Goal: Task Accomplishment & Management: Manage account settings

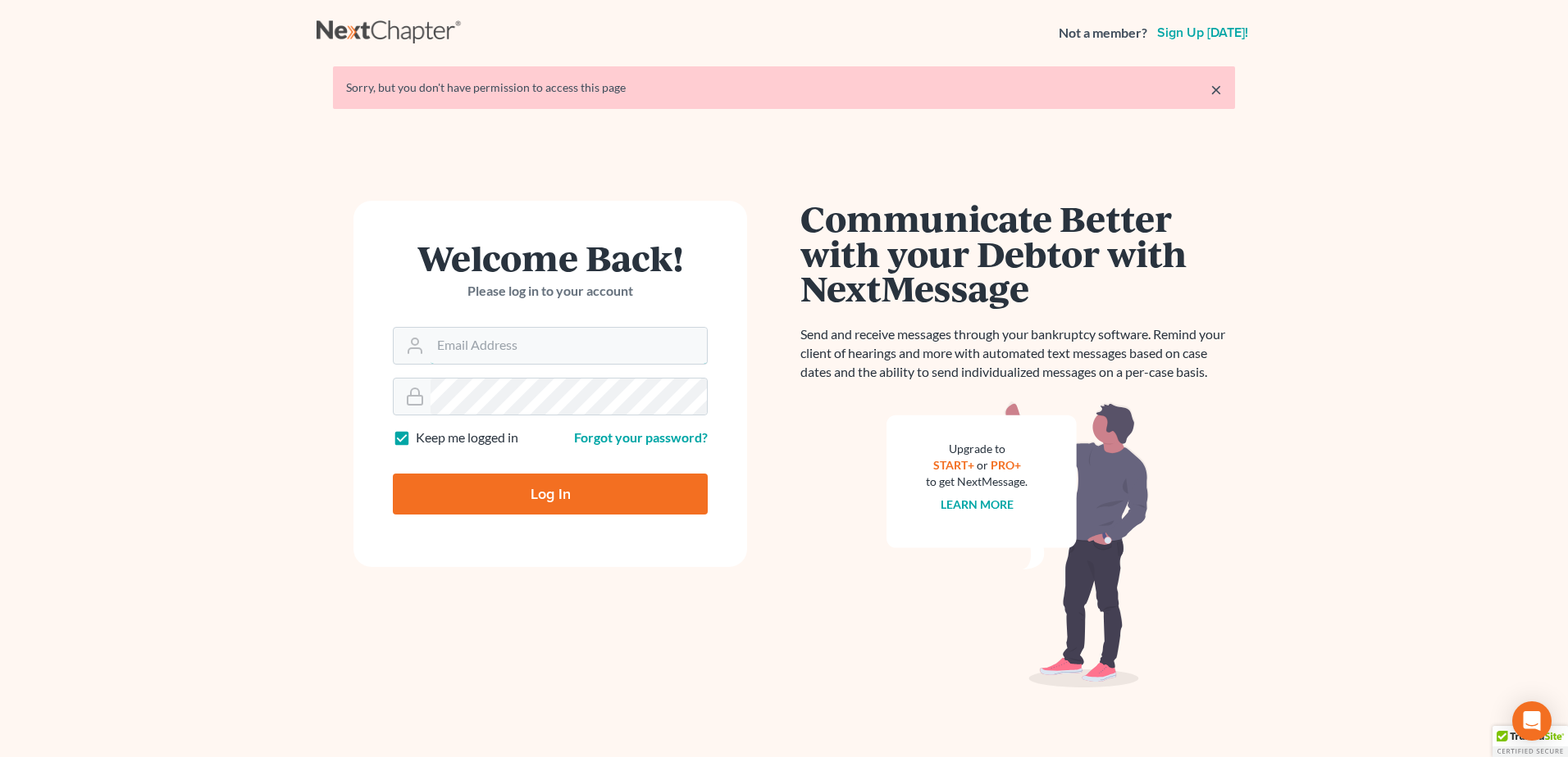
type input "[PERSON_NAME][EMAIL_ADDRESS][DOMAIN_NAME]"
click at [566, 499] on input "Log In" at bounding box center [550, 494] width 315 height 41
type input "Thinking..."
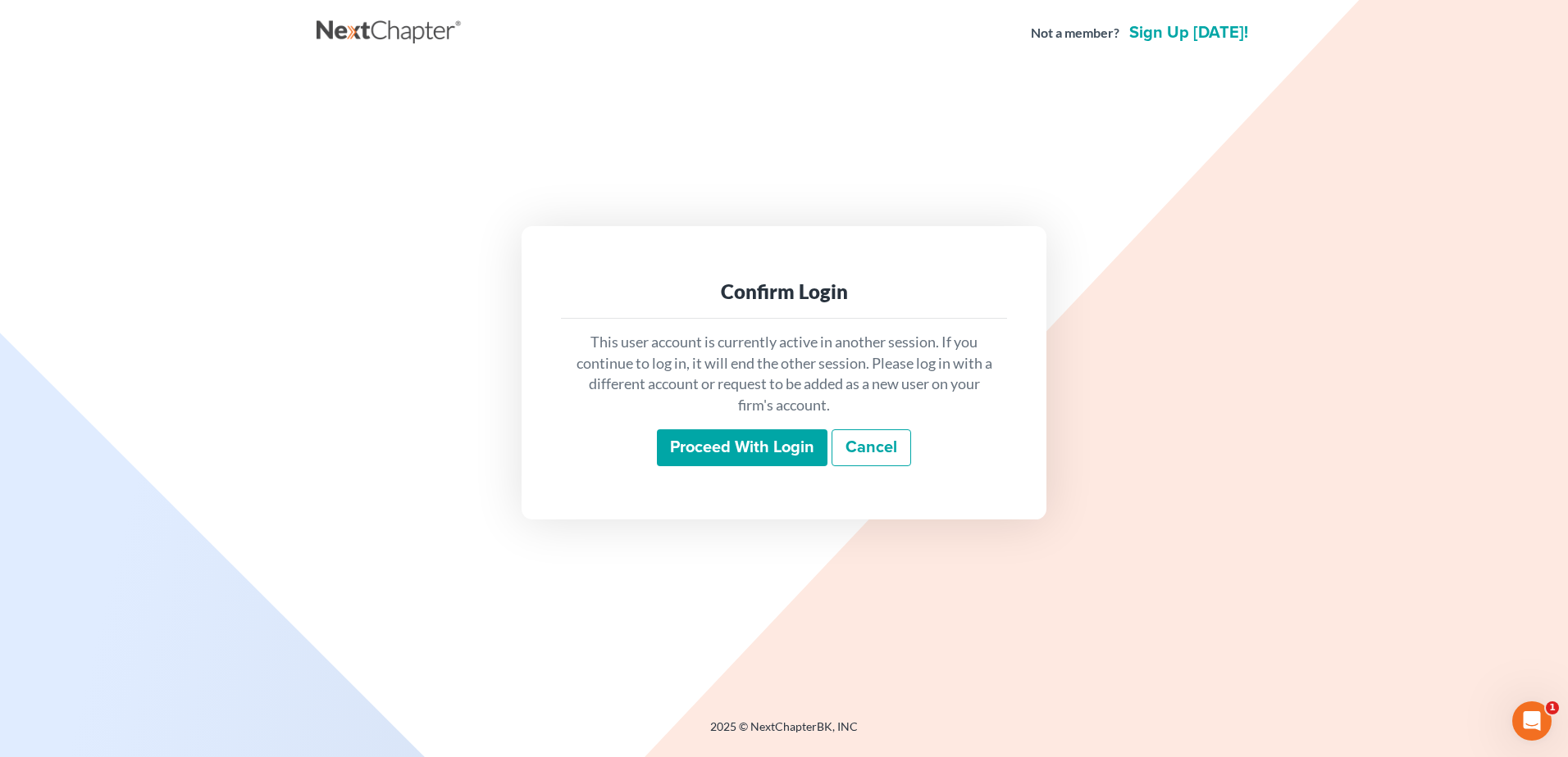
click at [751, 463] on input "Proceed with login" at bounding box center [741, 448] width 170 height 38
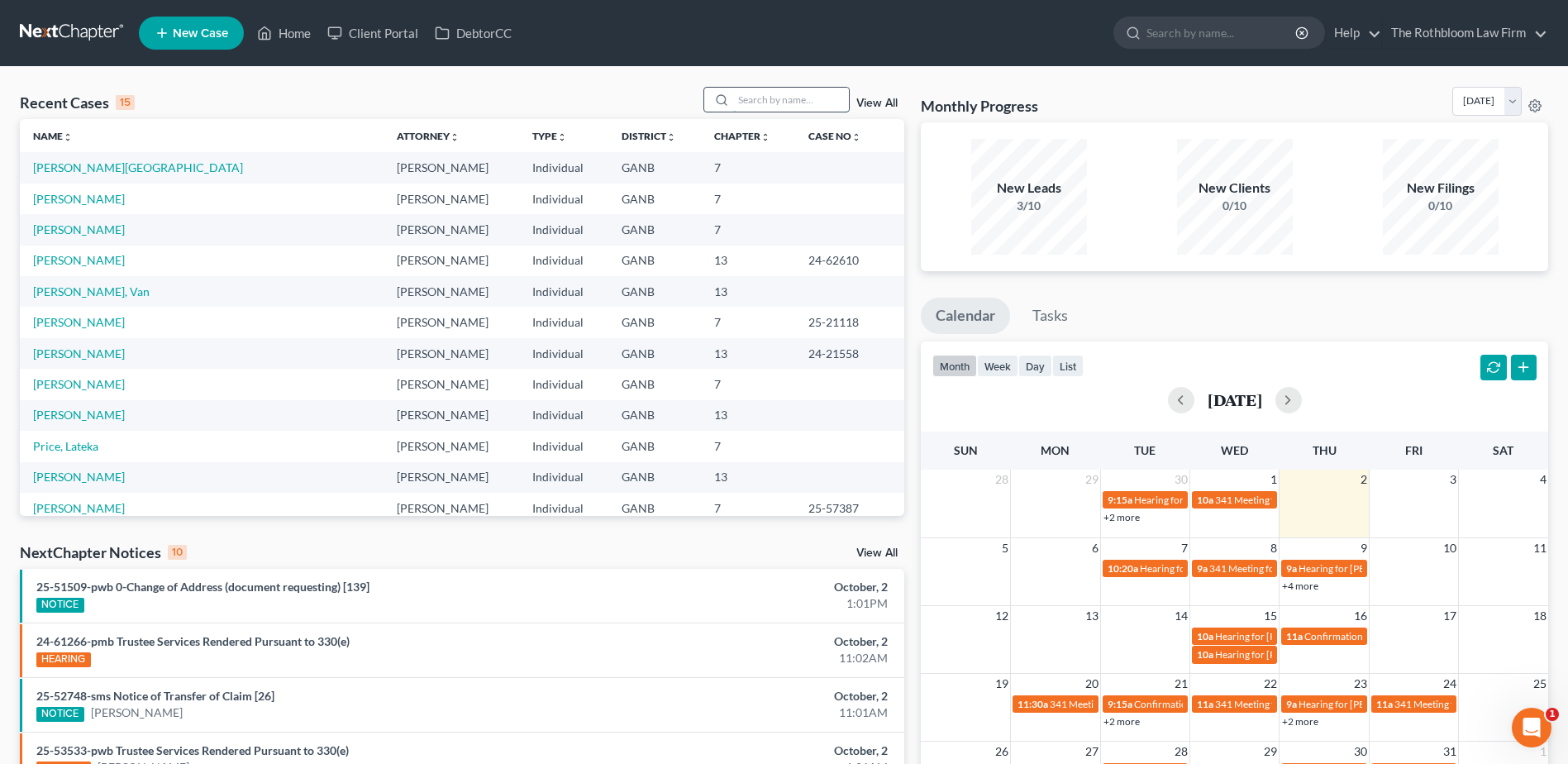
click at [753, 96] on input "search" at bounding box center [791, 100] width 115 height 24
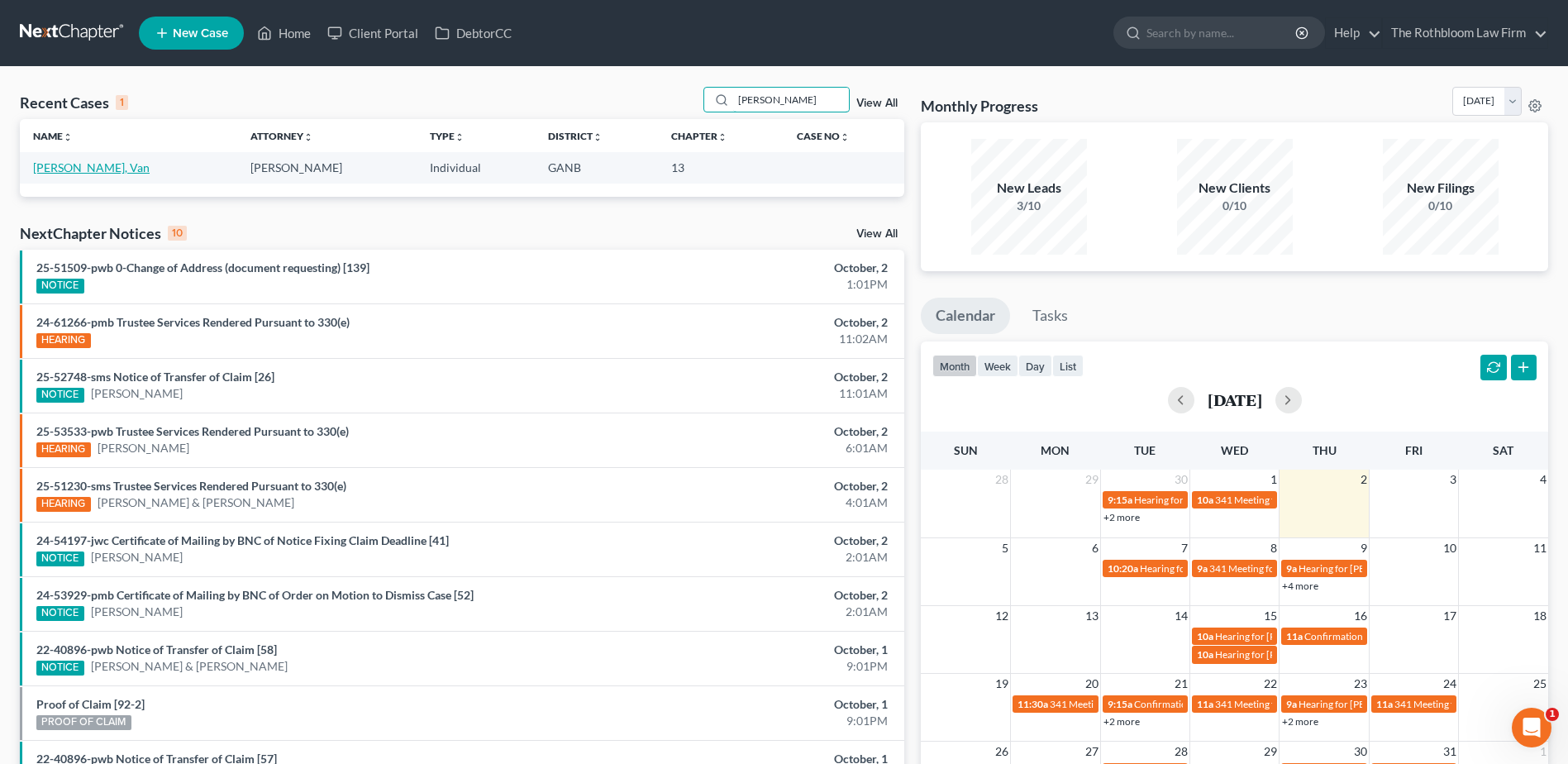
type input "shrieves"
click at [47, 172] on link "Shrieves, Van" at bounding box center [91, 167] width 116 height 14
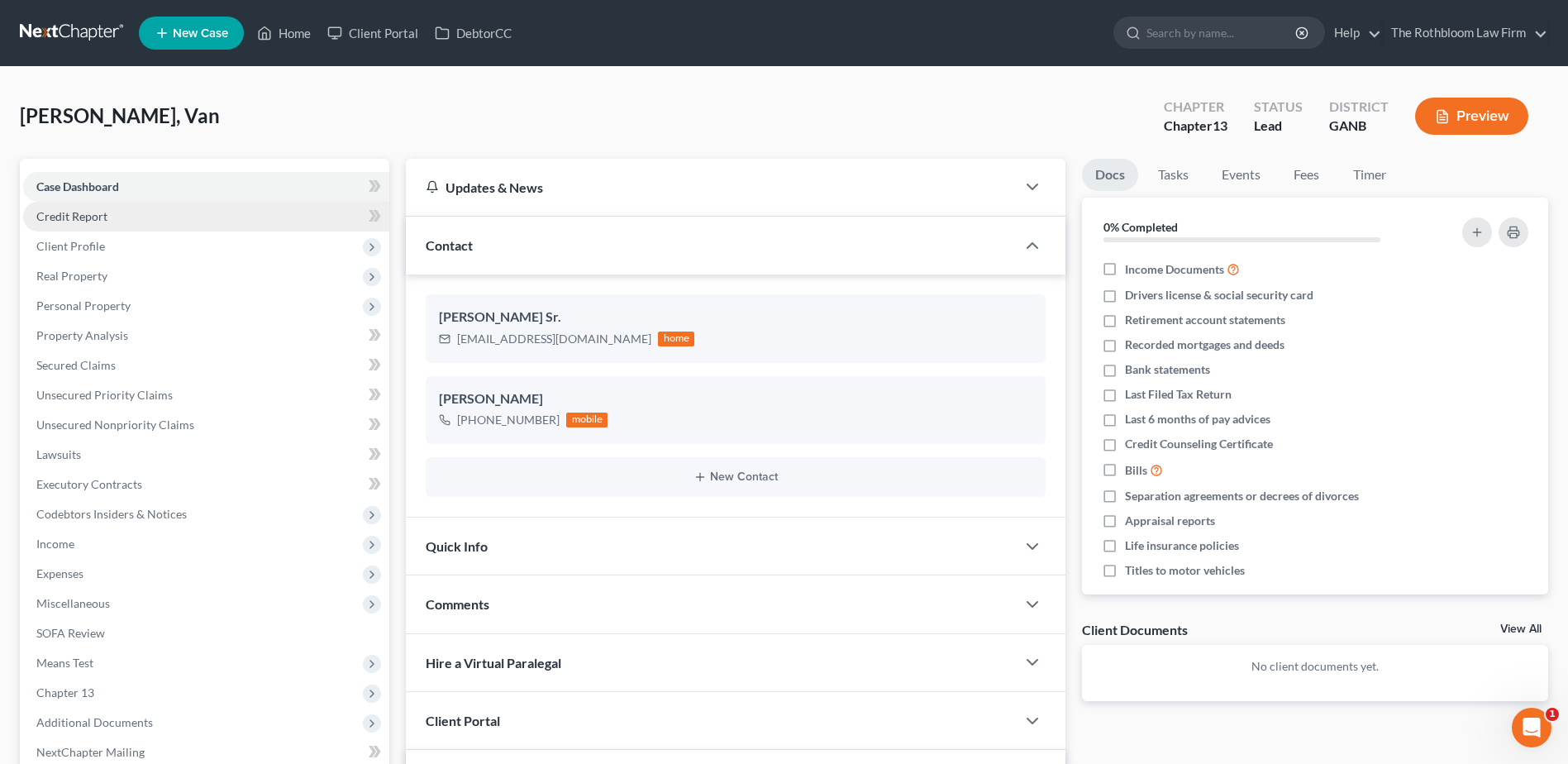
click at [77, 218] on span "Credit Report" at bounding box center [72, 215] width 71 height 14
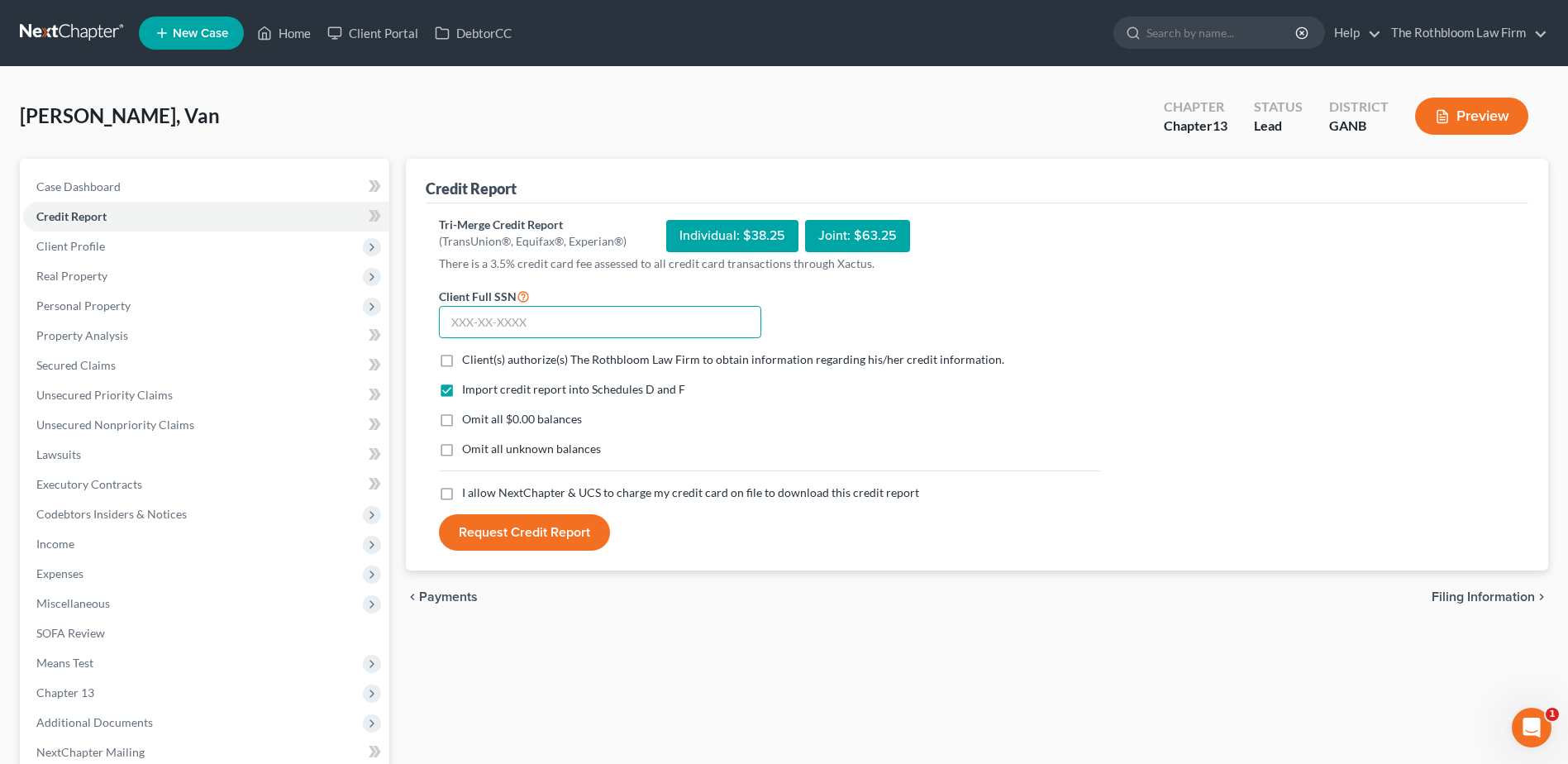
click at [472, 324] on input "text" at bounding box center [599, 322] width 322 height 33
type input "228-72-6662"
click at [462, 361] on label "Client(s) authorize(s) The Rothbloom Law Firm to obtain information regarding h…" at bounding box center [733, 360] width 542 height 16
click at [468, 361] on input "Client(s) authorize(s) The Rothbloom Law Firm to obtain information regarding h…" at bounding box center [474, 357] width 11 height 11
checkbox input "true"
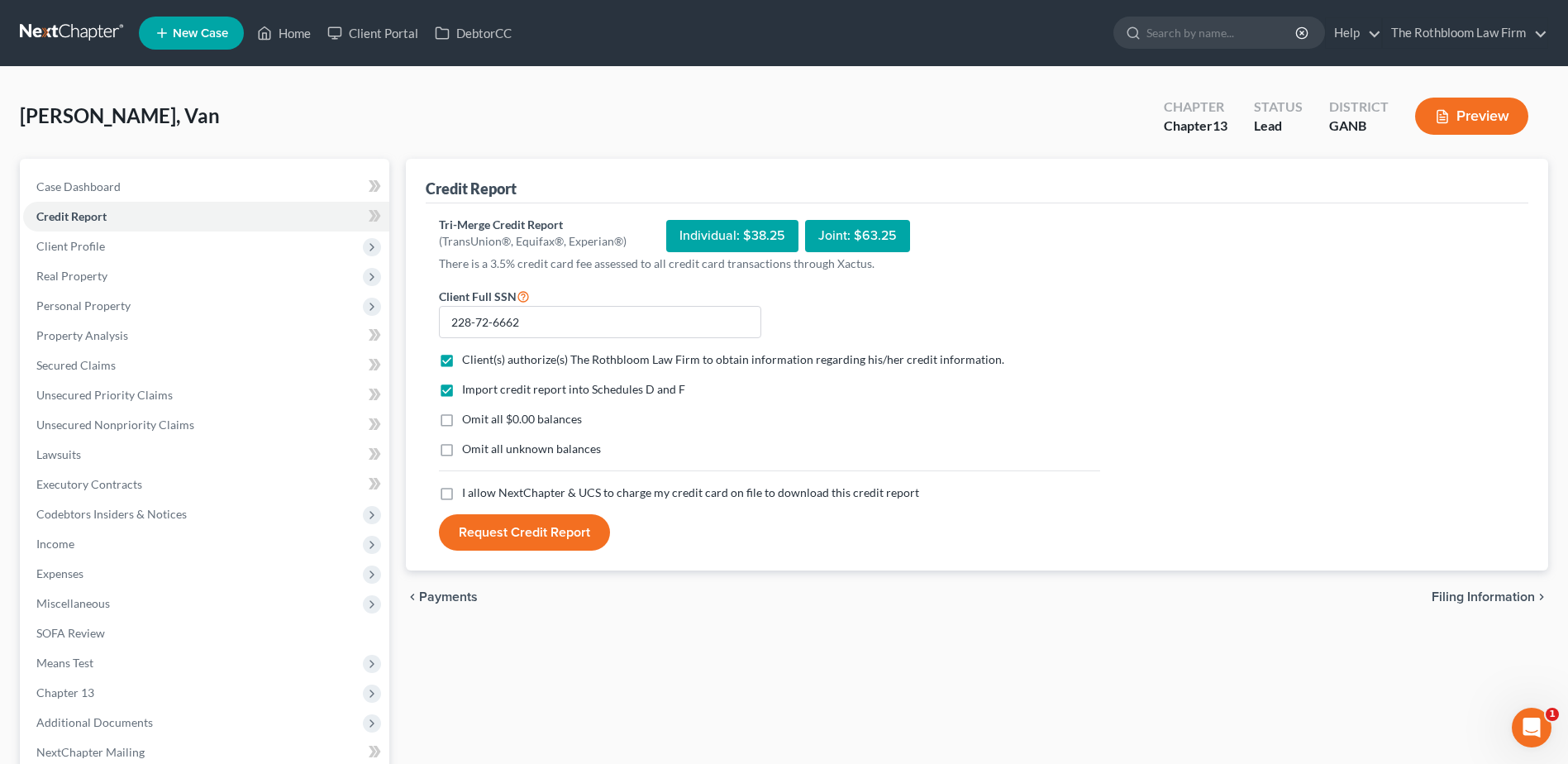
click at [462, 422] on label "Omit all $0.00 balances" at bounding box center [522, 419] width 120 height 16
click at [468, 422] on input "Omit all $0.00 balances" at bounding box center [474, 416] width 11 height 11
checkbox input "true"
click at [462, 492] on label "I allow NextChapter & UCS to charge my credit card on file to download this cre…" at bounding box center [690, 493] width 457 height 16
click at [468, 492] on input "I allow NextChapter & UCS to charge my credit card on file to download this cre…" at bounding box center [474, 491] width 11 height 11
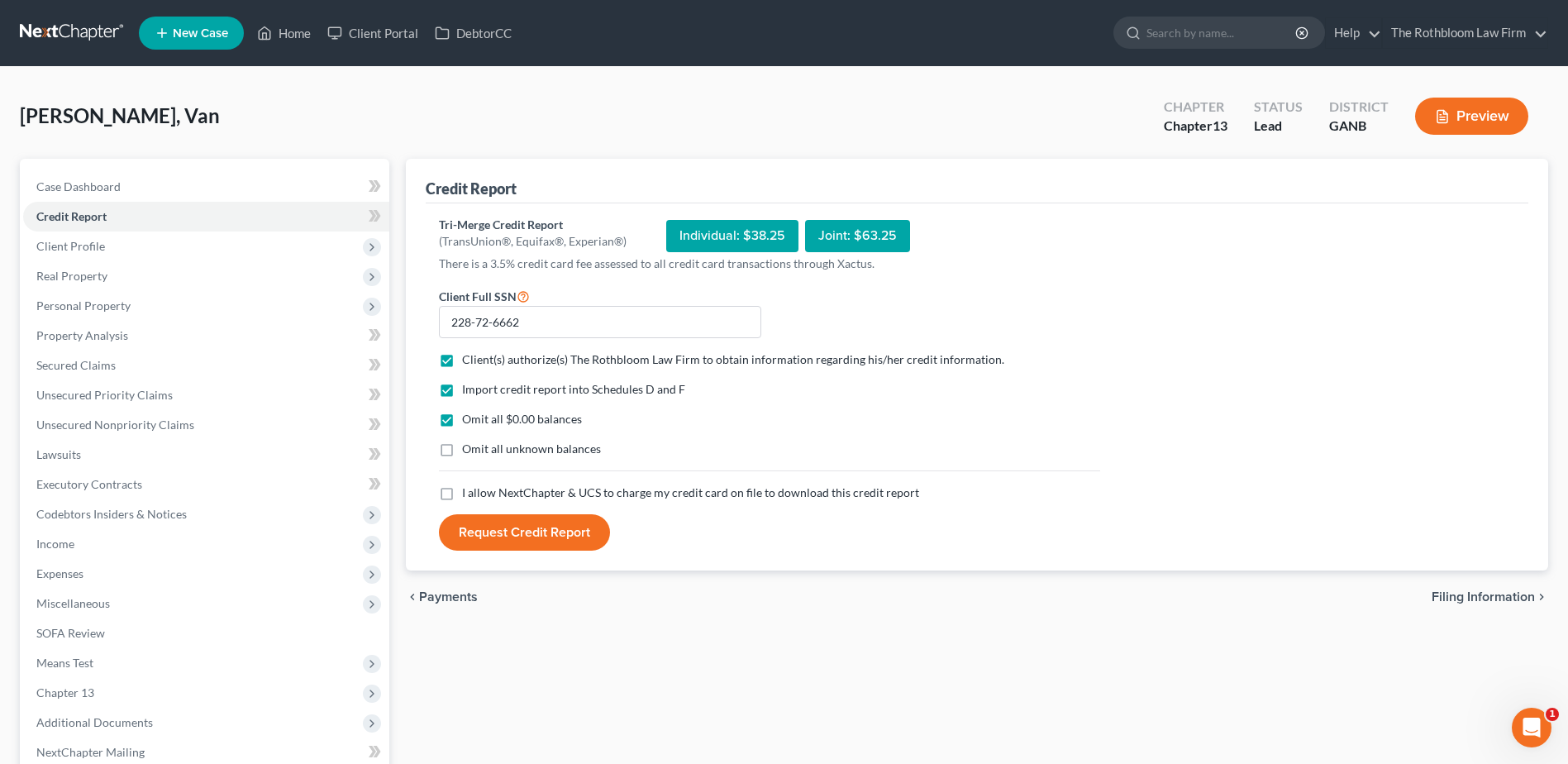
checkbox input "true"
click at [545, 536] on button "Request Credit Report" at bounding box center [524, 532] width 171 height 36
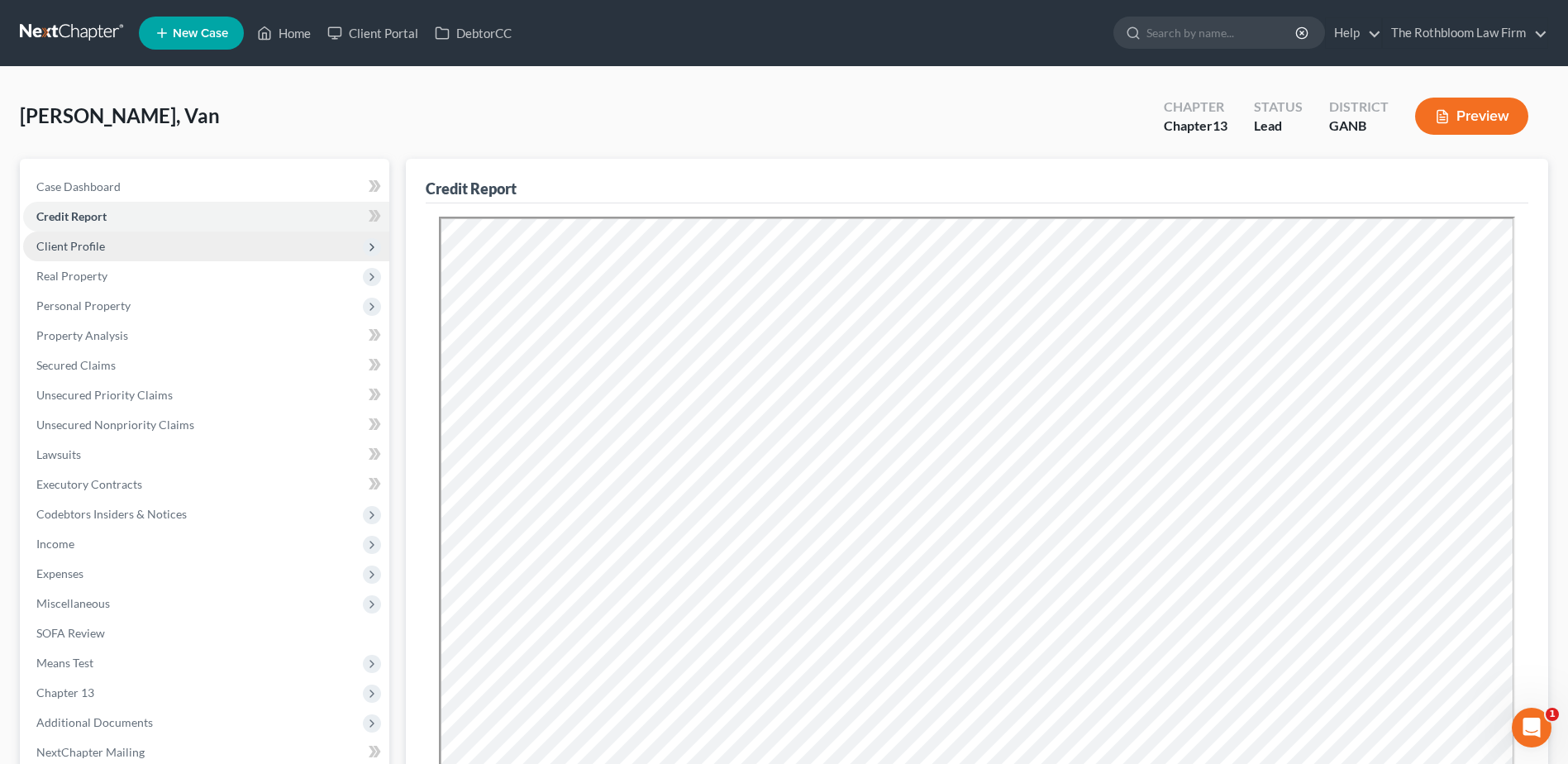
click at [64, 244] on span "Client Profile" at bounding box center [71, 245] width 69 height 14
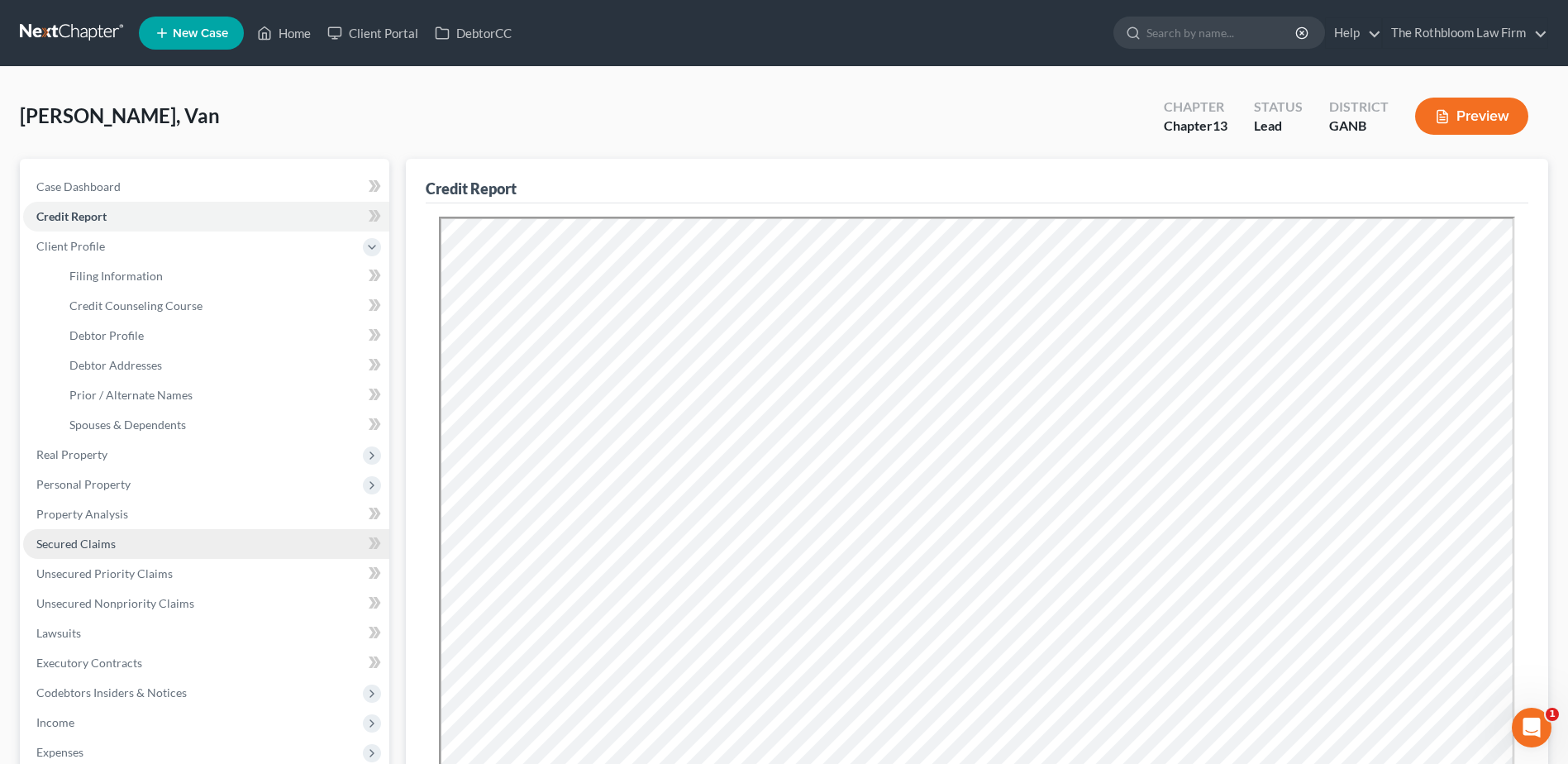
click at [96, 537] on span "Secured Claims" at bounding box center [75, 543] width 79 height 14
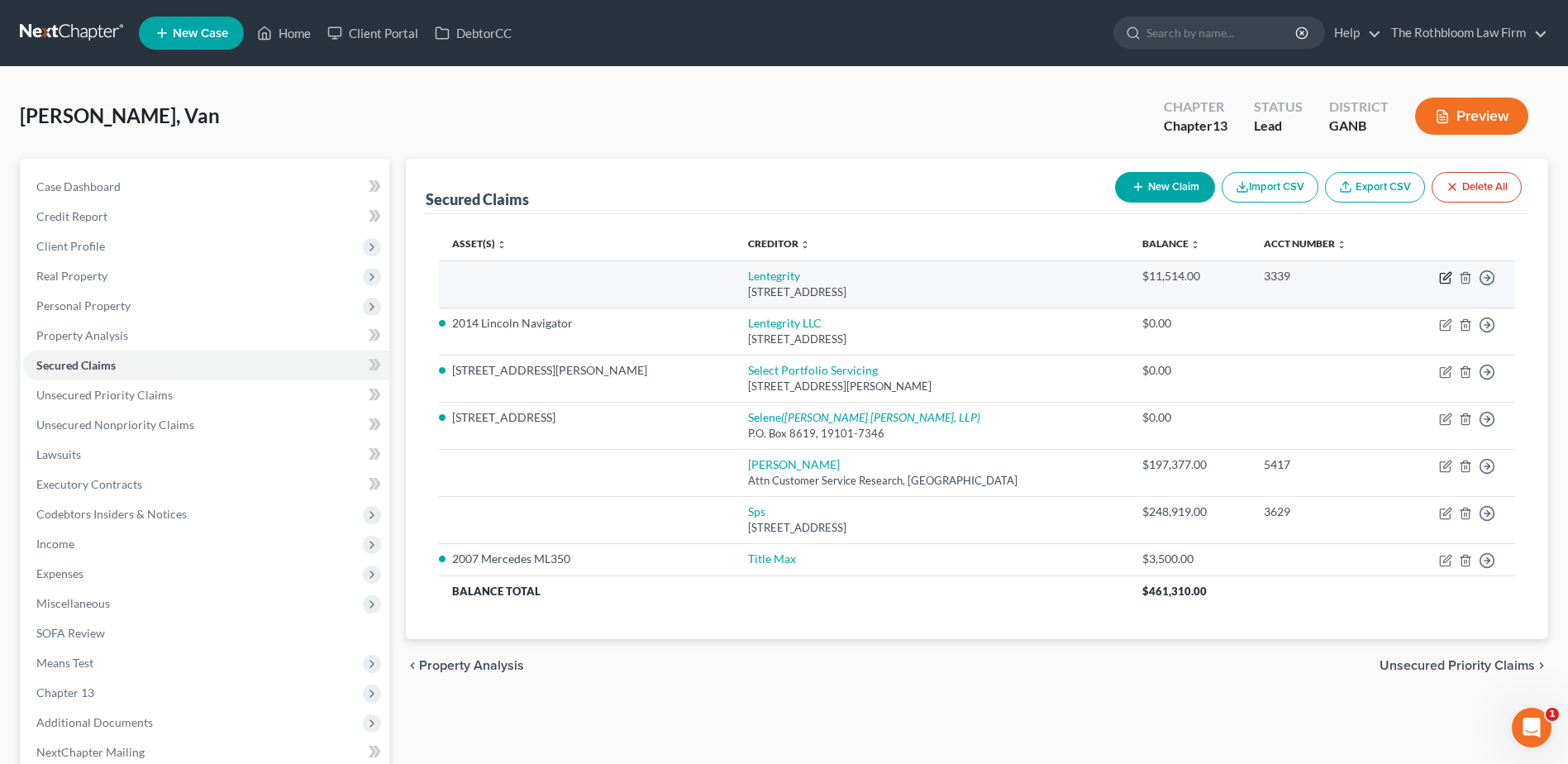
click at [1447, 276] on icon "button" at bounding box center [1445, 278] width 14 height 14
select select "4"
select select "0"
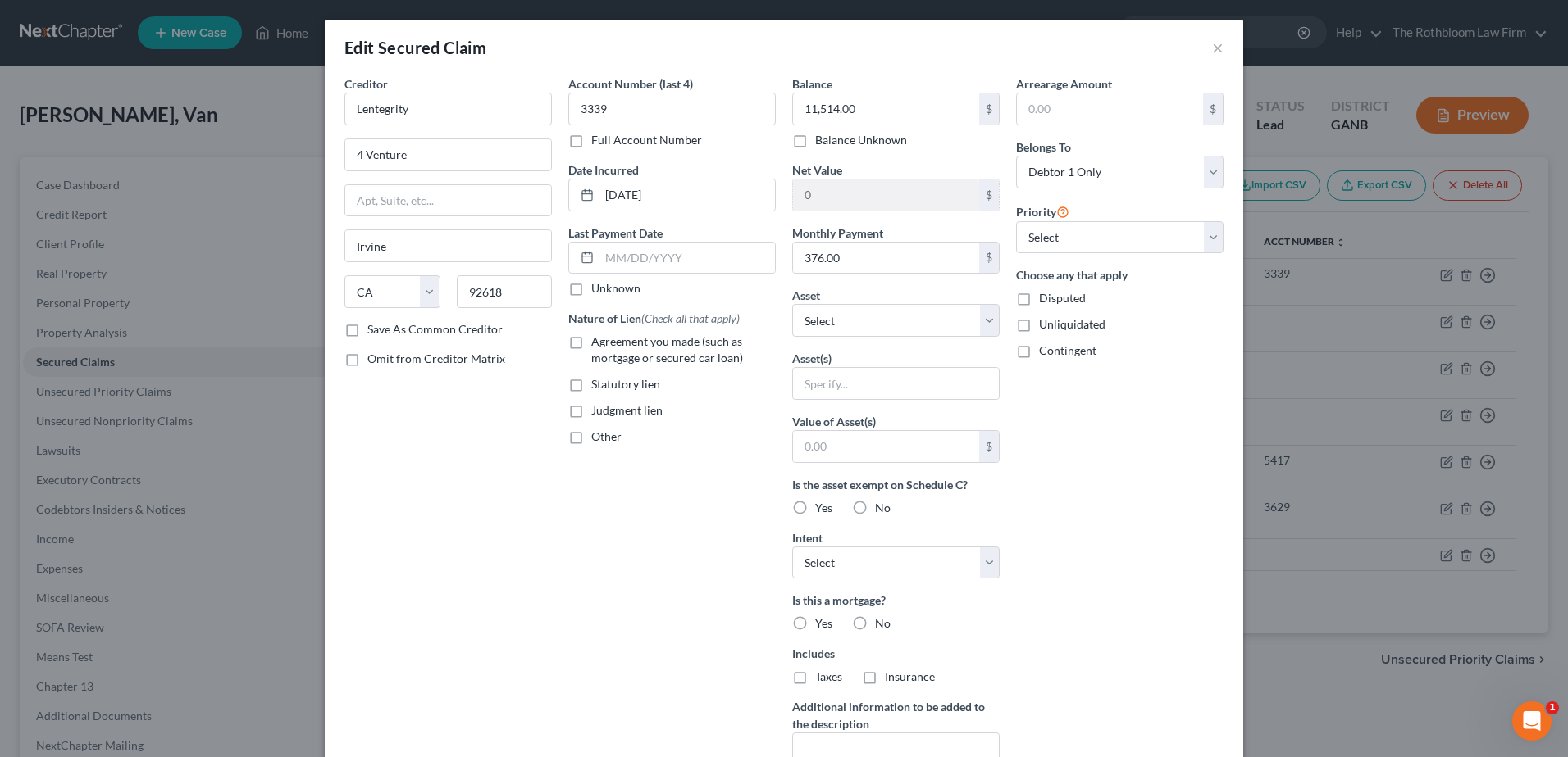
click at [591, 339] on label "Agreement you made (such as mortgage or secured car loan)" at bounding box center [683, 350] width 185 height 32
click at [598, 339] on input "Agreement you made (such as mortgage or secured car loan)" at bounding box center [603, 339] width 11 height 11
checkbox input "true"
click at [984, 320] on select "Select Other Multiple Assets 0 Bretts Crossing - $0.0 726 Pownal Lane - $0.0 59…" at bounding box center [895, 320] width 207 height 32
select select "6"
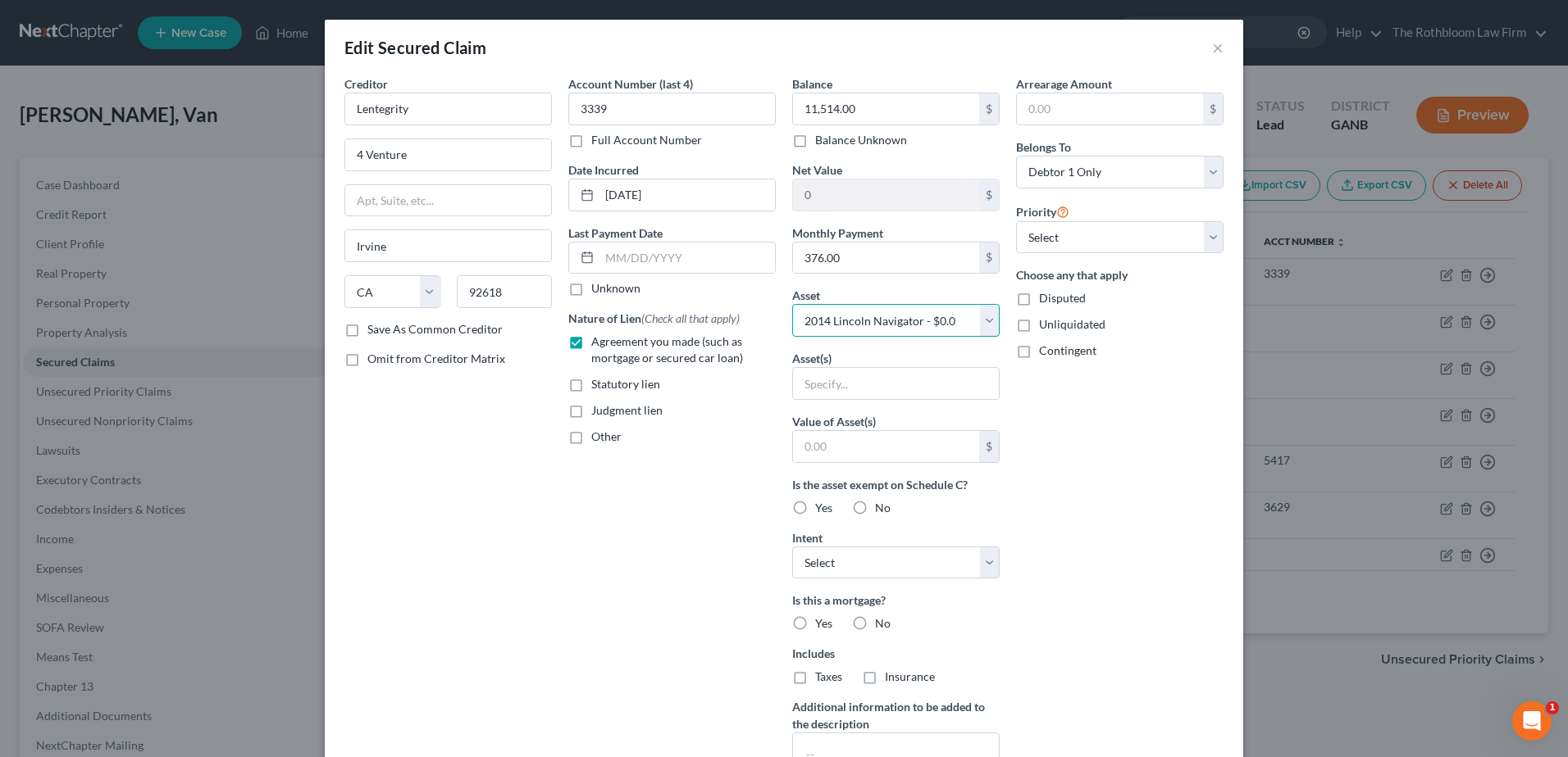
click at [792, 304] on select "Select Other Multiple Assets 0 Bretts Crossing - $0.0 726 Pownal Lane - $0.0 59…" at bounding box center [895, 320] width 207 height 32
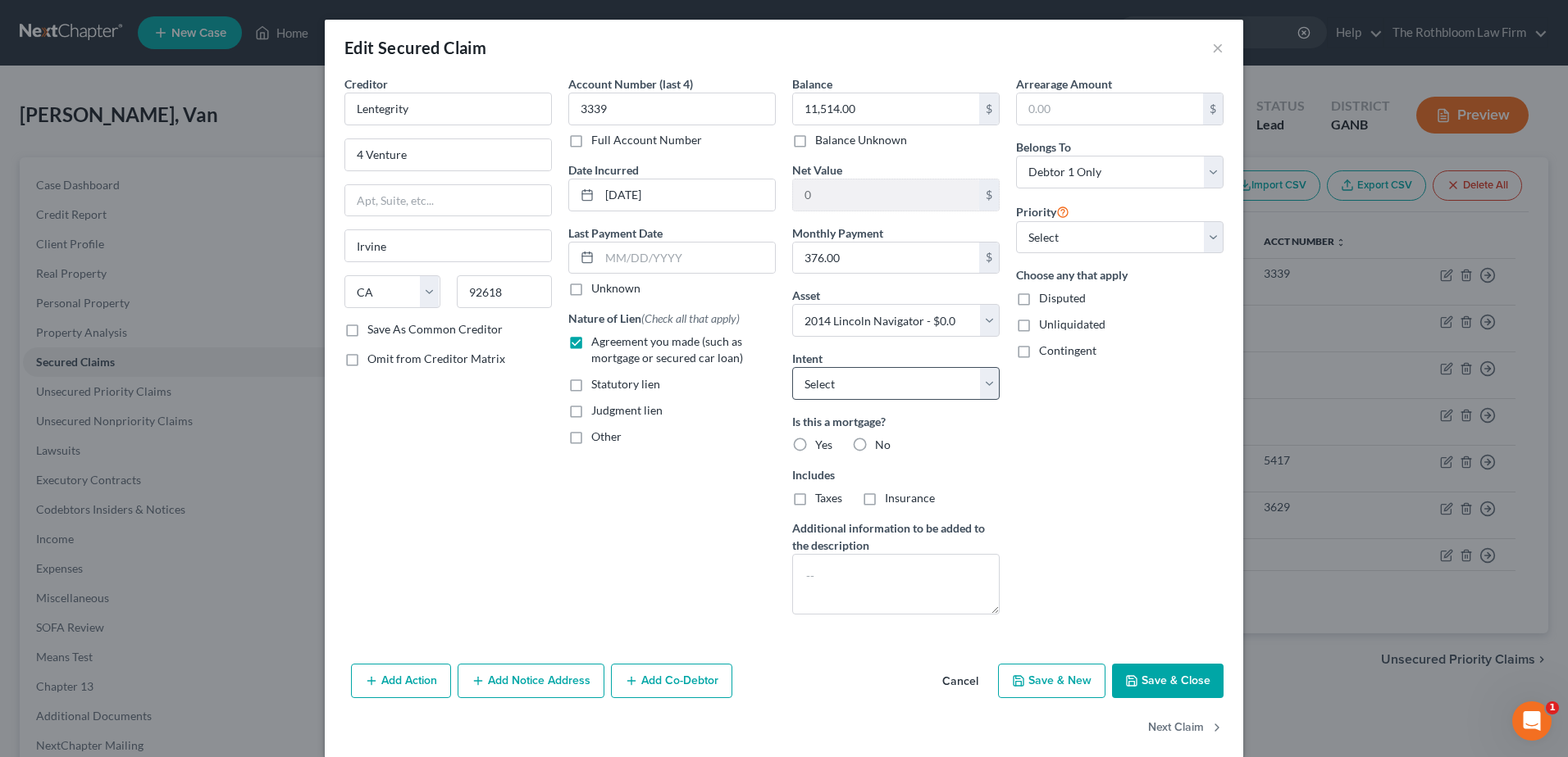
drag, startPoint x: 838, startPoint y: 364, endPoint x: 850, endPoint y: 380, distance: 20.0
click at [843, 367] on div "Intent Select Surrender Redeem Reaffirm Avoid Other" at bounding box center [895, 375] width 207 height 50
click at [844, 382] on select "Select Surrender Redeem Reaffirm Avoid Other" at bounding box center [895, 383] width 207 height 32
select select "2"
click at [792, 367] on select "Select Surrender Redeem Reaffirm Avoid Other" at bounding box center [895, 383] width 207 height 32
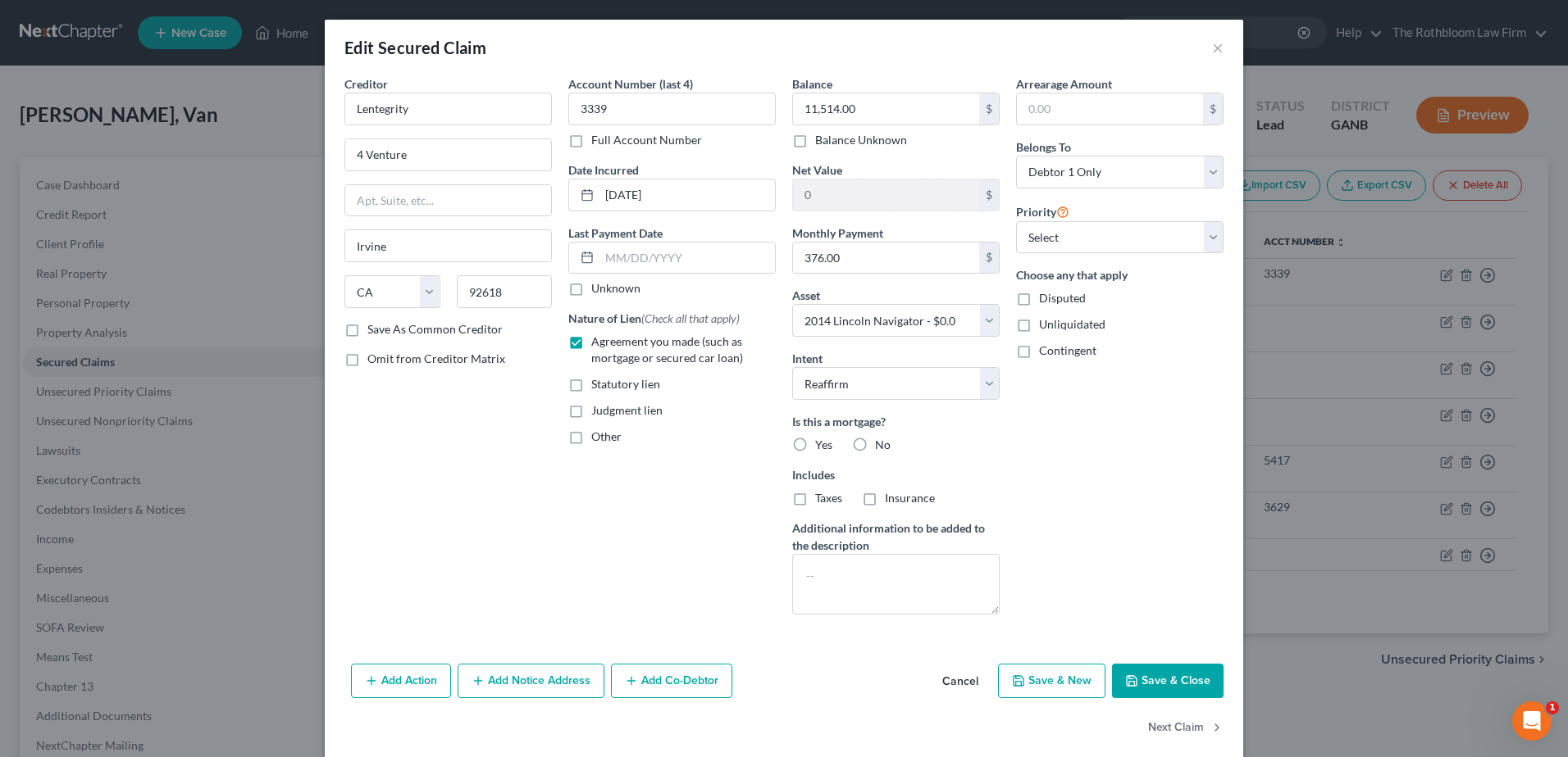
click at [875, 444] on label "No" at bounding box center [882, 445] width 15 height 16
click at [882, 444] on input "No" at bounding box center [887, 442] width 11 height 11
radio input "true"
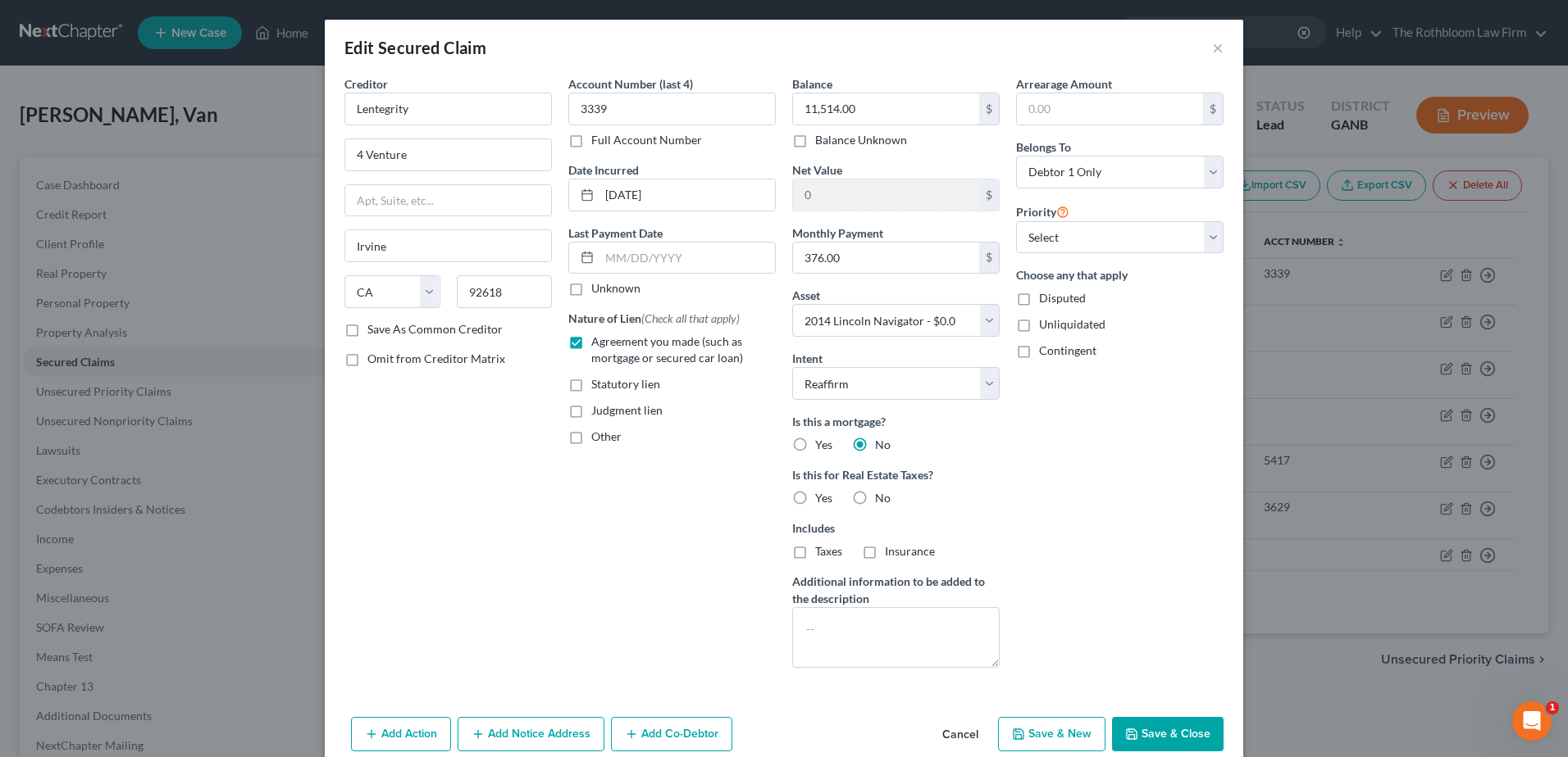
click at [1198, 728] on button "Save & Close" at bounding box center [1168, 734] width 112 height 34
select select
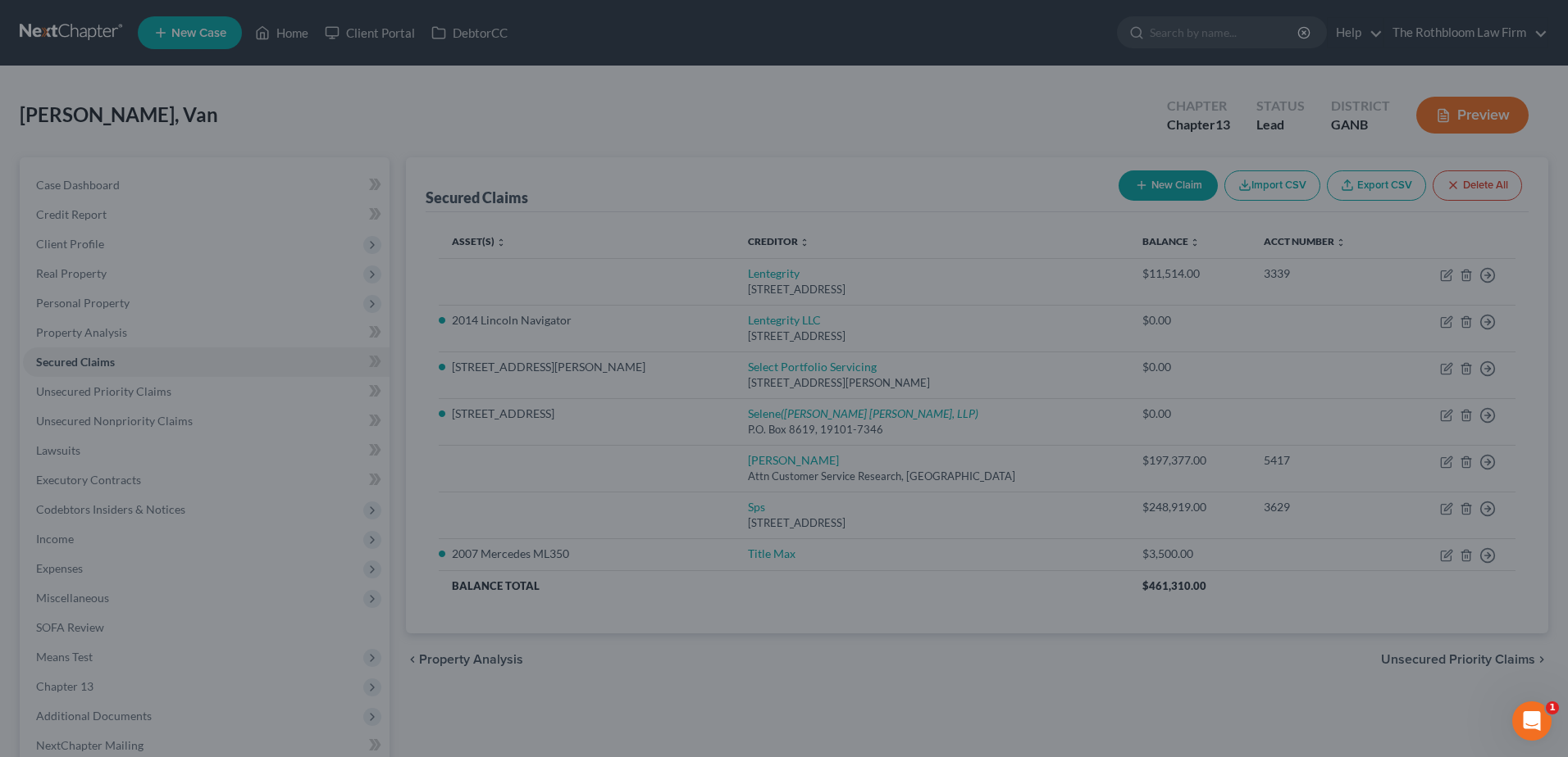
type input "-11,514.00"
select select "6"
type input "0"
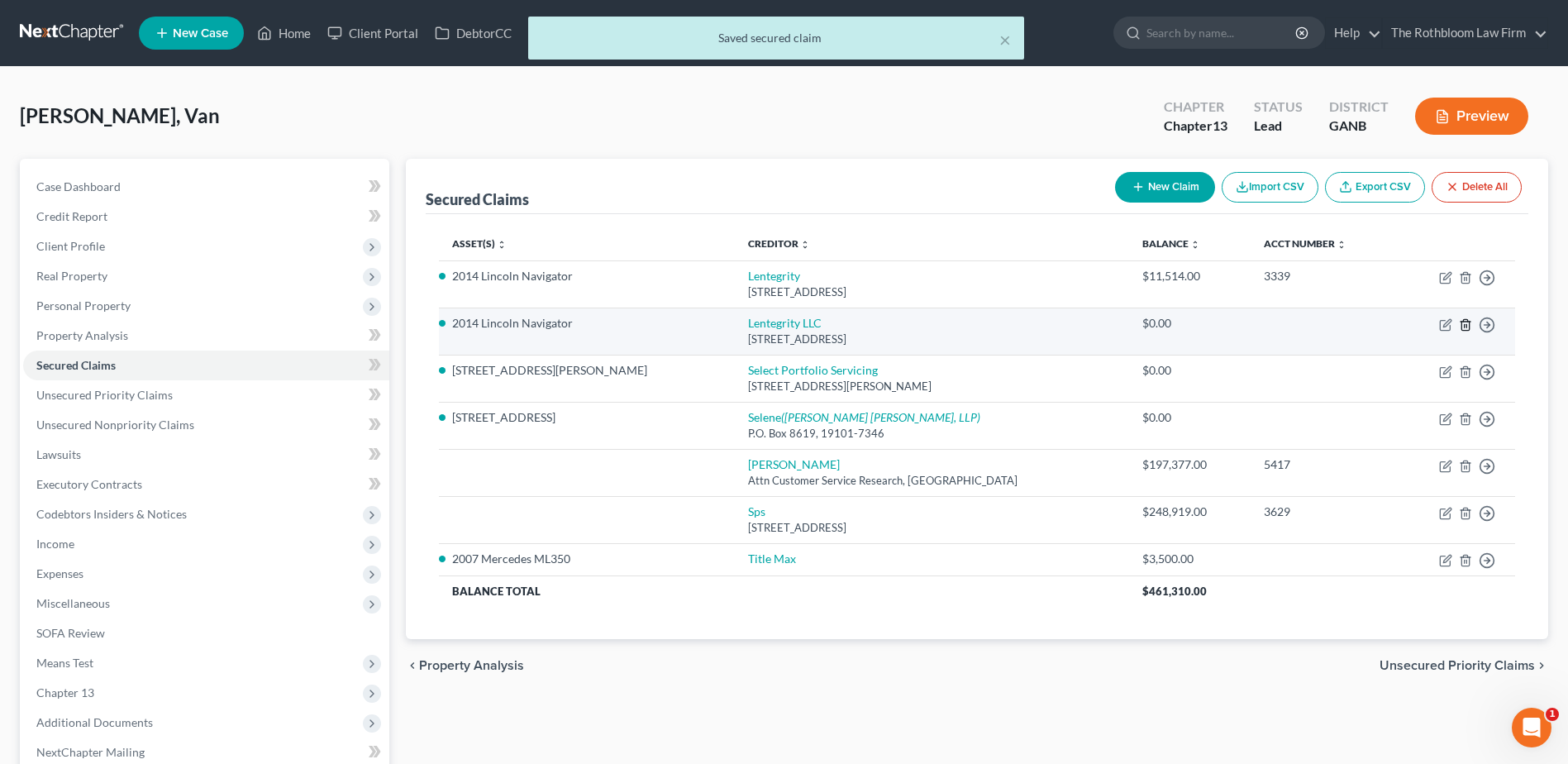
click at [1462, 328] on icon "button" at bounding box center [1465, 324] width 7 height 11
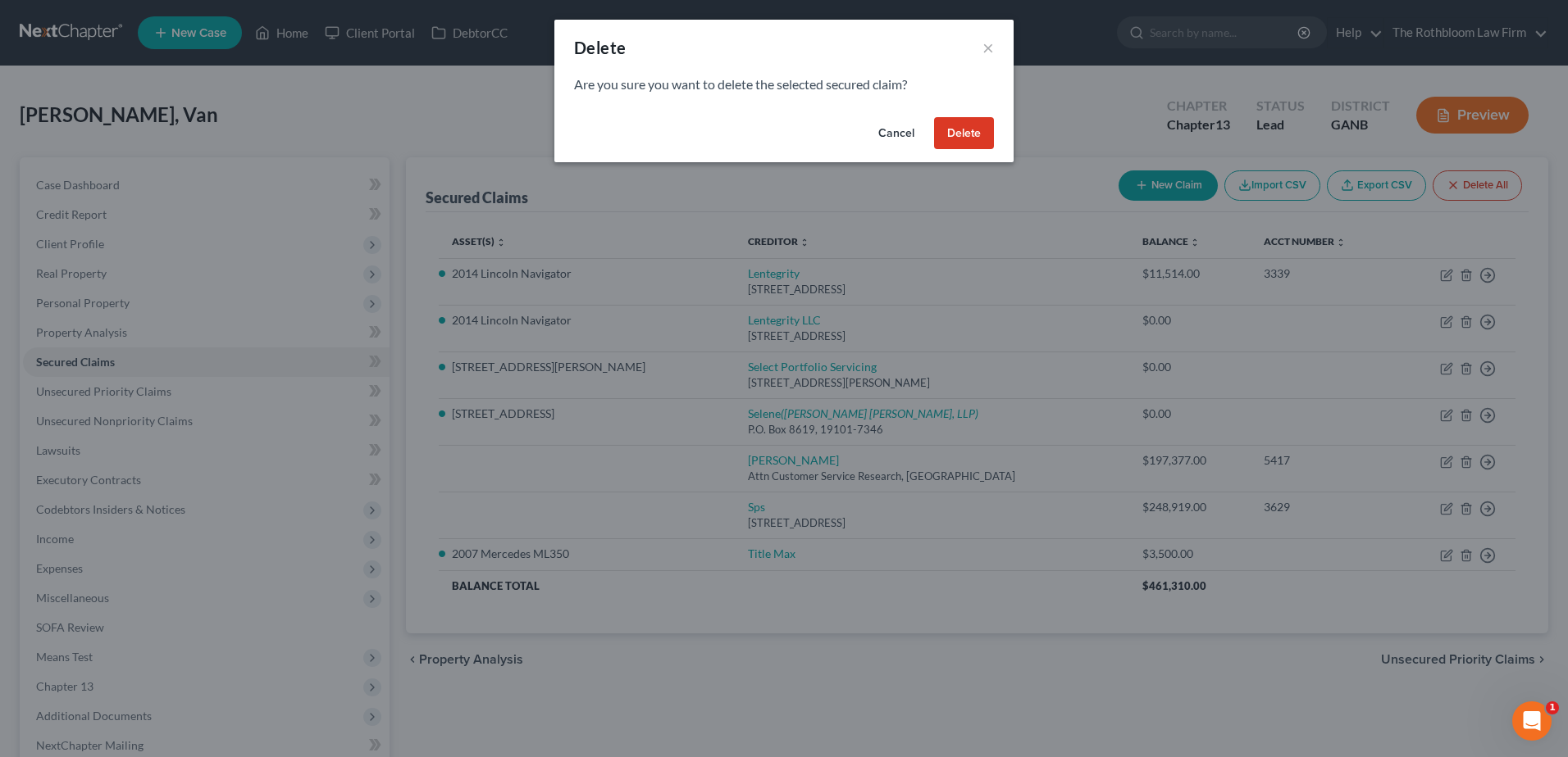
click at [951, 128] on button "Delete" at bounding box center [964, 133] width 59 height 32
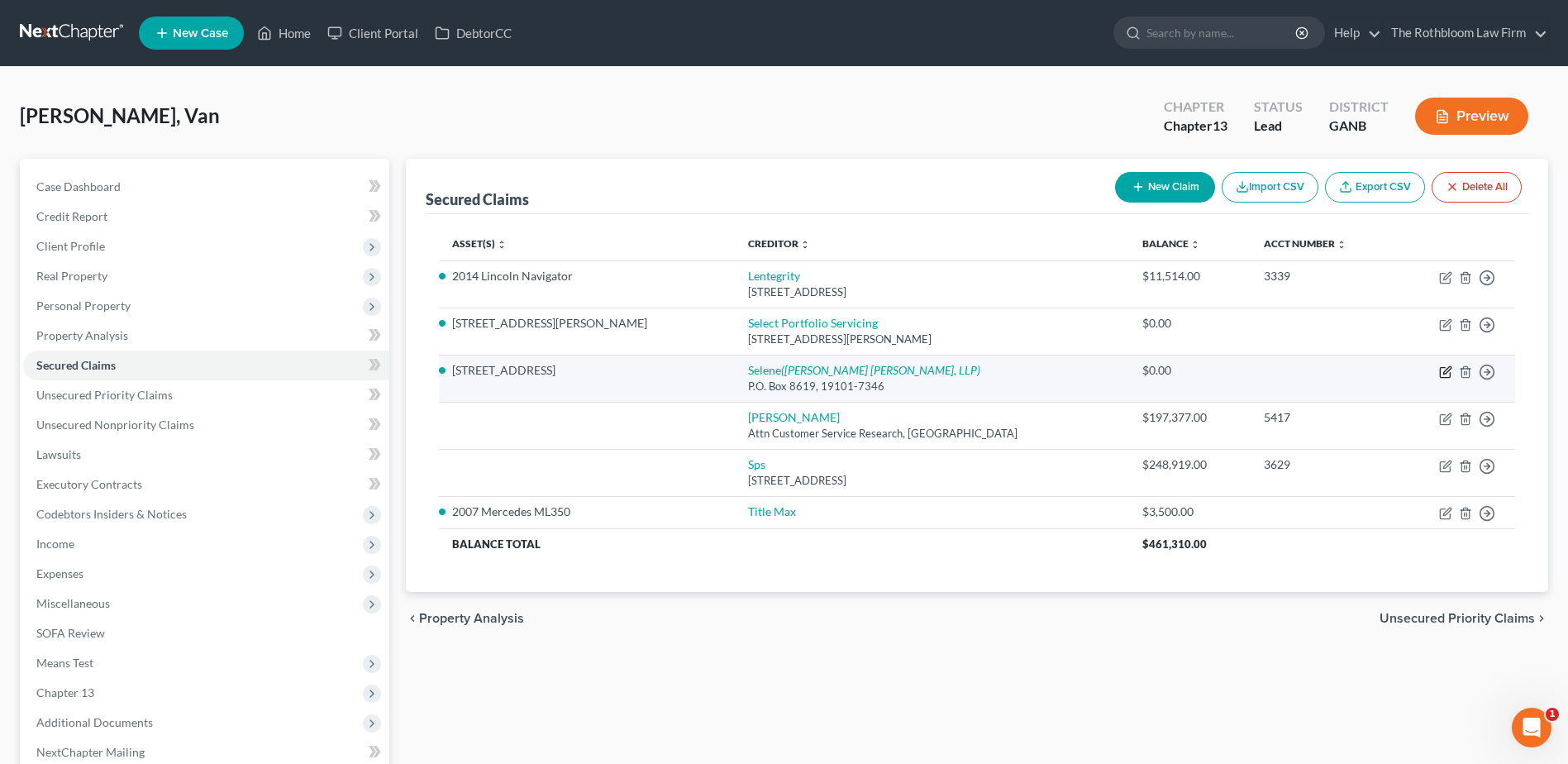
click at [1445, 372] on icon "button" at bounding box center [1445, 372] width 14 height 14
select select "3"
select select "0"
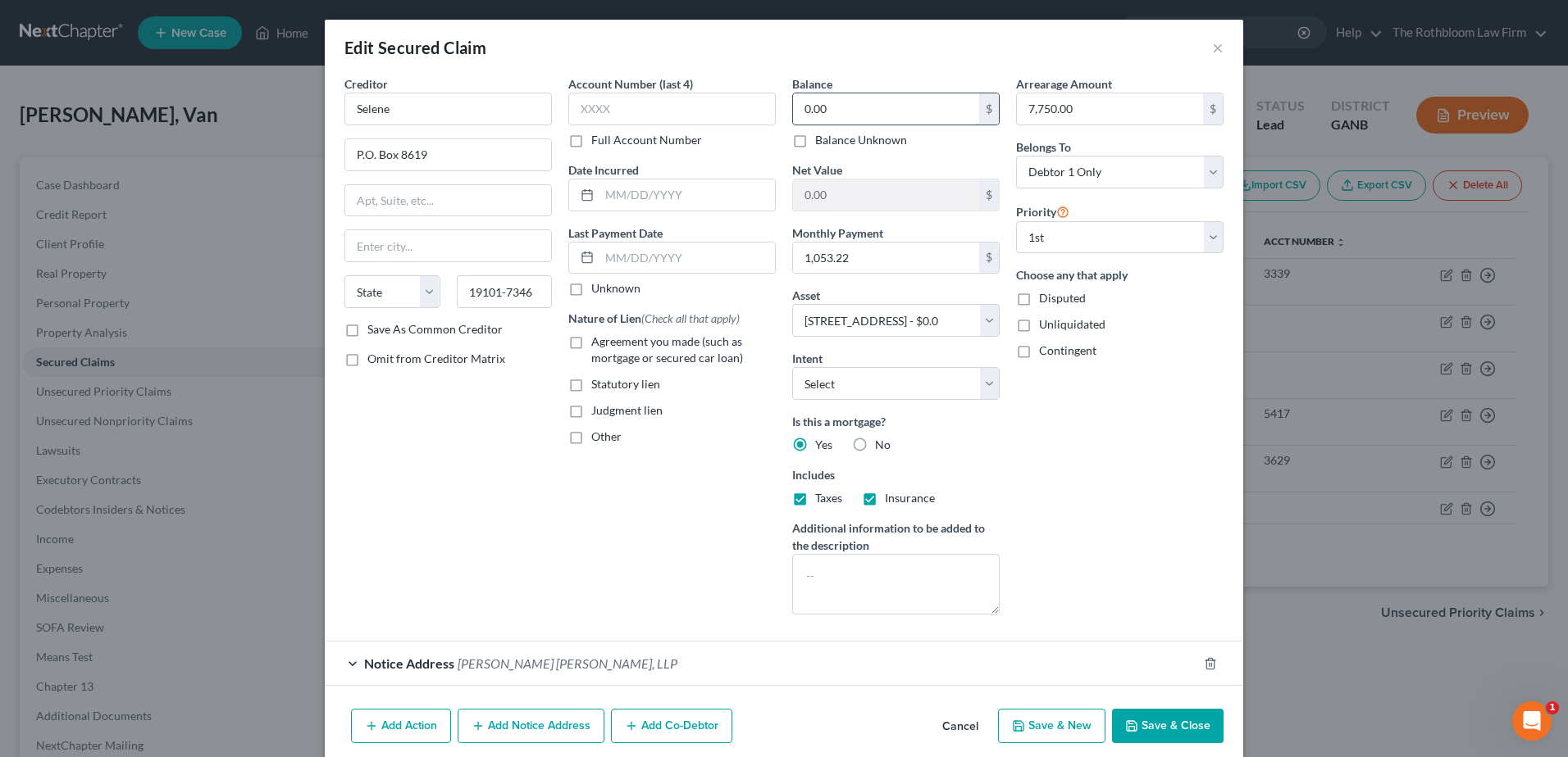
click at [855, 105] on input "0.00" at bounding box center [885, 109] width 186 height 32
type input "197,377"
click at [591, 342] on label "Agreement you made (such as mortgage or secured car loan)" at bounding box center [683, 350] width 185 height 32
click at [598, 342] on input "Agreement you made (such as mortgage or secured car loan)" at bounding box center [603, 339] width 11 height 11
checkbox input "true"
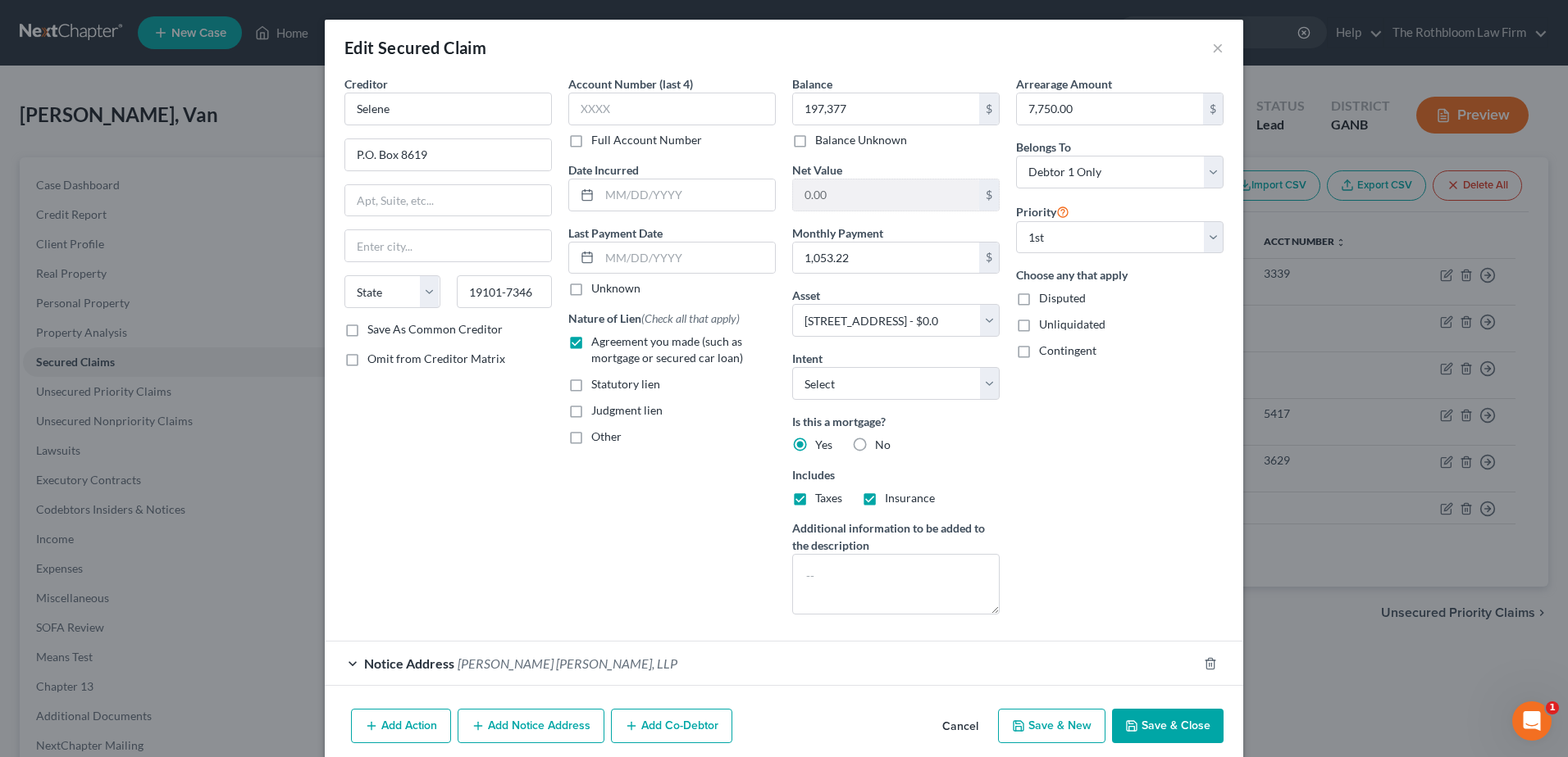
click at [1191, 732] on button "Save & Close" at bounding box center [1168, 726] width 112 height 34
select select
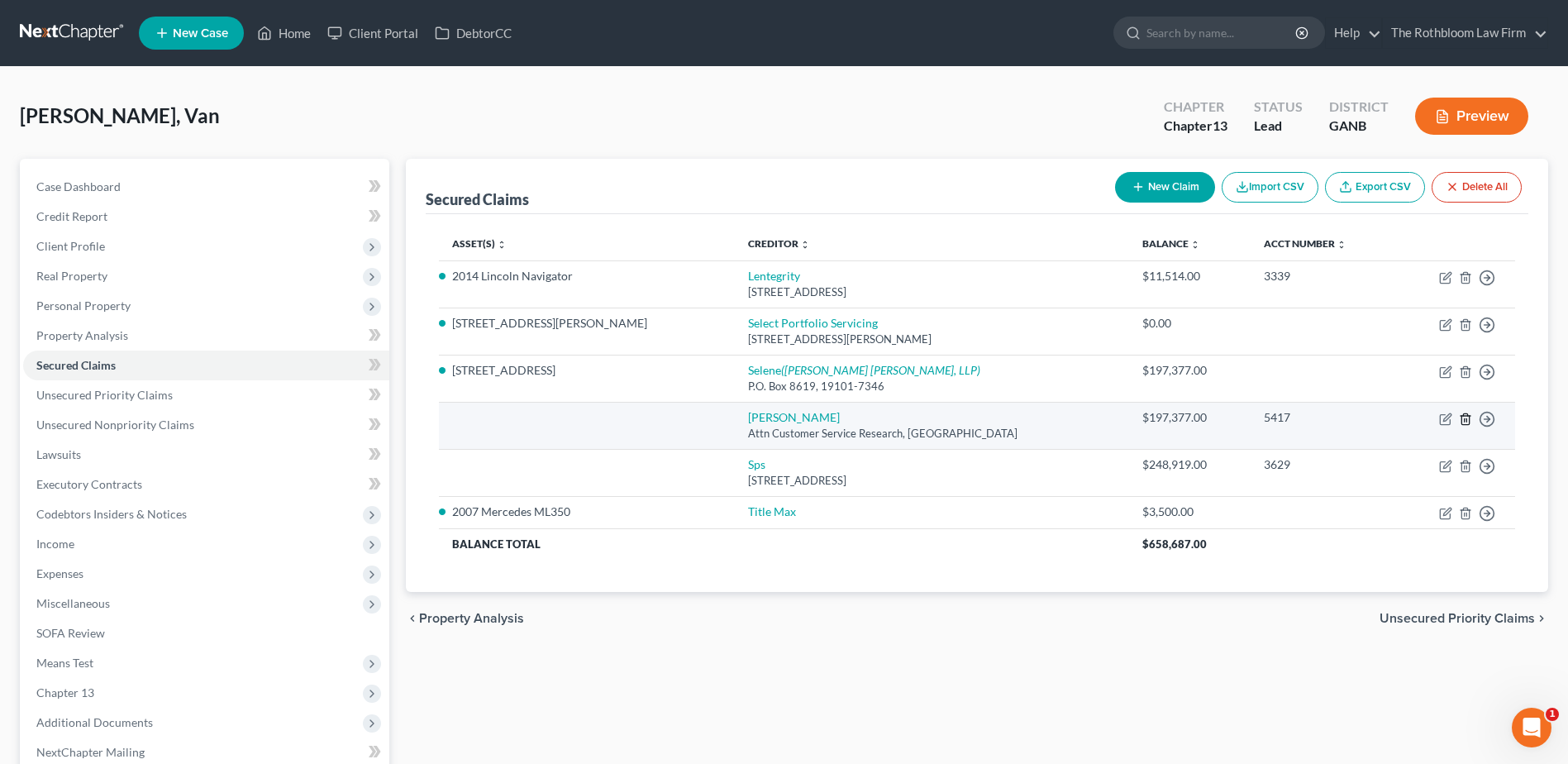
click at [1472, 423] on icon "button" at bounding box center [1465, 419] width 14 height 14
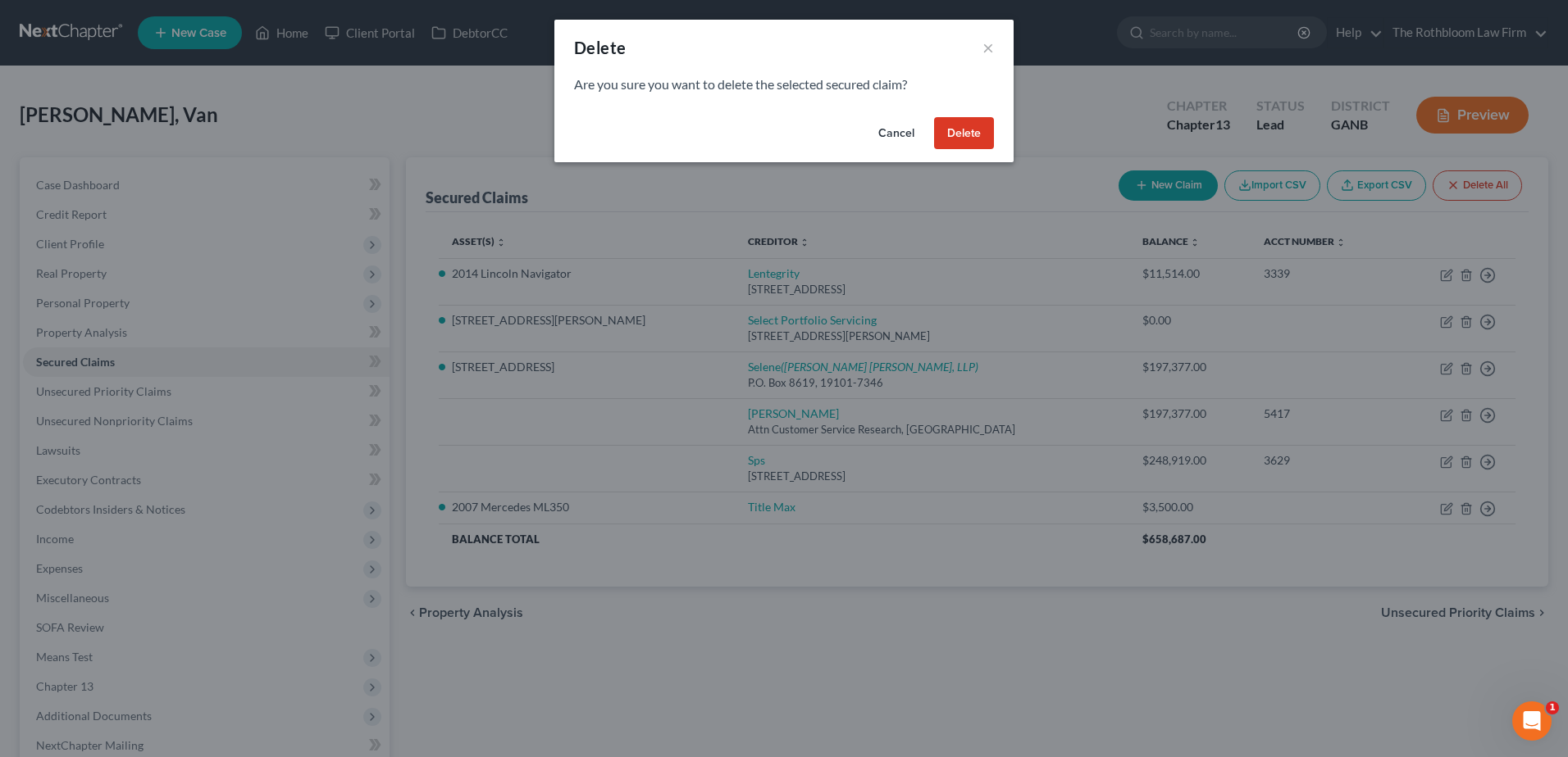
click at [976, 140] on button "Delete" at bounding box center [964, 133] width 59 height 32
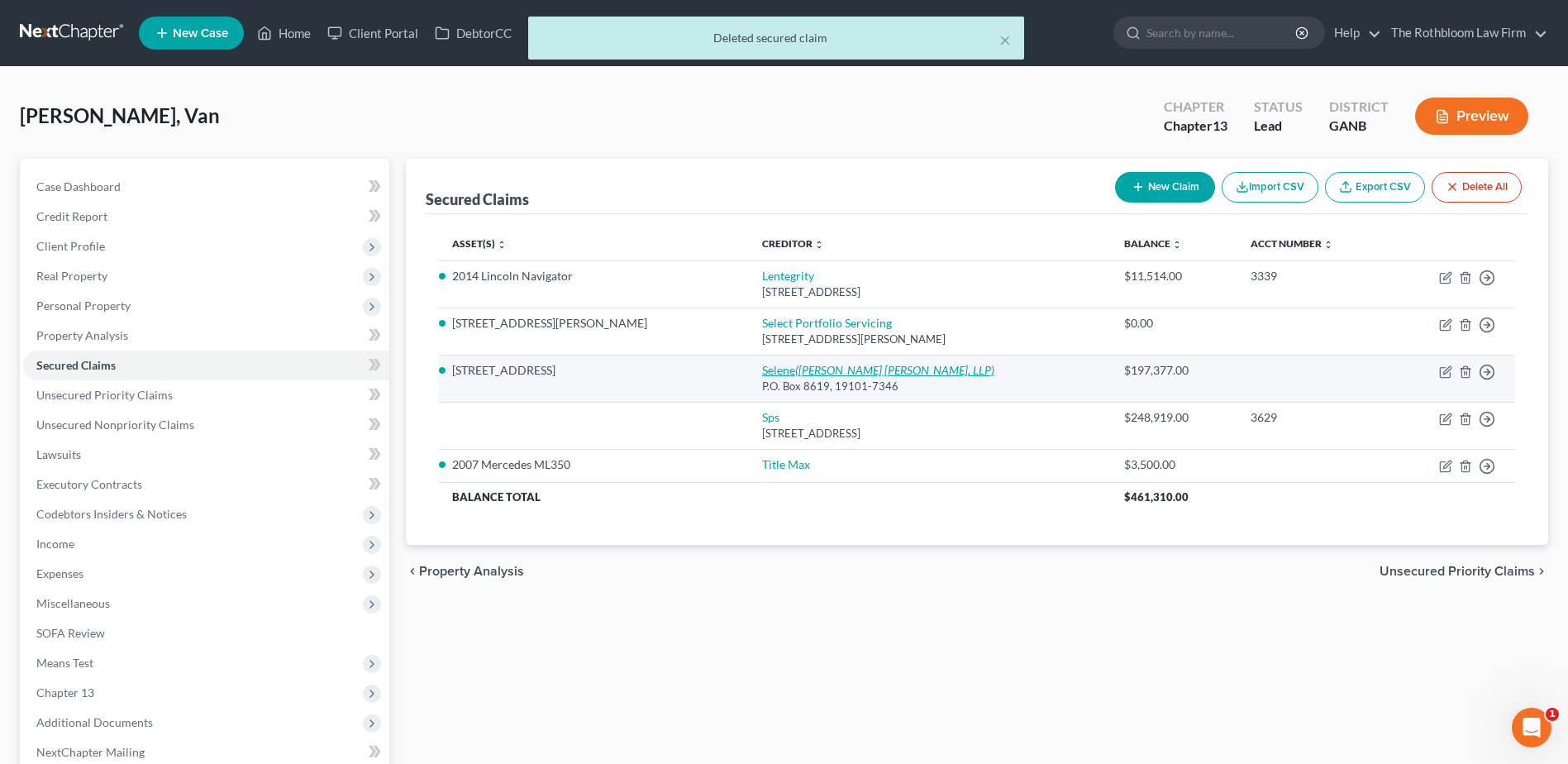
click at [795, 364] on icon "(McCalla Raymer Leibert Pierce, LLP)" at bounding box center [894, 370] width 199 height 14
select select "0"
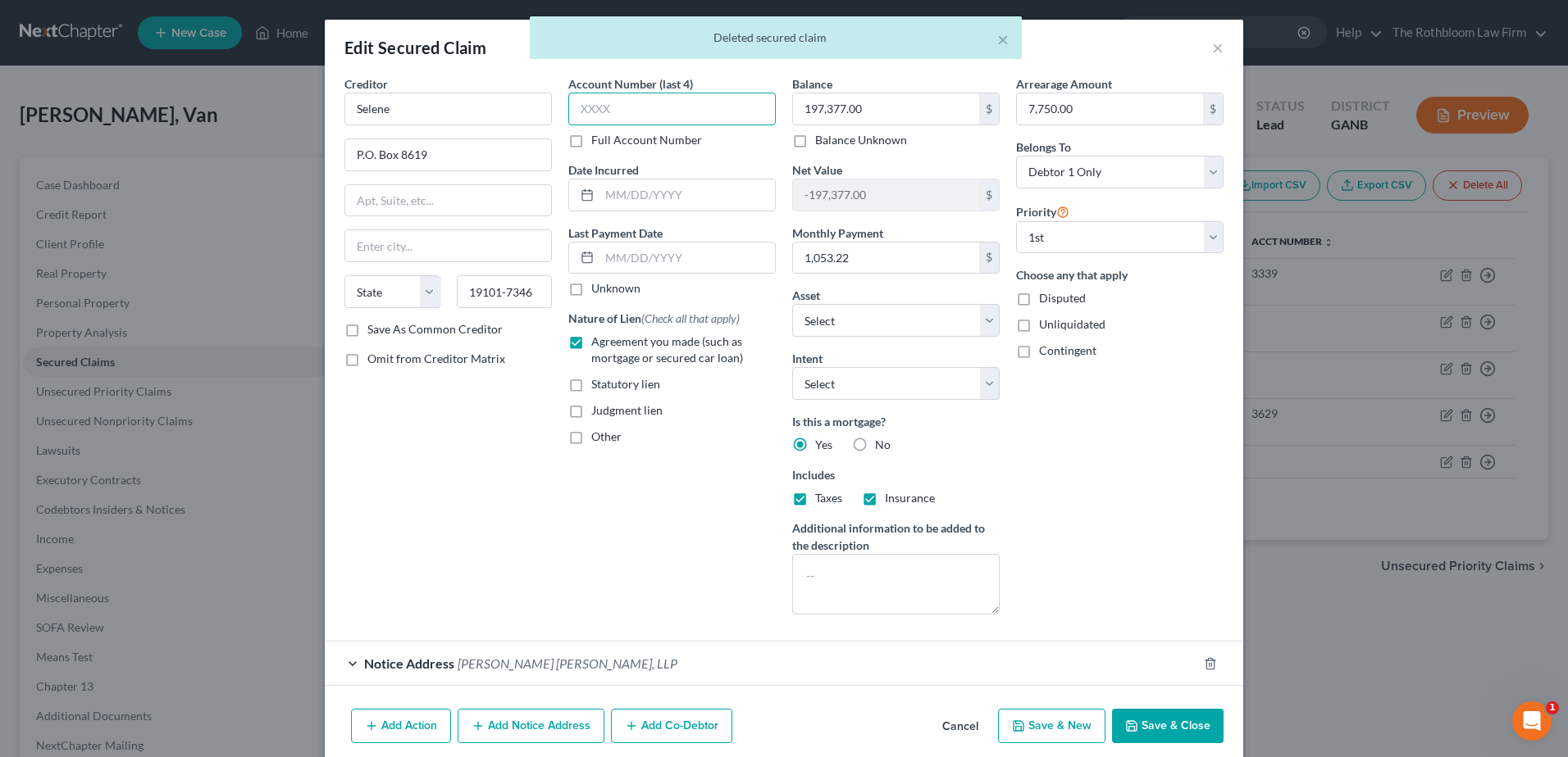
click at [609, 118] on input "text" at bounding box center [672, 109] width 207 height 32
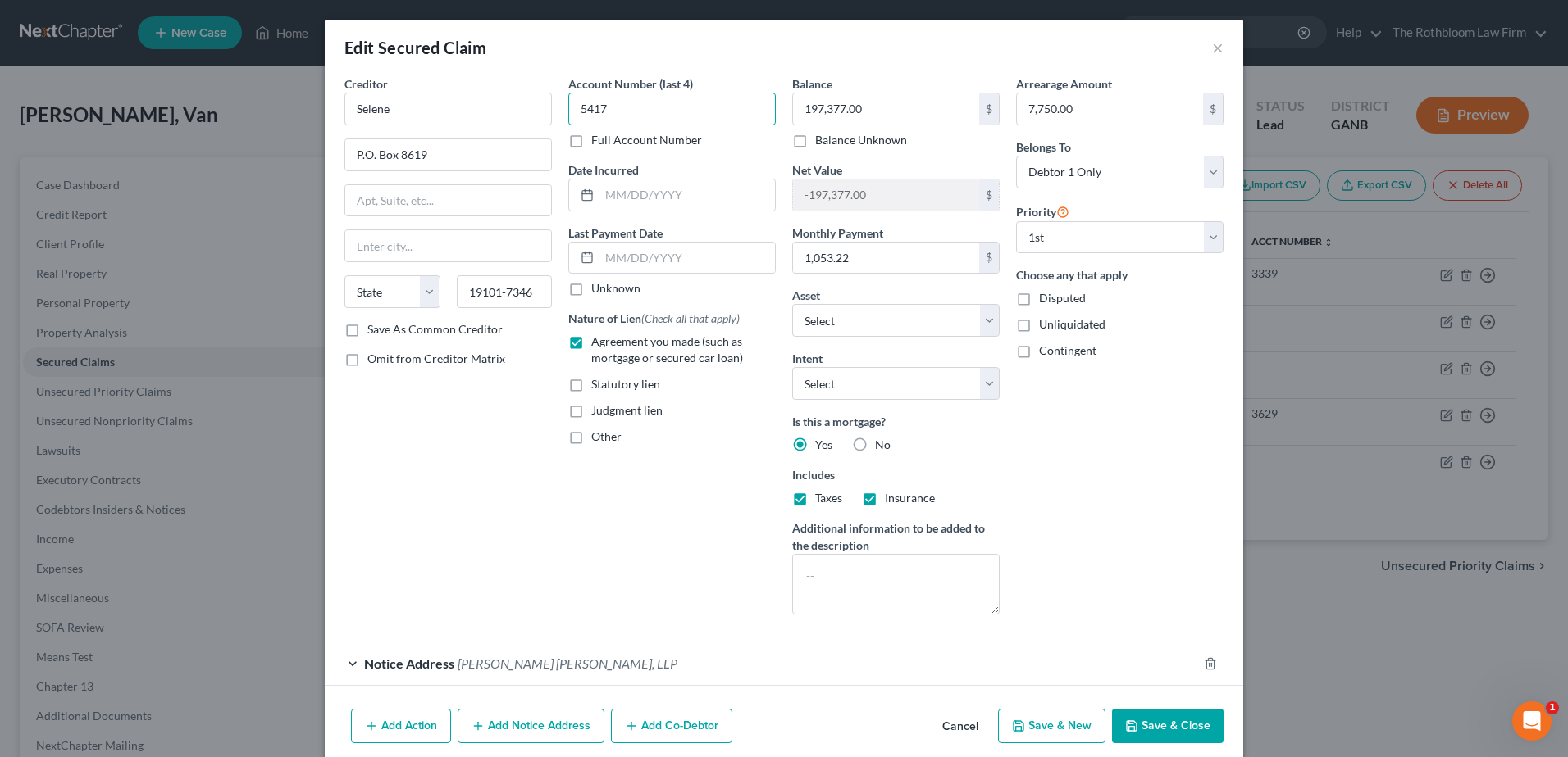
type input "5417"
click at [1177, 725] on button "Save & Close" at bounding box center [1168, 726] width 112 height 34
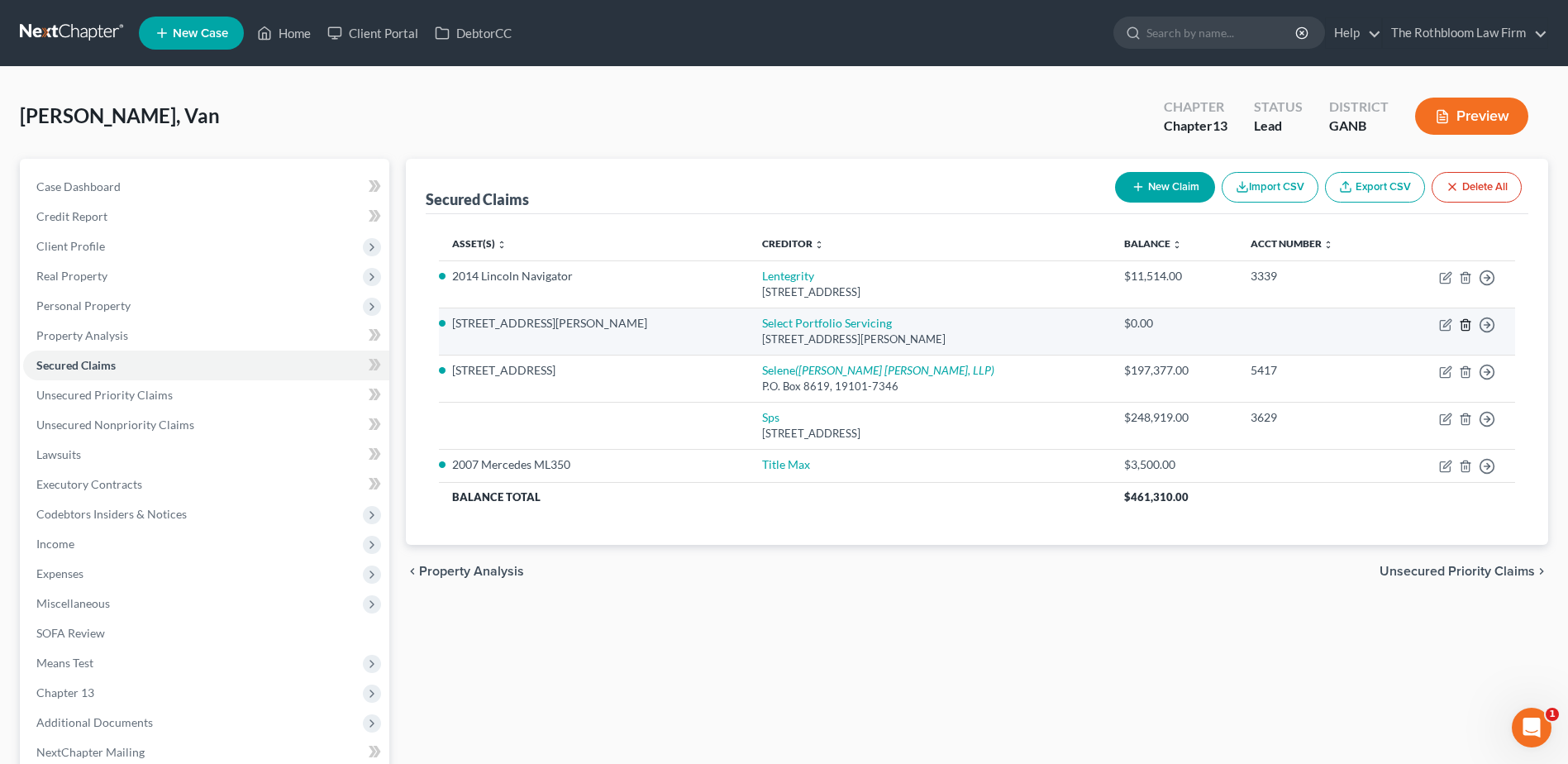
click at [1468, 322] on icon "button" at bounding box center [1465, 325] width 14 height 14
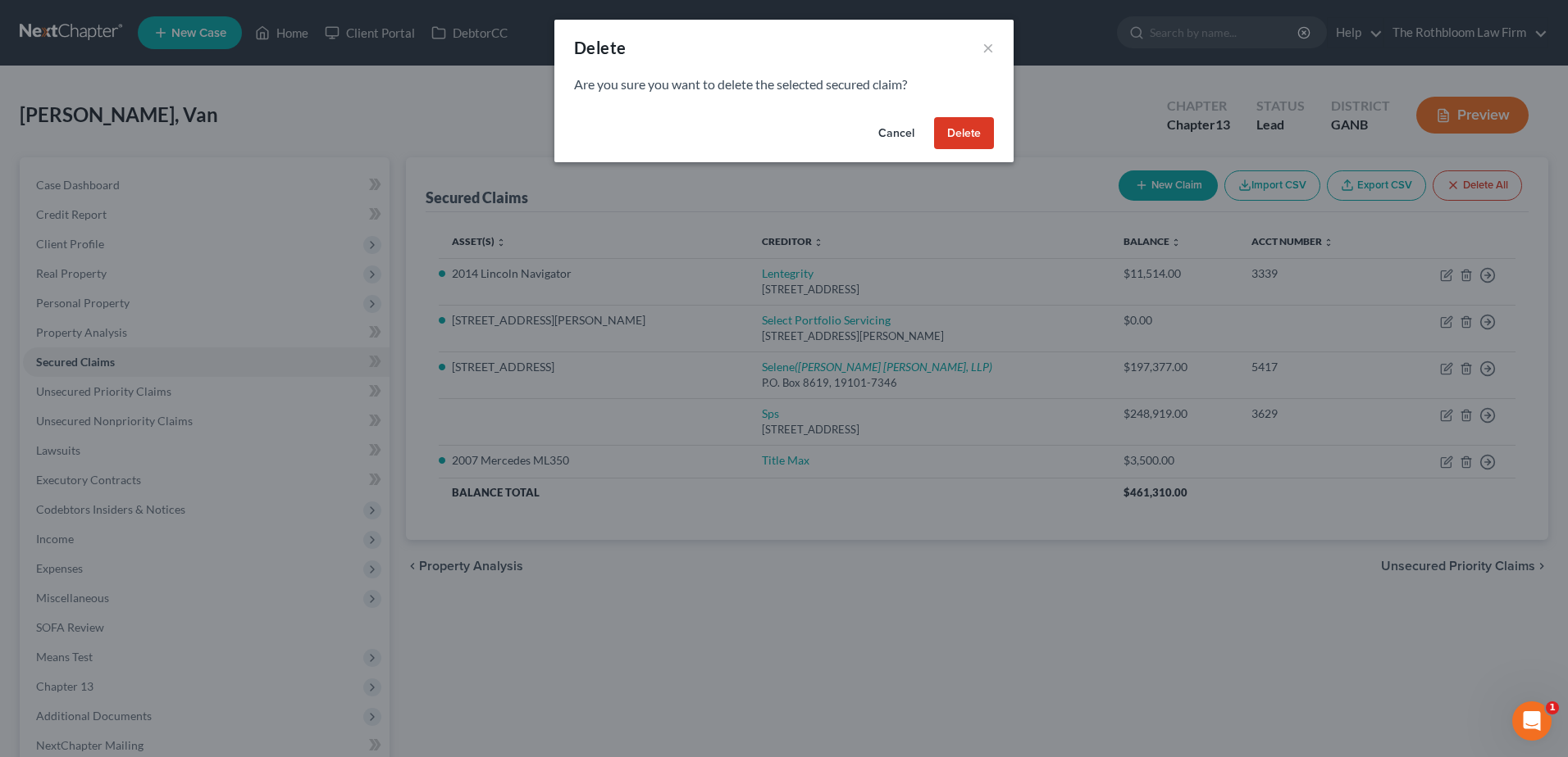
drag, startPoint x: 962, startPoint y: 133, endPoint x: 982, endPoint y: 144, distance: 22.8
click at [963, 133] on button "Delete" at bounding box center [964, 133] width 59 height 32
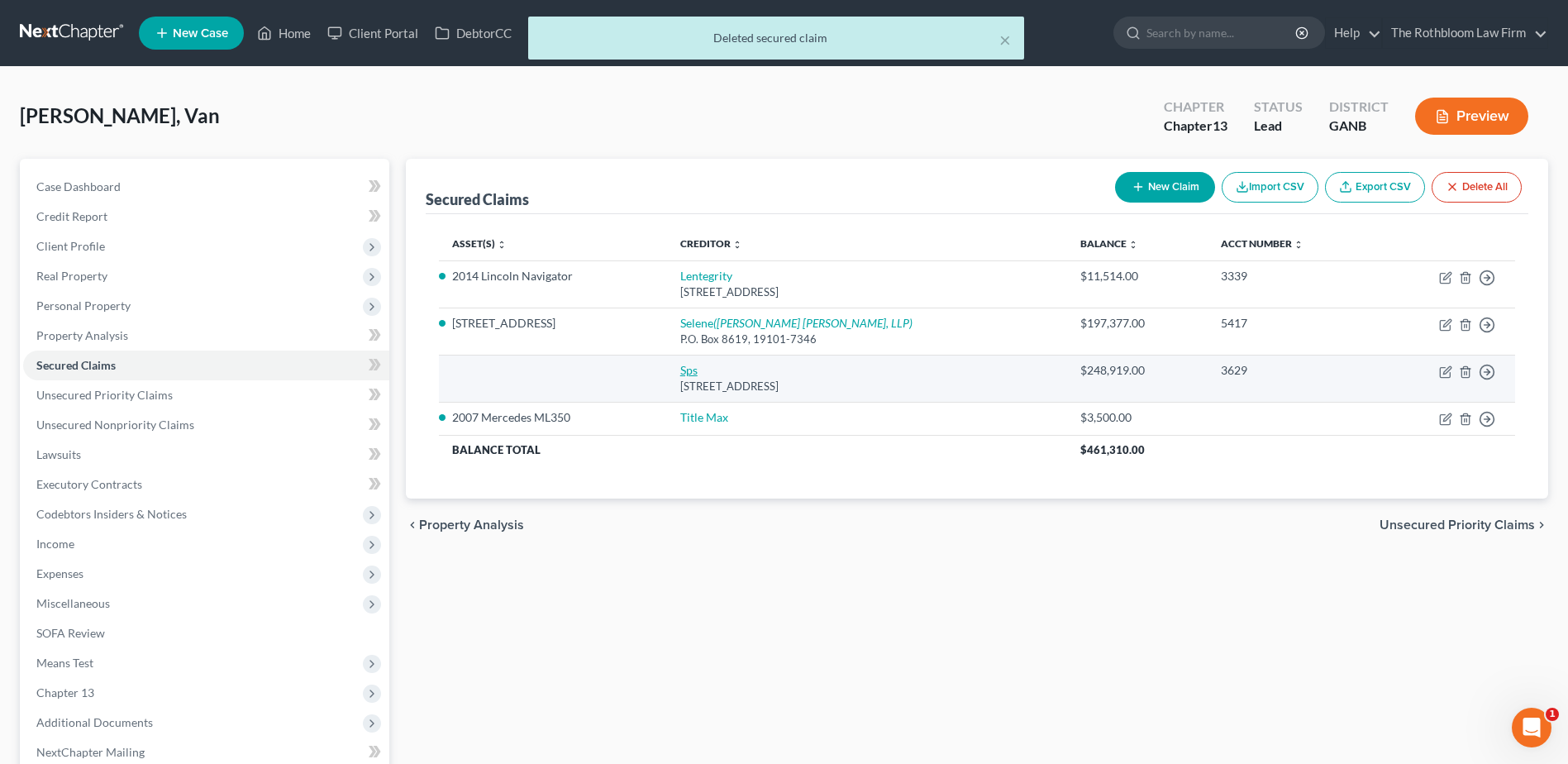
click at [683, 368] on link "Sps" at bounding box center [688, 370] width 17 height 14
select select "9"
select select "0"
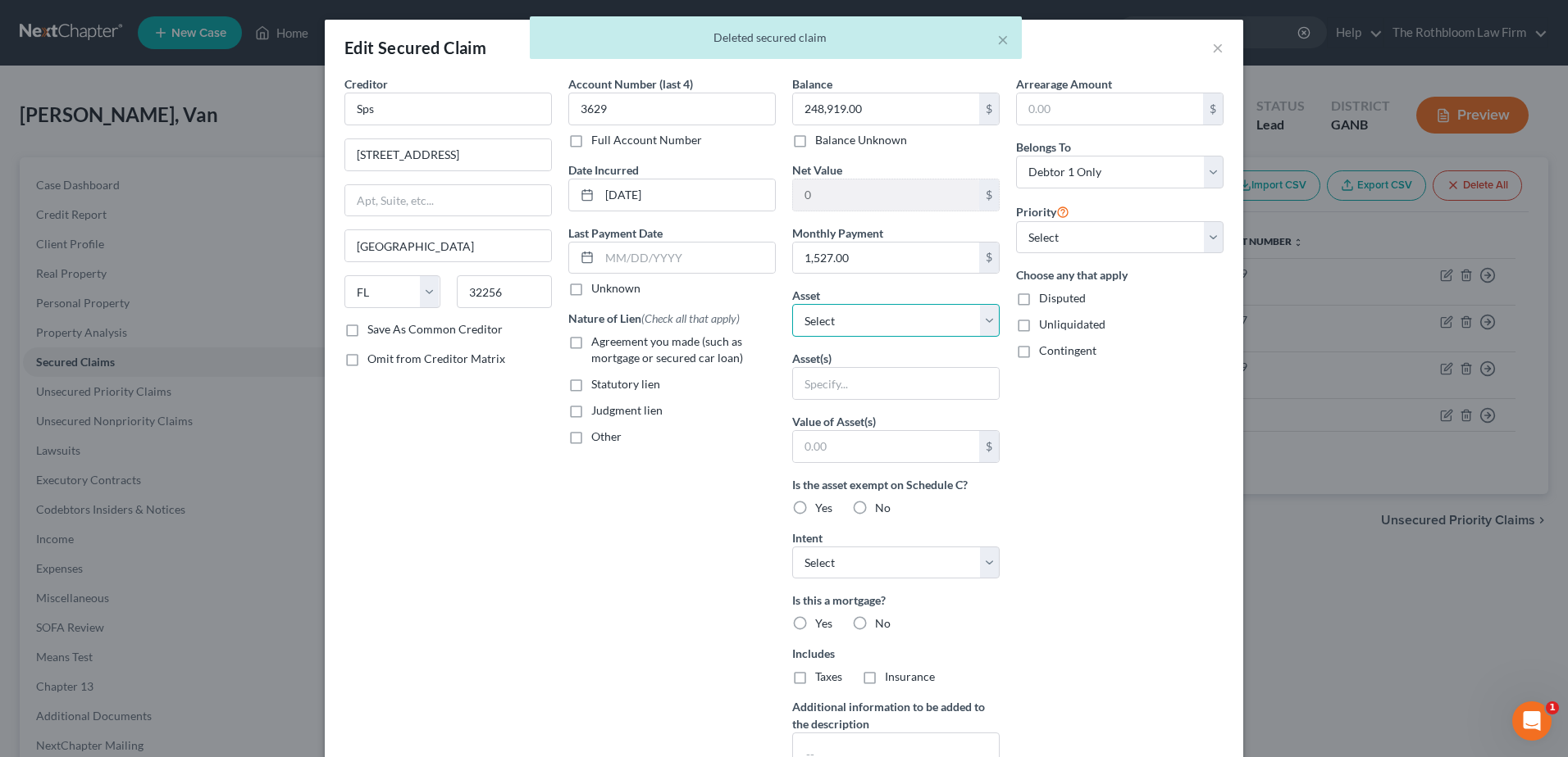
click at [984, 329] on select "Select Other Multiple Assets 0 Bretts Crossing - $0.0 726 Pownal Lane - $0.0 59…" at bounding box center [895, 320] width 207 height 32
select select "4"
click at [792, 304] on select "Select Other Multiple Assets 0 Bretts Crossing - $0.0 726 Pownal Lane - $0.0 59…" at bounding box center [895, 320] width 207 height 32
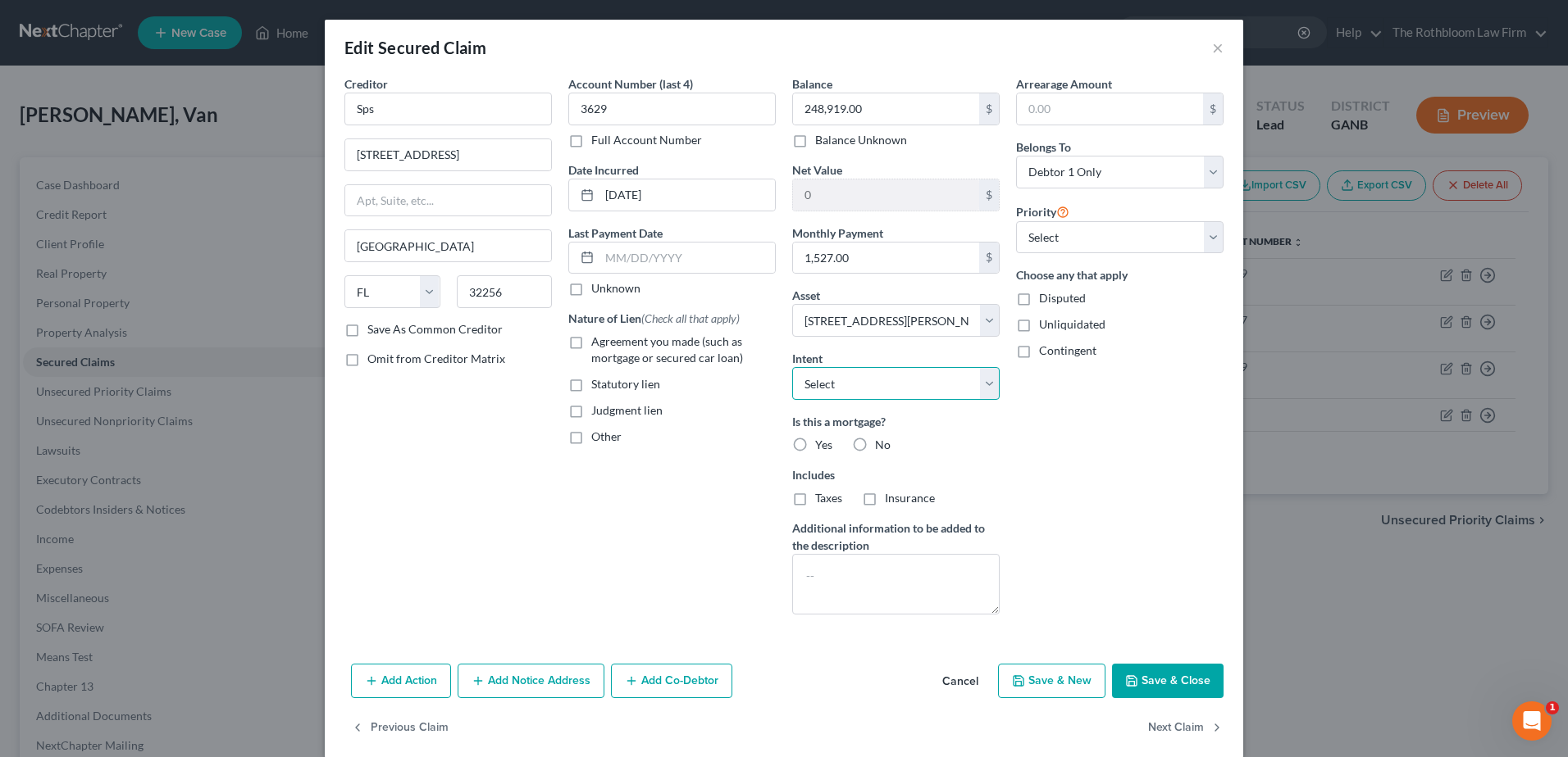
click at [839, 389] on select "Select Surrender Redeem Reaffirm Avoid Other" at bounding box center [895, 383] width 207 height 32
select select "2"
click at [792, 367] on select "Select Surrender Redeem Reaffirm Avoid Other" at bounding box center [895, 383] width 207 height 32
click at [591, 343] on label "Agreement you made (such as mortgage or secured car loan)" at bounding box center [683, 350] width 185 height 32
click at [598, 343] on input "Agreement you made (such as mortgage or secured car loan)" at bounding box center [603, 339] width 11 height 11
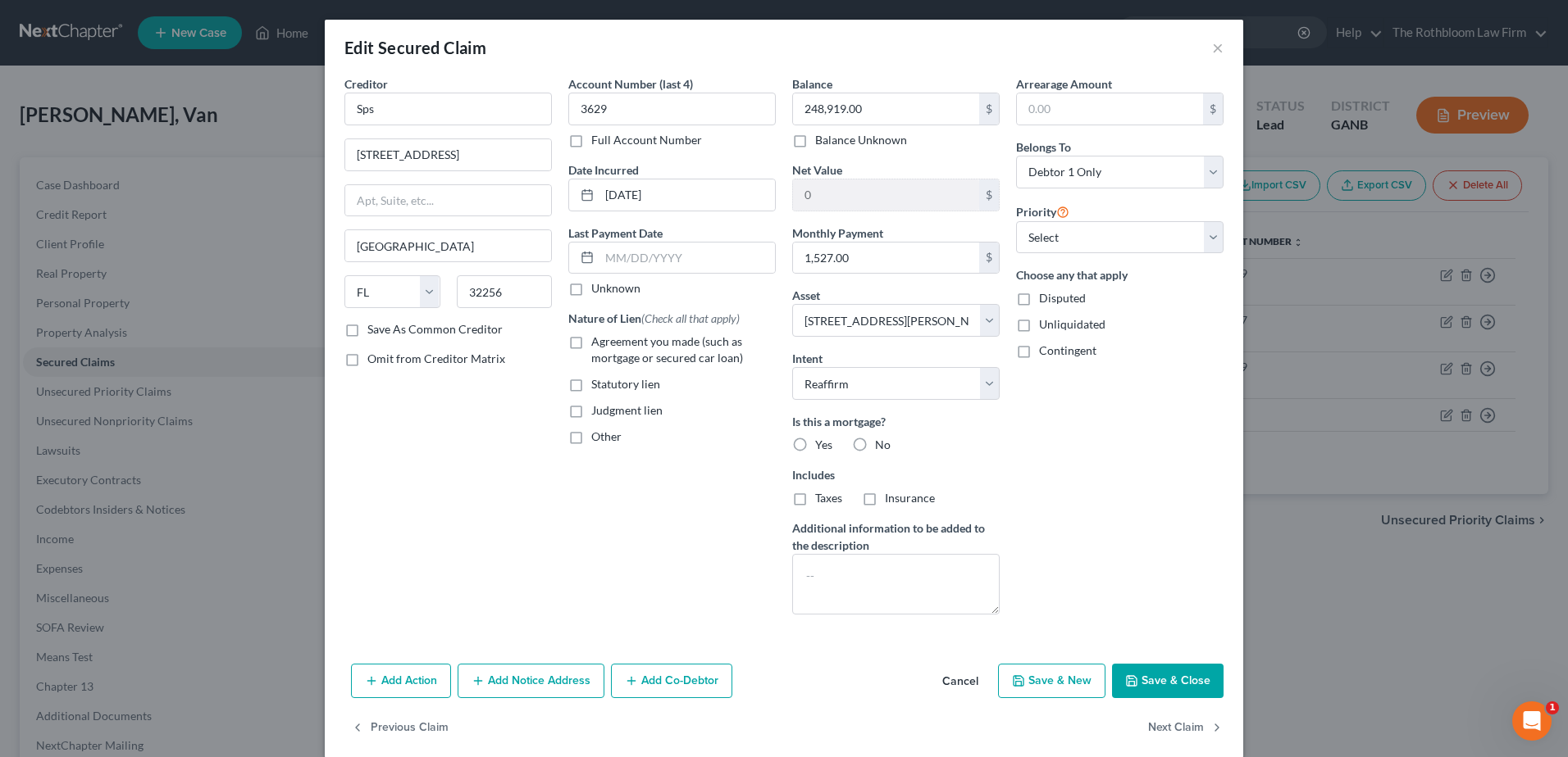
checkbox input "true"
drag, startPoint x: 393, startPoint y: 113, endPoint x: 252, endPoint y: 113, distance: 141.0
click at [252, 113] on div "Edit Secured Claim × Creditor * Sps 10401 Deerwood Park Blvd Jacksonville State…" at bounding box center [784, 378] width 1568 height 757
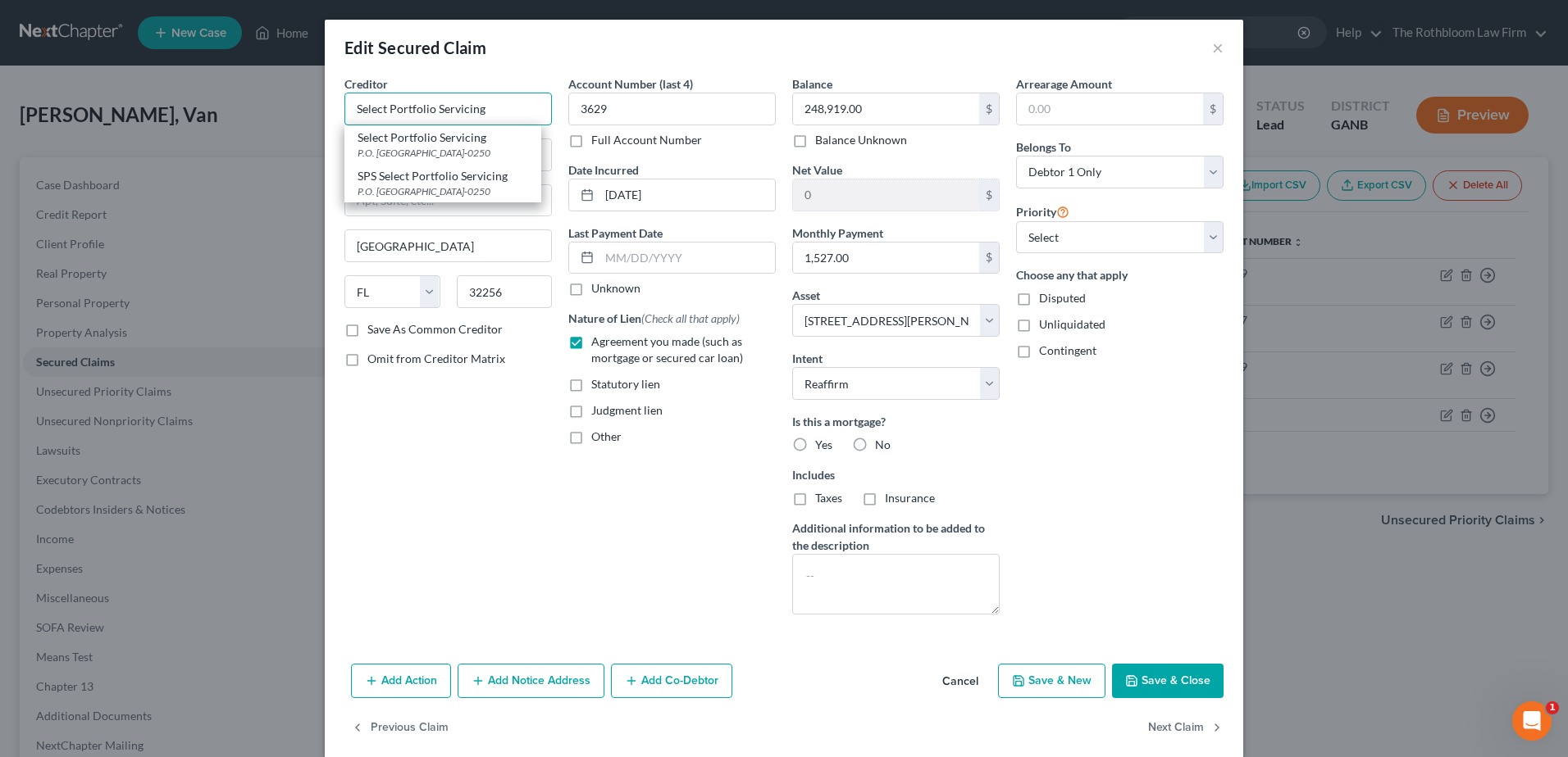
type input "Select Portfolio Servicing"
click at [815, 444] on label "Yes" at bounding box center [823, 445] width 17 height 16
click at [821, 444] on input "Yes" at bounding box center [827, 442] width 11 height 11
radio input "true"
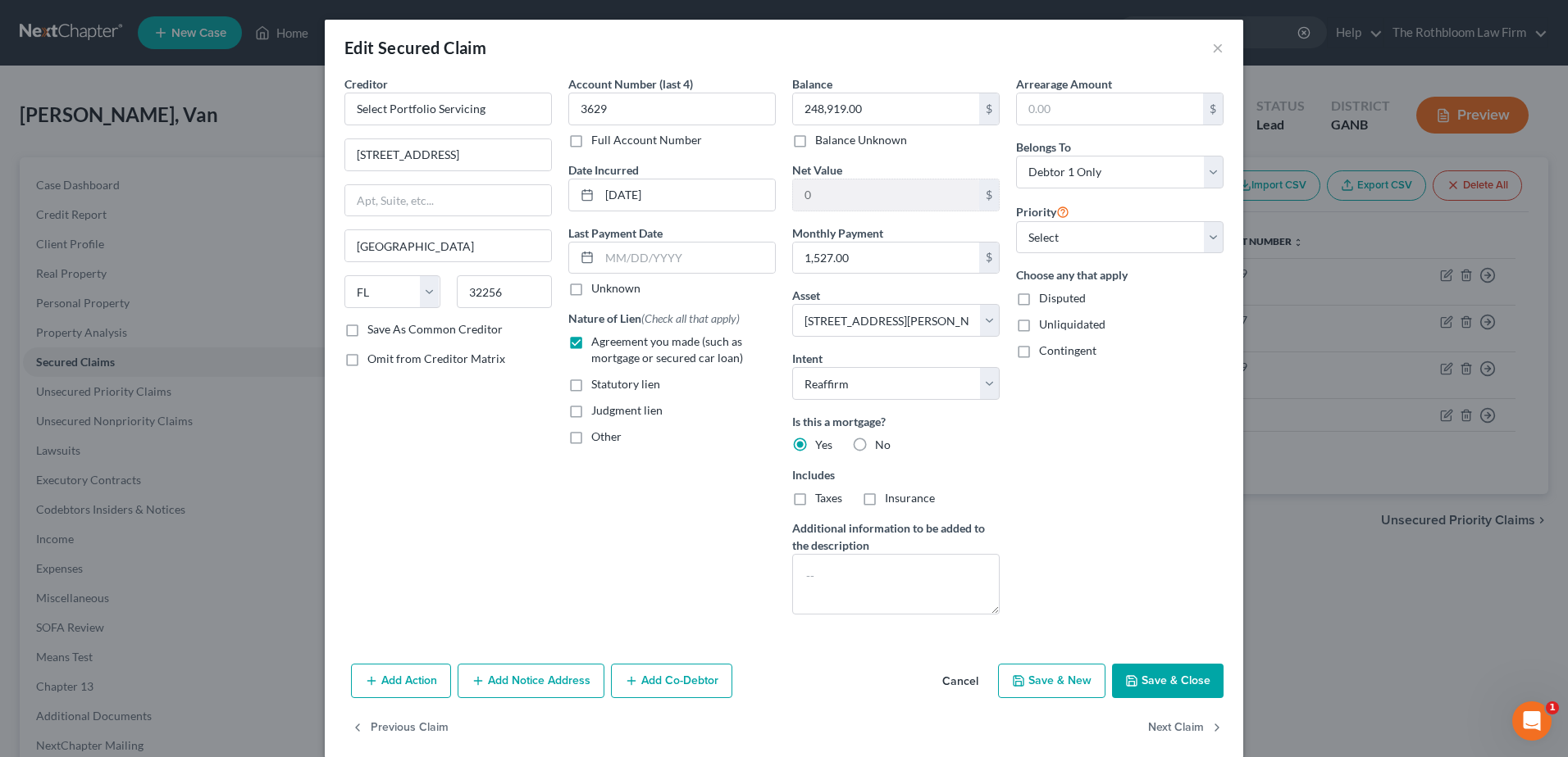
click at [815, 501] on label "Taxes" at bounding box center [829, 498] width 27 height 16
click at [821, 500] on input "Taxes" at bounding box center [827, 495] width 11 height 11
checkbox input "true"
click at [884, 500] on label "Insurance" at bounding box center [910, 498] width 50 height 16
click at [892, 500] on input "Insurance" at bounding box center [897, 495] width 11 height 11
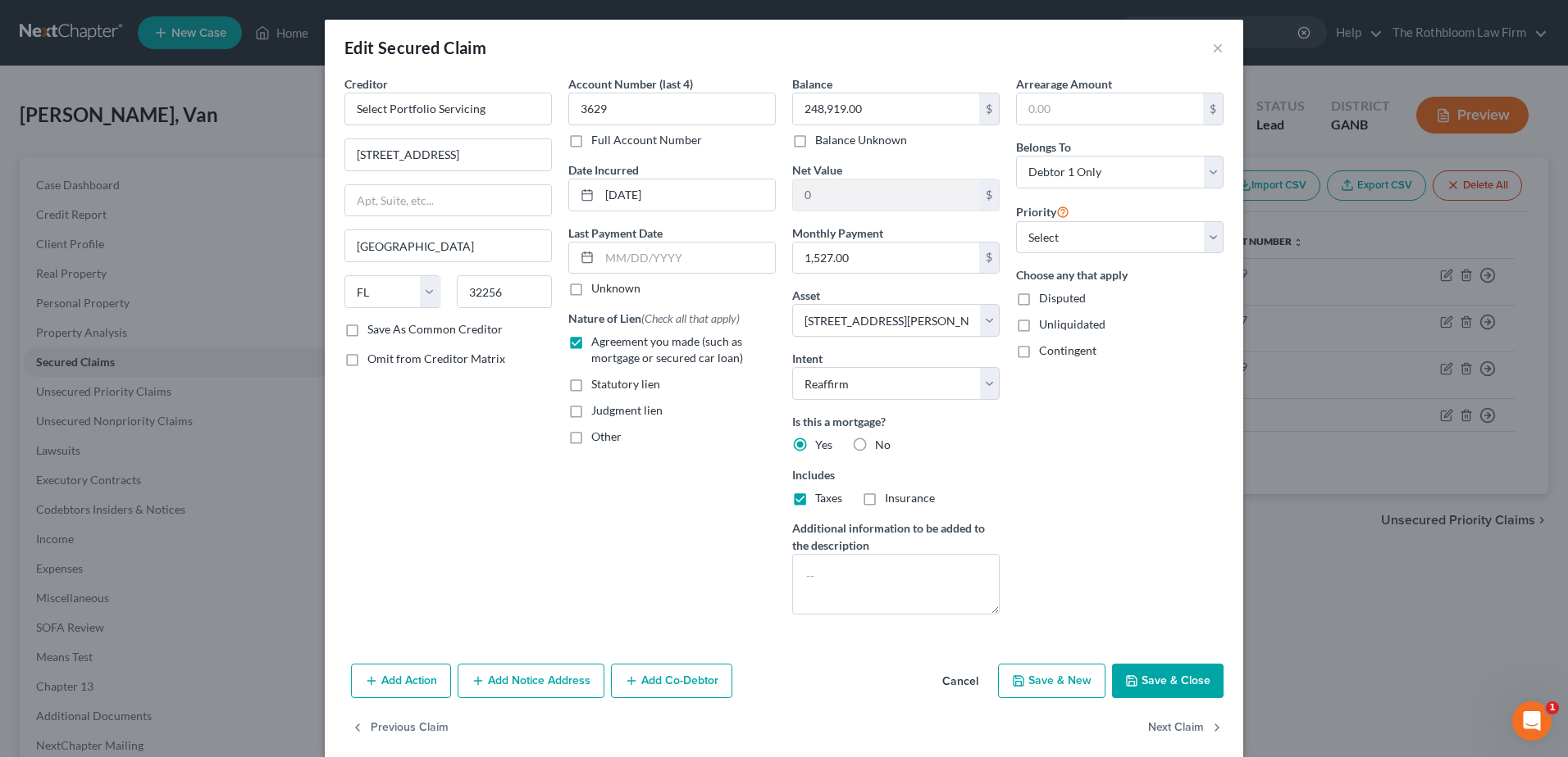
checkbox input "true"
click at [1156, 689] on button "Save & Close" at bounding box center [1168, 680] width 112 height 34
select select
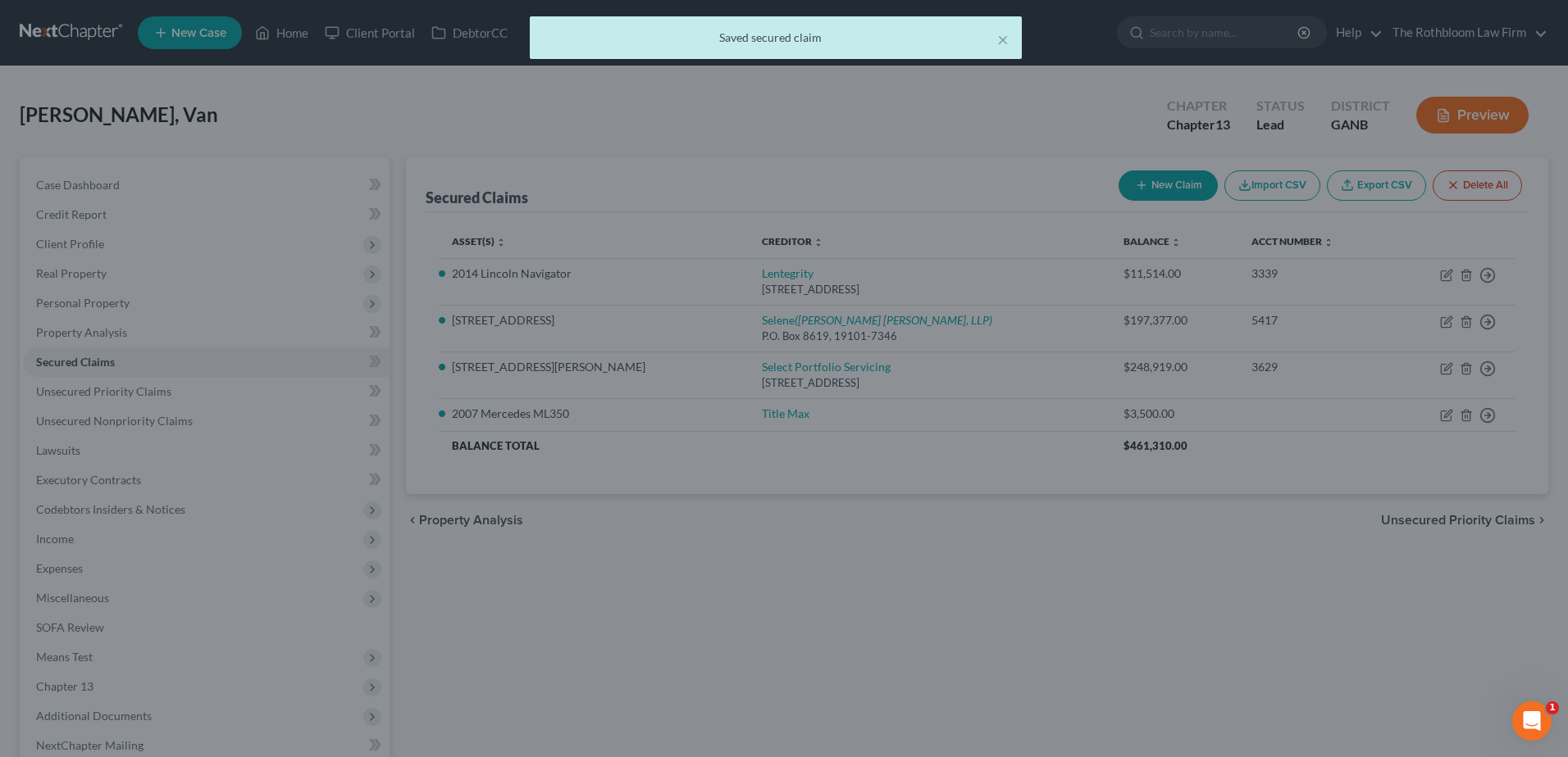
type input "-248,919.00"
select select "4"
type input "0"
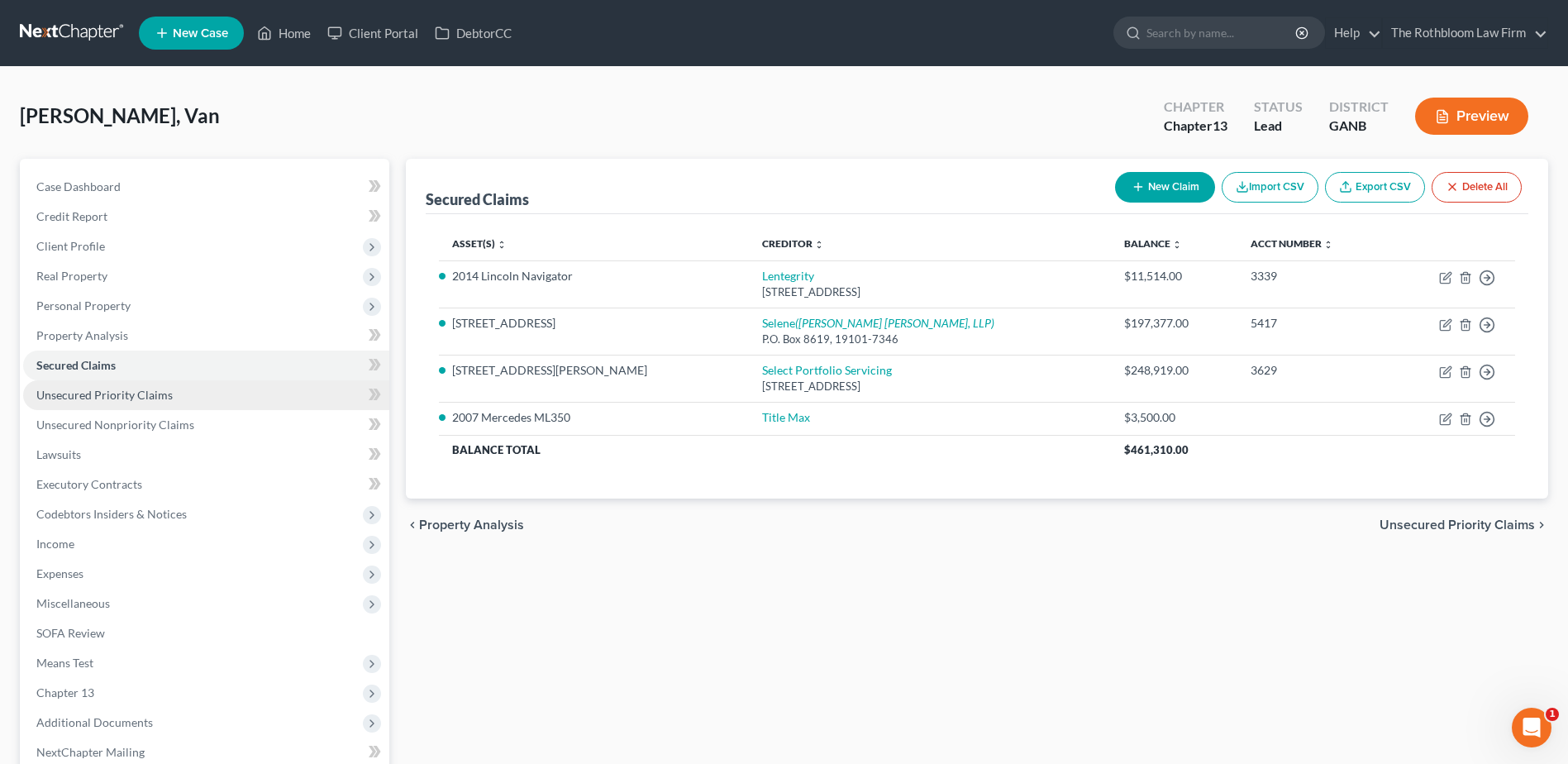
click at [94, 398] on span "Unsecured Priority Claims" at bounding box center [104, 394] width 136 height 14
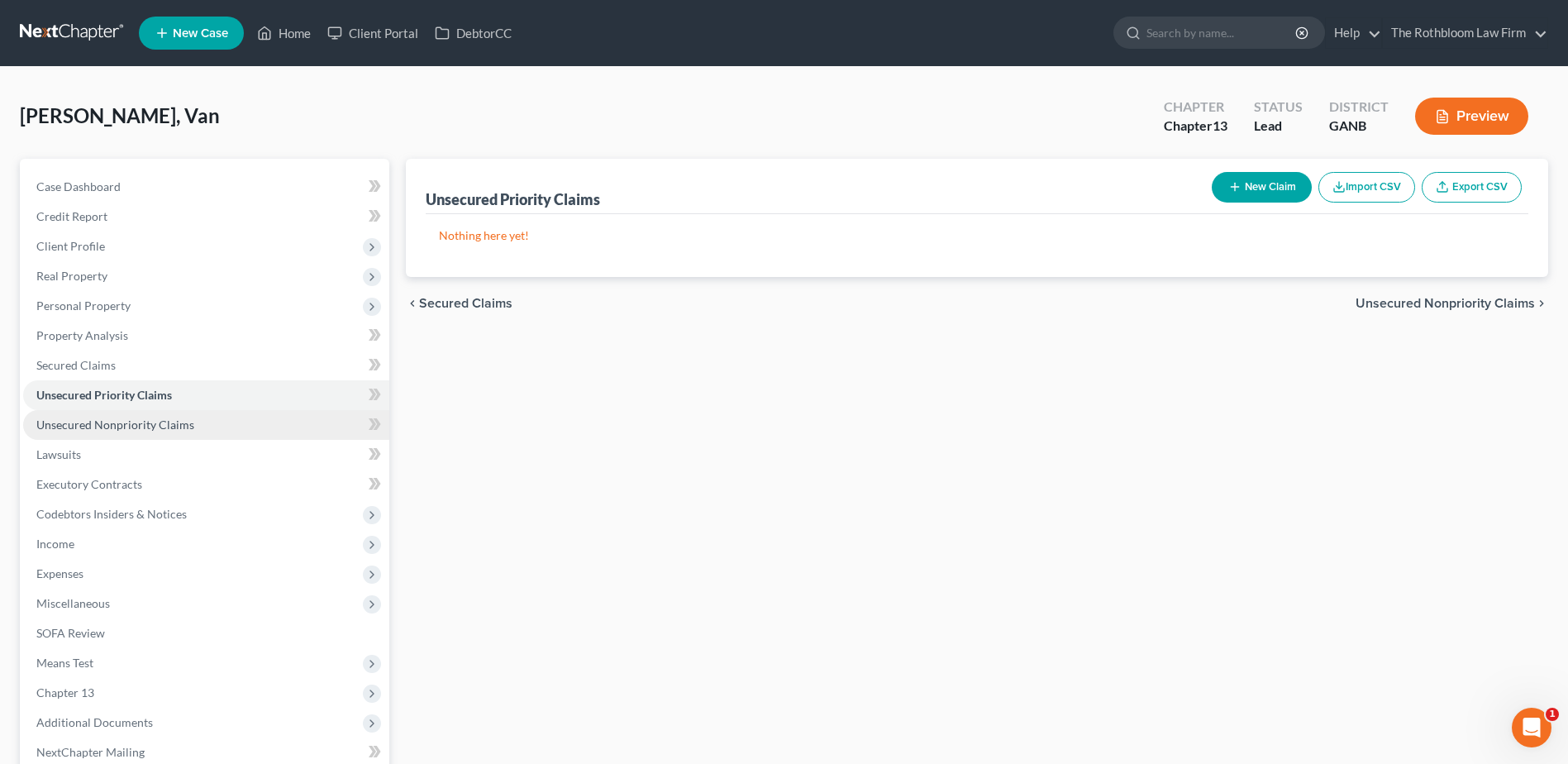
click at [139, 427] on span "Unsecured Nonpriority Claims" at bounding box center [115, 424] width 158 height 14
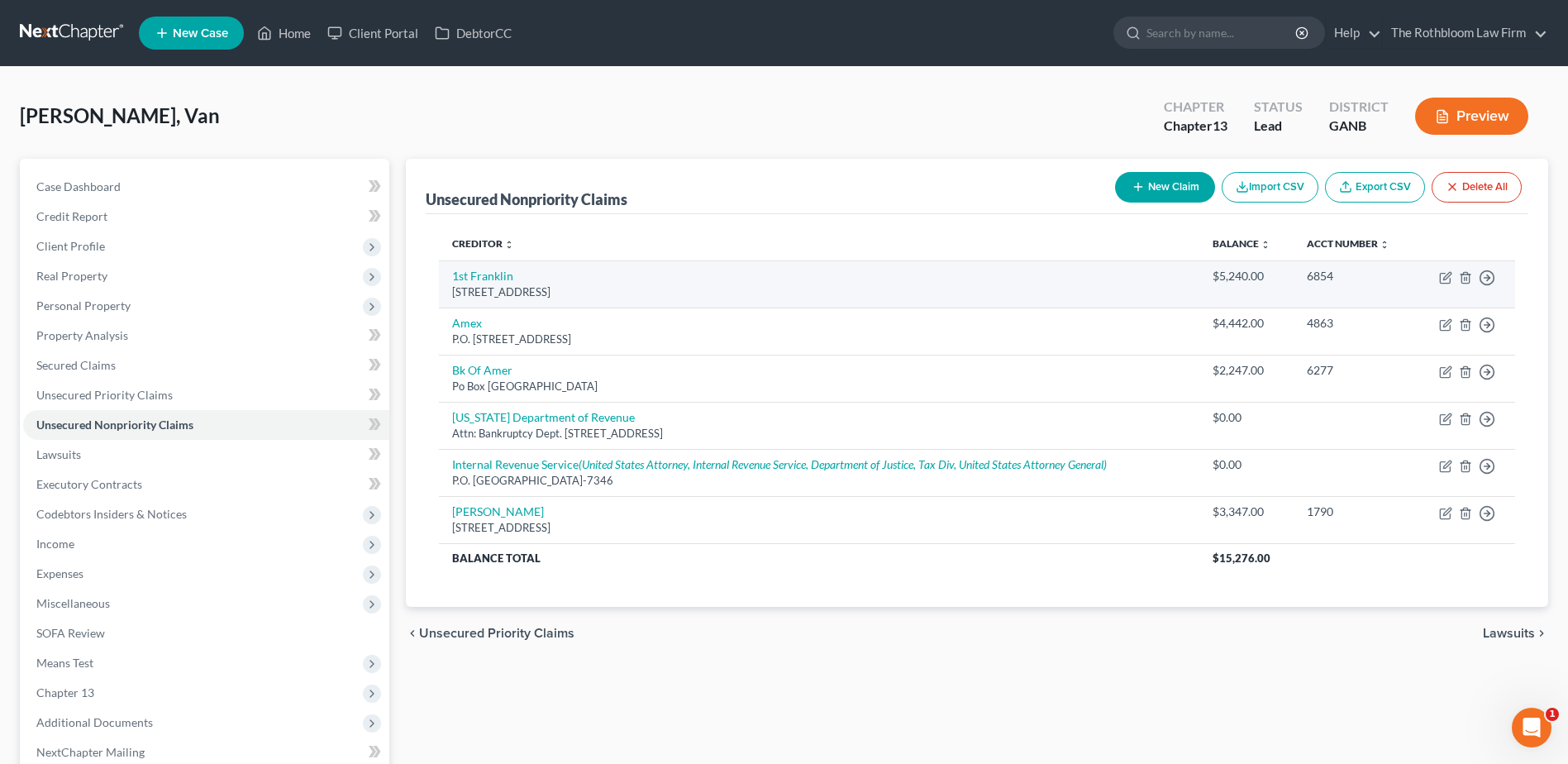
click at [488, 284] on div "1685 North Expressway, Griffin, GA 30223" at bounding box center [819, 292] width 734 height 15
click at [478, 270] on link "1st Franklin" at bounding box center [482, 275] width 61 height 14
select select "10"
select select "0"
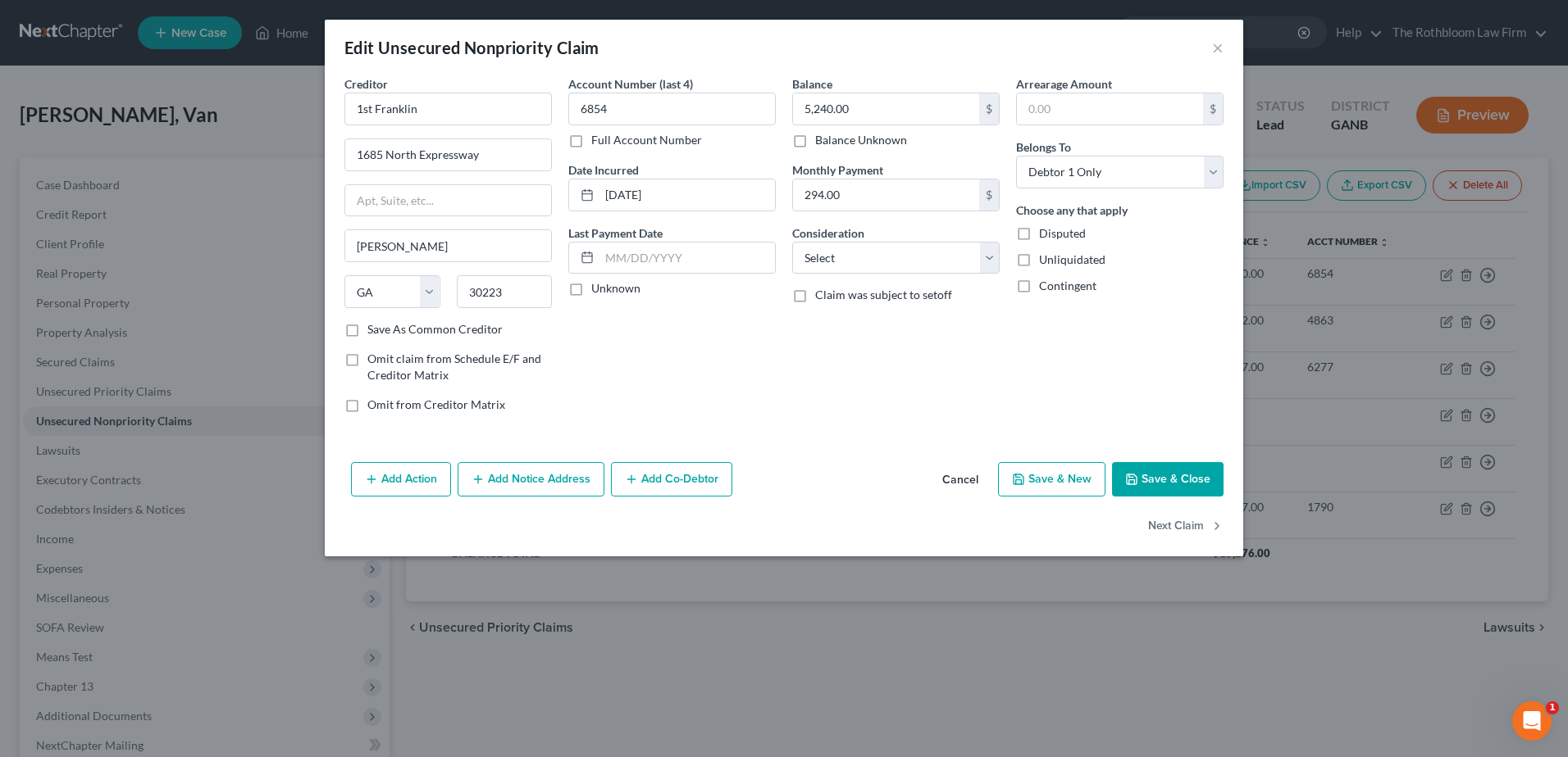
click at [1193, 473] on button "Save & Close" at bounding box center [1168, 479] width 112 height 34
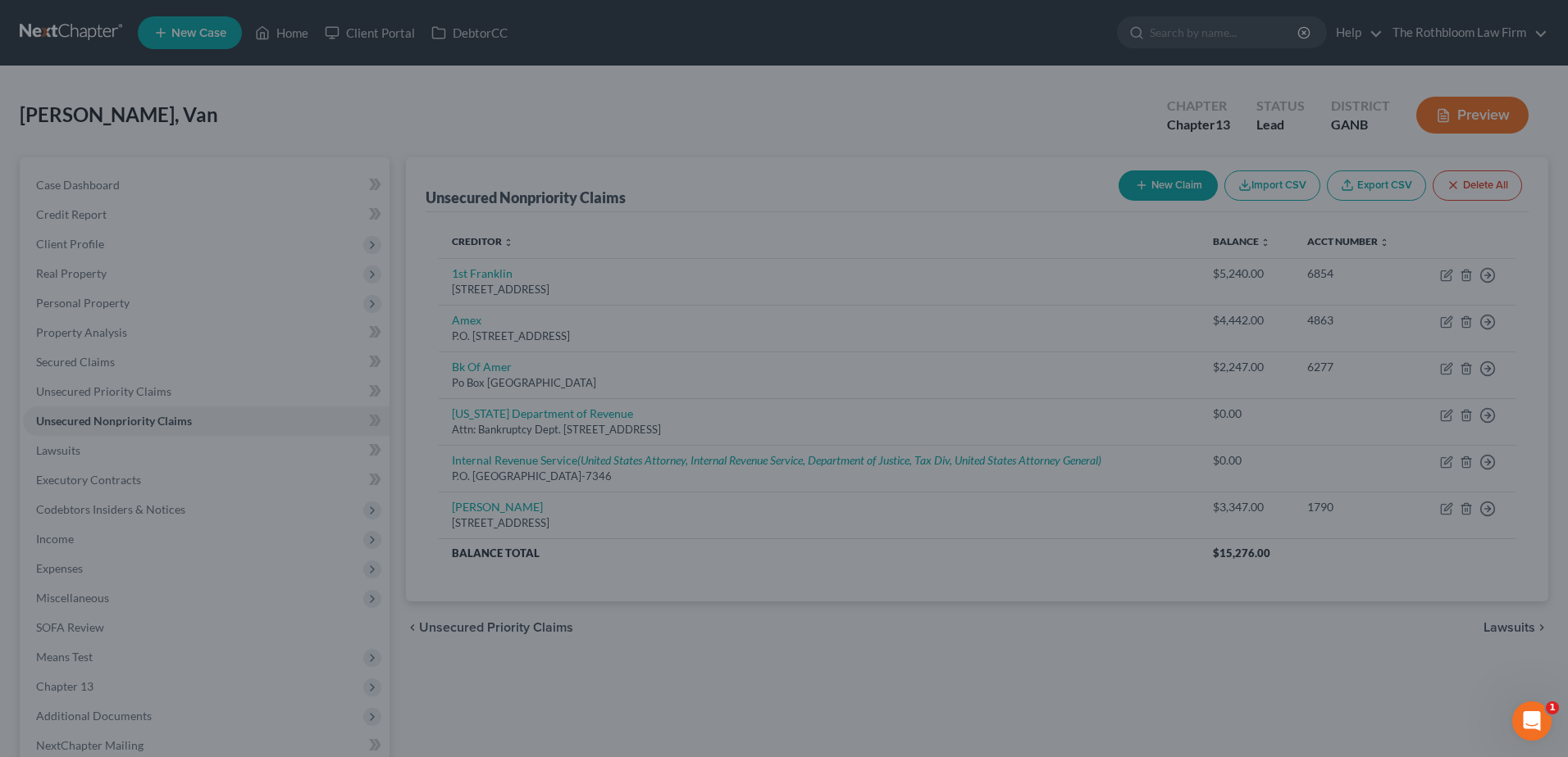
type input "0"
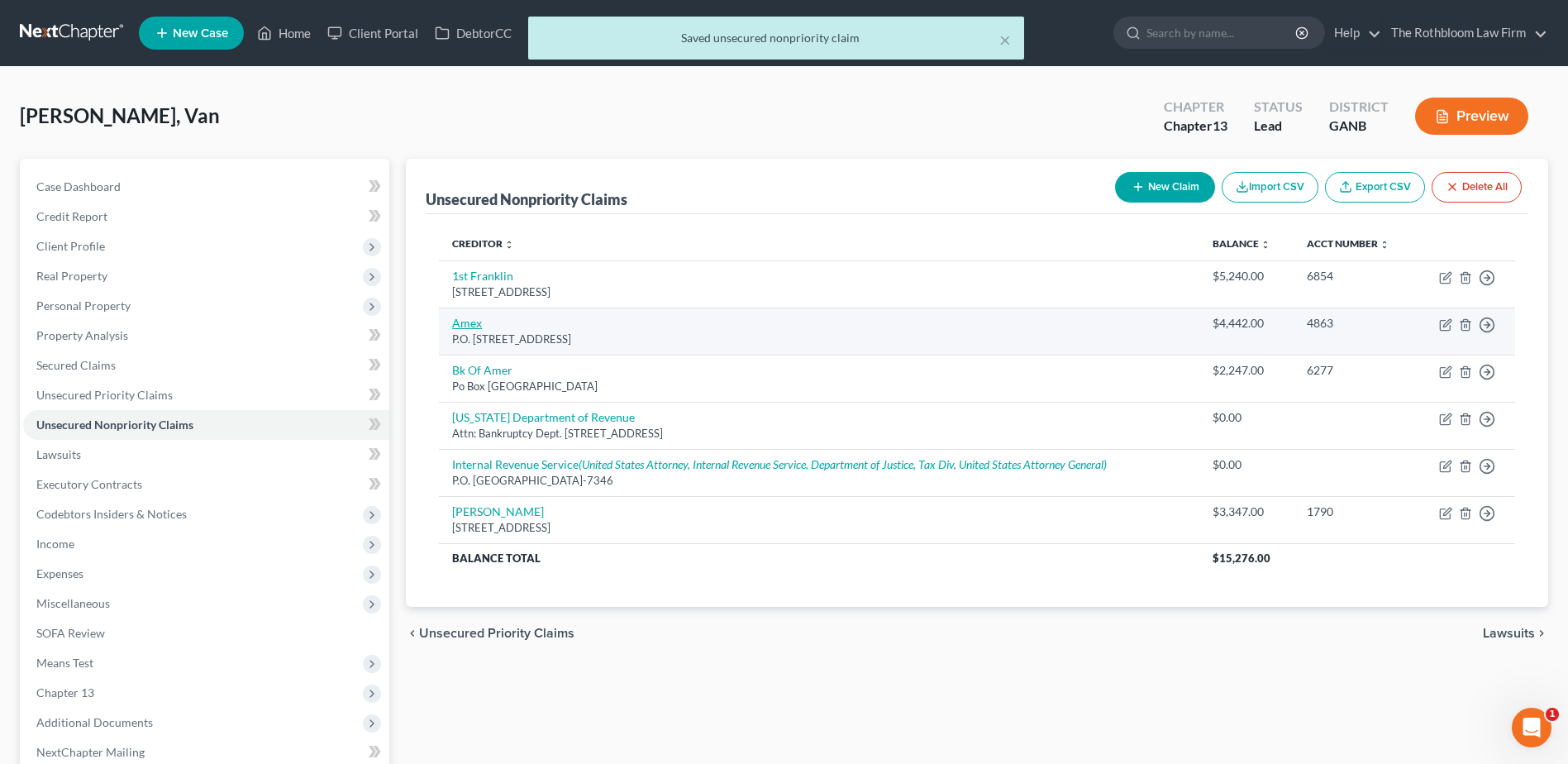
click at [471, 324] on link "Amex" at bounding box center [467, 322] width 30 height 14
select select "45"
select select "2"
select select "0"
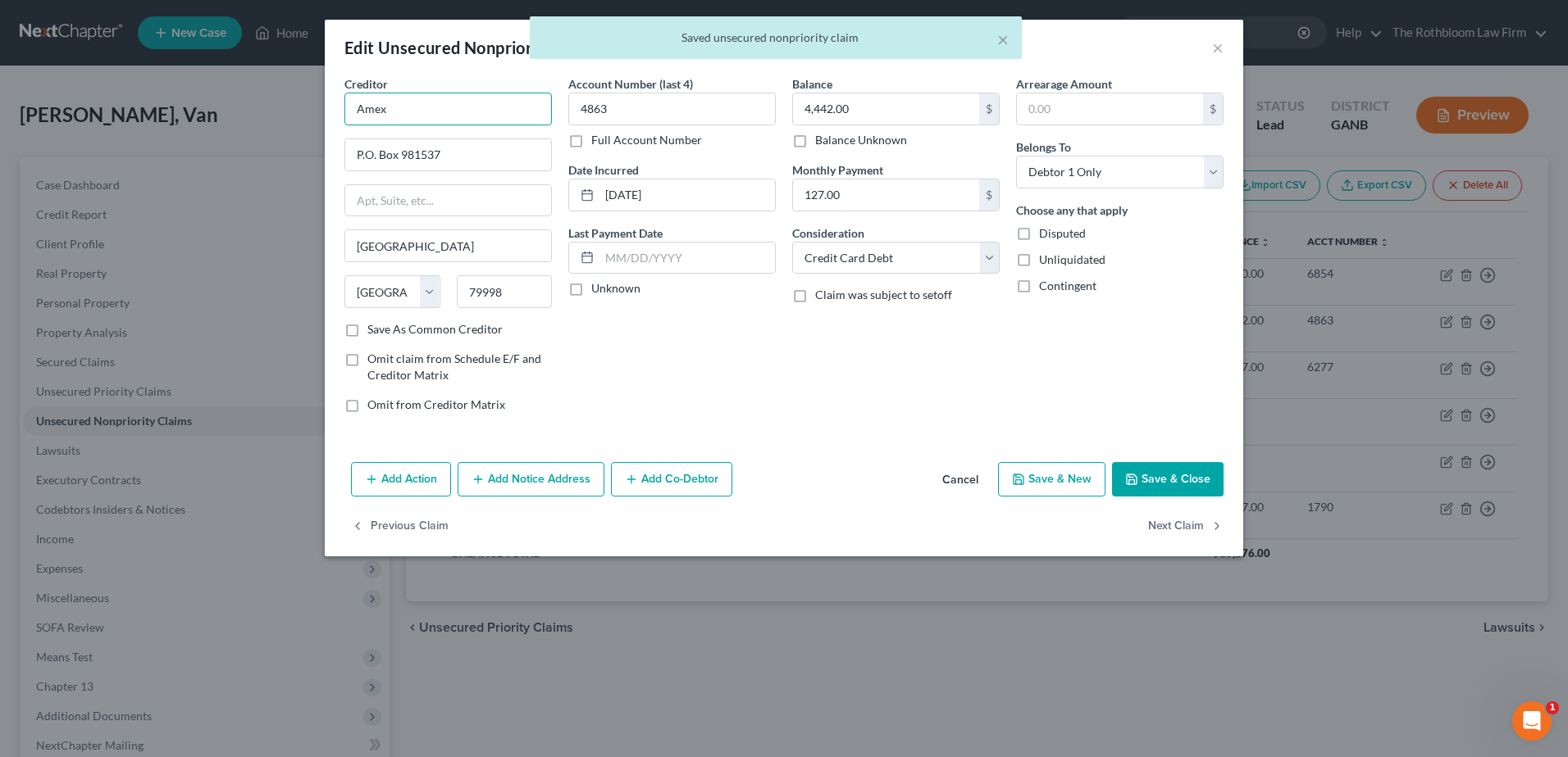
click at [380, 114] on input "Amex" at bounding box center [448, 109] width 207 height 32
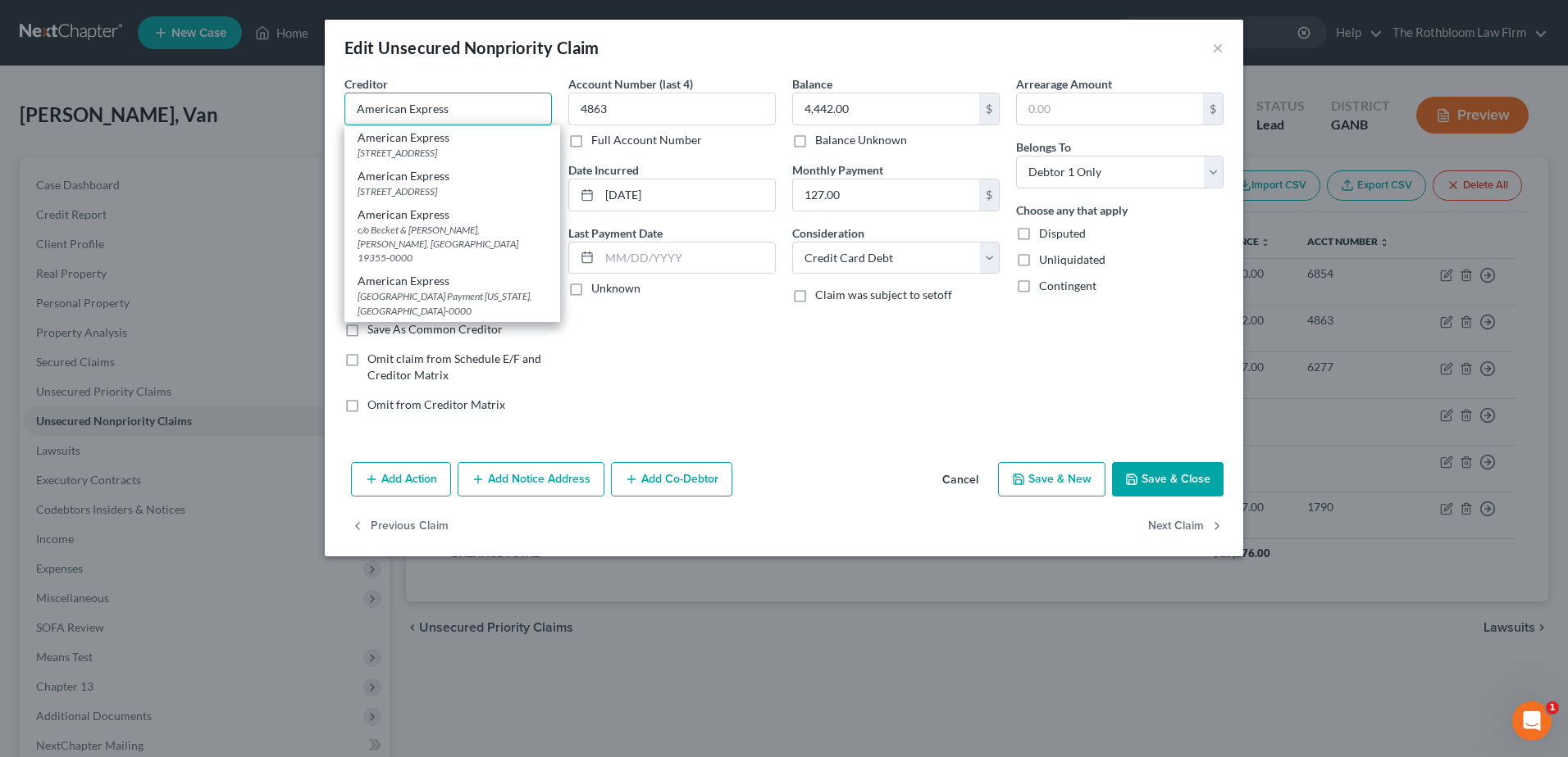
type input "American Express"
click at [1150, 485] on button "Save & Close" at bounding box center [1168, 479] width 112 height 34
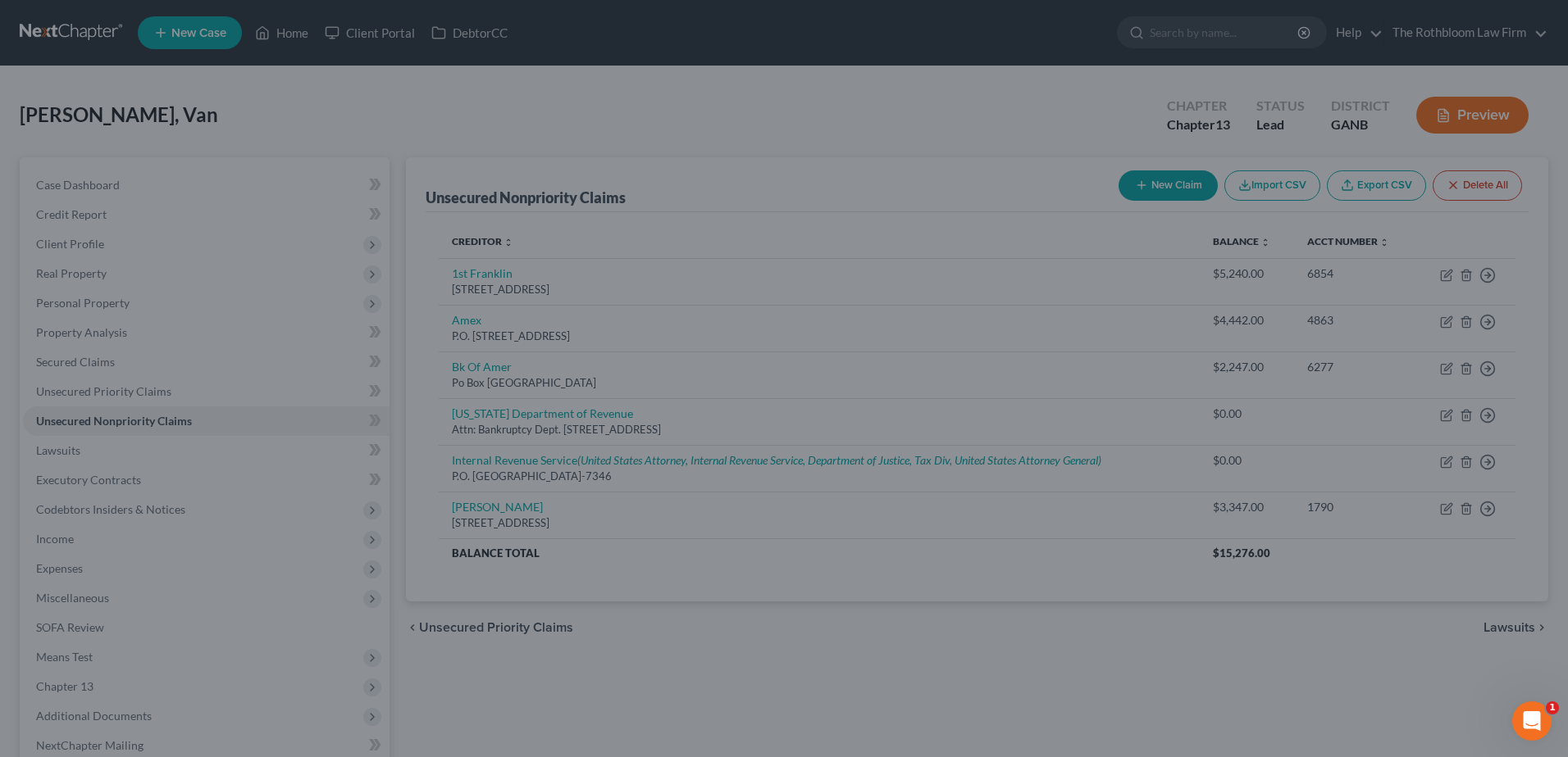
type input "0"
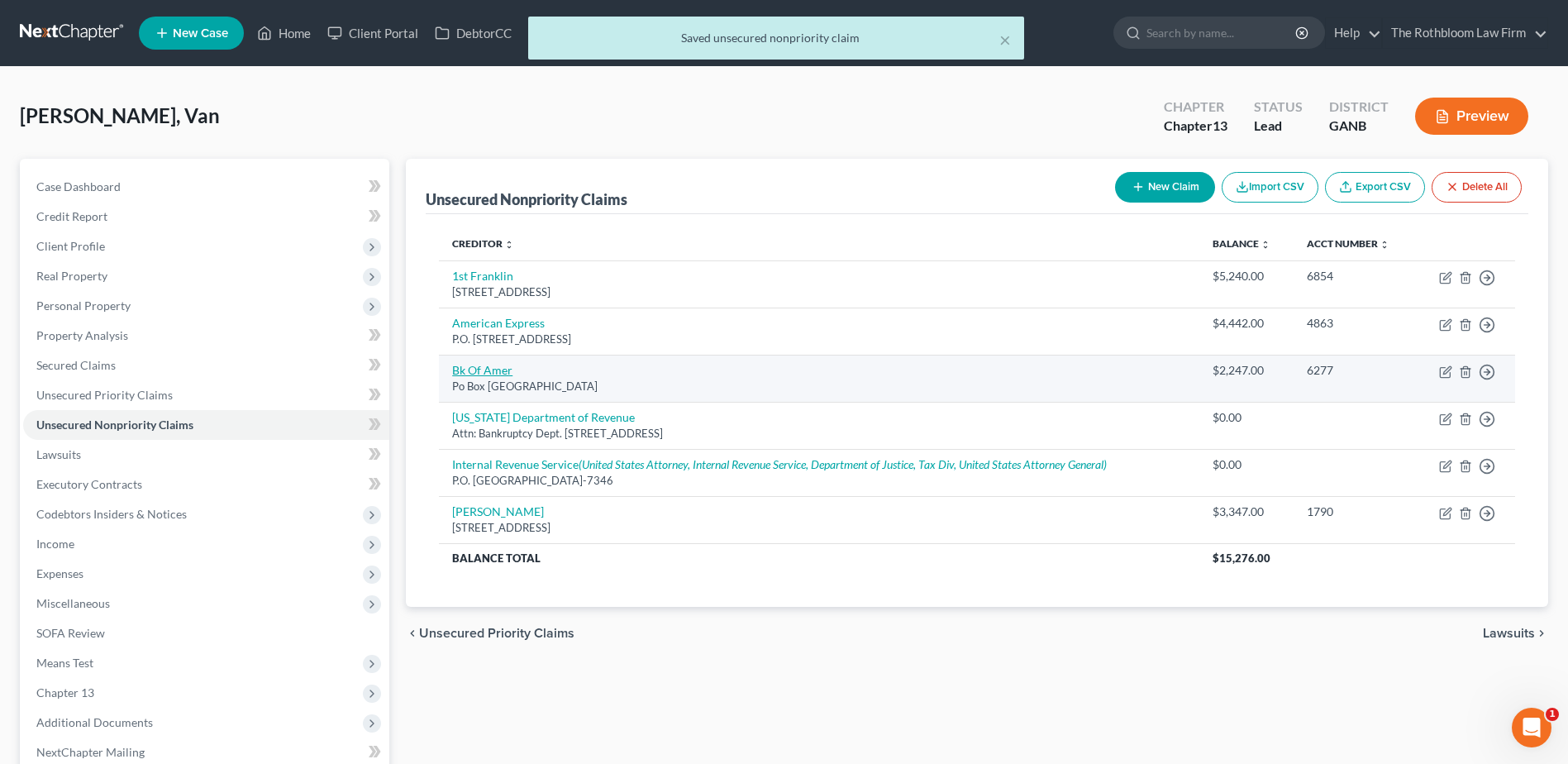
click at [494, 372] on link "Bk Of Amer" at bounding box center [482, 370] width 60 height 14
select select "45"
select select "2"
select select "0"
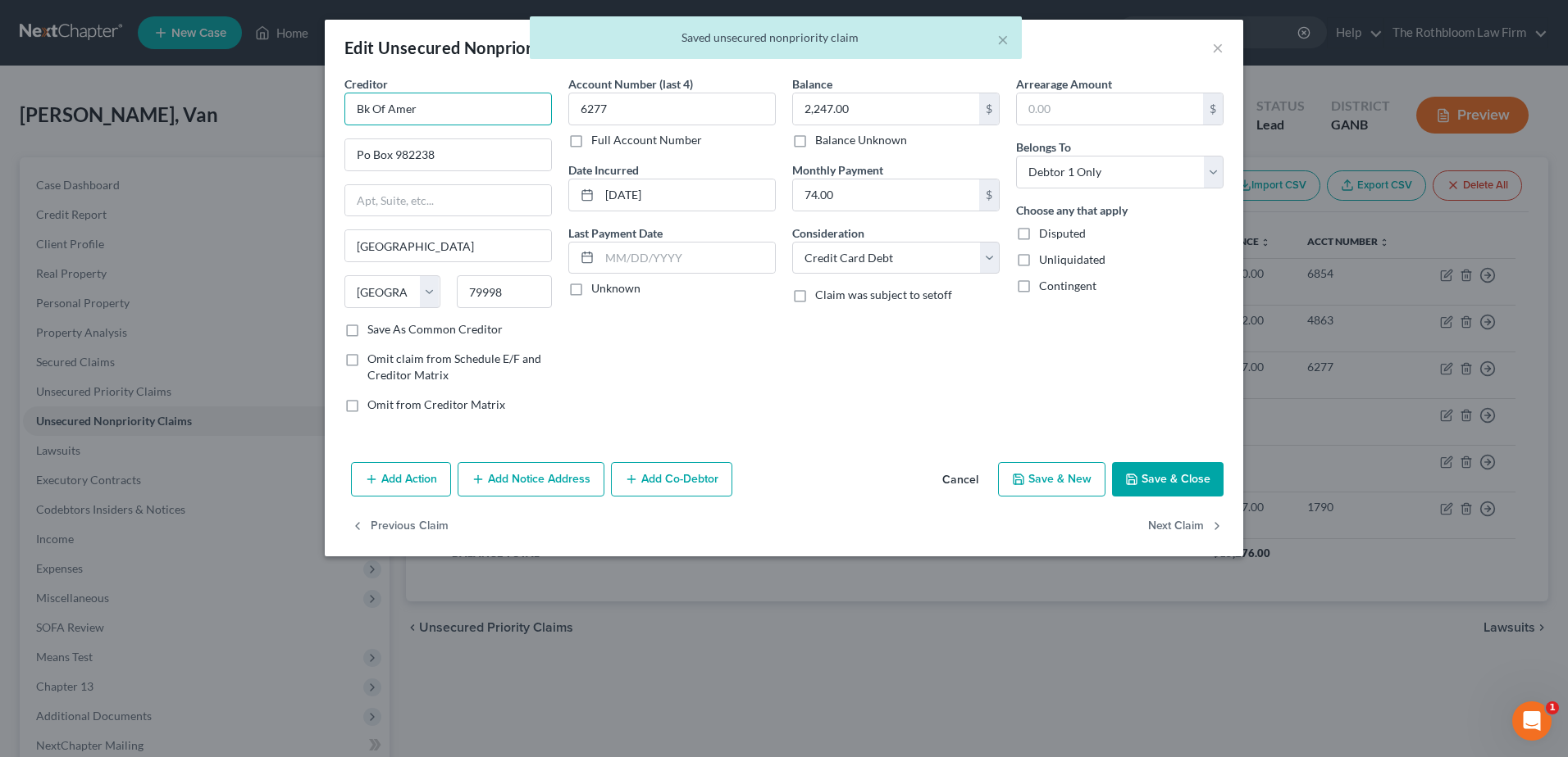
drag, startPoint x: 432, startPoint y: 111, endPoint x: 213, endPoint y: 113, distance: 219.0
click at [213, 113] on div "Edit Unsecured Nonpriority Claim × Creditor * Bk Of Amer Po Box 982238 El Paso …" at bounding box center [784, 378] width 1568 height 757
click at [366, 157] on input "Po Box 982238" at bounding box center [448, 155] width 206 height 32
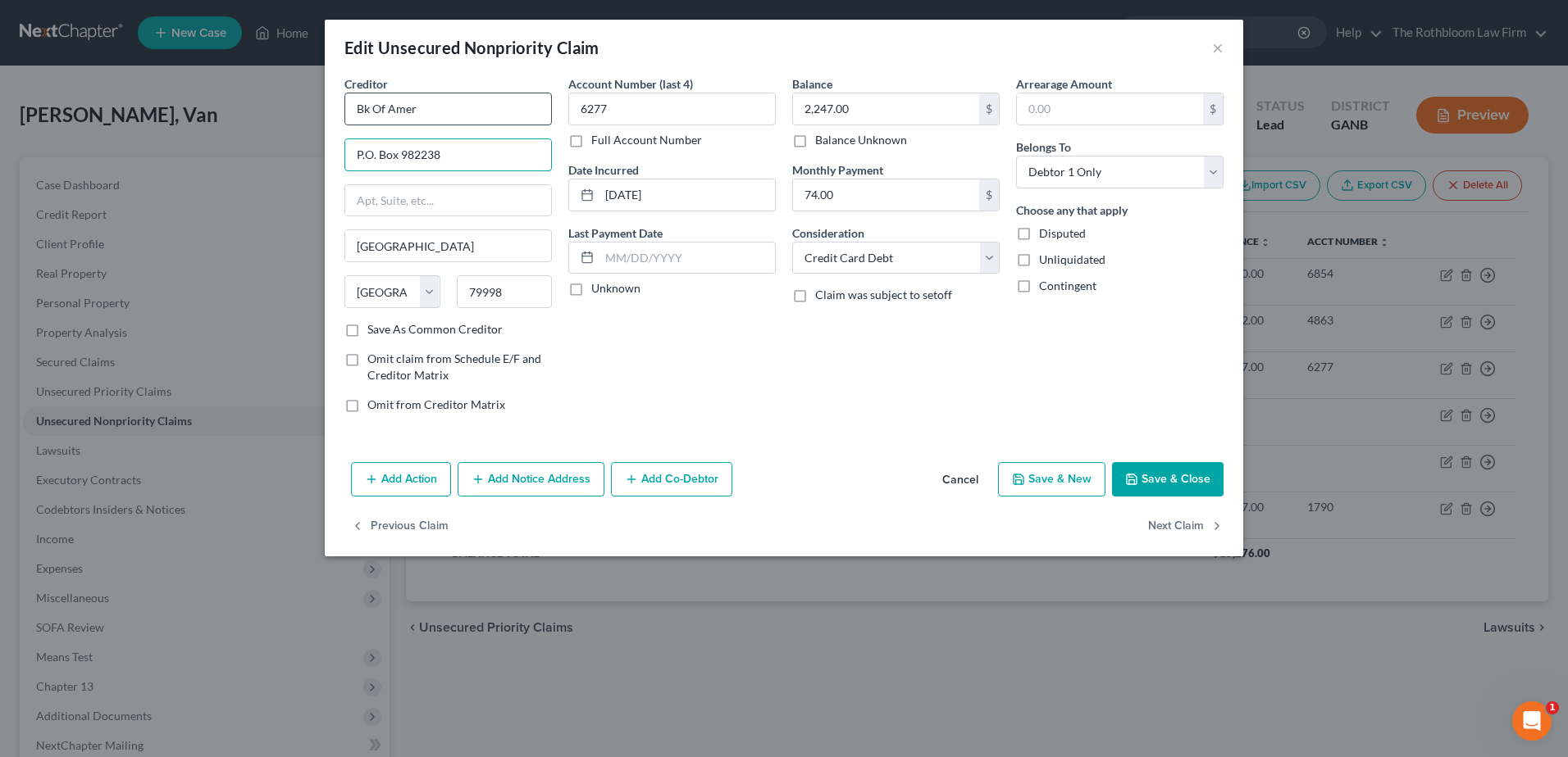
type input "P.O. Box 982238"
drag, startPoint x: 423, startPoint y: 115, endPoint x: 236, endPoint y: 116, distance: 187.0
click at [236, 116] on div "Edit Unsecured Nonpriority Claim × Creditor * Bk Of Amer P.O. Box 982238 El Pas…" at bounding box center [784, 378] width 1568 height 757
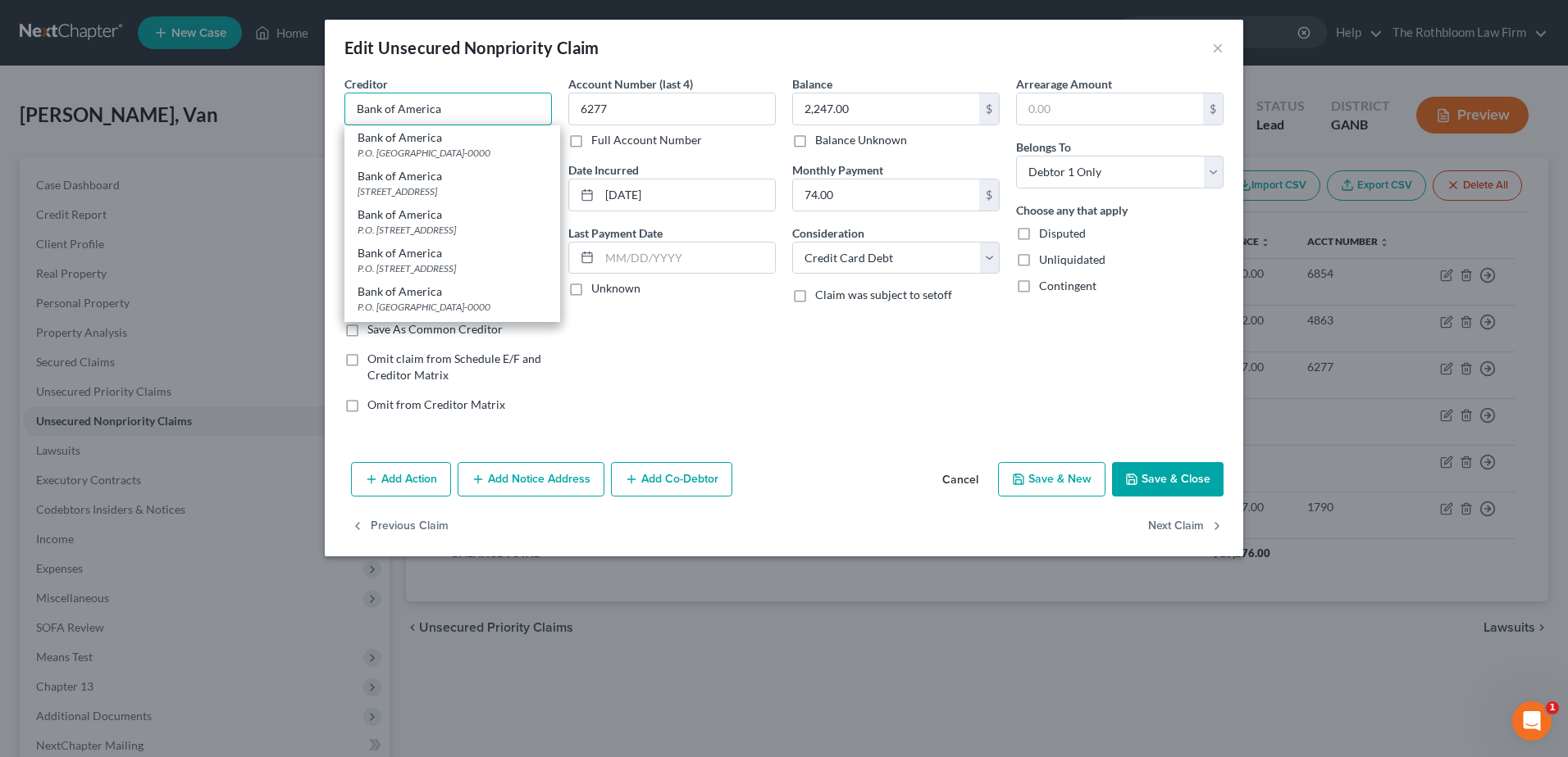
type input "Bank of America"
click at [1168, 482] on button "Save & Close" at bounding box center [1168, 479] width 112 height 34
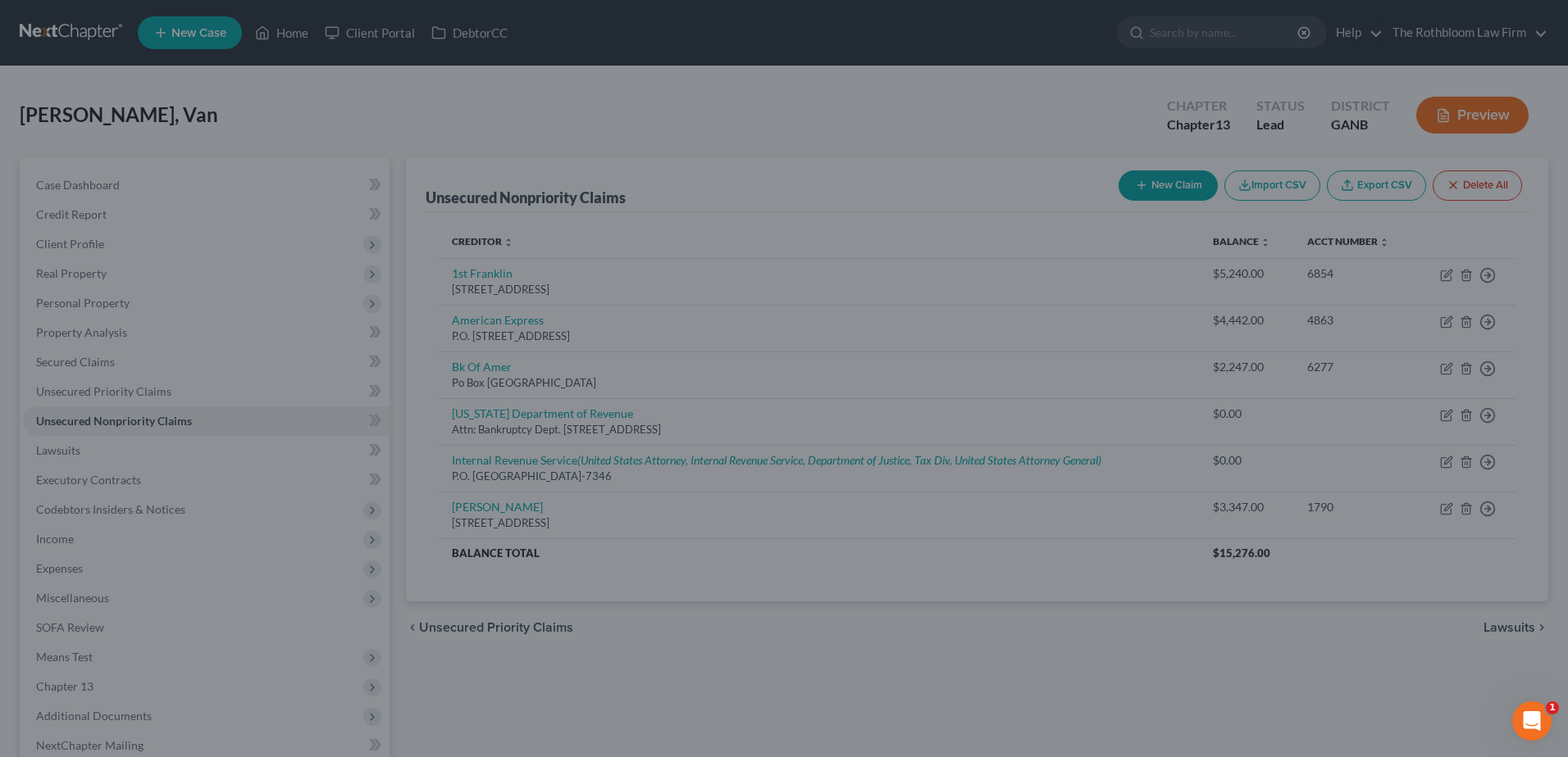
type input "0"
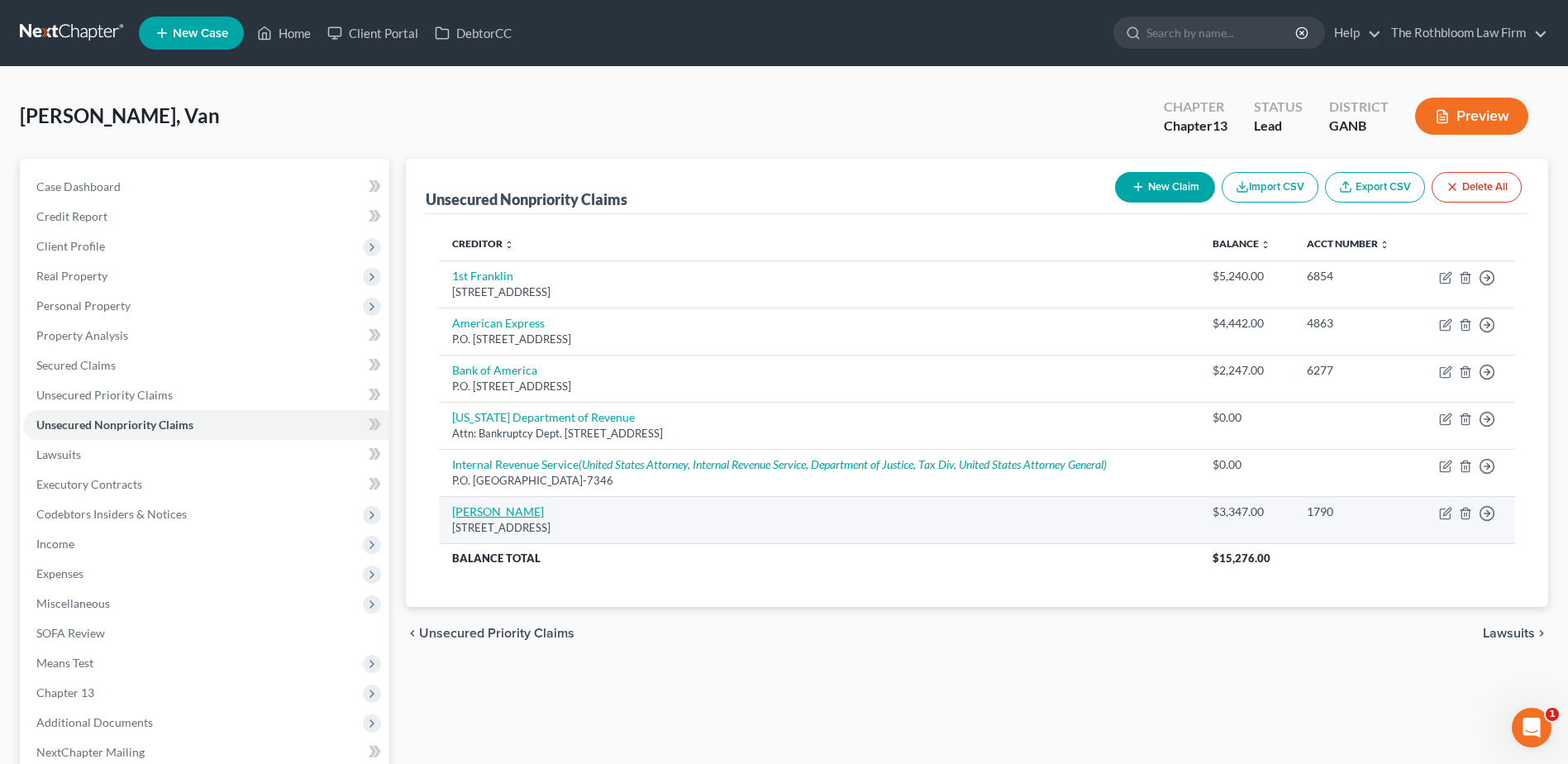
click at [493, 512] on link "Merrick Bk" at bounding box center [498, 511] width 92 height 14
select select "35"
select select "2"
select select "0"
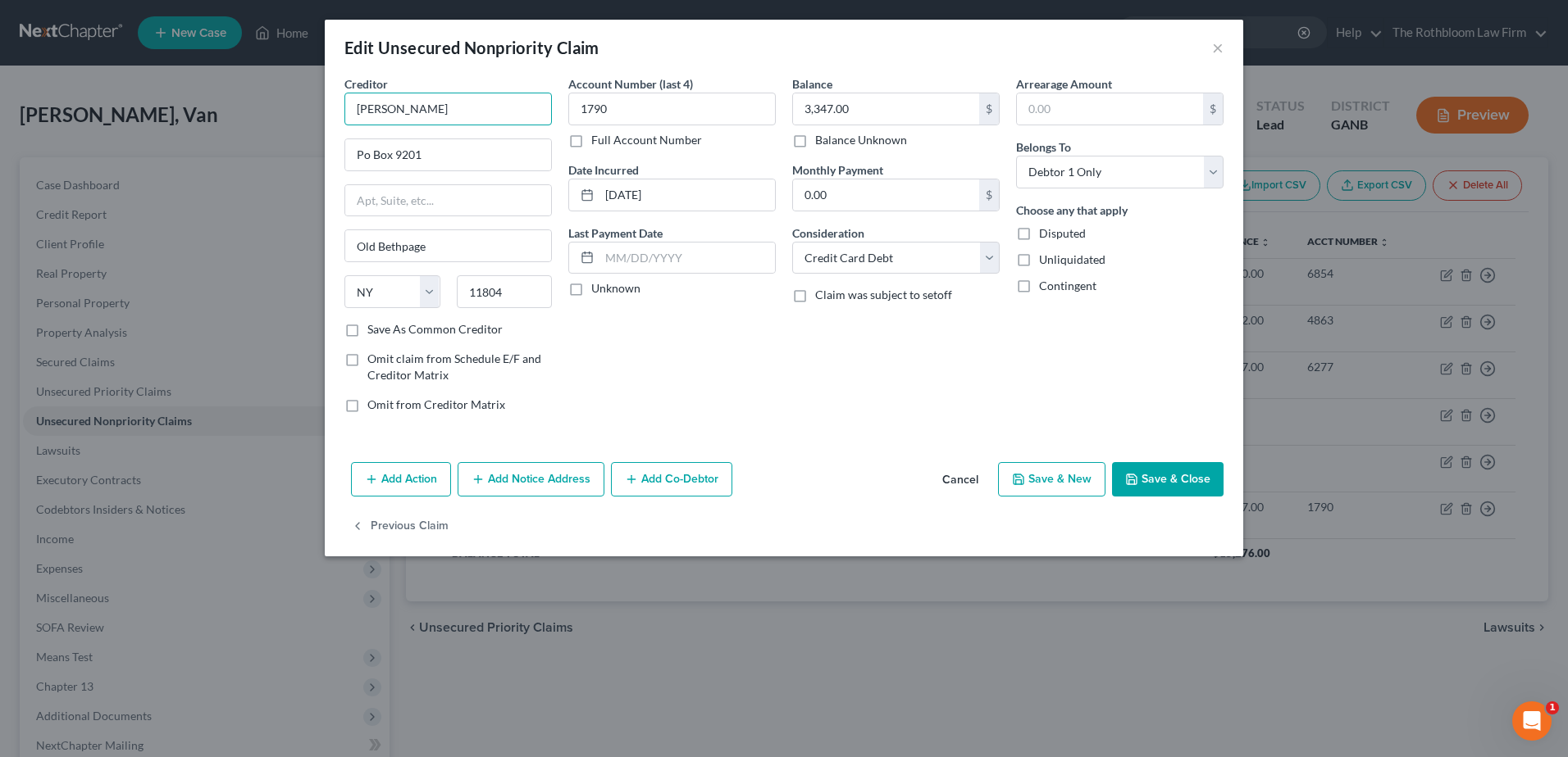
drag, startPoint x: 404, startPoint y: 108, endPoint x: 443, endPoint y: 113, distance: 39.3
click at [443, 113] on input "Merrick Bk" at bounding box center [448, 109] width 207 height 32
type input "Merrick Bank"
click at [365, 155] on input "Po Box 9201" at bounding box center [448, 155] width 206 height 32
type input "P.O. Box 9201"
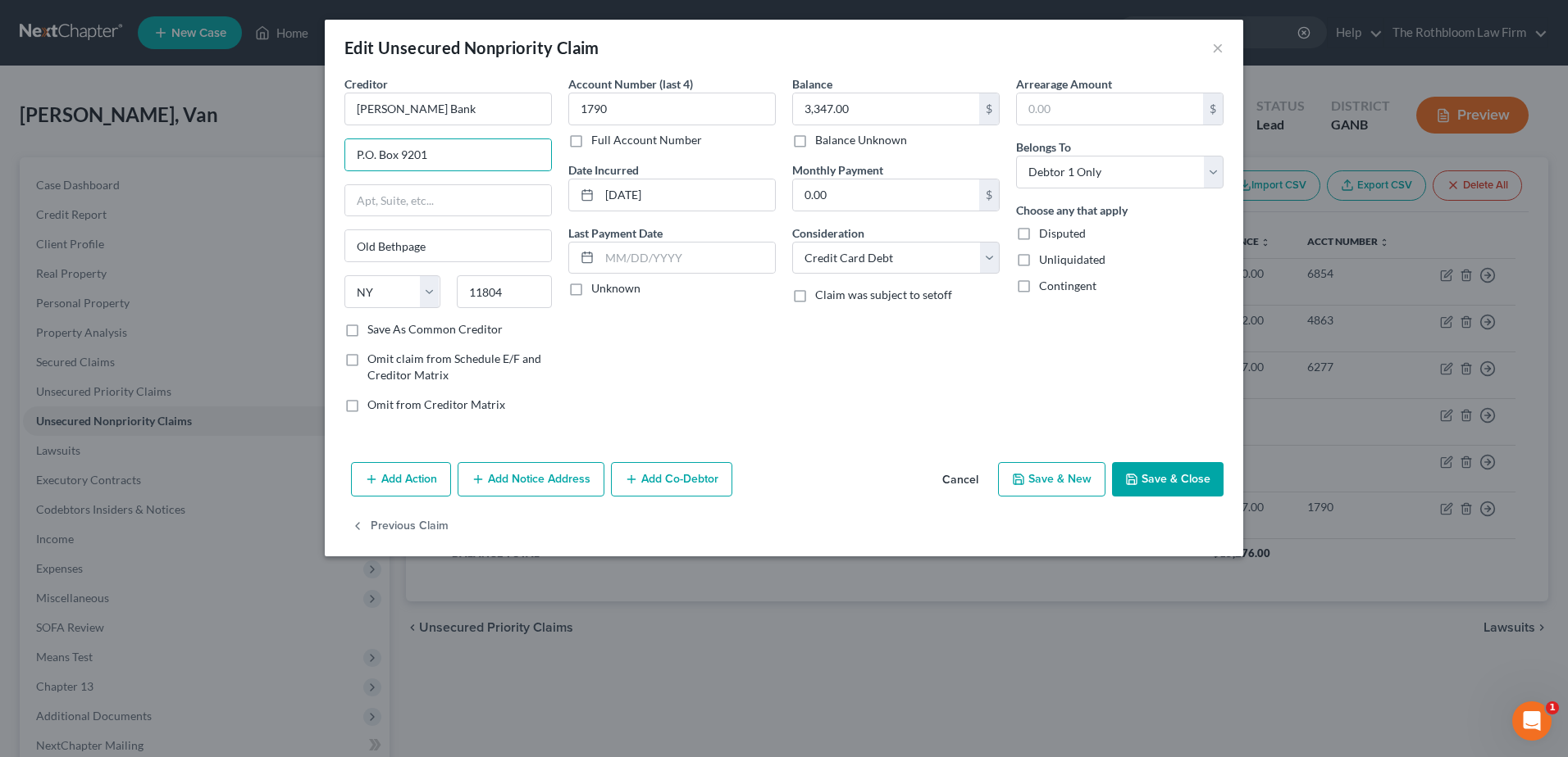
click at [1176, 485] on button "Save & Close" at bounding box center [1168, 479] width 112 height 34
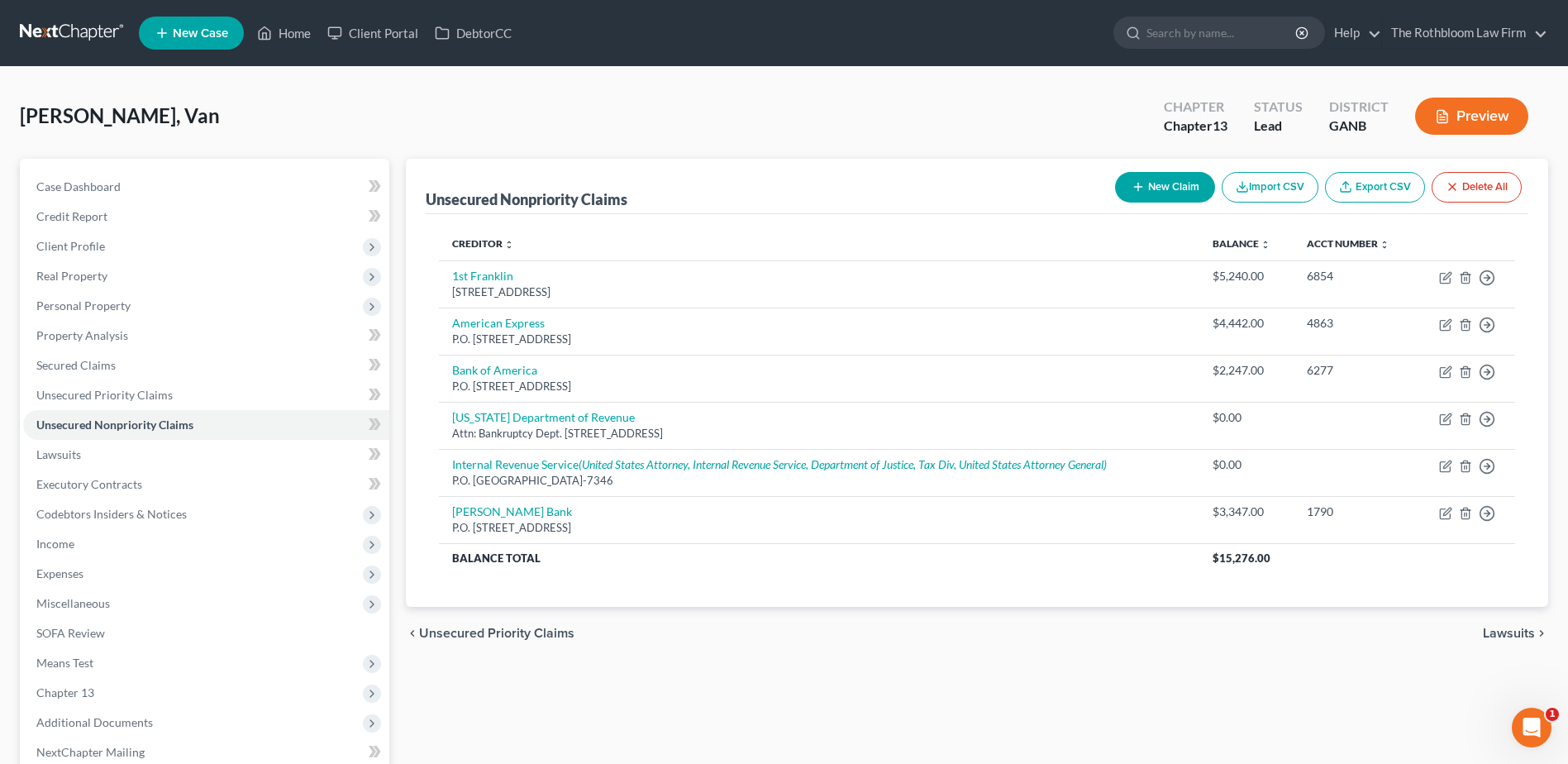
click at [1168, 188] on button "New Claim" at bounding box center [1165, 187] width 100 height 31
select select "0"
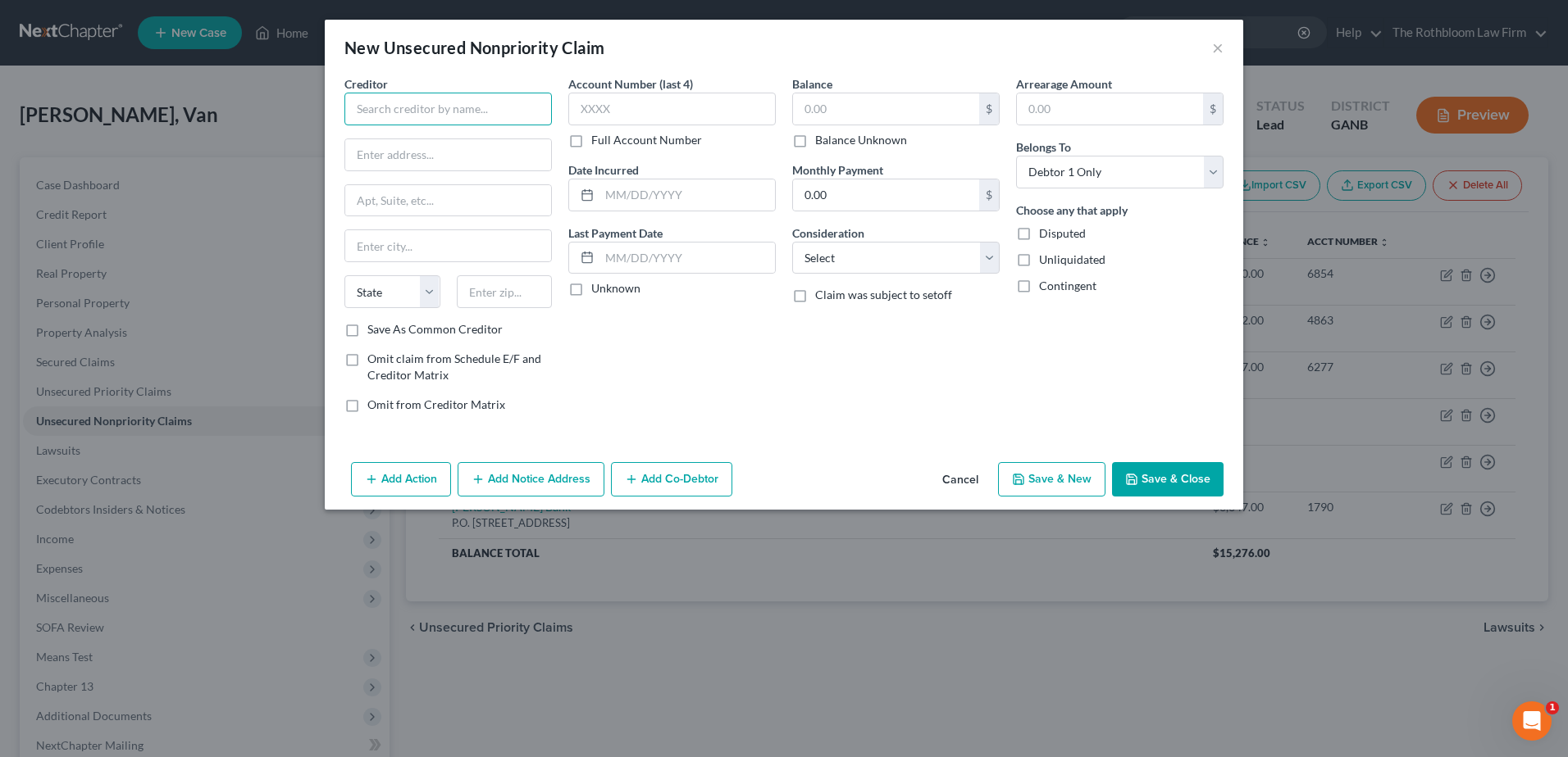
click at [388, 96] on input "text" at bounding box center [448, 109] width 207 height 32
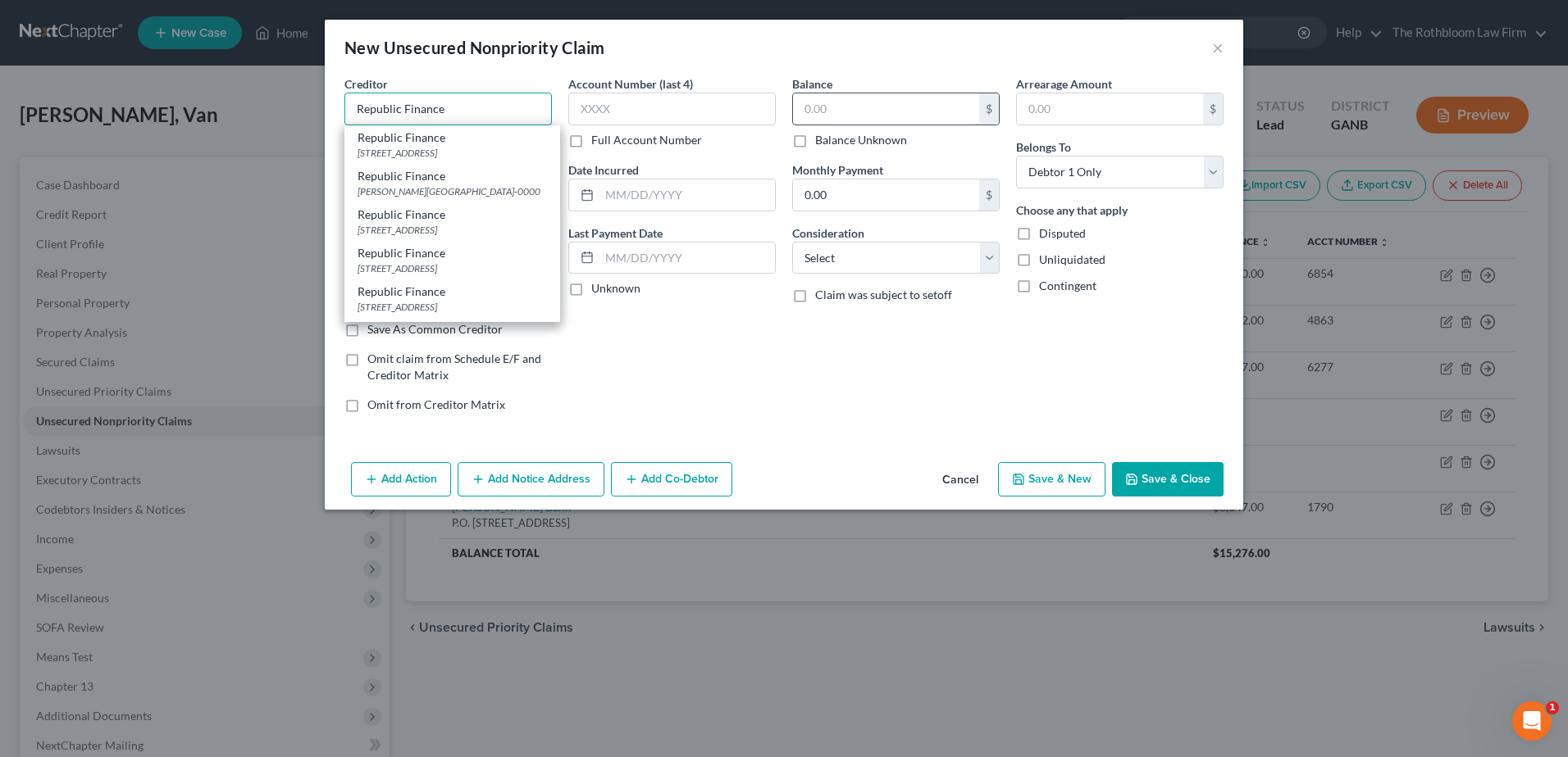
type input "Republic Finance"
click at [829, 105] on input "text" at bounding box center [885, 109] width 186 height 32
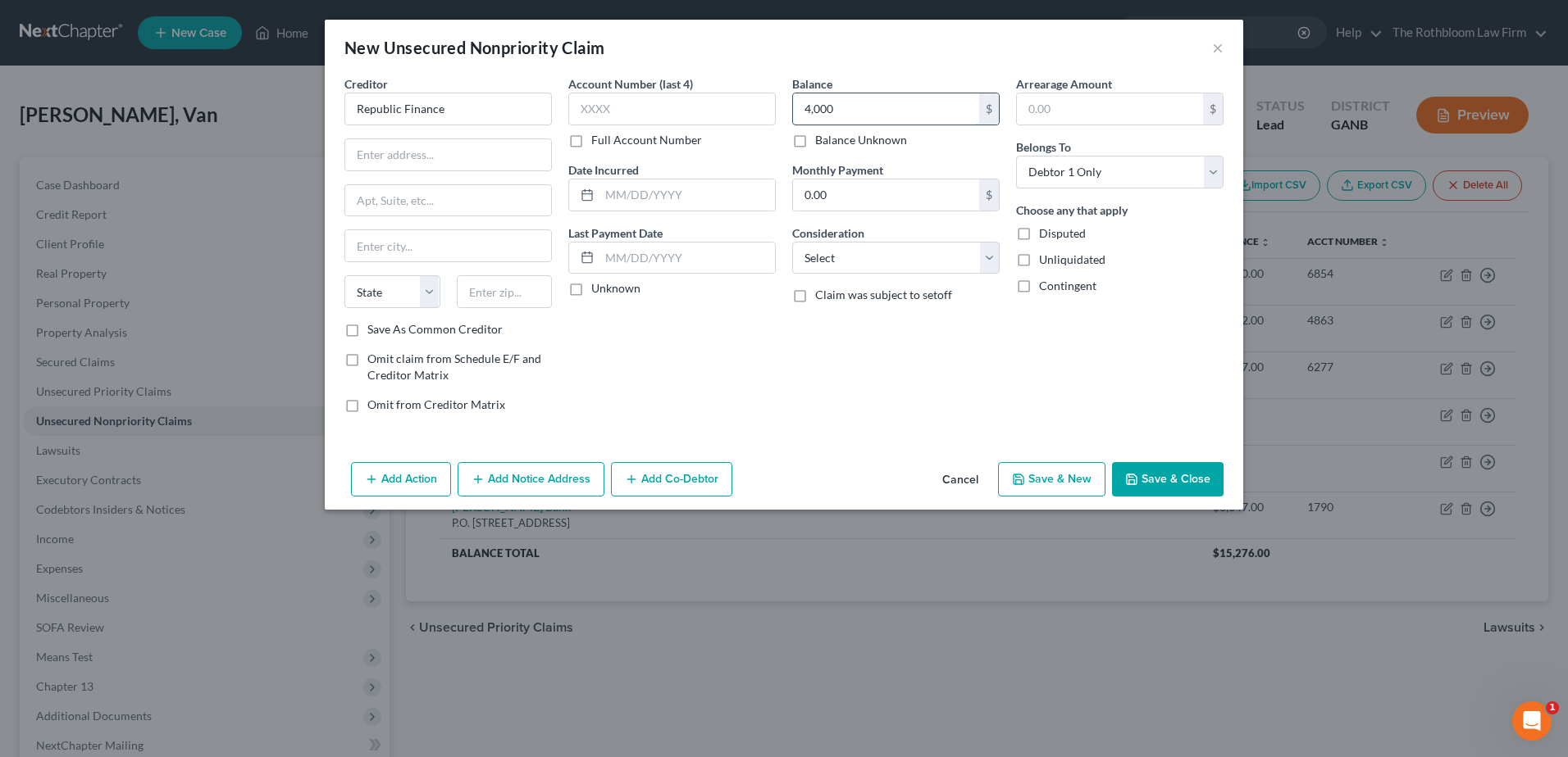
type input "4,000"
click at [851, 269] on select "Select Cable / Satellite Services Collection Agency Credit Card Debt Debt Couns…" at bounding box center [895, 258] width 207 height 32
select select "10"
click at [792, 242] on select "Select Cable / Satellite Services Collection Agency Credit Card Debt Debt Couns…" at bounding box center [895, 258] width 207 height 32
click at [1147, 481] on button "Save & Close" at bounding box center [1168, 479] width 112 height 34
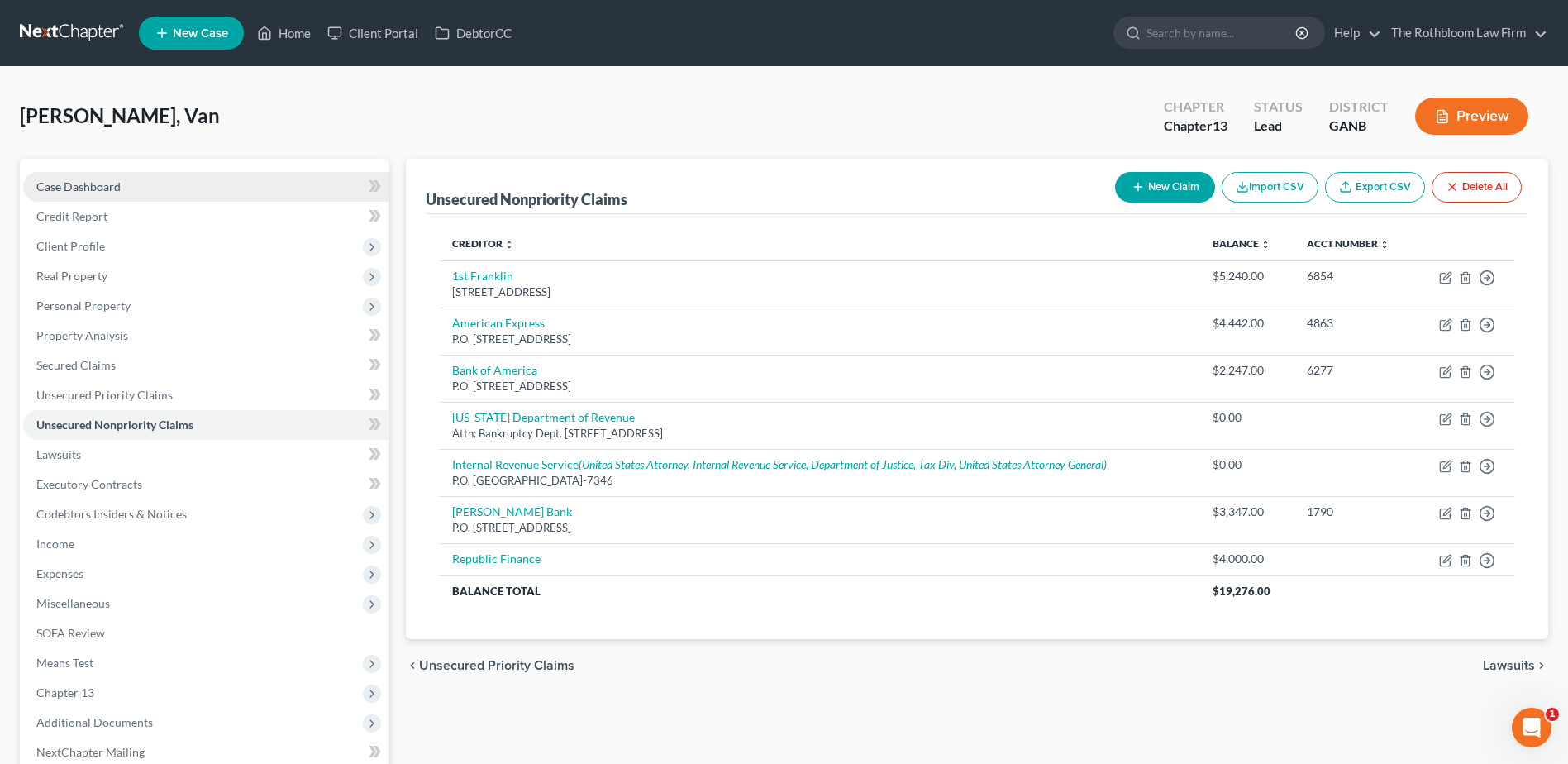
click at [97, 178] on link "Case Dashboard" at bounding box center [205, 186] width 366 height 30
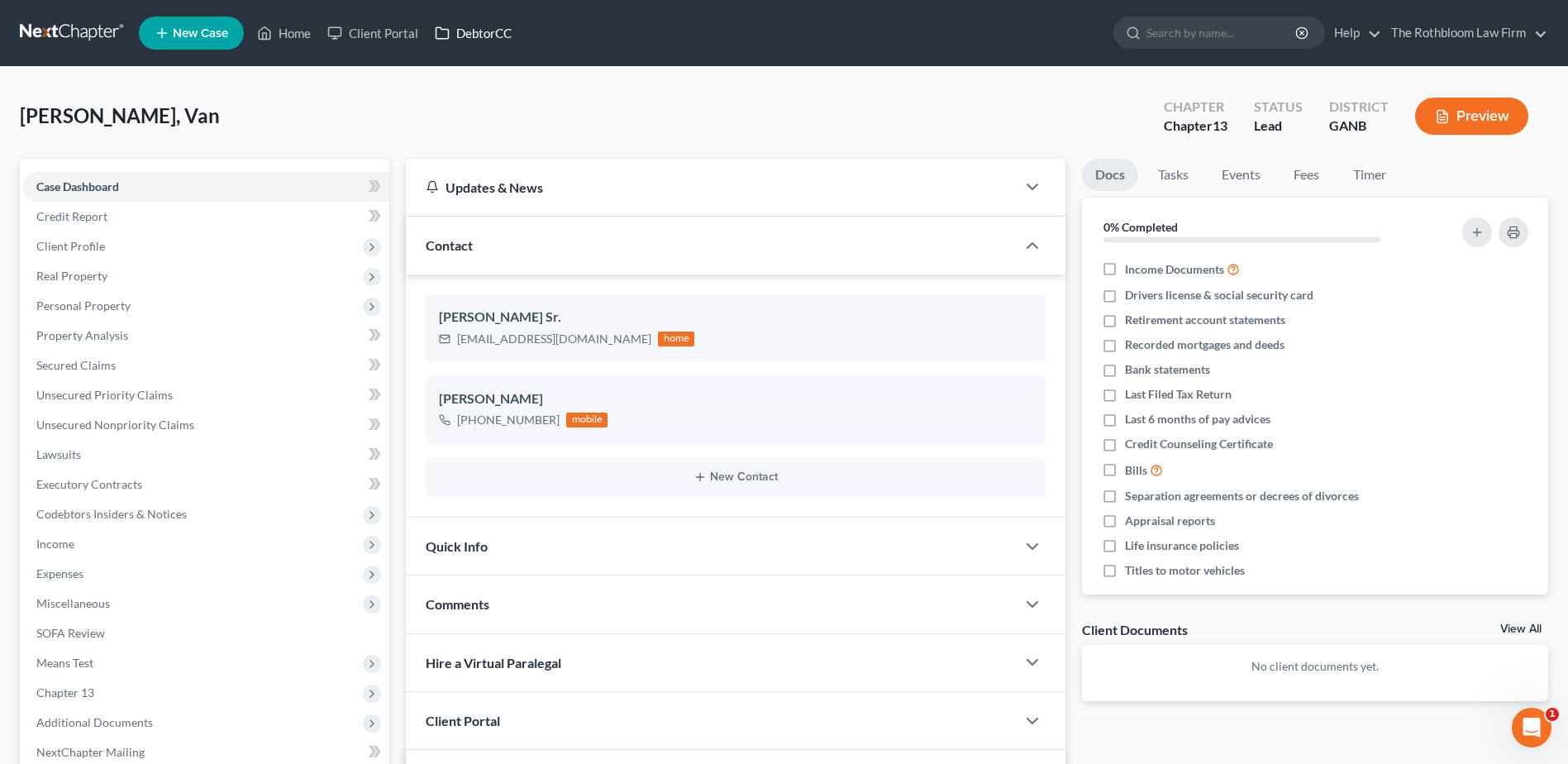
click at [472, 34] on link "DebtorCC" at bounding box center [473, 33] width 94 height 30
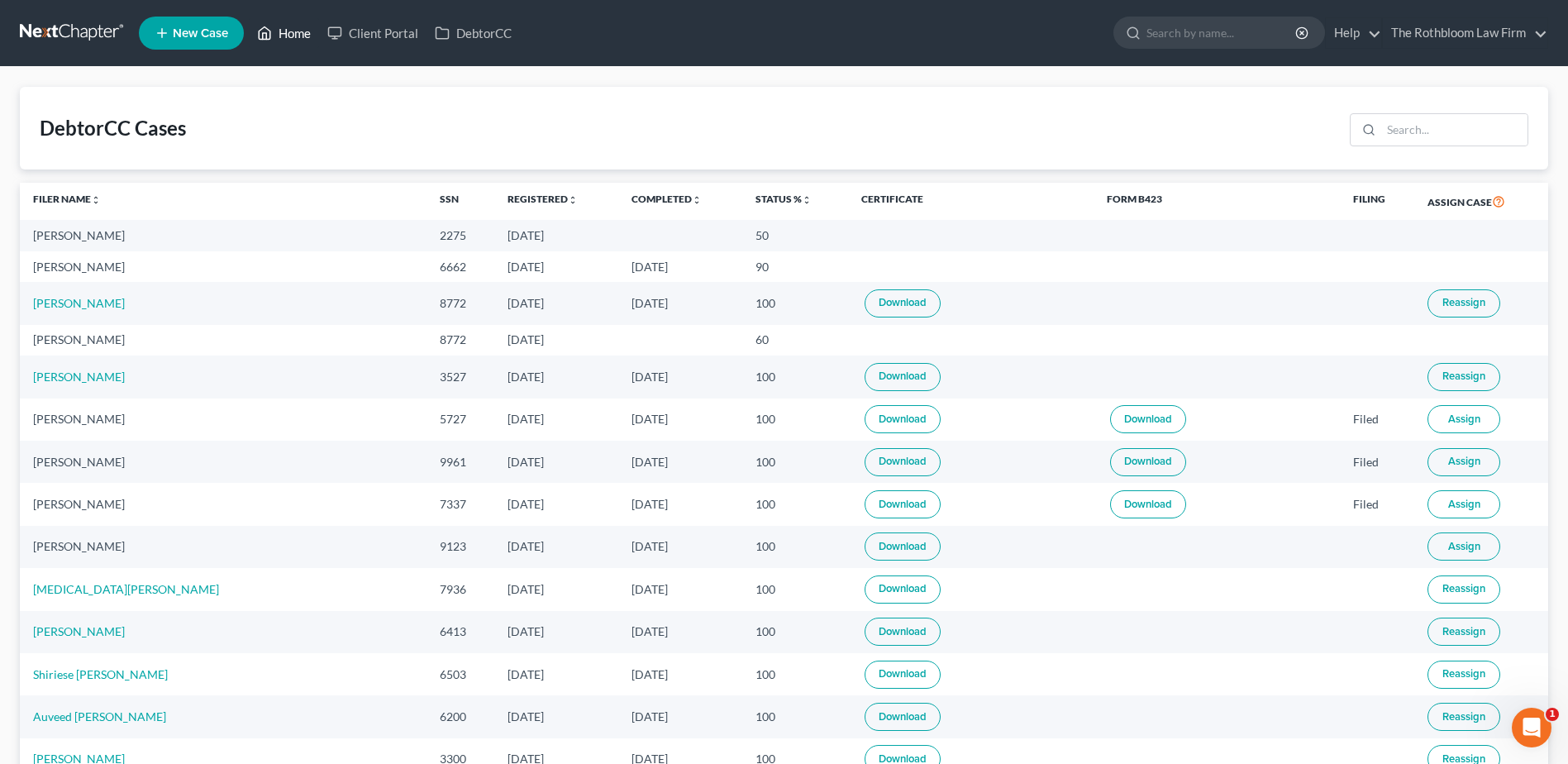
click at [293, 35] on link "Home" at bounding box center [283, 33] width 70 height 30
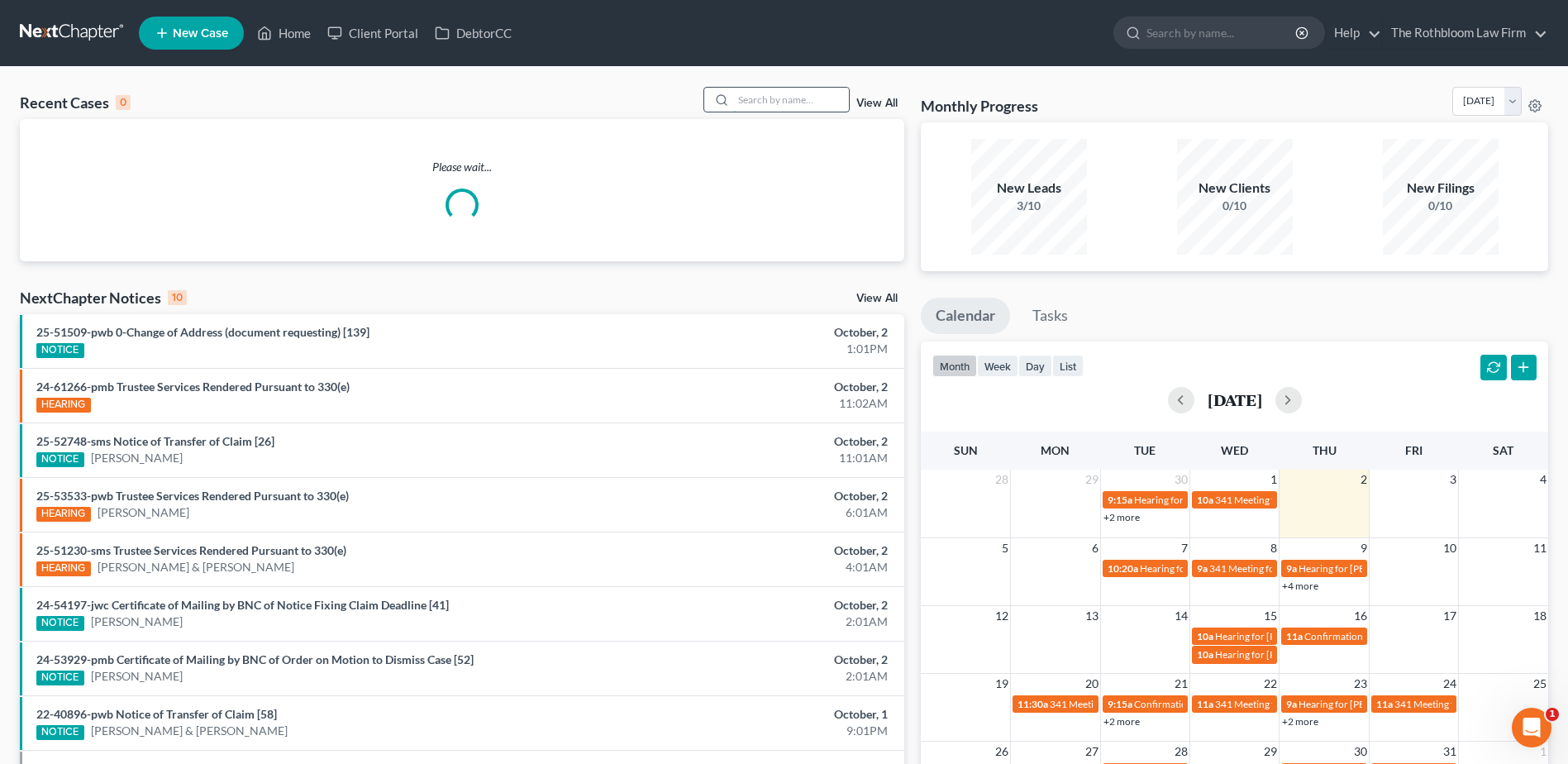
click at [768, 103] on input "search" at bounding box center [791, 100] width 115 height 24
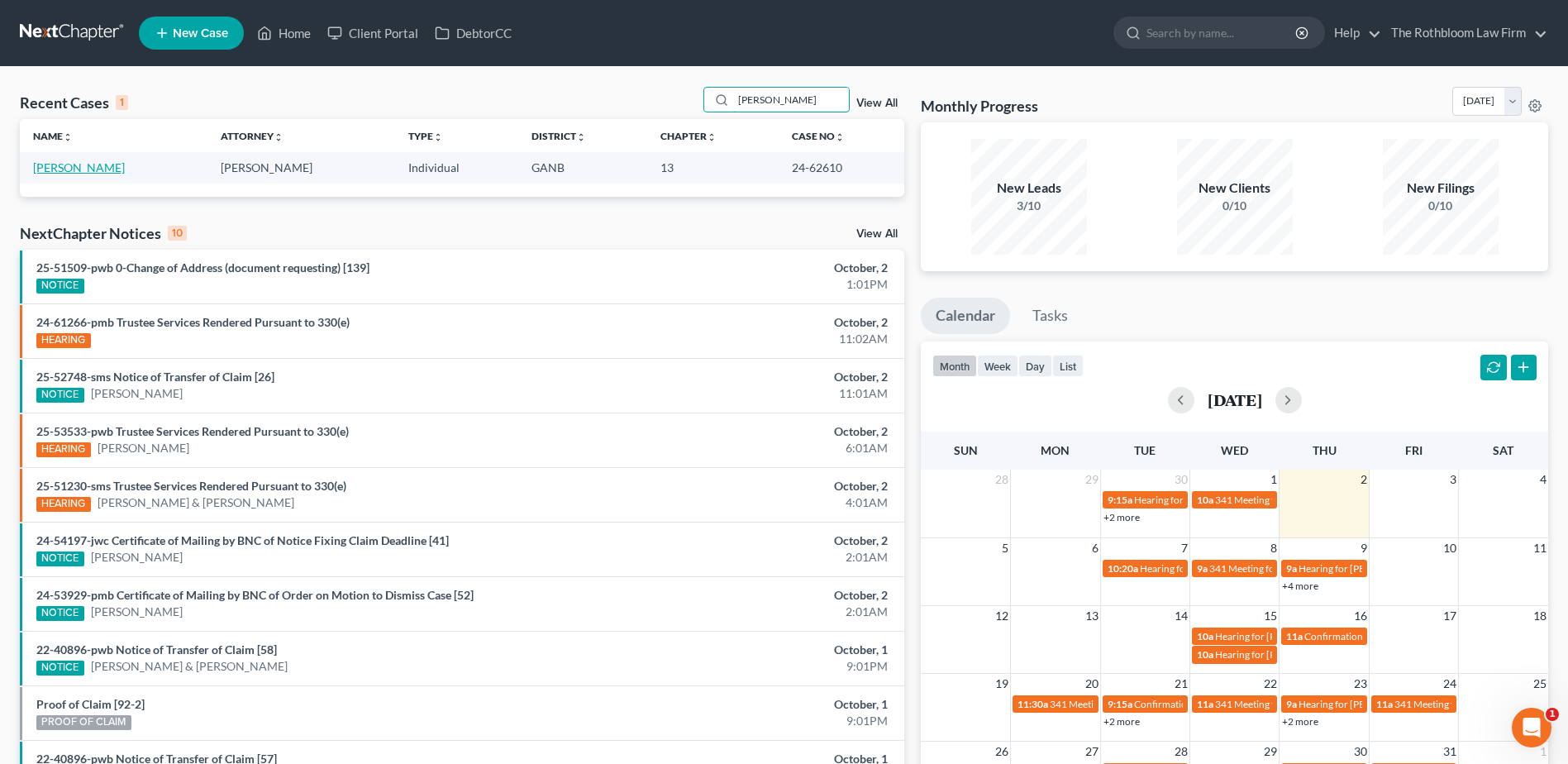
type input "hanks"
click at [58, 169] on link "Hanks, Dorothy" at bounding box center [78, 167] width 92 height 14
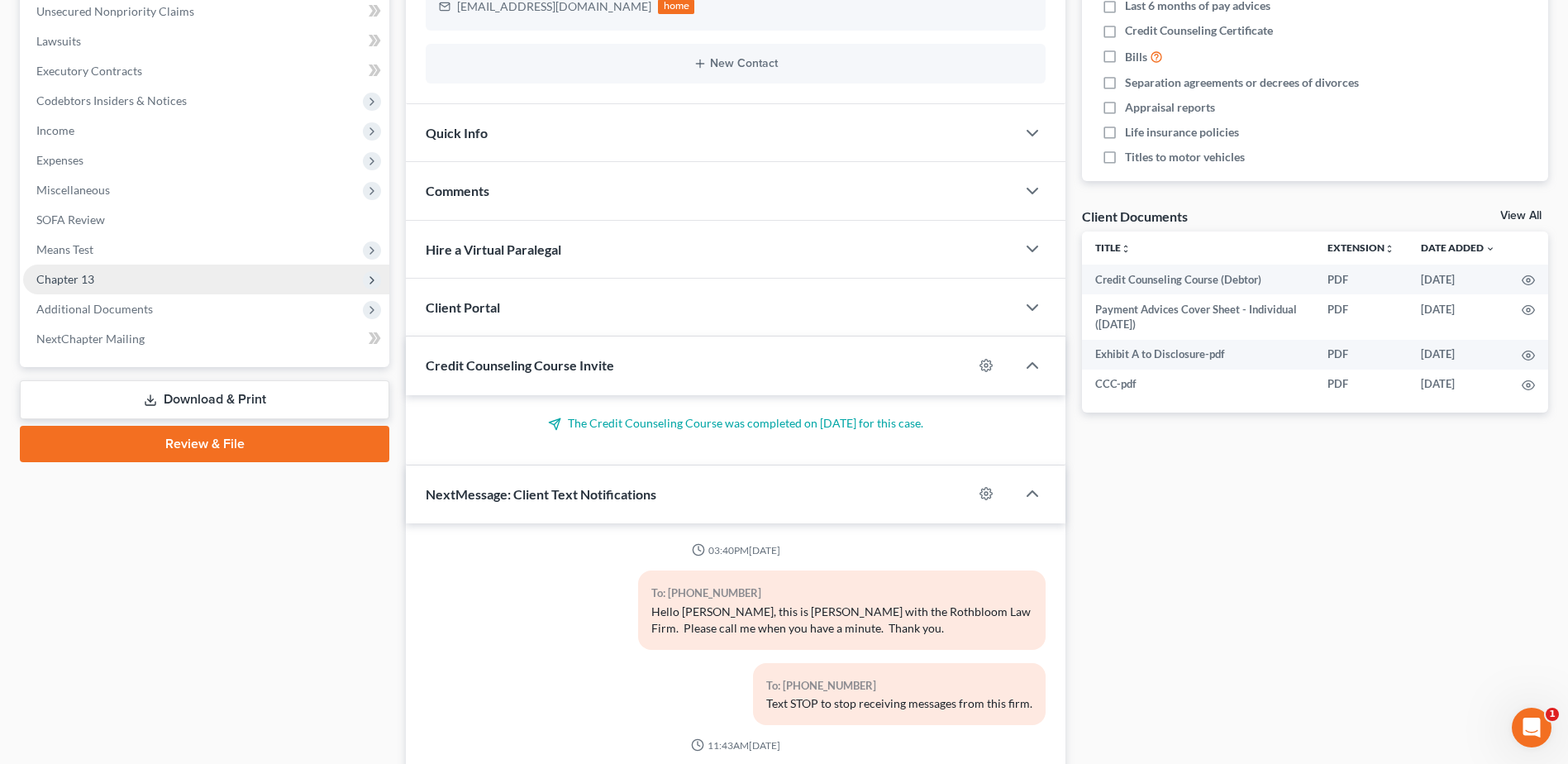
scroll to position [218, 0]
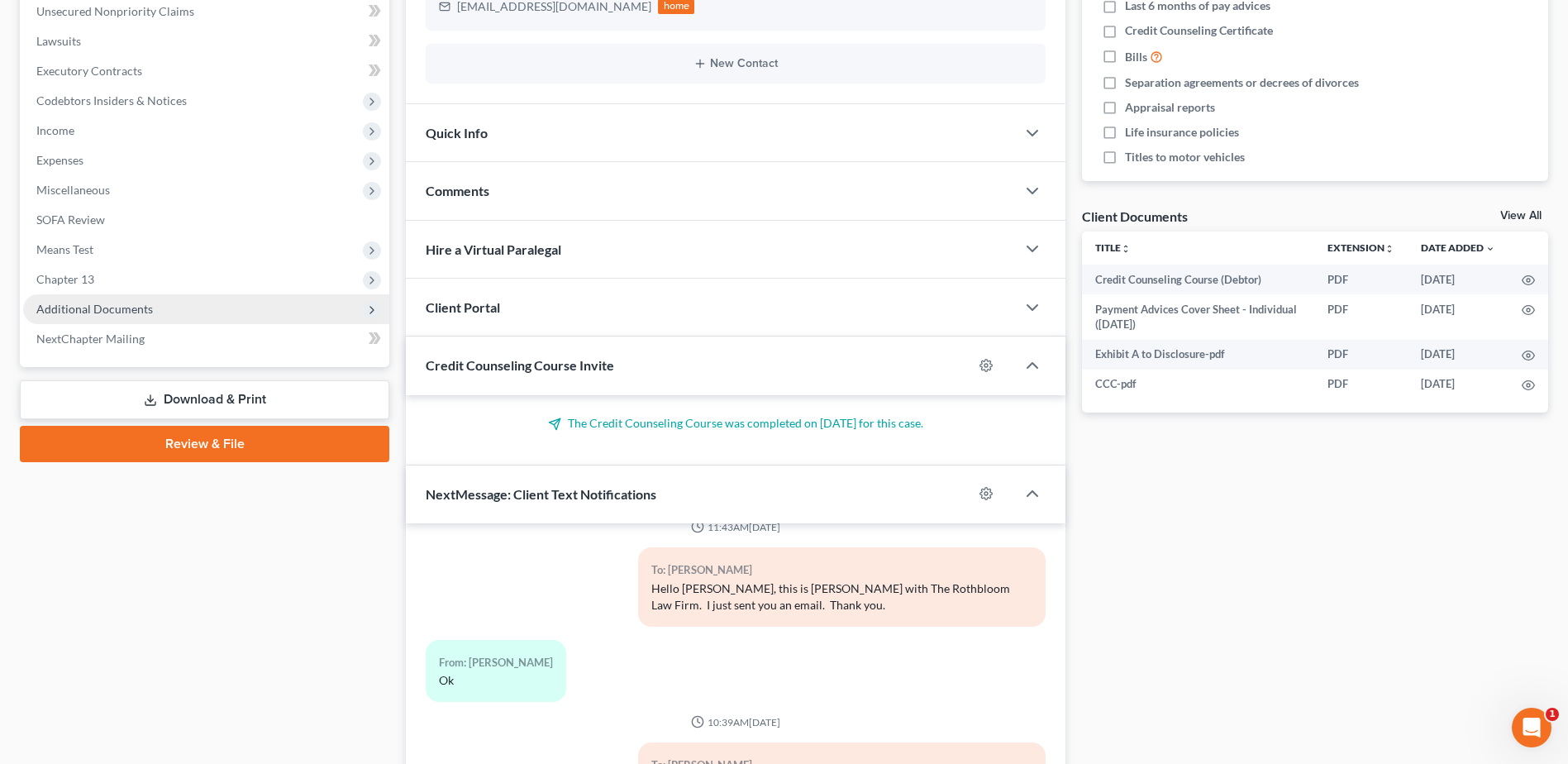
click at [102, 314] on span "Additional Documents" at bounding box center [94, 308] width 116 height 14
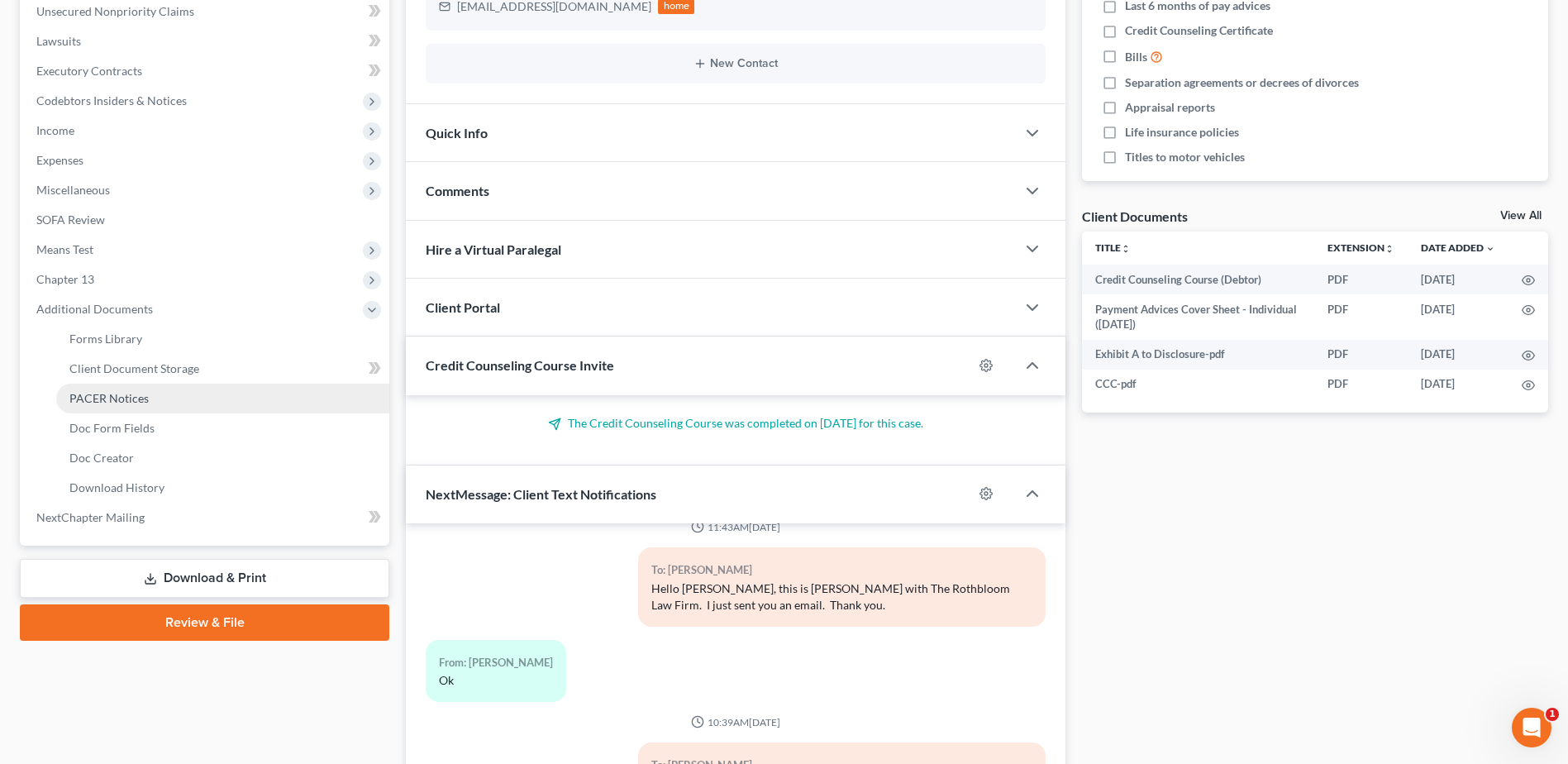
click at [106, 402] on span "PACER Notices" at bounding box center [108, 398] width 79 height 14
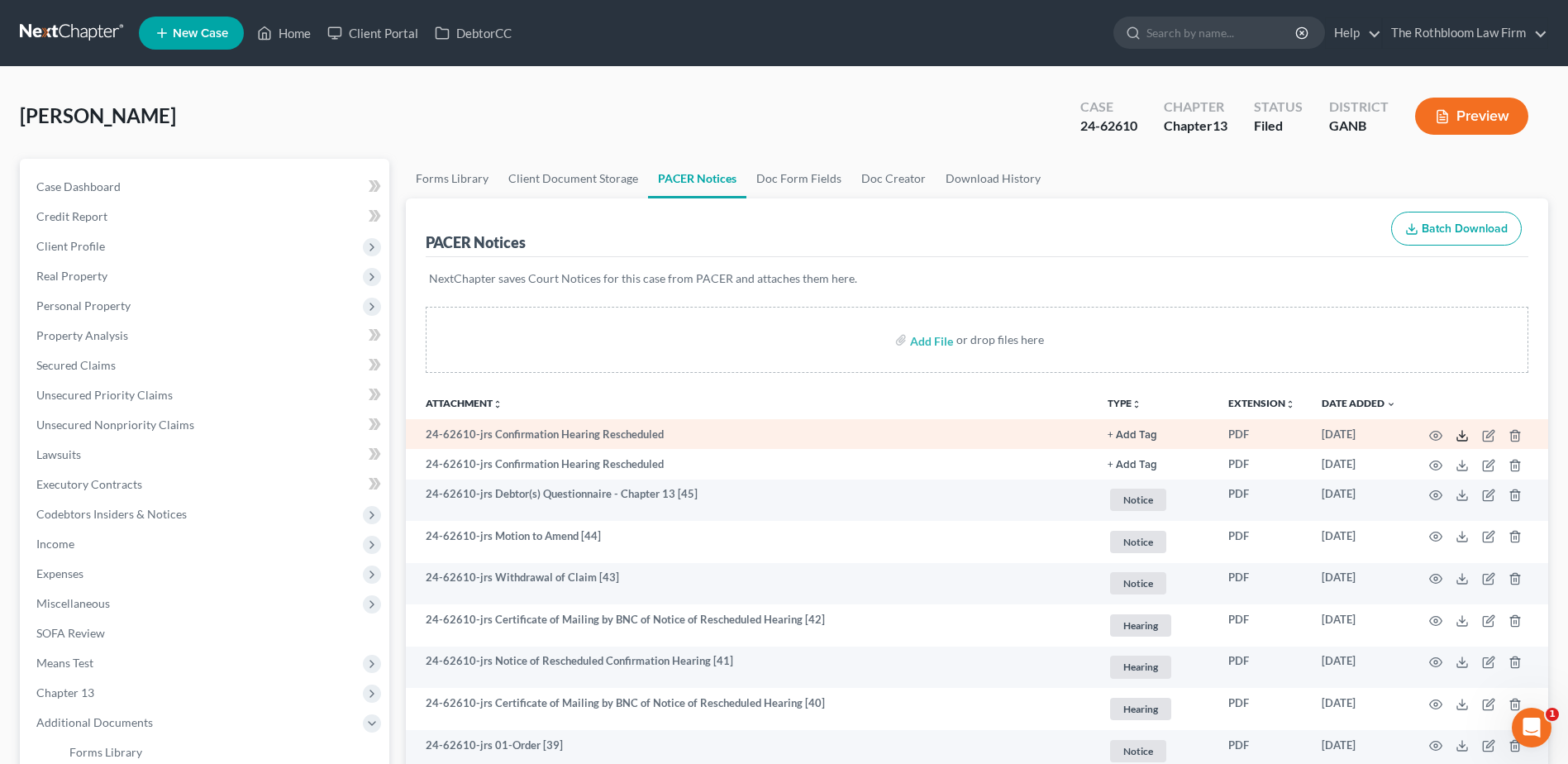
click at [1463, 436] on line at bounding box center [1463, 433] width 0 height 6
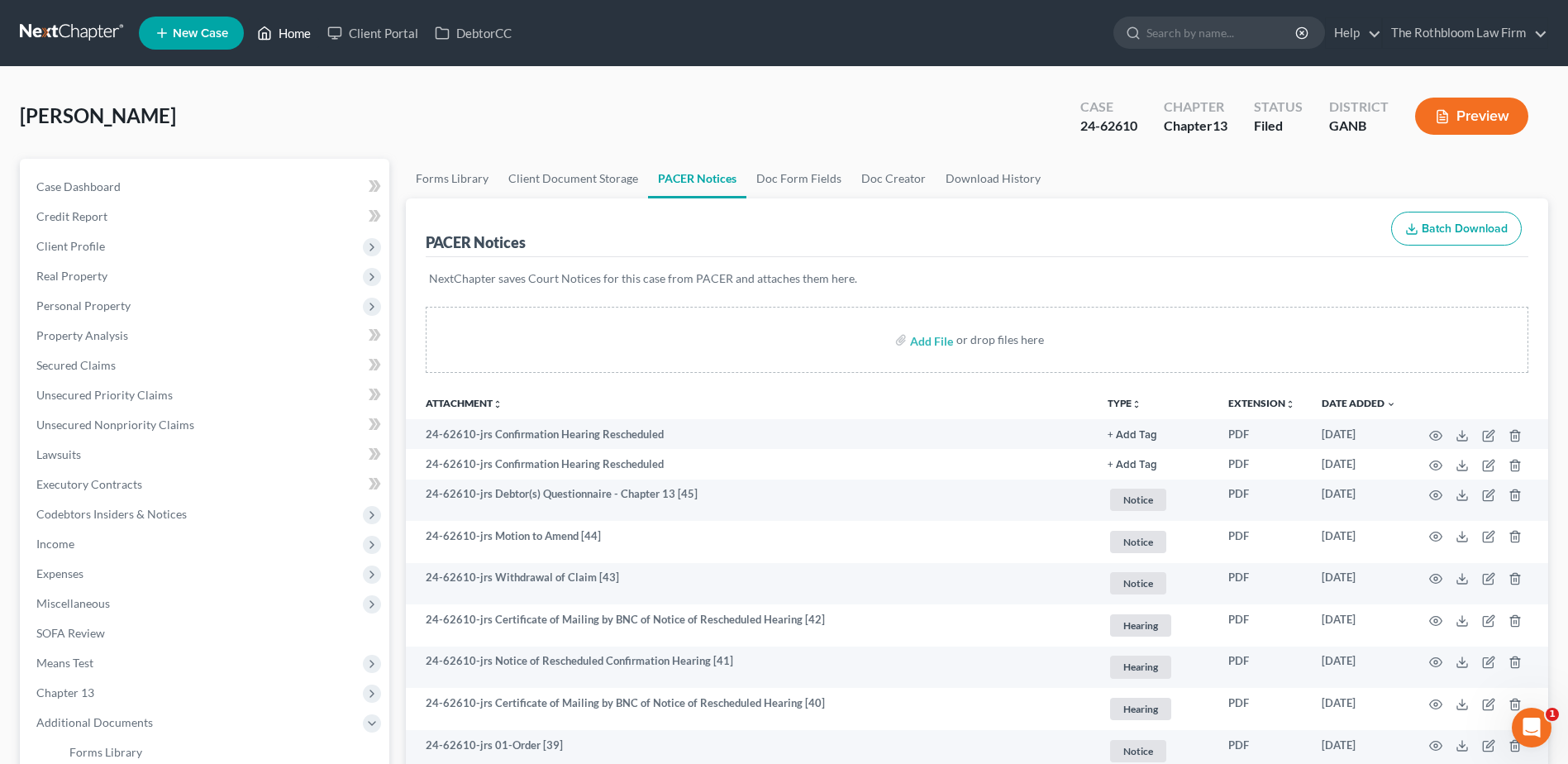
click at [297, 38] on link "Home" at bounding box center [283, 33] width 70 height 30
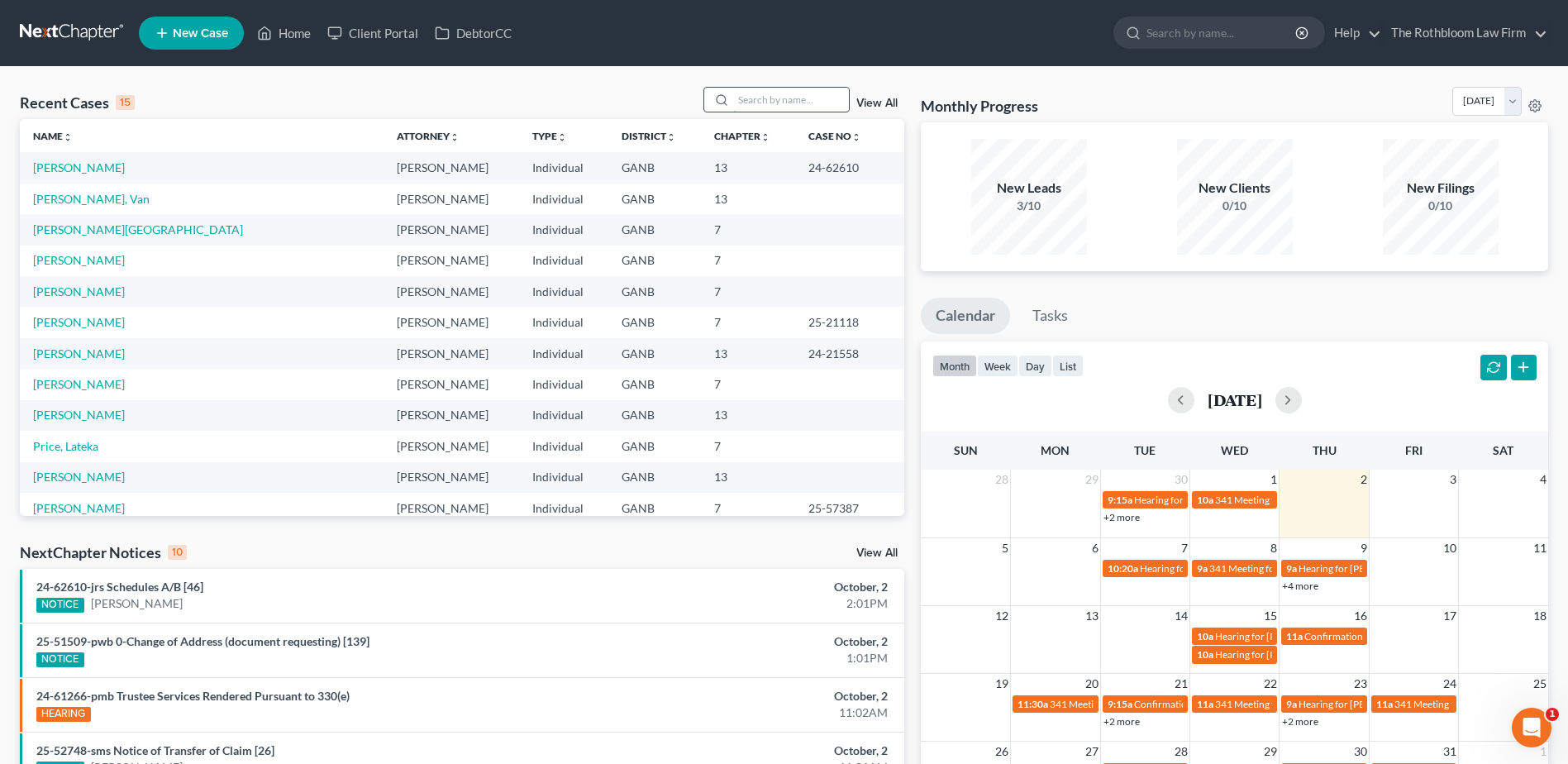
click at [763, 94] on input "search" at bounding box center [791, 100] width 115 height 24
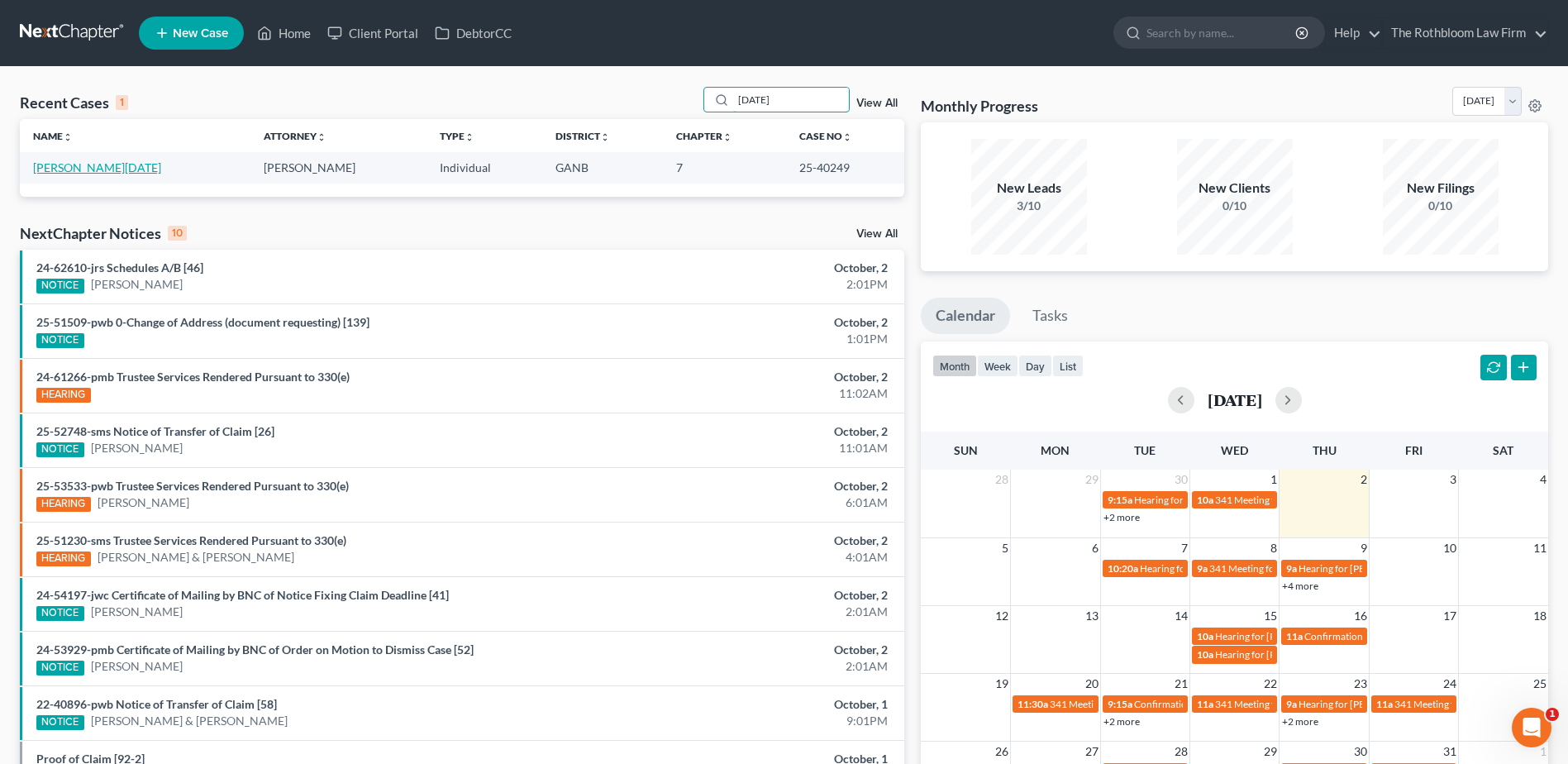
type input "raja"
click at [54, 172] on link "Muzaffar, Raja" at bounding box center [96, 167] width 128 height 14
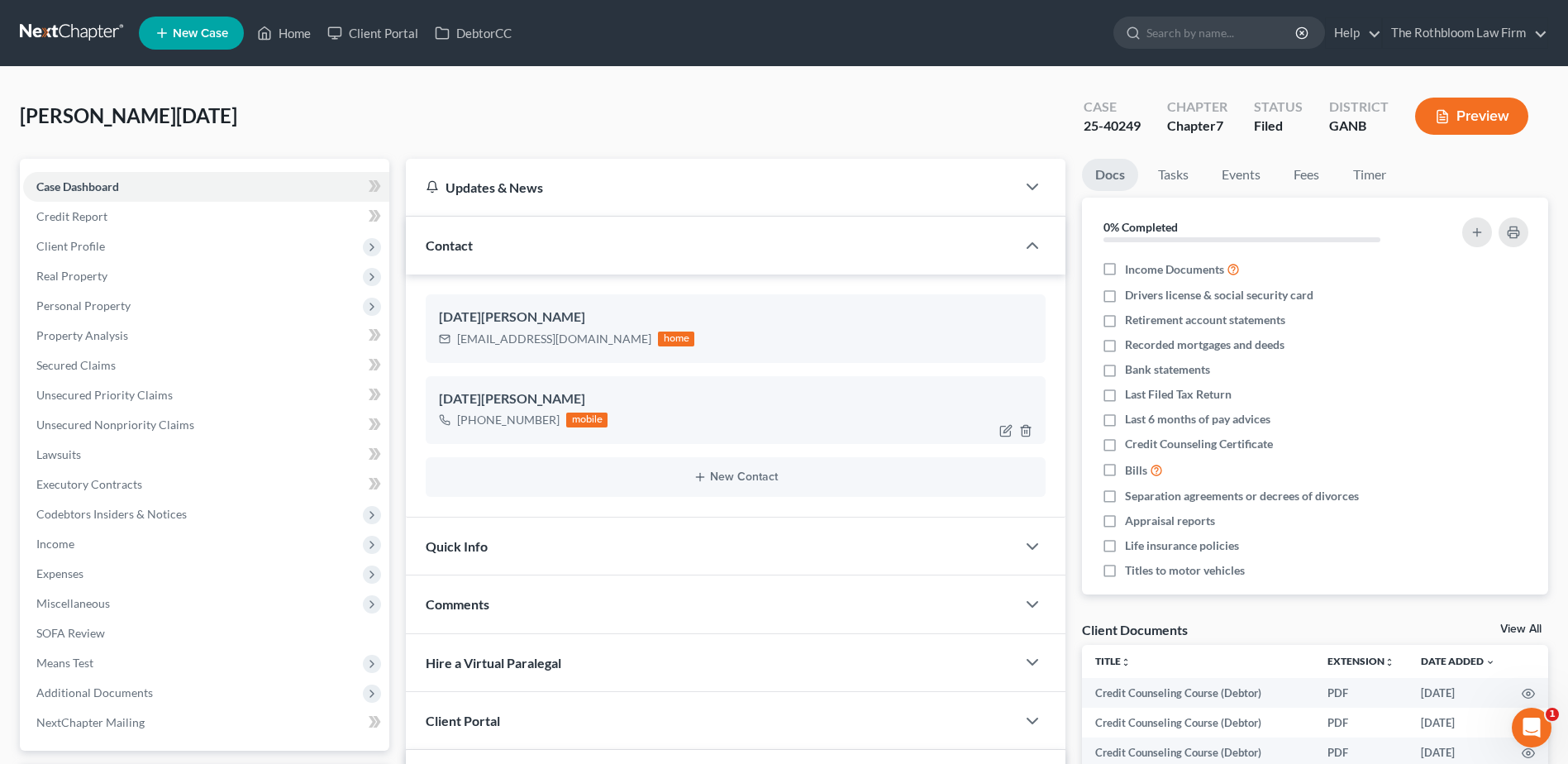
scroll to position [1417, 0]
click at [137, 415] on link "Unsecured Nonpriority Claims" at bounding box center [205, 425] width 366 height 30
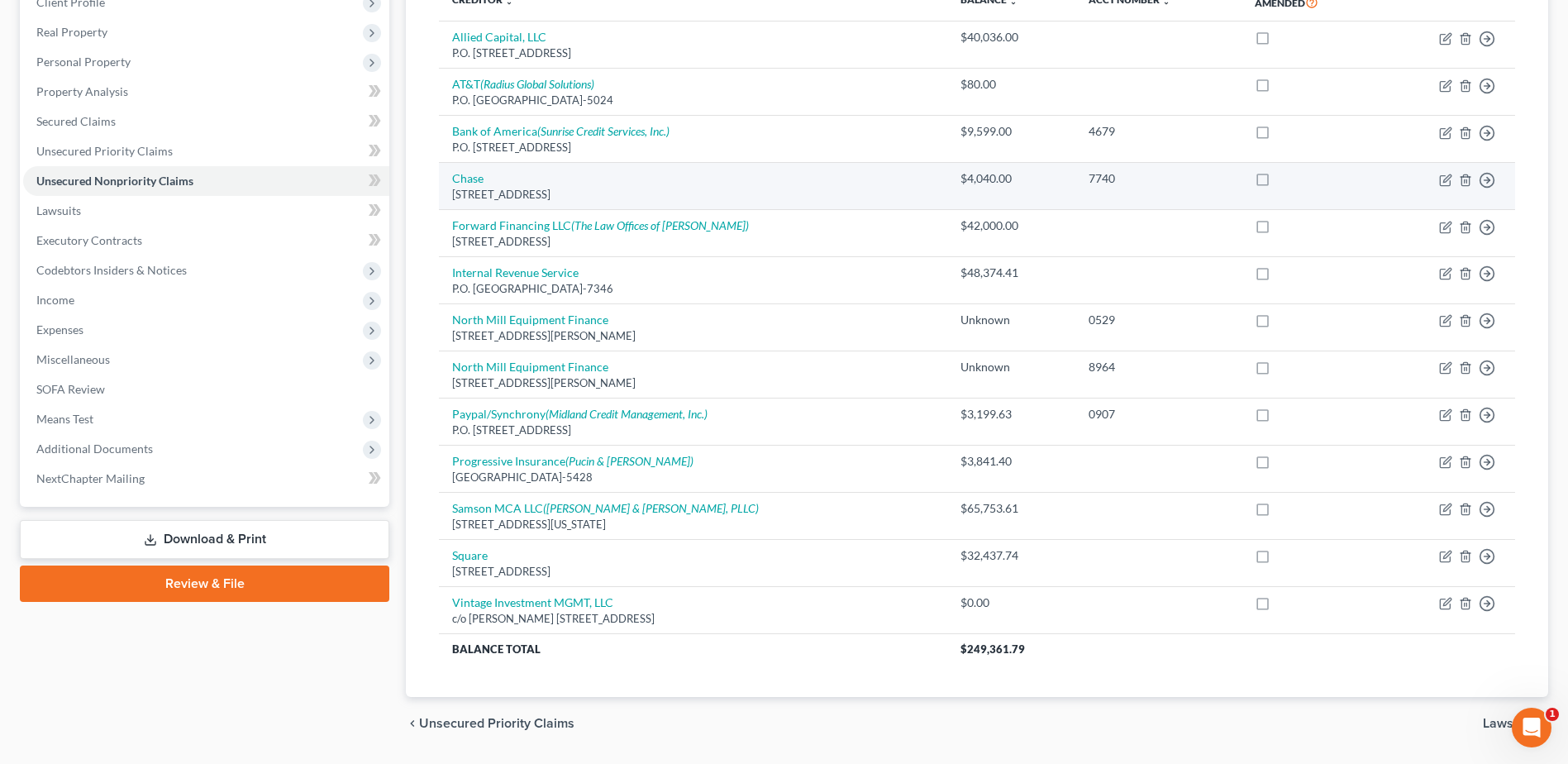
scroll to position [248, 0]
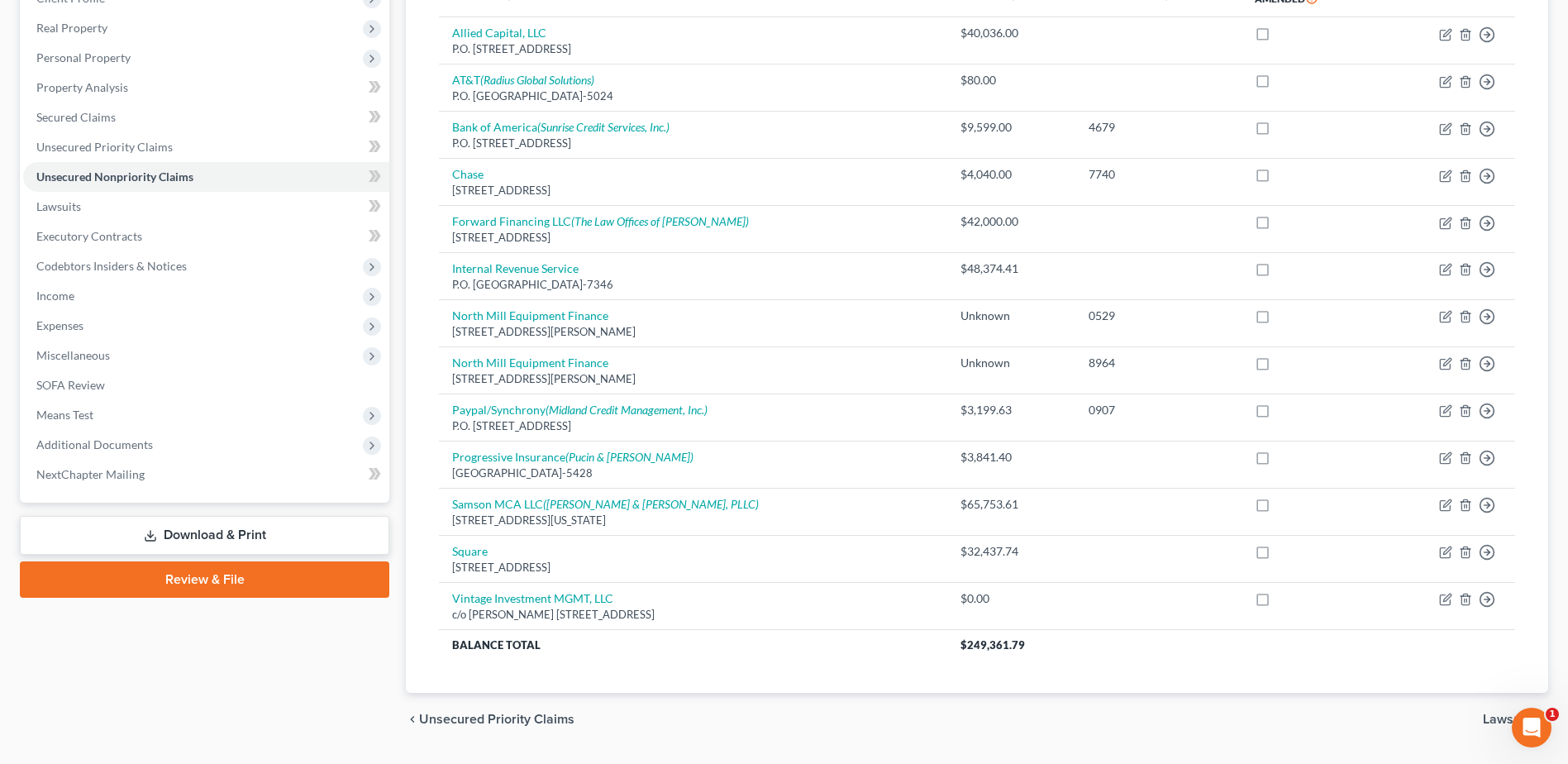
click at [162, 531] on link "Download & Print" at bounding box center [204, 535] width 370 height 39
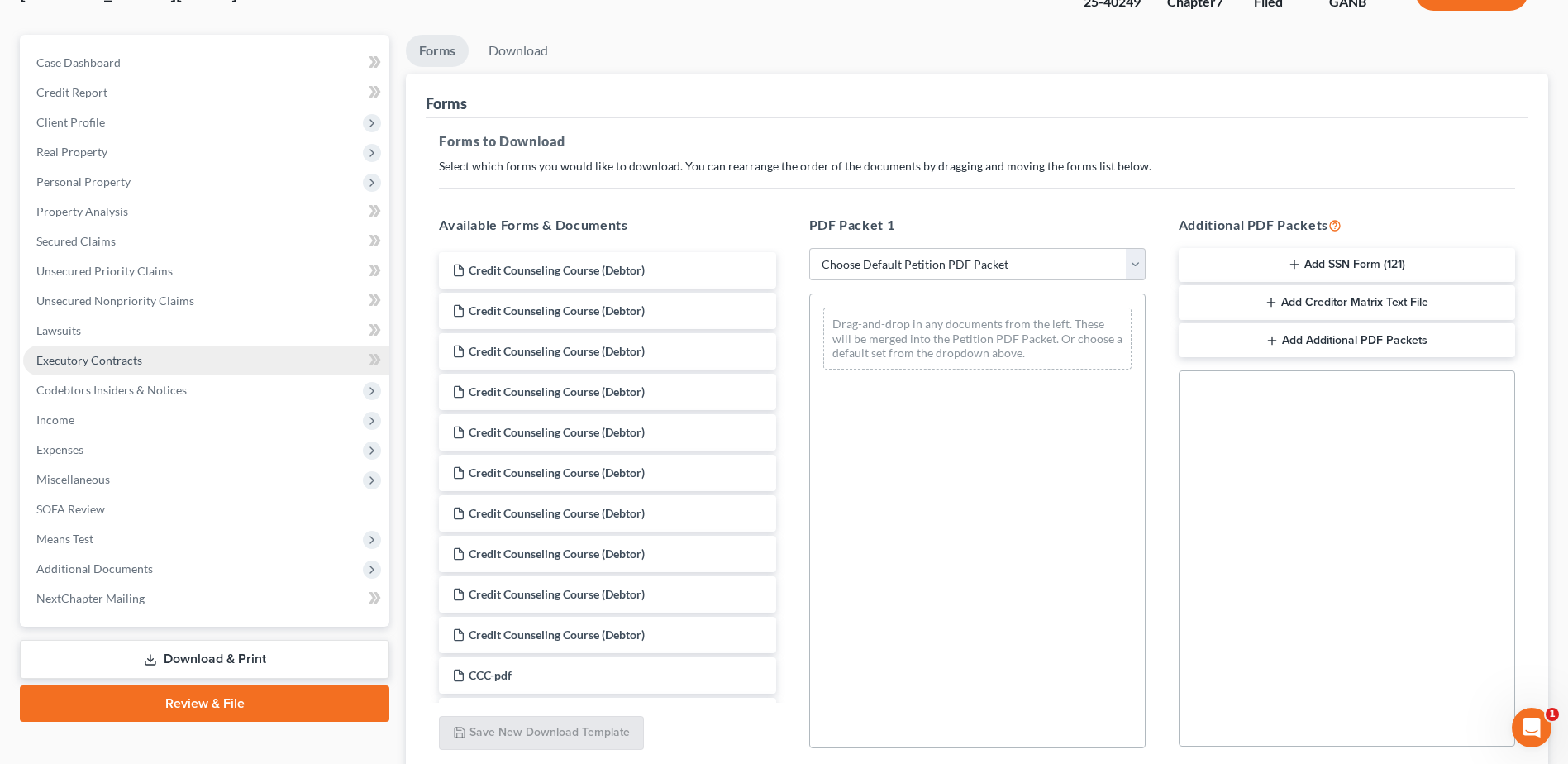
scroll to position [257, 0]
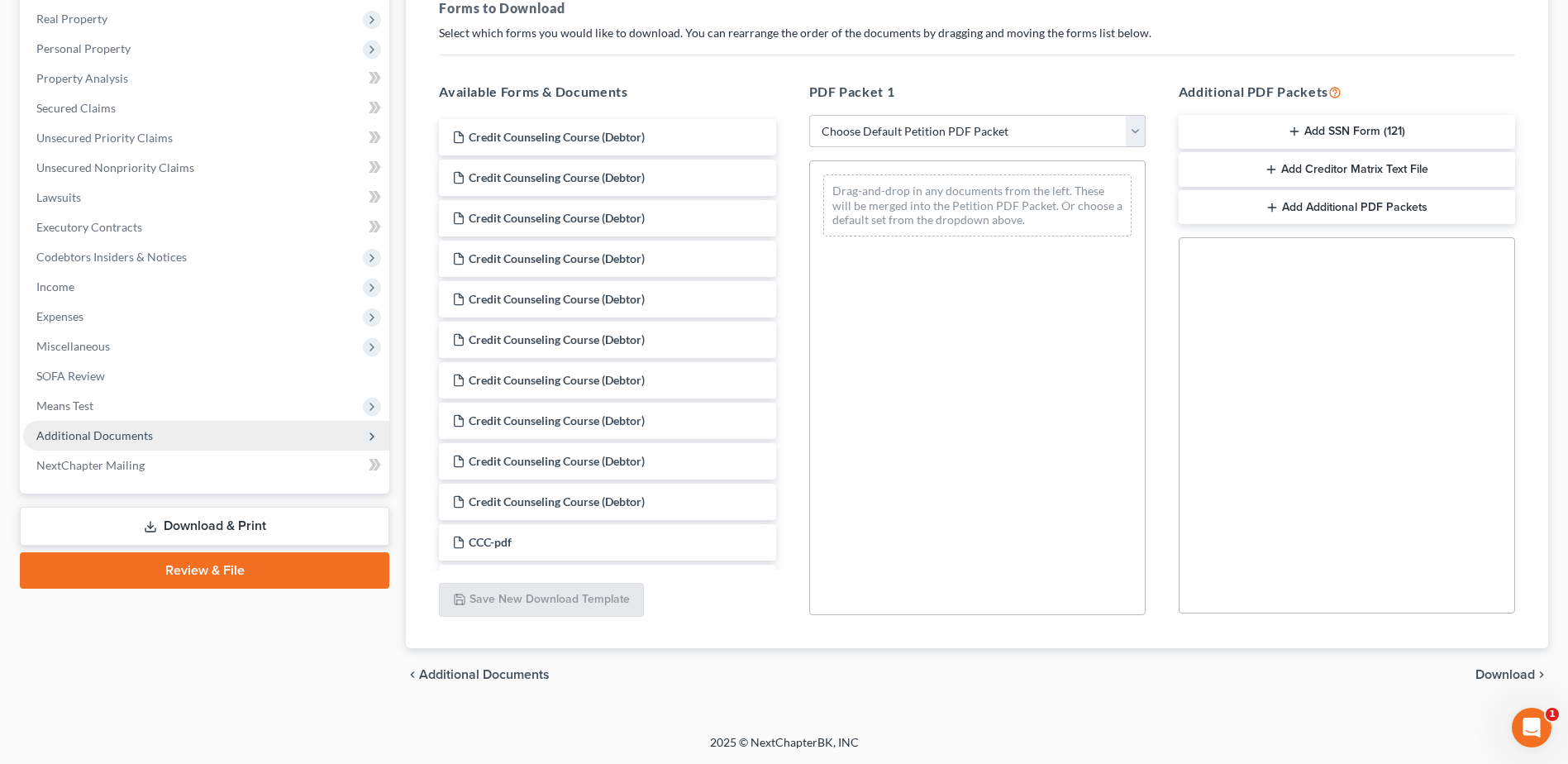
click at [104, 426] on span "Additional Documents" at bounding box center [205, 435] width 366 height 30
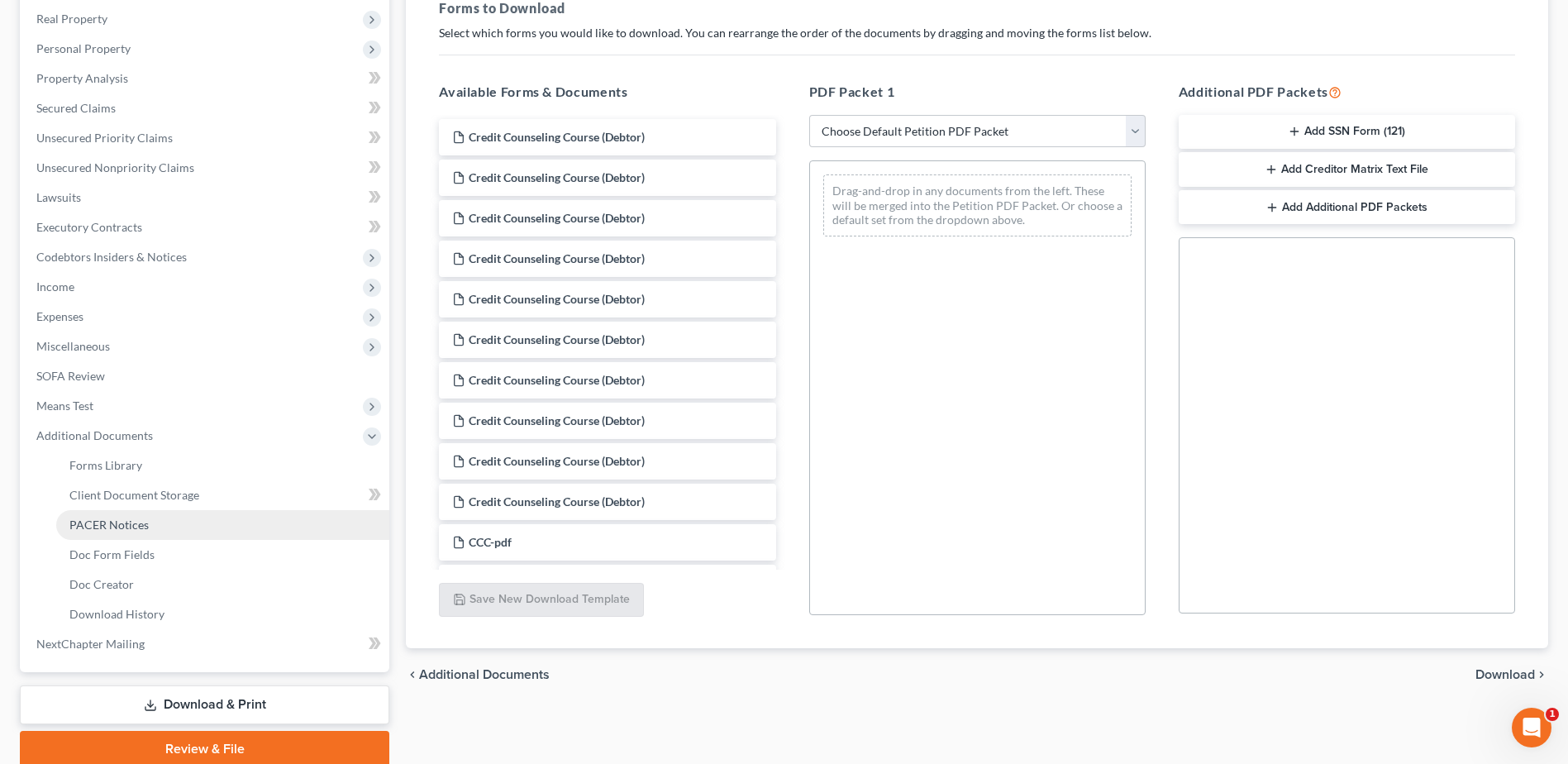
click at [113, 531] on span "PACER Notices" at bounding box center [108, 524] width 79 height 14
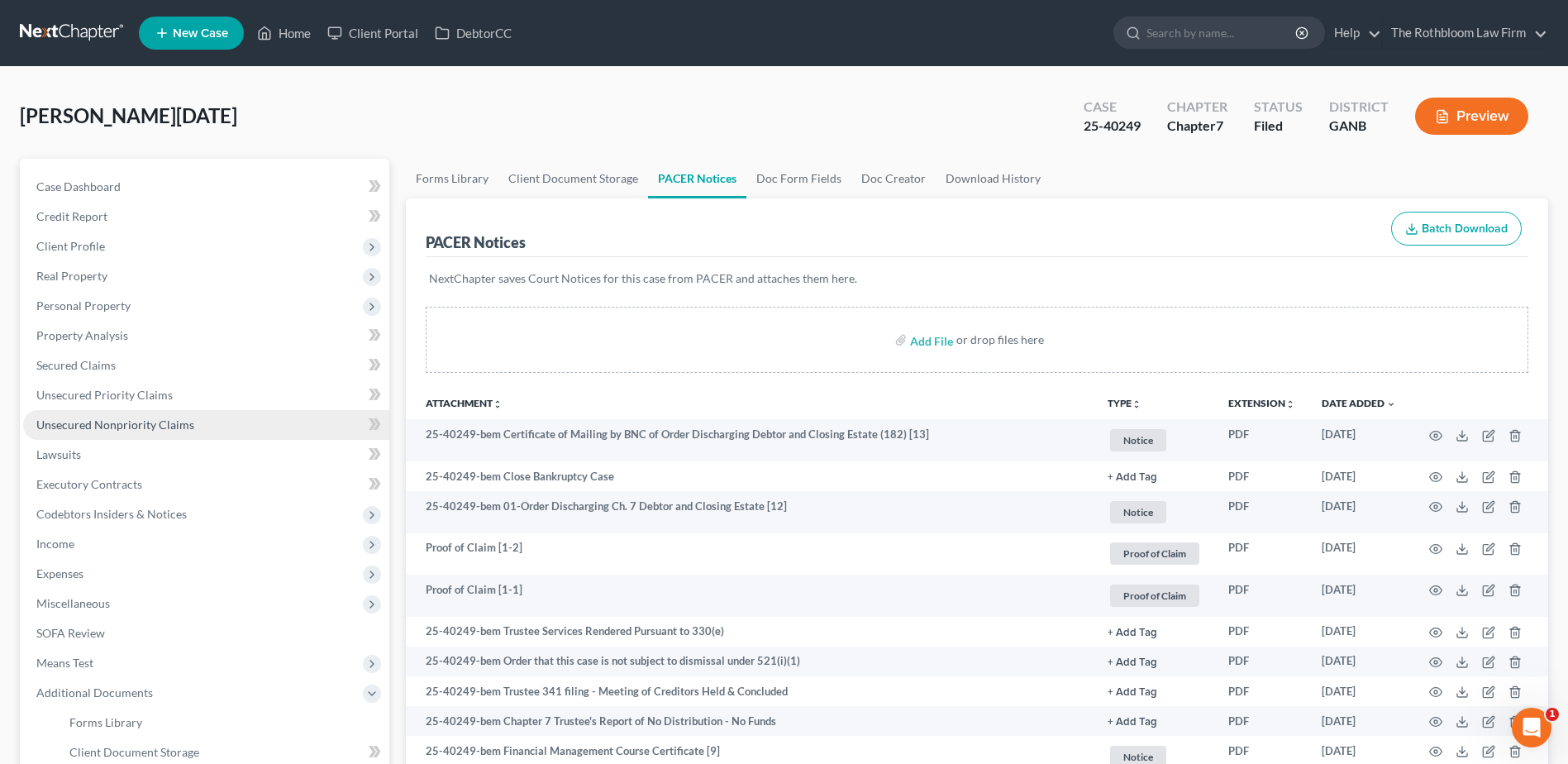
click at [102, 426] on span "Unsecured Nonpriority Claims" at bounding box center [115, 424] width 158 height 14
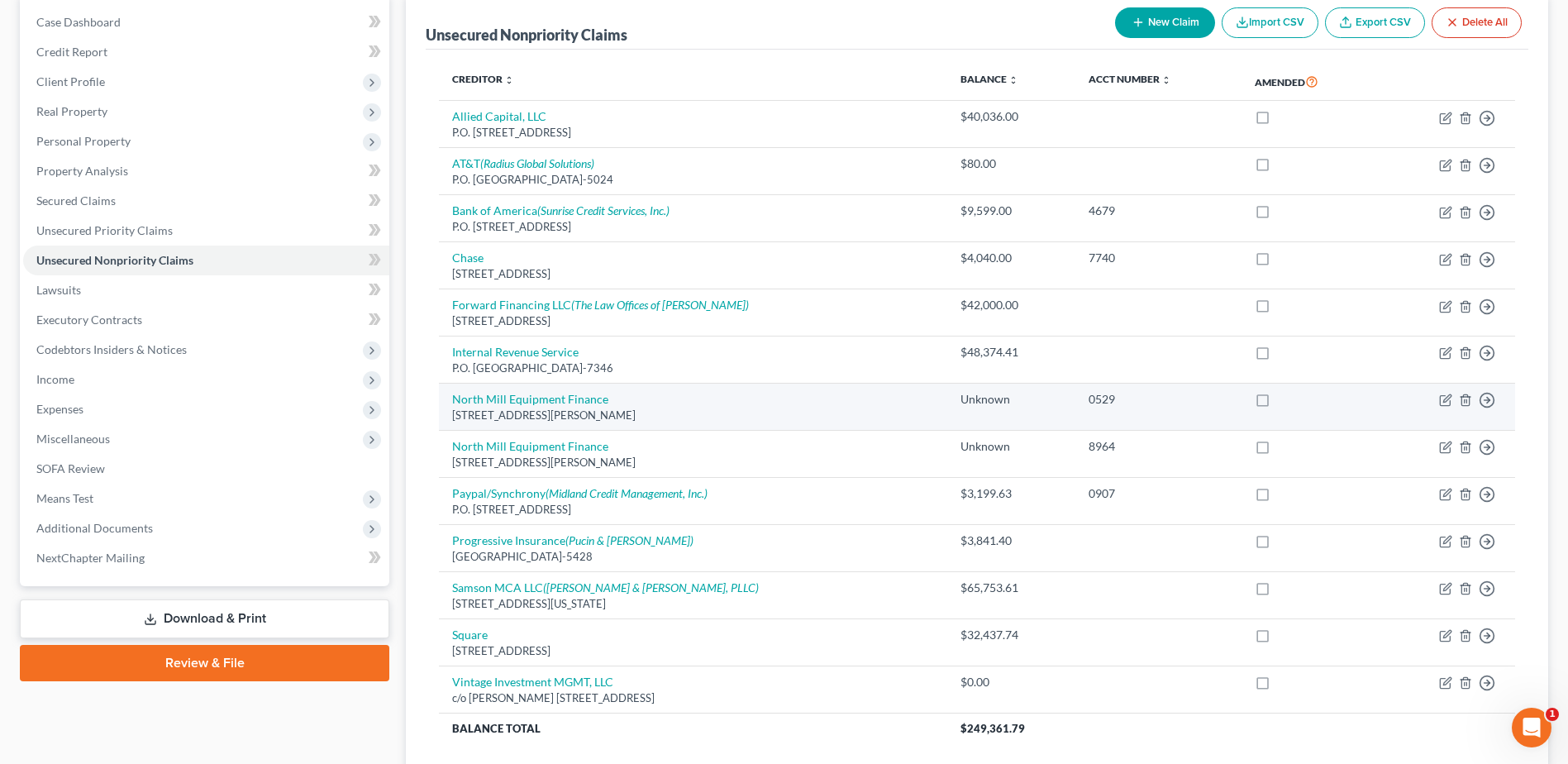
scroll to position [165, 0]
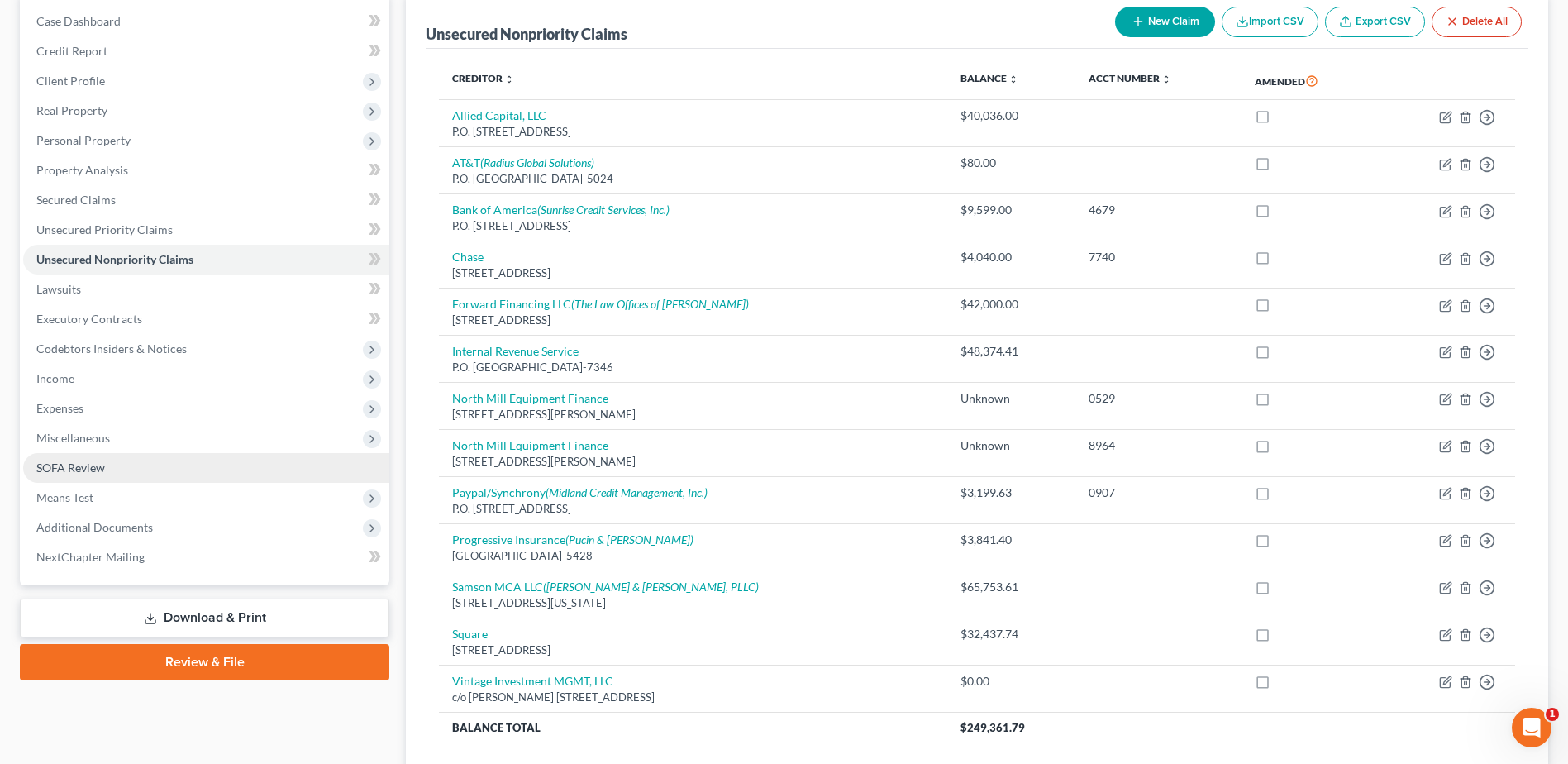
click at [110, 467] on link "SOFA Review" at bounding box center [205, 468] width 366 height 30
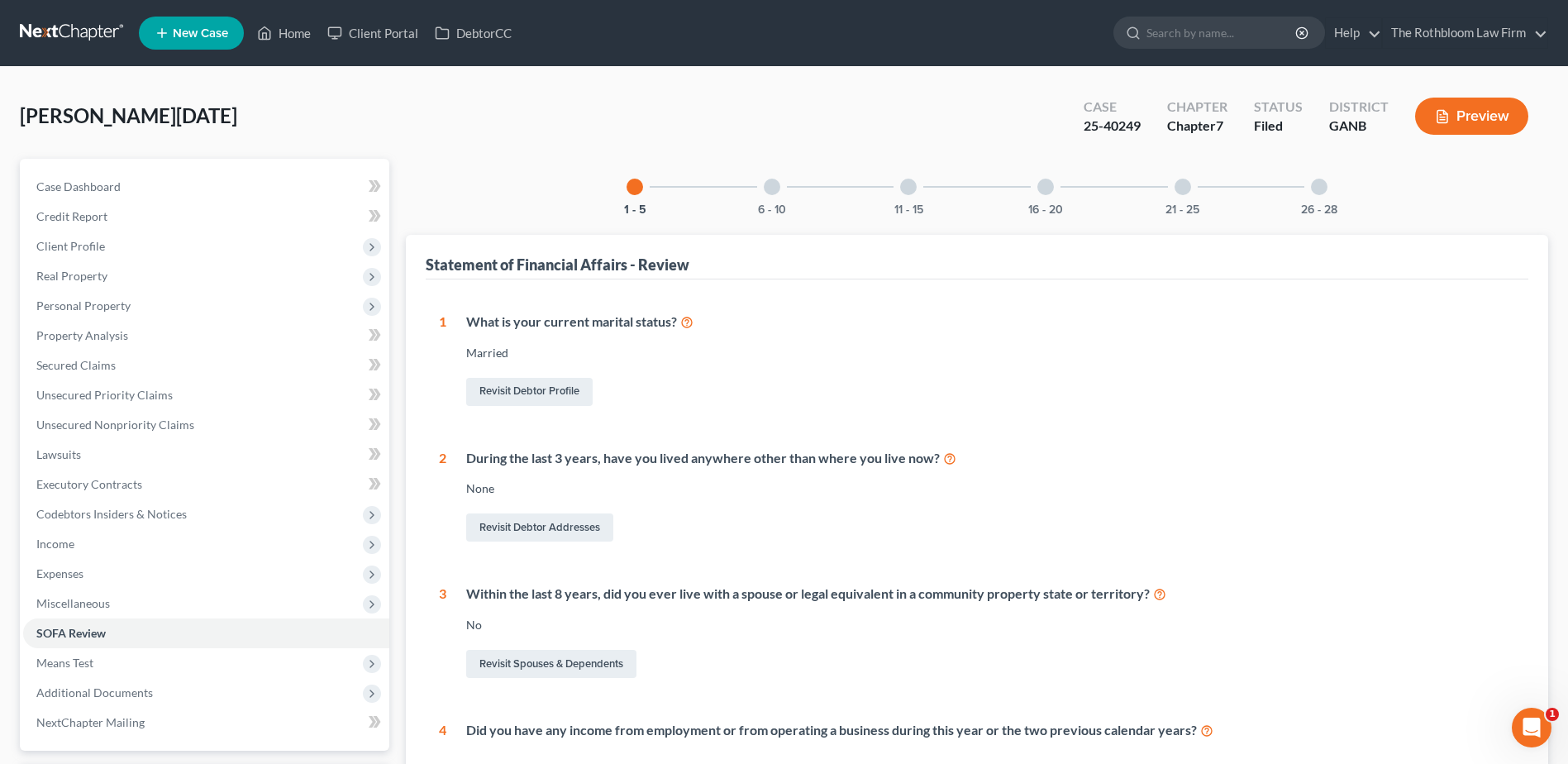
click at [1321, 183] on div at bounding box center [1319, 187] width 16 height 16
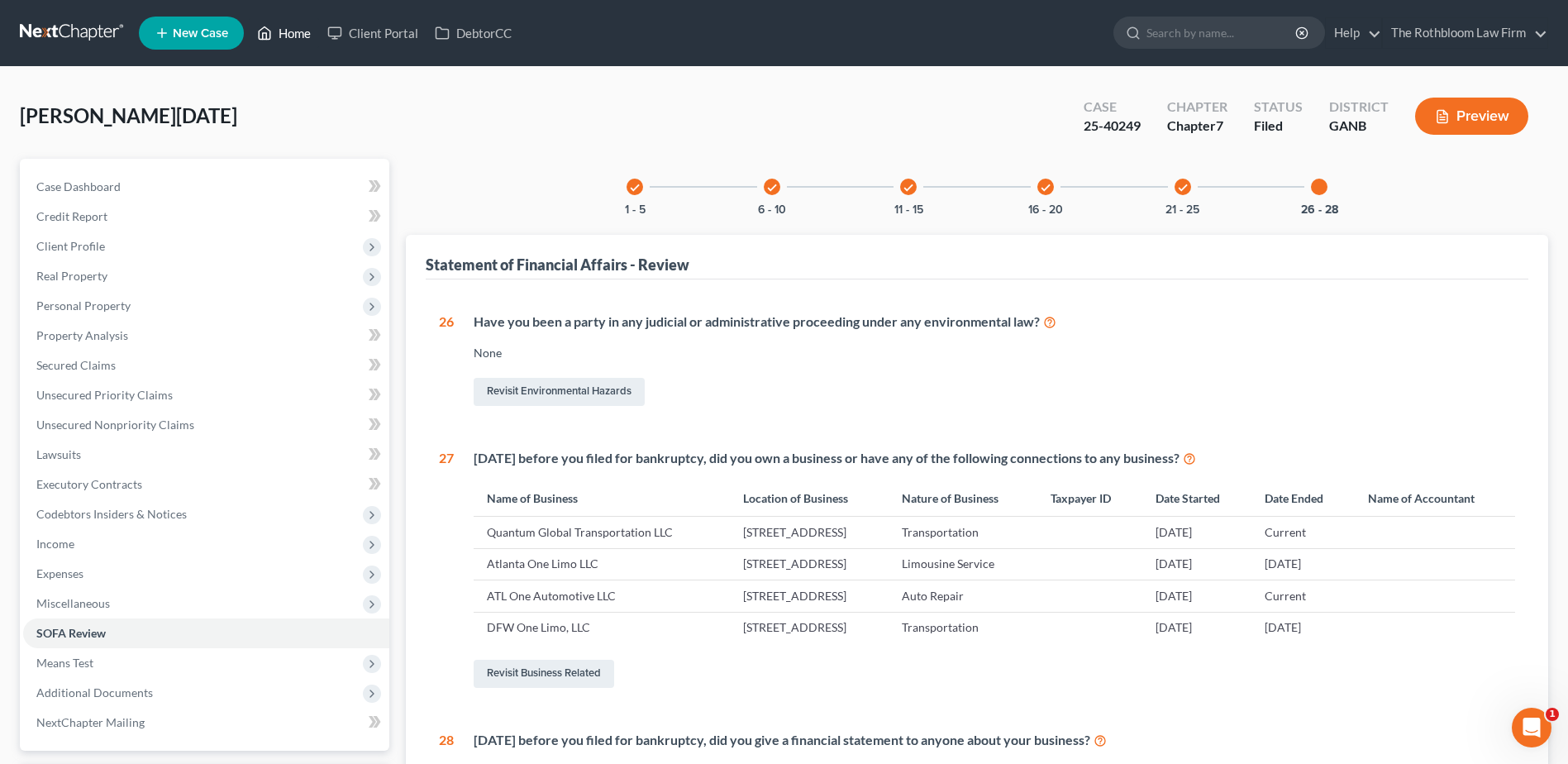
click at [290, 39] on link "Home" at bounding box center [283, 33] width 70 height 30
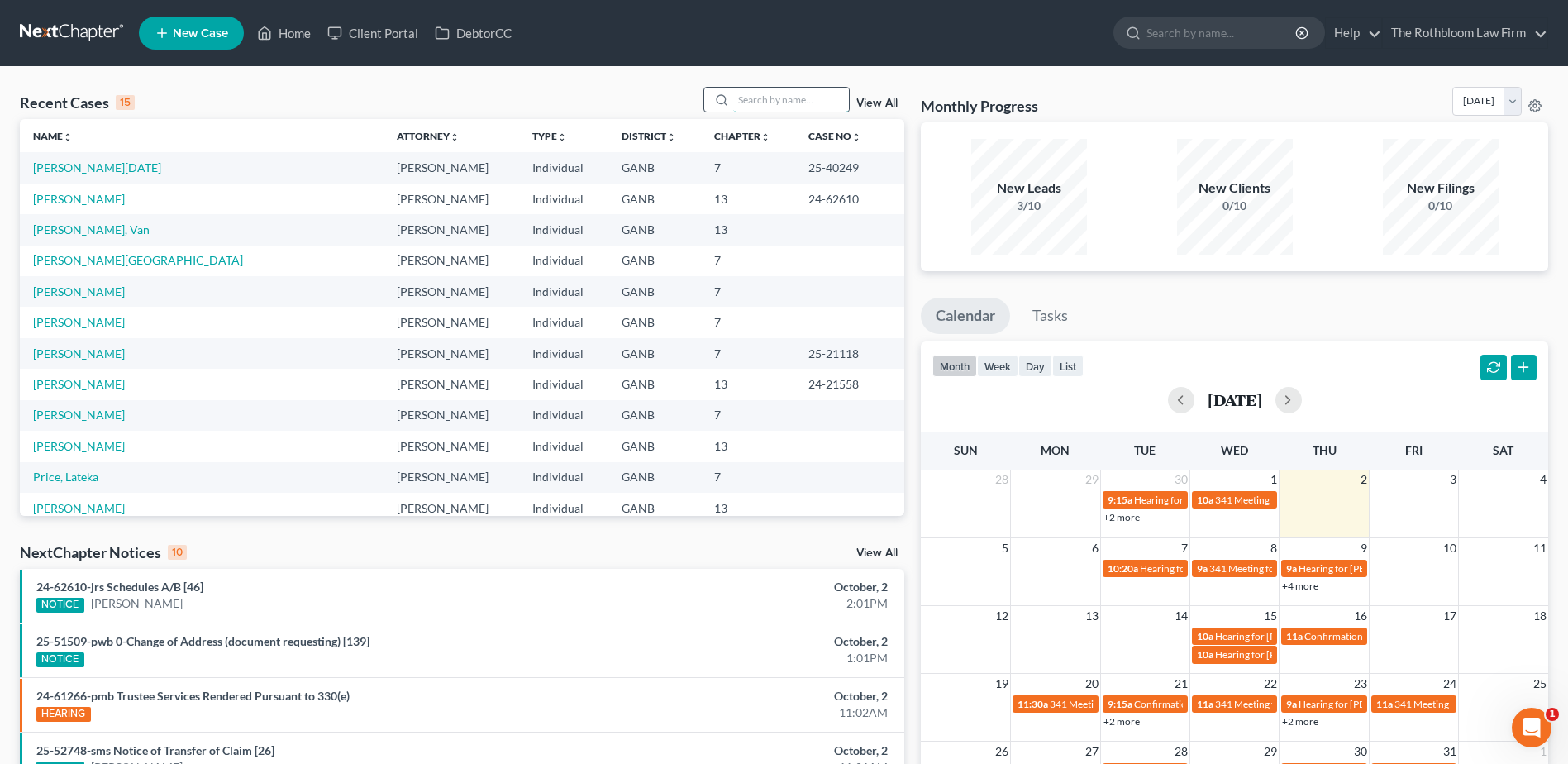
click at [774, 109] on input "search" at bounding box center [791, 100] width 115 height 24
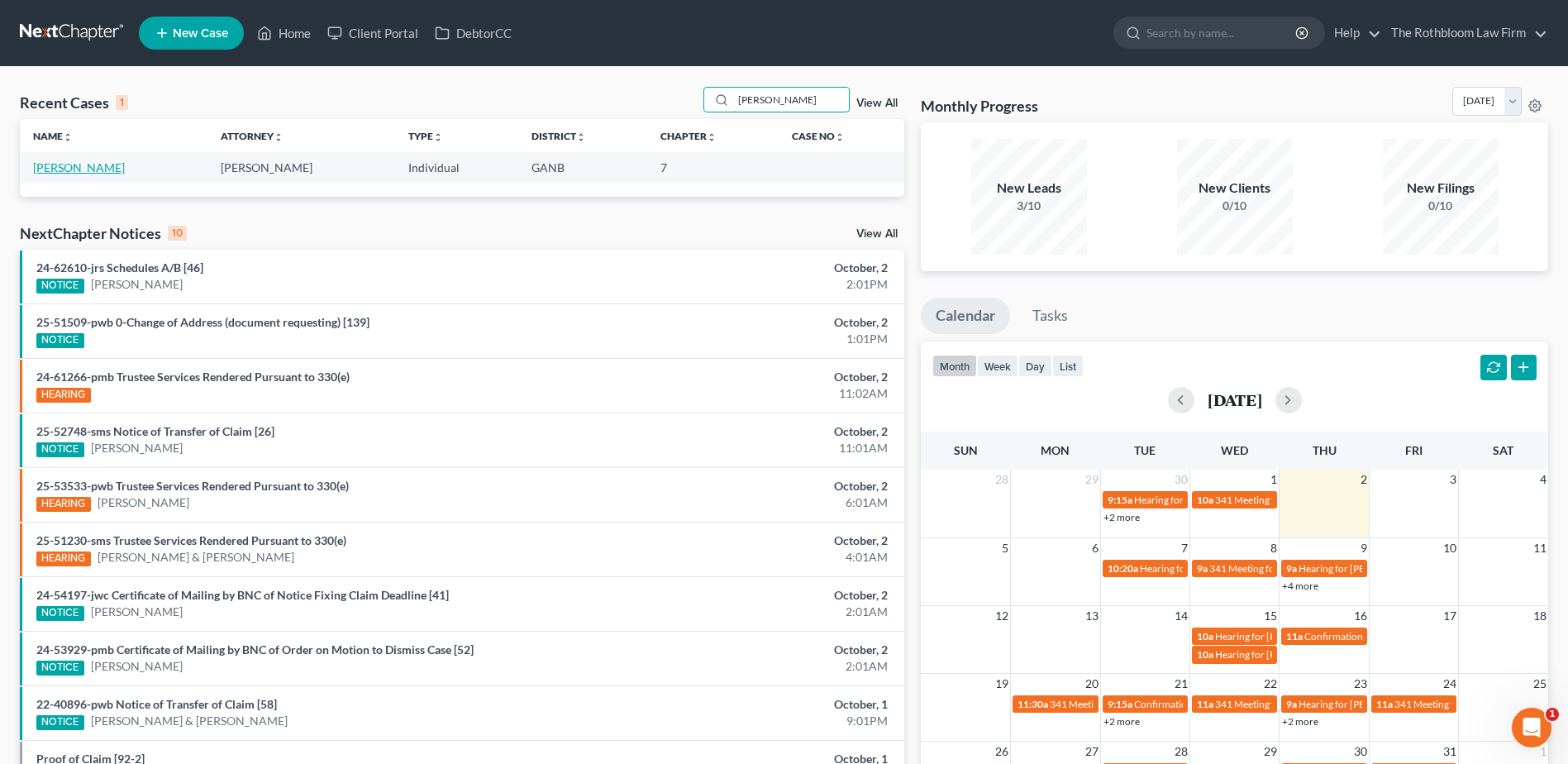
type input "henry"
click at [73, 172] on link "Henry, Cody" at bounding box center [78, 167] width 92 height 14
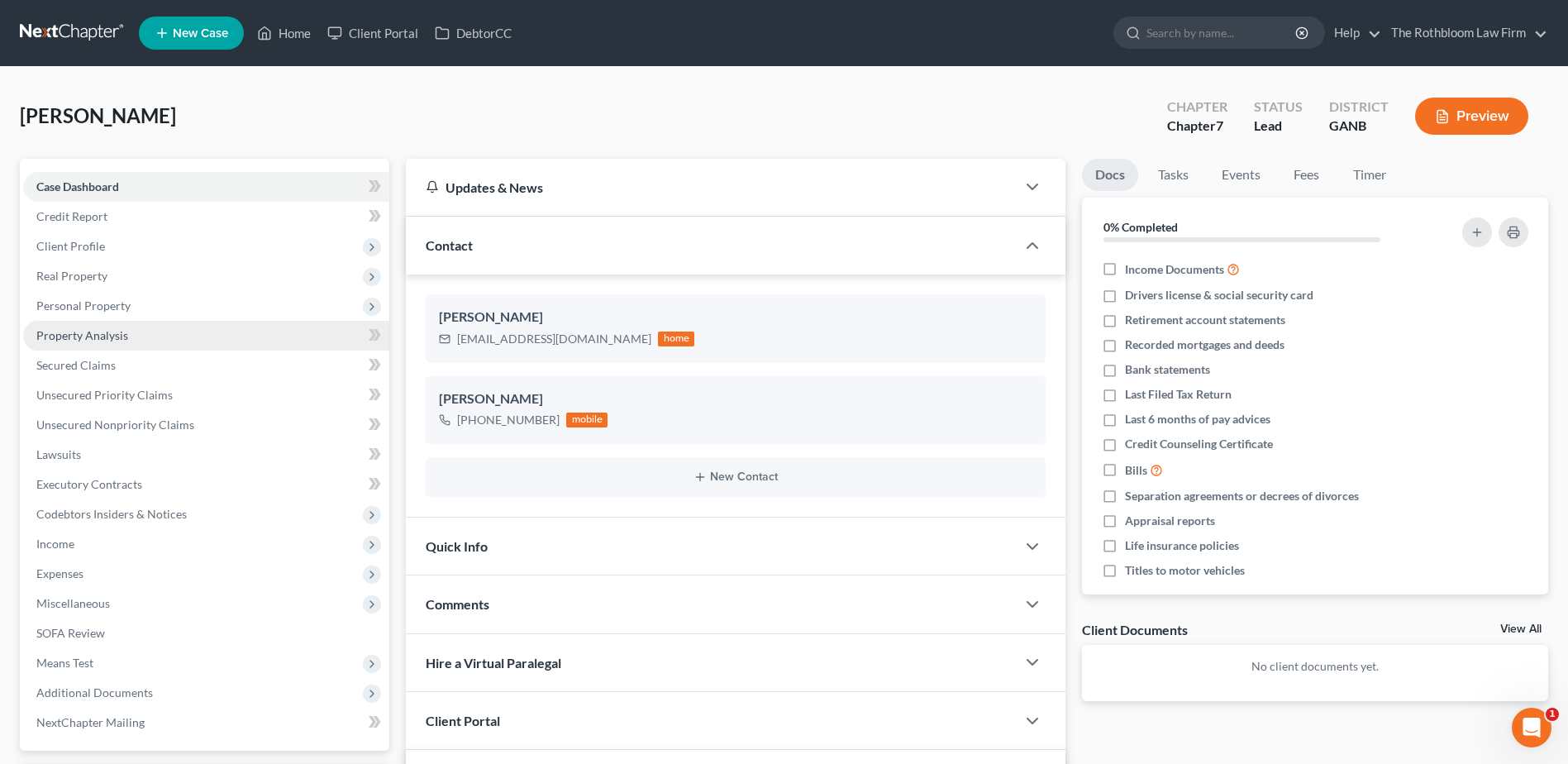
click at [117, 342] on span "Property Analysis" at bounding box center [82, 334] width 92 height 14
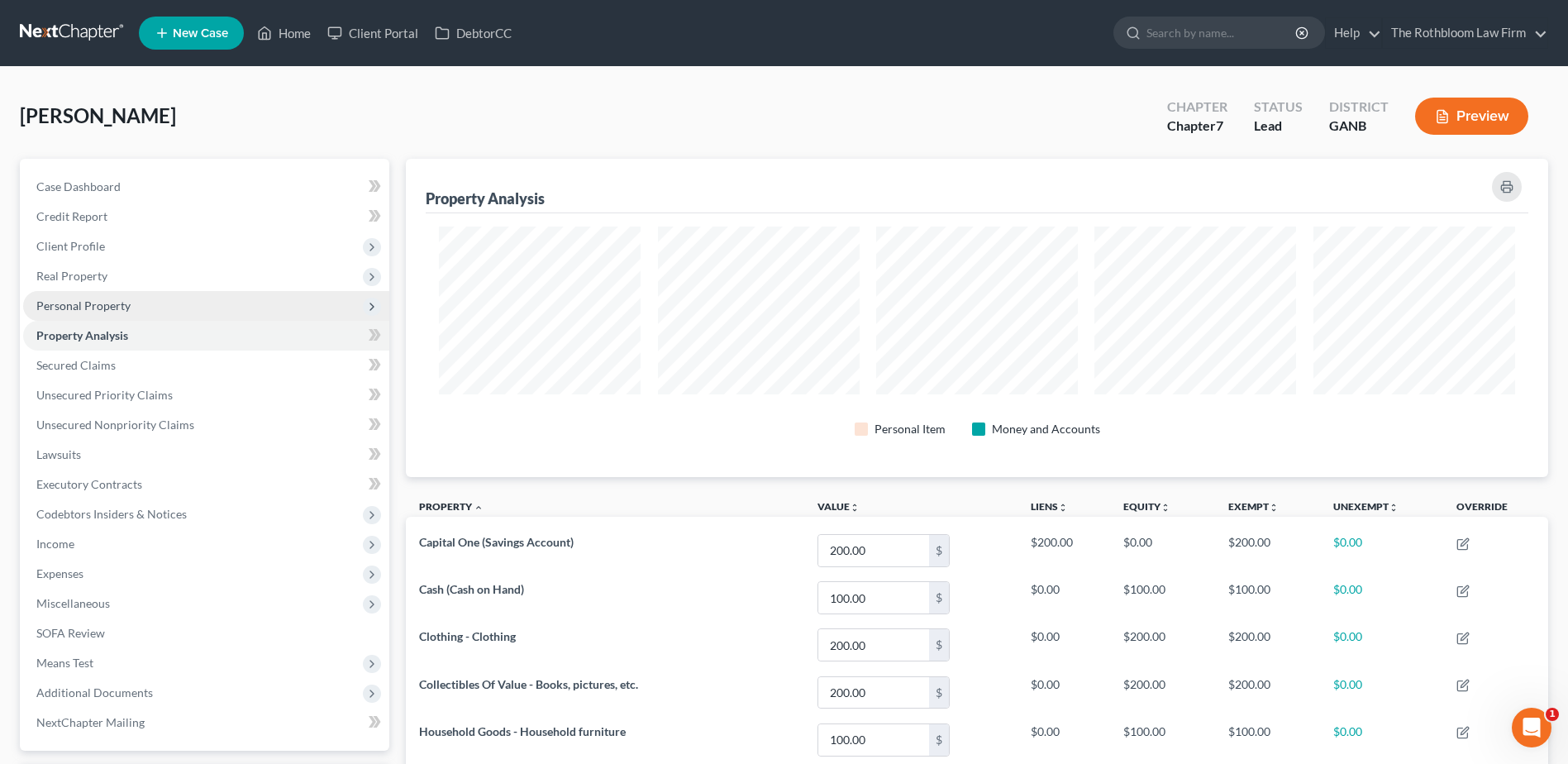
scroll to position [319, 1142]
click at [76, 308] on span "Personal Property" at bounding box center [84, 305] width 94 height 14
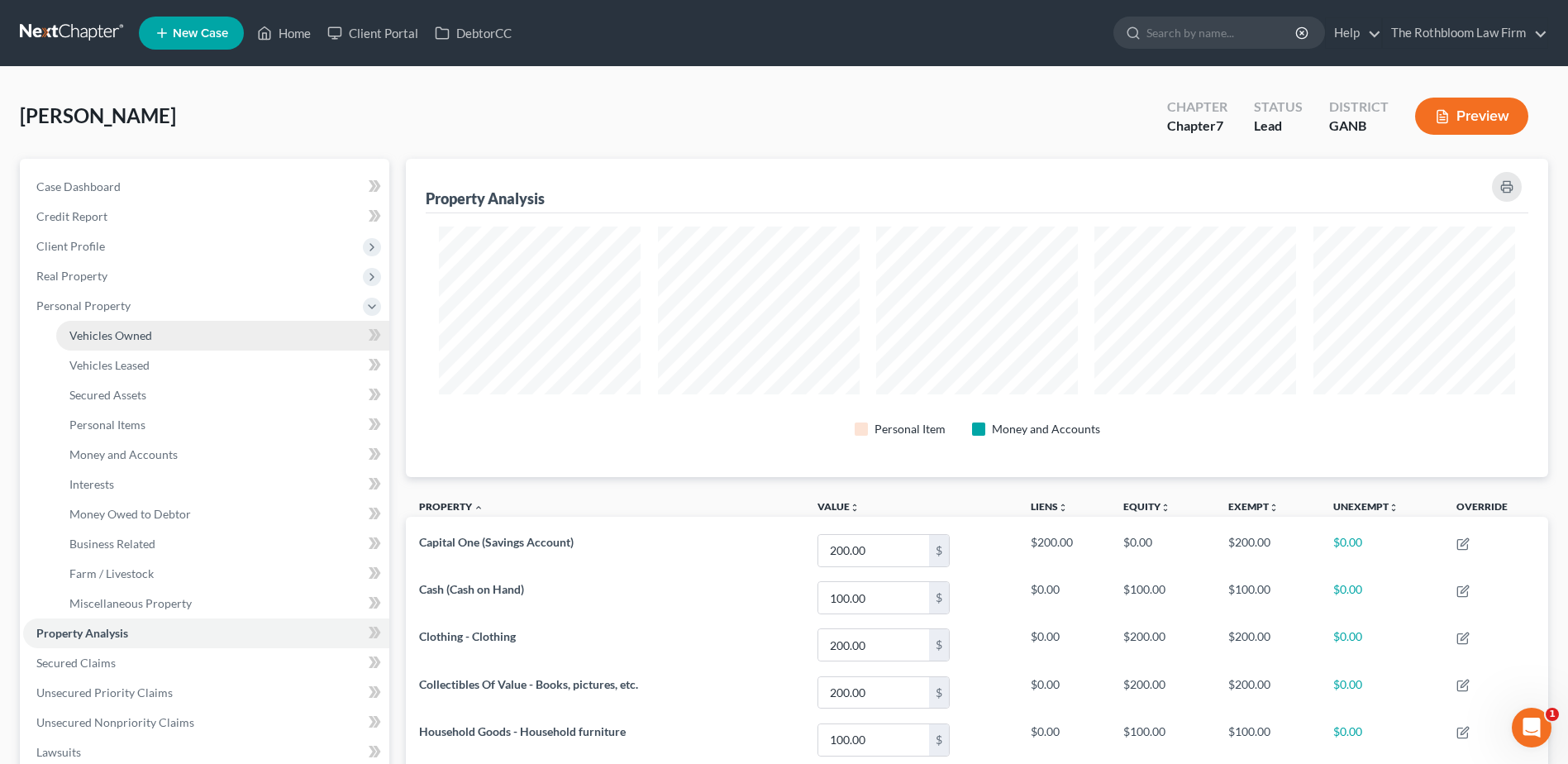
click at [78, 334] on span "Vehicles Owned" at bounding box center [110, 334] width 83 height 14
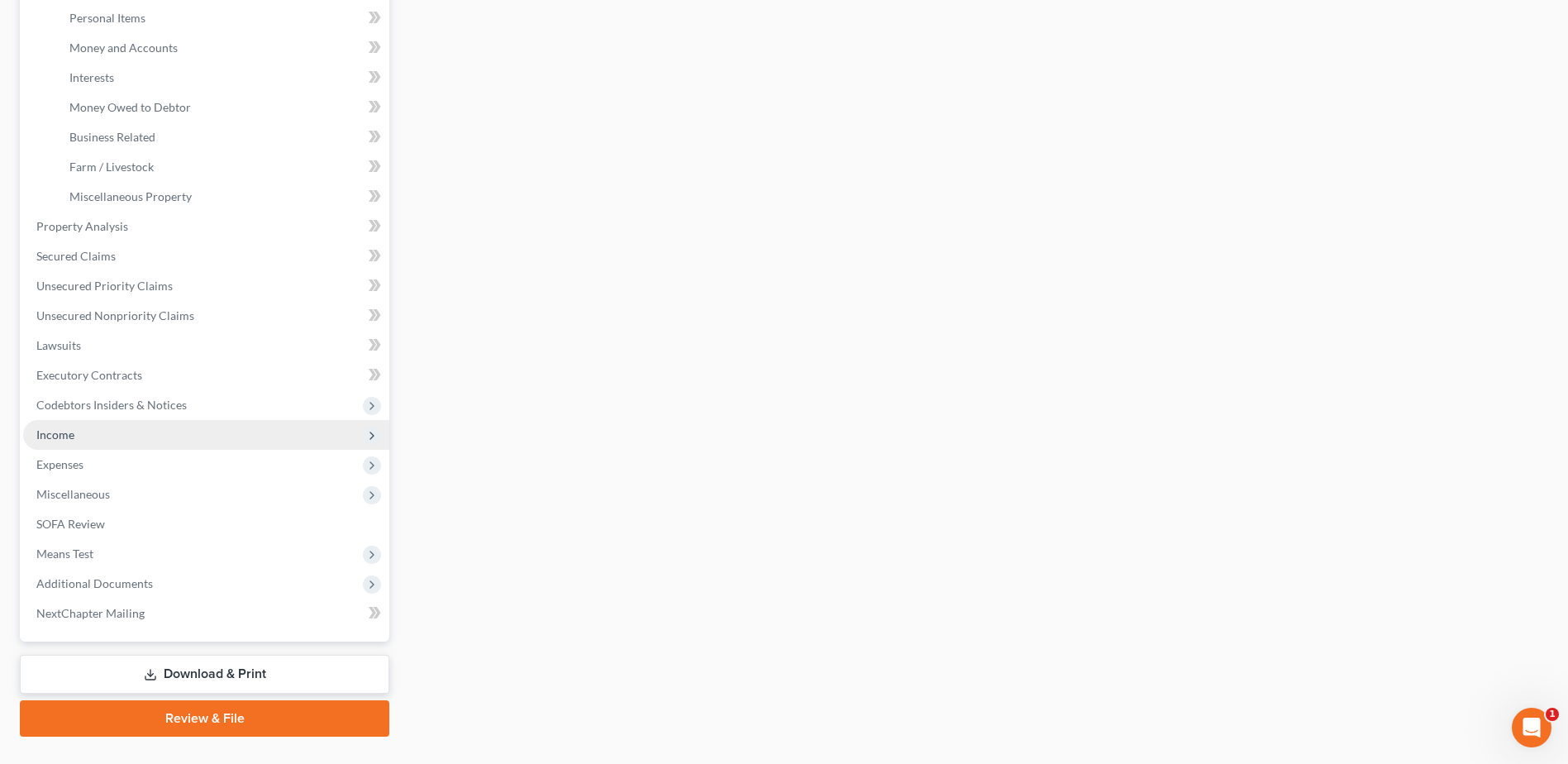
scroll to position [413, 0]
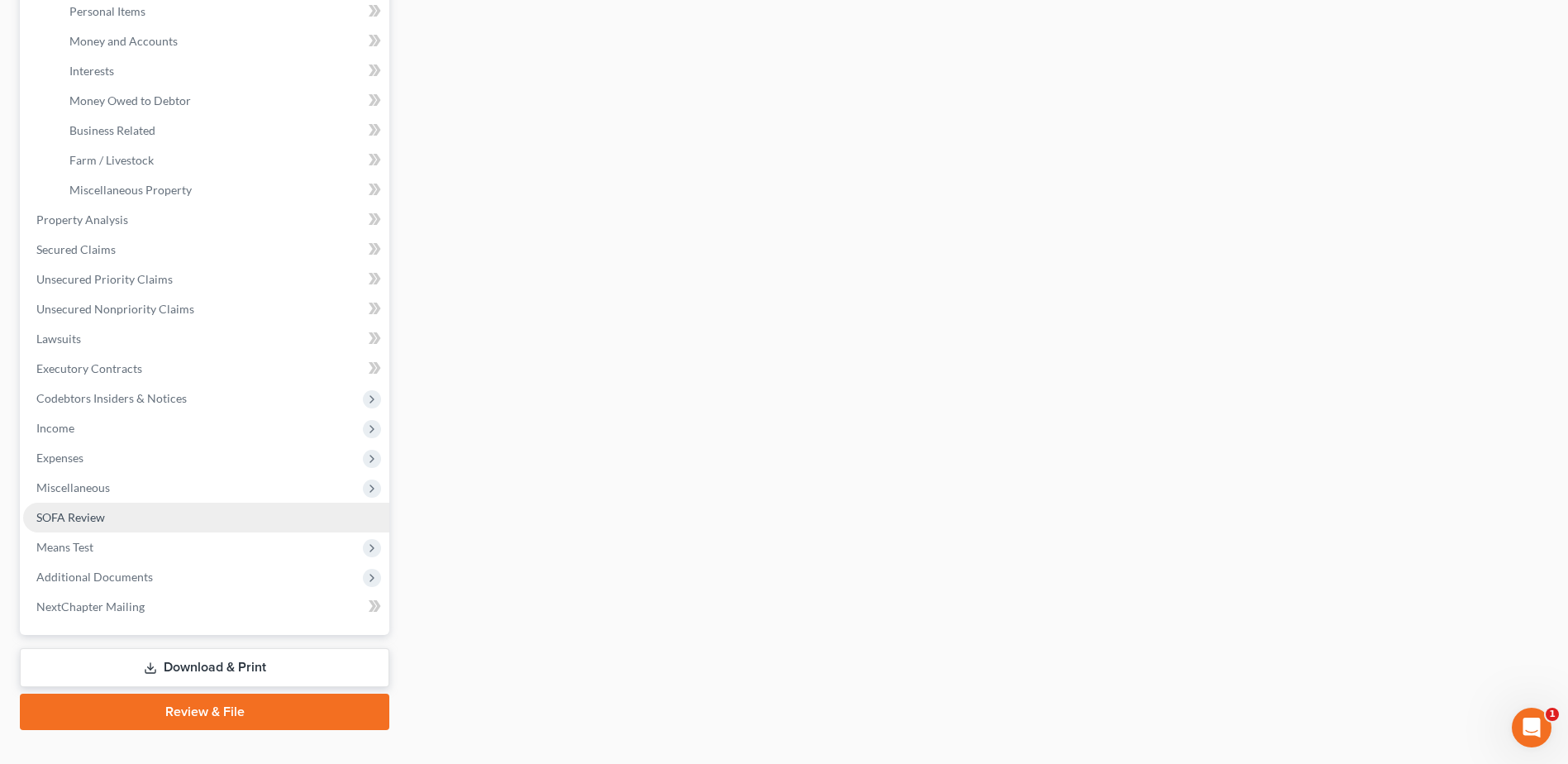
click at [88, 518] on span "SOFA Review" at bounding box center [71, 517] width 69 height 14
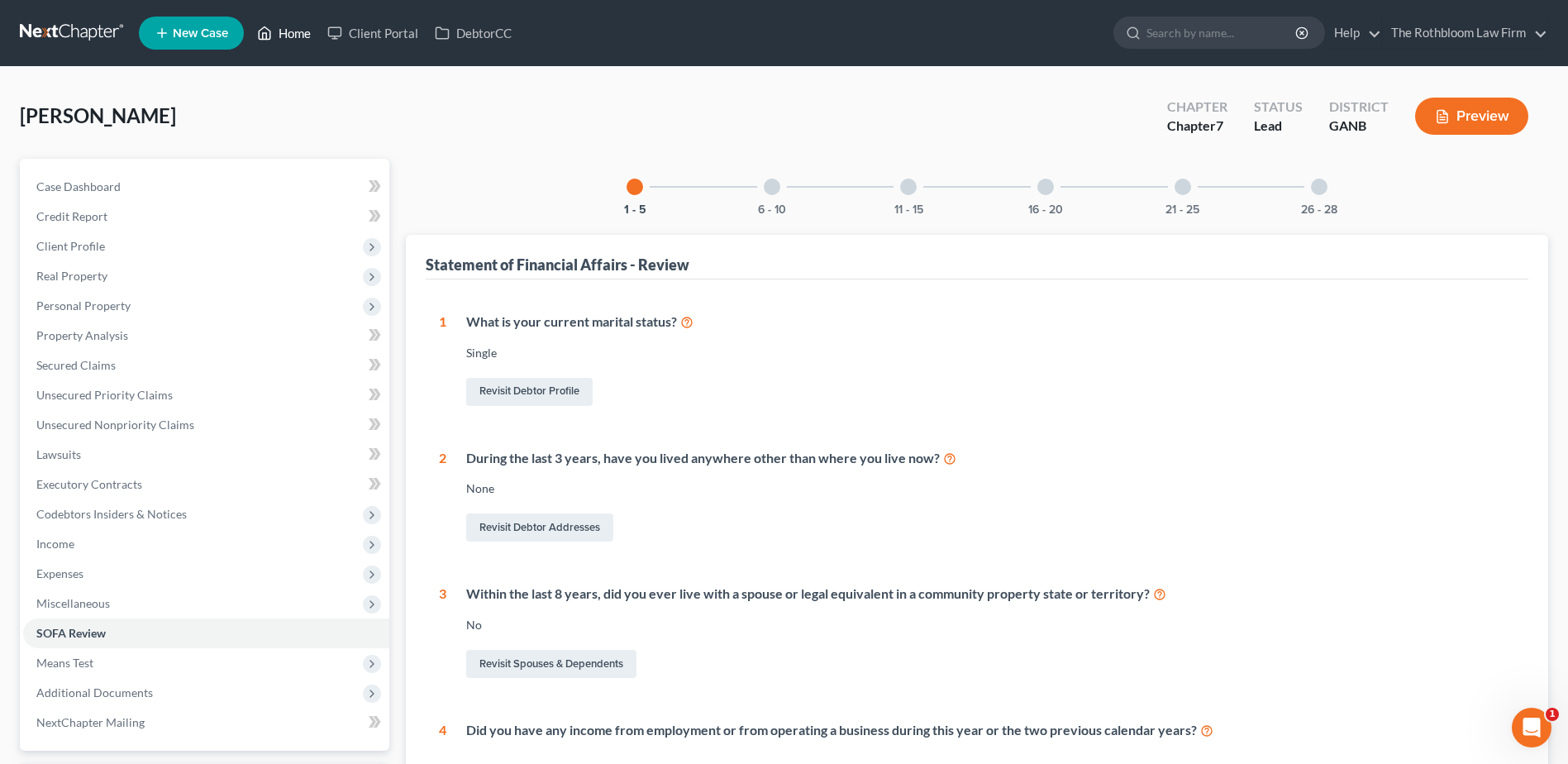
click at [300, 32] on link "Home" at bounding box center [283, 33] width 70 height 30
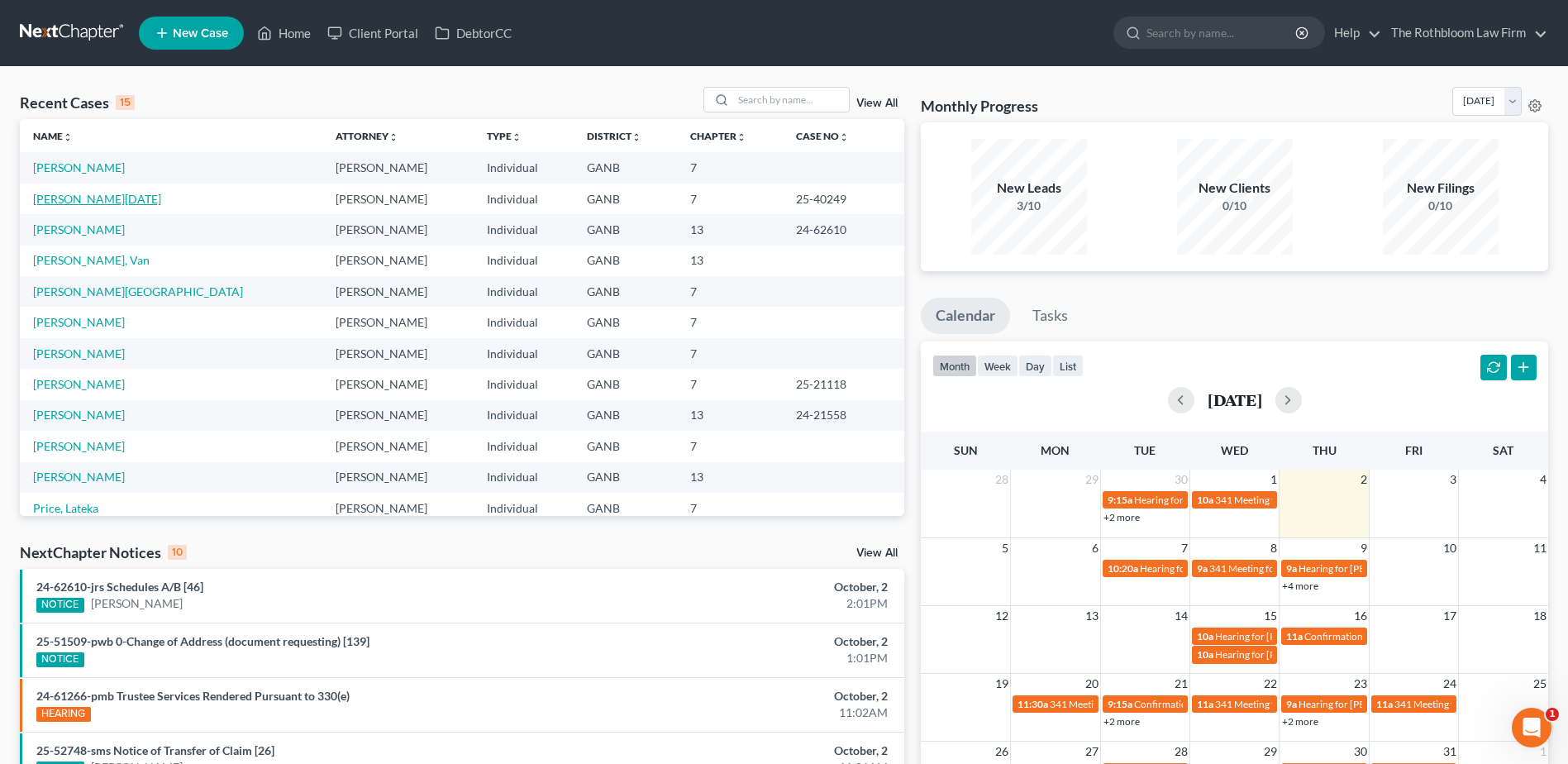
click at [72, 195] on link "Muzaffar, Raja" at bounding box center [96, 198] width 128 height 14
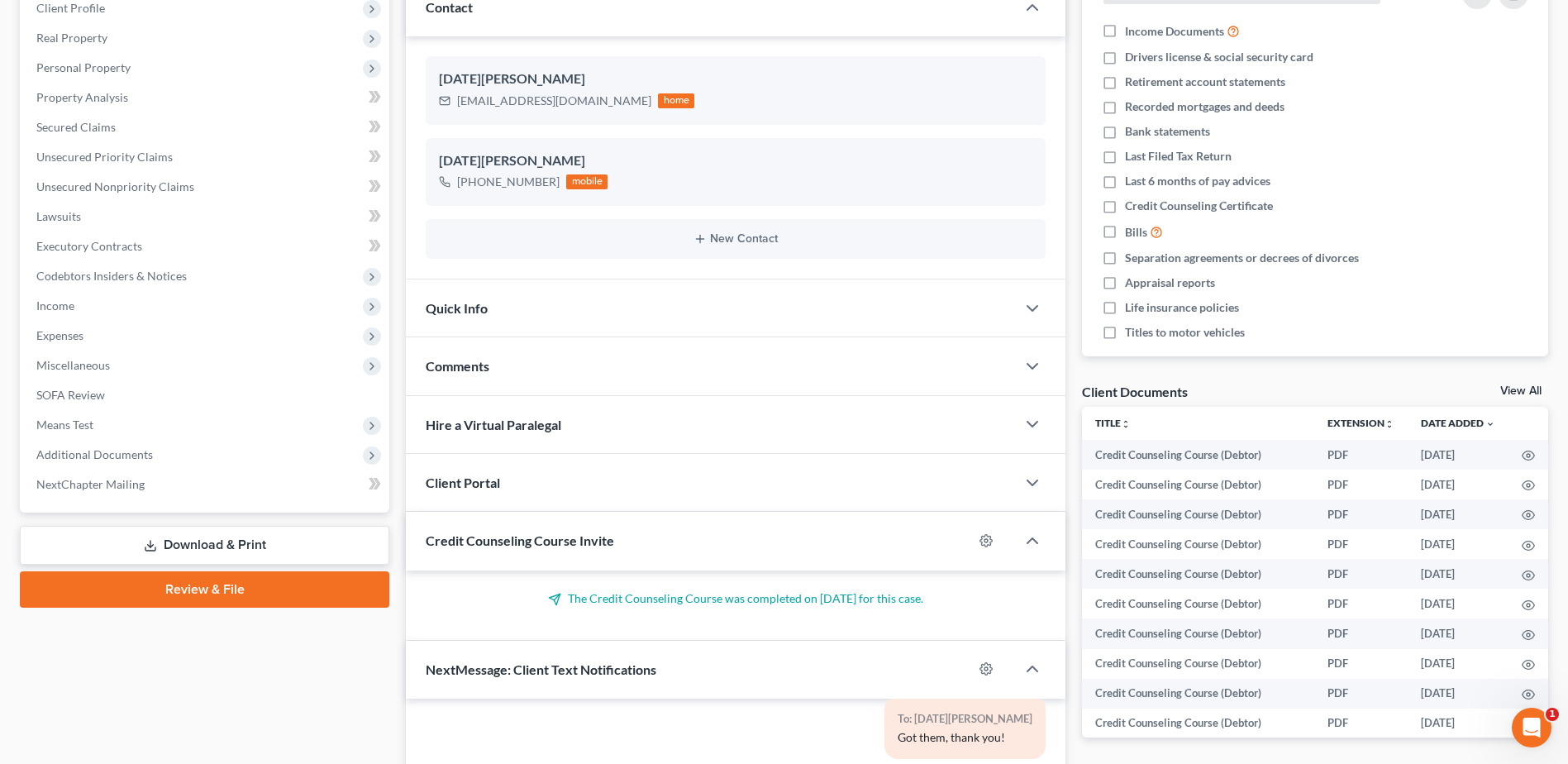
scroll to position [331, 0]
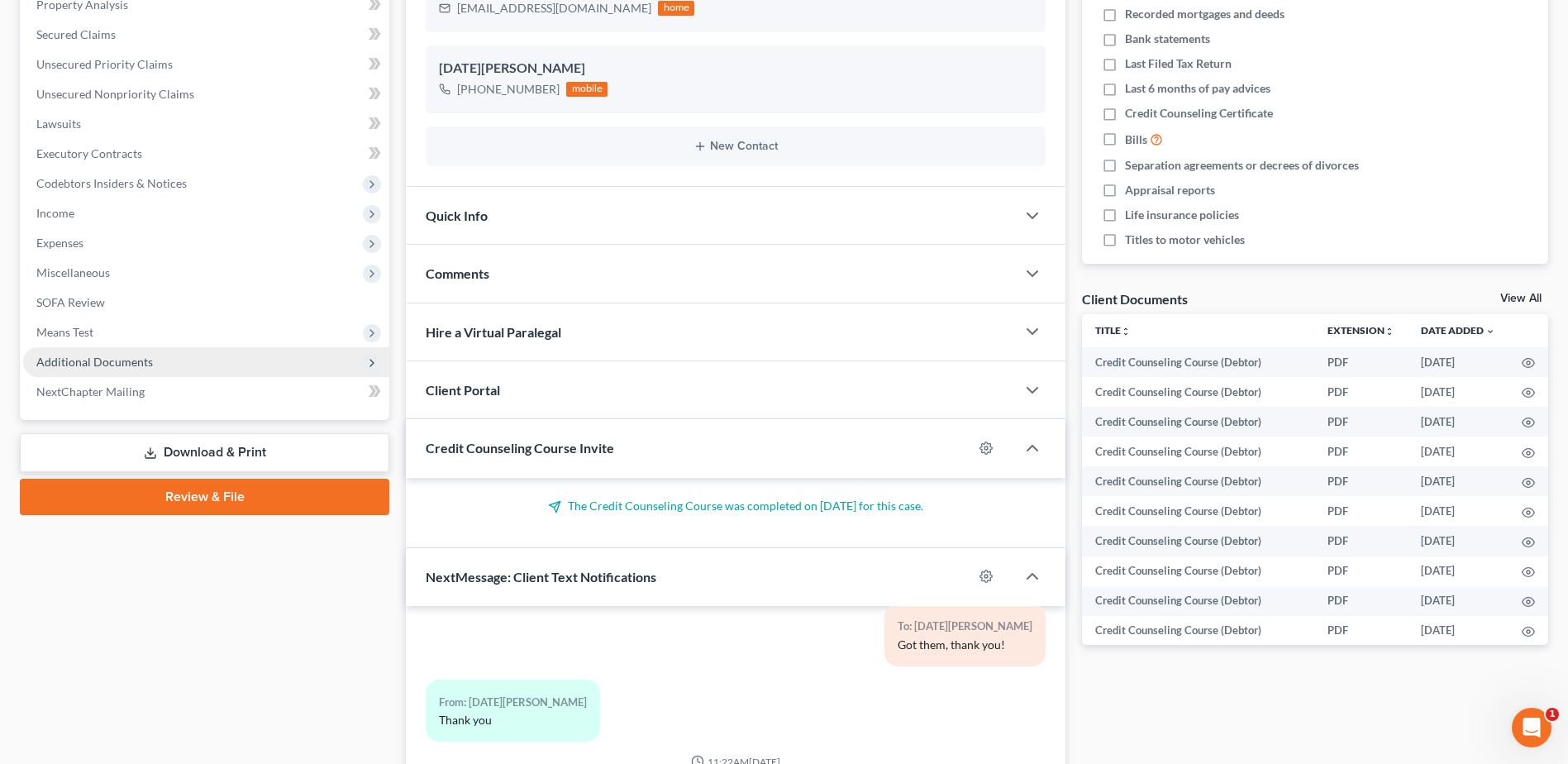
click at [115, 364] on span "Additional Documents" at bounding box center [94, 362] width 116 height 14
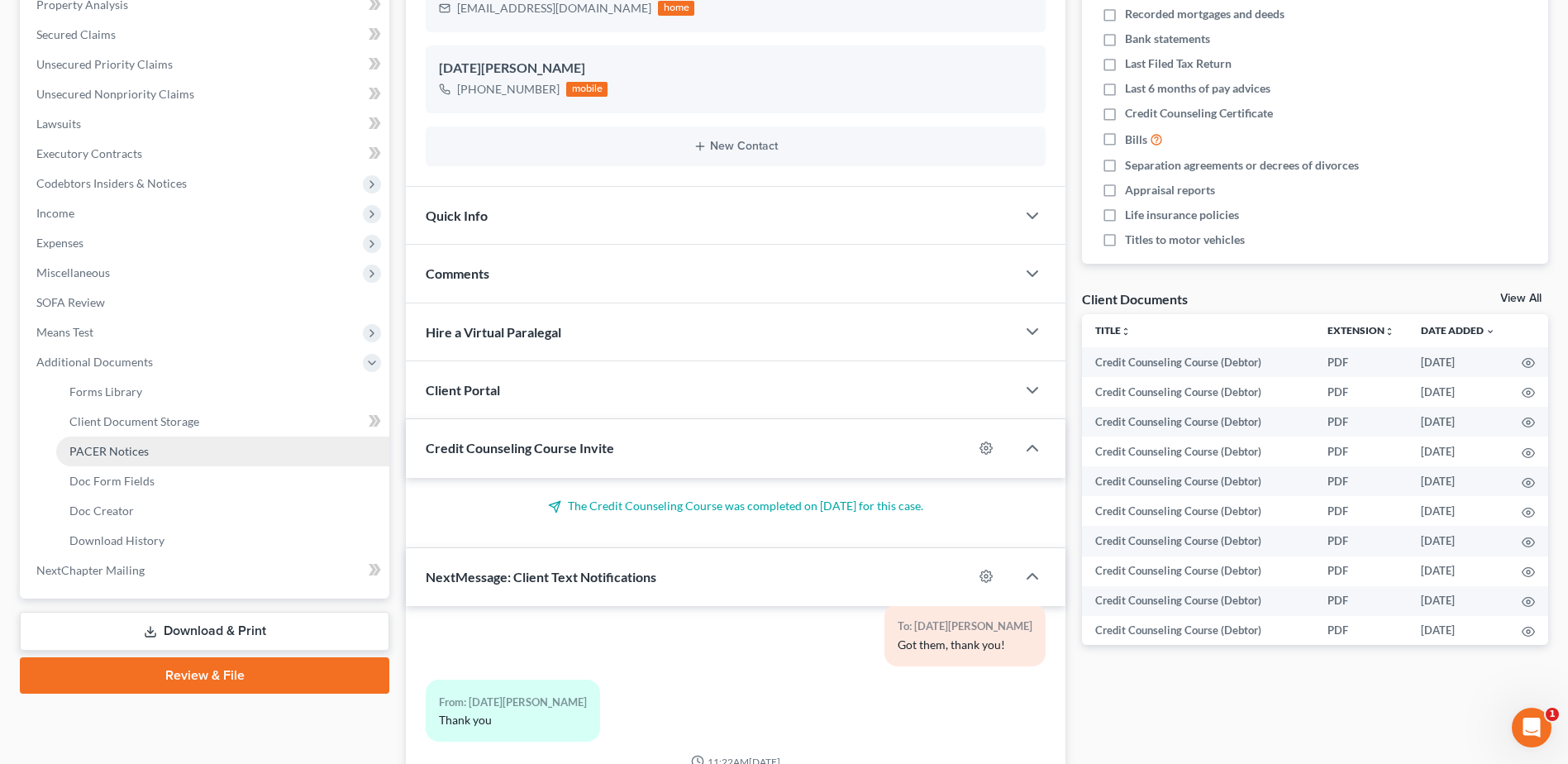
click at [106, 447] on span "PACER Notices" at bounding box center [108, 451] width 79 height 14
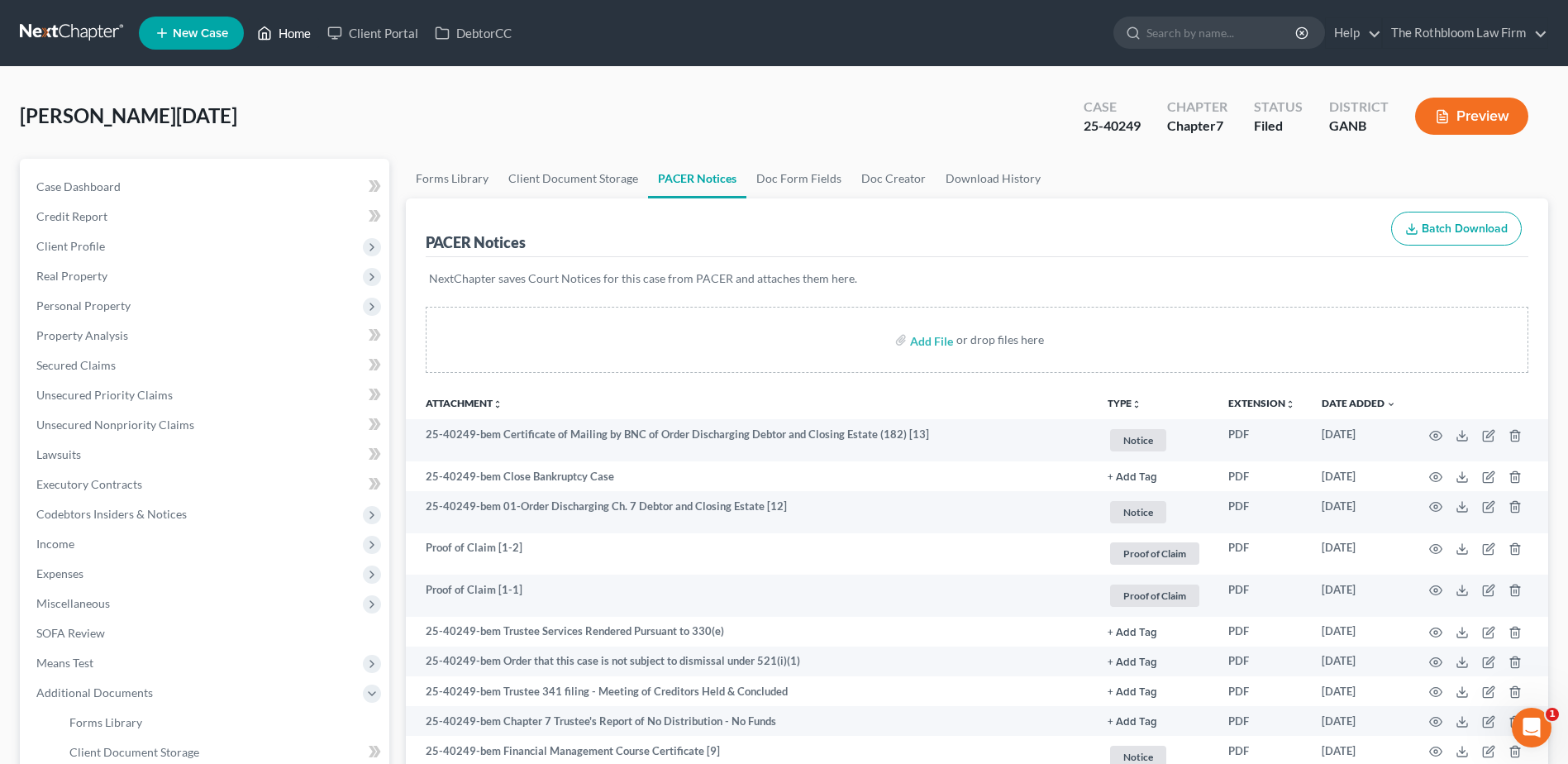
drag, startPoint x: 291, startPoint y: 36, endPoint x: 299, endPoint y: 44, distance: 11.3
click at [291, 36] on link "Home" at bounding box center [283, 33] width 70 height 30
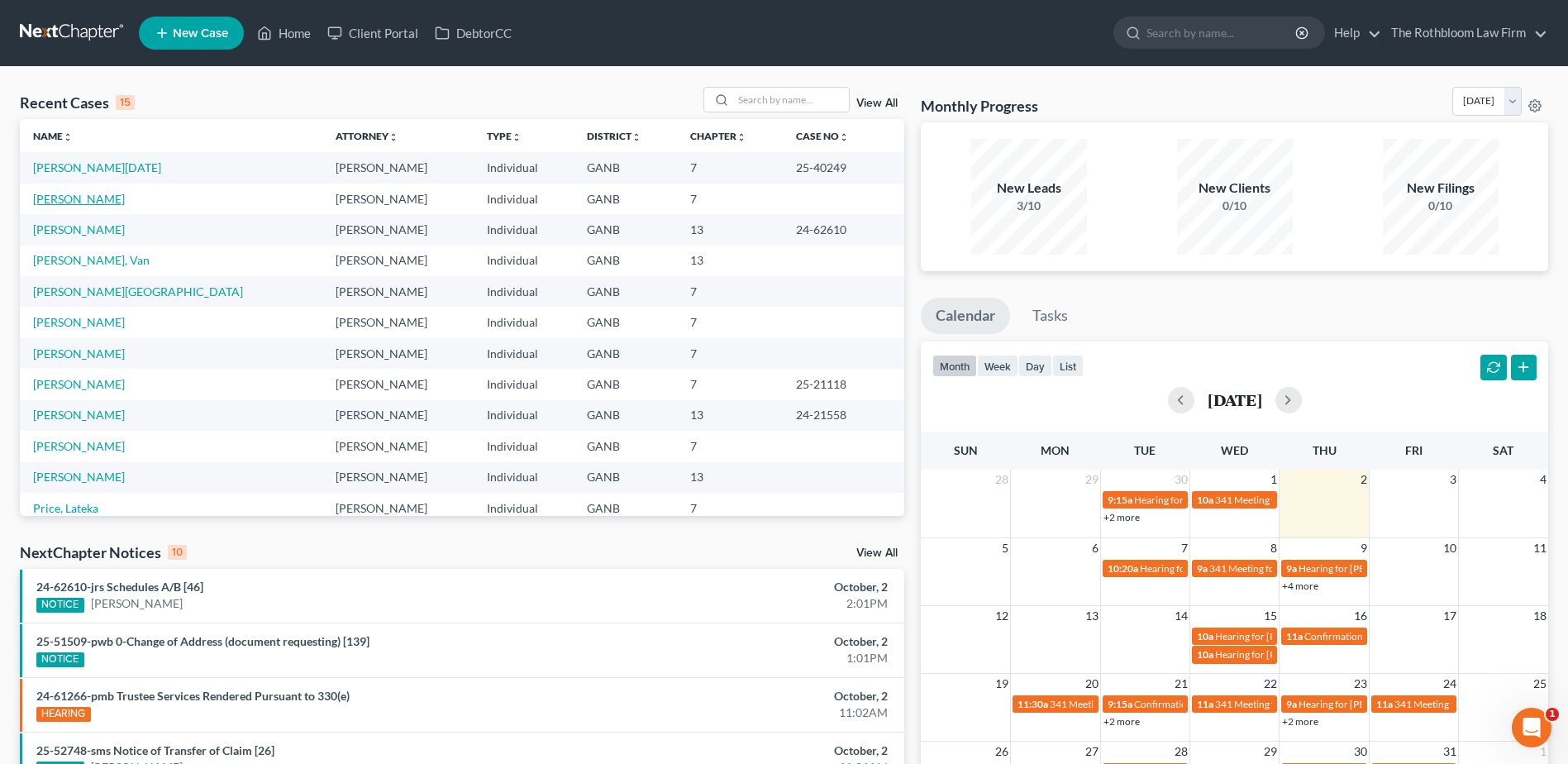
click at [46, 198] on link "Henry, Cody" at bounding box center [78, 198] width 92 height 14
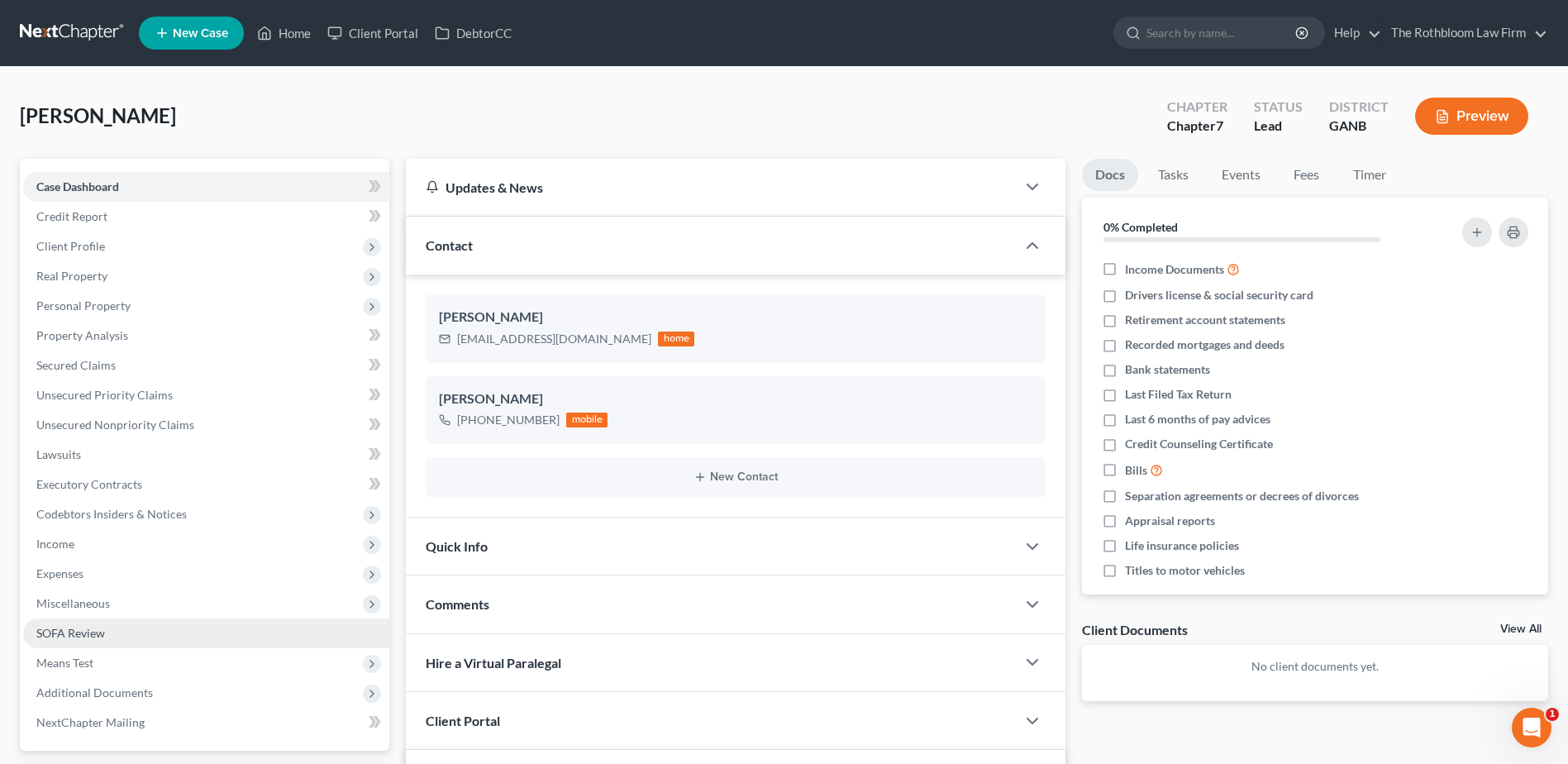
click at [76, 629] on span "SOFA Review" at bounding box center [71, 632] width 69 height 14
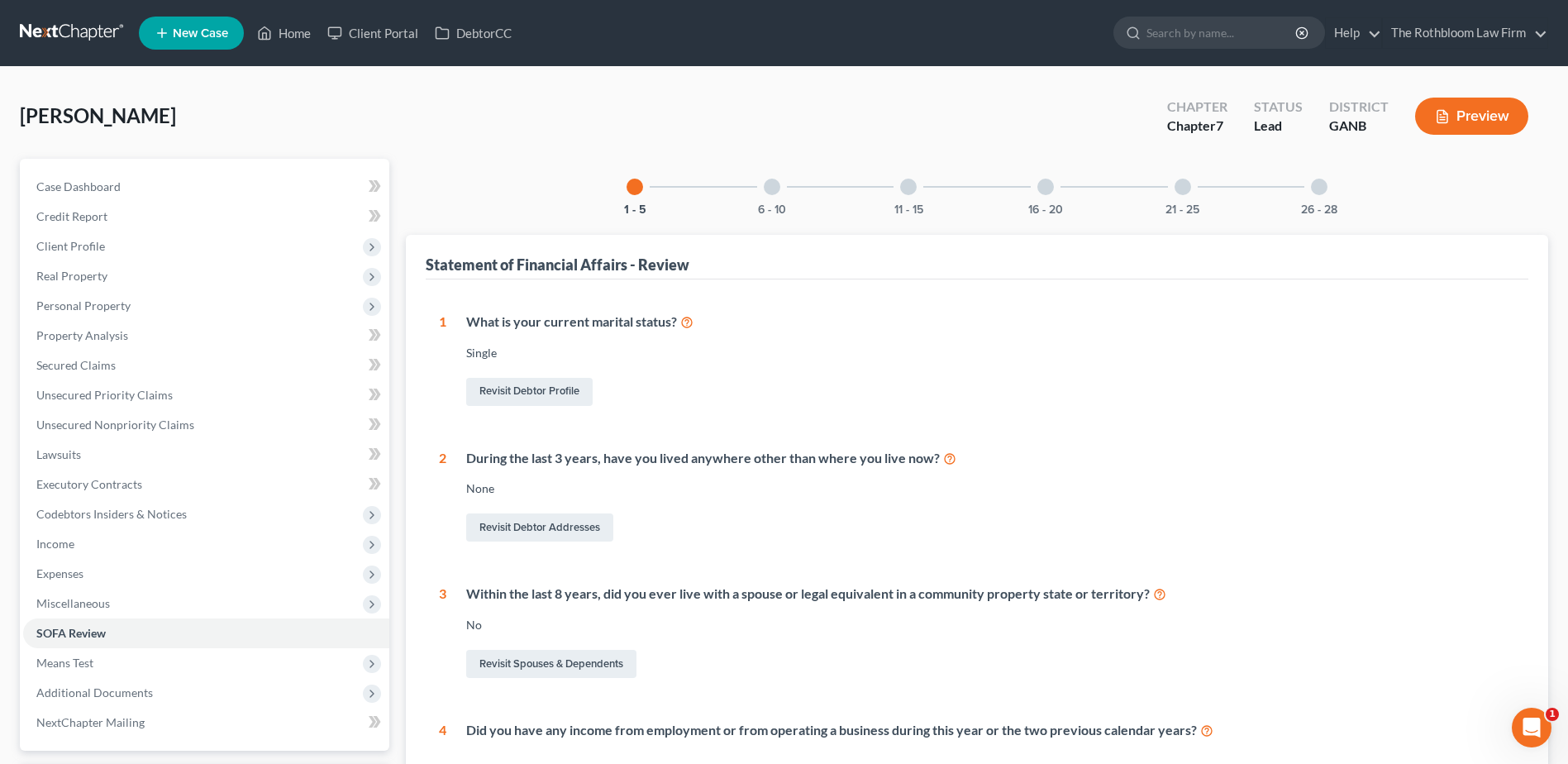
click at [892, 195] on div "11 - 15" at bounding box center [909, 187] width 56 height 56
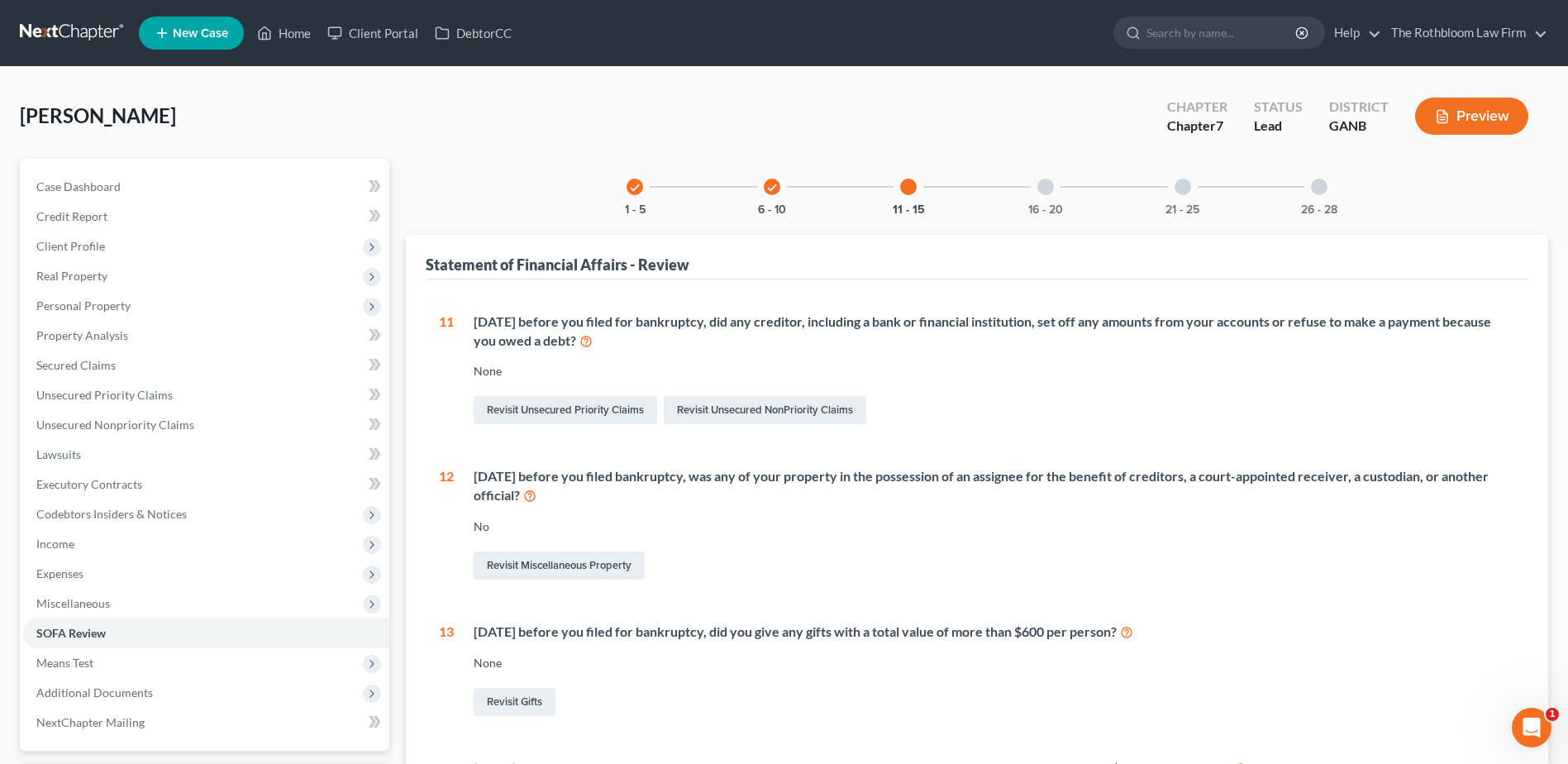
click at [1051, 179] on div "16 - 20" at bounding box center [1046, 187] width 56 height 56
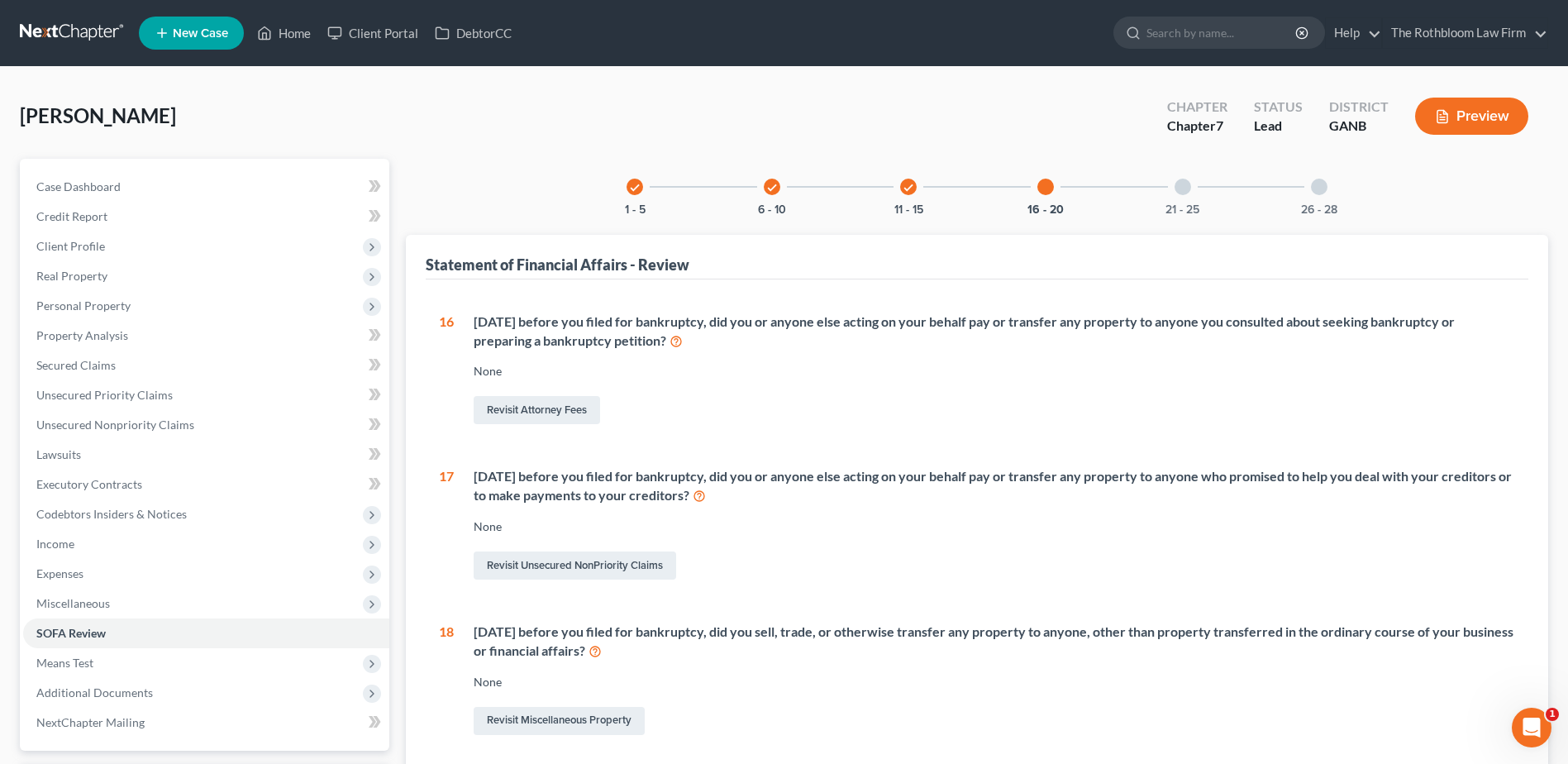
click at [1045, 189] on div at bounding box center [1046, 187] width 16 height 16
click at [553, 729] on link "Revisit Miscellaneous Property" at bounding box center [559, 720] width 171 height 28
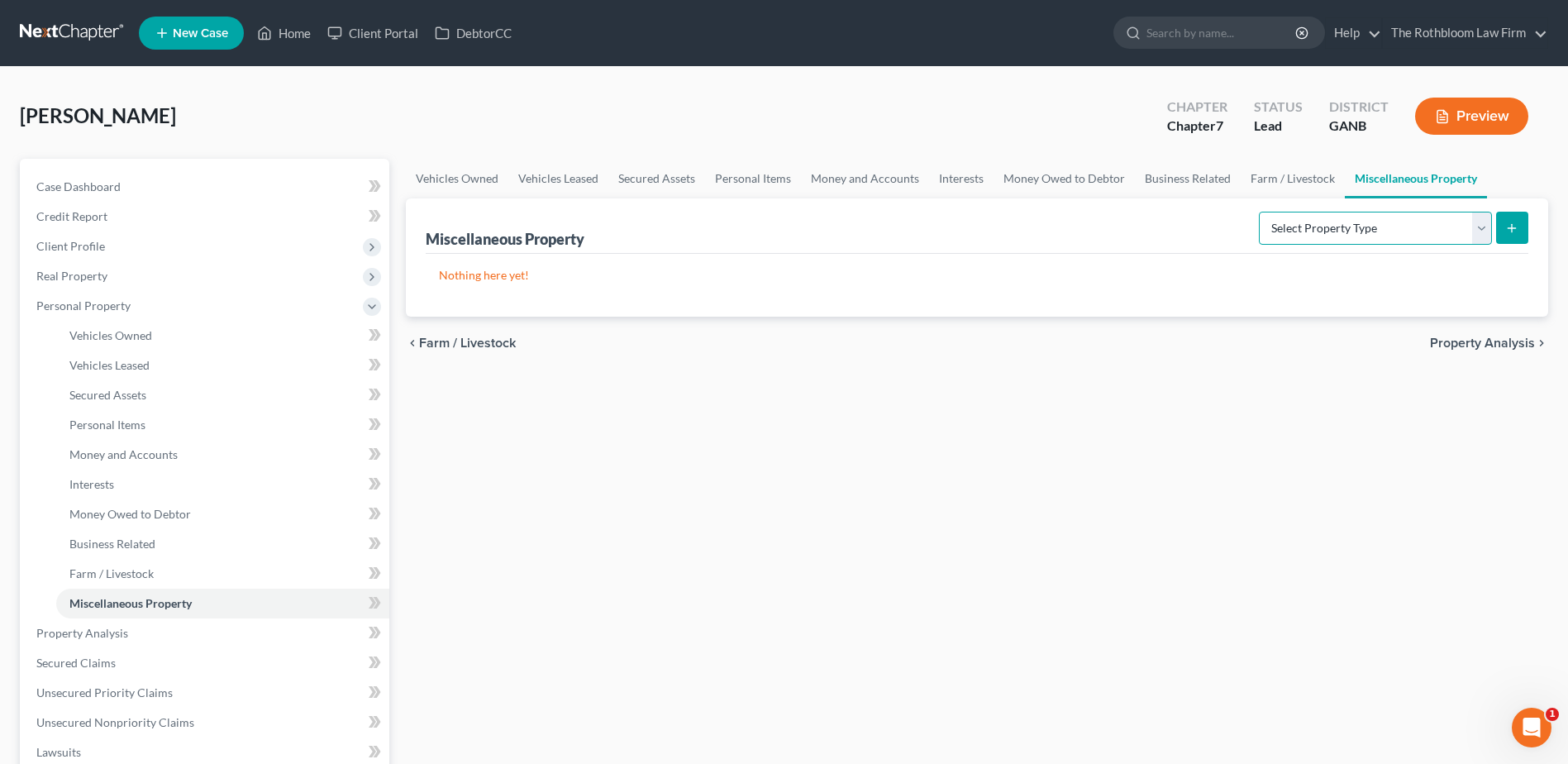
click at [1472, 220] on select "Select Property Type Assigned for Creditor Benefit Within 1 Year Holding for An…" at bounding box center [1376, 228] width 233 height 33
select select "transferred"
click at [1259, 212] on select "Select Property Type Assigned for Creditor Benefit Within 1 Year Holding for An…" at bounding box center [1376, 228] width 233 height 33
click at [1521, 228] on button "submit" at bounding box center [1513, 228] width 33 height 33
select select "Ordinary (within 2 years)"
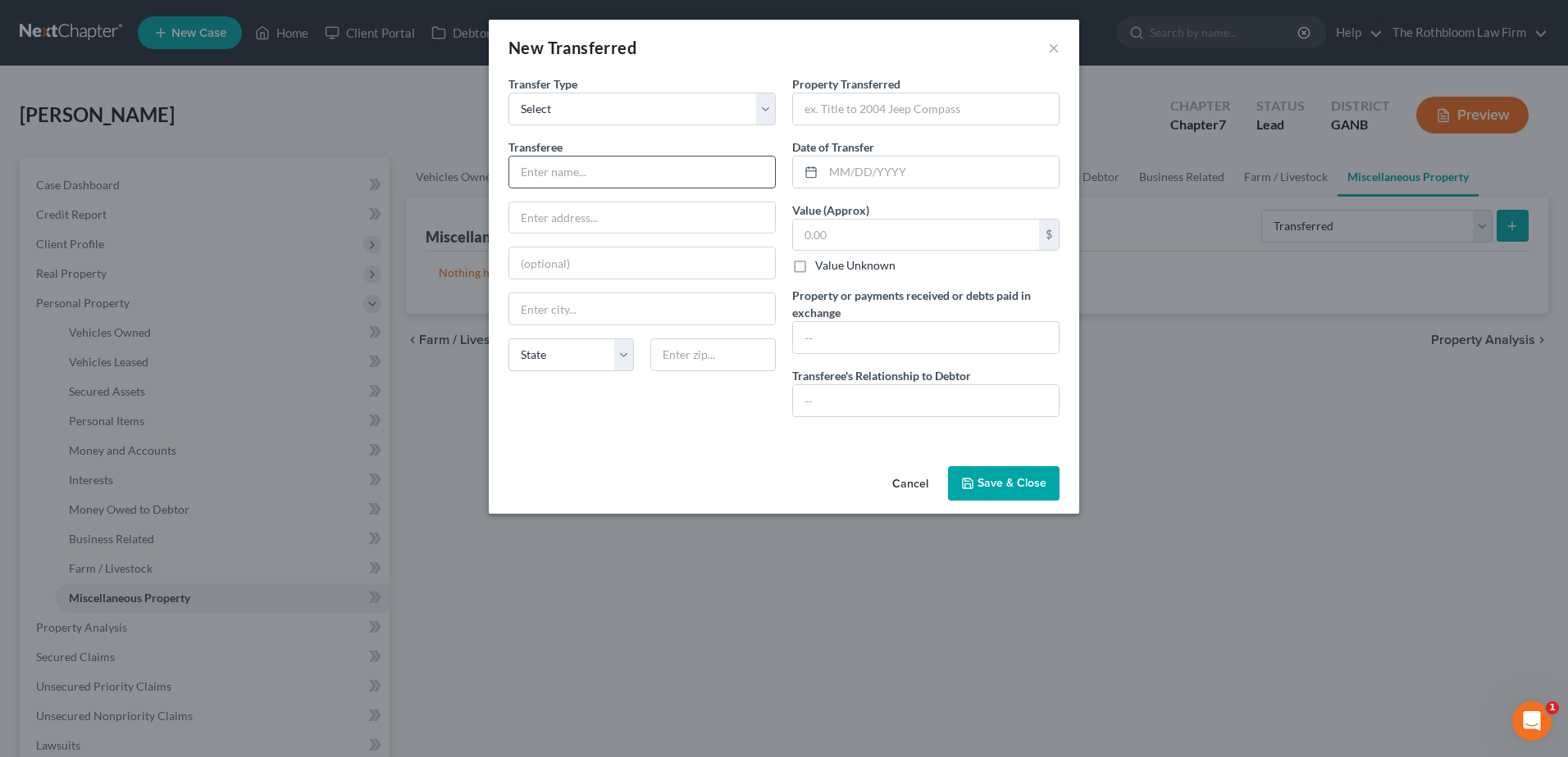
click at [572, 178] on input "text" at bounding box center [641, 172] width 266 height 32
click at [1054, 49] on button "×" at bounding box center [1054, 48] width 12 height 20
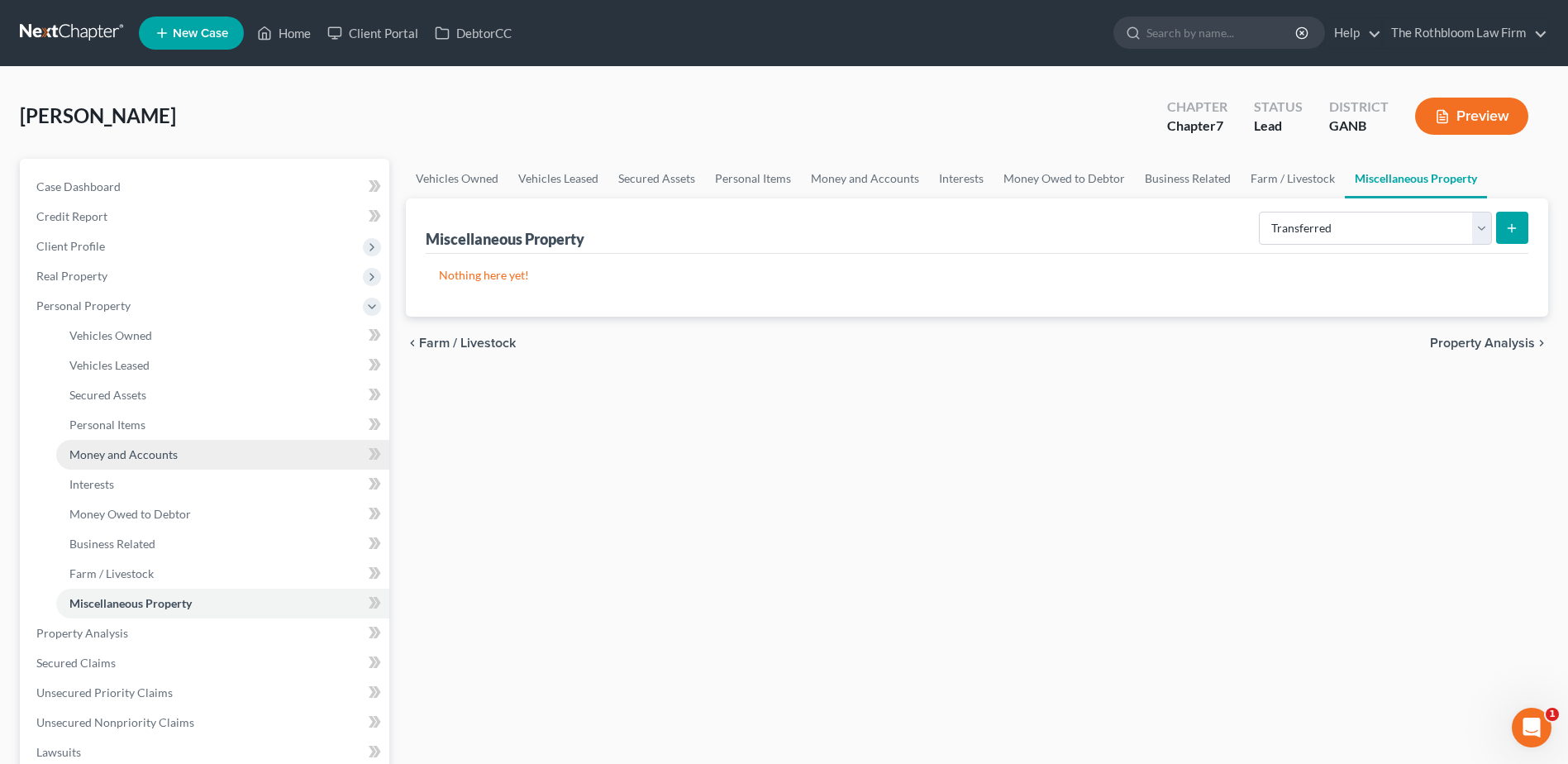
click at [113, 450] on span "Money and Accounts" at bounding box center [123, 454] width 108 height 14
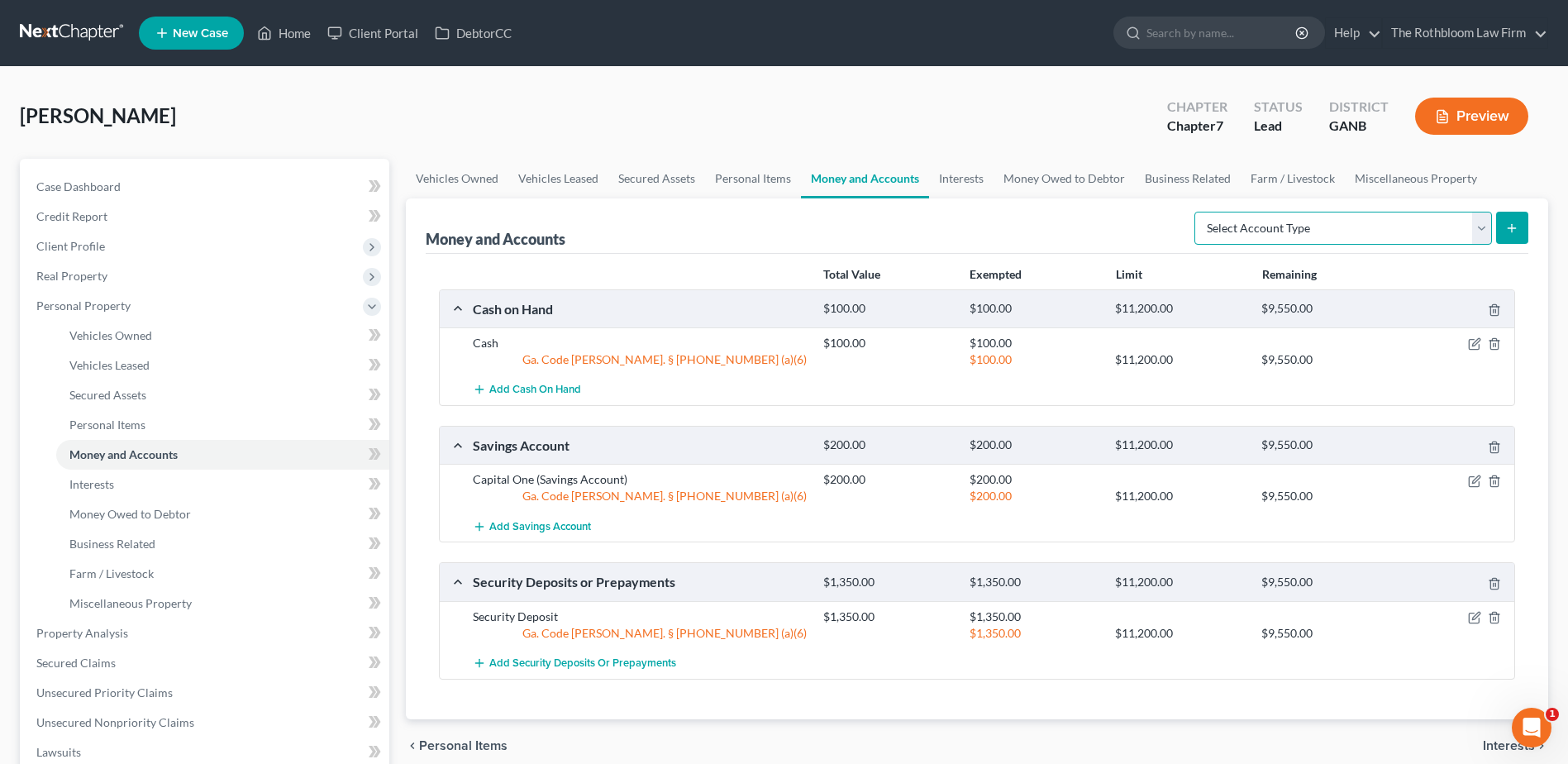
click at [1483, 223] on select "Select Account Type Brokerage Cash on Hand Certificates of Deposit Checking Acc…" at bounding box center [1344, 228] width 298 height 33
select select "savings"
click at [1198, 212] on select "Select Account Type Brokerage Cash on Hand Certificates of Deposit Checking Acc…" at bounding box center [1344, 228] width 298 height 33
click at [1511, 222] on icon "submit" at bounding box center [1512, 228] width 14 height 14
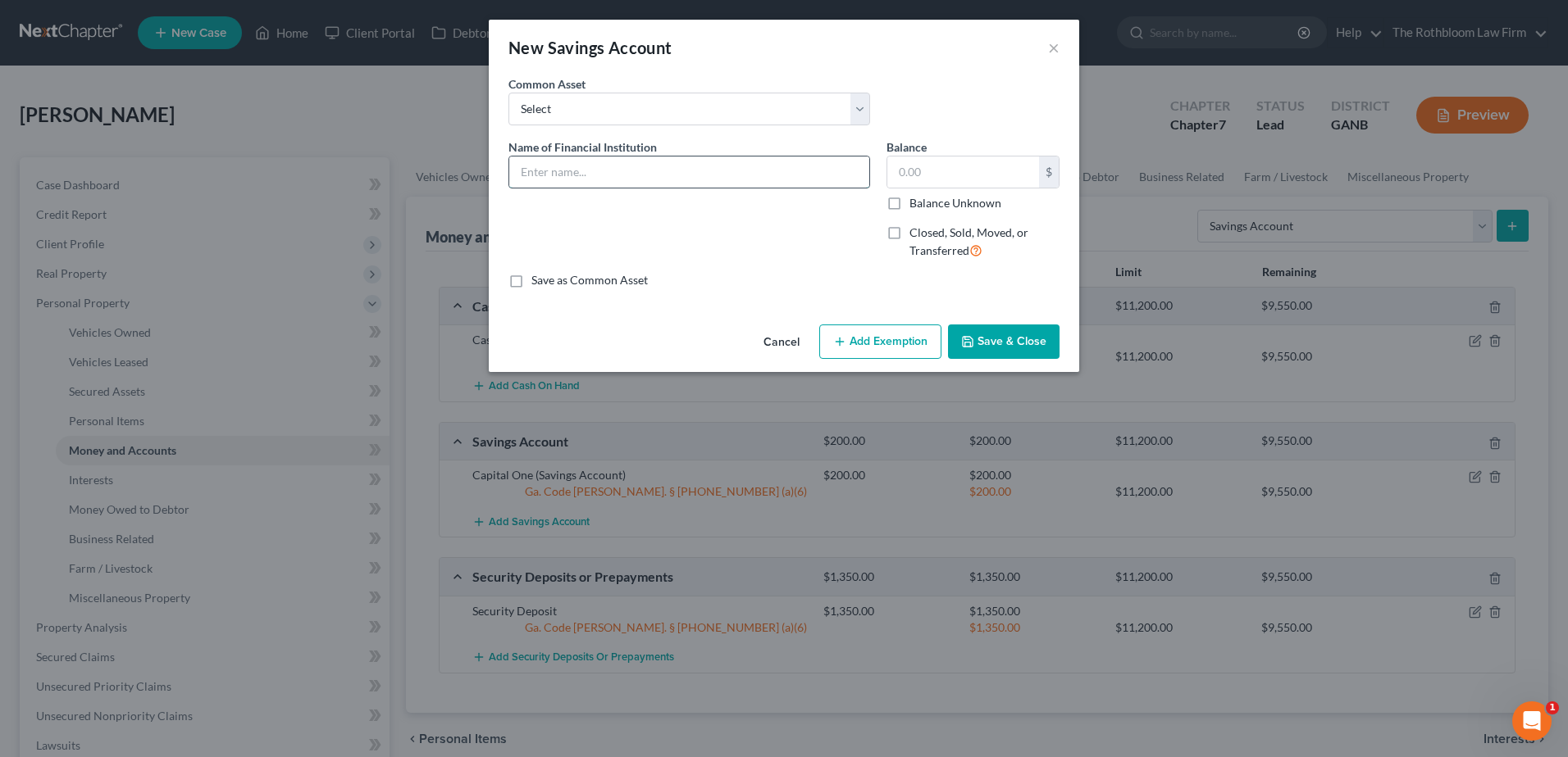
click at [570, 168] on input "text" at bounding box center [689, 172] width 360 height 32
type input "Chase"
type input "0"
click at [887, 351] on button "Add Exemption" at bounding box center [881, 342] width 122 height 34
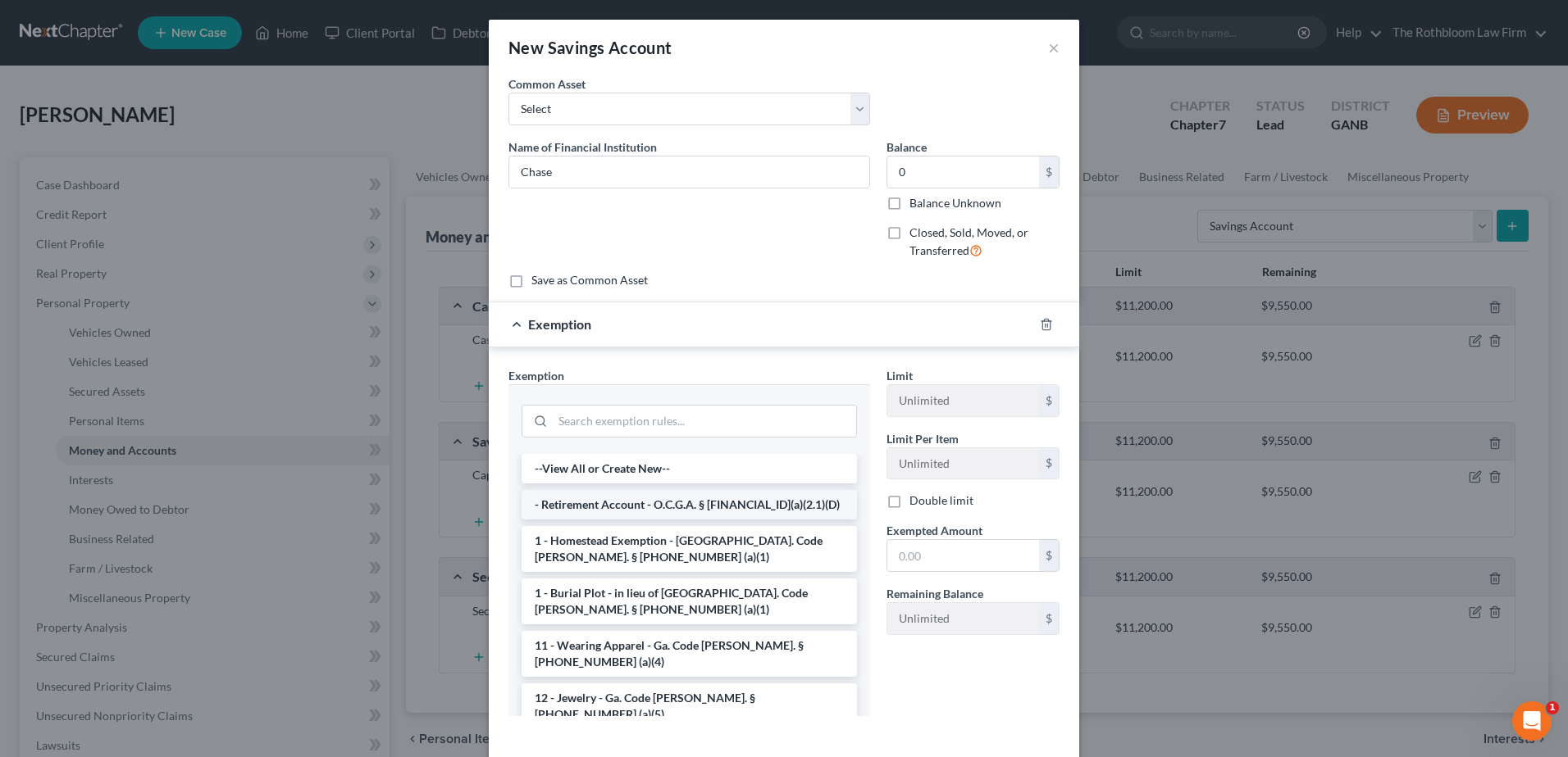
scroll to position [246, 0]
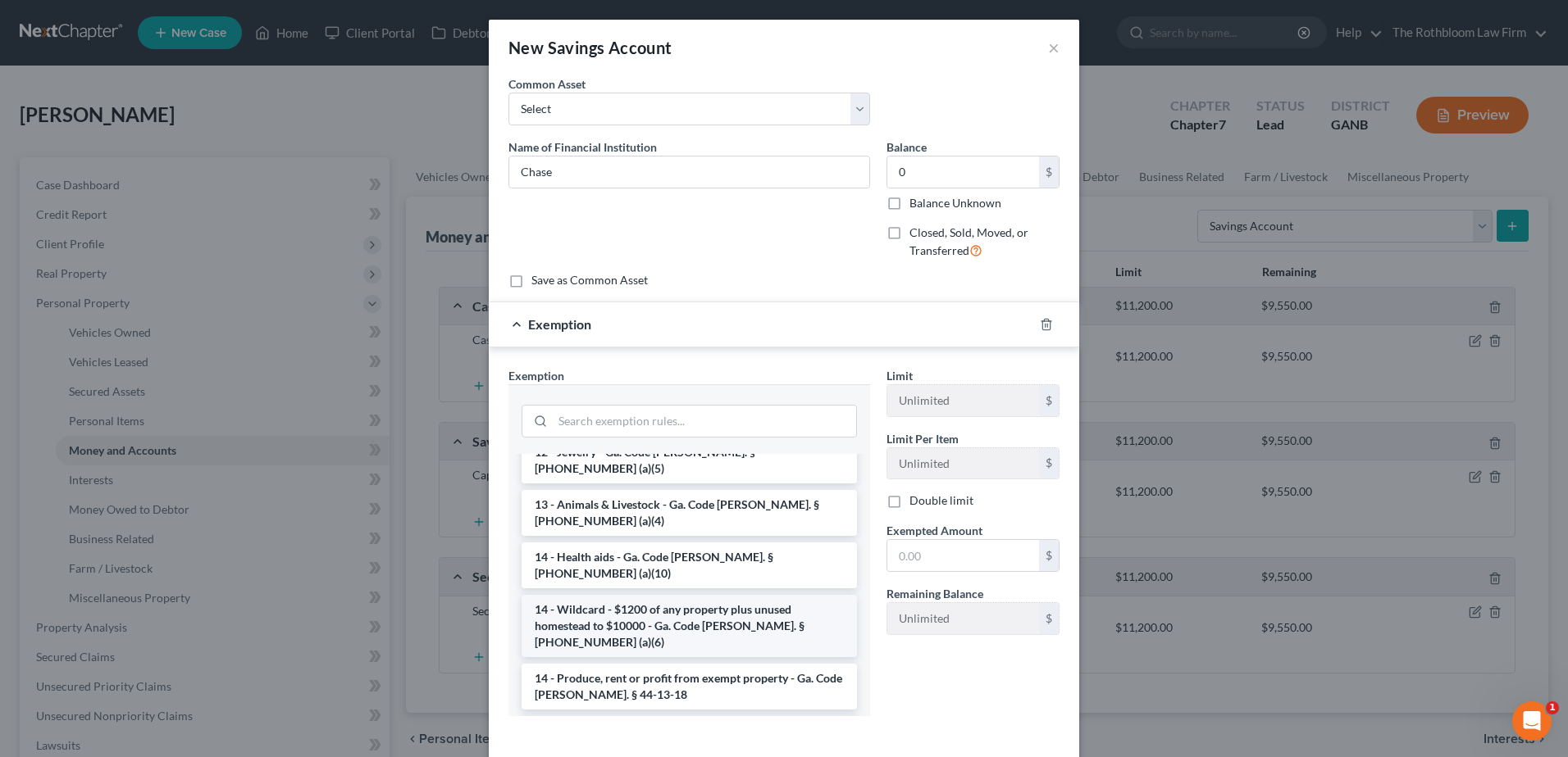
click at [696, 595] on li "14 - Wildcard - $1200 of any property plus unused homestead to $10000 - Ga. Cod…" at bounding box center [689, 626] width 335 height 62
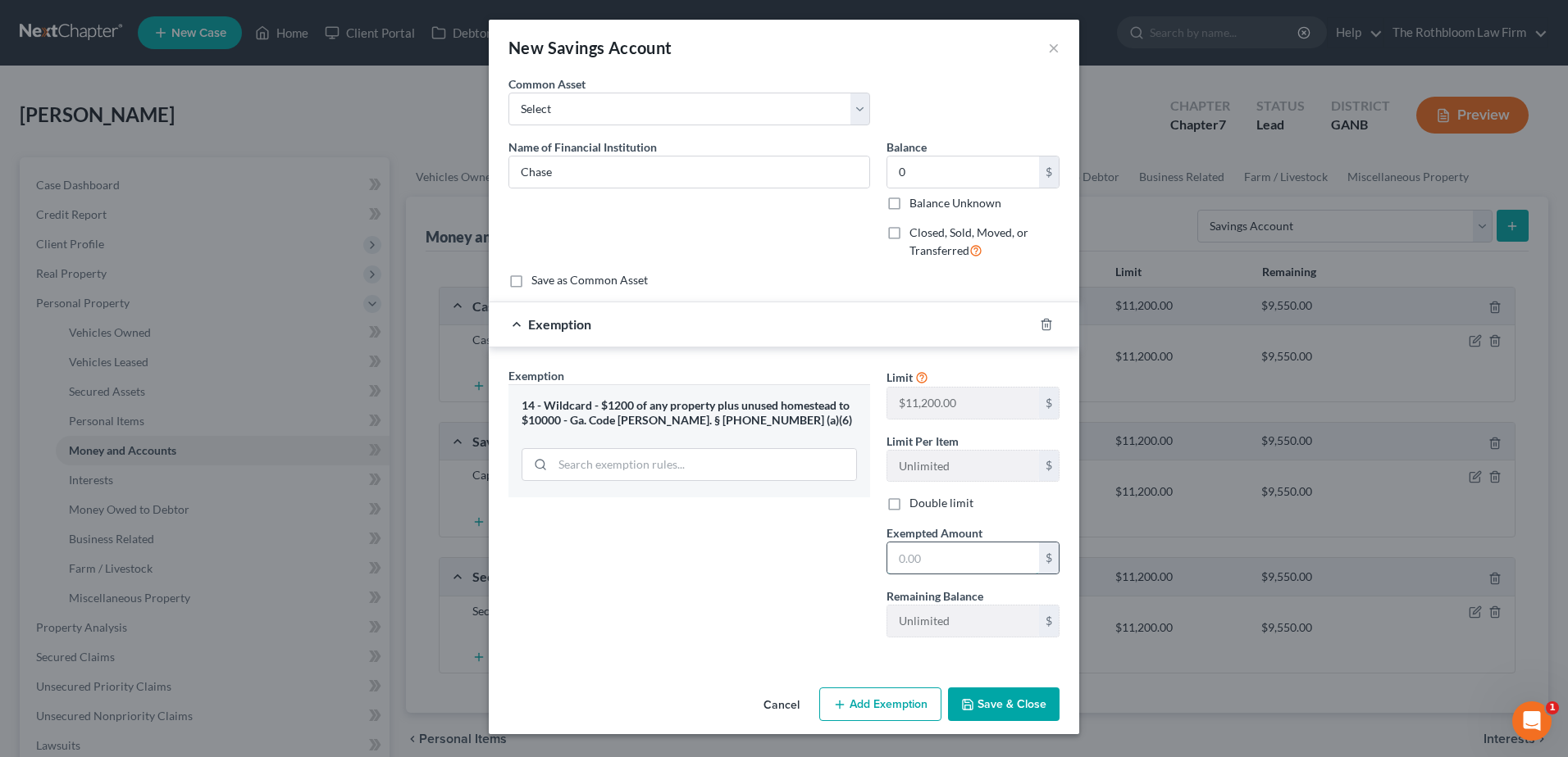
click at [916, 552] on input "text" at bounding box center [963, 558] width 151 height 32
type input "0"
click at [991, 701] on button "Save & Close" at bounding box center [1003, 705] width 112 height 34
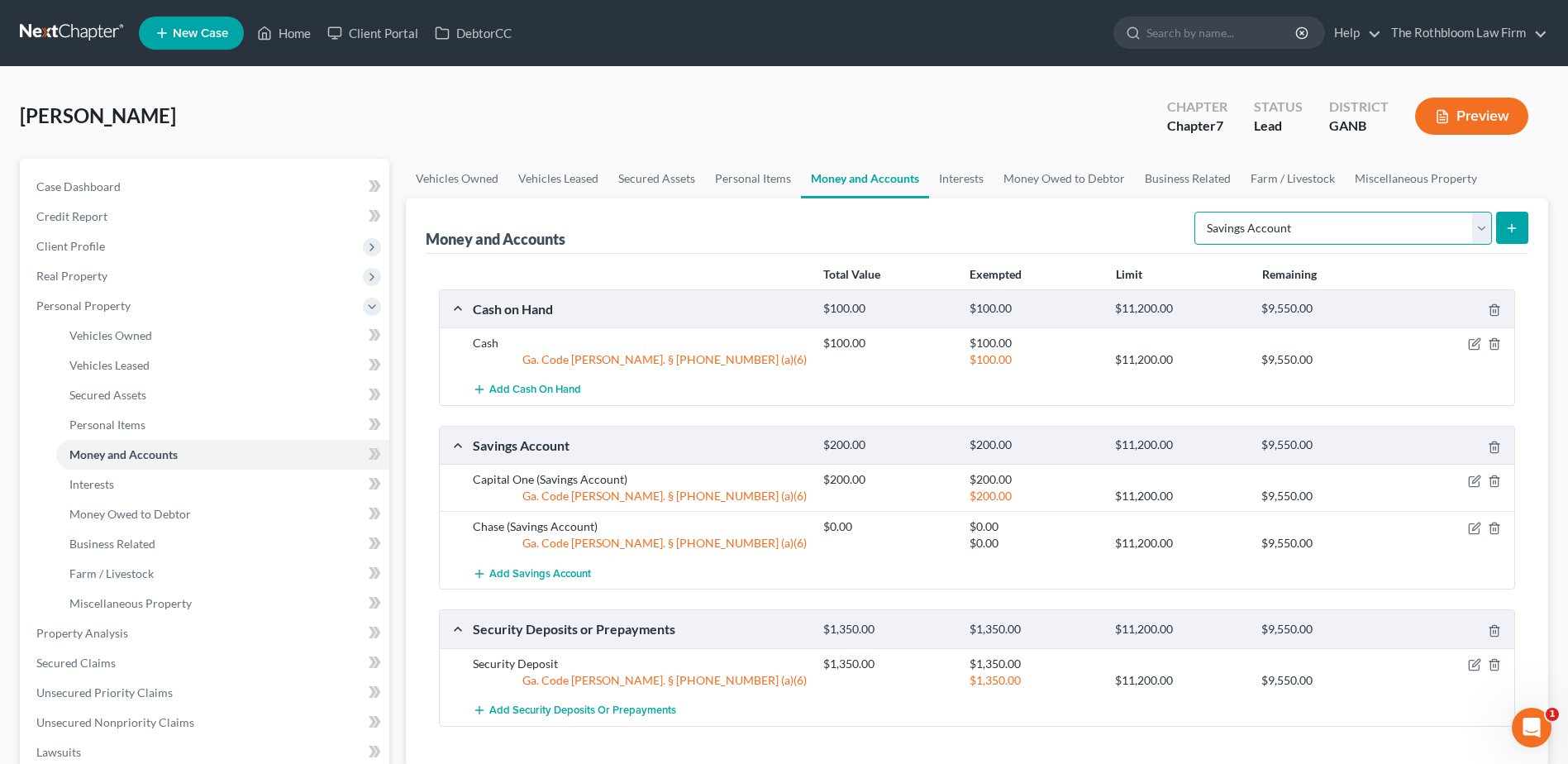
click at [1479, 229] on select "Select Account Type Brokerage Cash on Hand Certificates of Deposit Checking Acc…" at bounding box center [1344, 228] width 298 height 33
select select "checking"
click at [1198, 212] on select "Select Account Type Brokerage Cash on Hand Certificates of Deposit Checking Acc…" at bounding box center [1344, 228] width 298 height 33
click at [1515, 238] on button "submit" at bounding box center [1513, 228] width 33 height 33
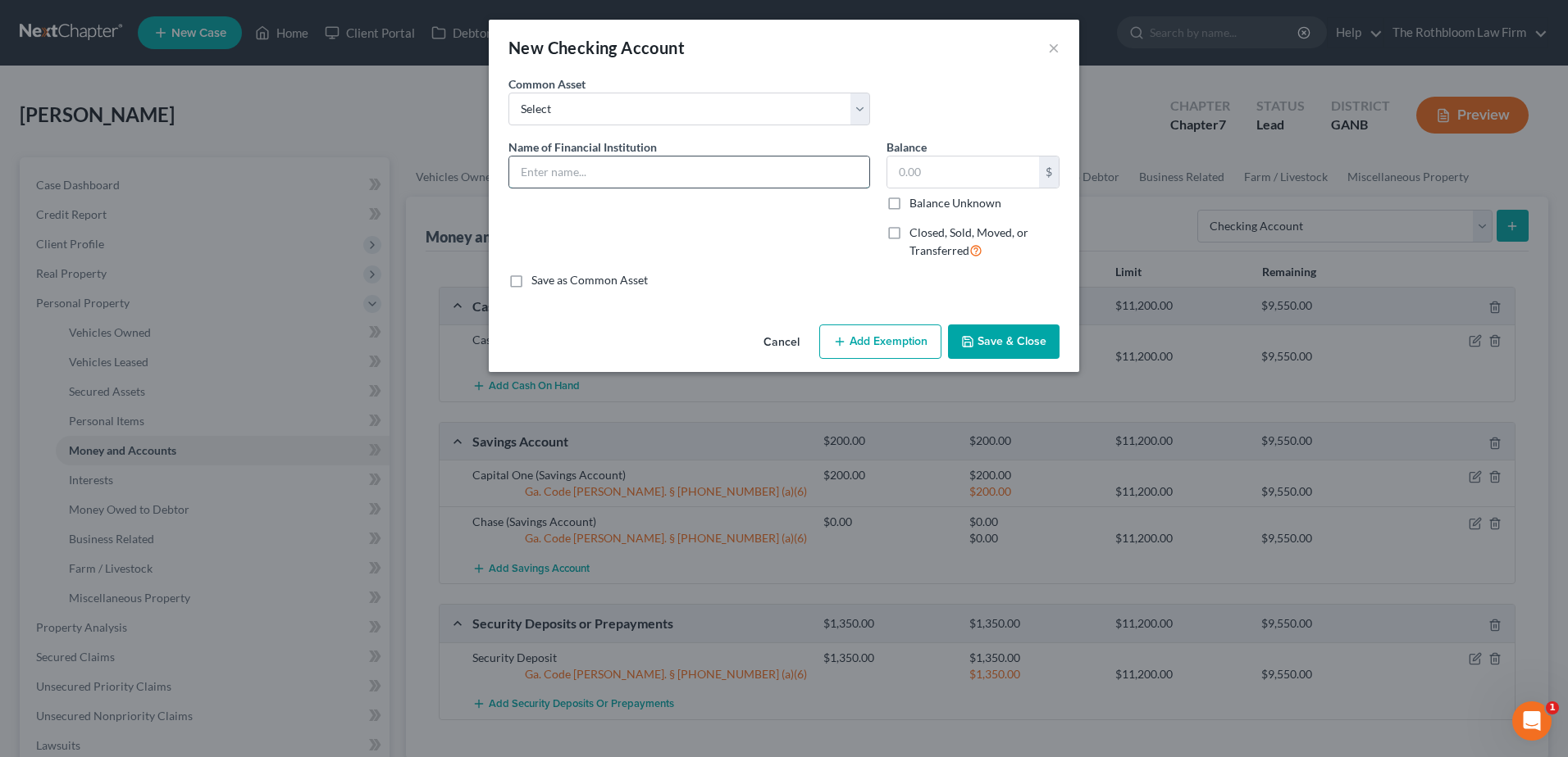
click at [603, 165] on input "text" at bounding box center [689, 172] width 360 height 32
type input "Bank of America"
type input "0"
click at [873, 331] on button "Add Exemption" at bounding box center [881, 342] width 122 height 34
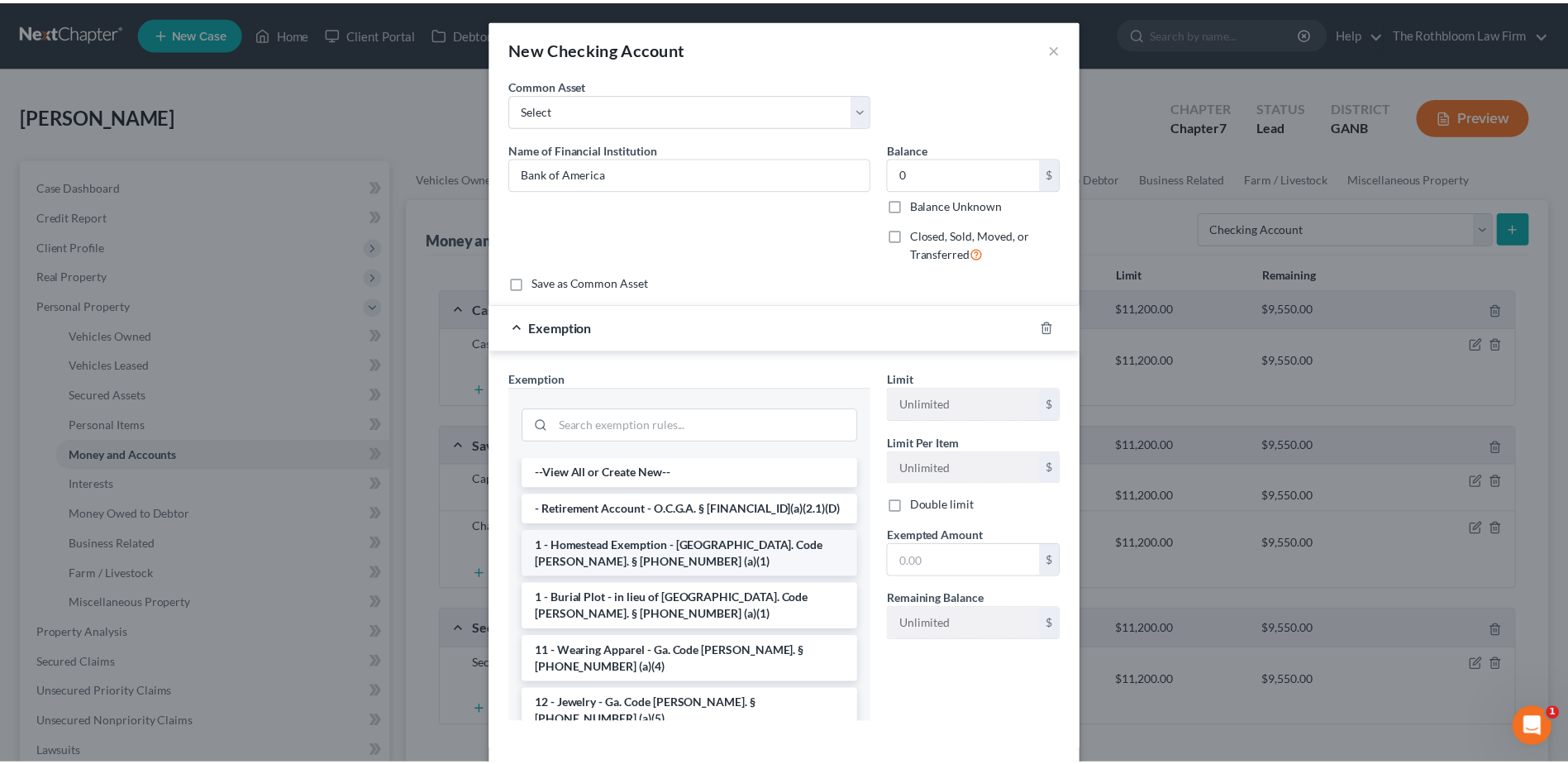
scroll to position [165, 0]
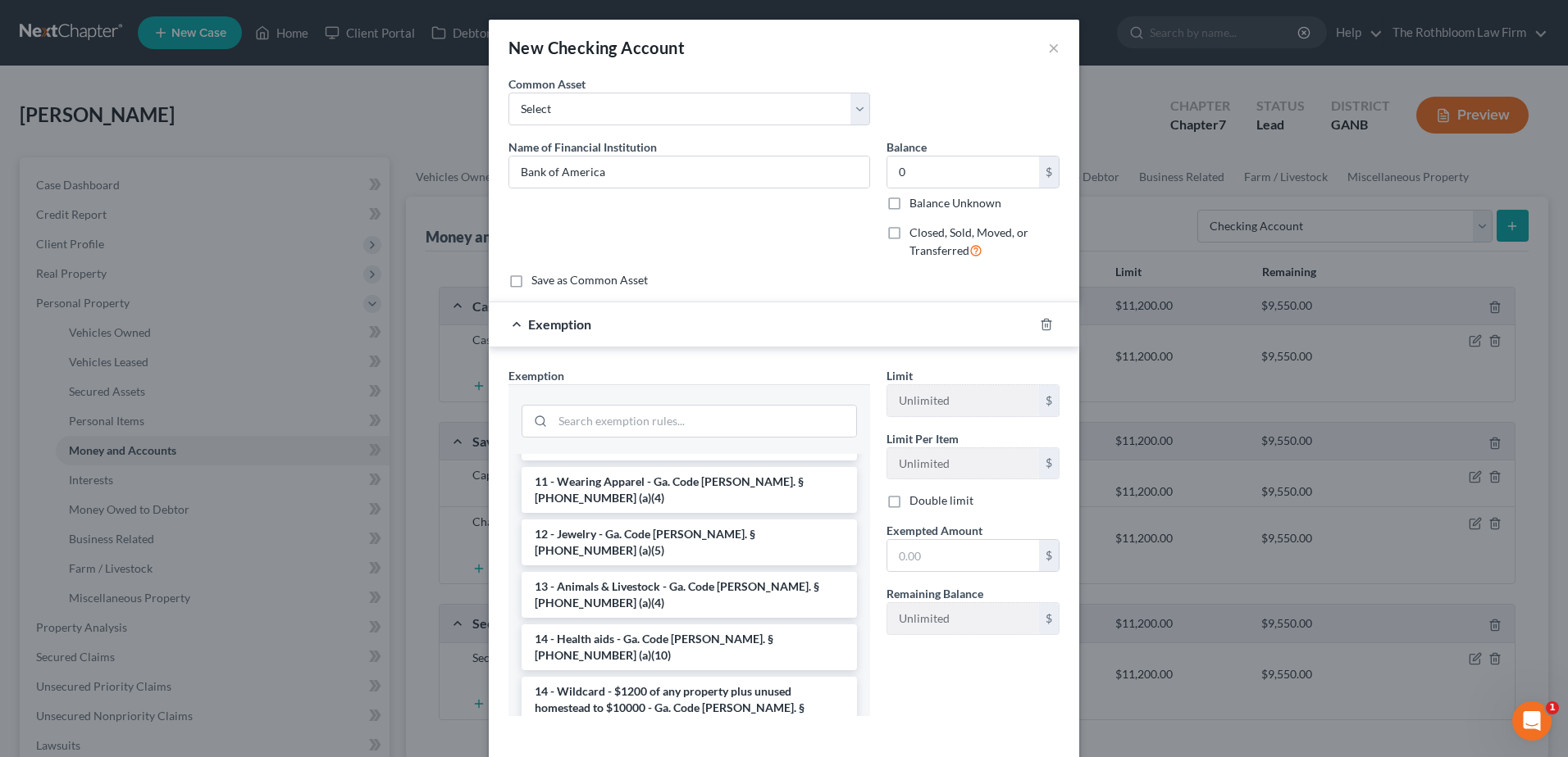
drag, startPoint x: 648, startPoint y: 640, endPoint x: 770, endPoint y: 636, distance: 122.1
click at [649, 677] on li "14 - Wildcard - $1200 of any property plus unused homestead to $10000 - Ga. Cod…" at bounding box center [689, 707] width 335 height 62
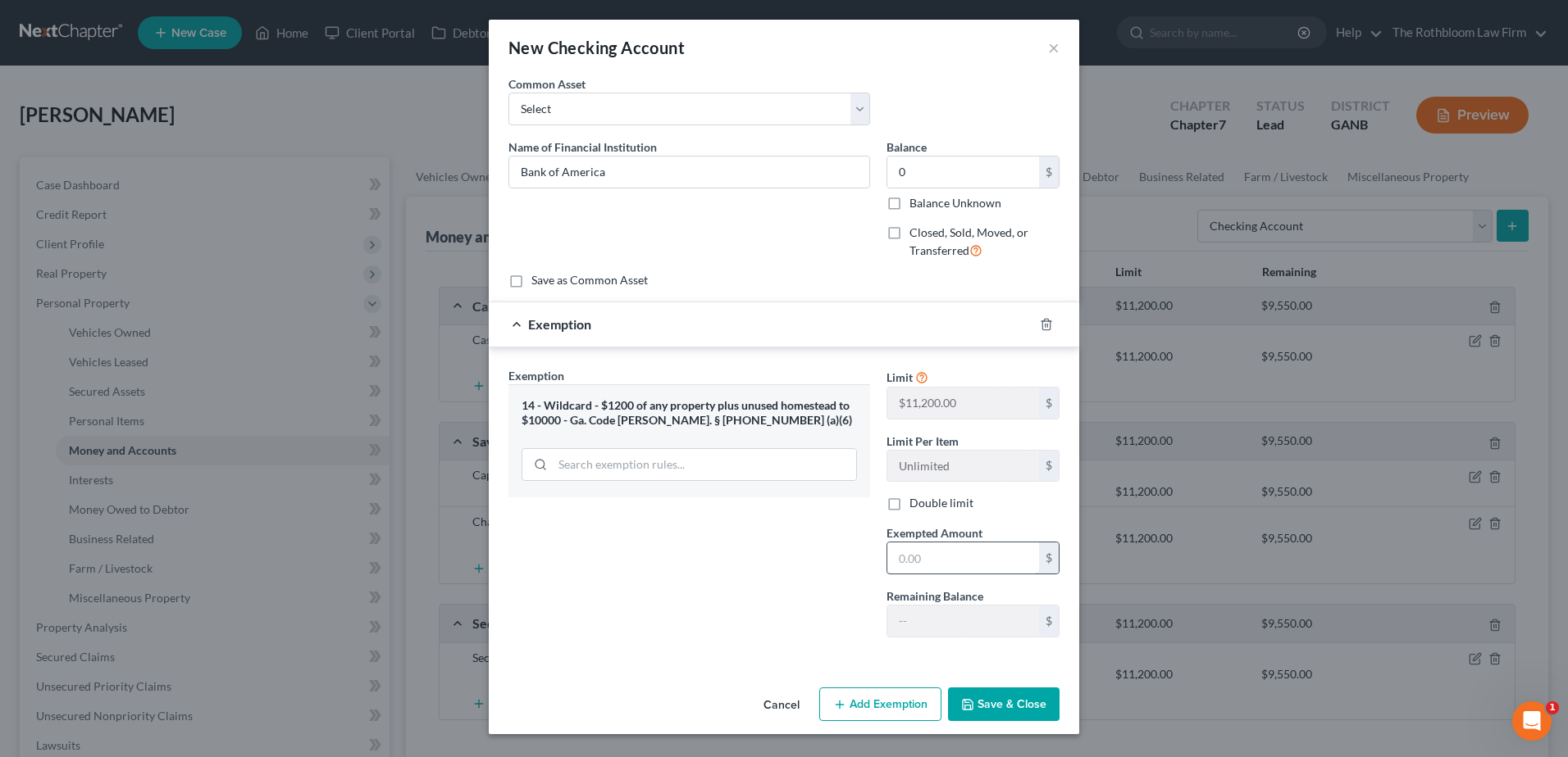
click at [924, 566] on input "text" at bounding box center [963, 558] width 151 height 32
type input "0"
click at [1011, 706] on button "Save & Close" at bounding box center [1003, 705] width 112 height 34
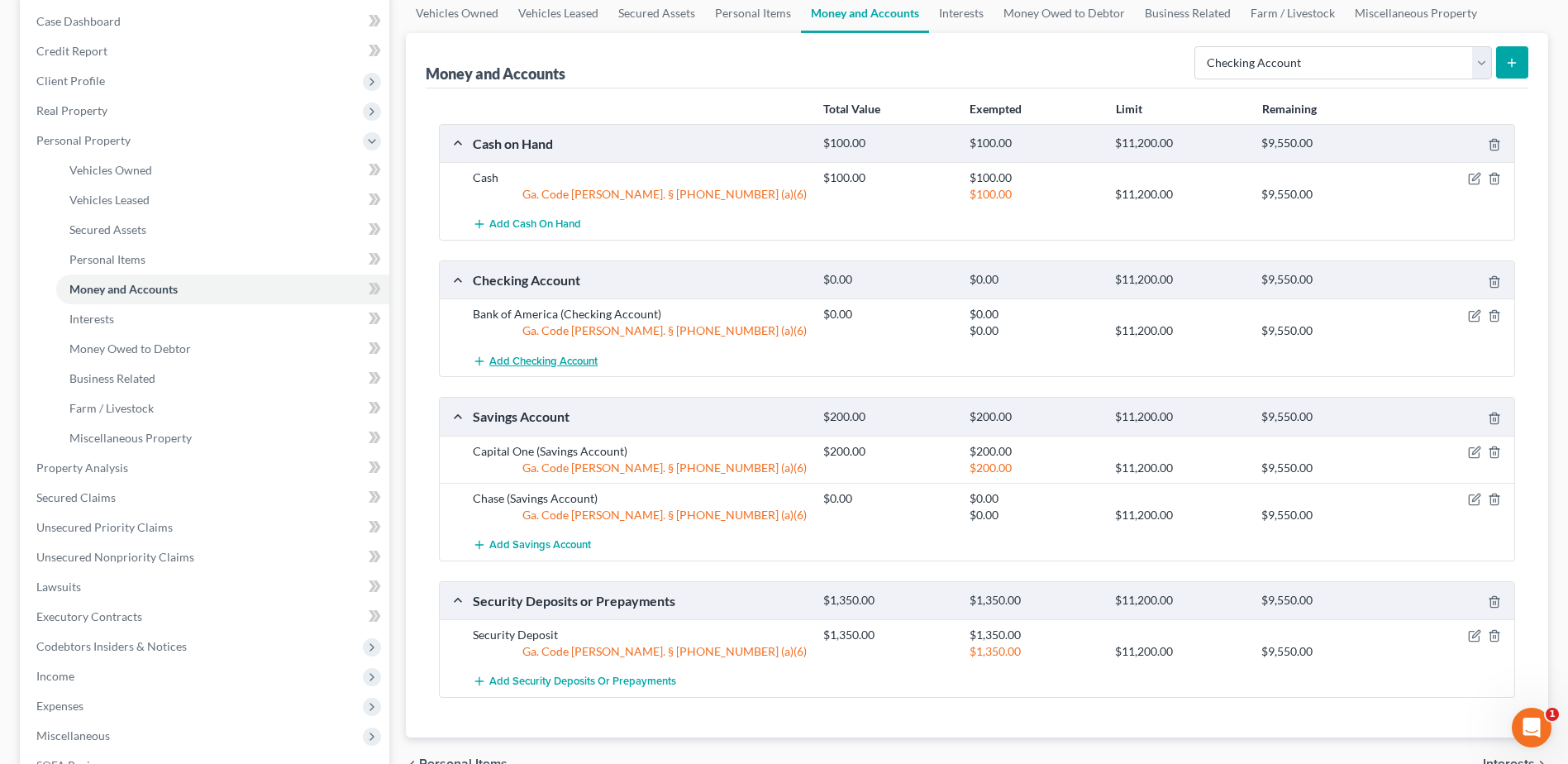
click at [512, 363] on span "Add Checking Account" at bounding box center [543, 362] width 108 height 14
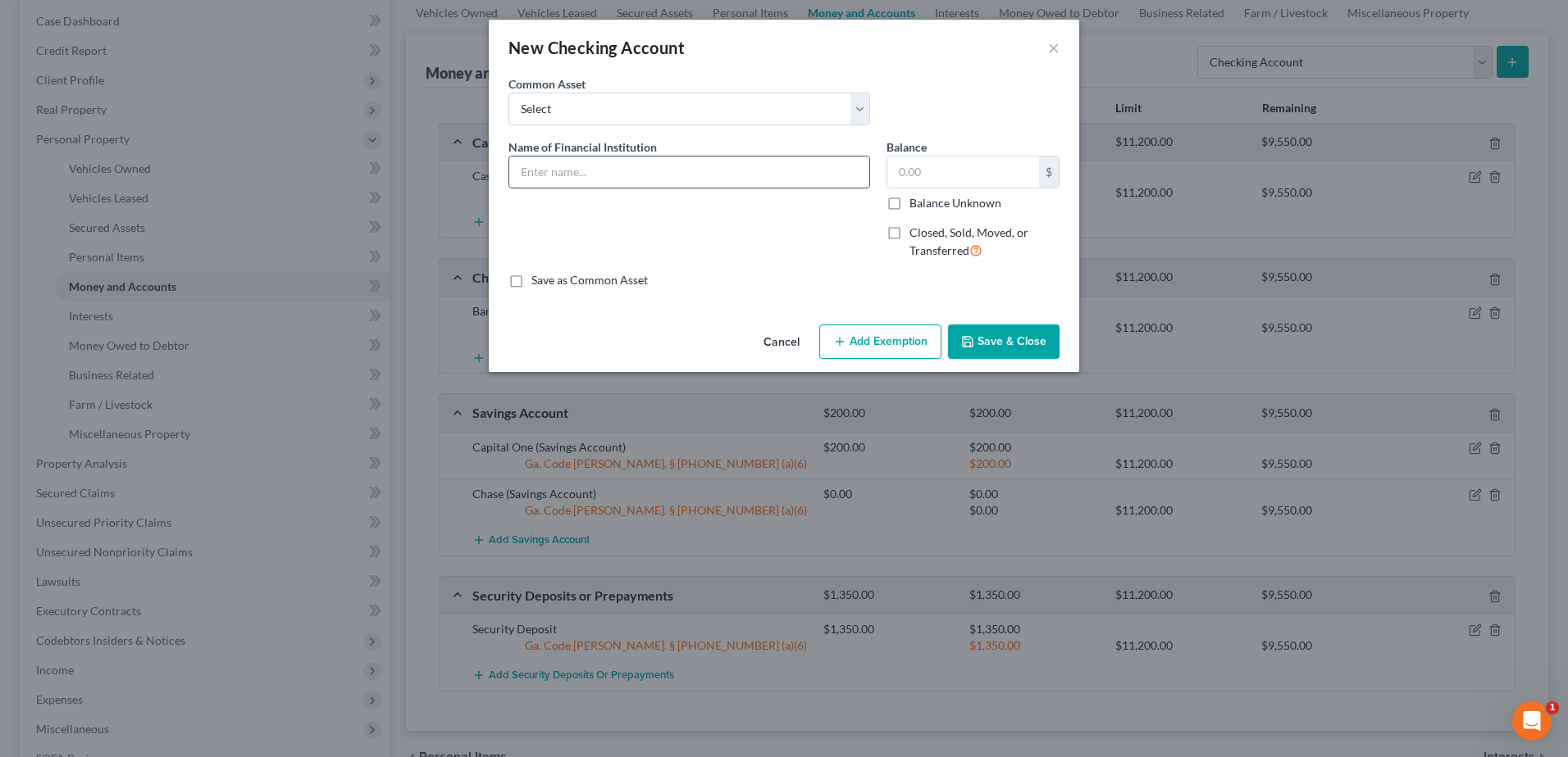
click at [597, 172] on input "text" at bounding box center [689, 172] width 360 height 32
type input "Navy Federal Credit Union"
type input "864.48"
click at [861, 343] on button "Add Exemption" at bounding box center [881, 342] width 122 height 34
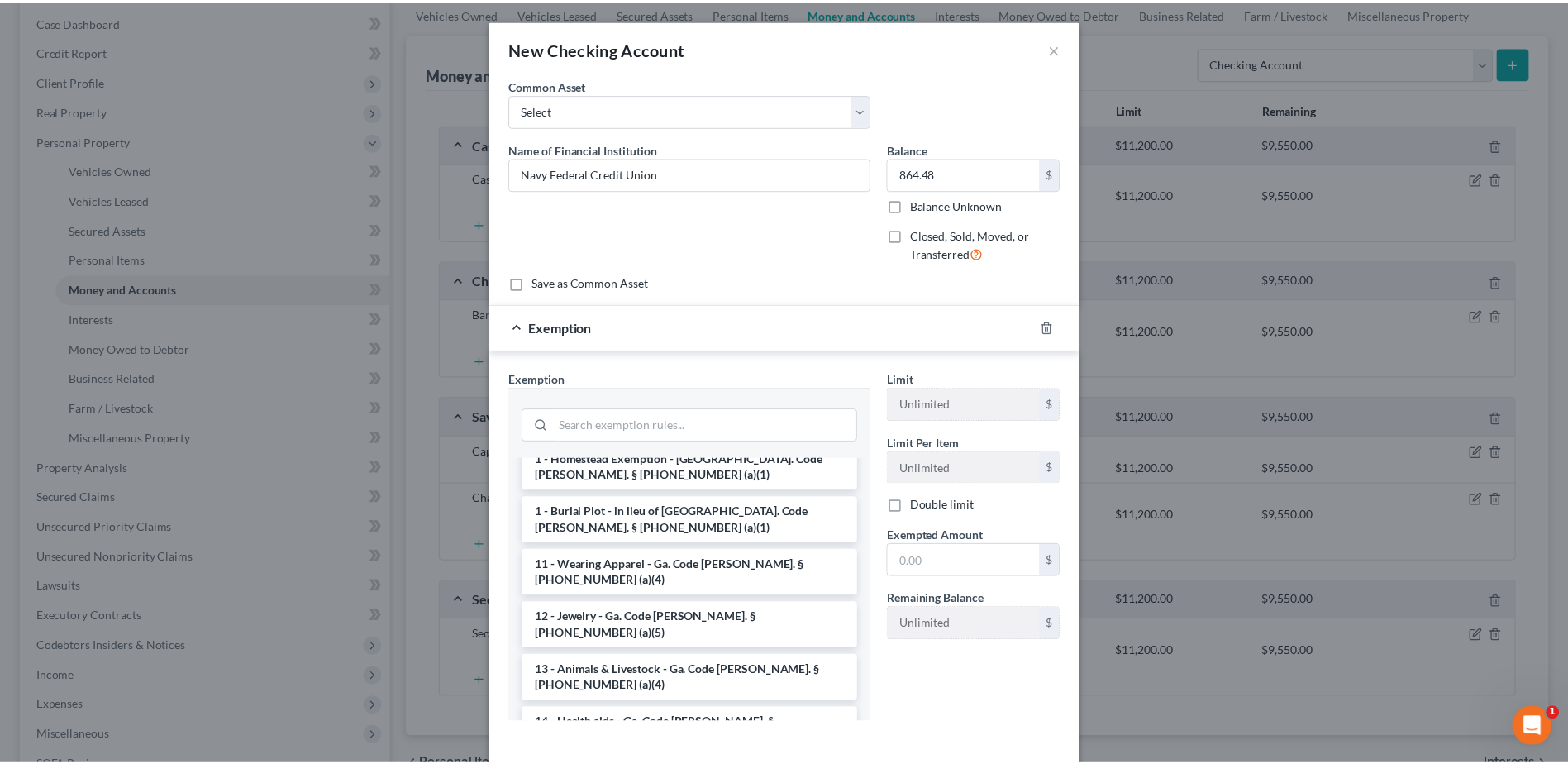
scroll to position [248, 0]
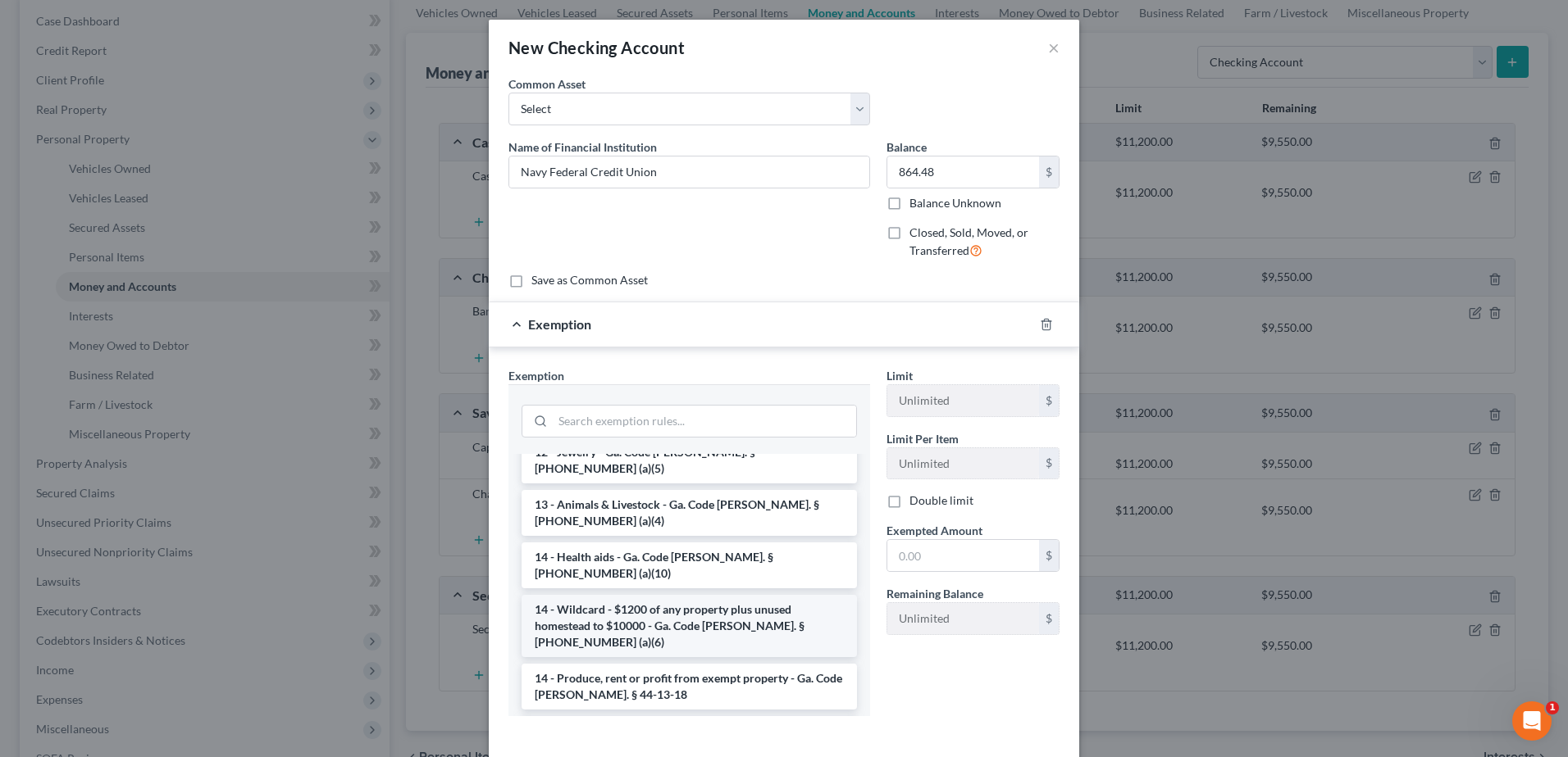
click at [682, 595] on li "14 - Wildcard - $1200 of any property plus unused homestead to $10000 - Ga. Cod…" at bounding box center [689, 626] width 335 height 62
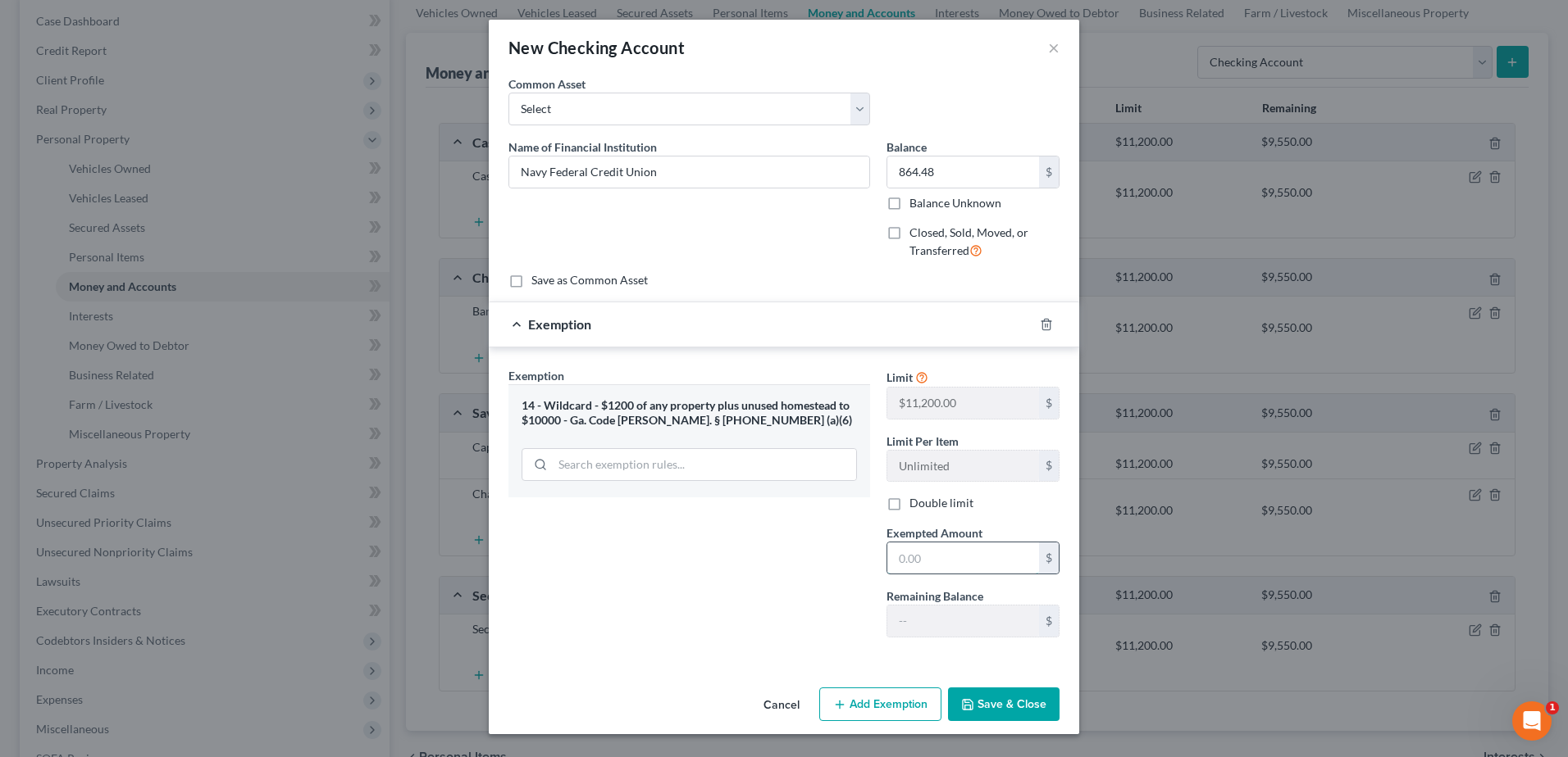
click at [952, 563] on input "text" at bounding box center [963, 558] width 151 height 32
type input "864.48"
click at [983, 698] on button "Save & Close" at bounding box center [1003, 705] width 112 height 34
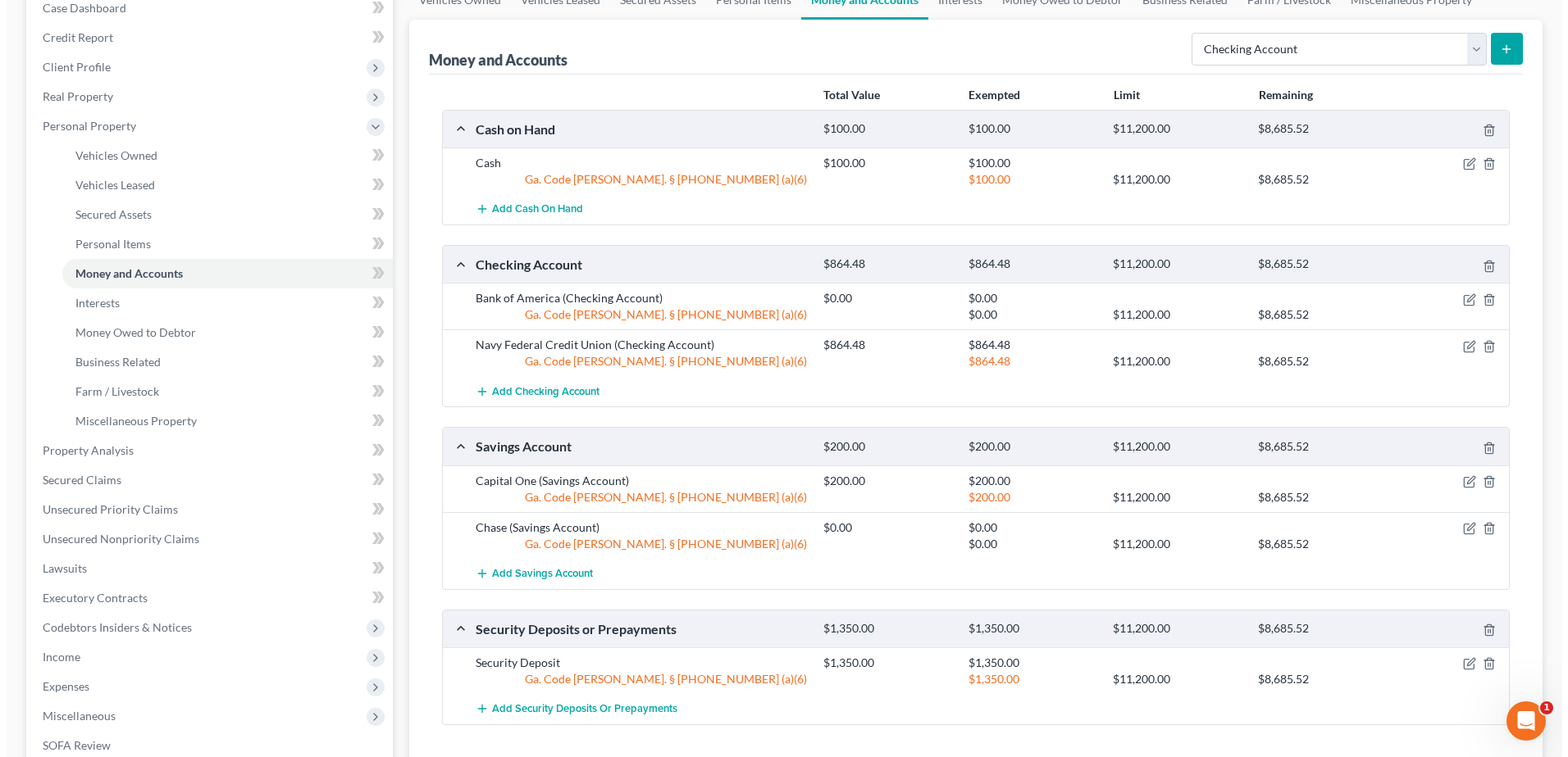
scroll to position [438, 0]
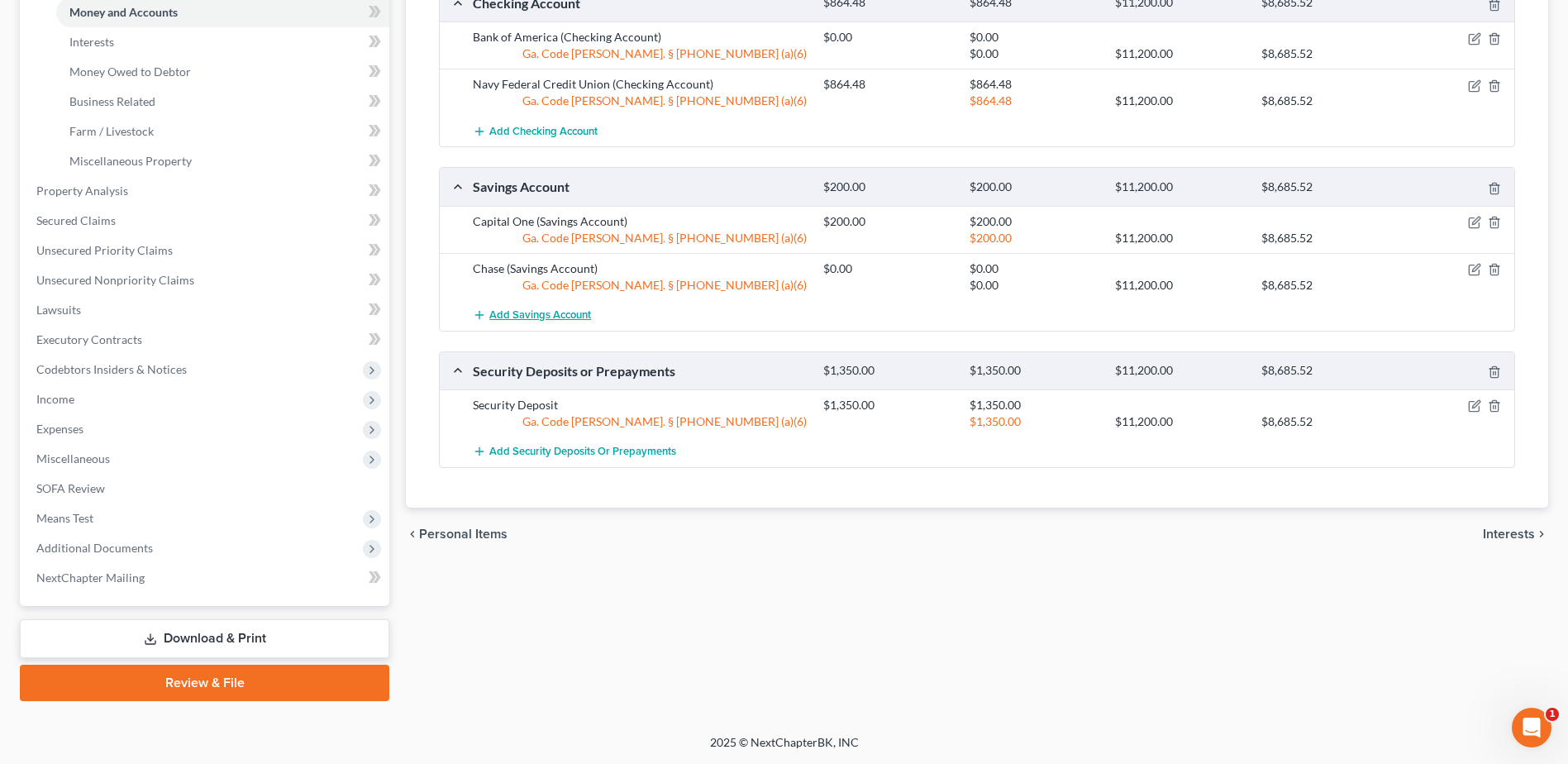
click at [540, 319] on span "Add Savings Account" at bounding box center [540, 315] width 102 height 14
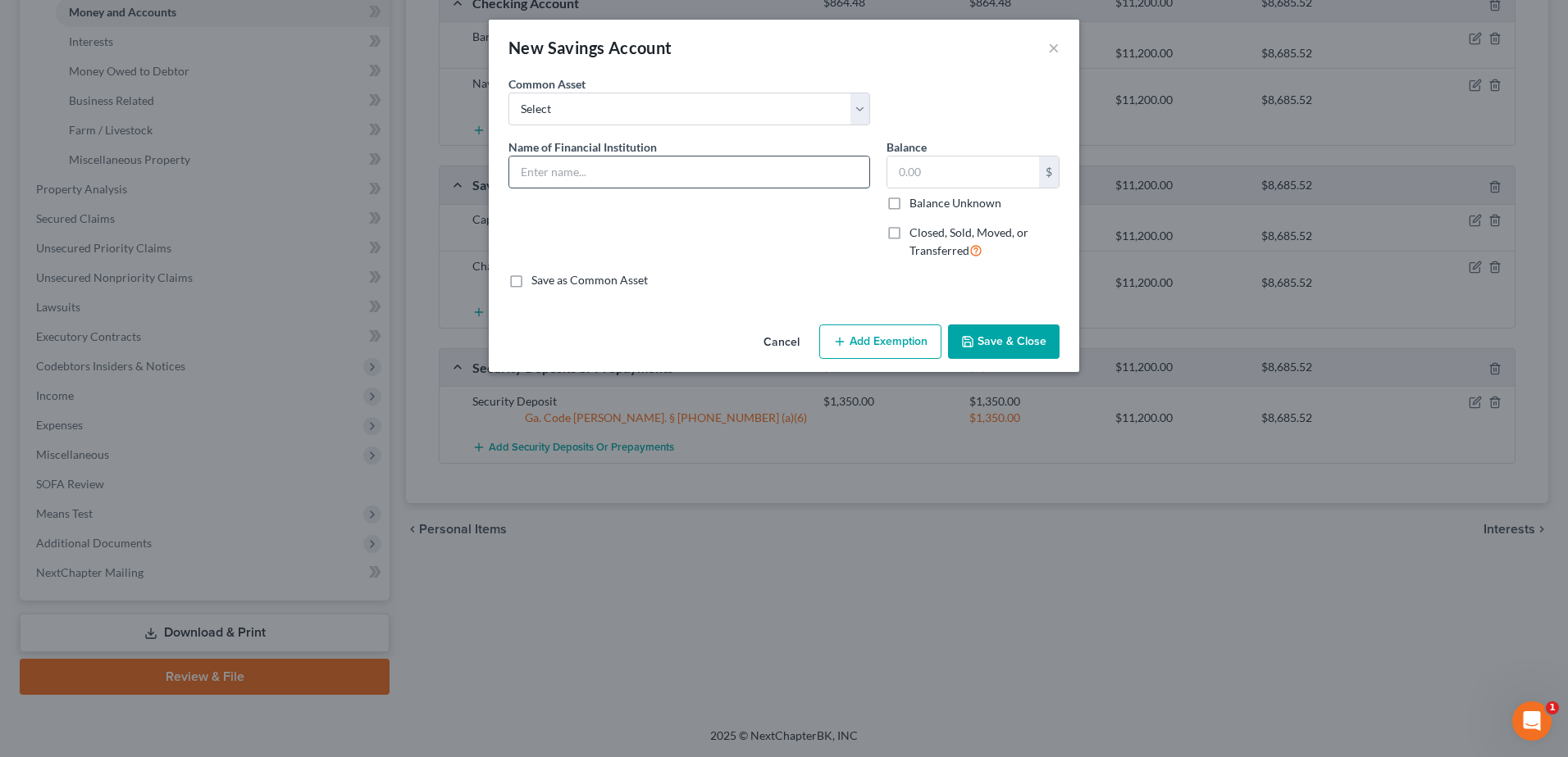
click at [561, 187] on input "text" at bounding box center [689, 172] width 360 height 32
type input "Navy Federal Credit Union"
type input "644"
click at [847, 336] on icon "button" at bounding box center [839, 341] width 14 height 14
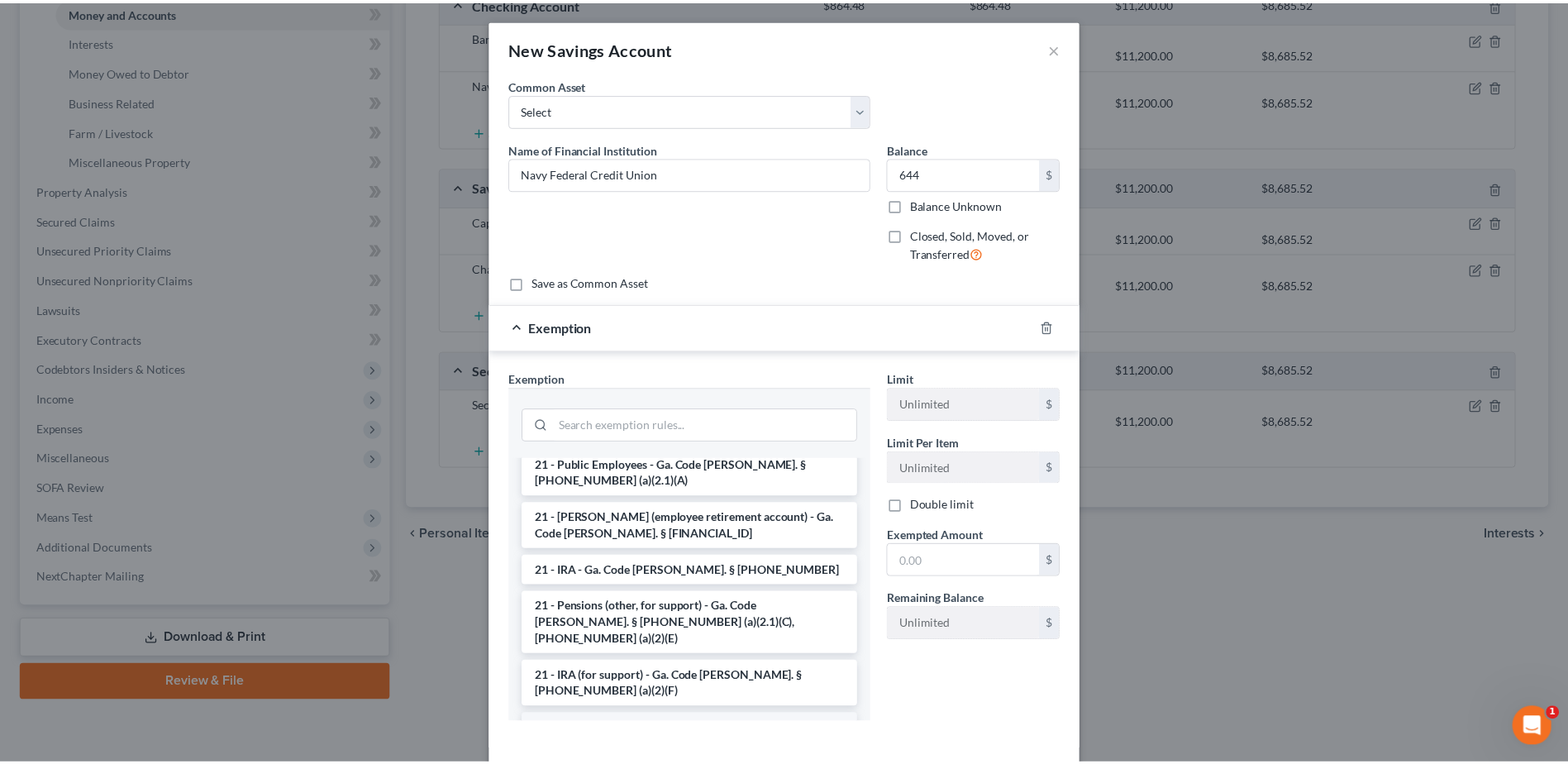
scroll to position [331, 0]
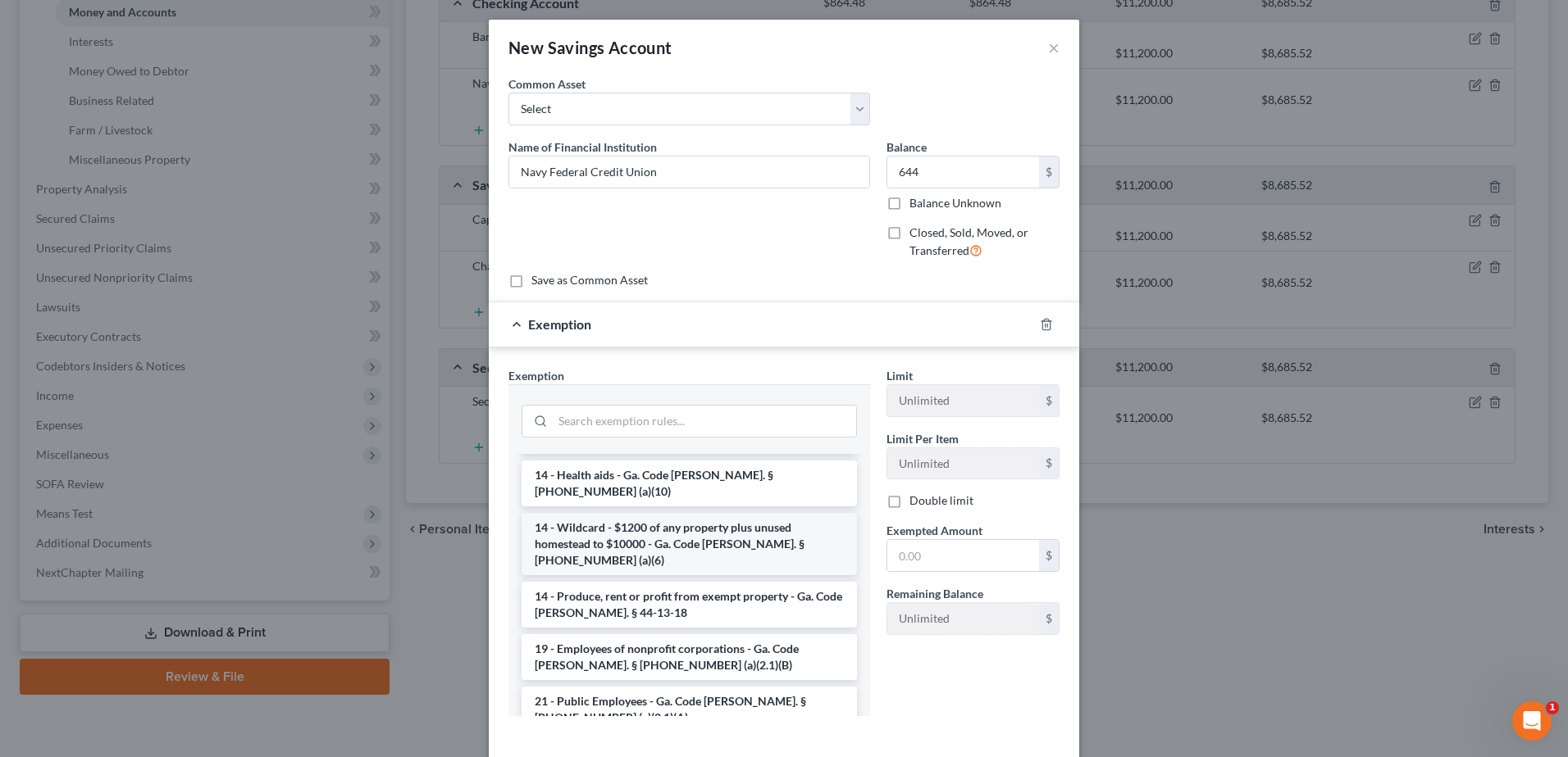
click at [647, 513] on li "14 - Wildcard - $1200 of any property plus unused homestead to $10000 - Ga. Cod…" at bounding box center [689, 544] width 335 height 62
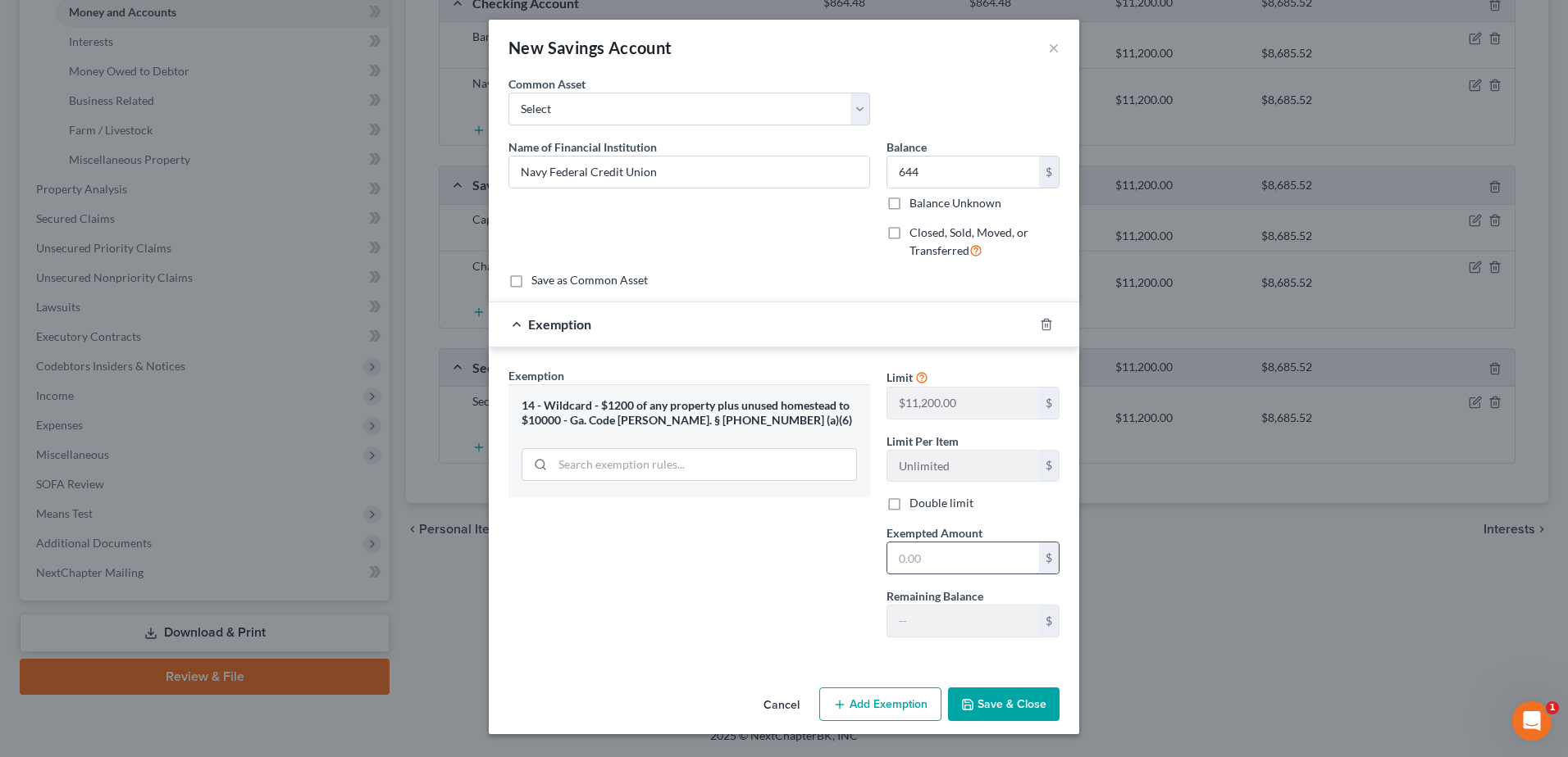
click at [947, 557] on input "text" at bounding box center [963, 558] width 151 height 32
type input "644"
click at [992, 699] on button "Save & Close" at bounding box center [1003, 705] width 112 height 34
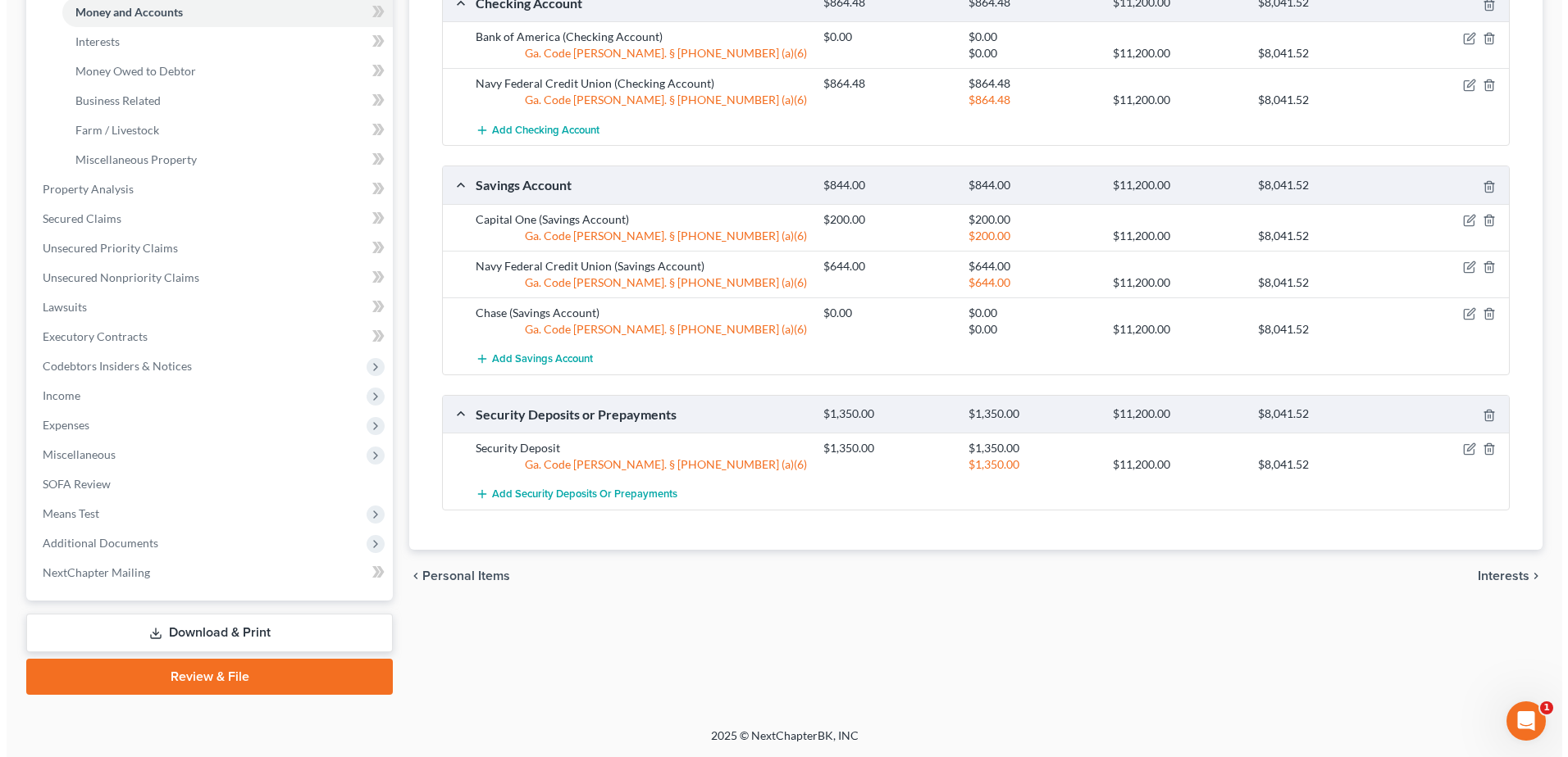
scroll to position [111, 0]
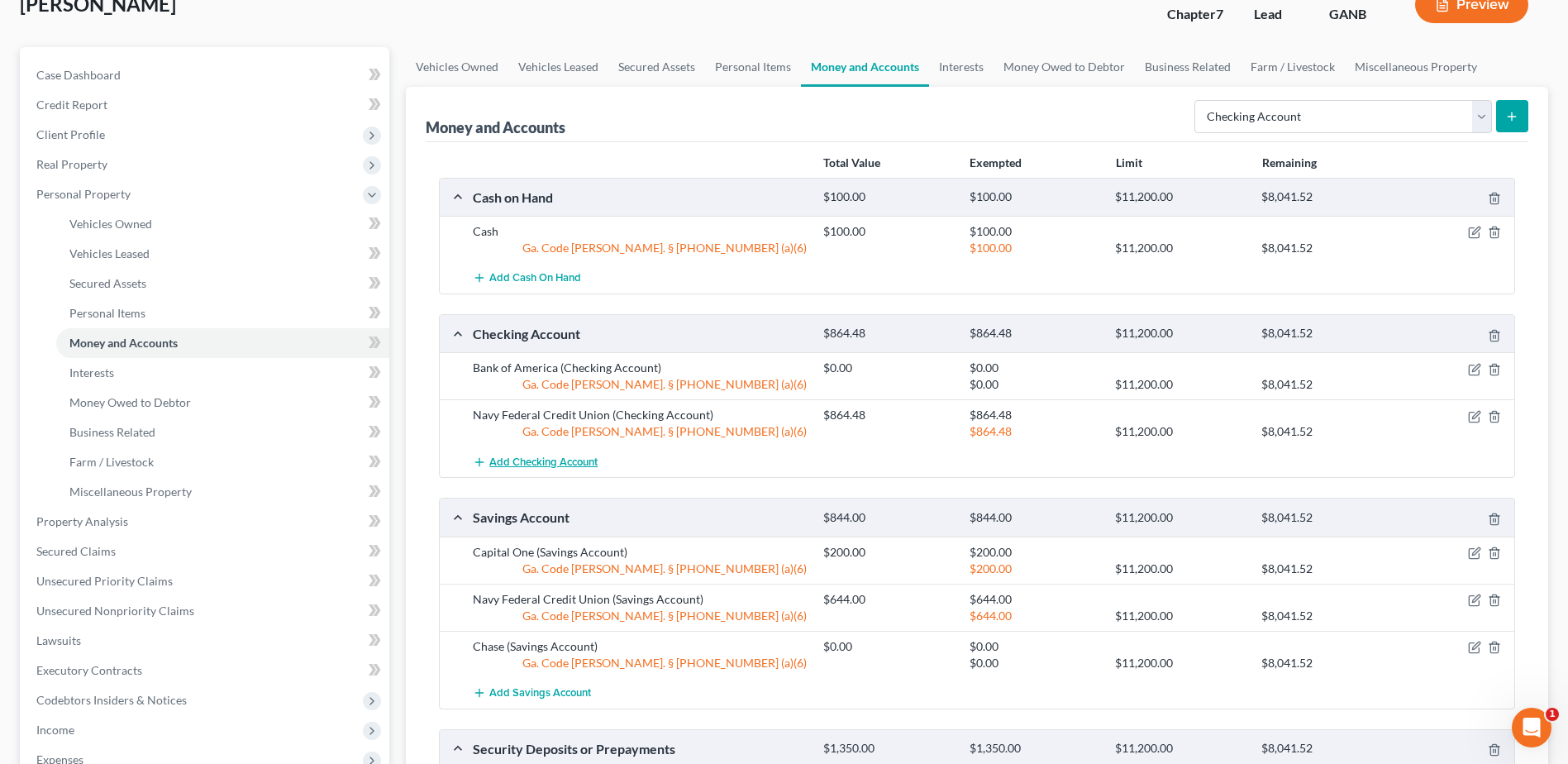
click at [544, 458] on span "Add Checking Account" at bounding box center [543, 462] width 108 height 14
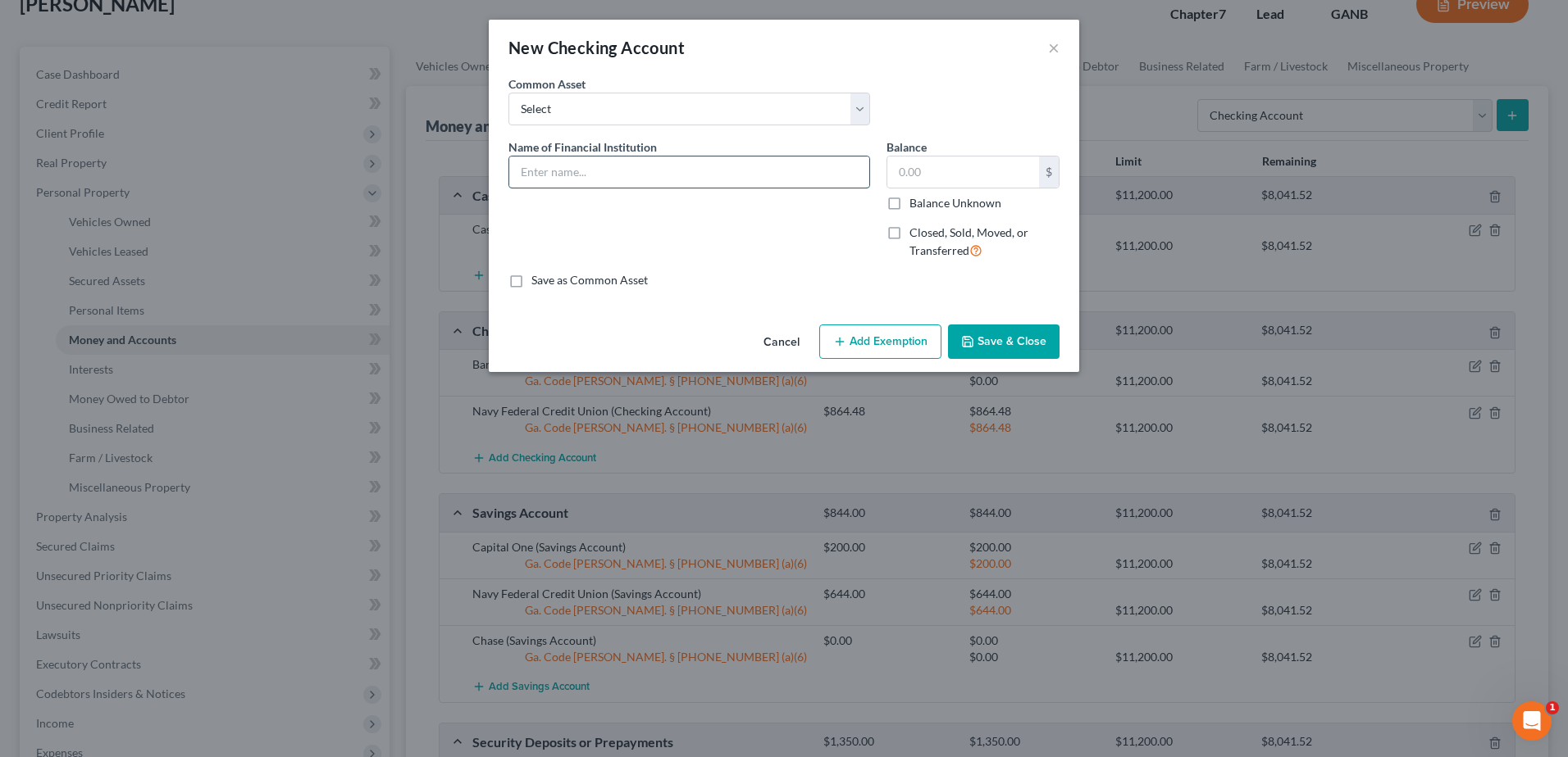
drag, startPoint x: 512, startPoint y: 178, endPoint x: 619, endPoint y: 183, distance: 107.1
click at [512, 177] on input "text" at bounding box center [689, 172] width 360 height 32
type input "Truist"
type input "2.47"
click at [932, 350] on button "Add Exemption" at bounding box center [881, 342] width 122 height 34
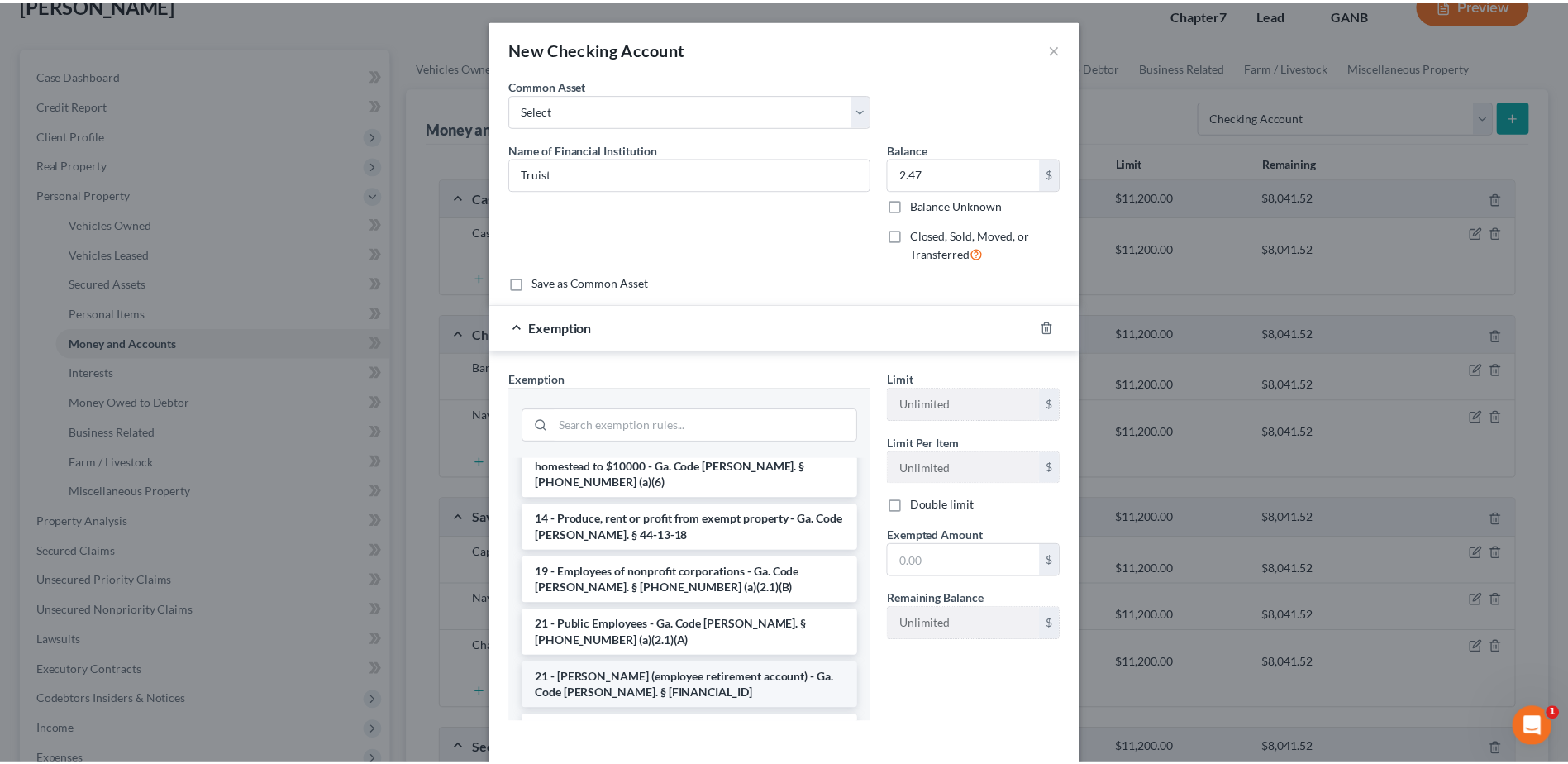
scroll to position [248, 0]
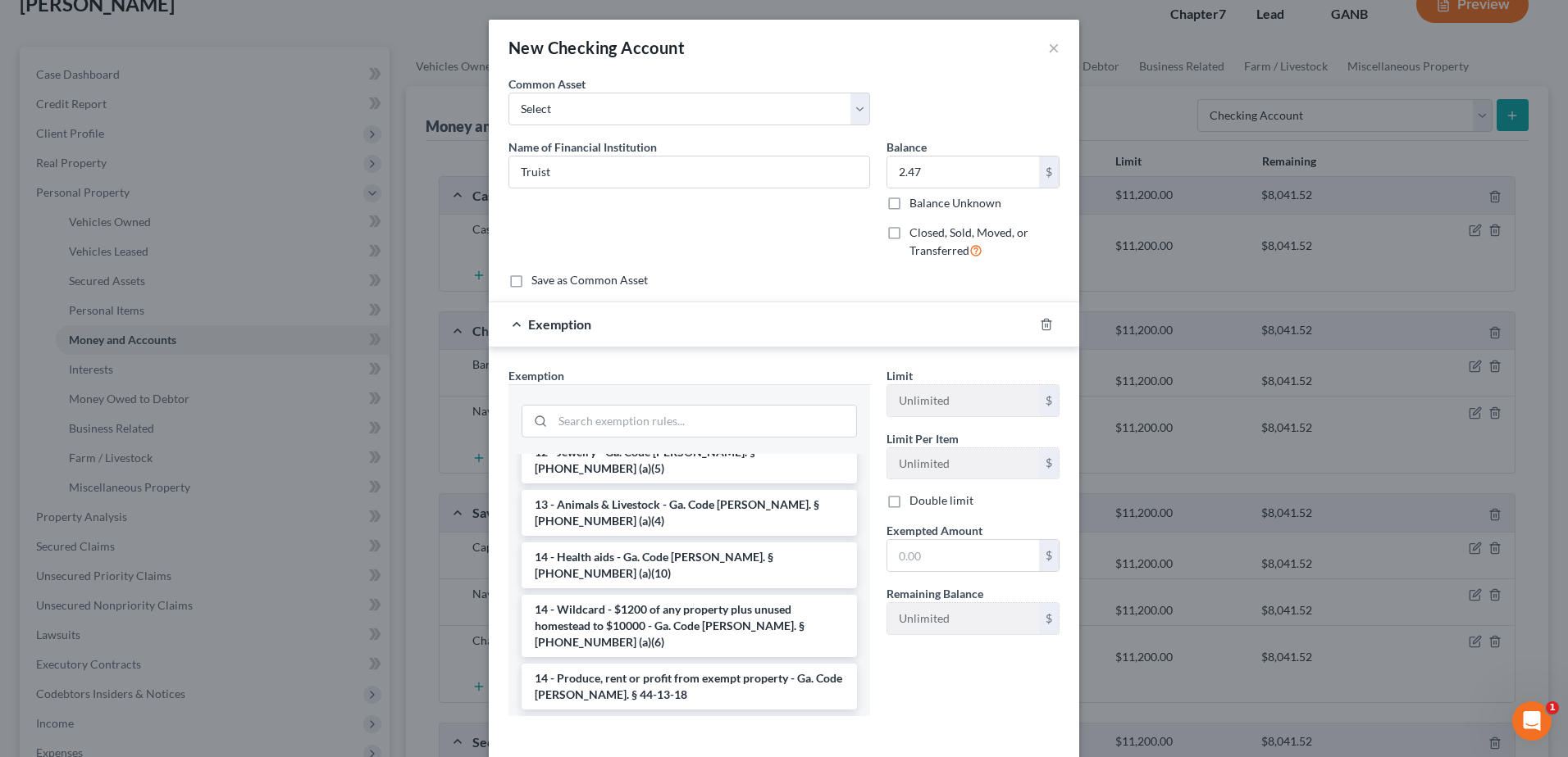
drag, startPoint x: 666, startPoint y: 567, endPoint x: 755, endPoint y: 566, distance: 89.0
click at [666, 595] on li "14 - Wildcard - $1200 of any property plus unused homestead to $10000 - Ga. Cod…" at bounding box center [689, 626] width 335 height 62
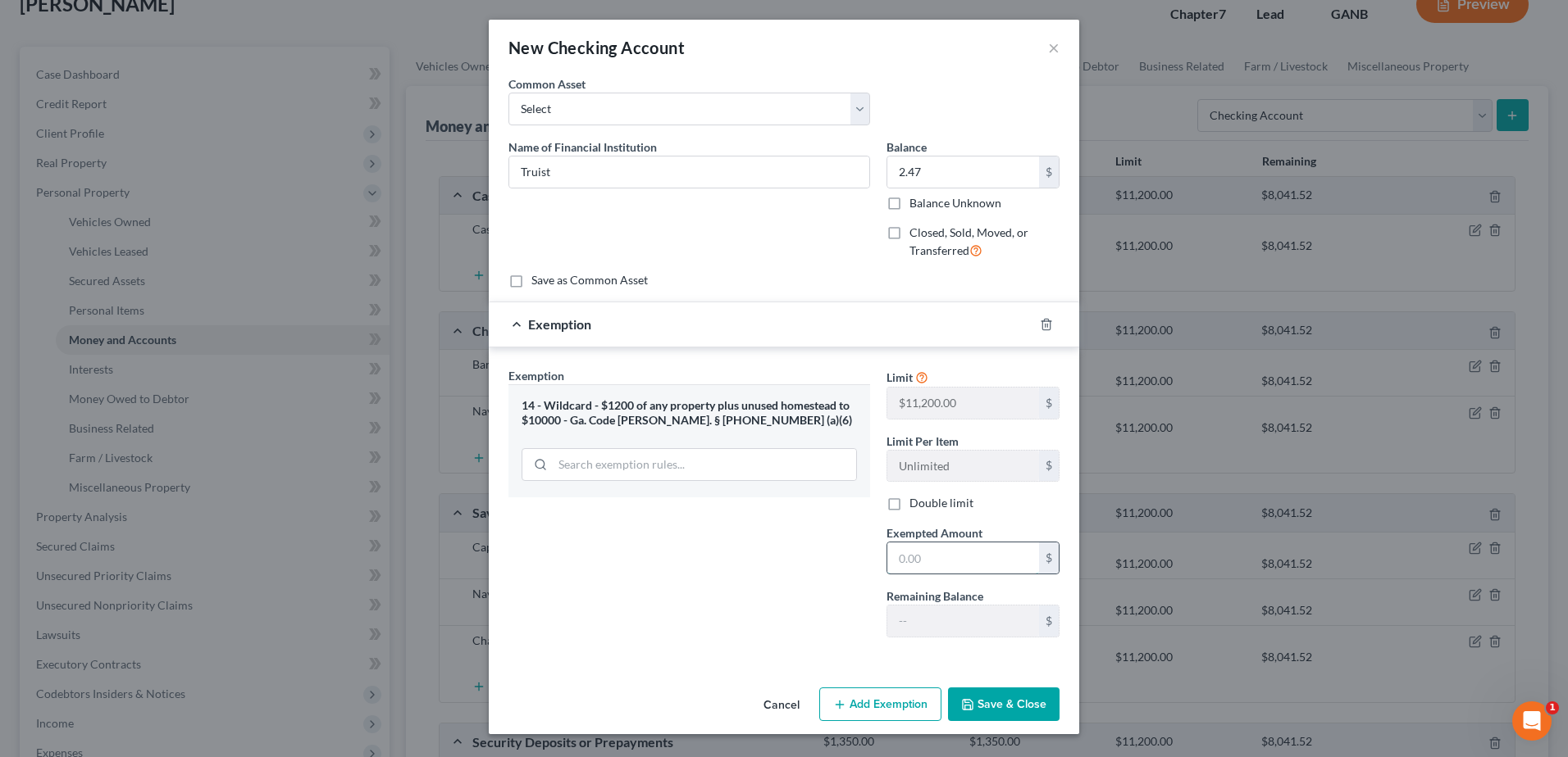
click at [953, 561] on input "text" at bounding box center [963, 558] width 151 height 32
type input "2.47"
click at [999, 703] on button "Save & Close" at bounding box center [1003, 705] width 112 height 34
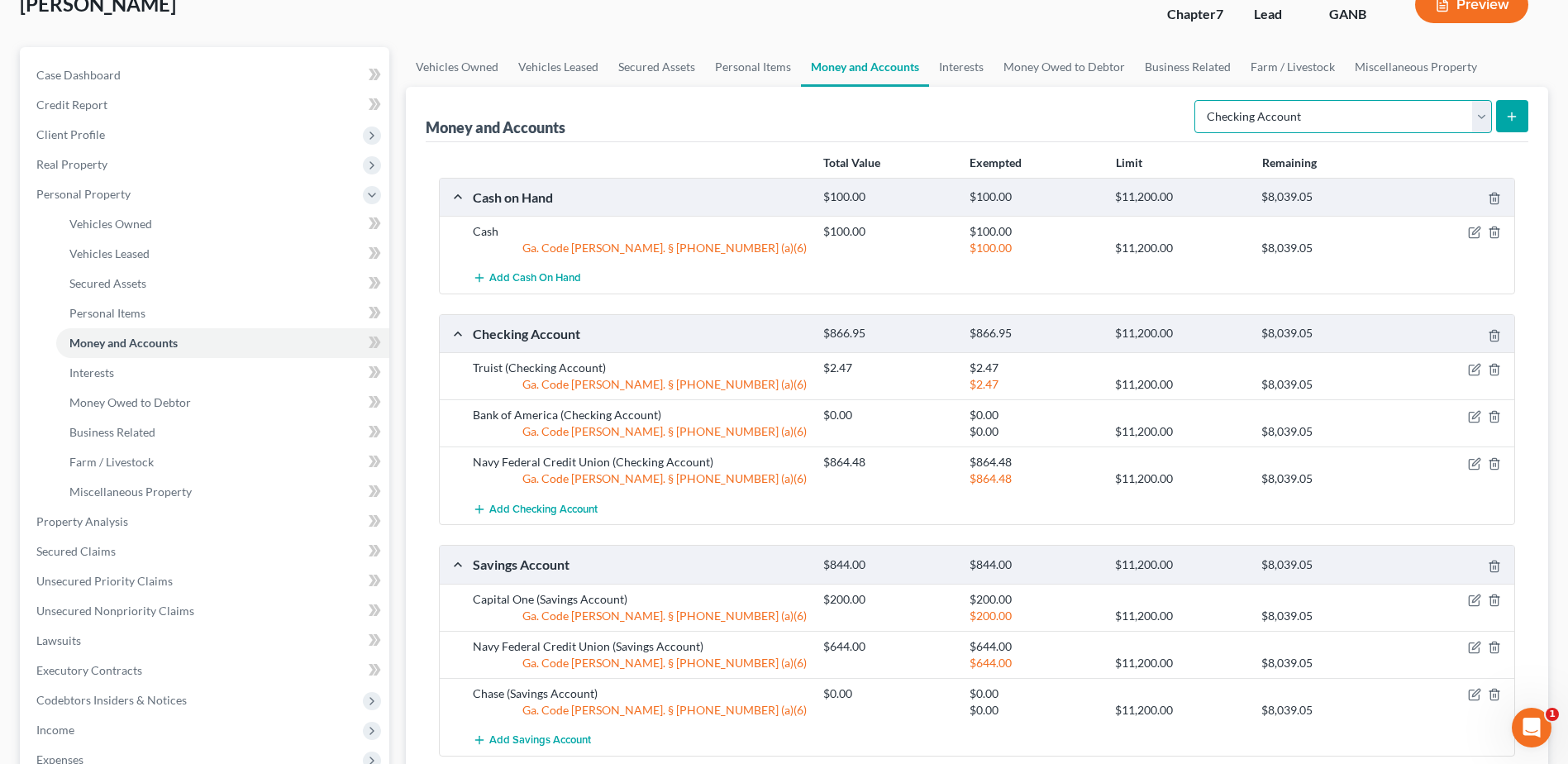
click at [1482, 114] on select "Select Account Type Brokerage Cash on Hand Certificates of Deposit Checking Acc…" at bounding box center [1344, 116] width 298 height 33
select select "other"
click at [1198, 100] on select "Select Account Type Brokerage Cash on Hand Certificates of Deposit Checking Acc…" at bounding box center [1344, 116] width 298 height 33
drag, startPoint x: 1510, startPoint y: 116, endPoint x: 1495, endPoint y: 111, distance: 15.8
click at [1508, 114] on icon "submit" at bounding box center [1512, 116] width 14 height 14
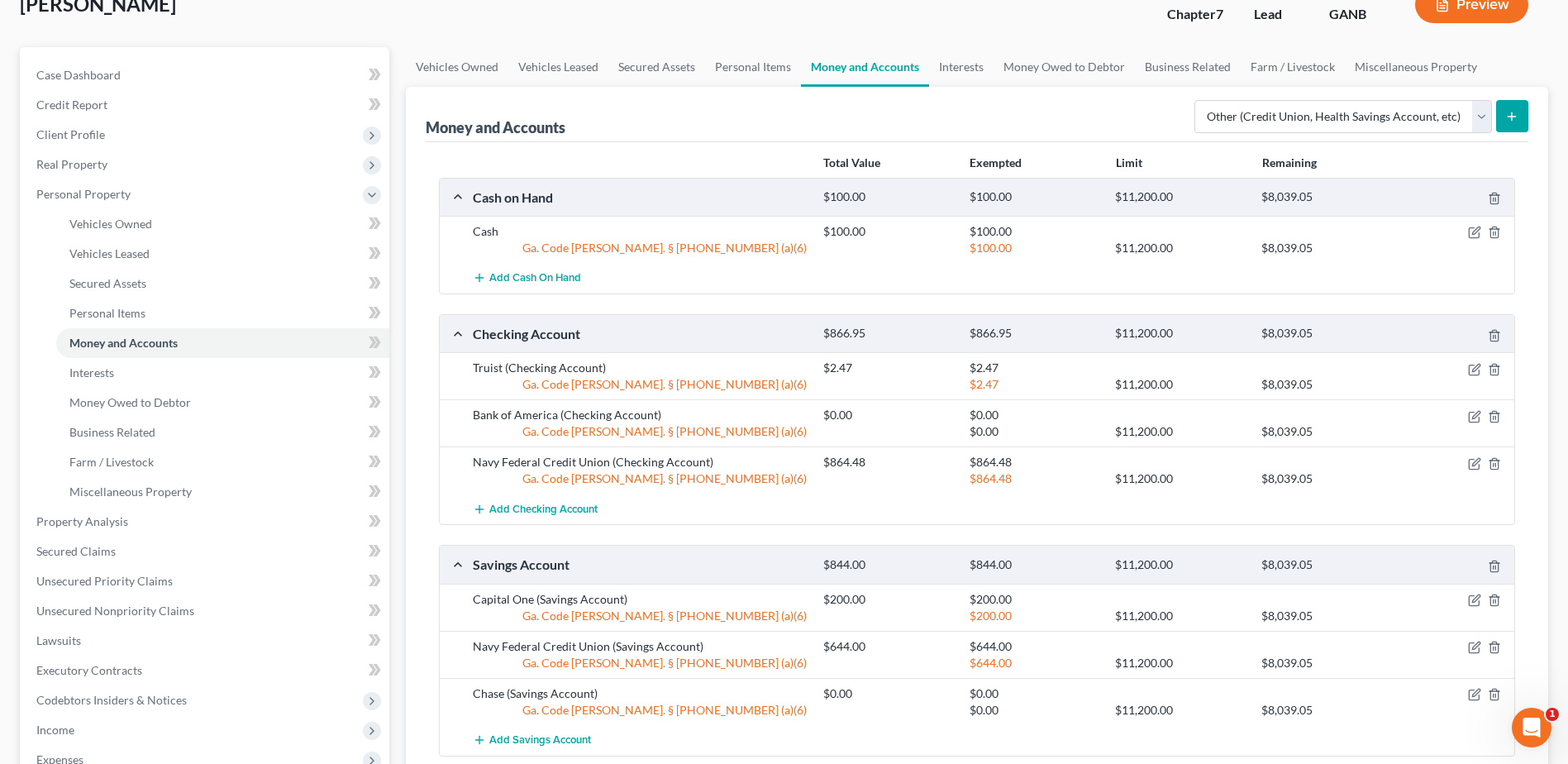
click at [1521, 115] on button "submit" at bounding box center [1513, 116] width 33 height 33
click at [125, 375] on link "Interests" at bounding box center [222, 372] width 333 height 30
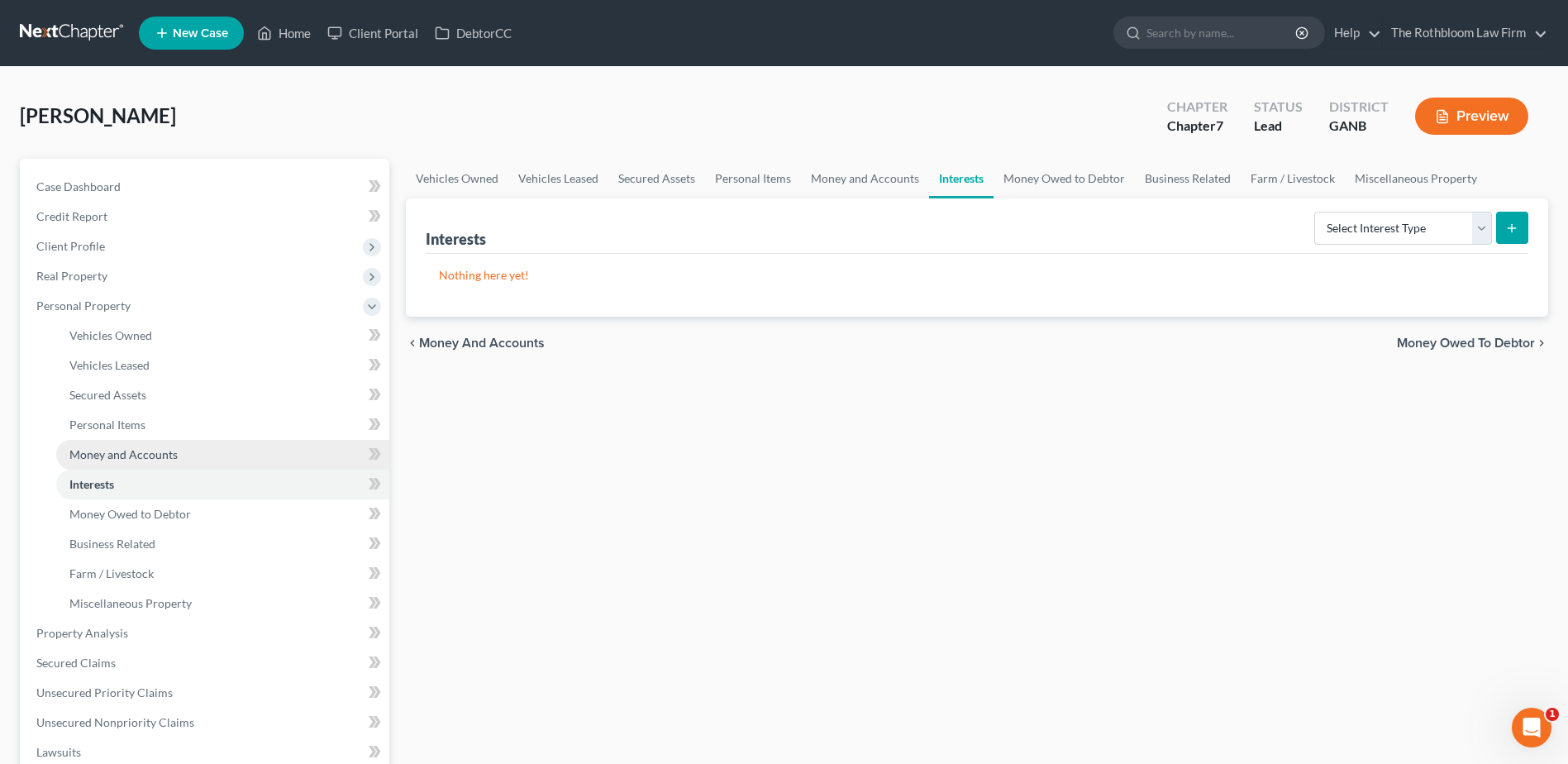
click at [117, 455] on span "Money and Accounts" at bounding box center [123, 454] width 108 height 14
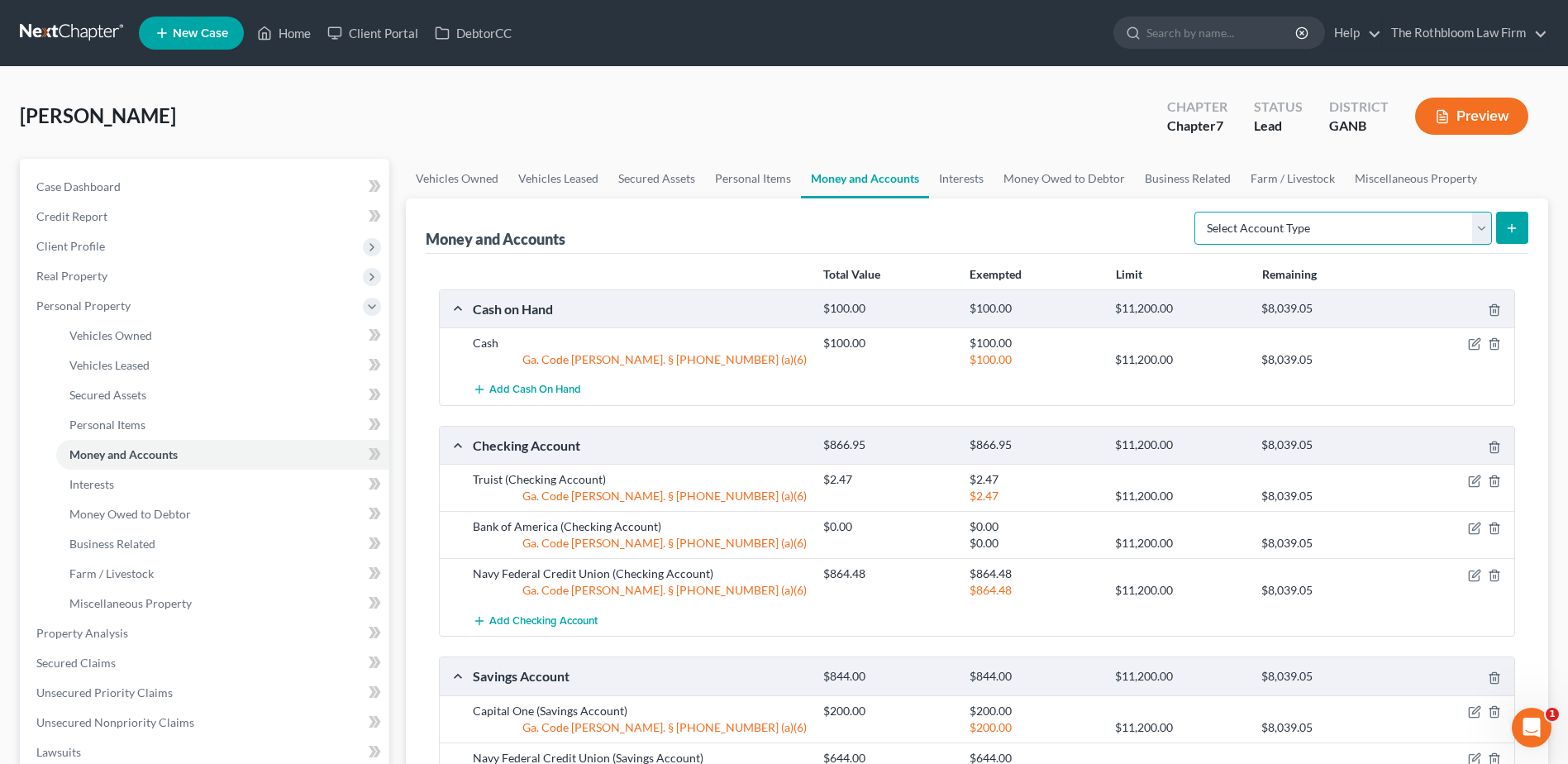
click at [1482, 244] on select "Select Account Type Brokerage Cash on Hand Certificates of Deposit Checking Acc…" at bounding box center [1344, 228] width 298 height 33
select select "other"
click at [1198, 212] on select "Select Account Type Brokerage Cash on Hand Certificates of Deposit Checking Acc…" at bounding box center [1344, 228] width 298 height 33
click at [1520, 237] on button "submit" at bounding box center [1513, 228] width 33 height 33
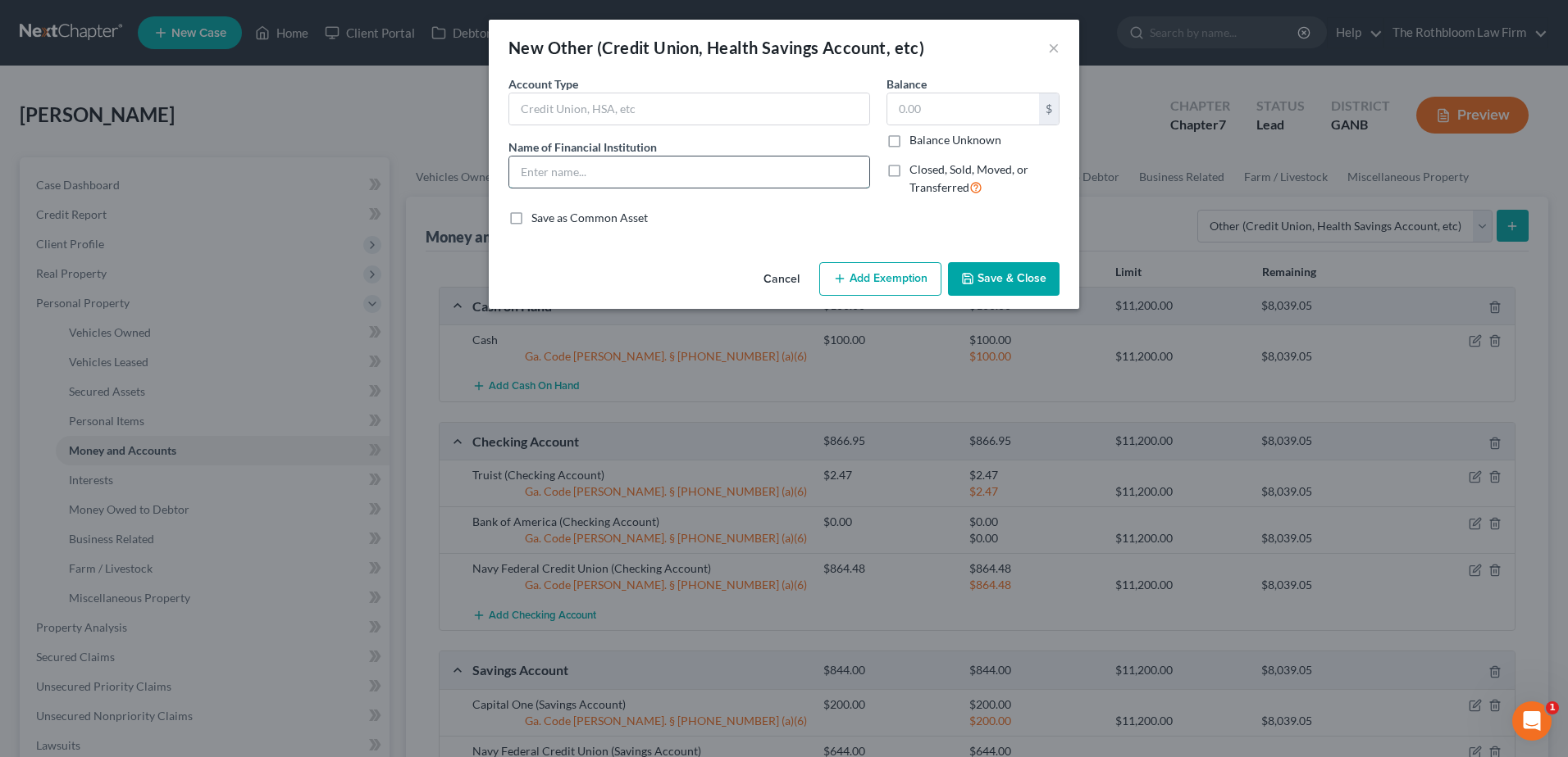
click at [561, 172] on input "text" at bounding box center [689, 172] width 360 height 32
type input "Cashapp"
type input "1.93"
click at [879, 286] on button "Add Exemption" at bounding box center [881, 279] width 122 height 34
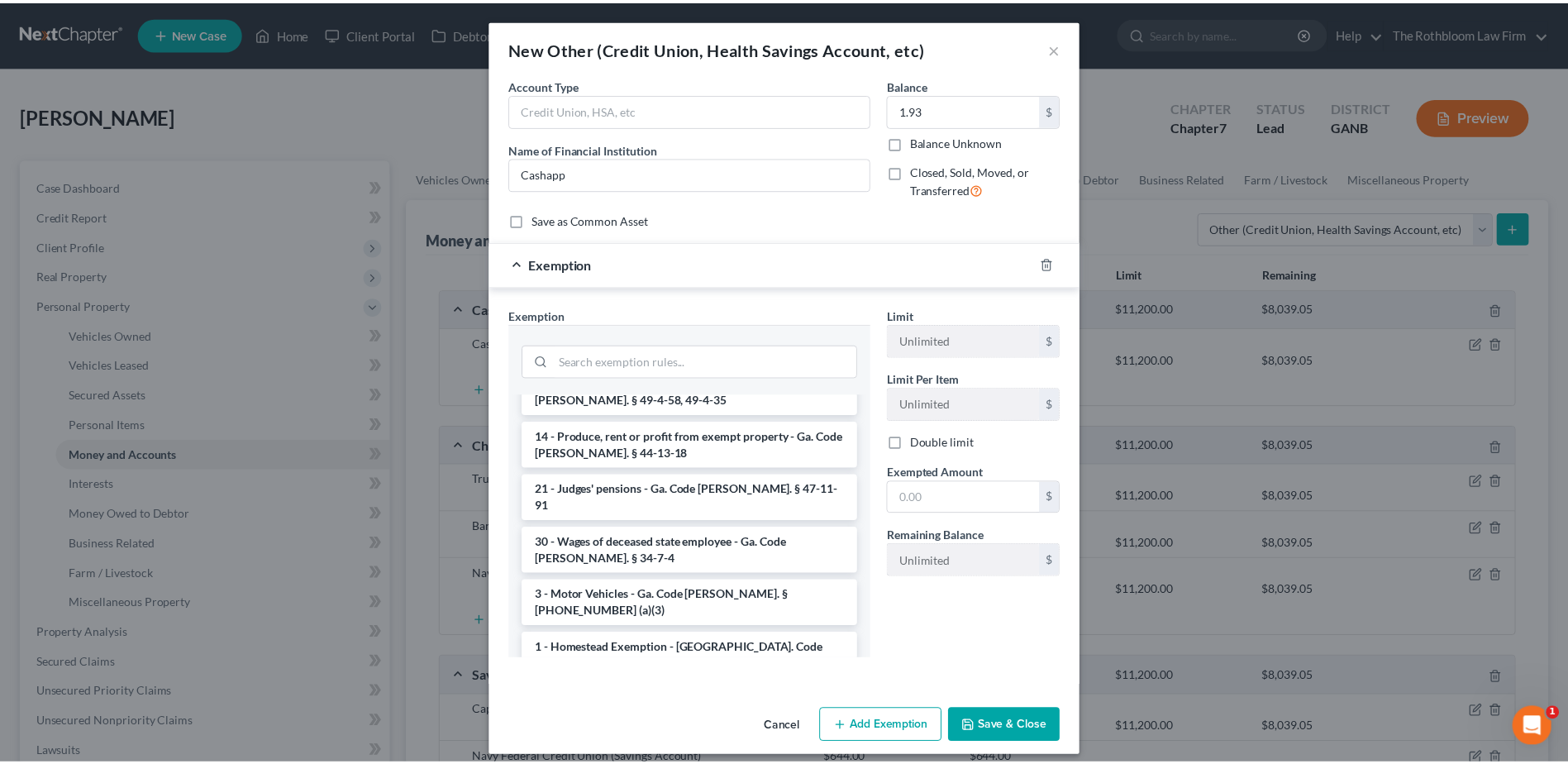
scroll to position [661, 0]
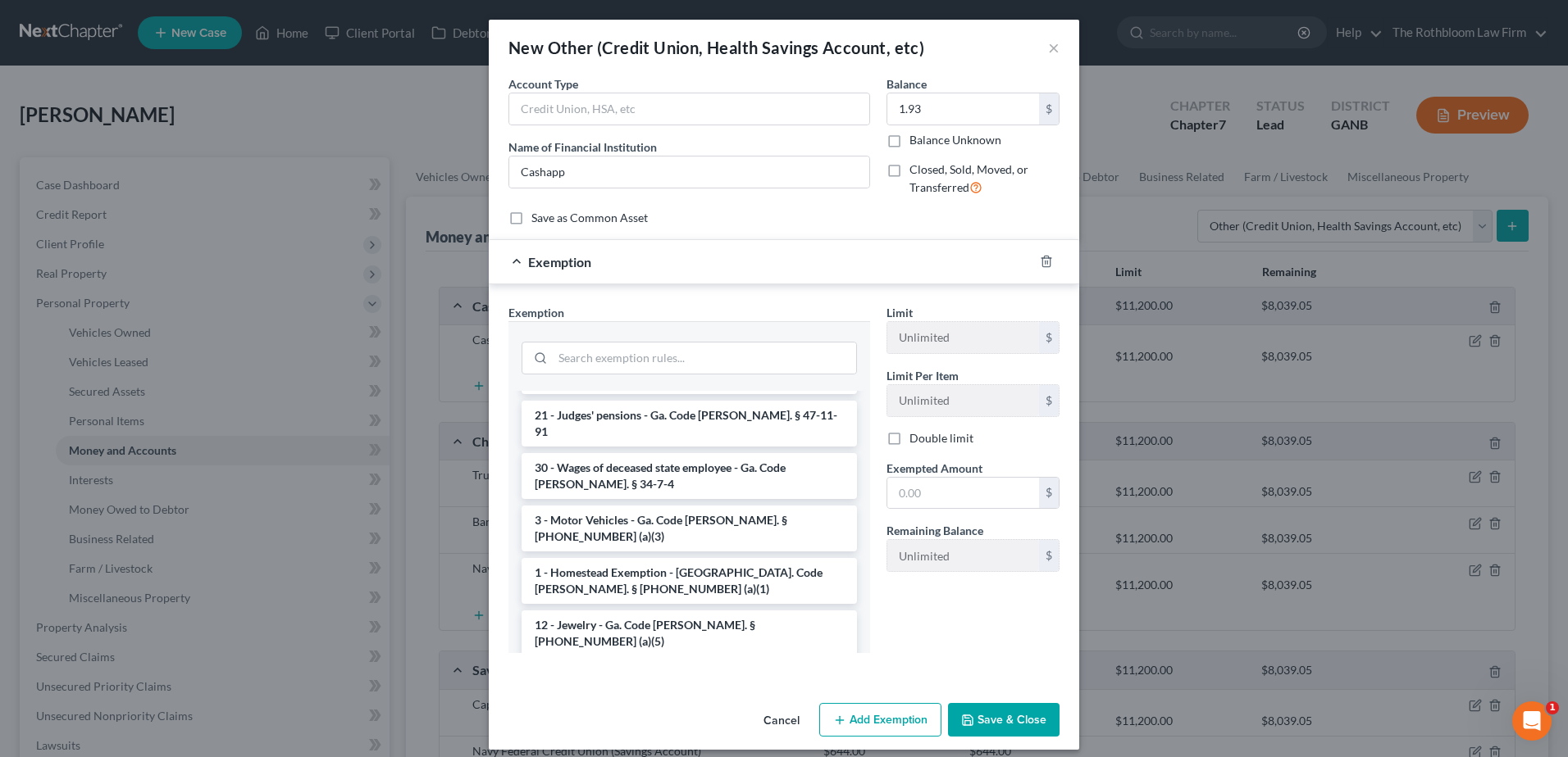
click at [646, 663] on li "14 - Wildcard - $1200 of any property plus unused homestead to $10000 - Ga. Cod…" at bounding box center [689, 694] width 335 height 62
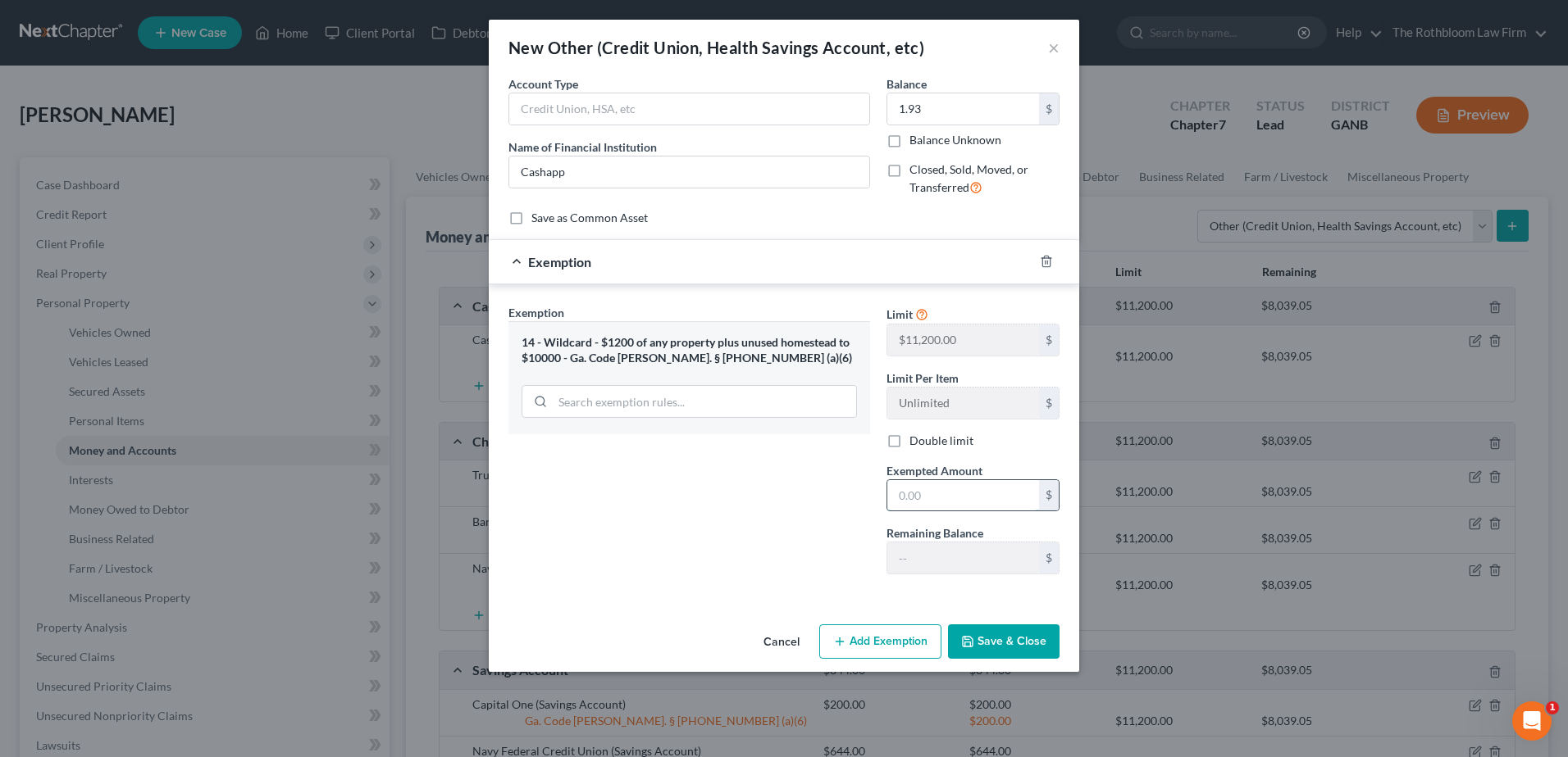
click at [917, 496] on input "text" at bounding box center [963, 496] width 151 height 32
type input "1.93"
click at [984, 647] on button "Save & Close" at bounding box center [1003, 642] width 112 height 34
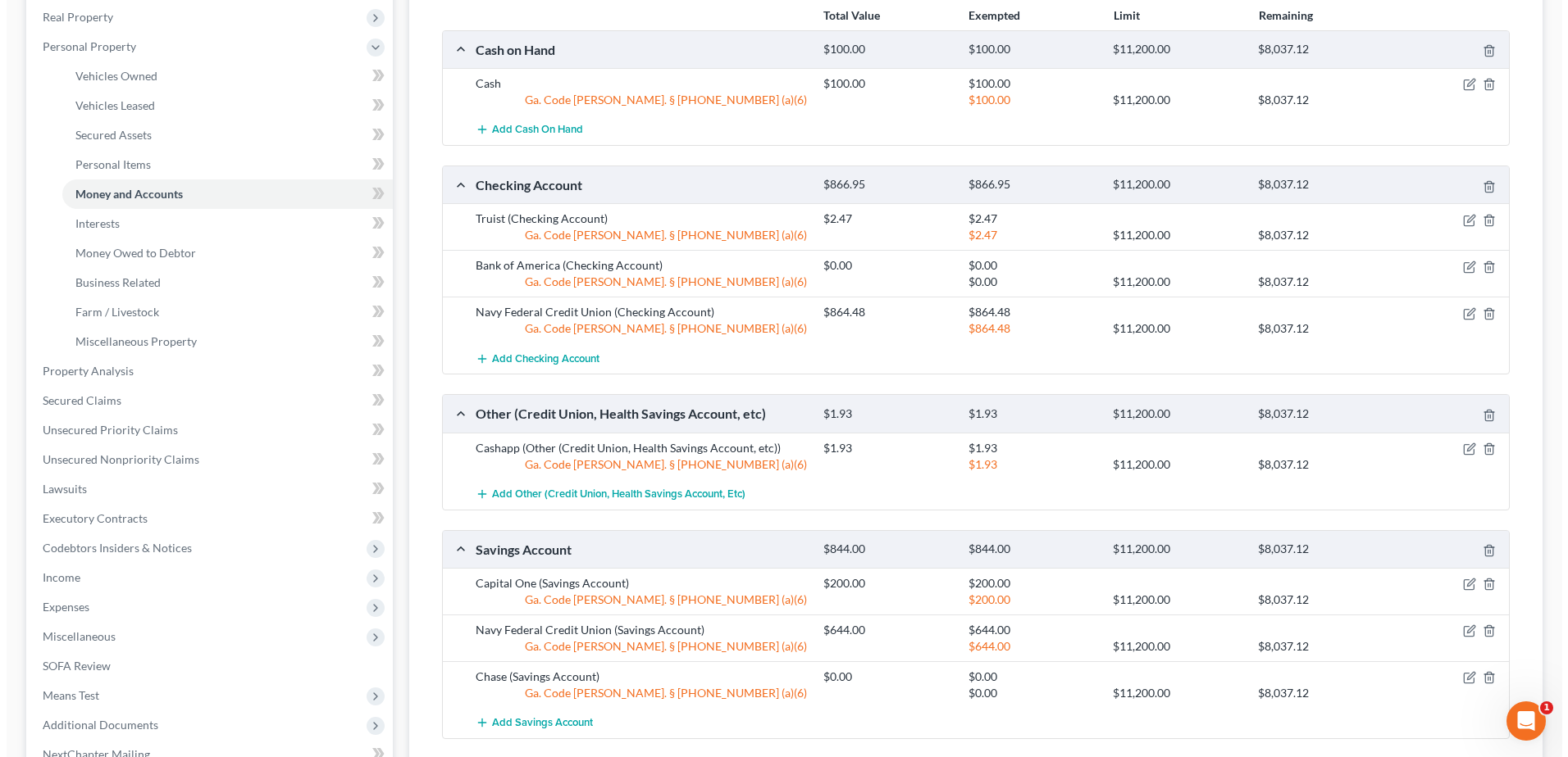
scroll to position [410, 0]
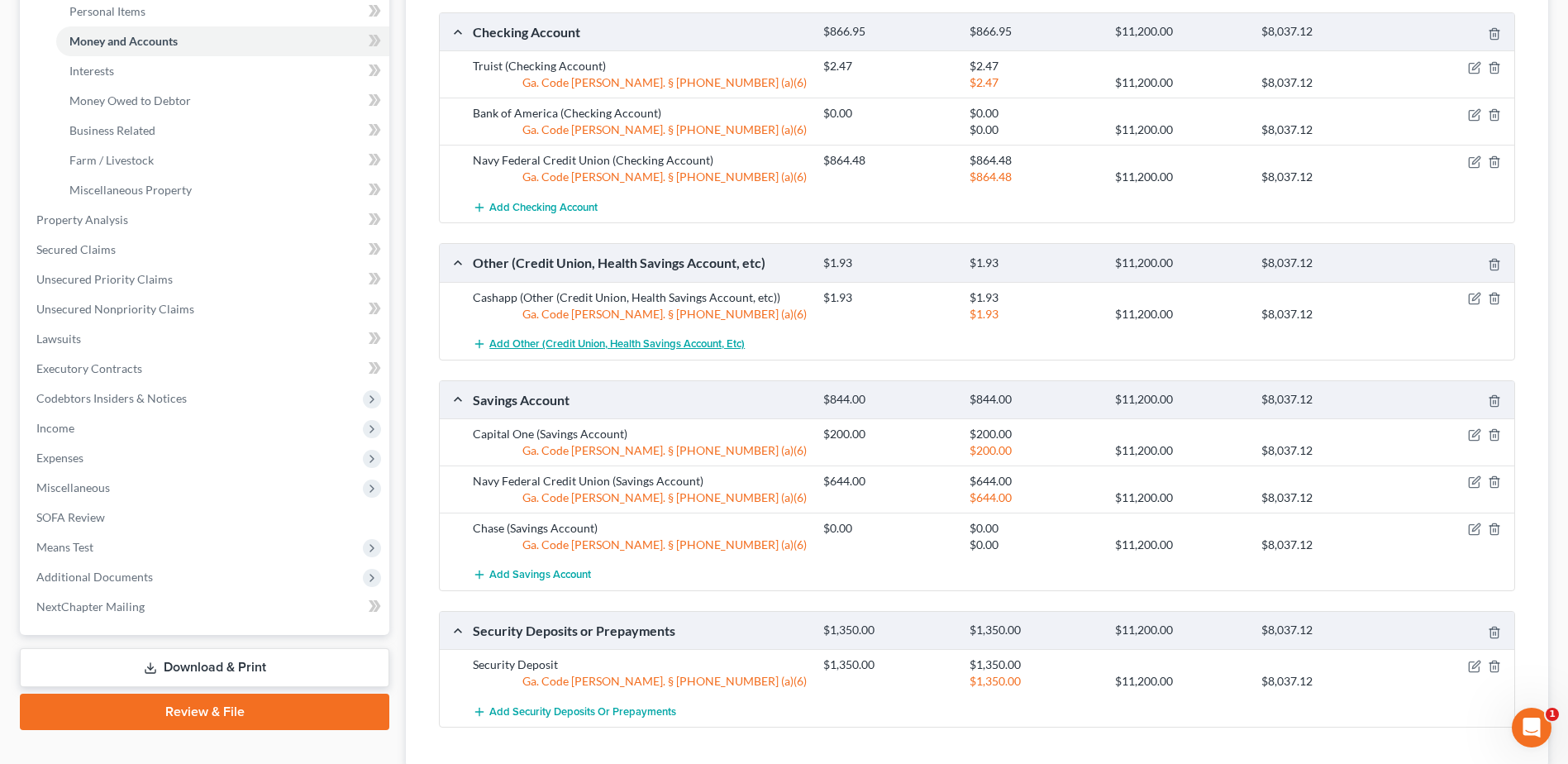
click at [520, 342] on span "Add Other (Credit Union, Health Savings Account, etc)" at bounding box center [616, 343] width 255 height 14
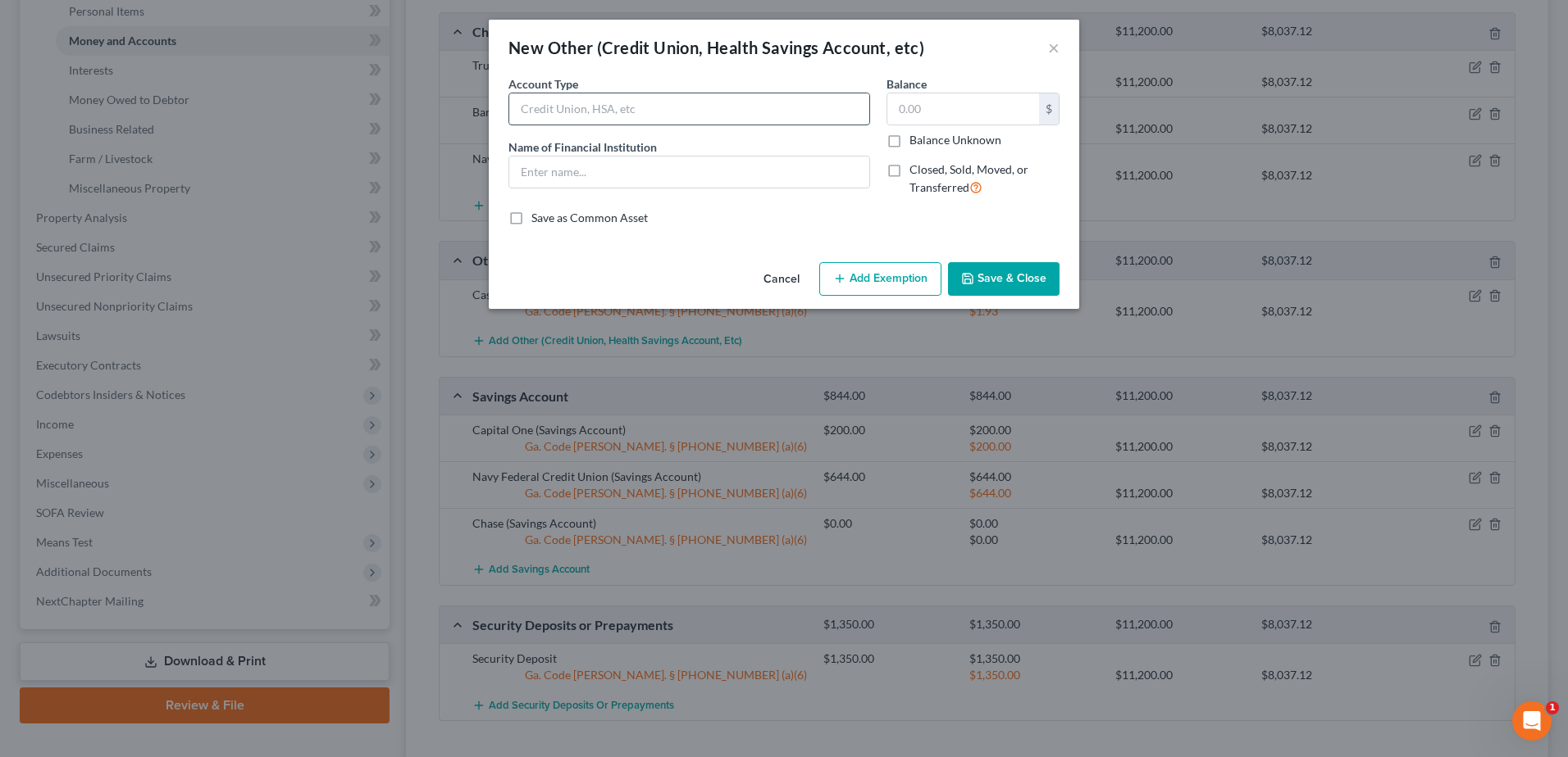
click at [566, 112] on input "text" at bounding box center [689, 109] width 360 height 32
type input "PayPal Account"
click at [929, 110] on input "text" at bounding box center [963, 109] width 151 height 32
type input "0.98"
click at [867, 282] on button "Add Exemption" at bounding box center [881, 279] width 122 height 34
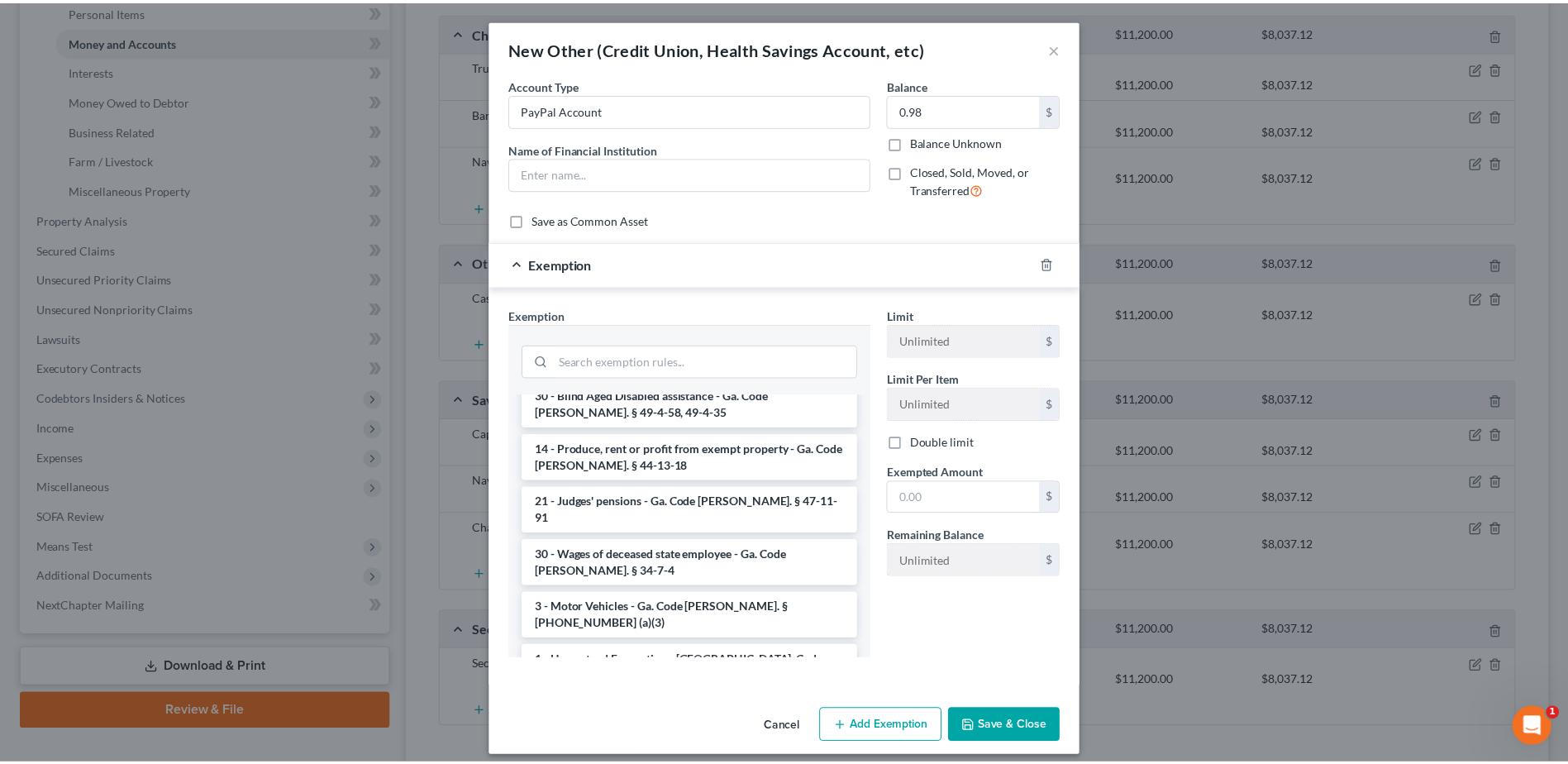
scroll to position [827, 0]
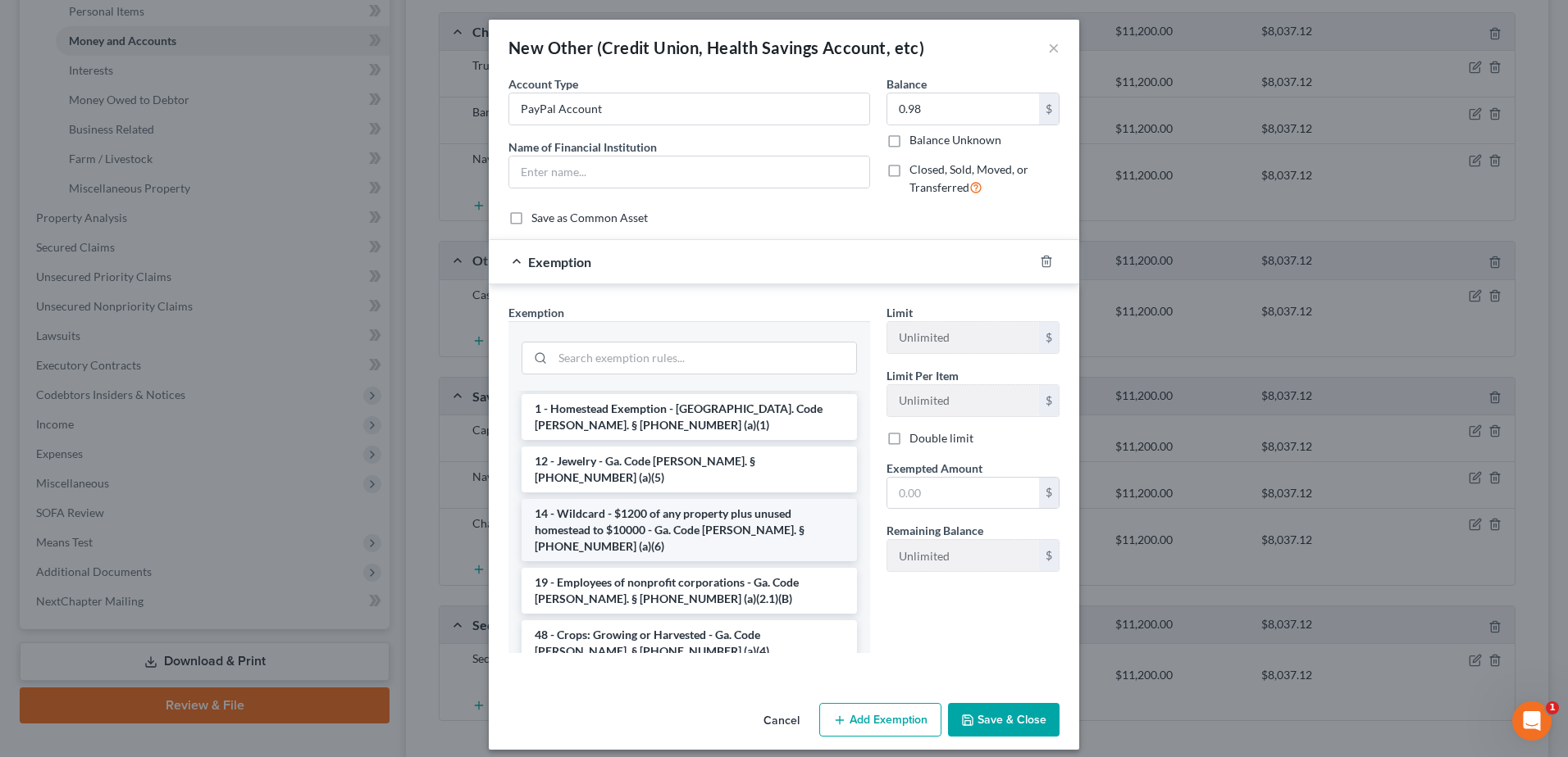
click at [679, 499] on li "14 - Wildcard - $1200 of any property plus unused homestead to $10000 - Ga. Cod…" at bounding box center [689, 529] width 335 height 62
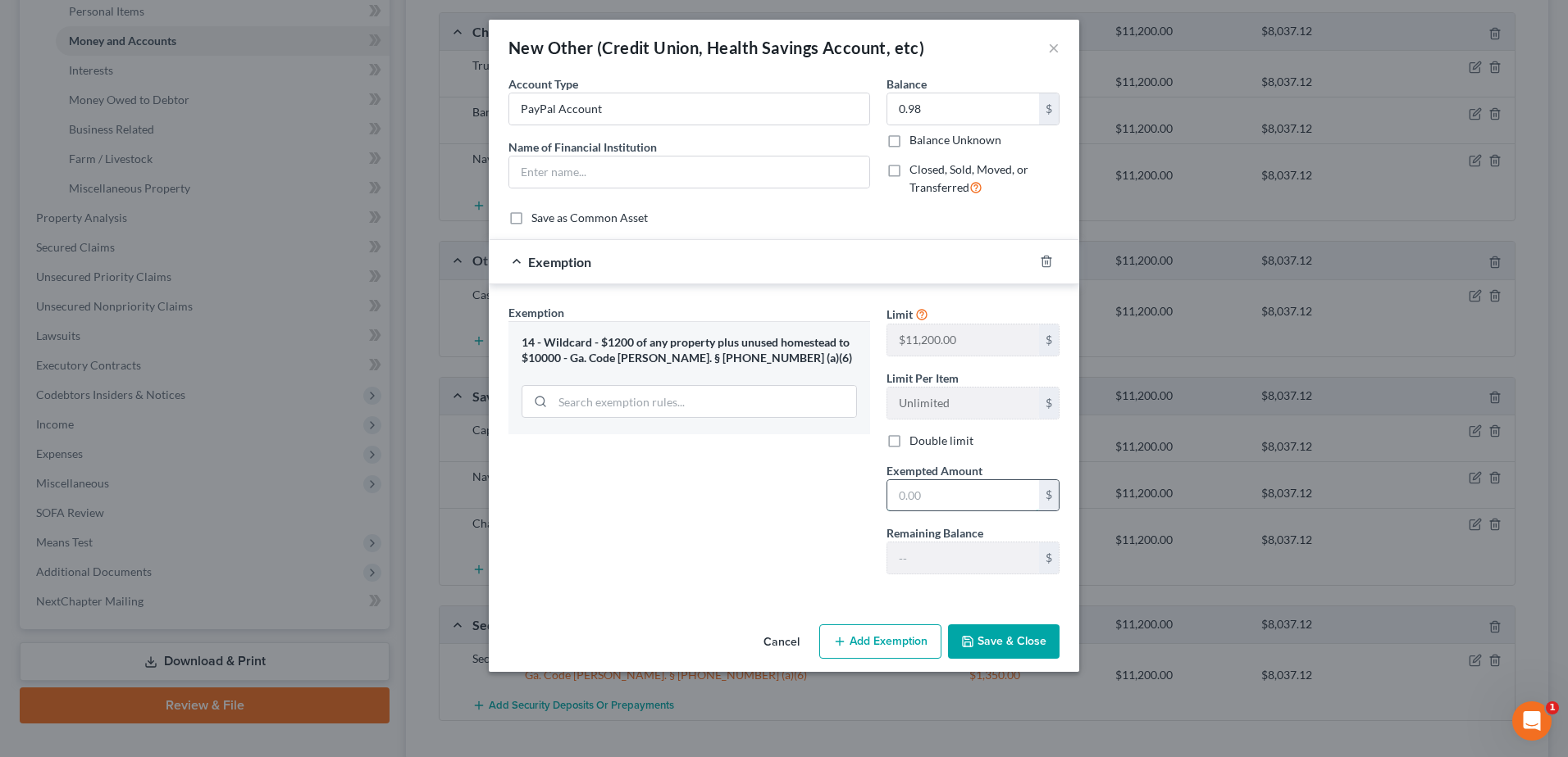
click at [910, 500] on input "text" at bounding box center [963, 496] width 151 height 32
type input "0.98"
click at [989, 629] on button "Save & Close" at bounding box center [1003, 642] width 112 height 34
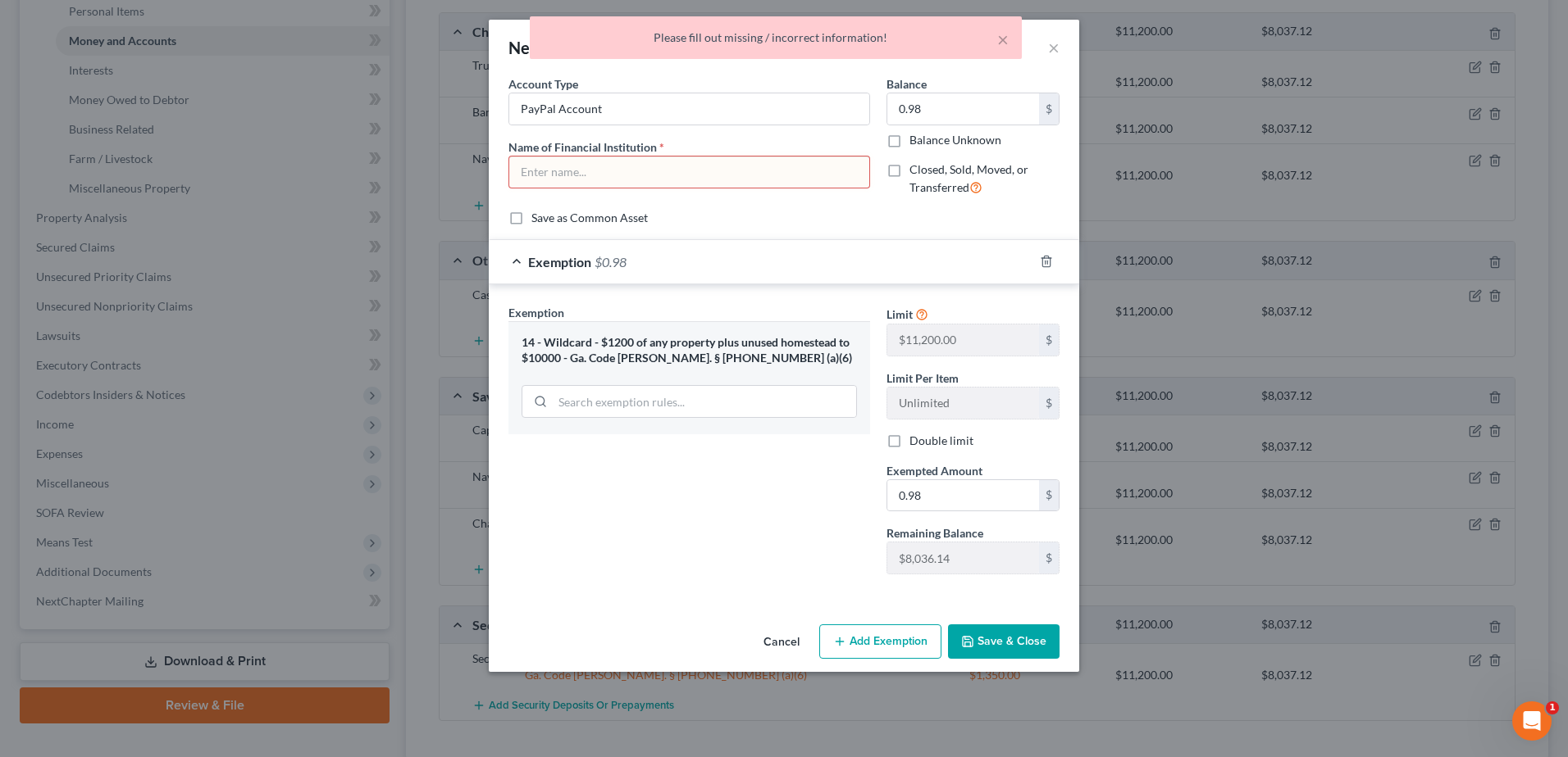
click at [646, 168] on input "text" at bounding box center [689, 172] width 360 height 32
drag, startPoint x: 620, startPoint y: 104, endPoint x: 412, endPoint y: 112, distance: 208.2
click at [412, 112] on div "New Other (Credit Union, Health Savings Account, etc) × An exemption set must f…" at bounding box center [784, 378] width 1568 height 757
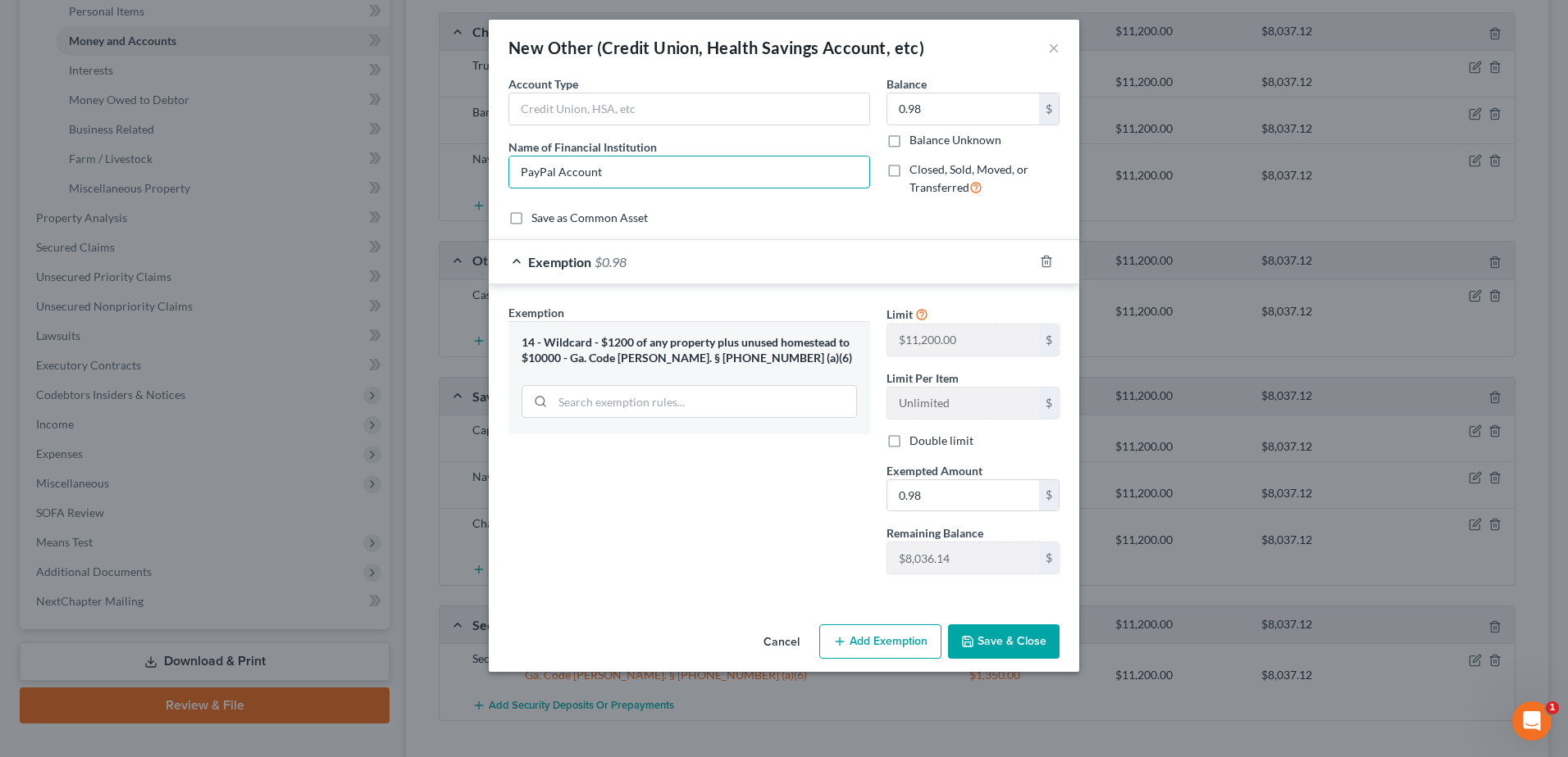
type input "PayPal Account"
click at [992, 650] on button "Save & Close" at bounding box center [1003, 642] width 112 height 34
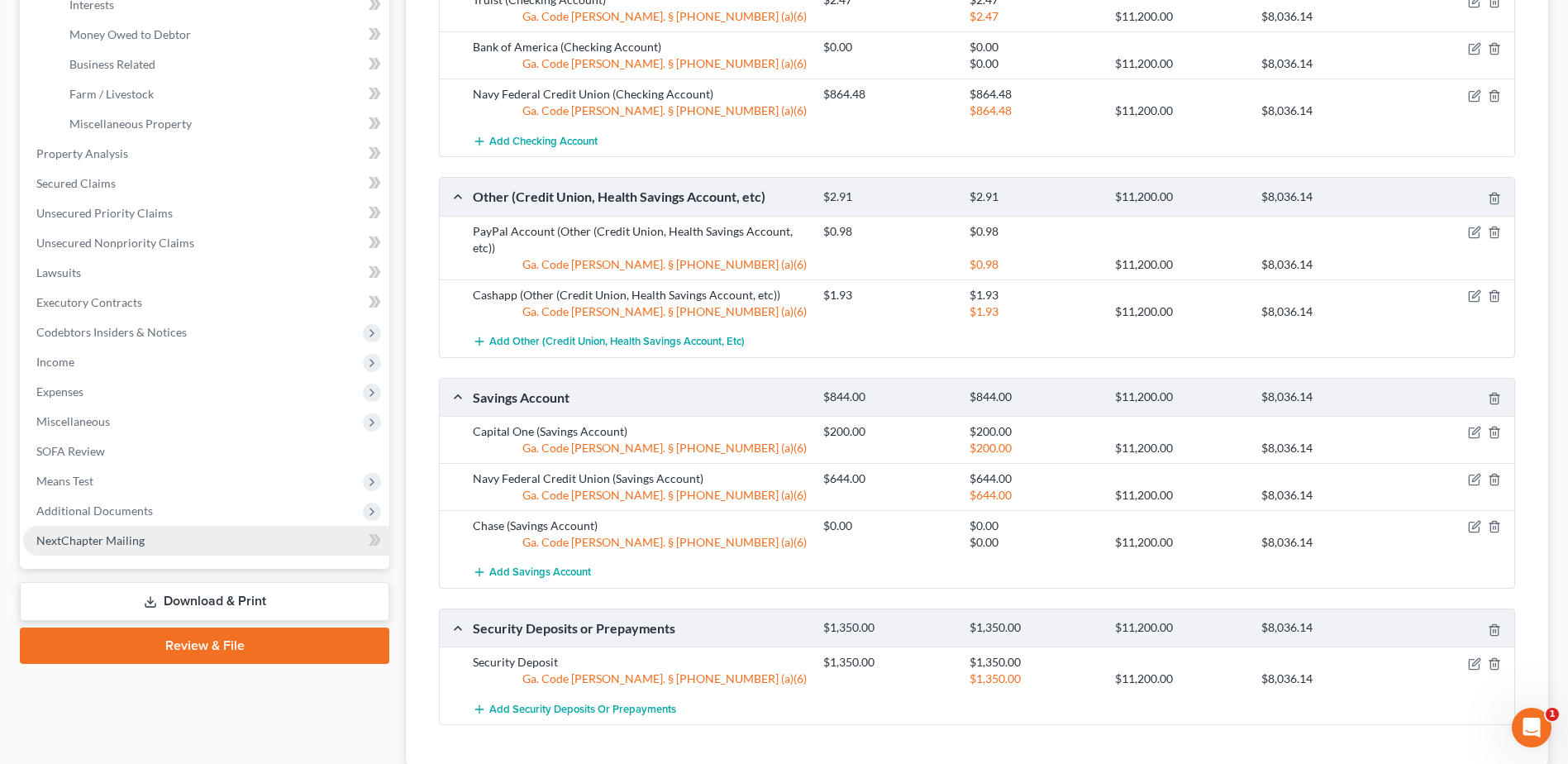
scroll to position [348, 0]
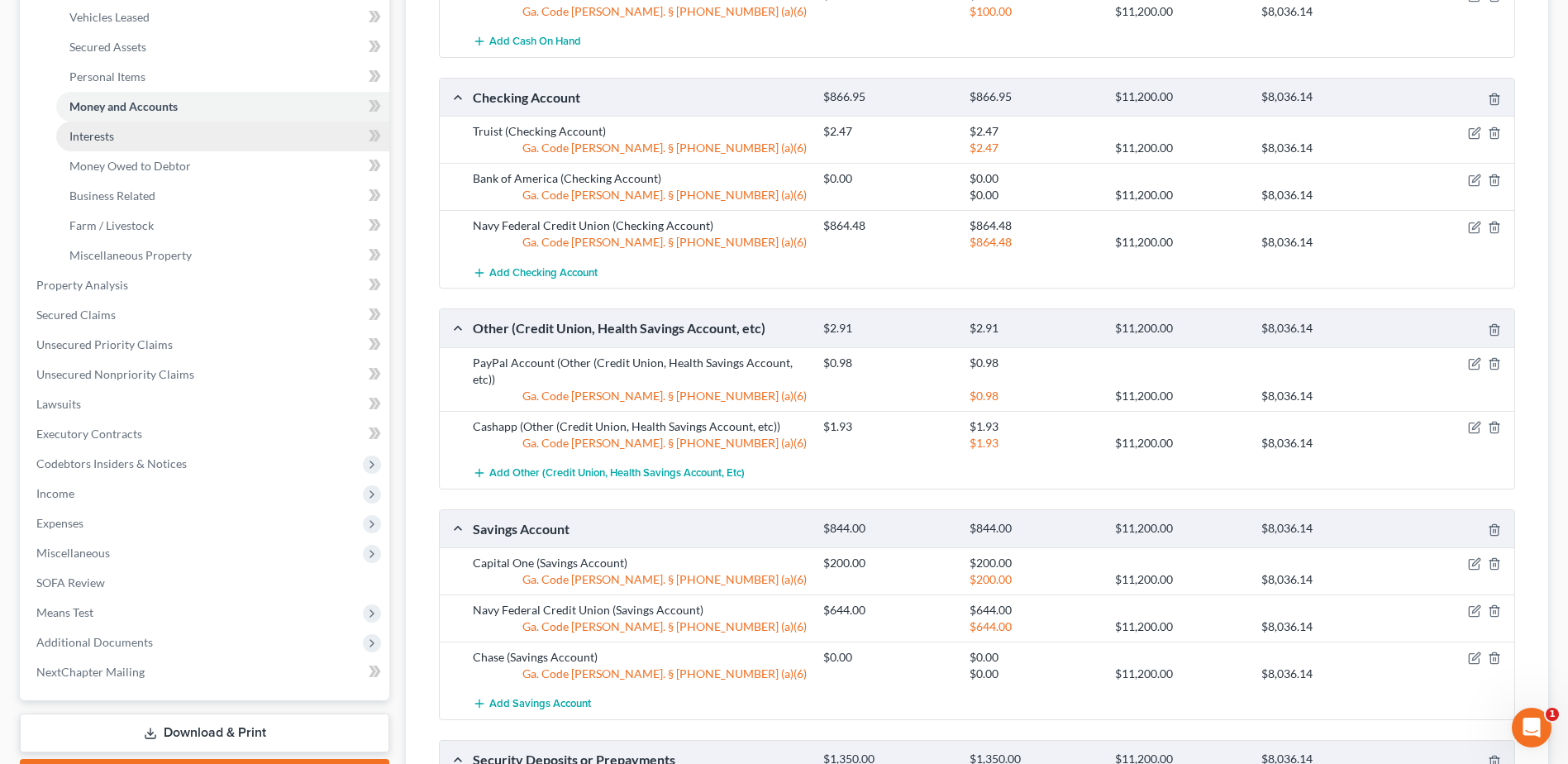
click at [104, 145] on link "Interests" at bounding box center [222, 136] width 333 height 30
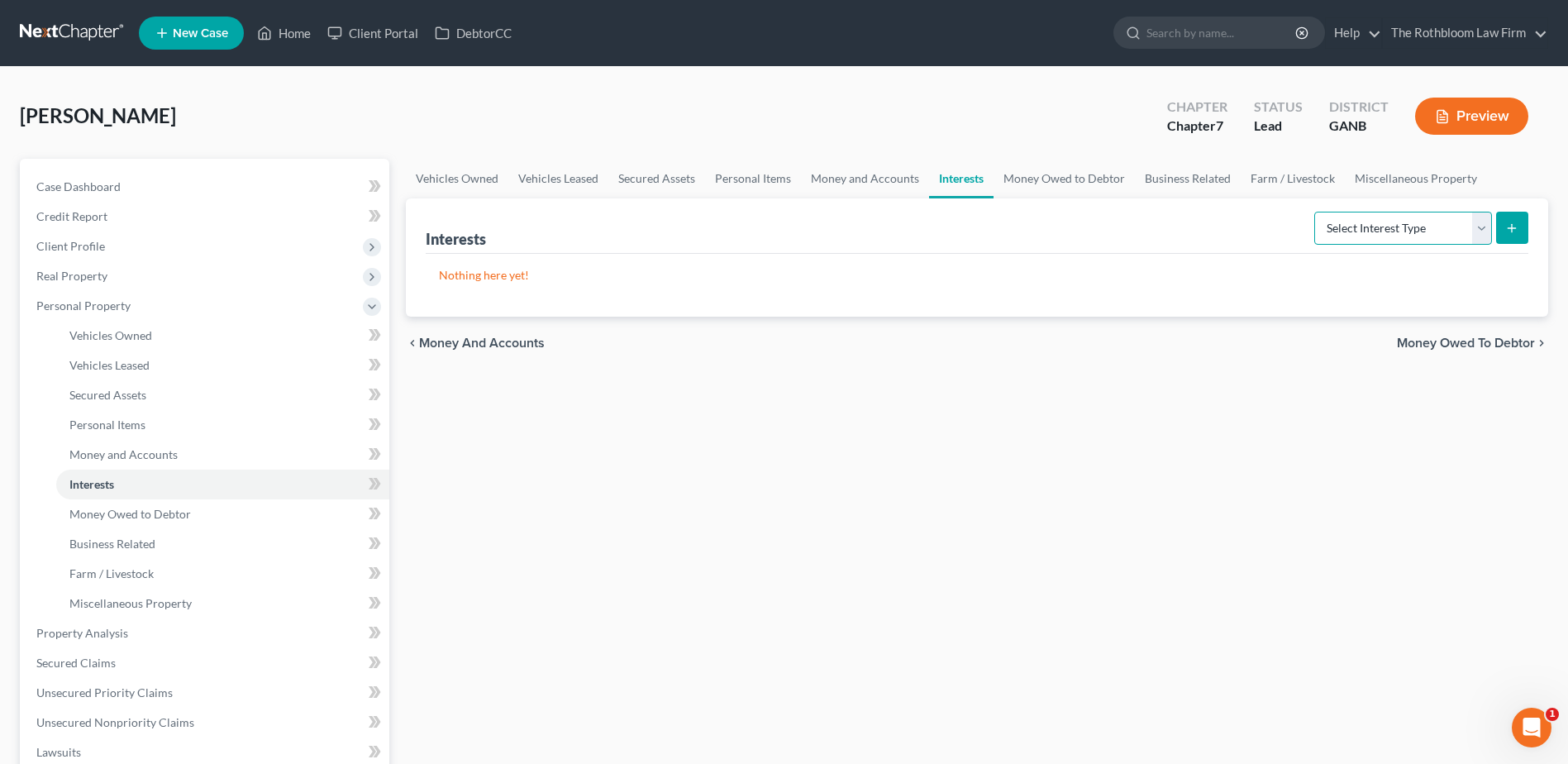
click at [1483, 231] on select "Select Interest Type 401K Annuity Bond Education IRA Government Bond Government…" at bounding box center [1404, 228] width 178 height 33
select select "stock"
click at [1316, 212] on select "Select Interest Type 401K Annuity Bond Education IRA Government Bond Government…" at bounding box center [1404, 228] width 178 height 33
click at [1499, 228] on button "submit" at bounding box center [1513, 228] width 33 height 33
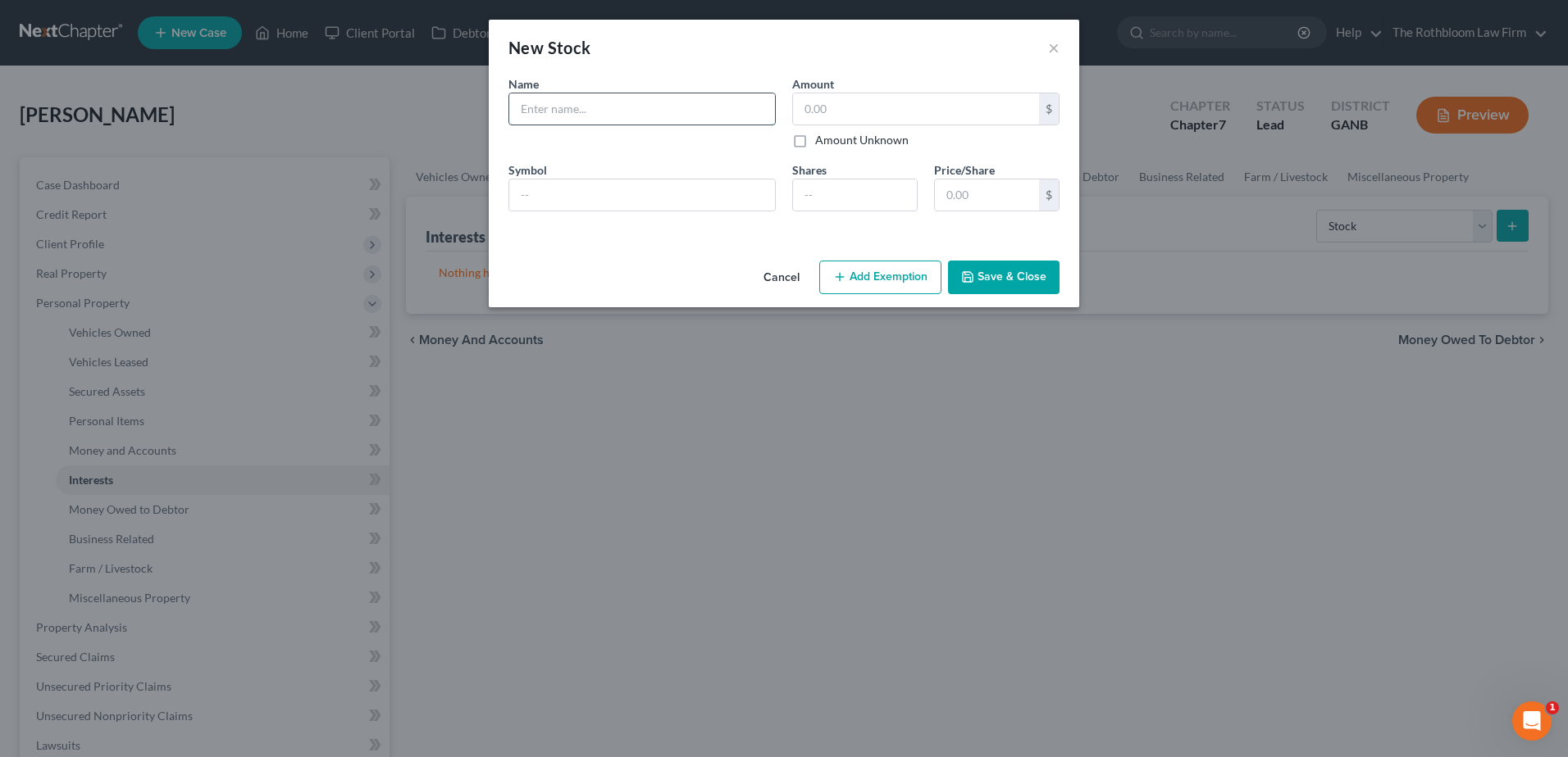
click at [557, 107] on input "text" at bounding box center [641, 109] width 266 height 32
type input "Robinhood"
type input "25"
click at [902, 279] on button "Add Exemption" at bounding box center [881, 278] width 122 height 34
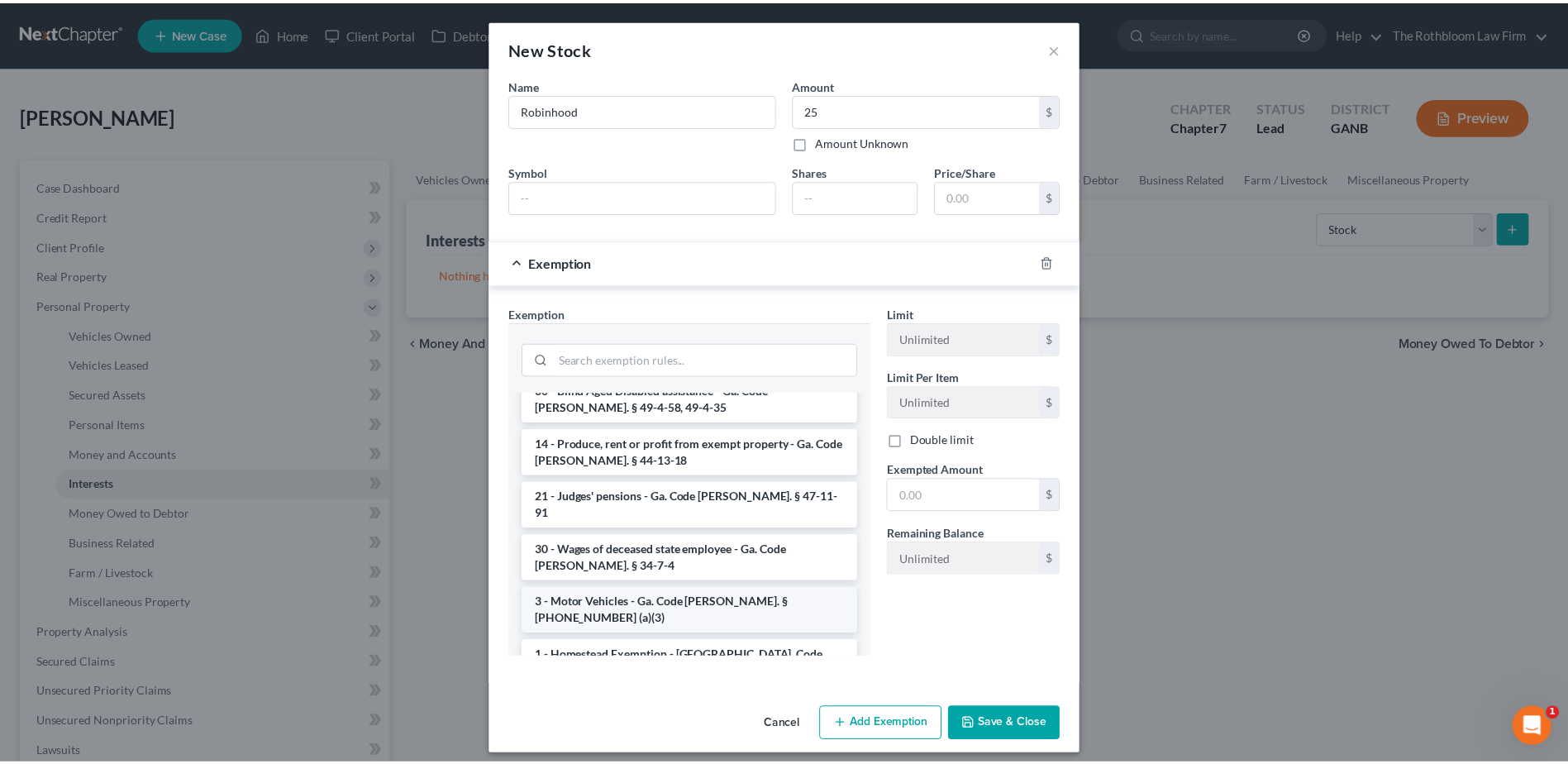
scroll to position [661, 0]
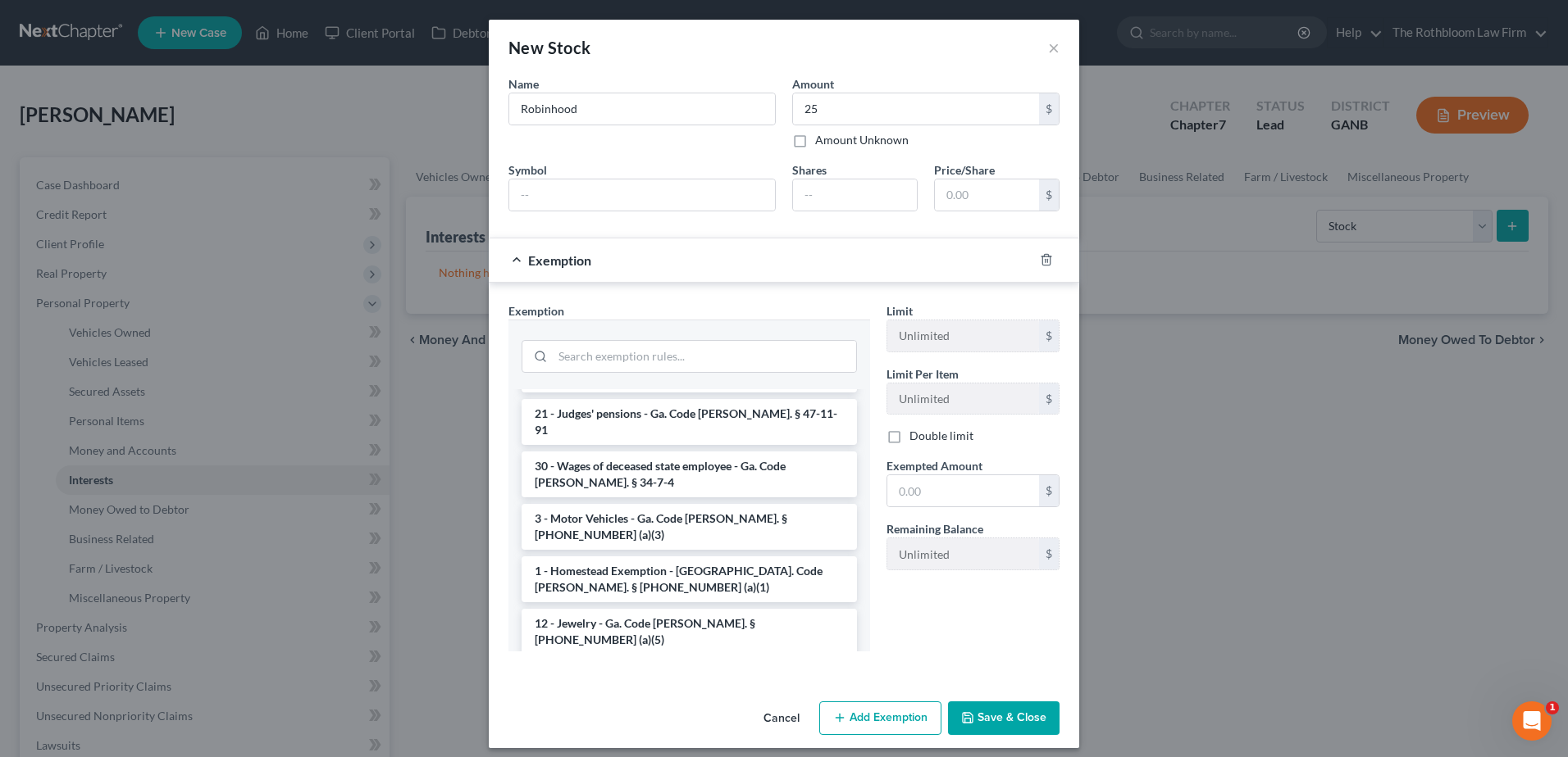
click at [656, 662] on li "14 - Wildcard - $1200 of any property plus unused homestead to $10000 - Ga. Cod…" at bounding box center [689, 692] width 335 height 62
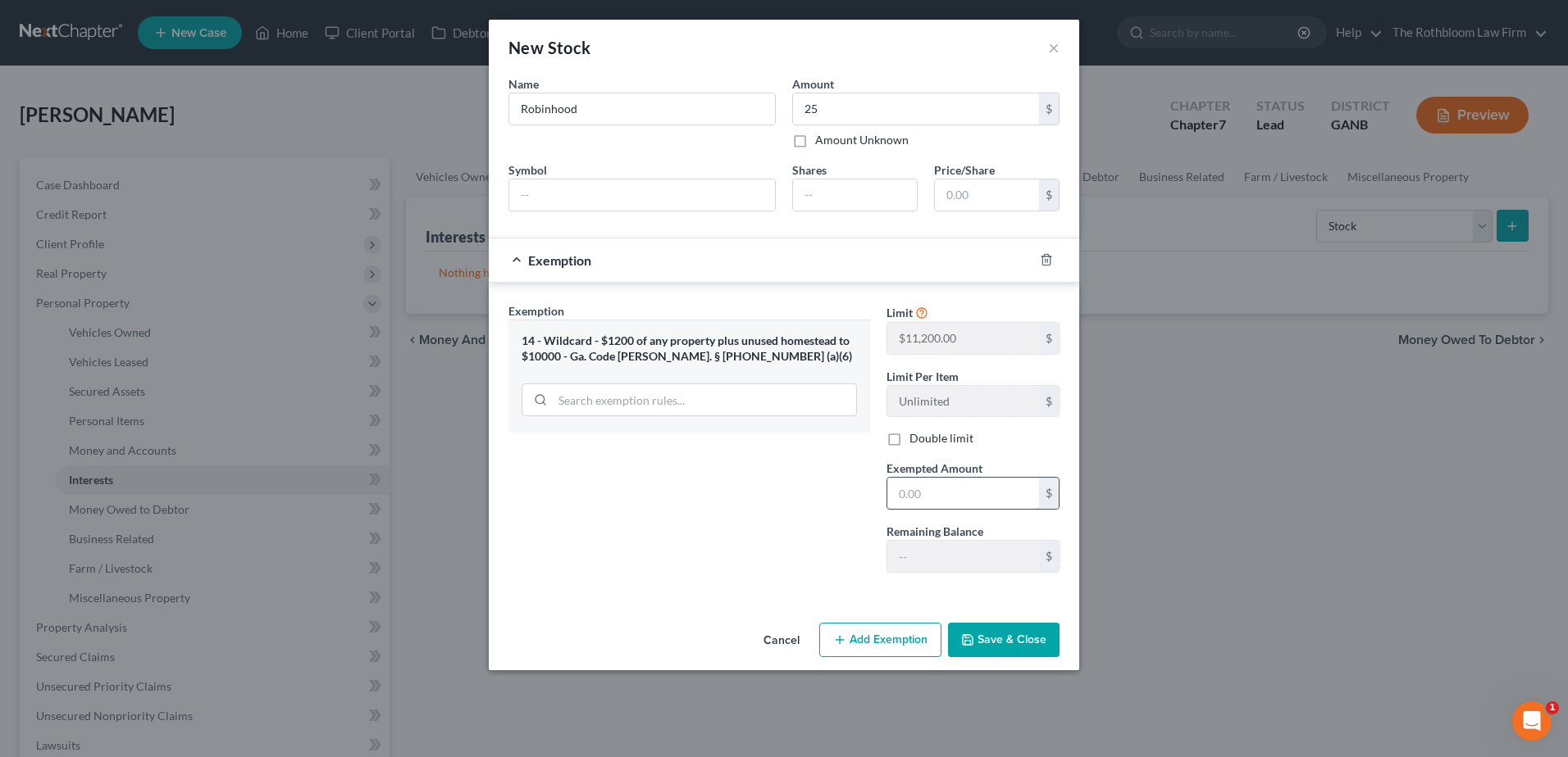
click at [962, 500] on input "text" at bounding box center [963, 493] width 151 height 32
type input "25.00"
click at [1018, 638] on button "Save & Close" at bounding box center [1003, 640] width 112 height 34
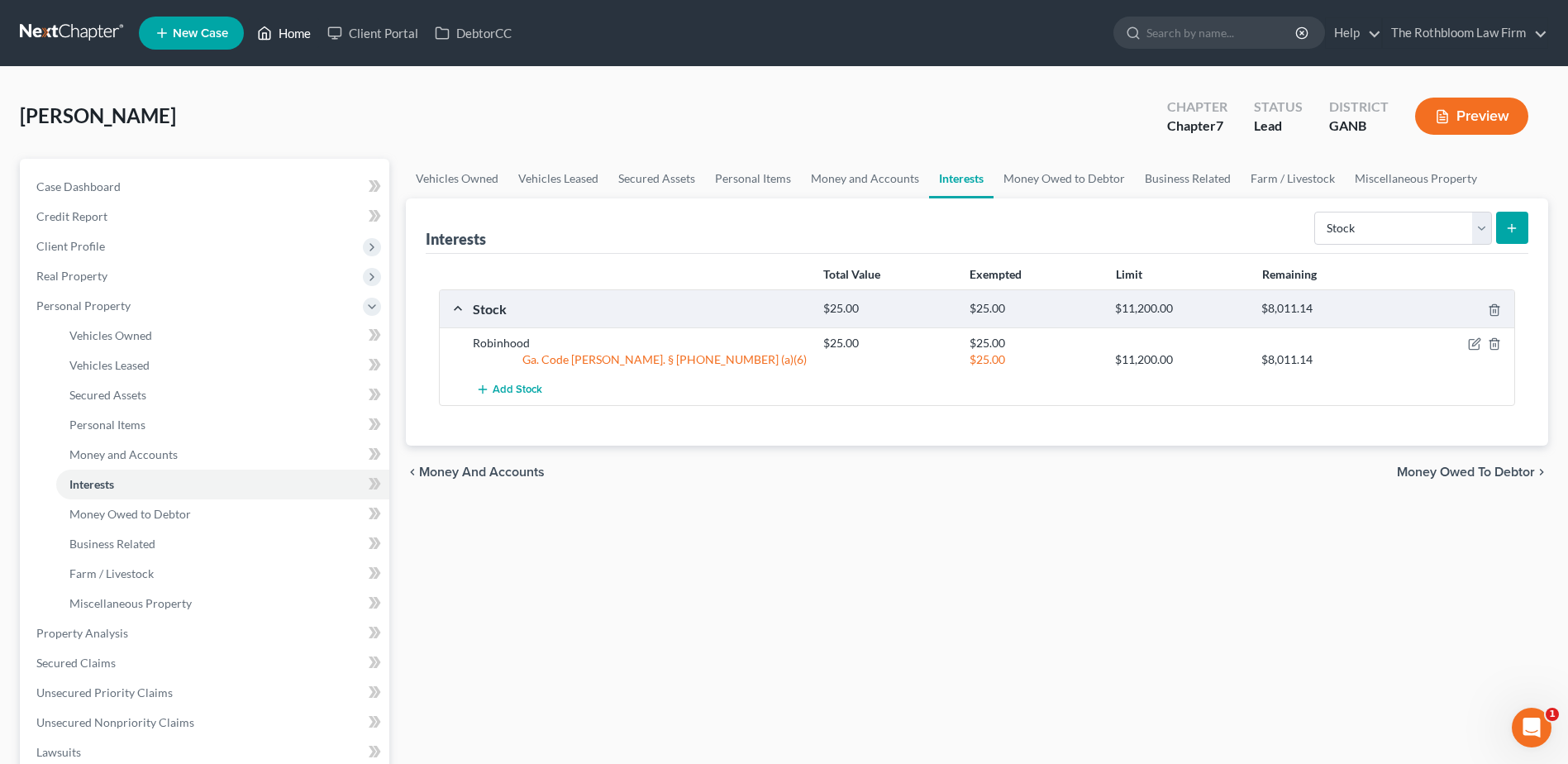
click at [296, 36] on link "Home" at bounding box center [283, 33] width 70 height 30
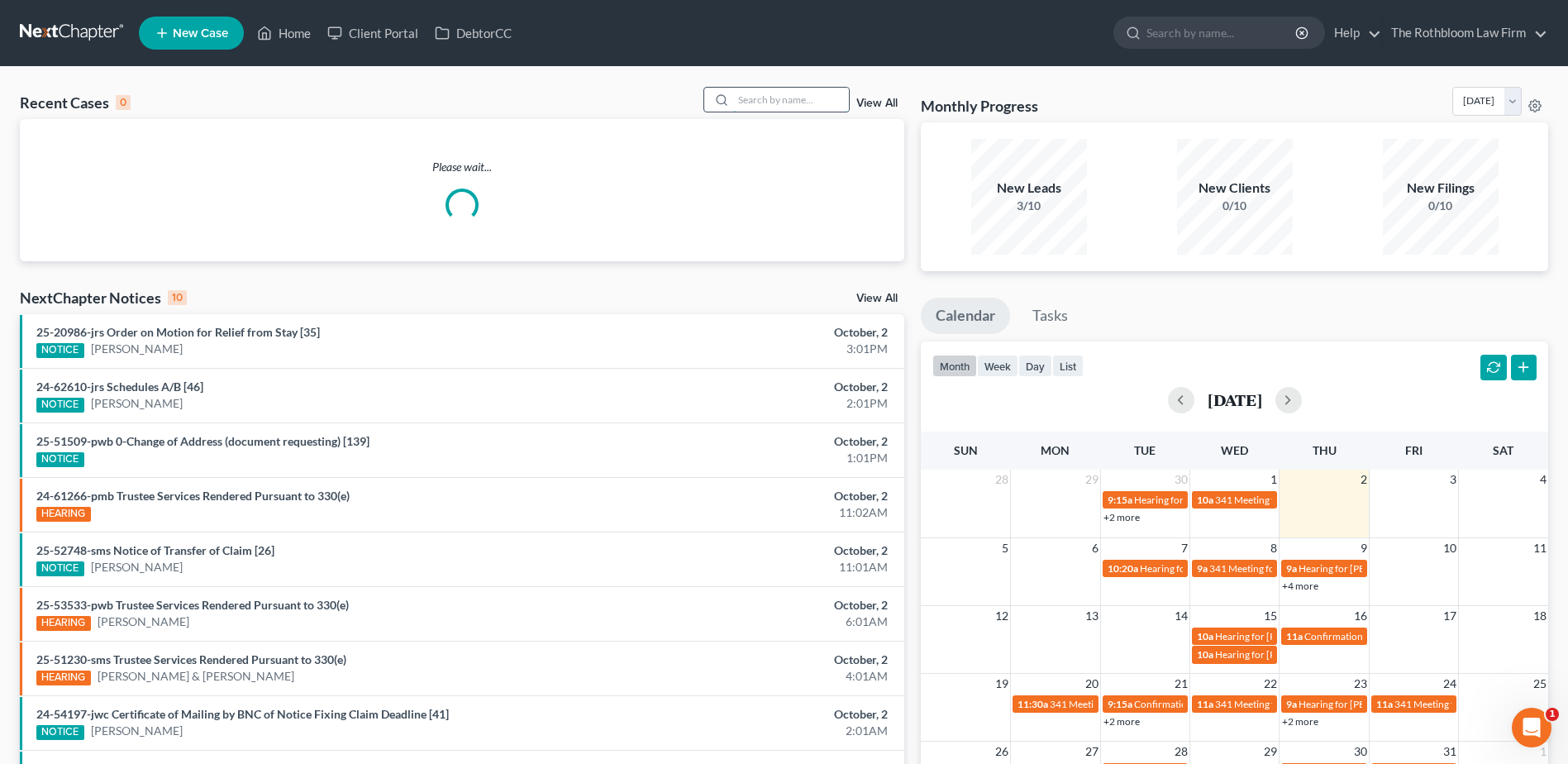
click at [780, 96] on input "search" at bounding box center [791, 100] width 115 height 24
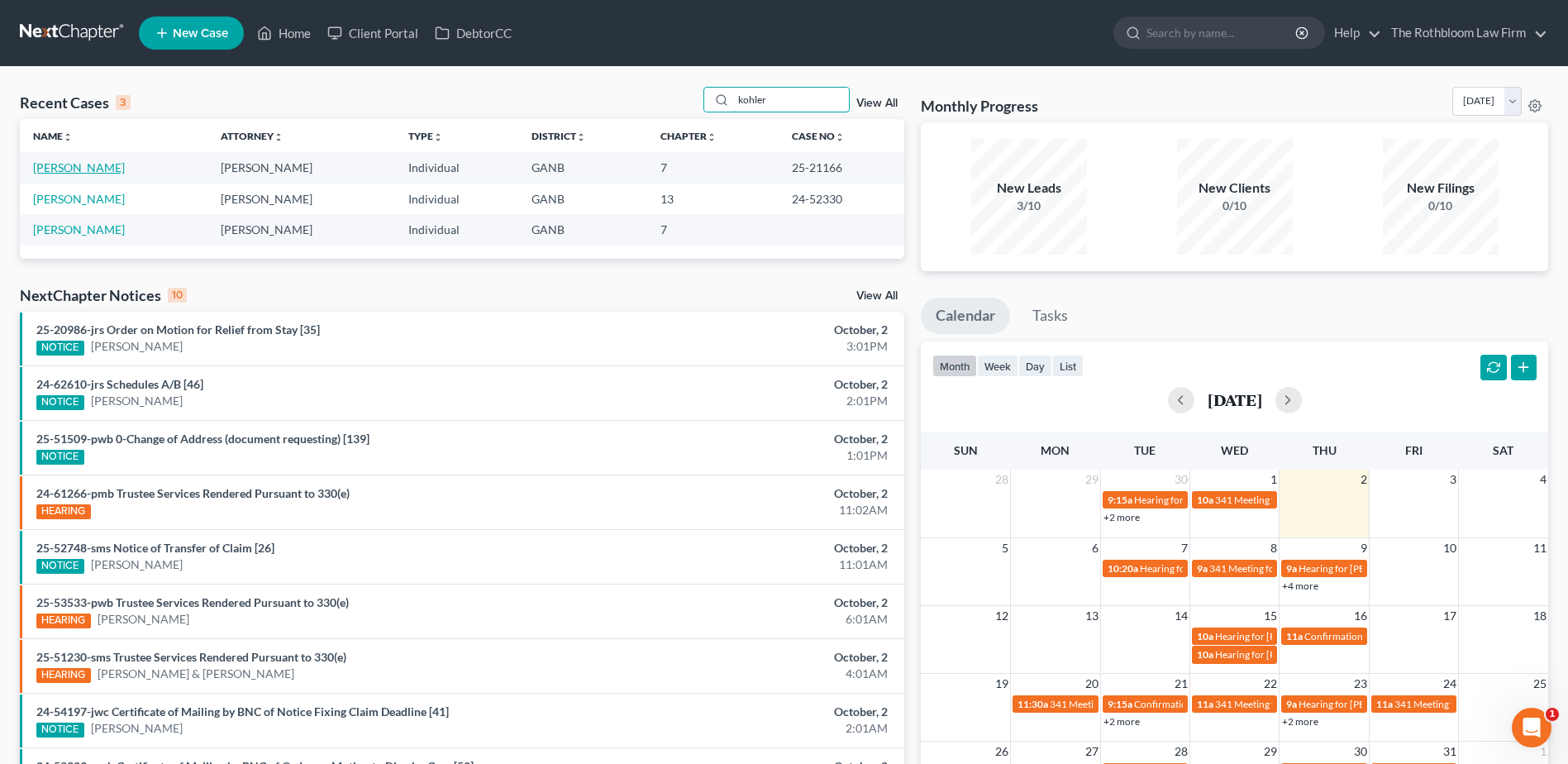
type input "kohler"
click at [71, 167] on link "Kohler, Kenneth" at bounding box center [78, 167] width 92 height 14
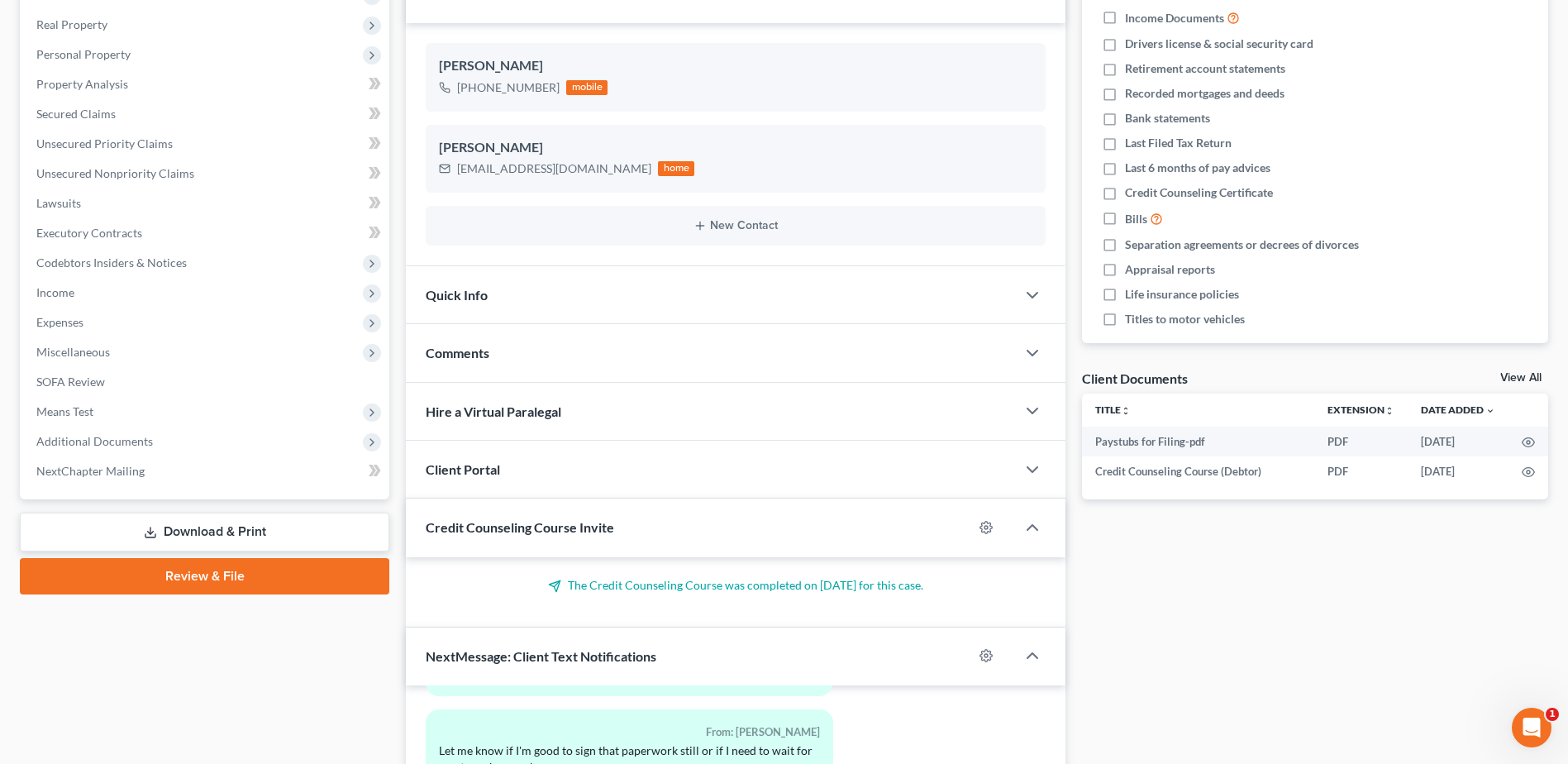
scroll to position [248, 0]
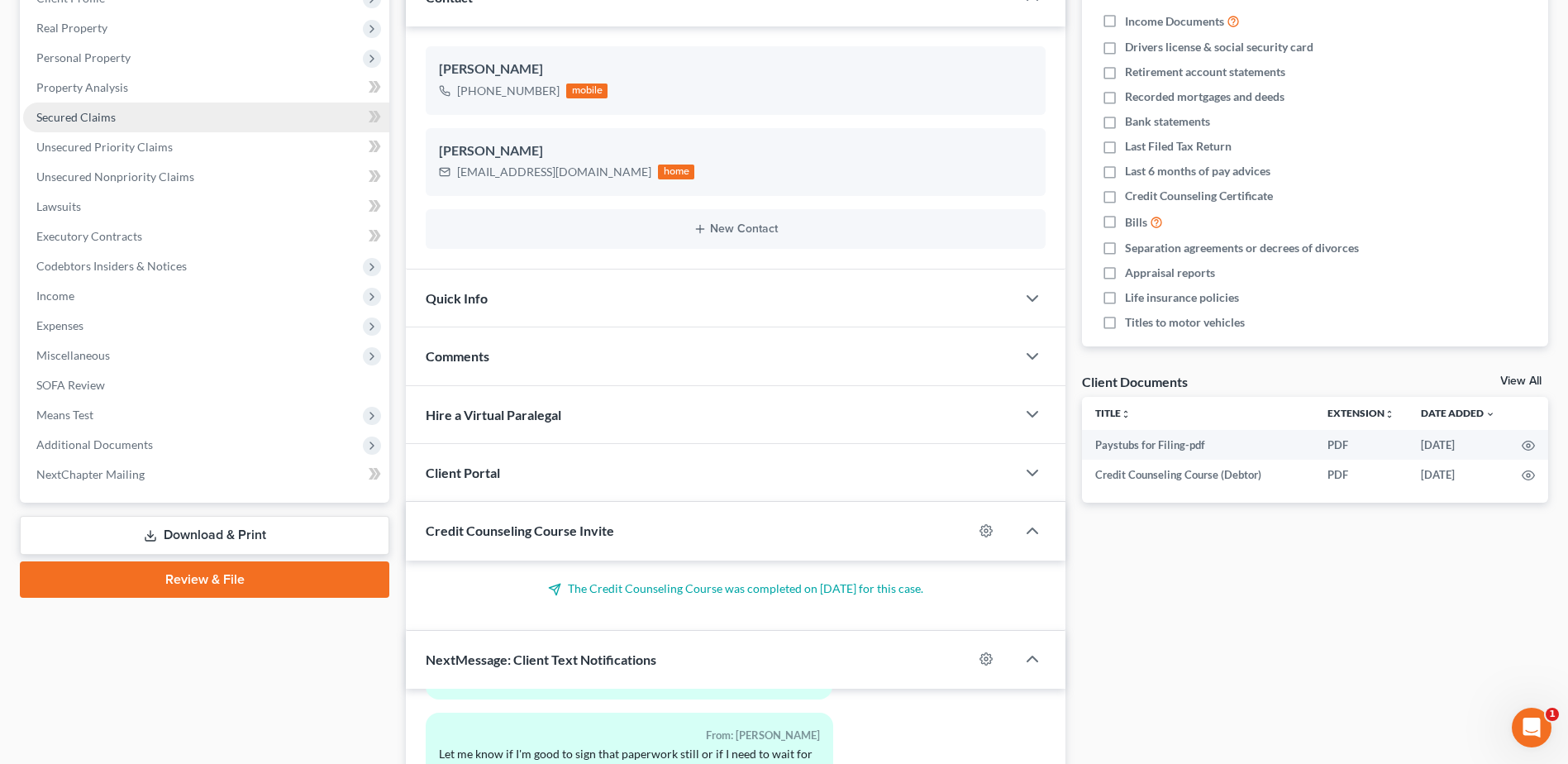
click at [77, 116] on span "Secured Claims" at bounding box center [75, 116] width 79 height 14
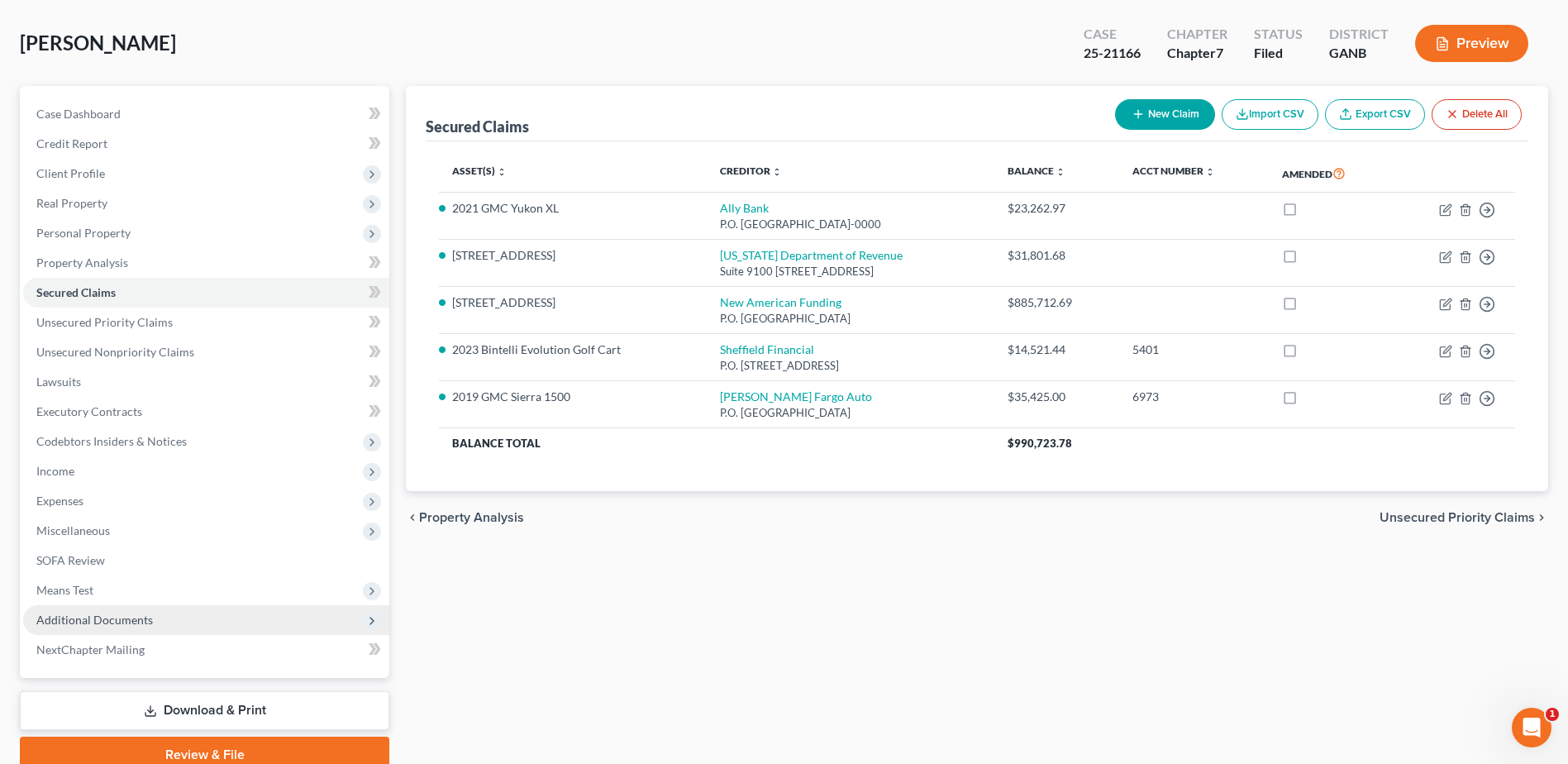
scroll to position [144, 0]
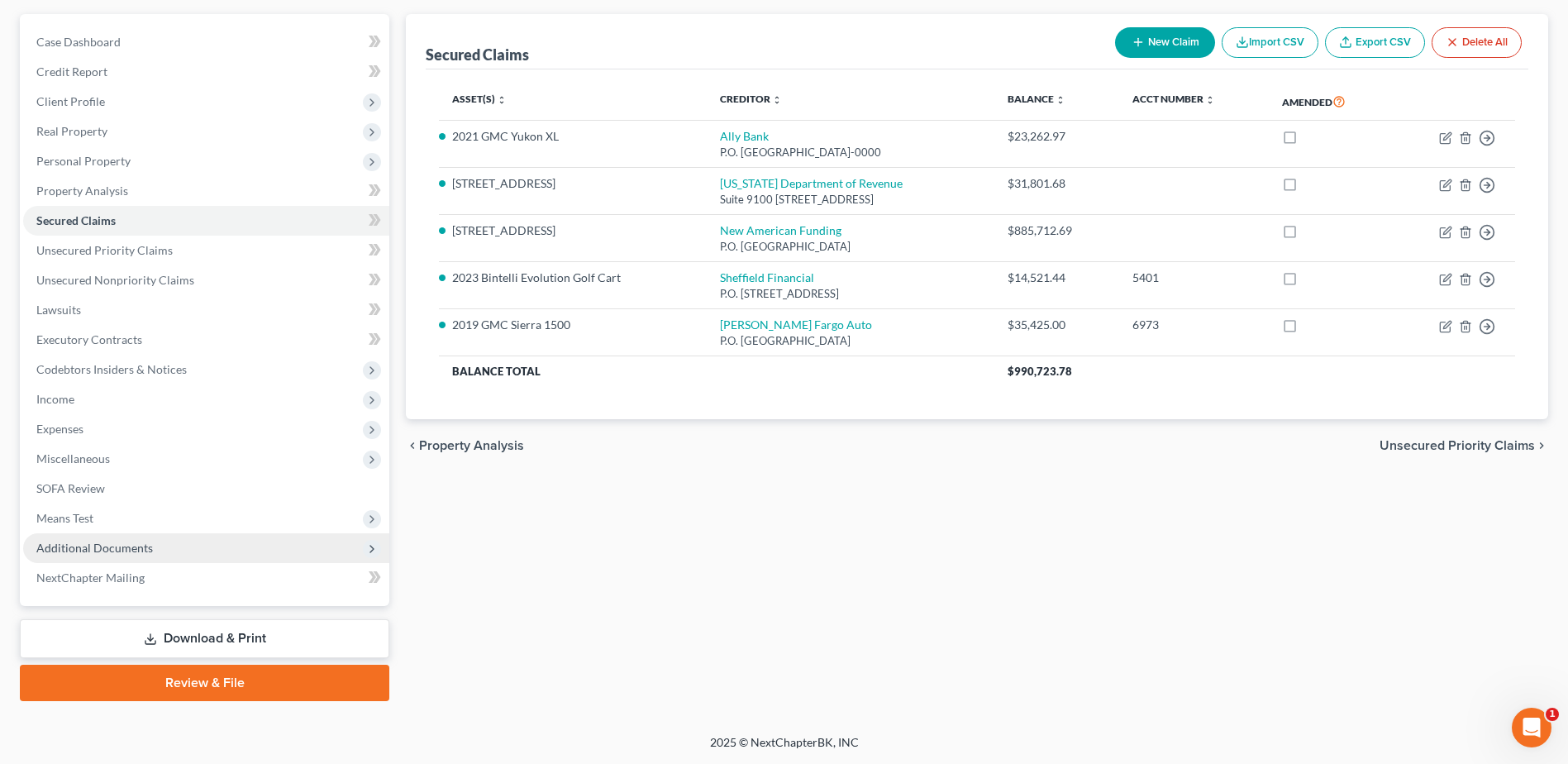
drag, startPoint x: 101, startPoint y: 541, endPoint x: 133, endPoint y: 542, distance: 32.0
click at [101, 541] on span "Additional Documents" at bounding box center [94, 547] width 116 height 14
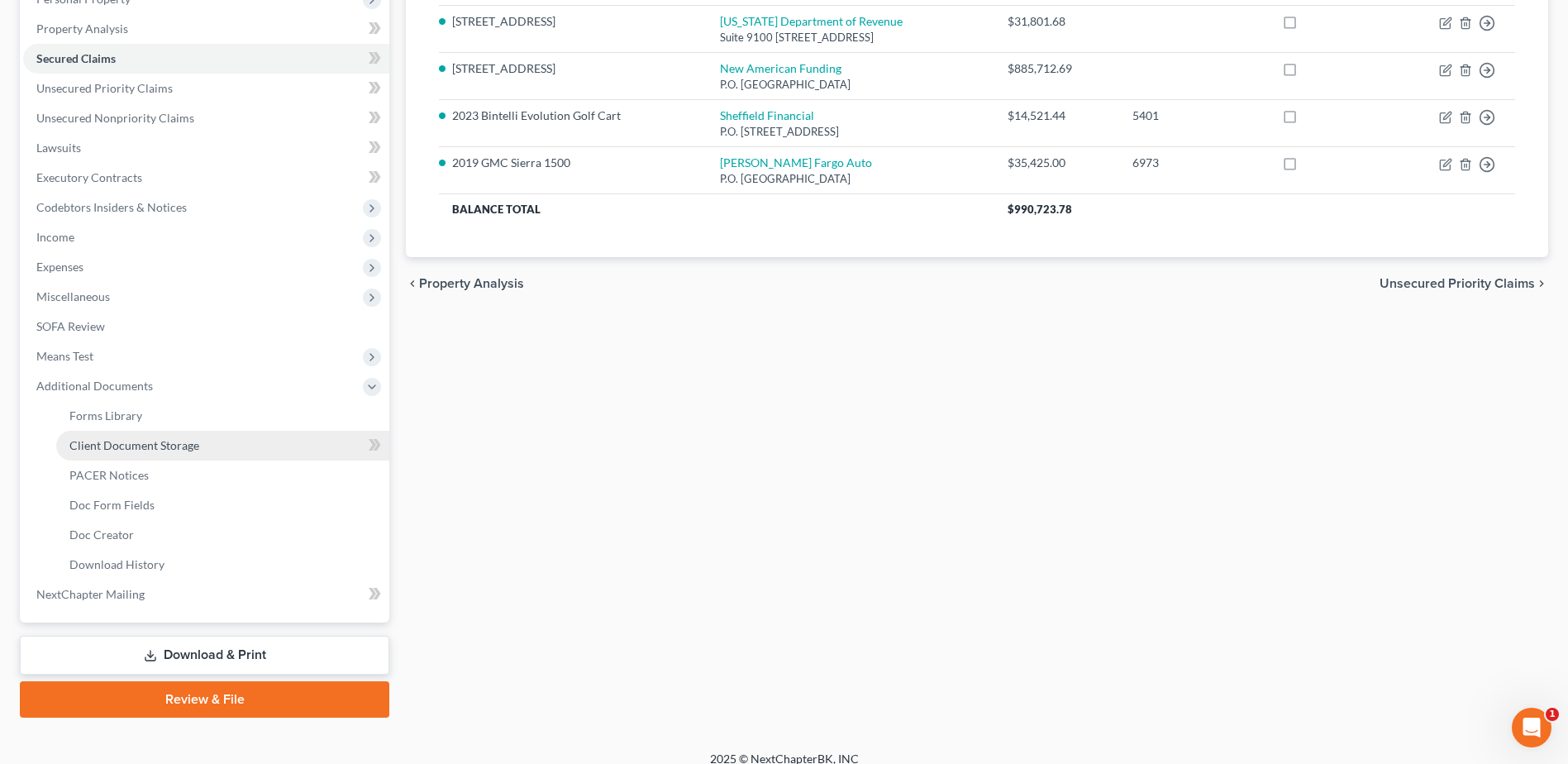
scroll to position [323, 0]
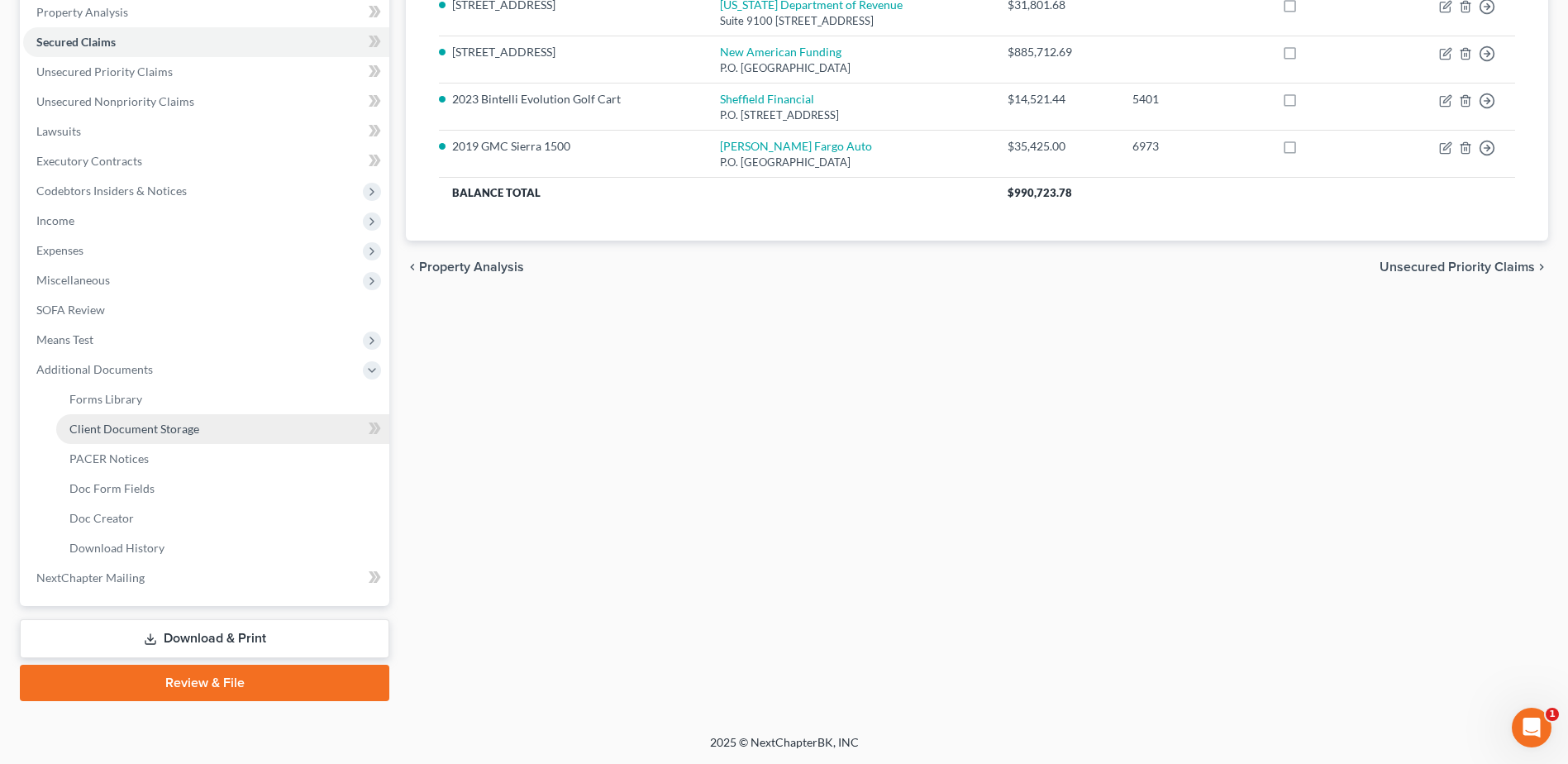
click at [129, 427] on span "Client Document Storage" at bounding box center [133, 428] width 130 height 14
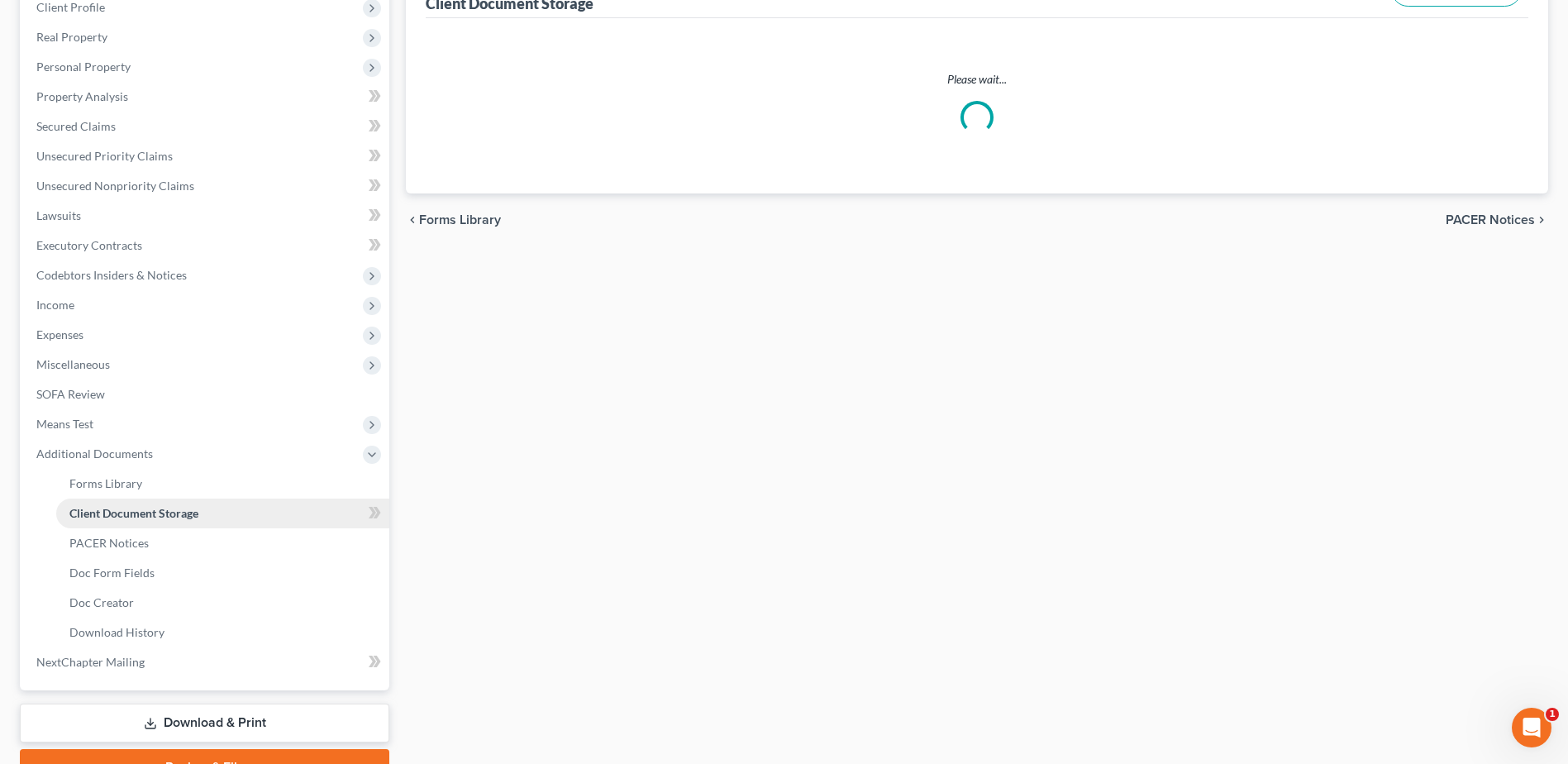
select select "5"
select select "35"
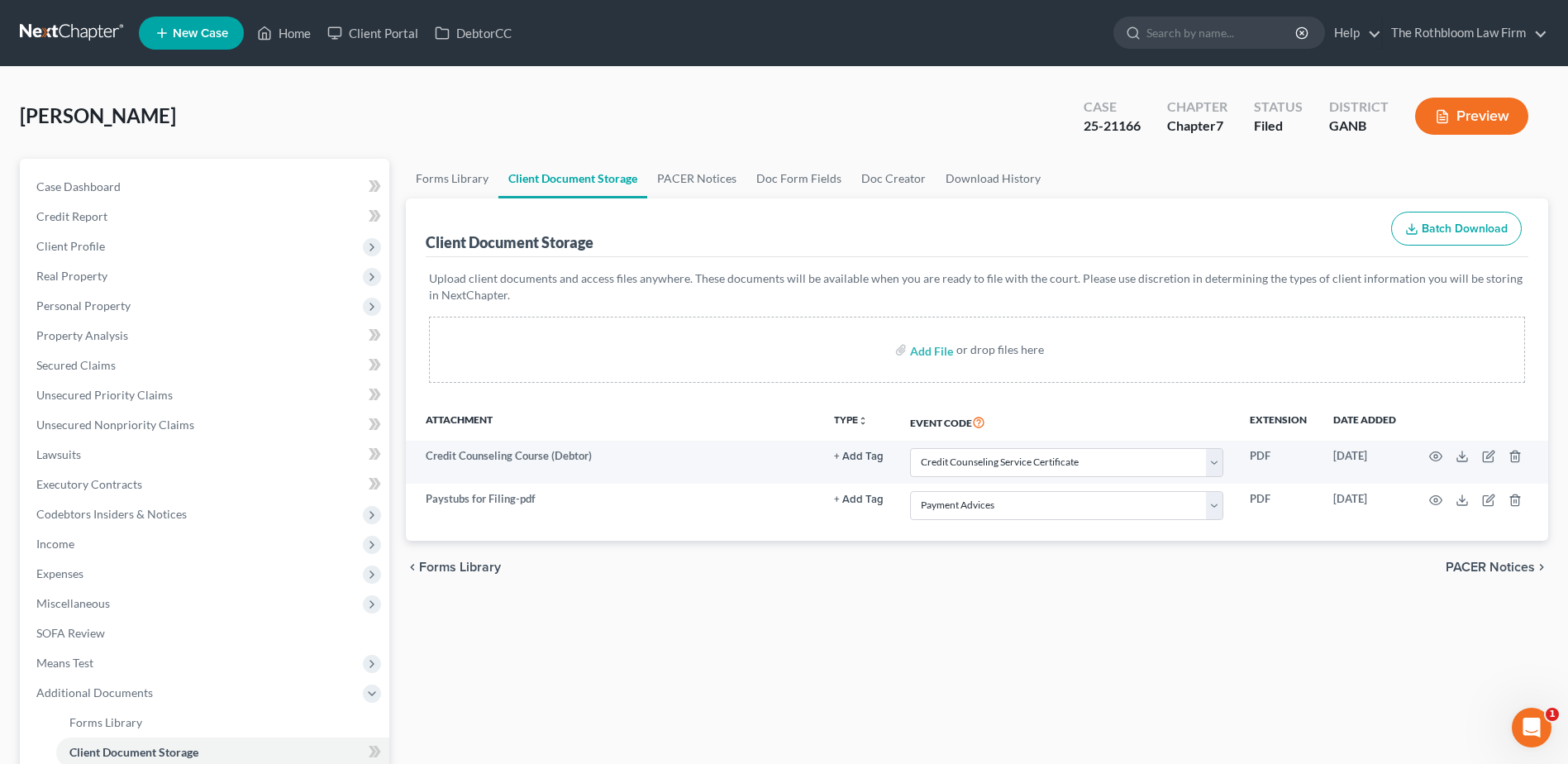
scroll to position [323, 0]
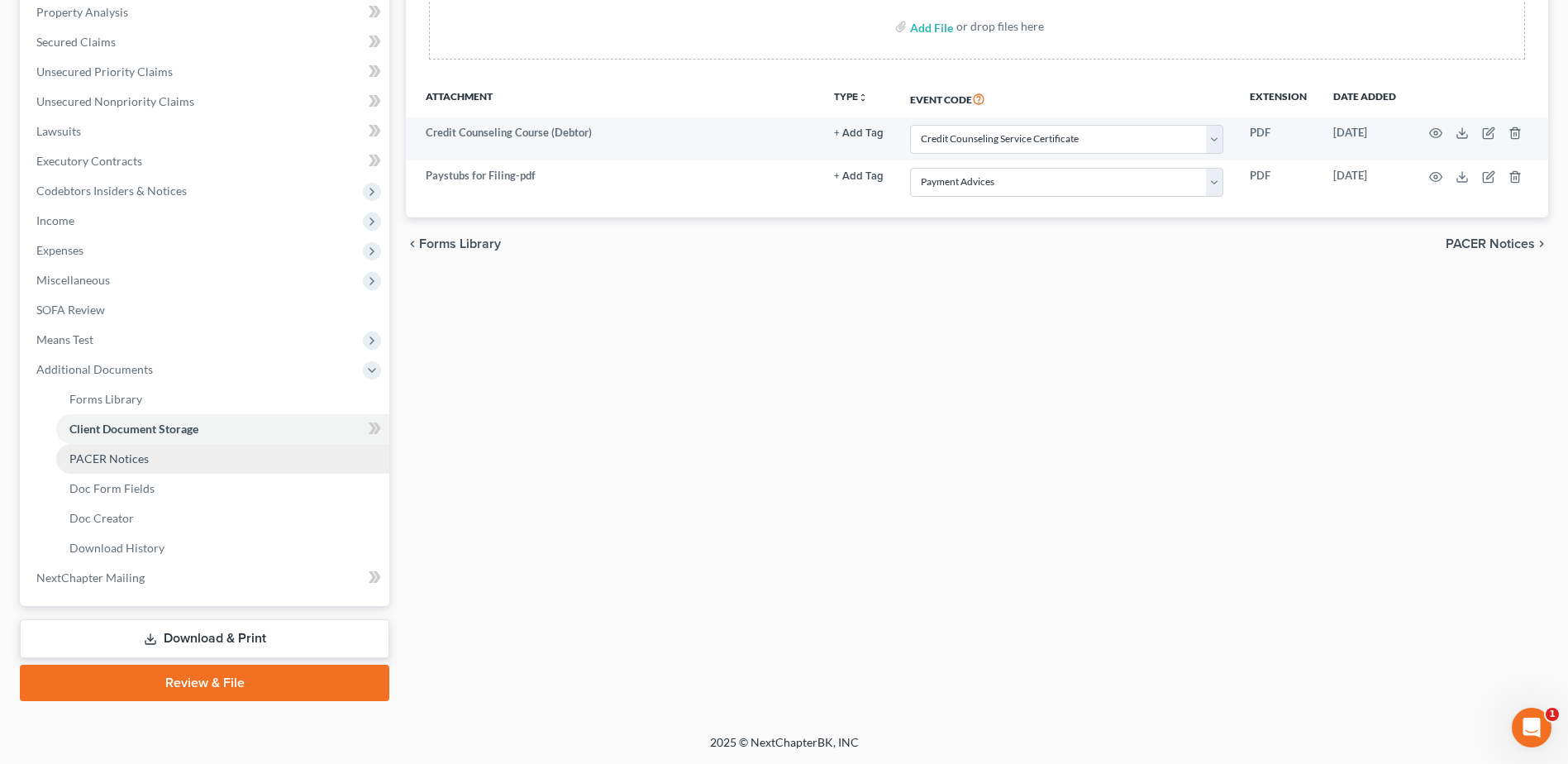
click at [151, 458] on link "PACER Notices" at bounding box center [222, 459] width 333 height 30
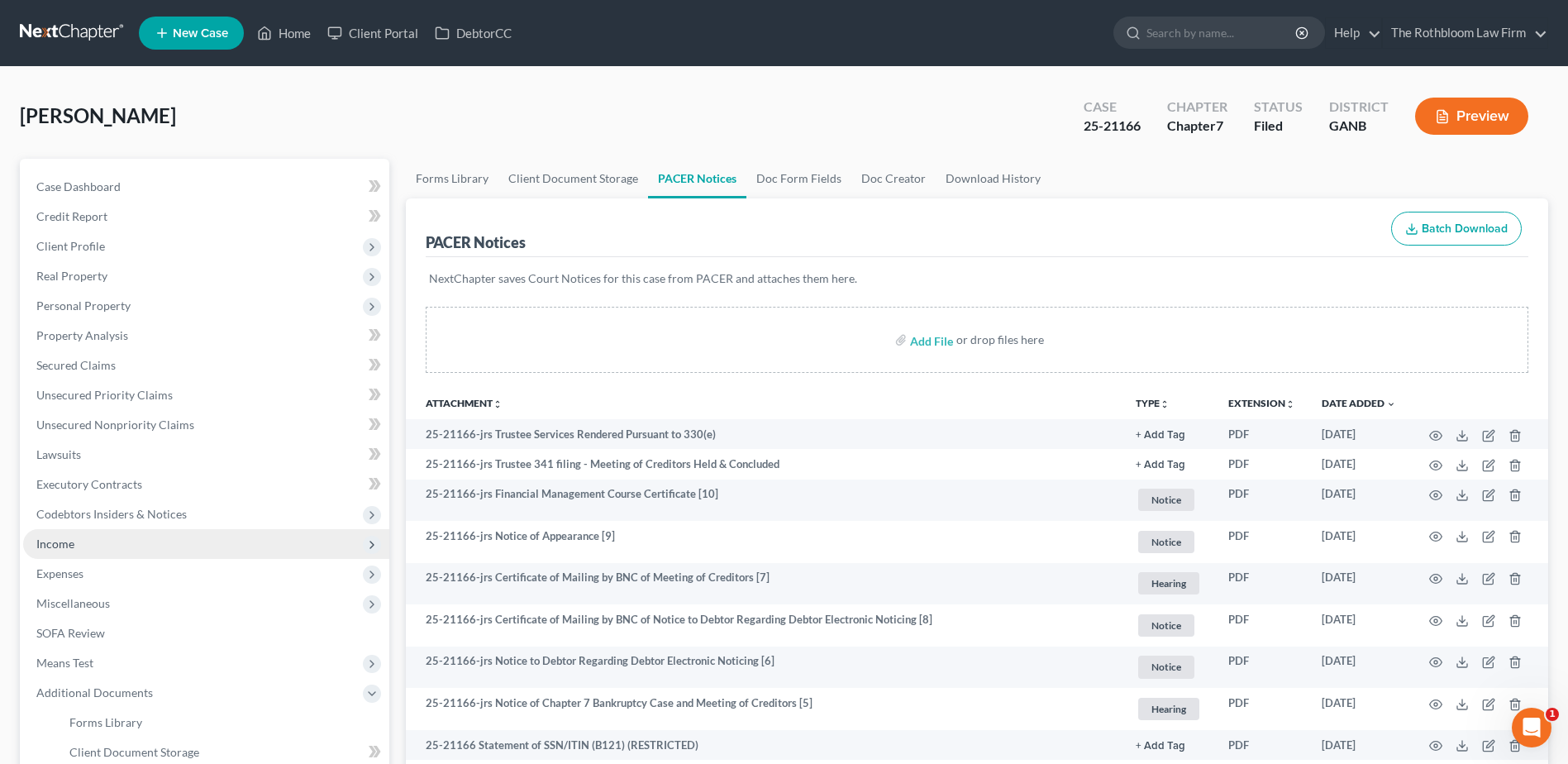
click at [66, 548] on span "Income" at bounding box center [55, 543] width 38 height 14
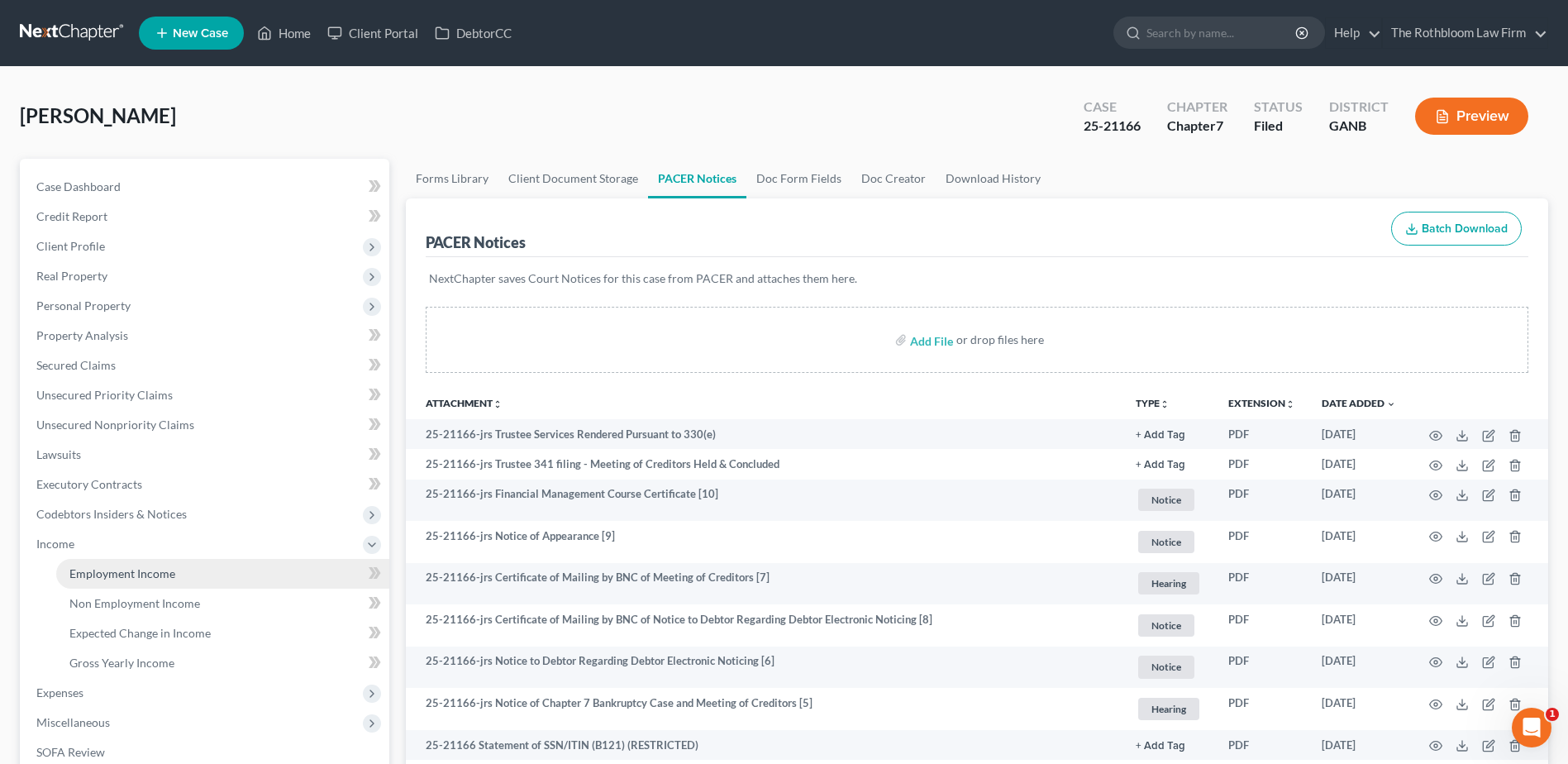
click at [153, 572] on span "Employment Income" at bounding box center [122, 573] width 106 height 14
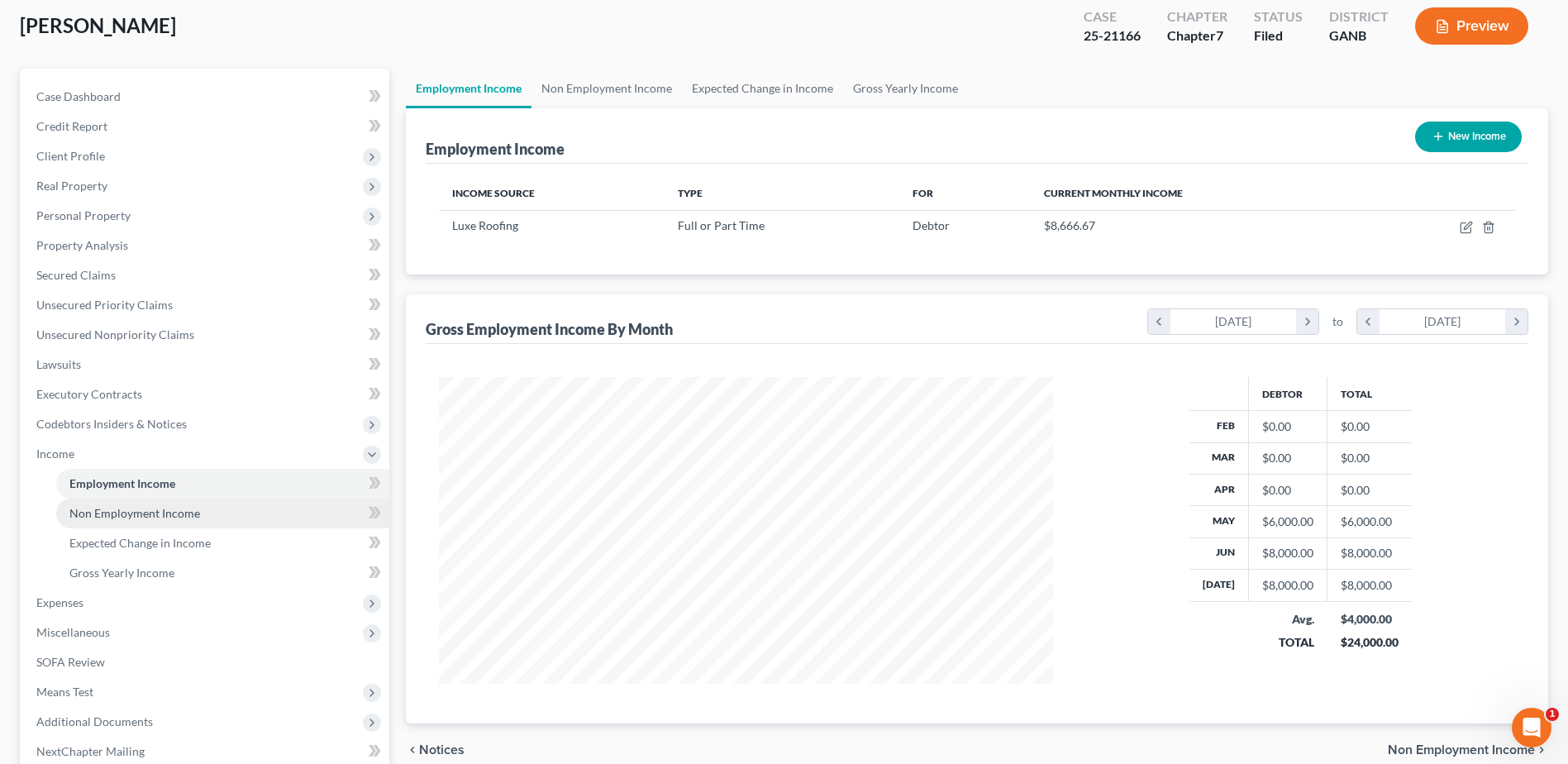
scroll to position [248, 0]
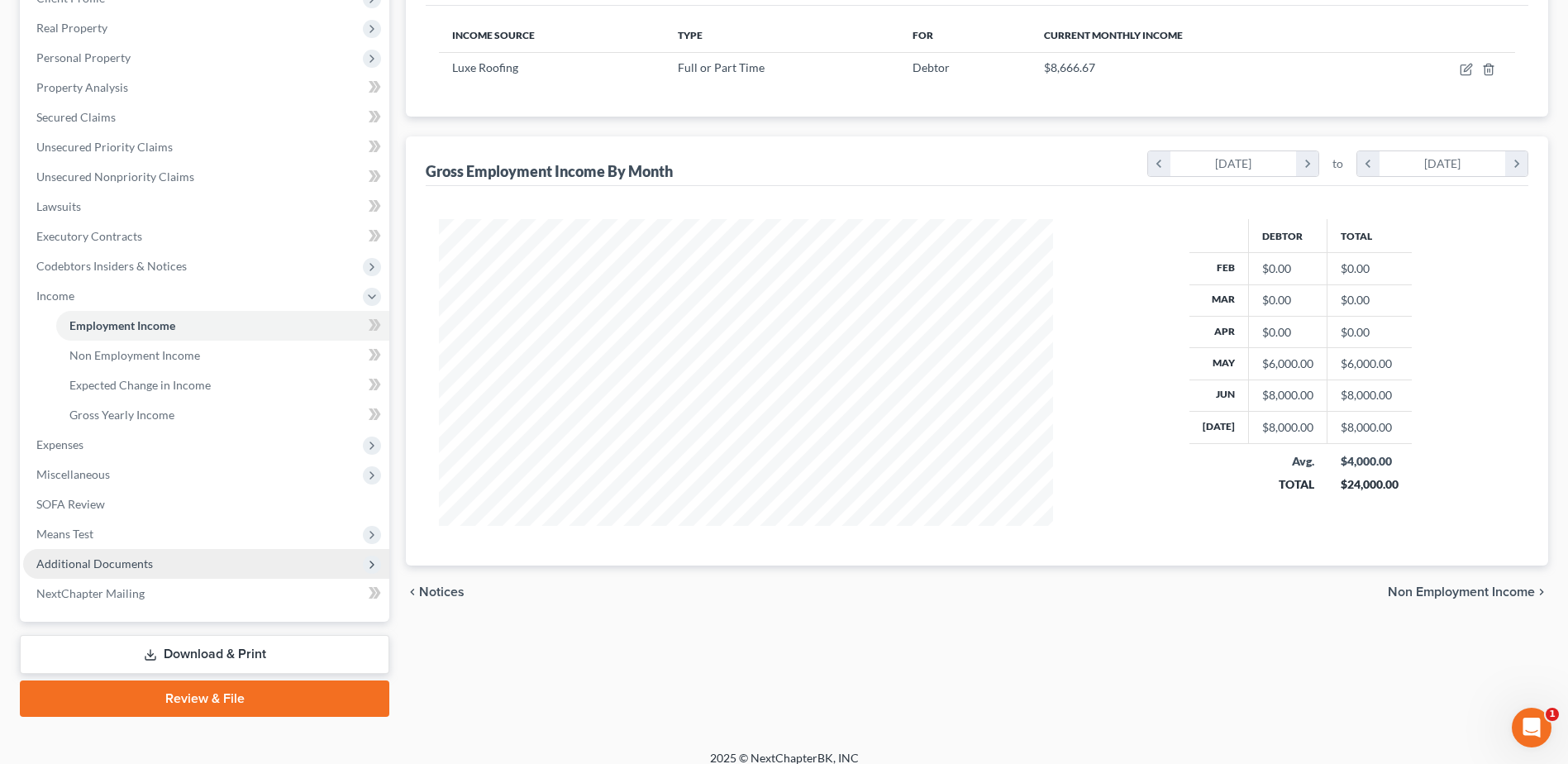
drag, startPoint x: 86, startPoint y: 564, endPoint x: 96, endPoint y: 555, distance: 13.5
click at [86, 564] on span "Additional Documents" at bounding box center [94, 563] width 116 height 14
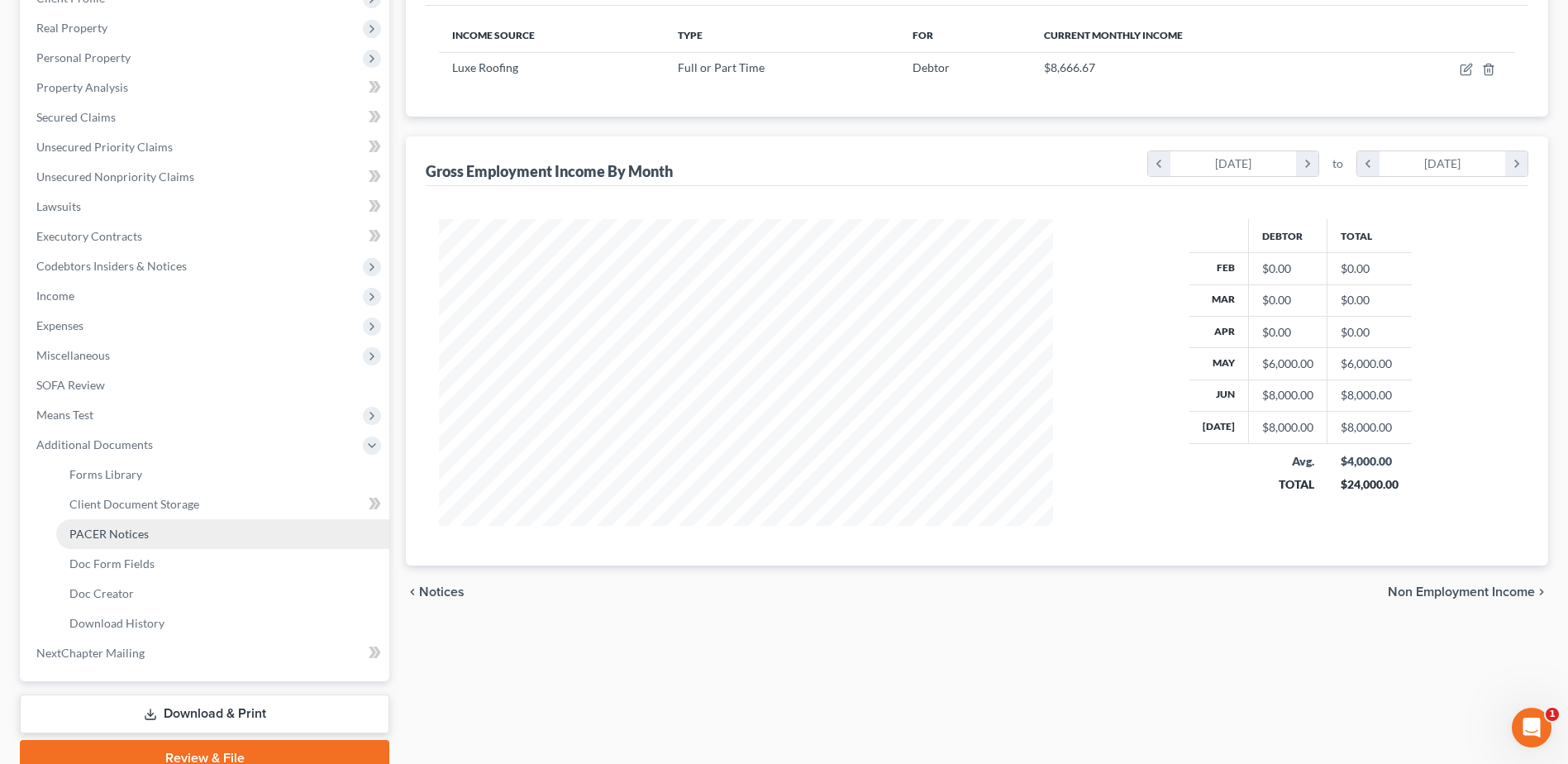
click at [106, 537] on span "PACER Notices" at bounding box center [108, 533] width 79 height 14
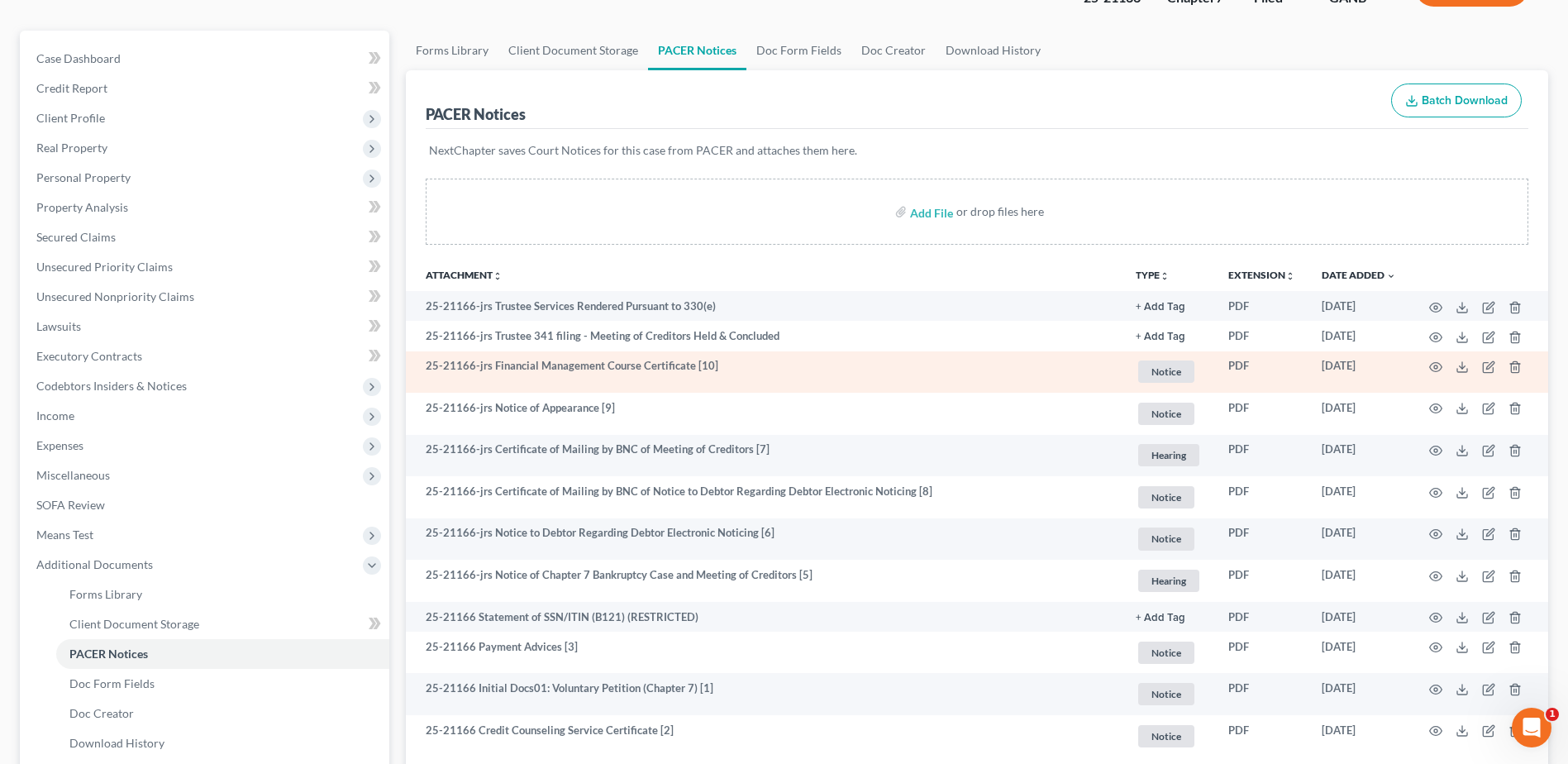
scroll to position [165, 0]
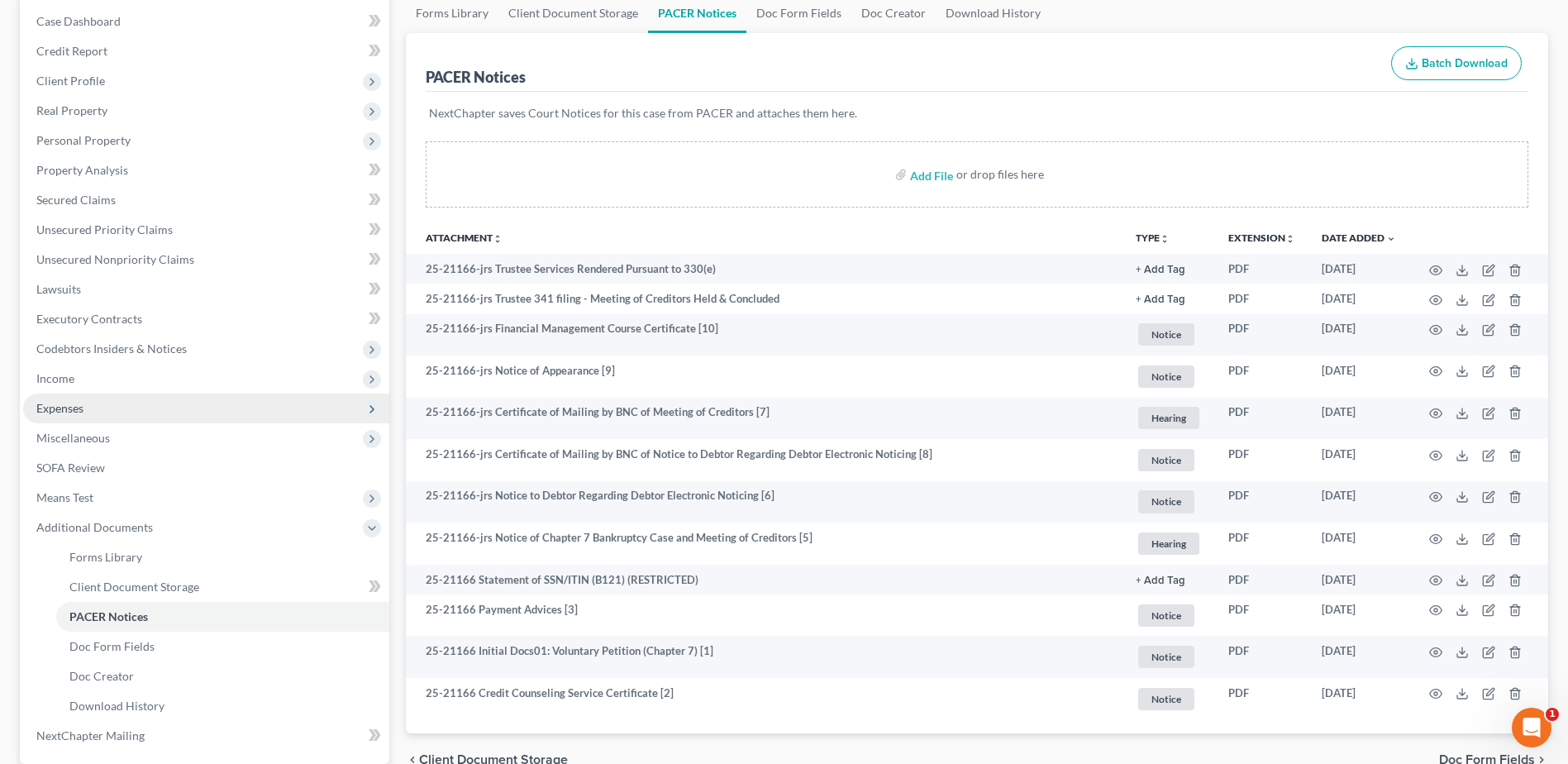
click at [59, 404] on span "Expenses" at bounding box center [60, 408] width 47 height 14
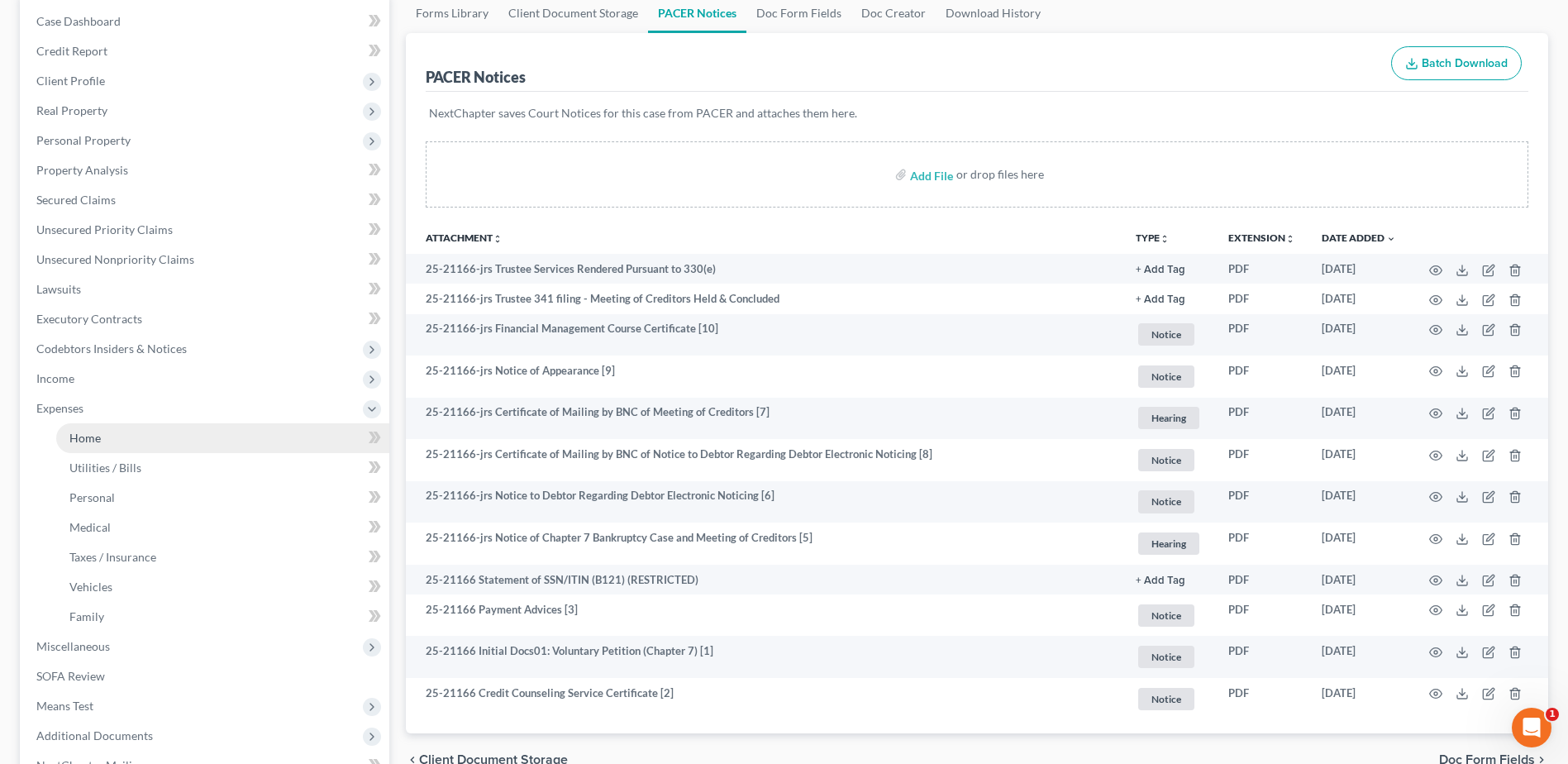
click at [126, 433] on link "Home" at bounding box center [222, 438] width 333 height 30
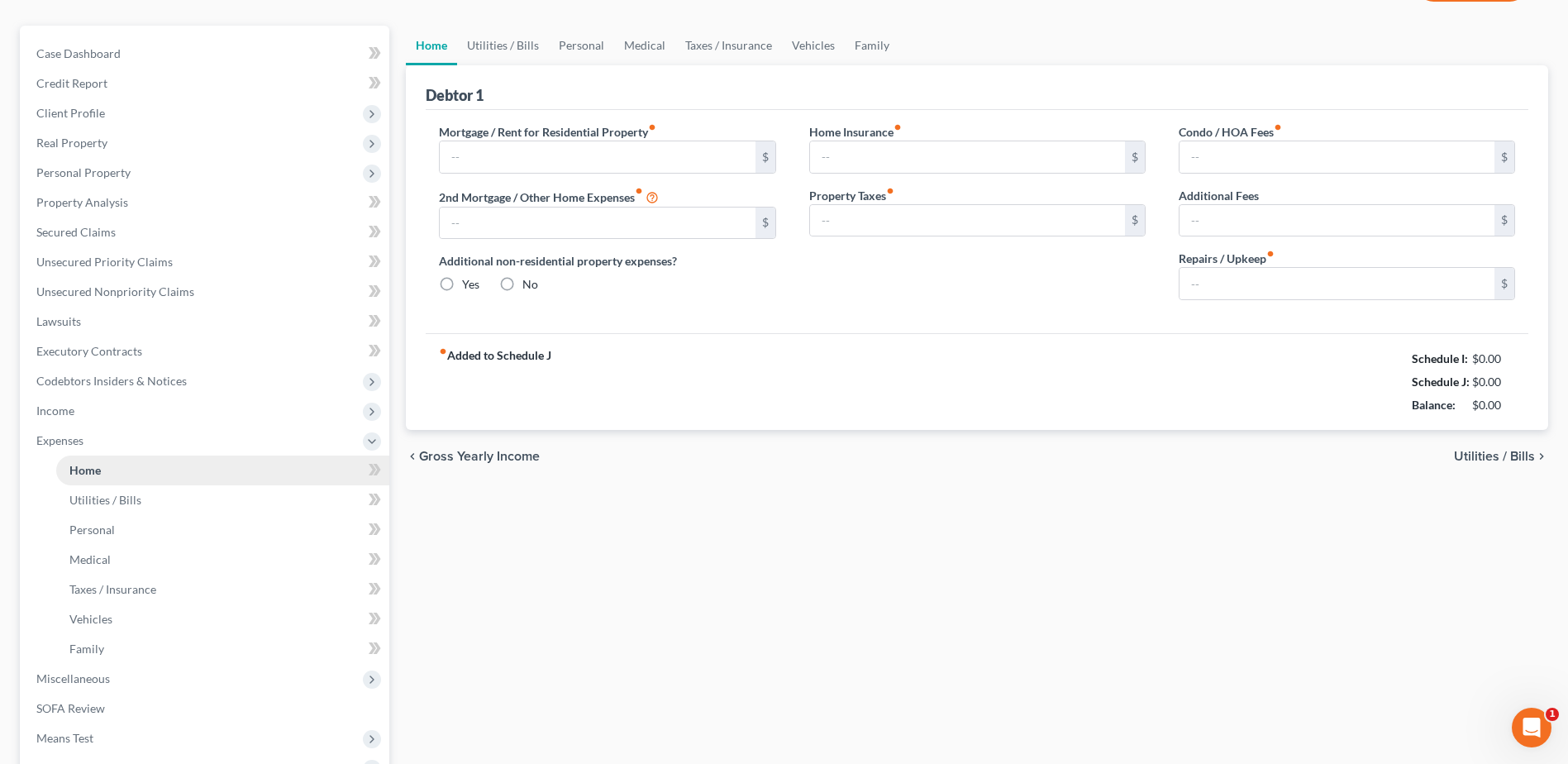
type input "6,769.20"
type input "0.00"
radio input "true"
type input "0.00"
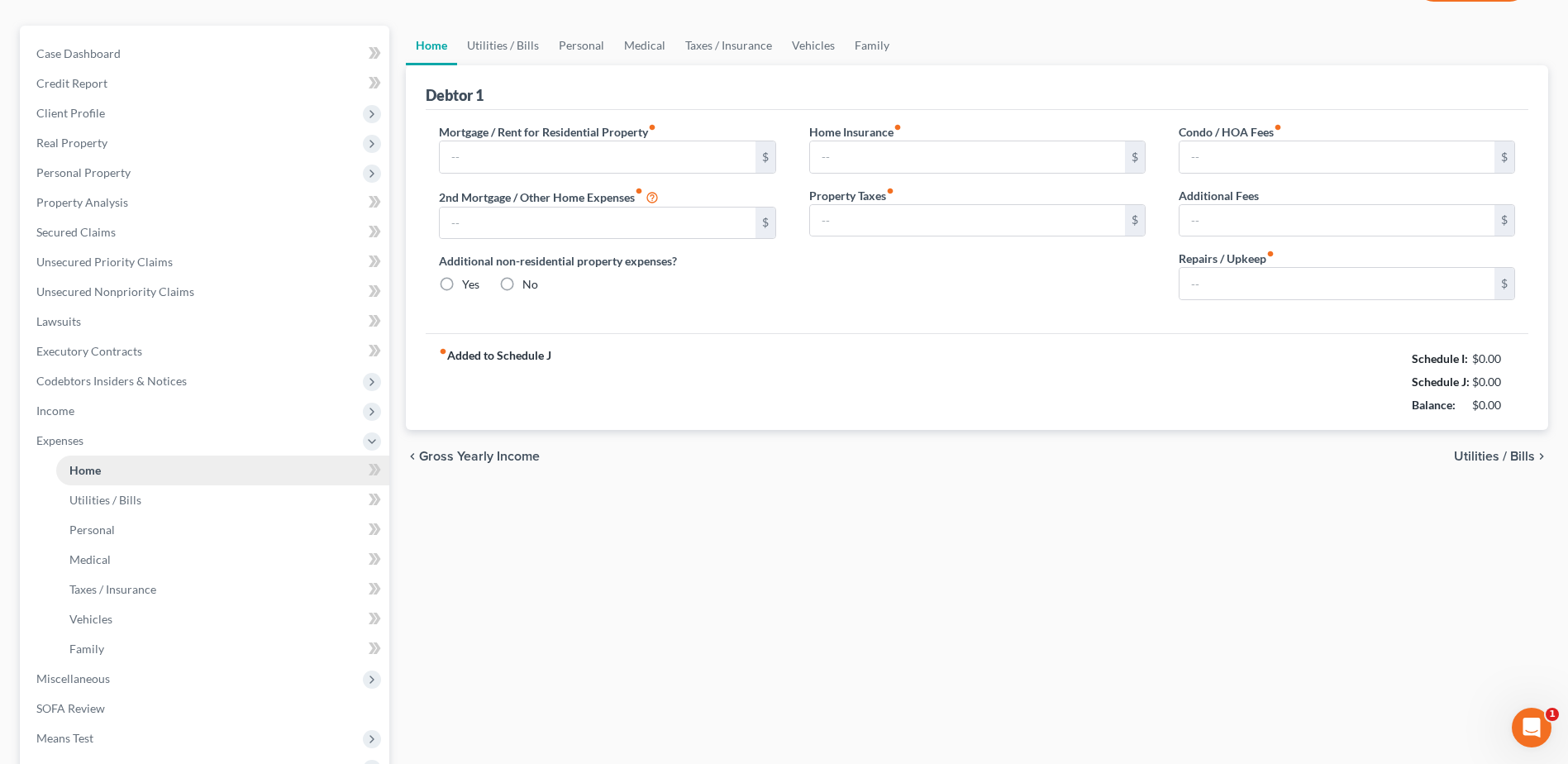
type input "91.66"
type input "0.00"
type input "75.00"
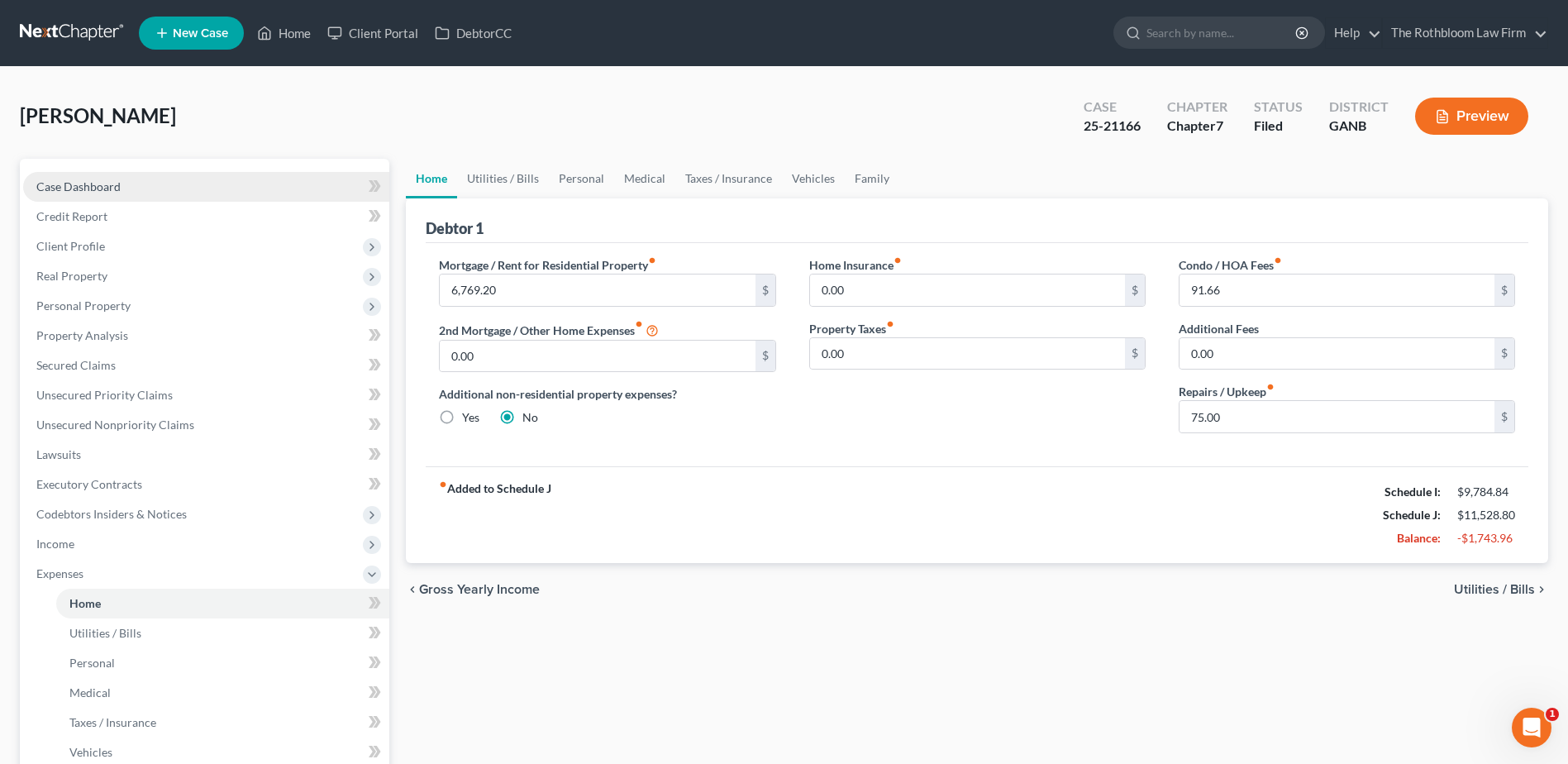
click at [41, 186] on span "Case Dashboard" at bounding box center [78, 186] width 84 height 14
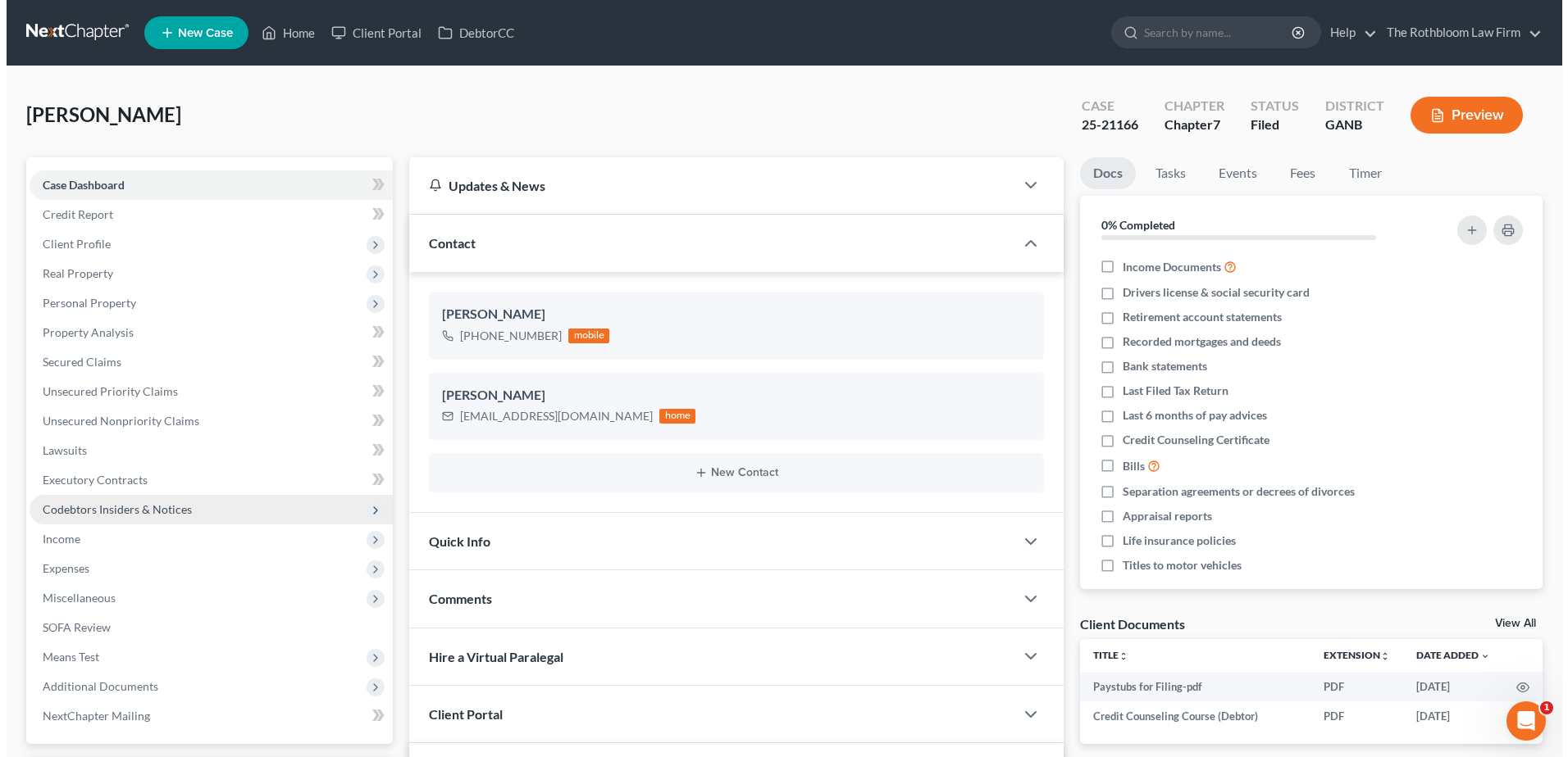
scroll to position [700, 0]
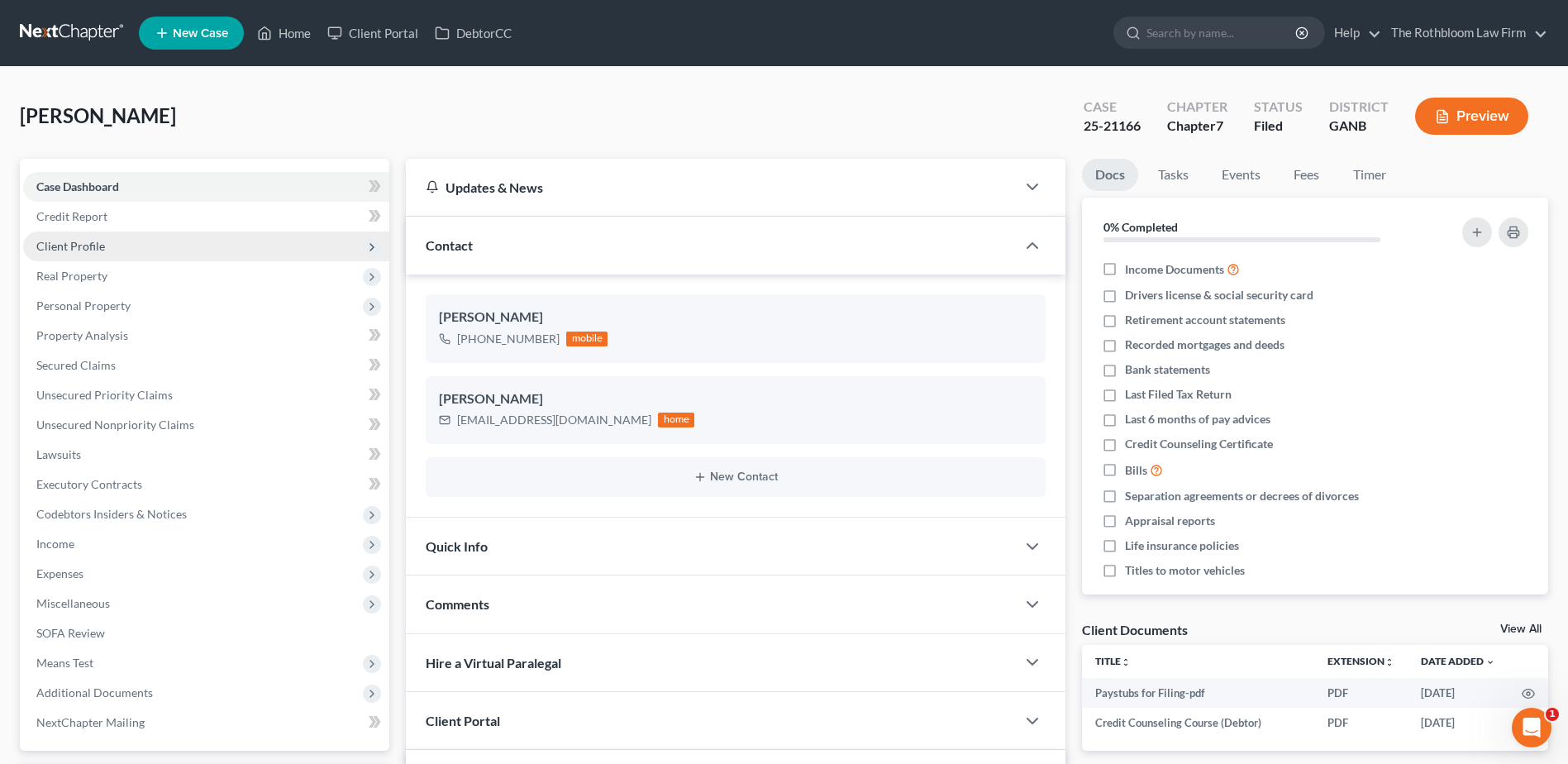
click at [84, 252] on span "Client Profile" at bounding box center [71, 245] width 69 height 14
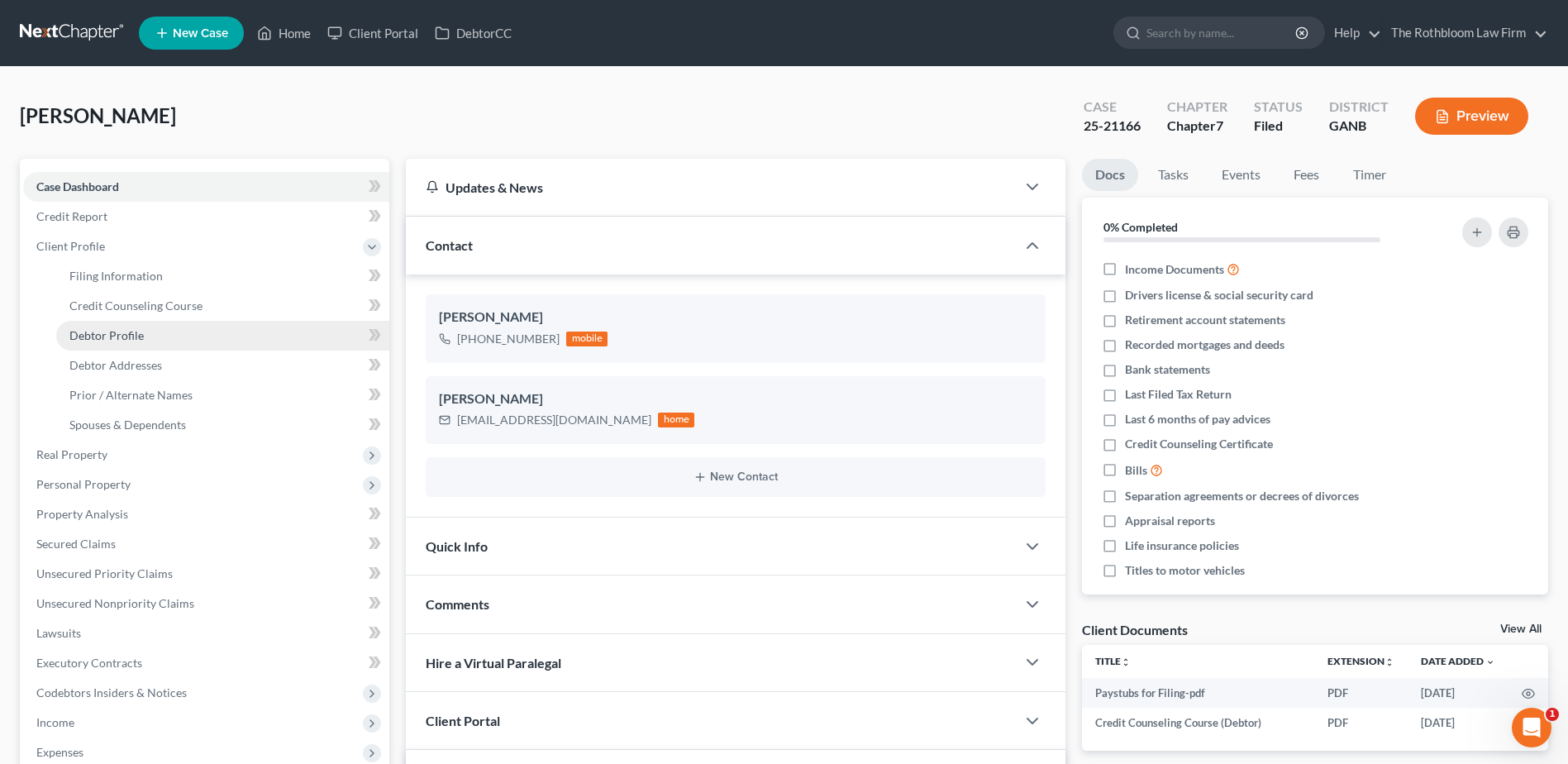
click at [124, 342] on link "Debtor Profile" at bounding box center [222, 335] width 333 height 30
select select "1"
select select "3"
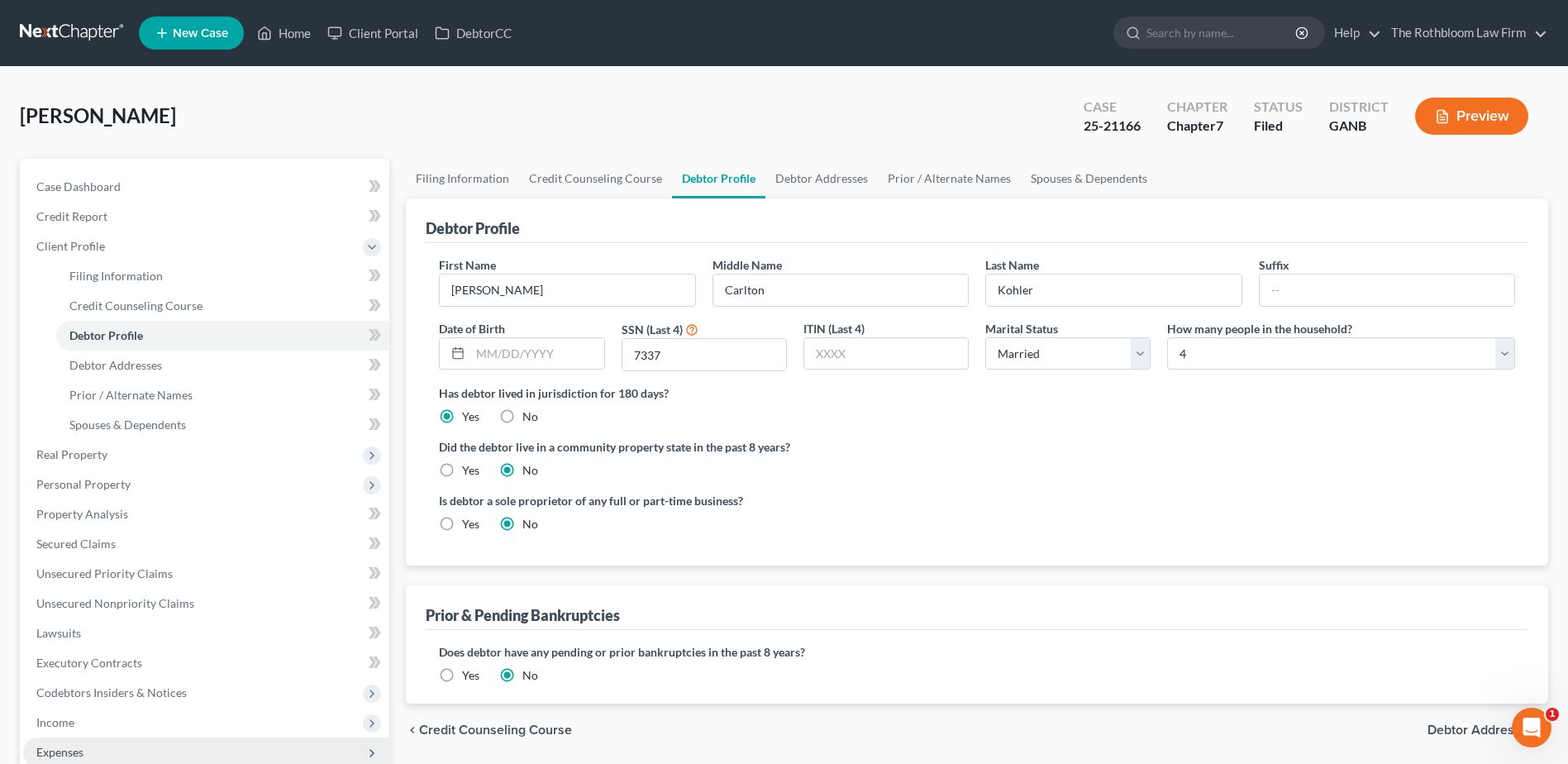
click at [58, 749] on span "Expenses" at bounding box center [60, 751] width 47 height 14
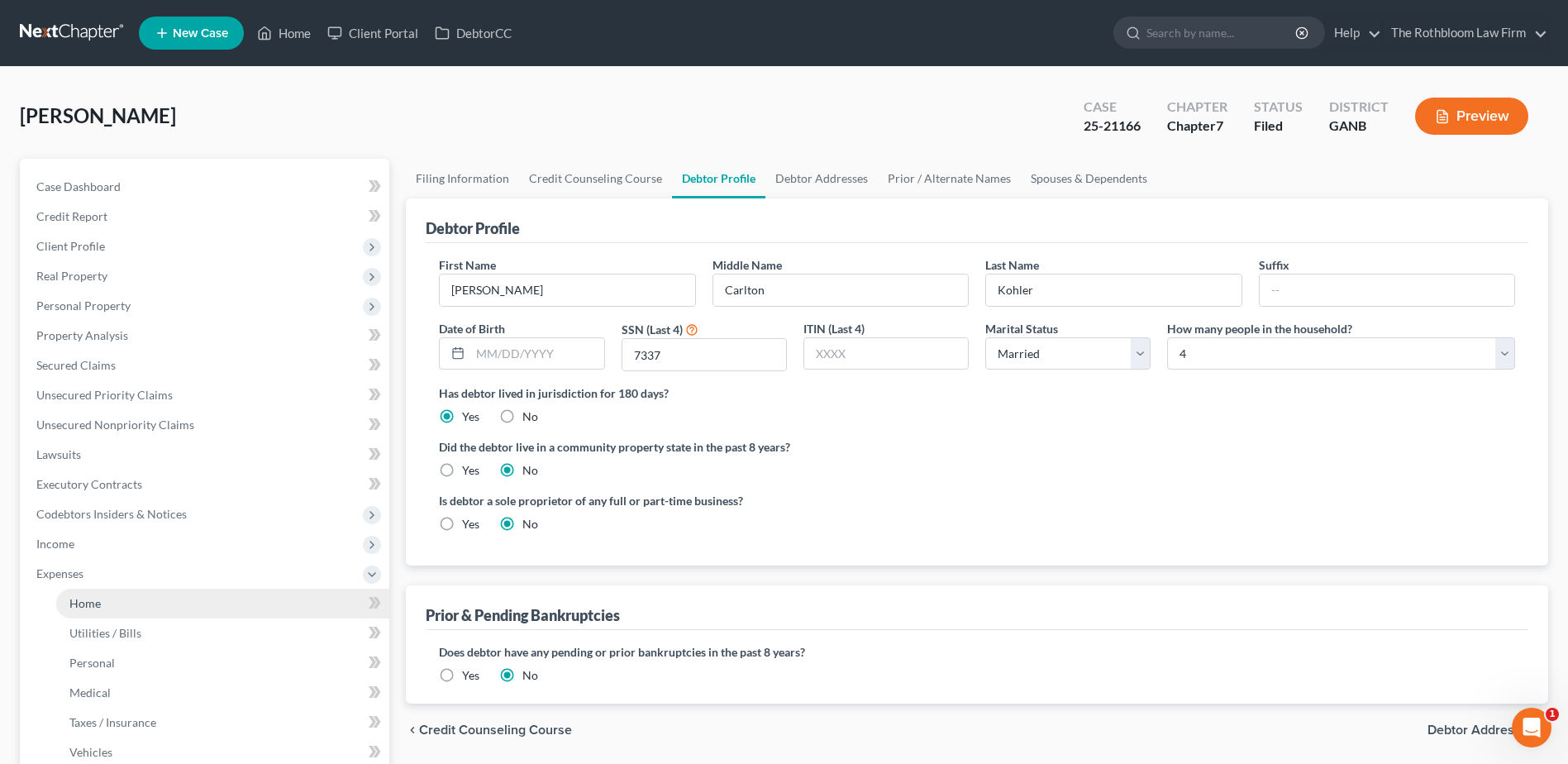
click at [103, 612] on link "Home" at bounding box center [222, 603] width 333 height 30
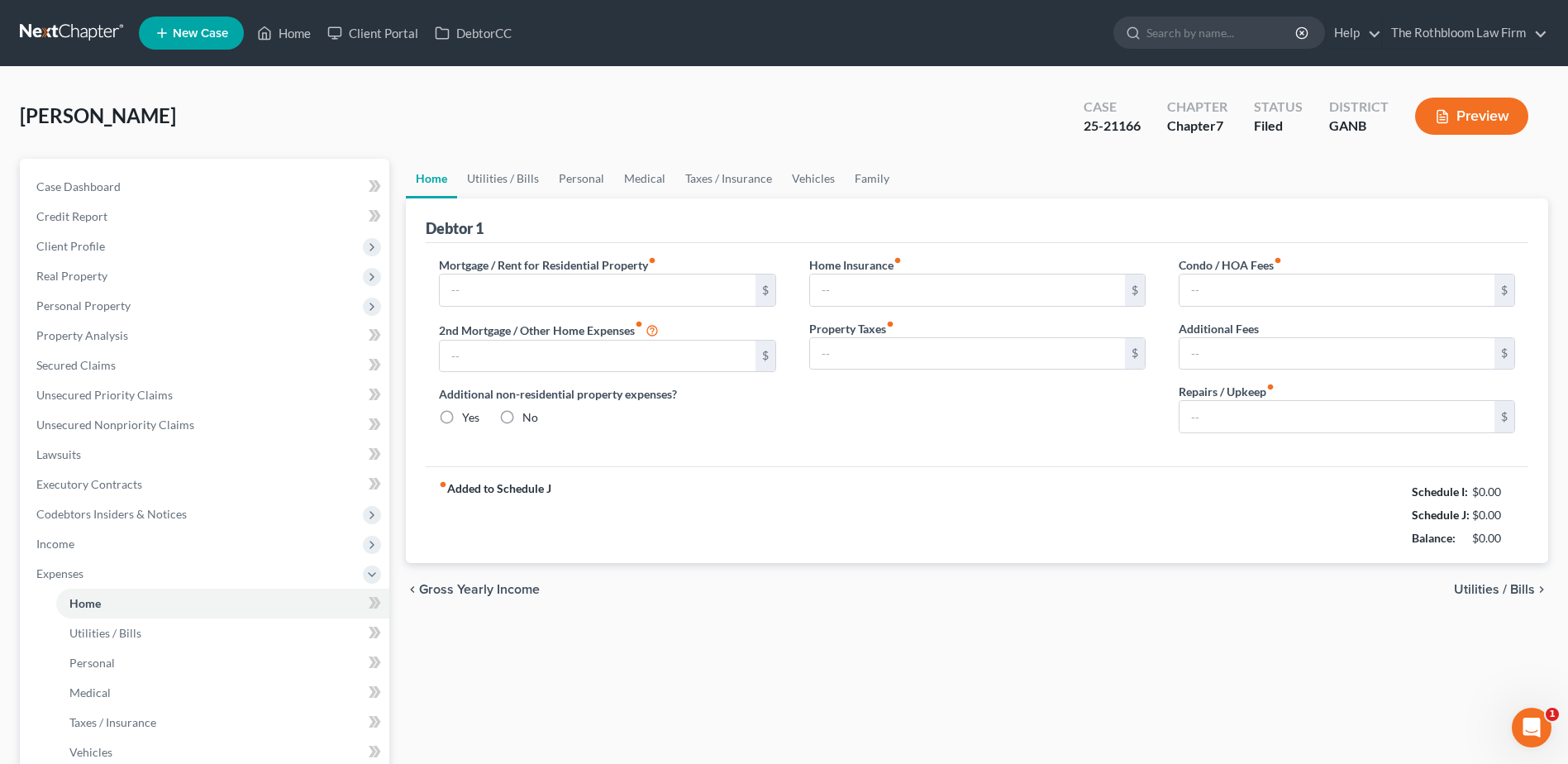
type input "6,769.20"
type input "0.00"
radio input "true"
type input "0.00"
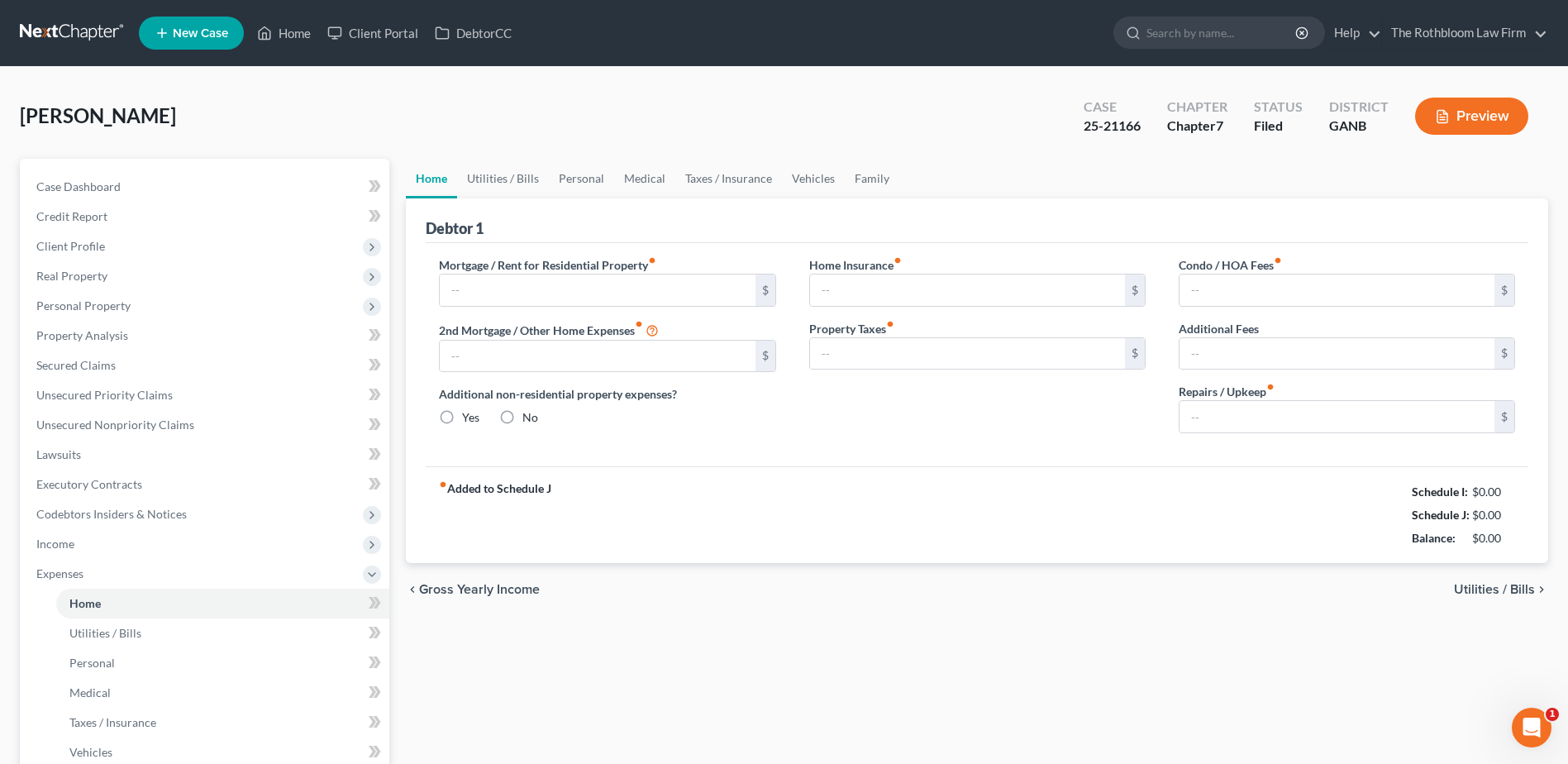
type input "91.66"
type input "0.00"
type input "75.00"
click at [283, 32] on link "Home" at bounding box center [283, 33] width 70 height 30
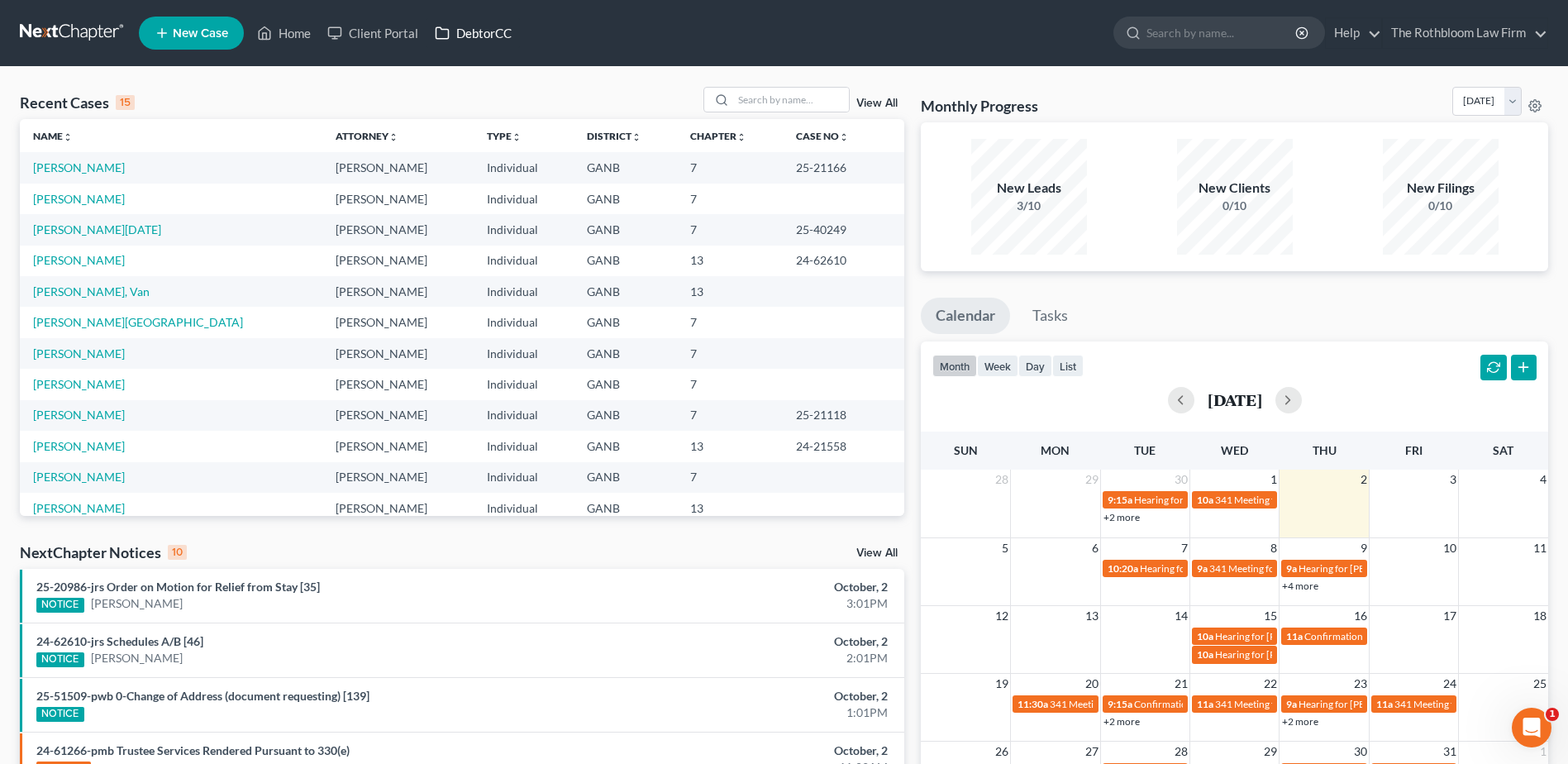
click at [478, 33] on link "DebtorCC" at bounding box center [473, 33] width 94 height 30
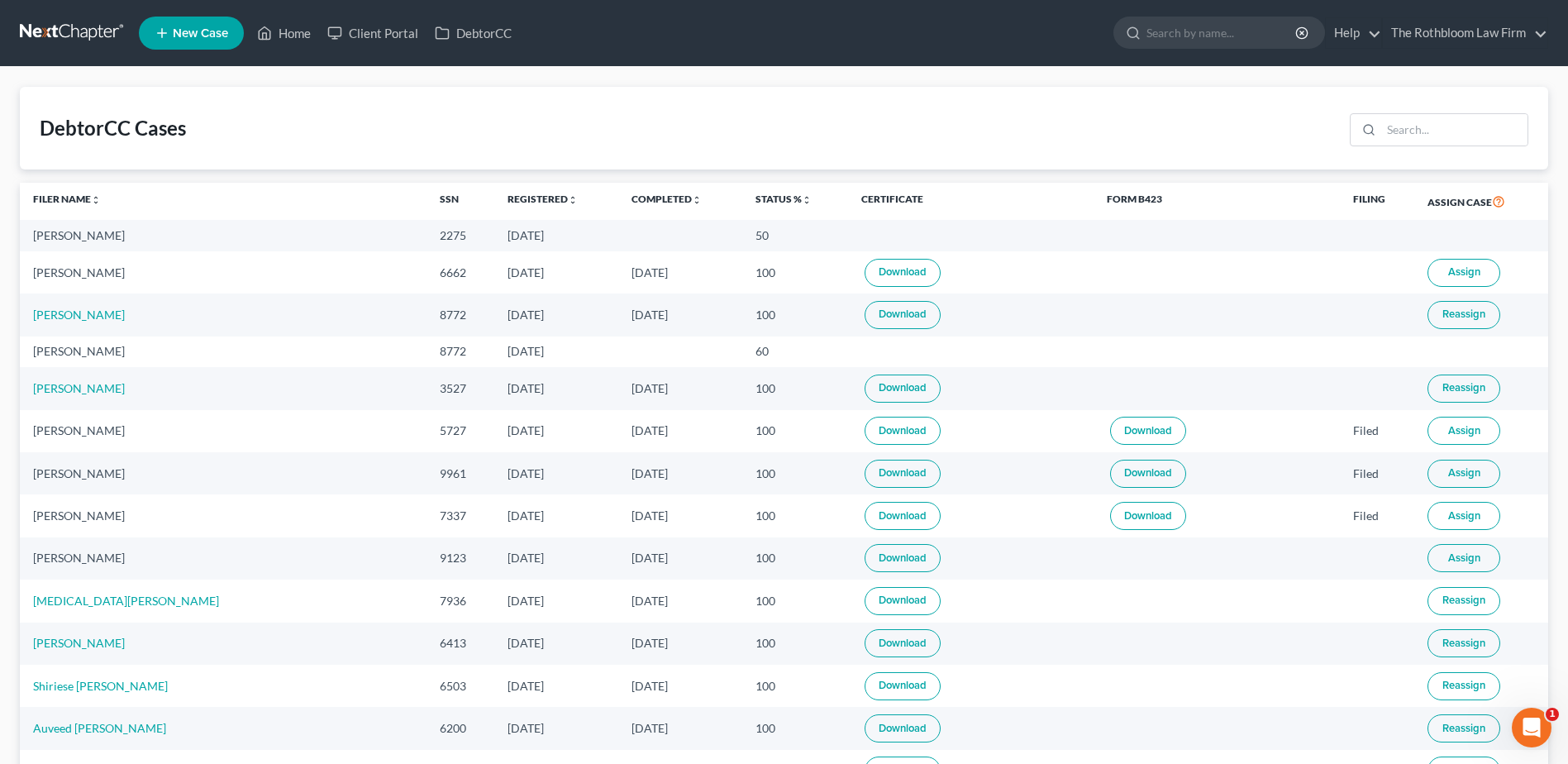
click at [864, 273] on link "Download" at bounding box center [902, 273] width 76 height 28
click at [62, 273] on div "Van Shrieves" at bounding box center [222, 273] width 380 height 16
click at [305, 28] on link "Home" at bounding box center [283, 33] width 70 height 30
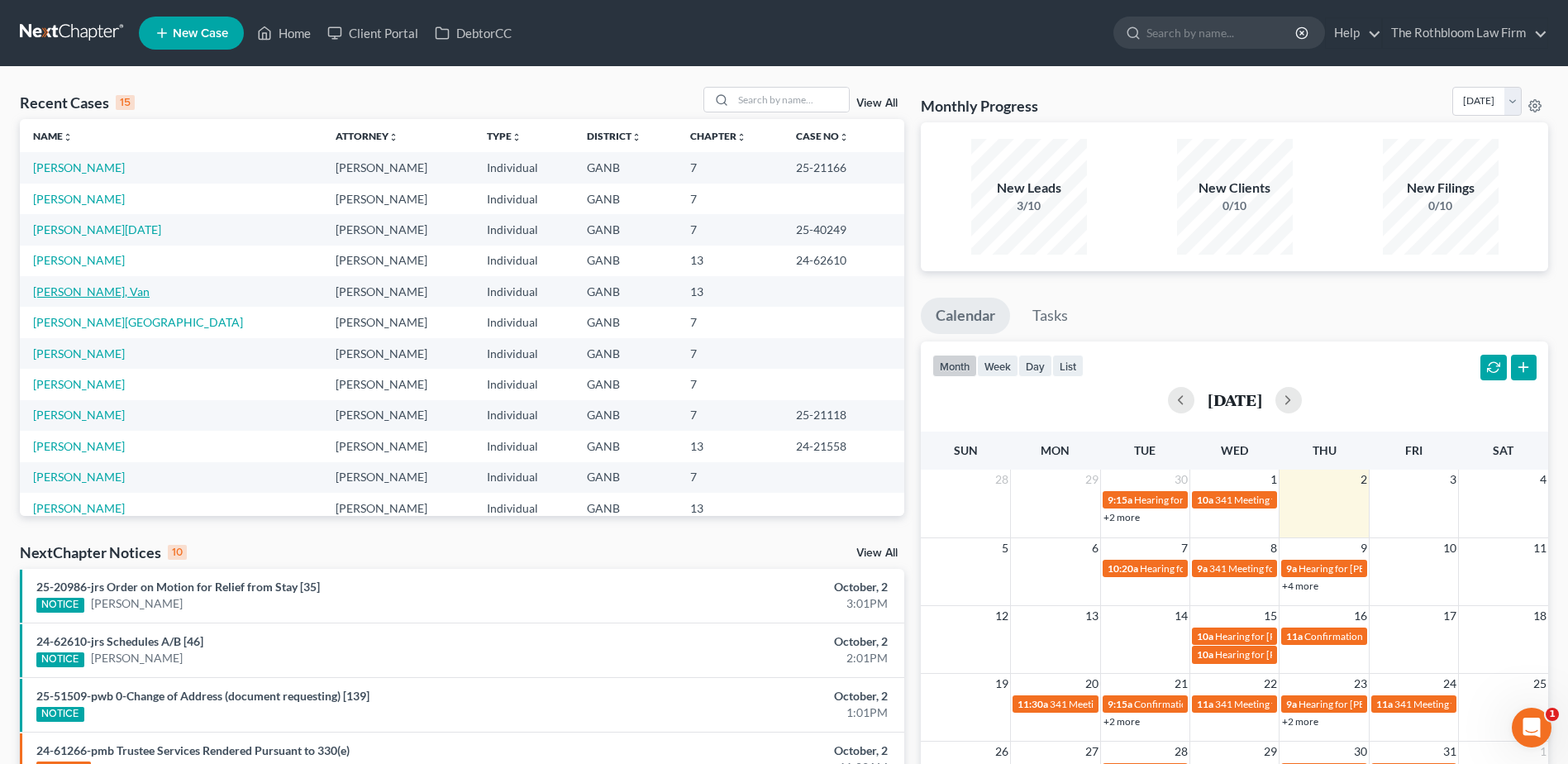
click at [65, 292] on link "Shrieves, Van" at bounding box center [91, 291] width 116 height 14
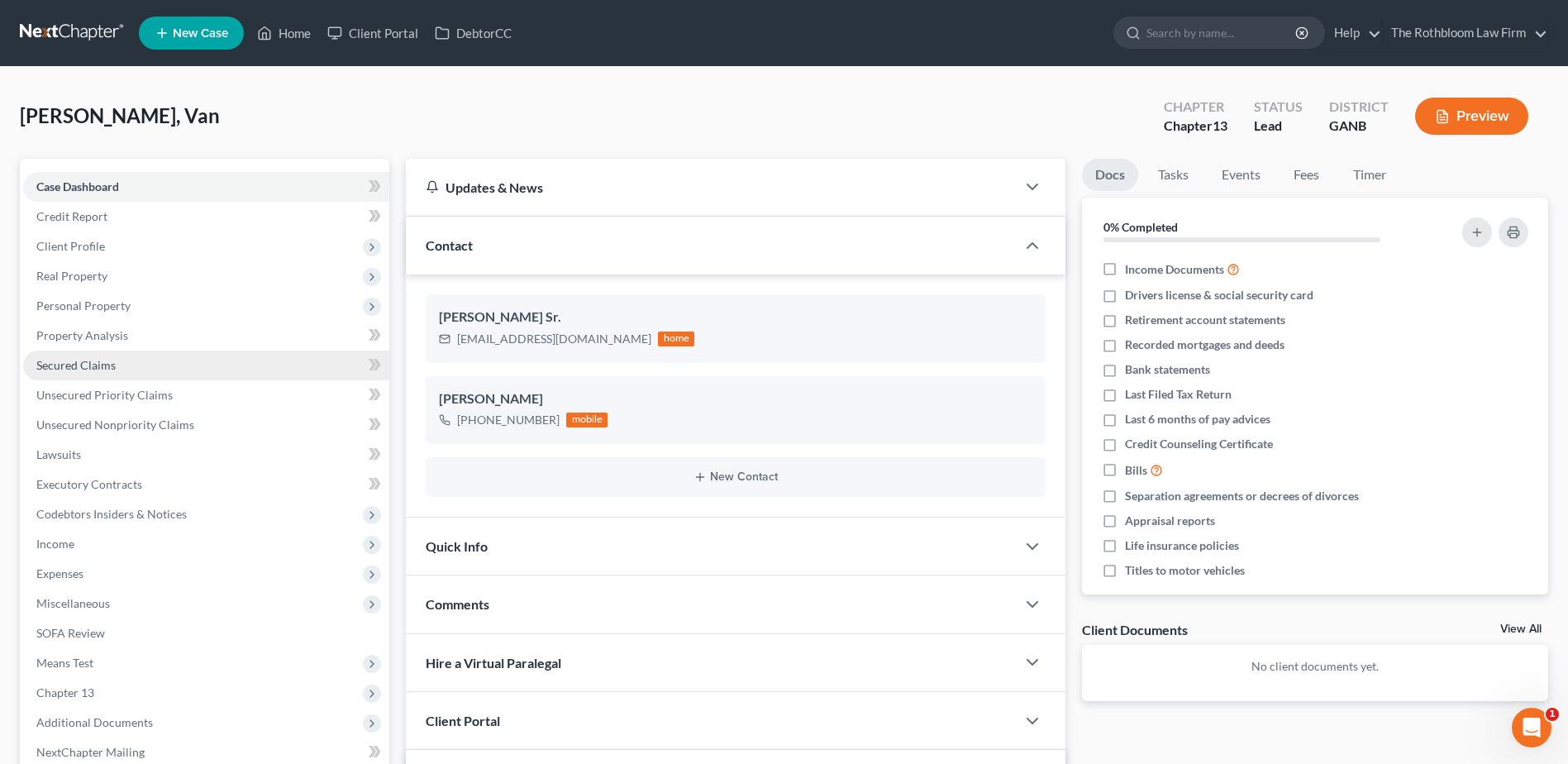
click at [57, 367] on span "Secured Claims" at bounding box center [75, 364] width 79 height 14
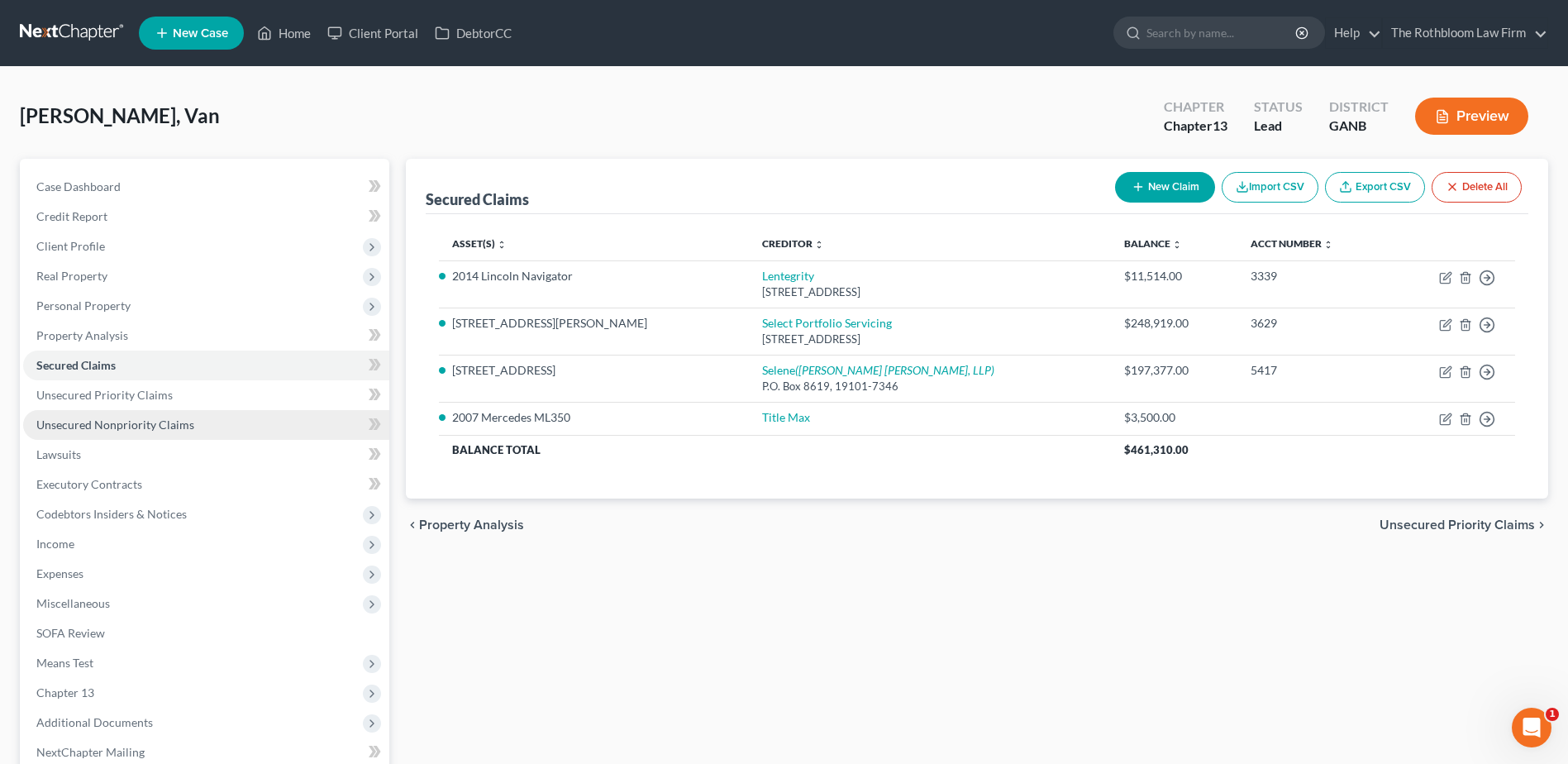
click at [60, 430] on span "Unsecured Nonpriority Claims" at bounding box center [115, 424] width 158 height 14
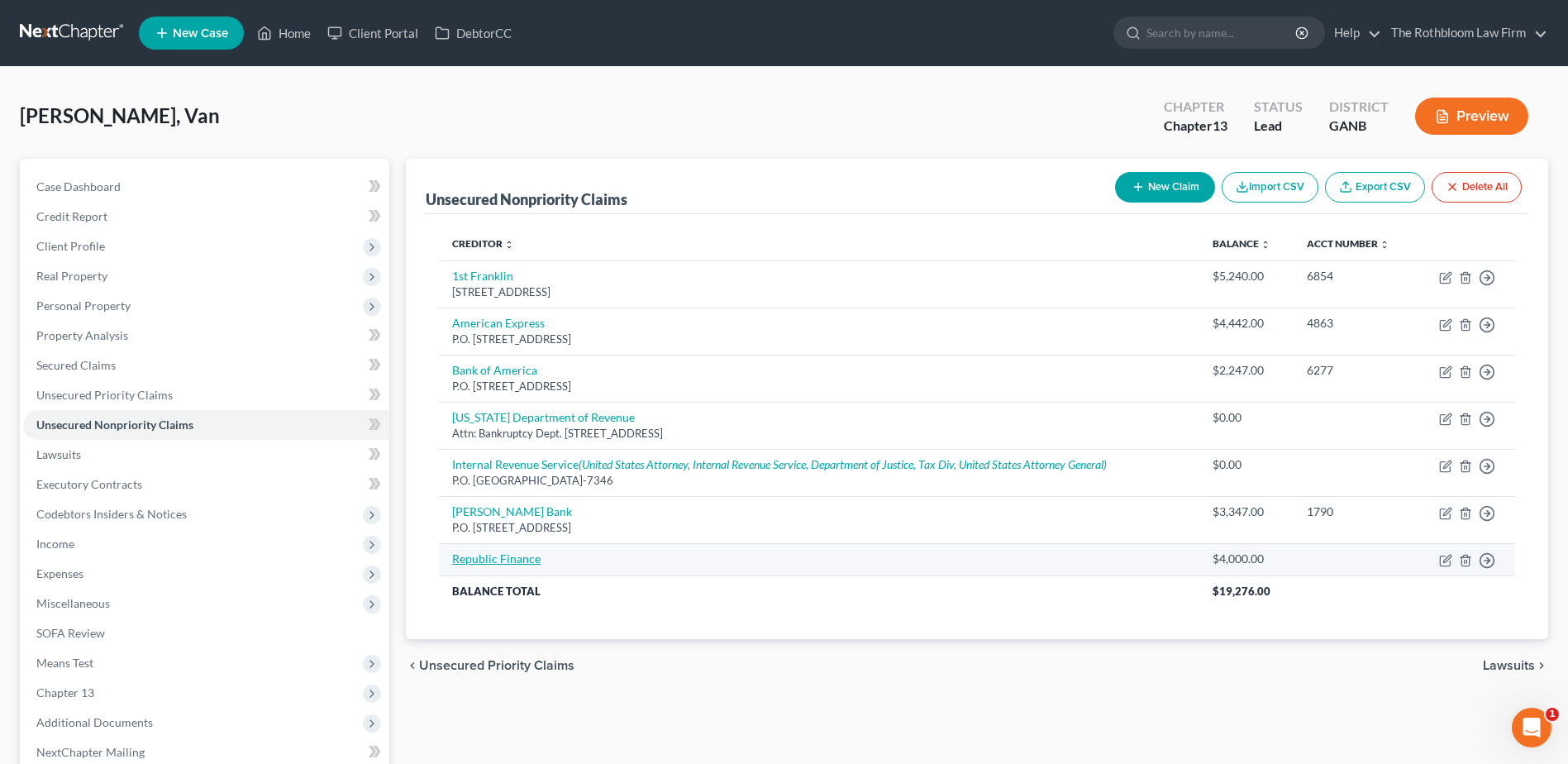
click at [488, 562] on link "Republic Finance" at bounding box center [496, 558] width 88 height 14
select select "10"
select select "0"
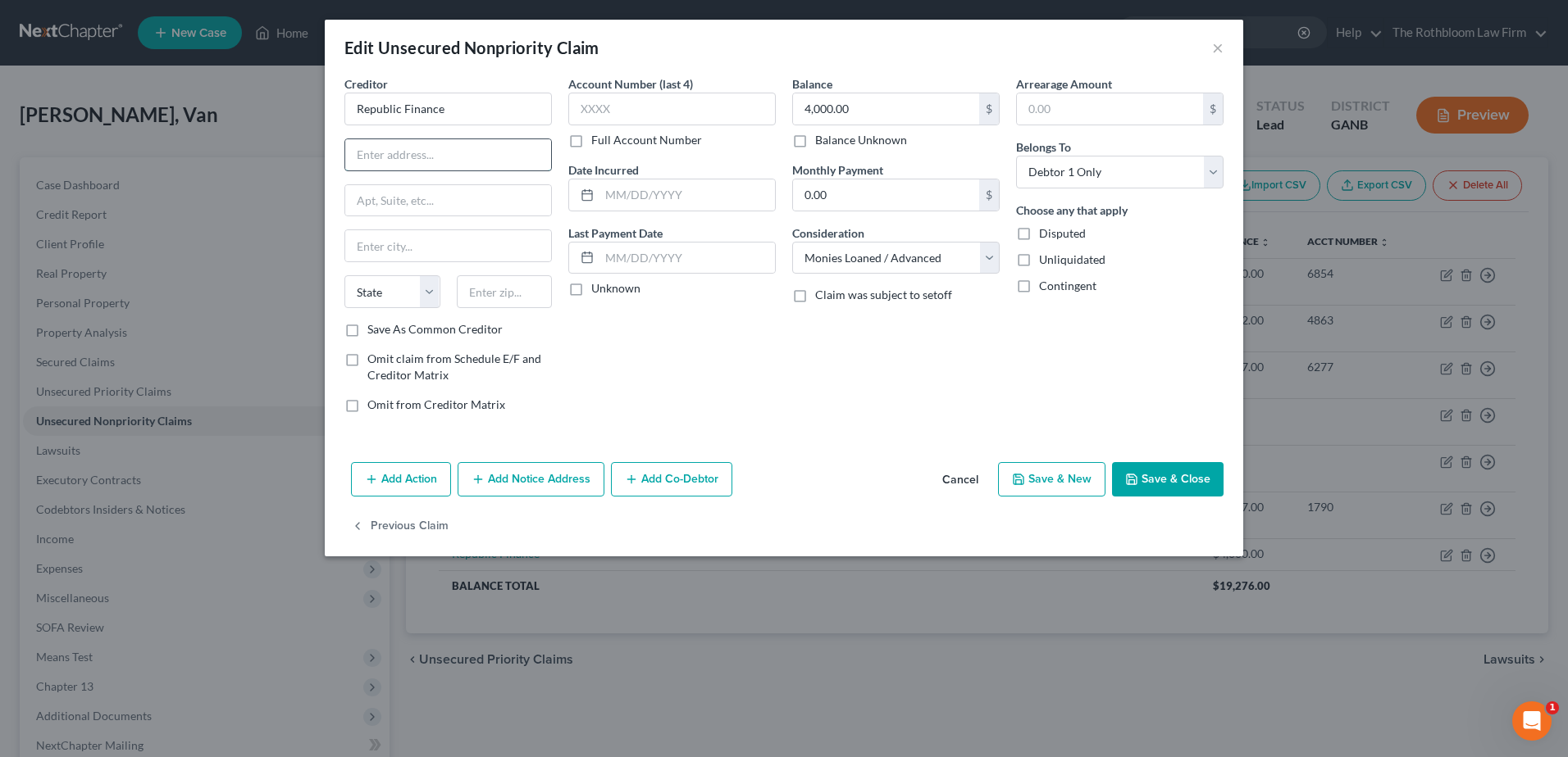
click at [435, 149] on input "text" at bounding box center [448, 155] width 206 height 32
type input "909 Eagles Landing Pkwy"
type input "Suite 200"
type input "30281"
type input "Stockbridge"
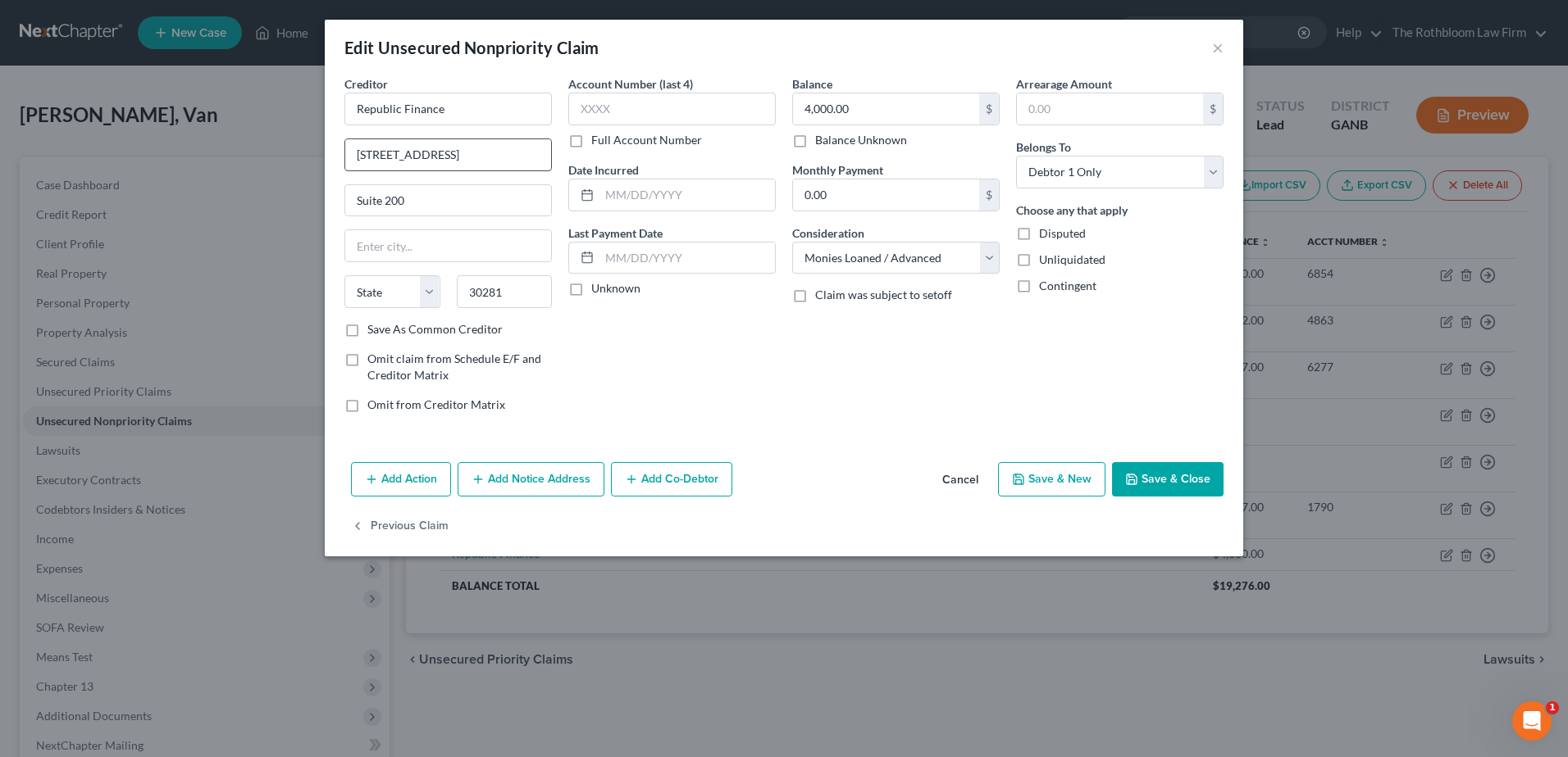
select select "10"
click at [1154, 484] on button "Save & Close" at bounding box center [1168, 479] width 112 height 34
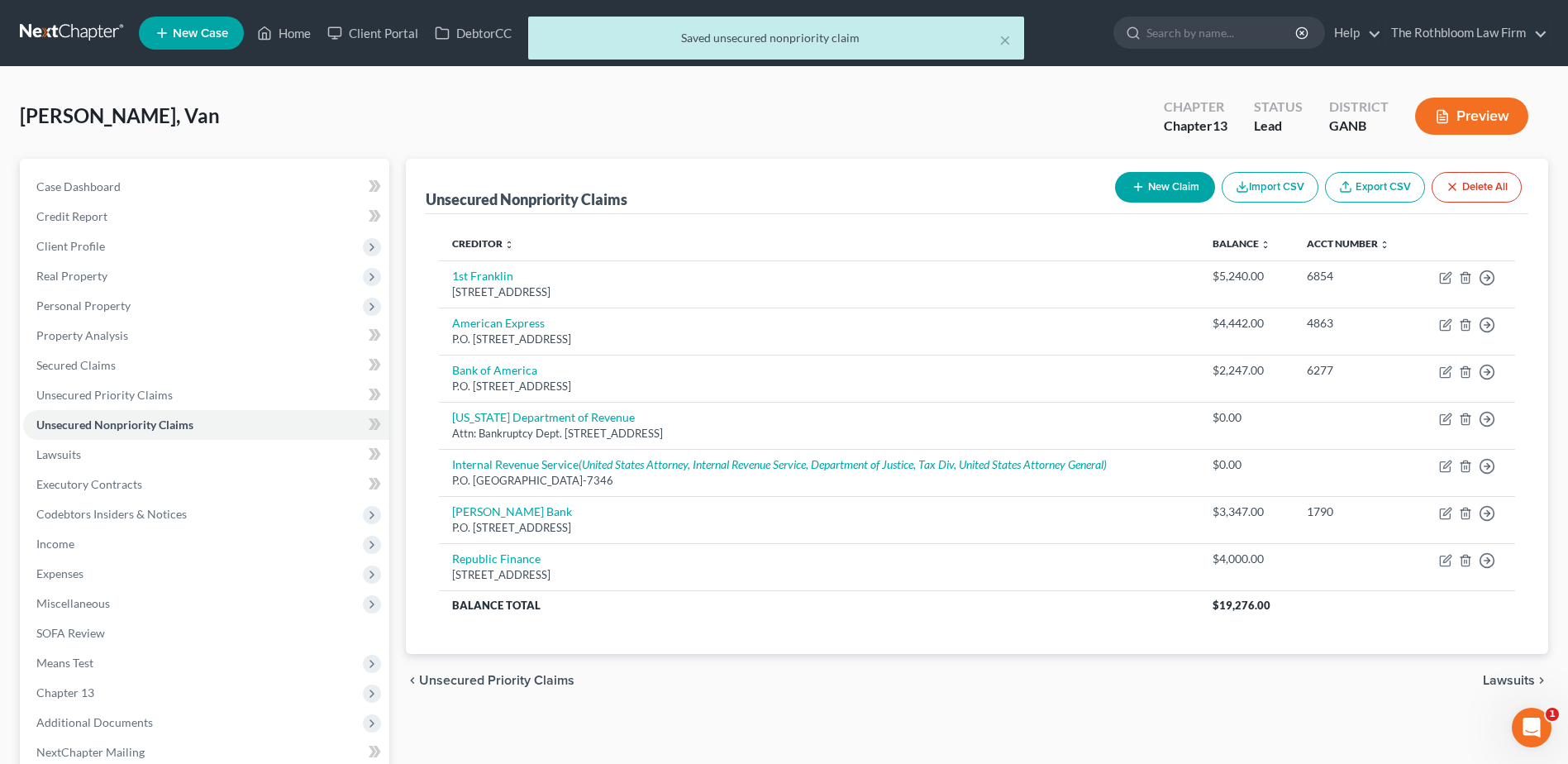
click at [1153, 199] on button "New Claim" at bounding box center [1165, 187] width 100 height 31
select select "0"
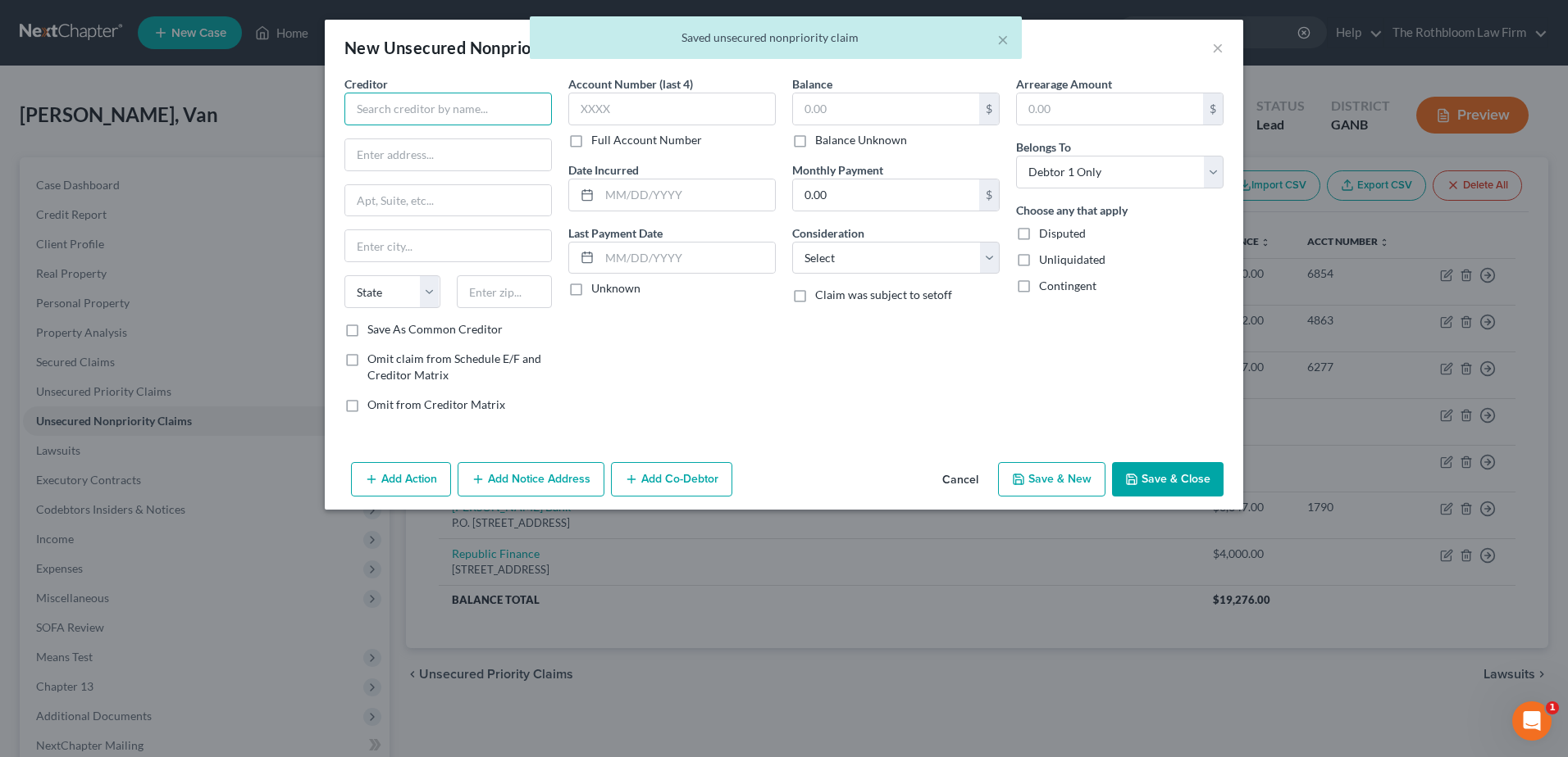
click at [389, 113] on input "text" at bounding box center [448, 109] width 207 height 32
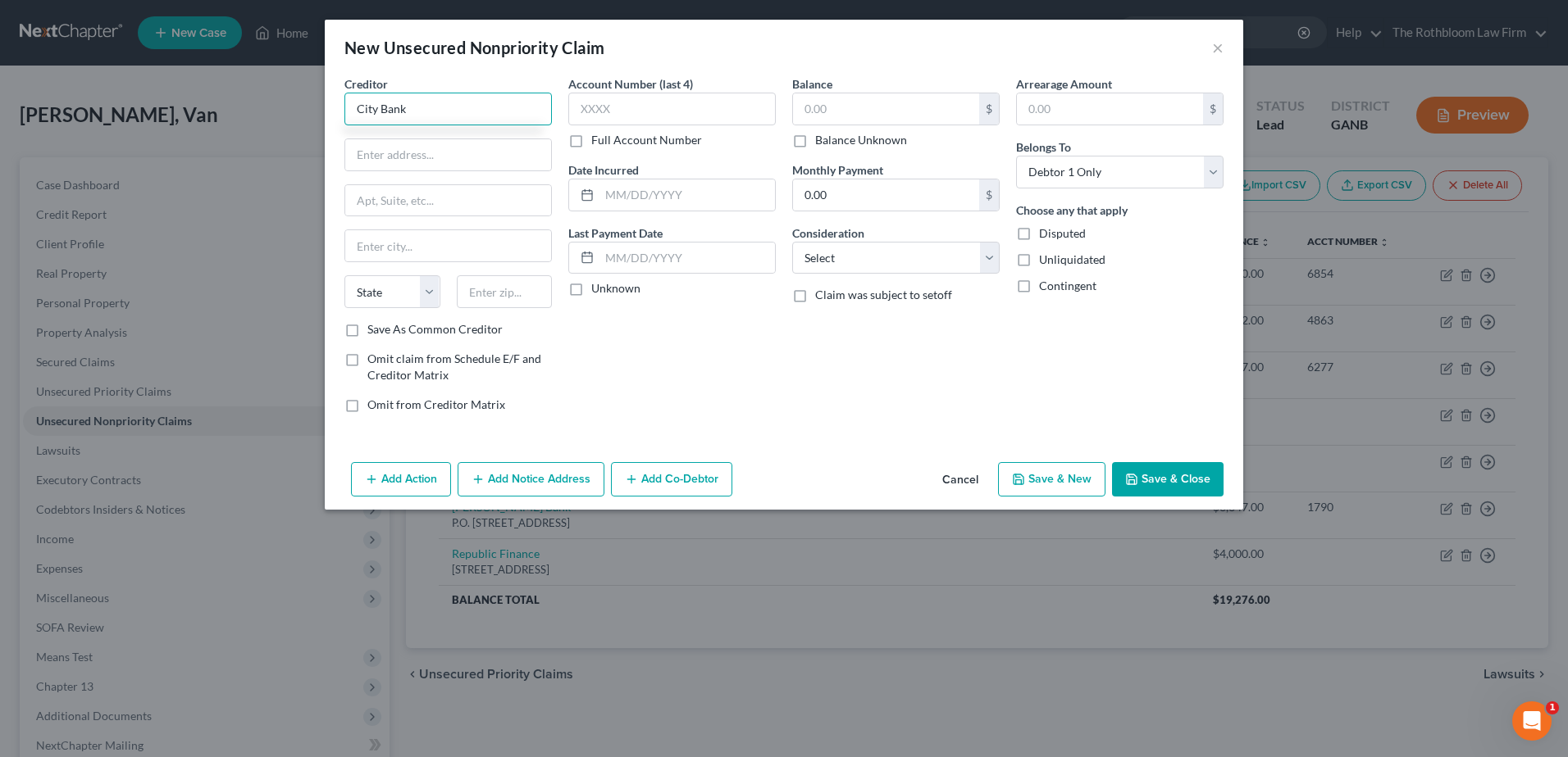
type input "City Bank"
type input "1685 North Expressway"
type input "30223"
type input "Griffin"
select select "10"
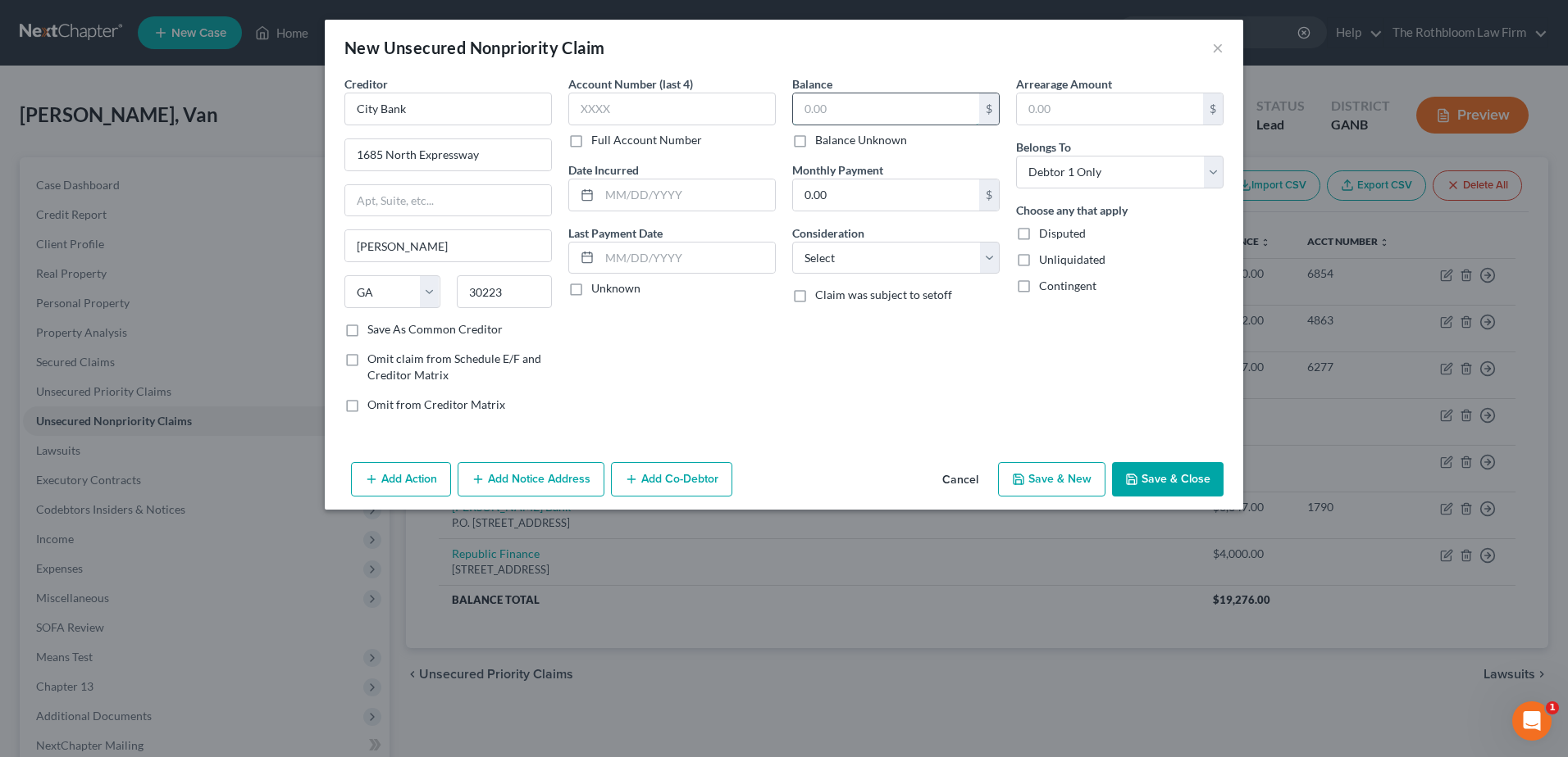
click at [844, 108] on input "text" at bounding box center [885, 109] width 186 height 32
type input "1,000"
click at [831, 266] on select "Select Cable / Satellite Services Collection Agency Credit Card Debt Debt Couns…" at bounding box center [895, 258] width 207 height 32
select select "10"
click at [792, 242] on select "Select Cable / Satellite Services Collection Agency Credit Card Debt Debt Couns…" at bounding box center [895, 258] width 207 height 32
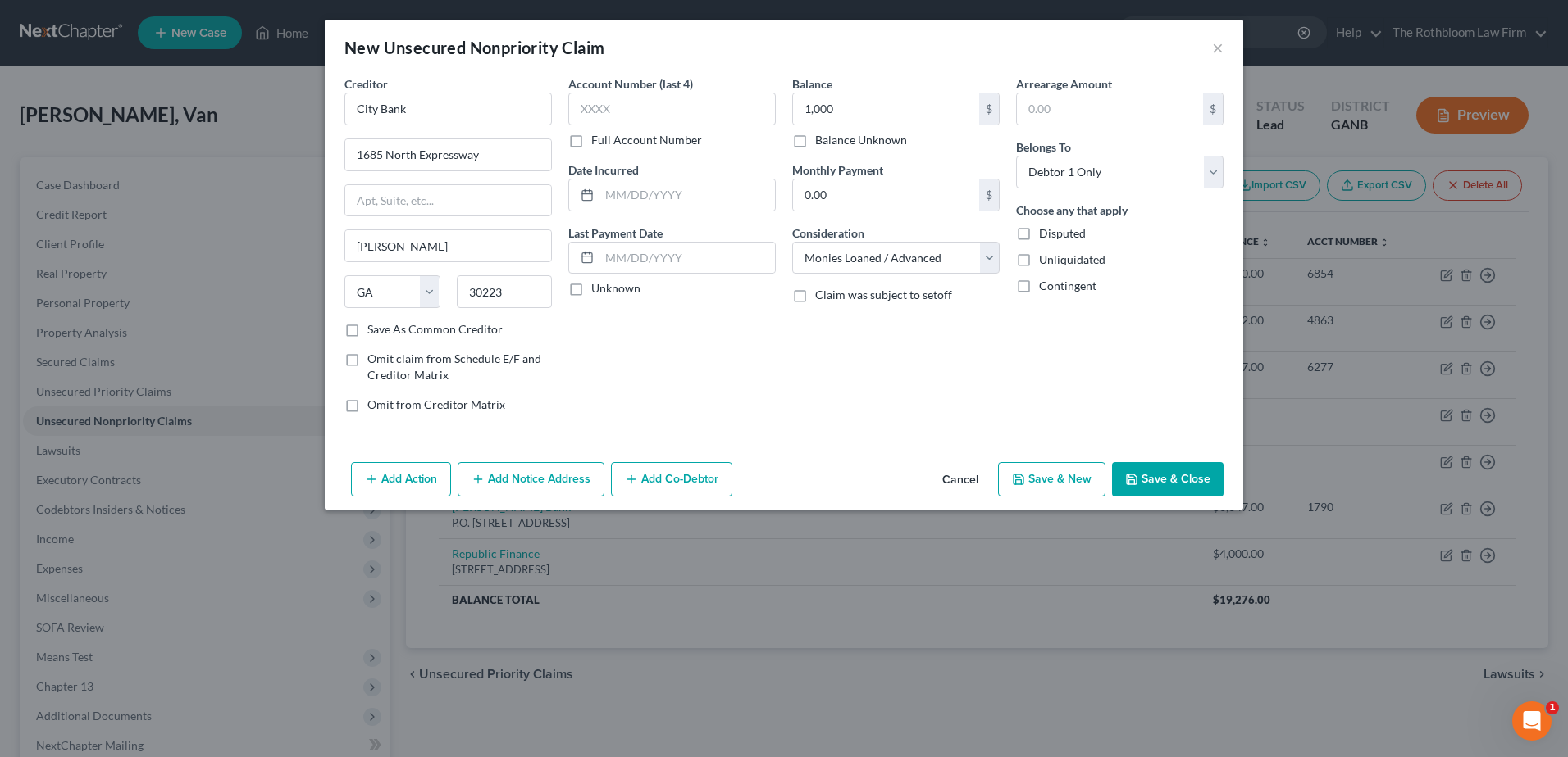
click at [1142, 483] on button "Save & Close" at bounding box center [1168, 479] width 112 height 34
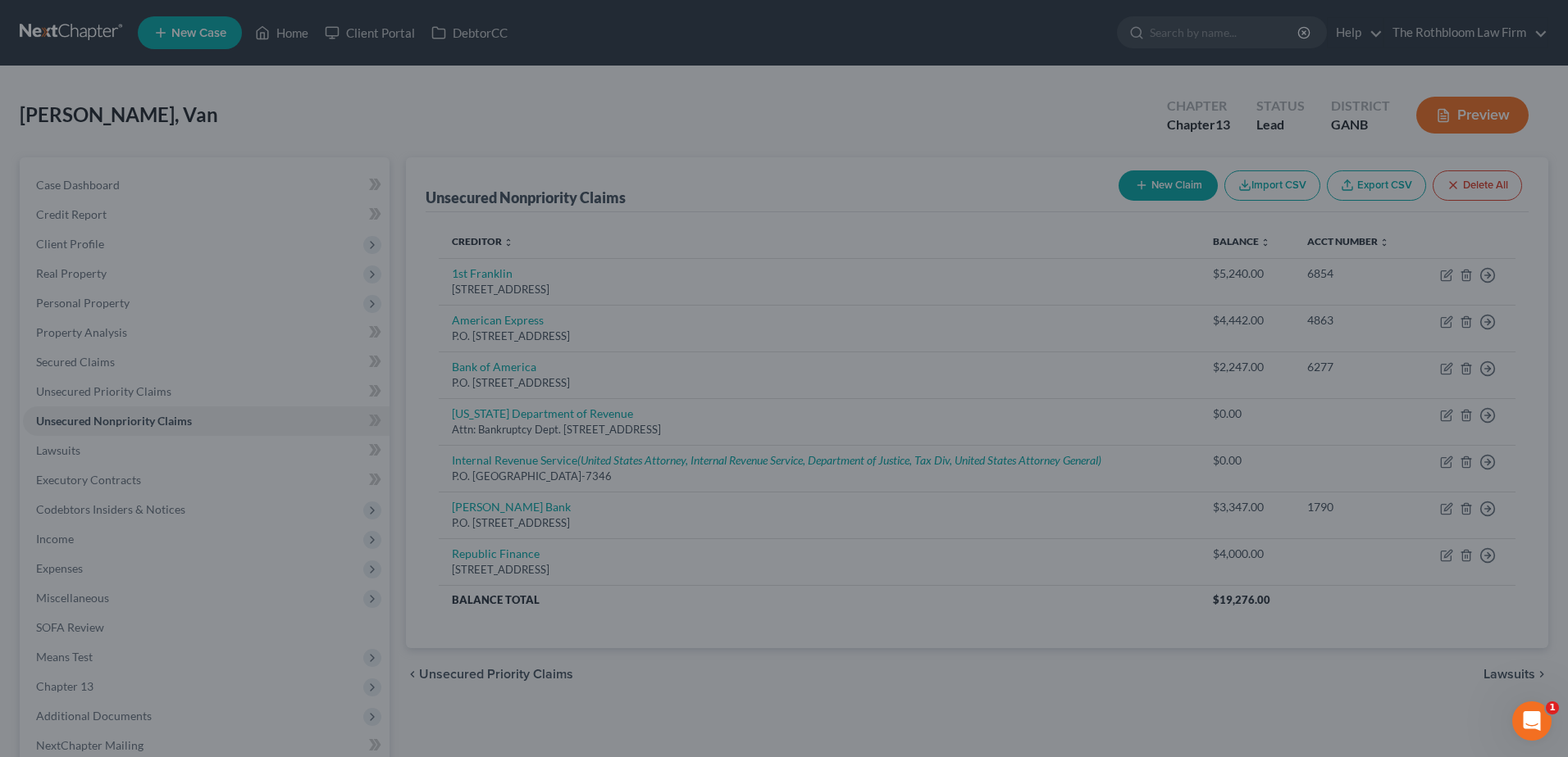
type input "1,000.00"
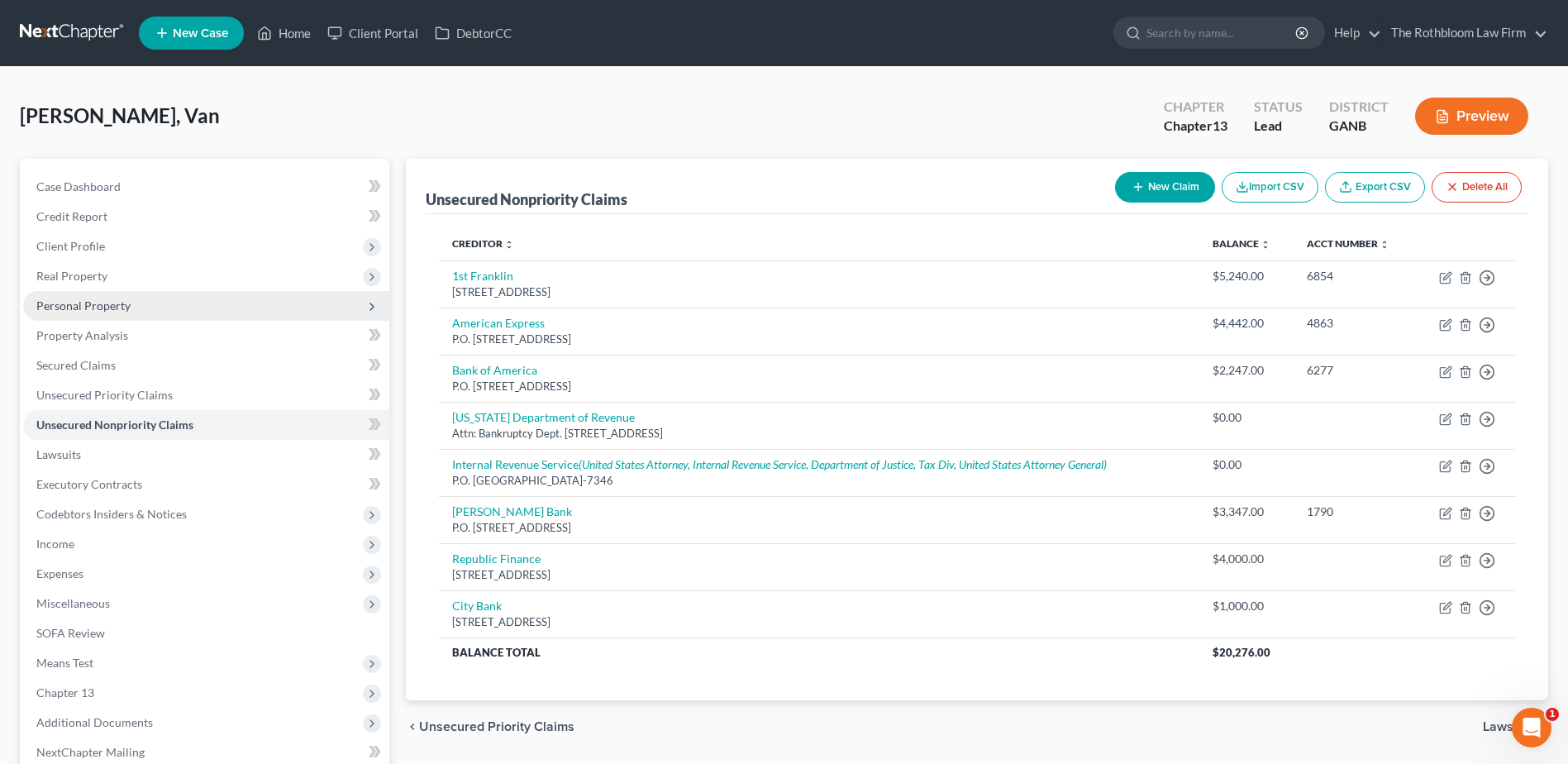
click at [84, 313] on span "Personal Property" at bounding box center [205, 305] width 366 height 30
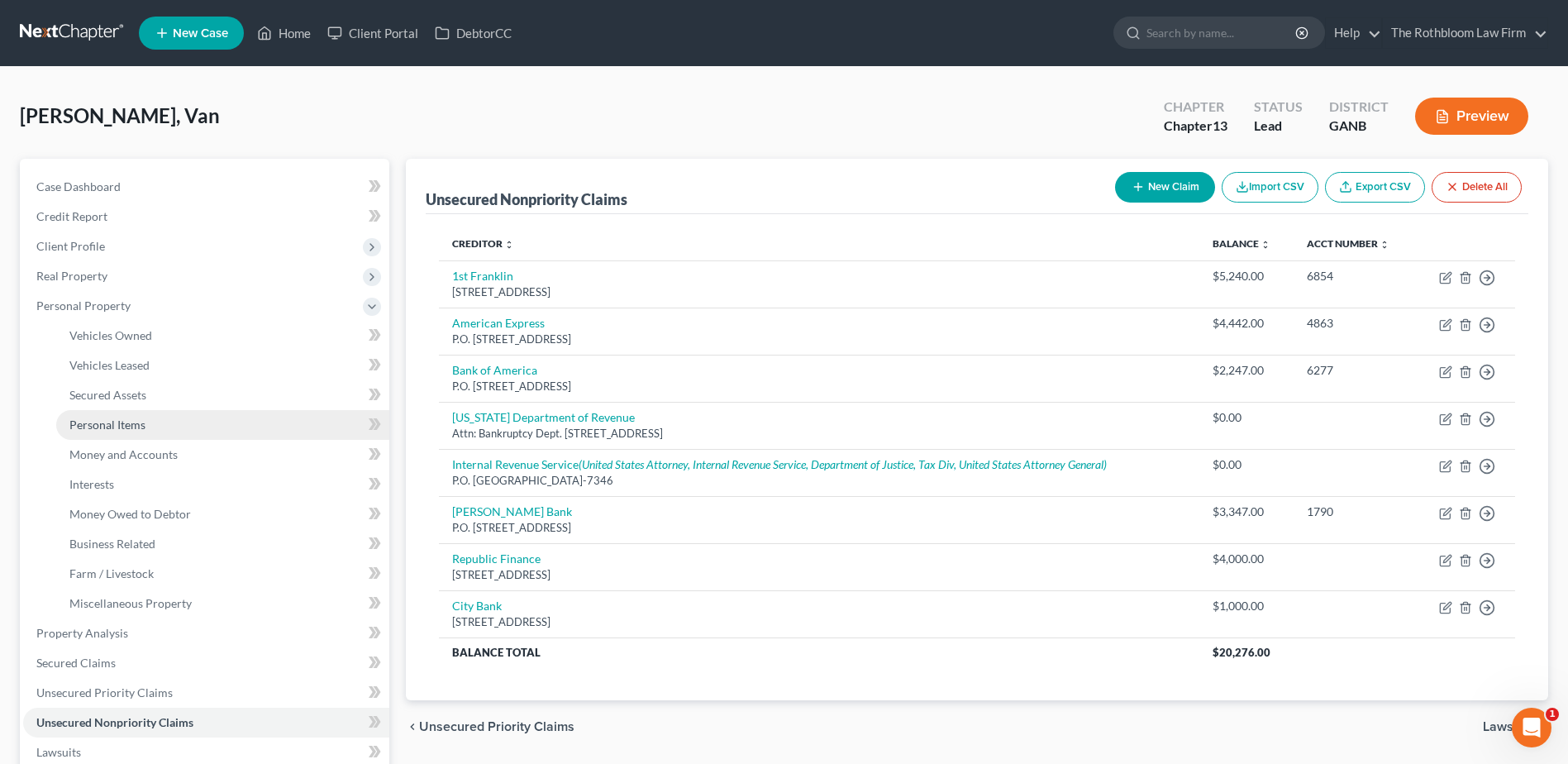
click at [111, 425] on span "Personal Items" at bounding box center [107, 424] width 76 height 14
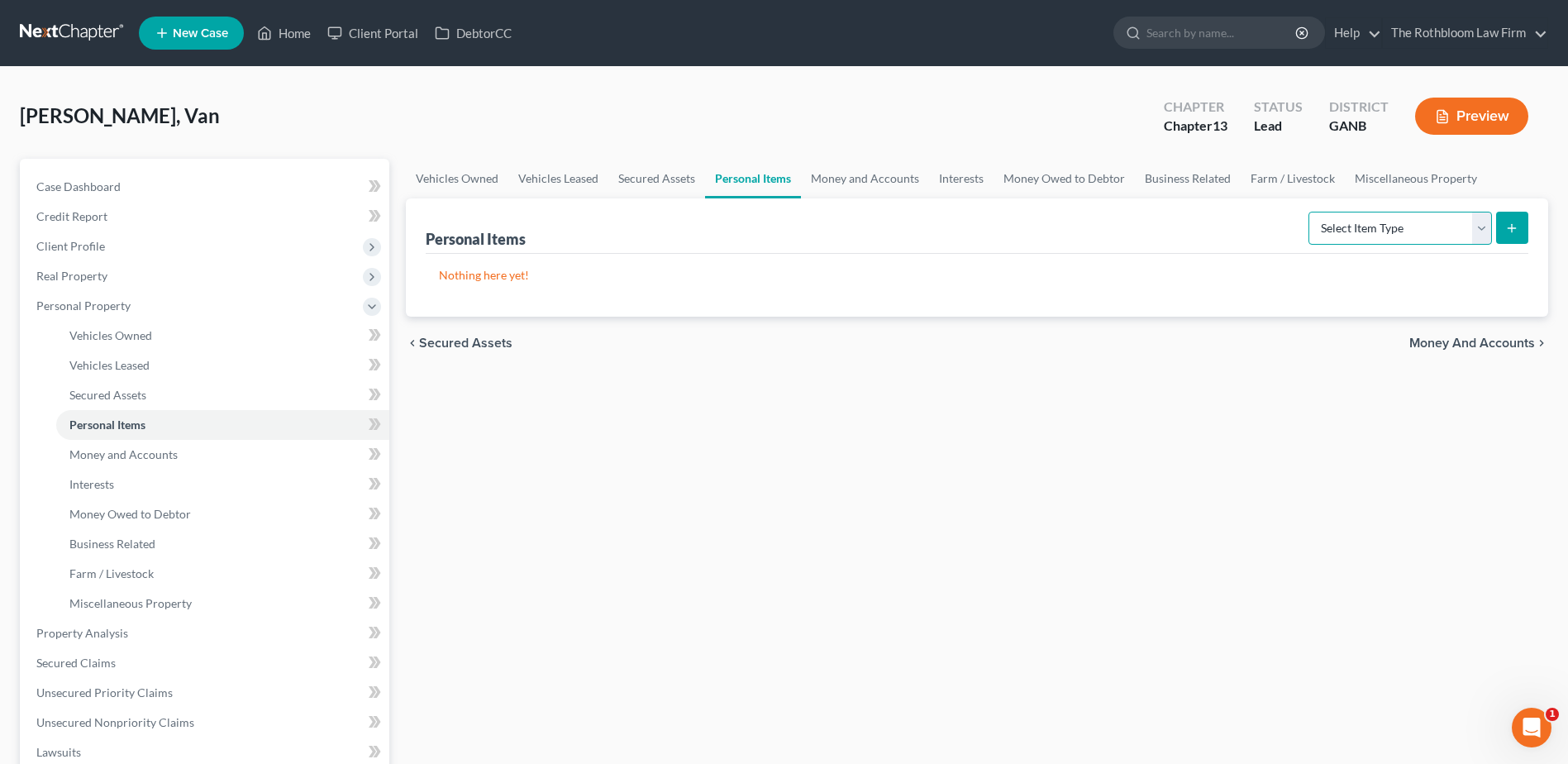
click at [1482, 235] on select "Select Item Type Clothing Collectibles Of Value Electronics Firearms Household …" at bounding box center [1400, 228] width 183 height 33
select select "household_goods"
click at [1310, 212] on select "Select Item Type Clothing Collectibles Of Value Electronics Firearms Household …" at bounding box center [1400, 228] width 183 height 33
click at [1517, 226] on icon "submit" at bounding box center [1512, 228] width 14 height 14
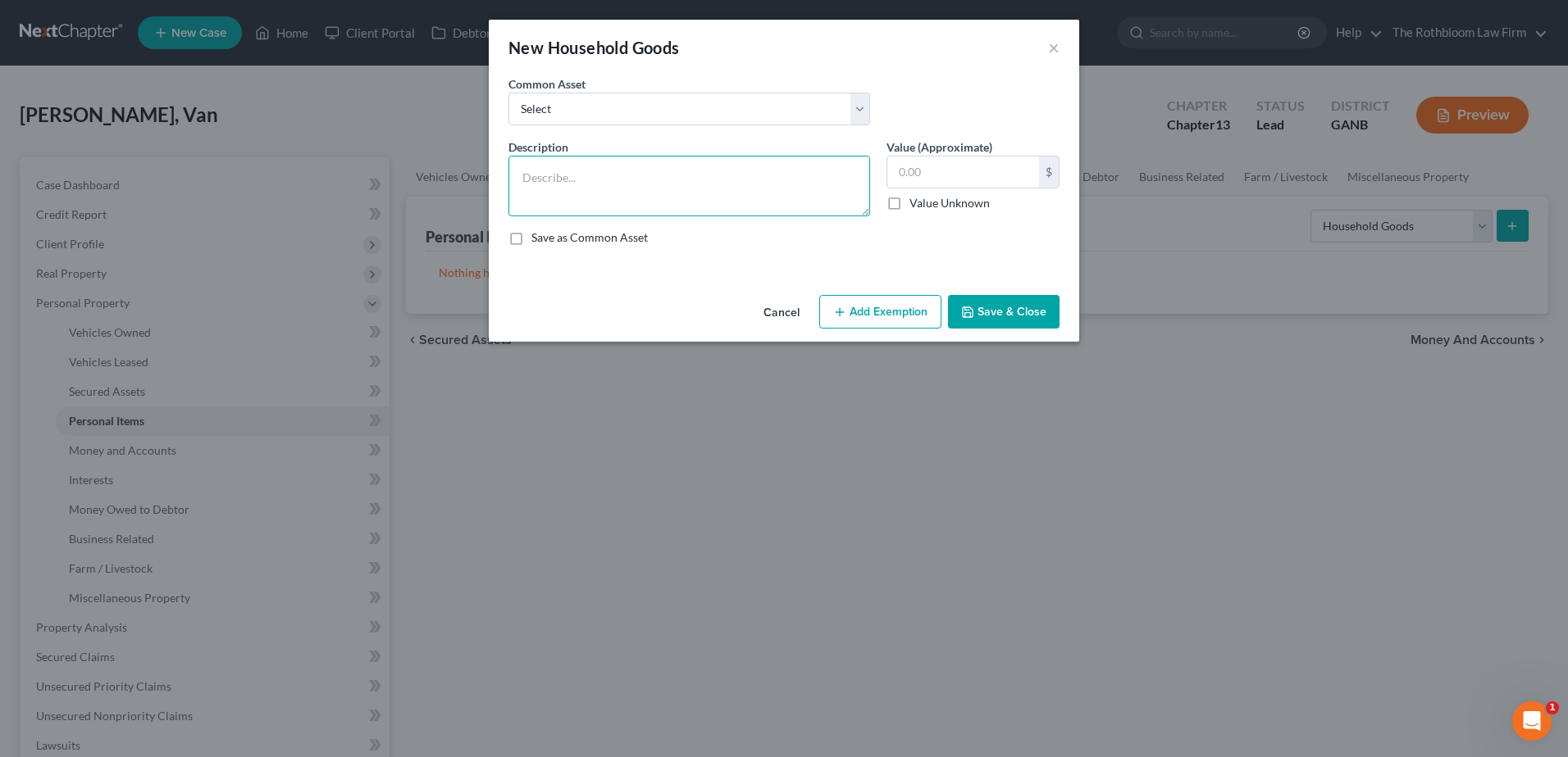
click at [534, 176] on textarea at bounding box center [689, 185] width 362 height 60
type textarea "F"
type textarea "Household furniture"
type input "30,000"
click at [866, 299] on button "Add Exemption" at bounding box center [881, 312] width 122 height 34
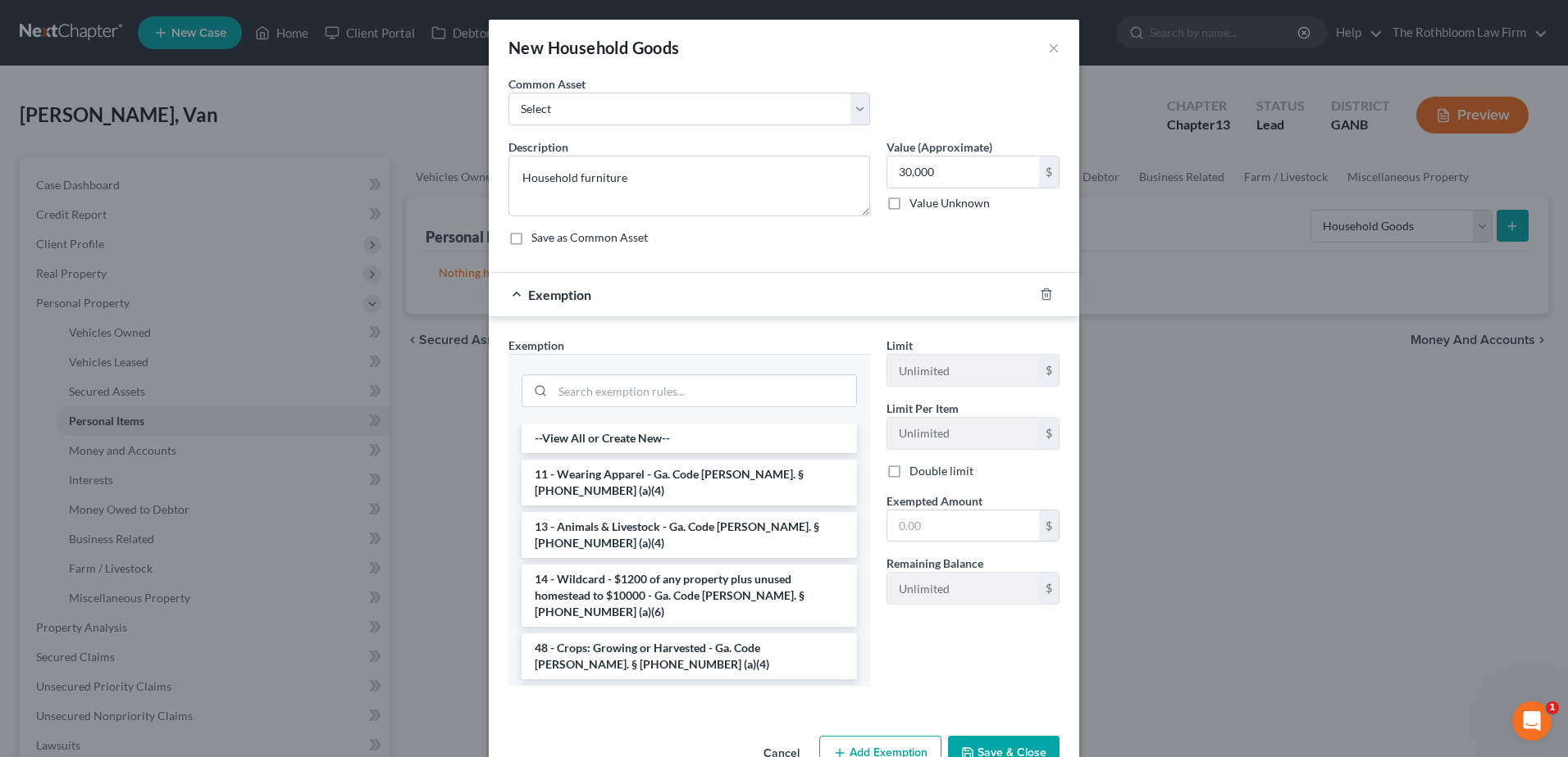
click at [663, 686] on li "6 - Household Goods and Furnishings - Ga. Code Ann. § 44-13-100 (a)(4)" at bounding box center [689, 708] width 335 height 46
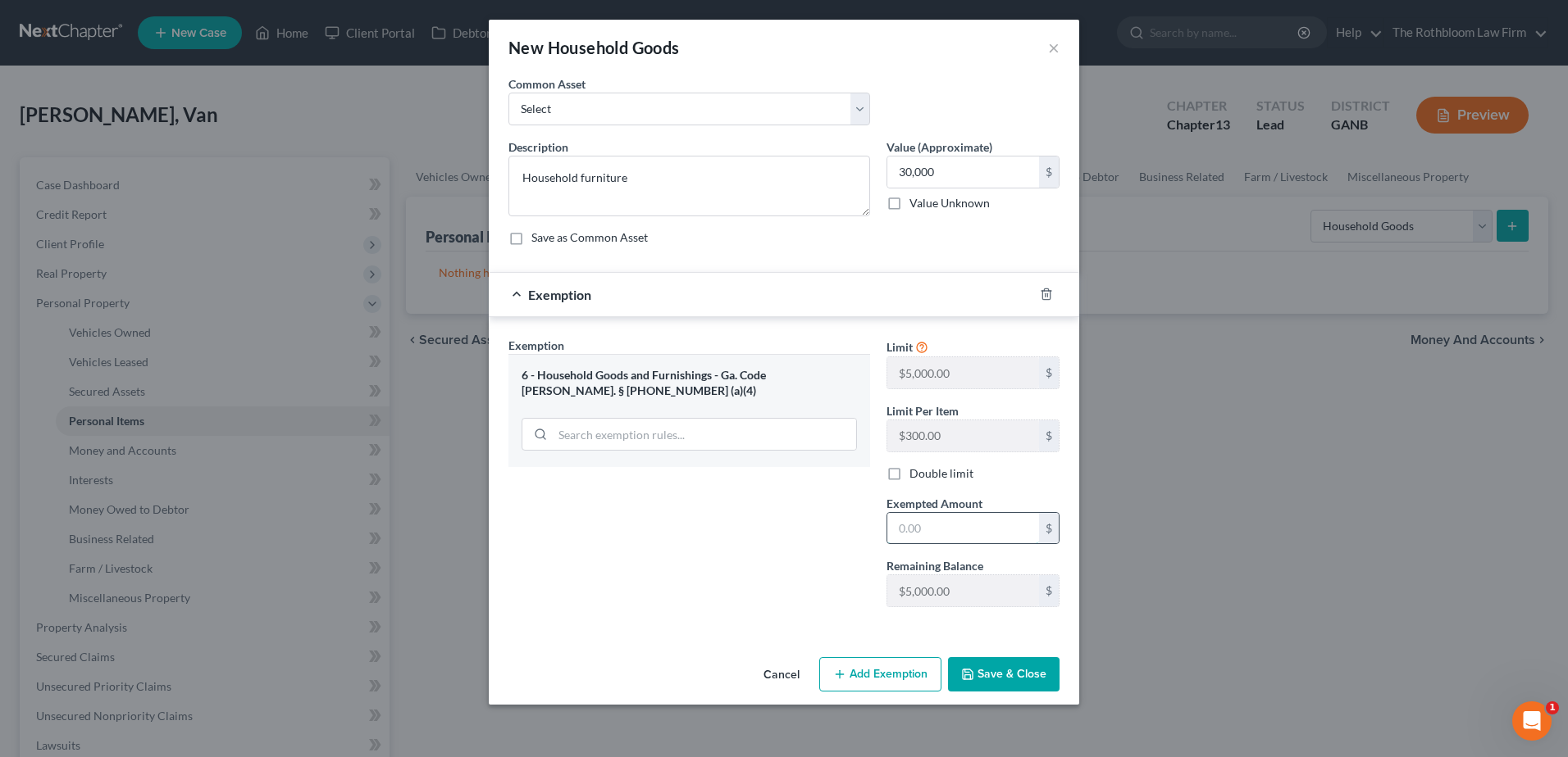
click at [944, 516] on input "text" at bounding box center [963, 528] width 151 height 32
type input "5,000"
click at [1009, 666] on button "Save & Close" at bounding box center [1003, 674] width 112 height 34
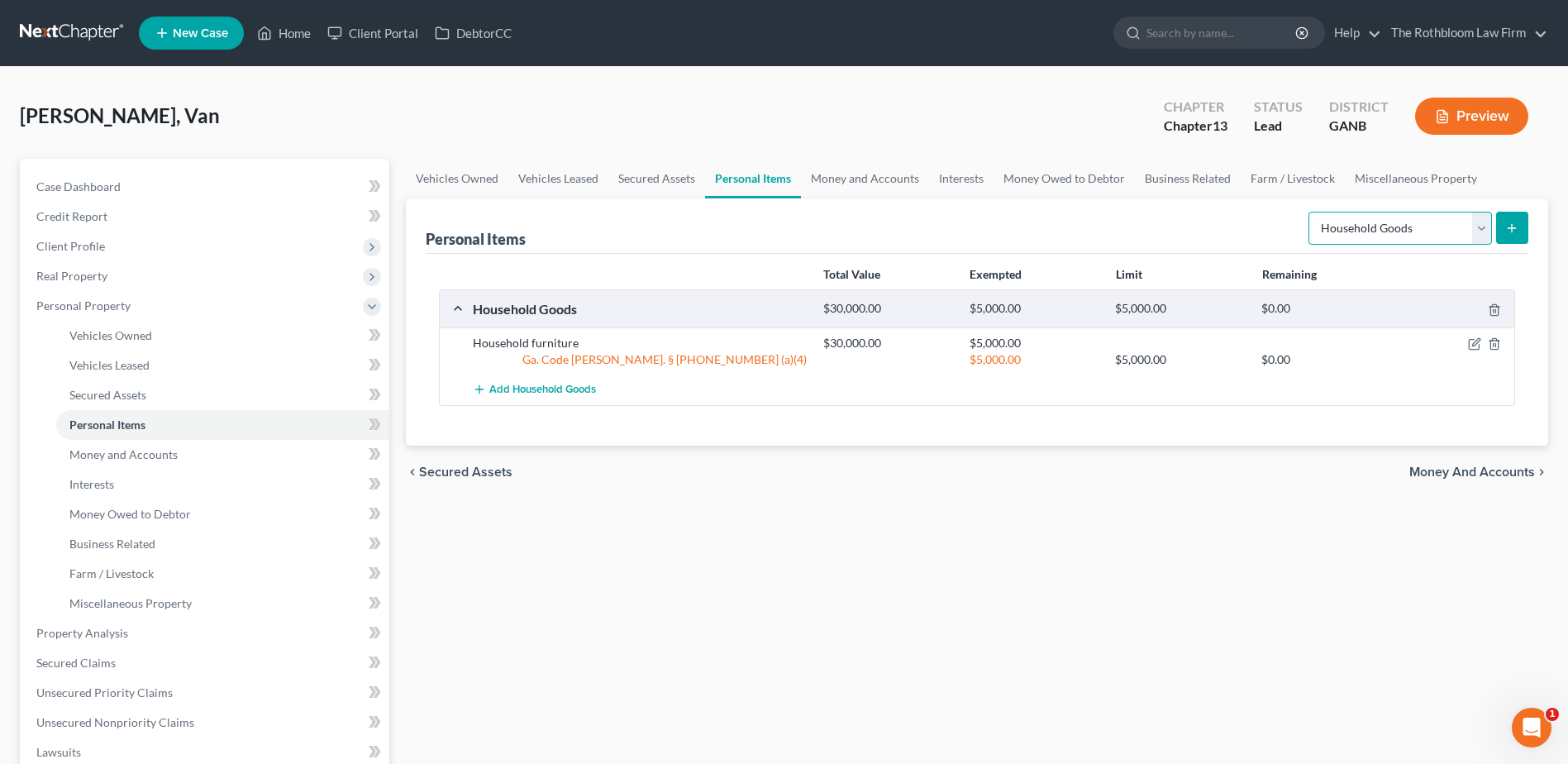
click at [1479, 227] on select "Select Item Type Clothing Collectibles Of Value Electronics Firearms Household …" at bounding box center [1400, 228] width 183 height 33
click at [1310, 212] on select "Select Item Type Clothing Collectibles Of Value Electronics Firearms Household …" at bounding box center [1400, 228] width 183 height 33
click at [1484, 233] on select "Select Item Type Clothing Collectibles Of Value Electronics Firearms Household …" at bounding box center [1400, 228] width 183 height 33
select select "collectibles_of_value"
click at [1310, 212] on select "Select Item Type Clothing Collectibles Of Value Electronics Firearms Household …" at bounding box center [1400, 228] width 183 height 33
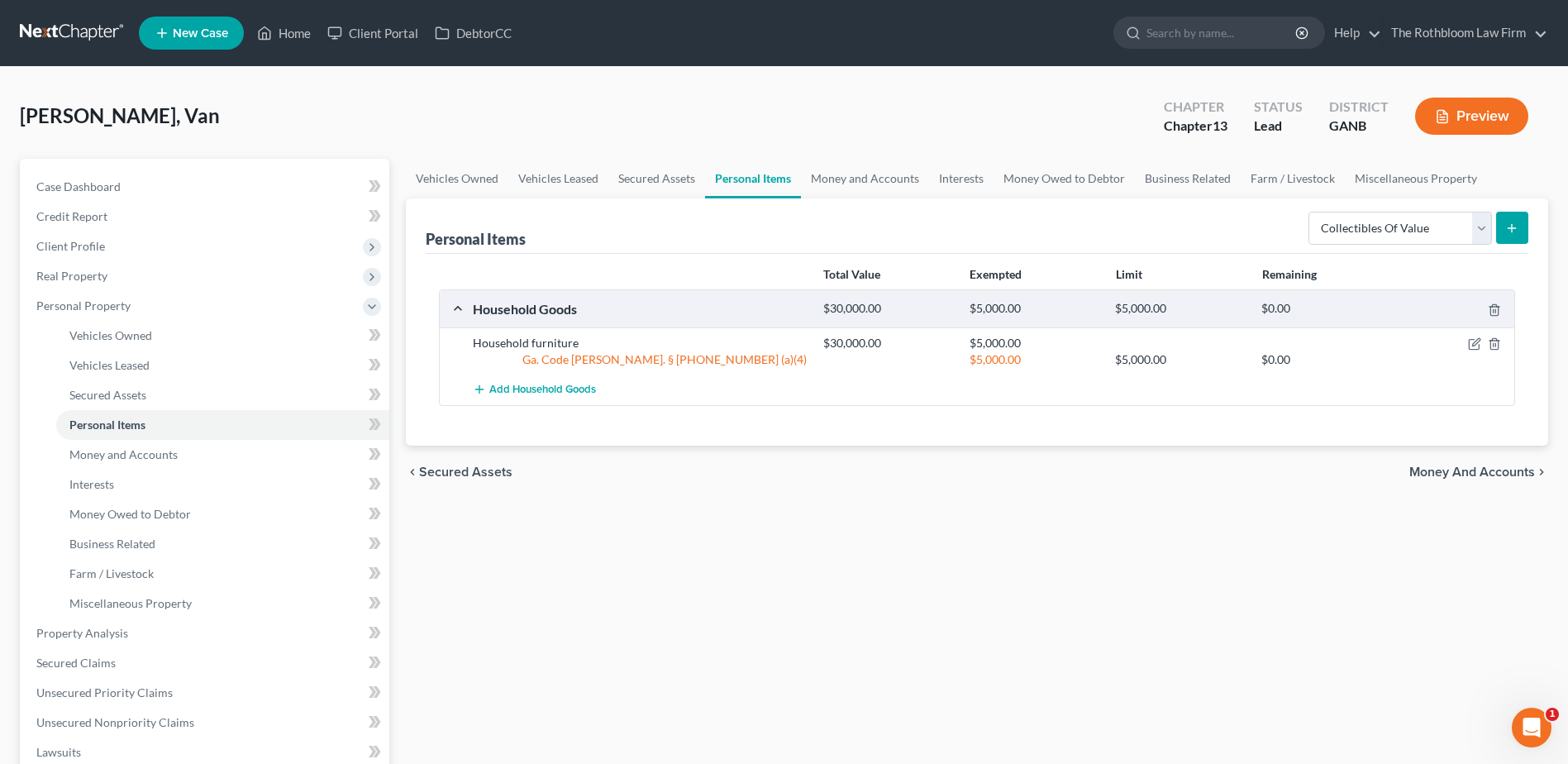
click at [1516, 228] on line "submit" at bounding box center [1513, 228] width 7 height 0
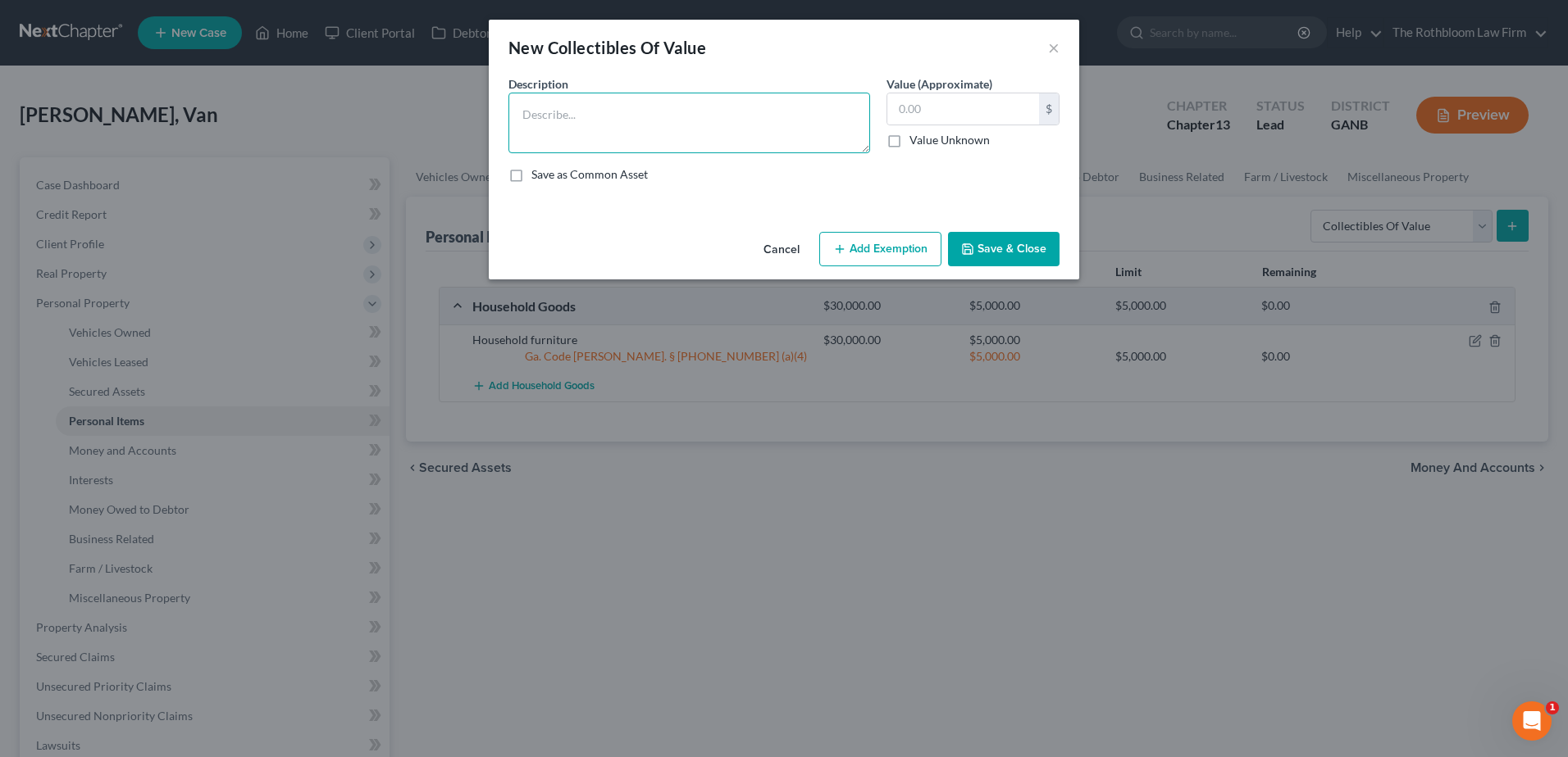
click at [580, 107] on textarea at bounding box center [689, 122] width 362 height 60
type textarea "Books, pictures, etc."
type input "13,000"
click at [858, 235] on button "Add Exemption" at bounding box center [881, 249] width 122 height 34
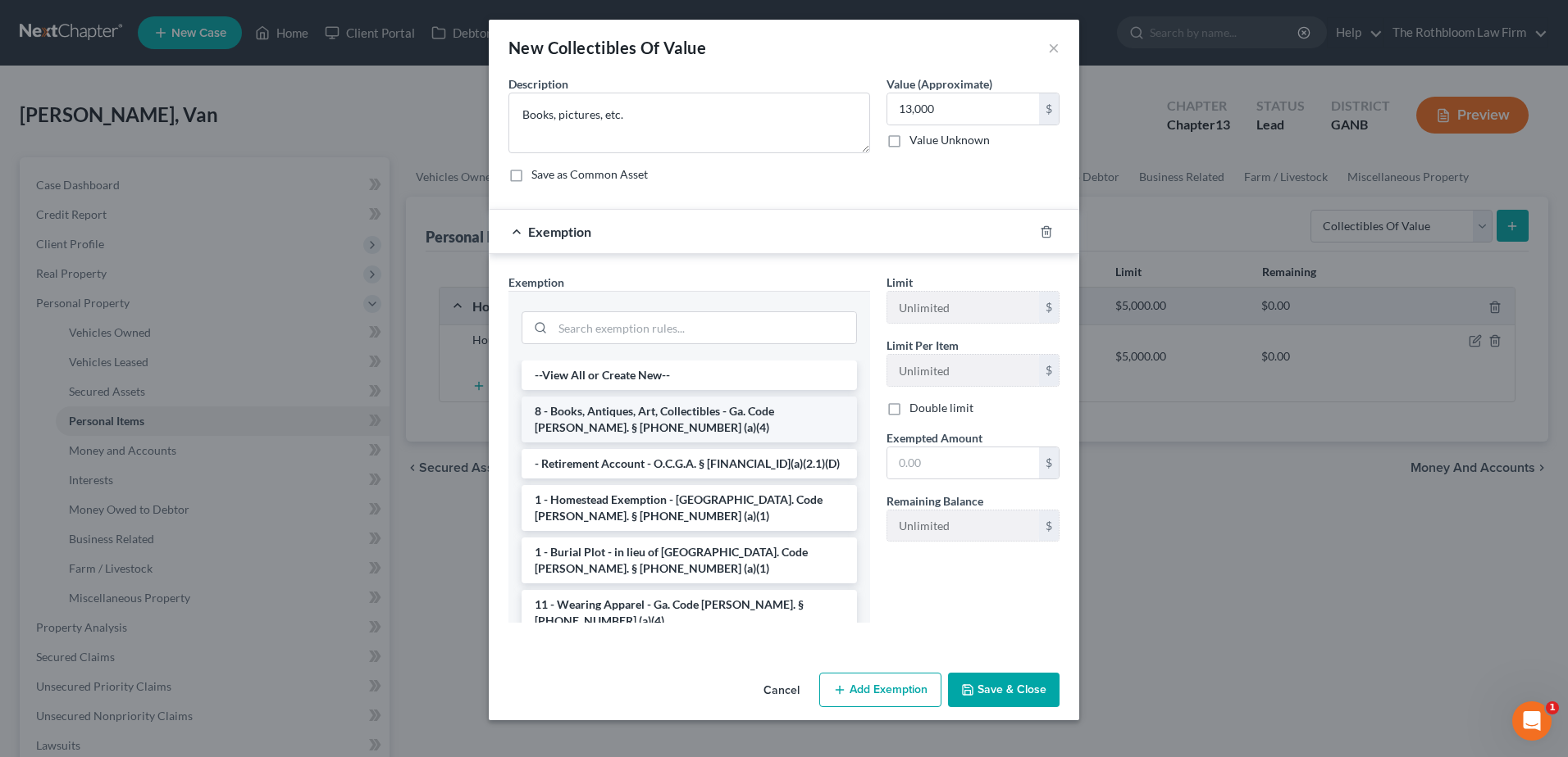
click at [619, 410] on li "8 - Books, Antiques, Art, Collectibles - Ga. Code Ann. § 44-13-100 (a)(4)" at bounding box center [689, 419] width 335 height 46
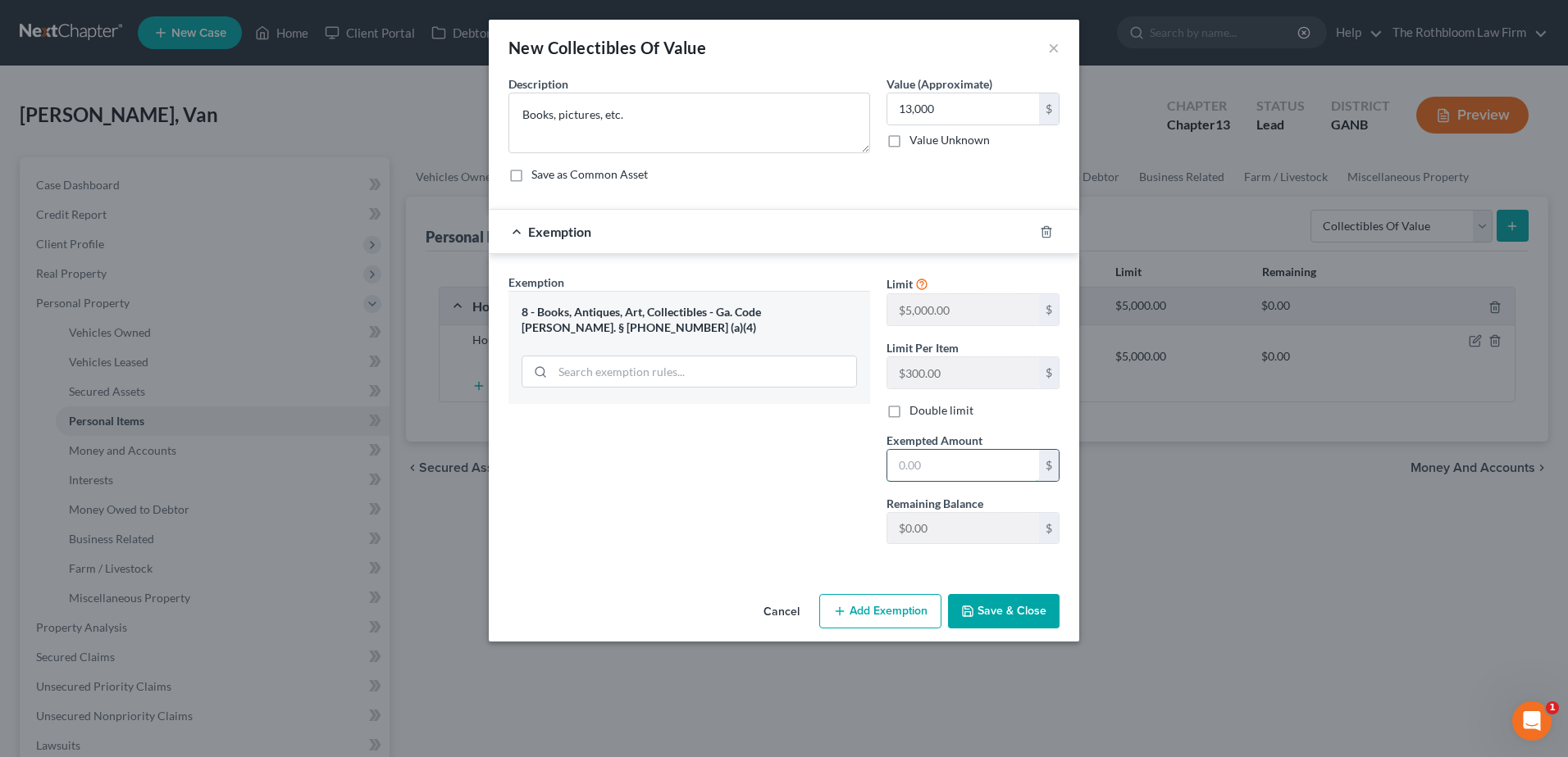
click at [941, 463] on input "text" at bounding box center [963, 465] width 151 height 32
type input "0"
click at [1002, 608] on button "Save & Close" at bounding box center [1003, 611] width 112 height 34
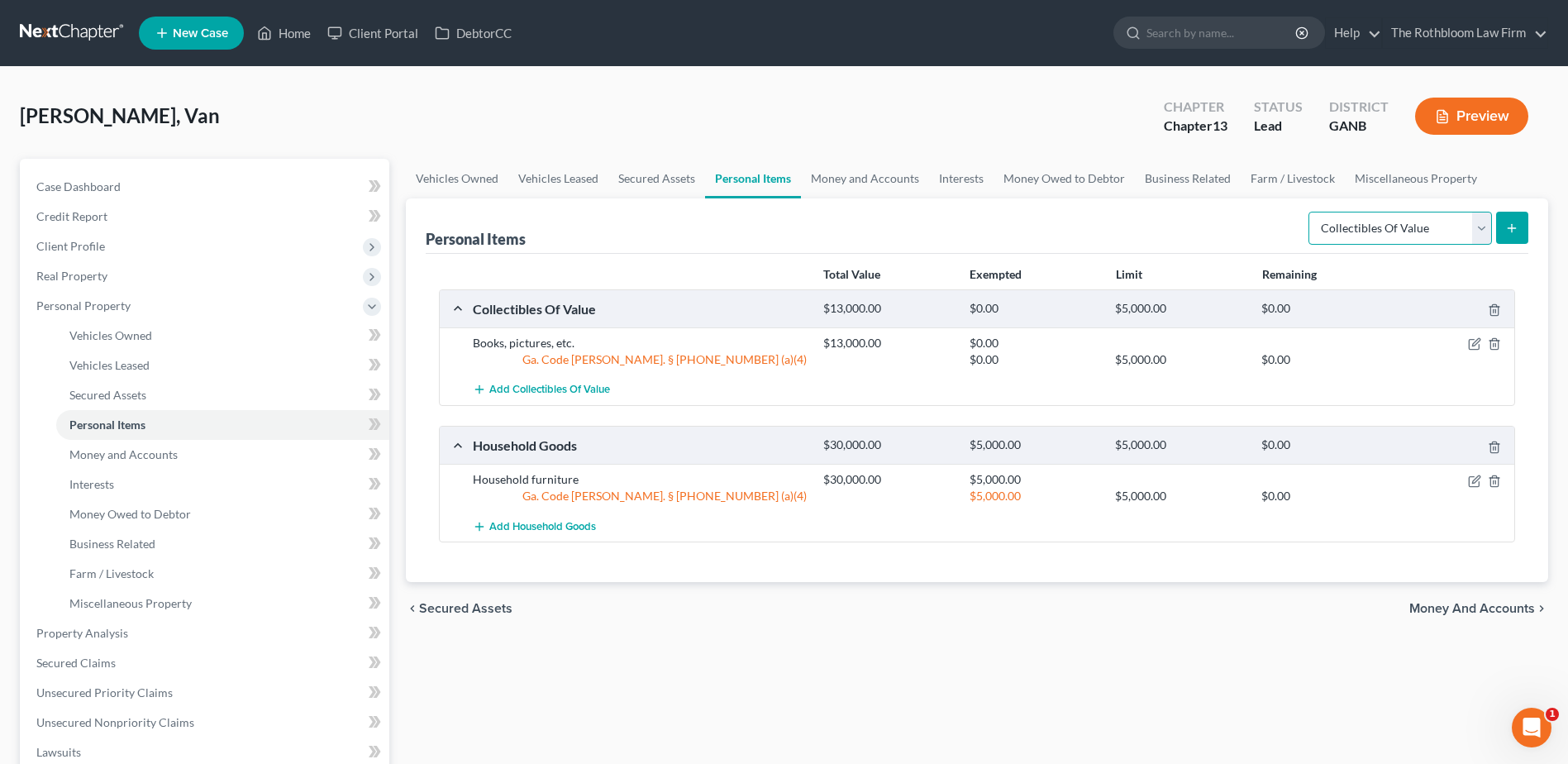
click at [1489, 241] on select "Select Item Type Clothing Collectibles Of Value Electronics Firearms Household …" at bounding box center [1400, 228] width 183 height 33
select select "clothing"
click at [1310, 212] on select "Select Item Type Clothing Collectibles Of Value Electronics Firearms Household …" at bounding box center [1400, 228] width 183 height 33
click at [1509, 235] on button "submit" at bounding box center [1513, 228] width 33 height 33
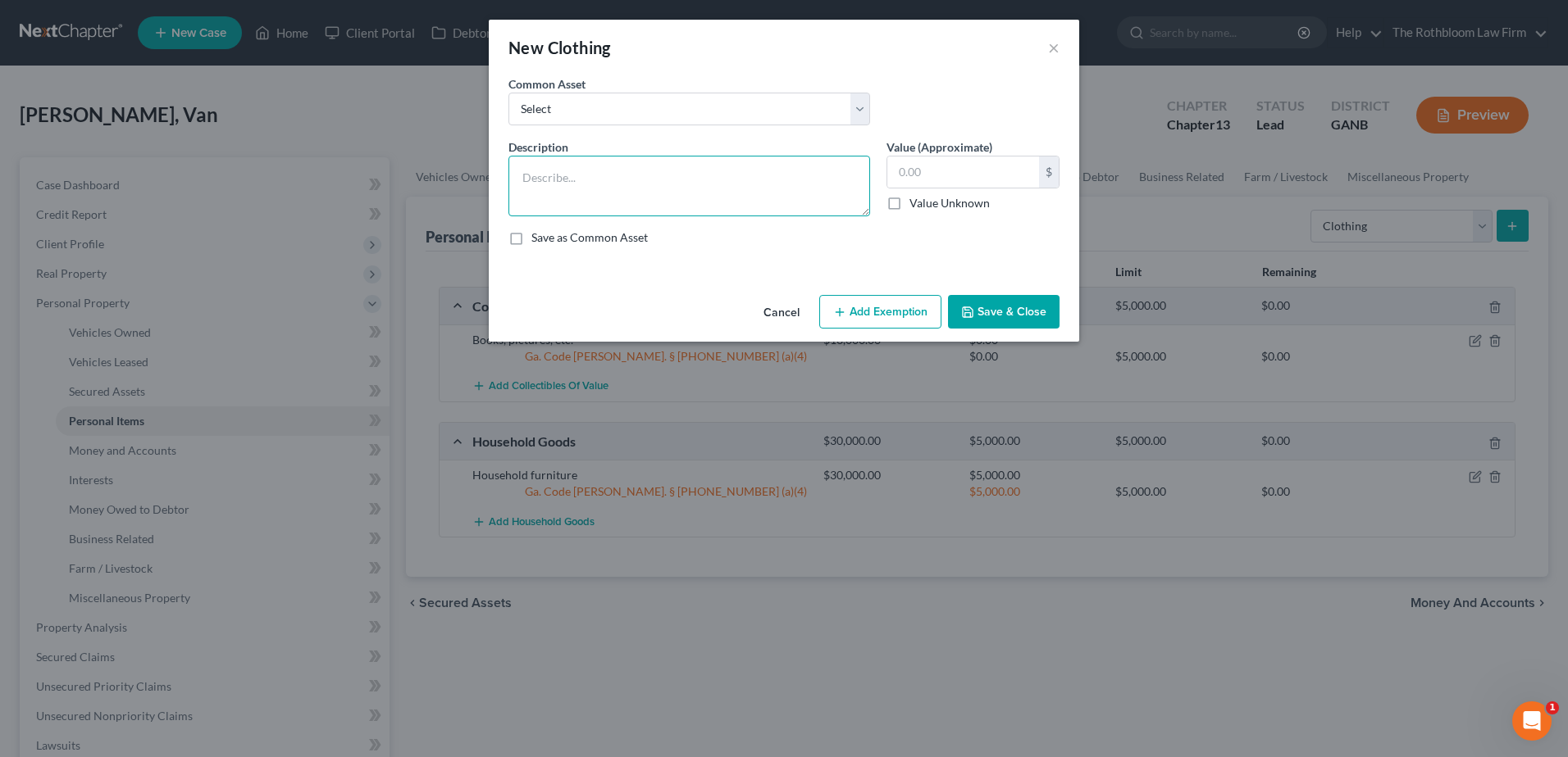
click at [585, 187] on textarea at bounding box center [689, 185] width 362 height 60
type textarea "Clothing"
type input "1,500"
click at [871, 307] on button "Add Exemption" at bounding box center [881, 312] width 122 height 34
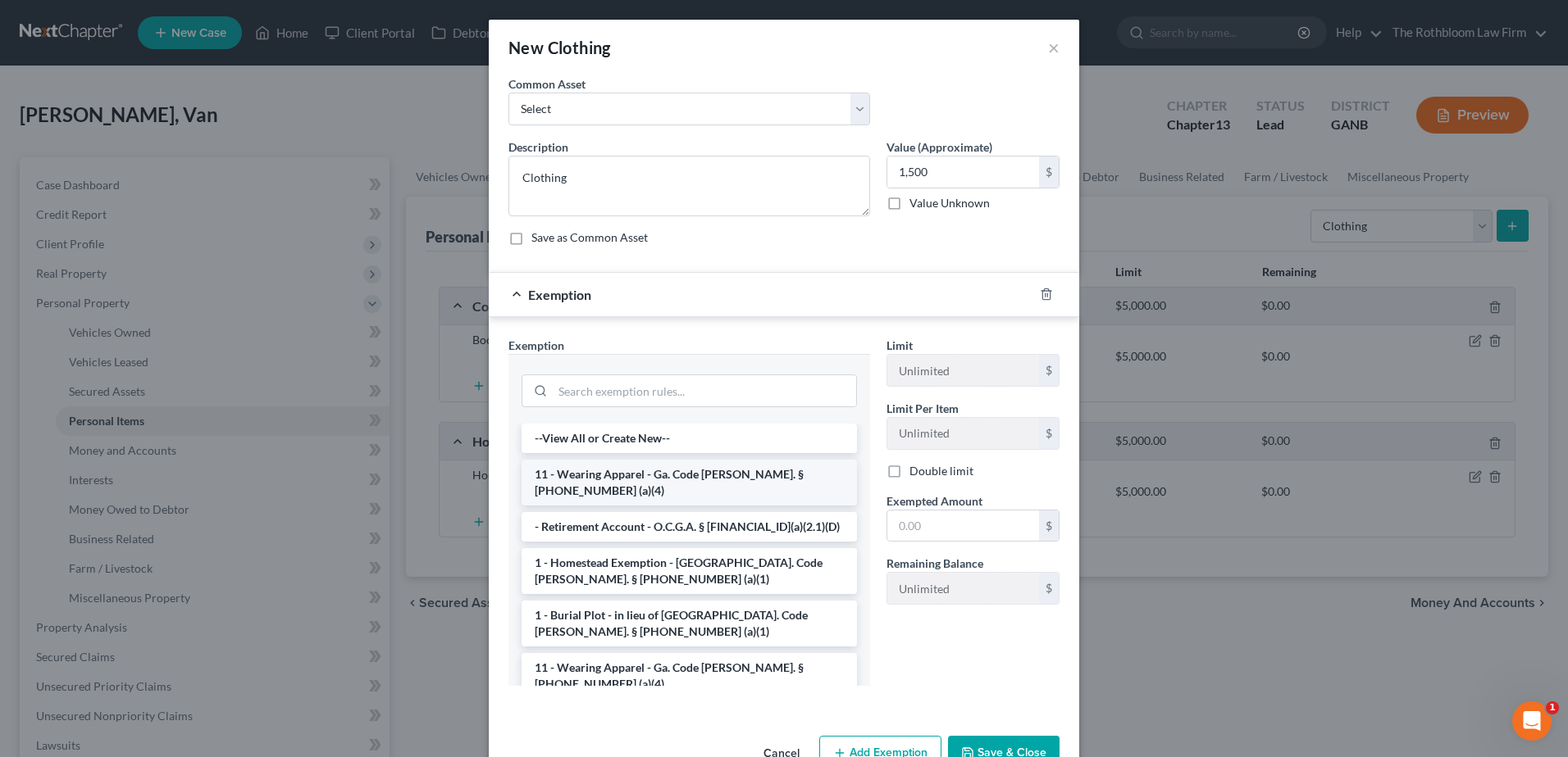
click at [627, 476] on li "11 - Wearing Apparel - Ga. Code Ann. § 44-13-100 (a)(4)" at bounding box center [689, 482] width 335 height 46
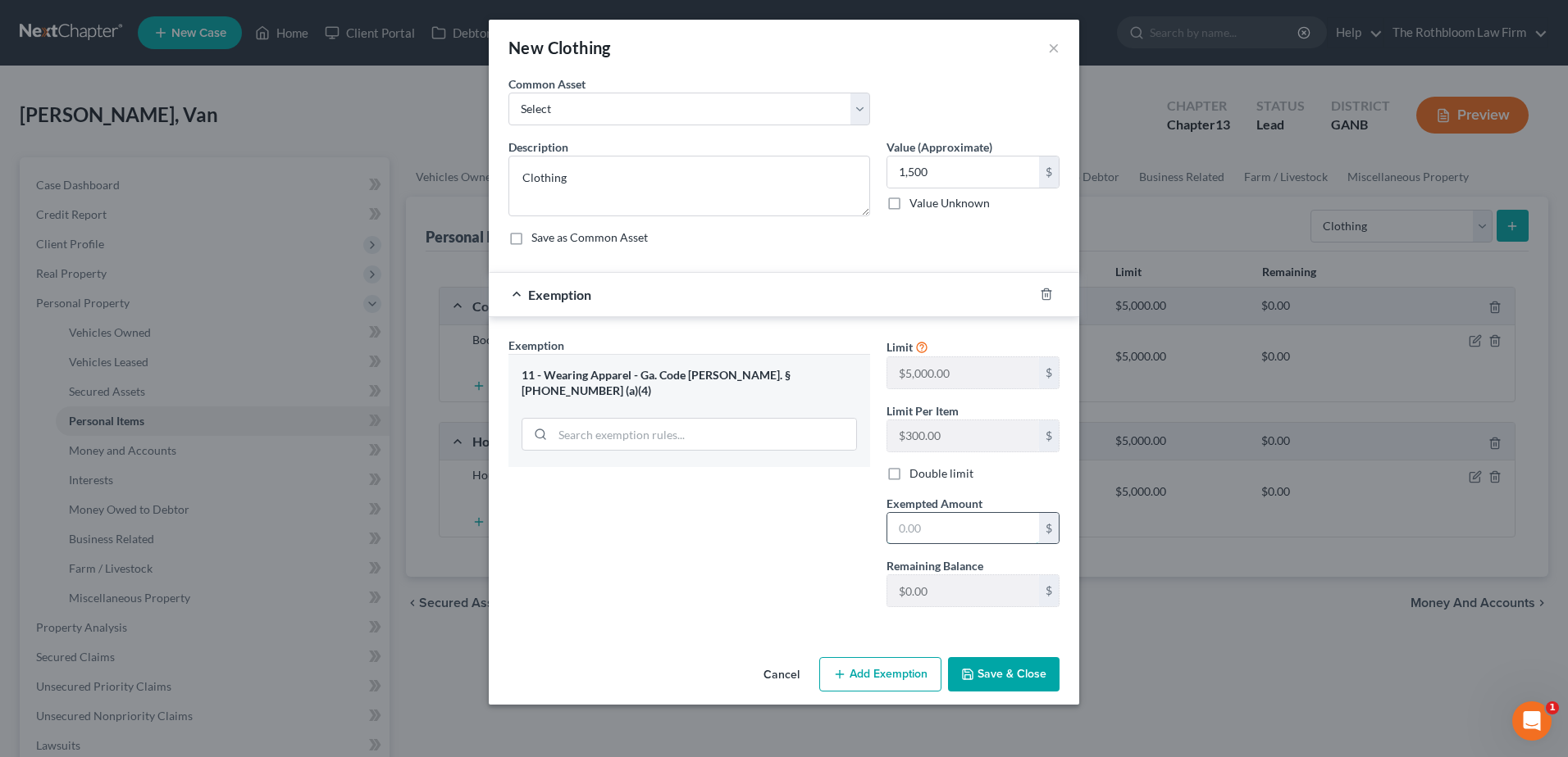
click at [941, 527] on input "text" at bounding box center [963, 528] width 151 height 32
type input "0"
click at [1002, 672] on button "Save & Close" at bounding box center [1003, 674] width 112 height 34
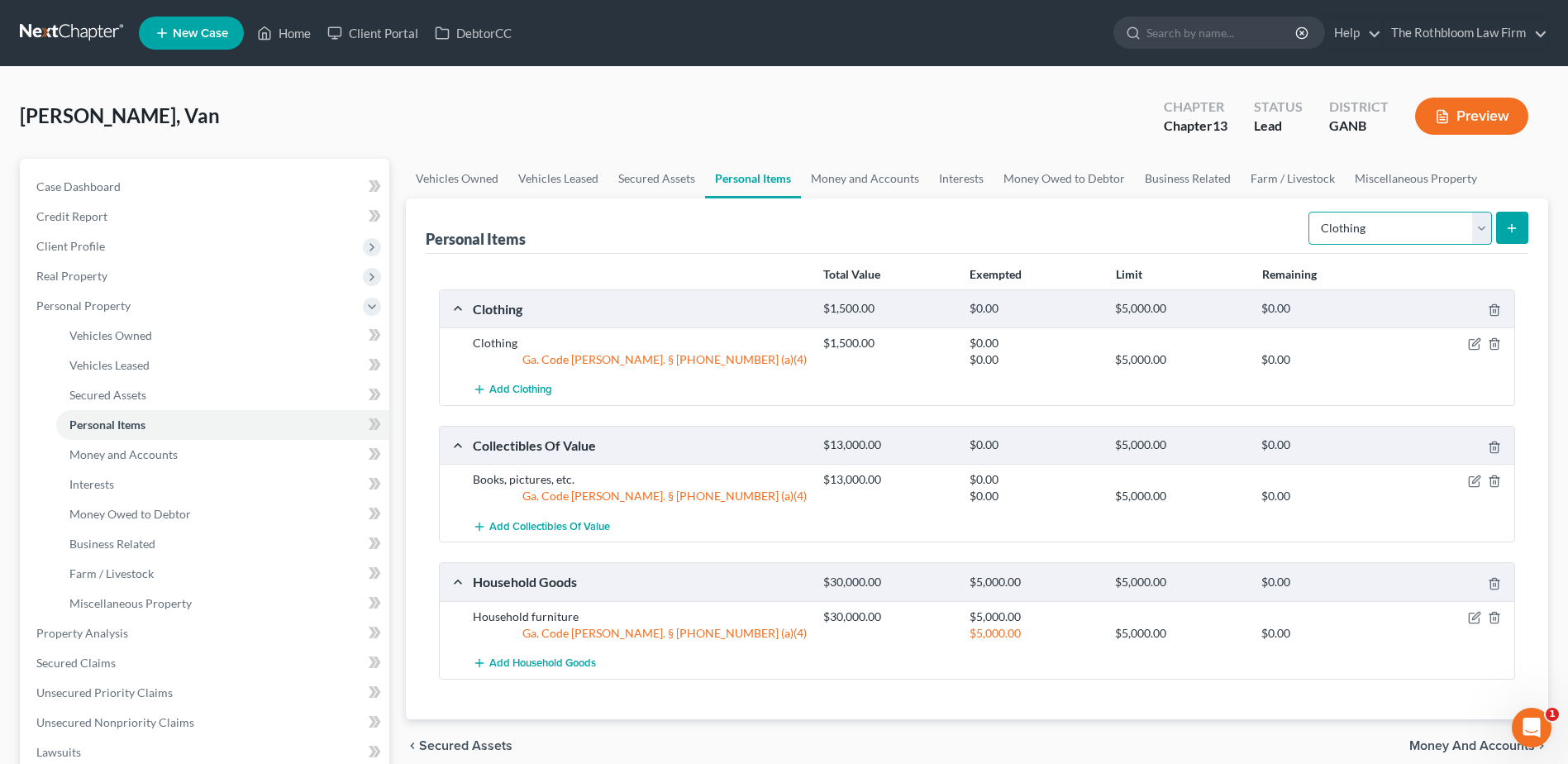
click at [1479, 225] on select "Select Item Type Clothing Collectibles Of Value Electronics Firearms Household …" at bounding box center [1400, 228] width 183 height 33
select select "jewelry"
click at [1310, 212] on select "Select Item Type Clothing Collectibles Of Value Electronics Firearms Household …" at bounding box center [1400, 228] width 183 height 33
click at [1512, 232] on line "submit" at bounding box center [1512, 228] width 0 height 7
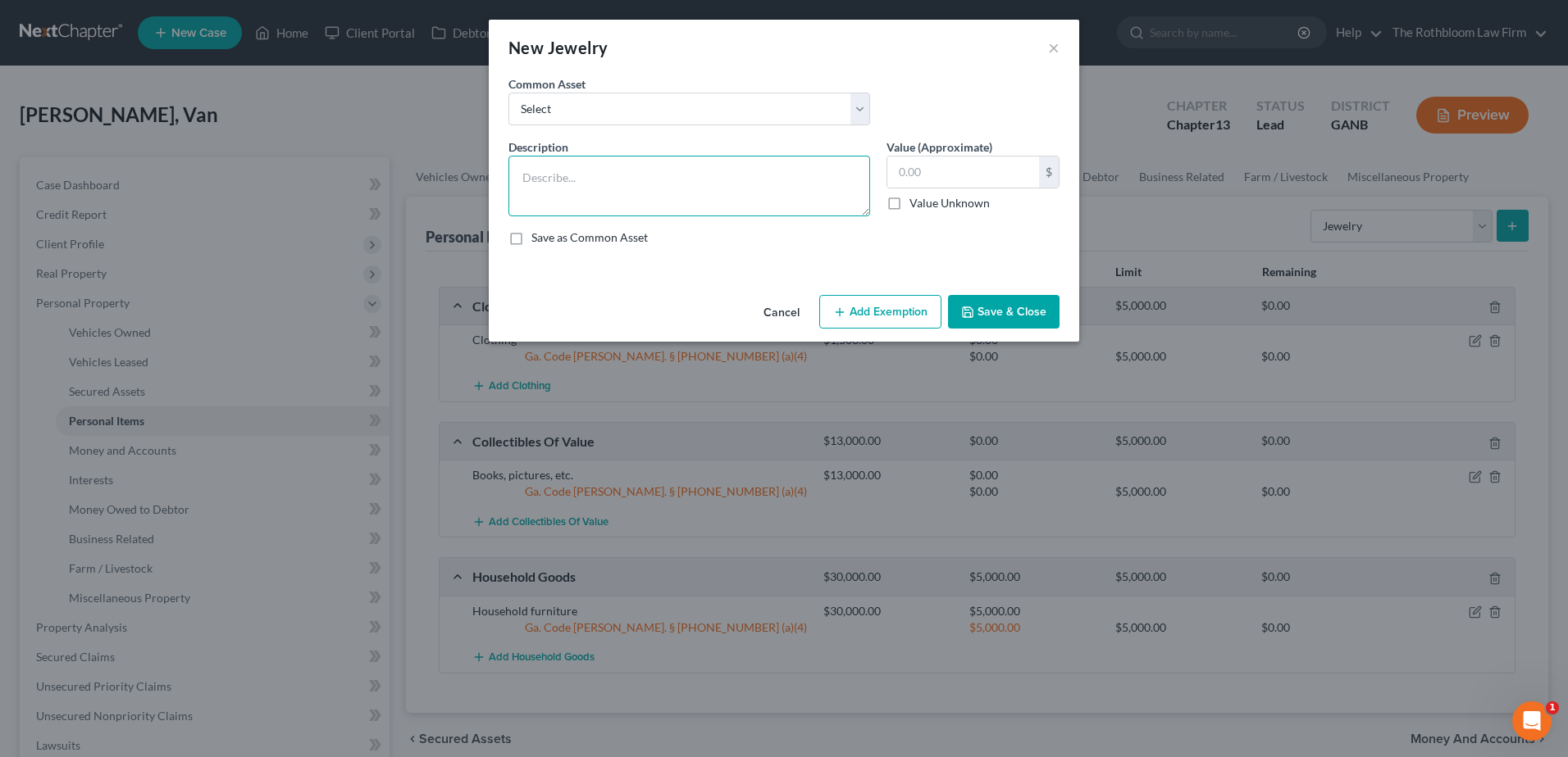
click at [560, 187] on textarea at bounding box center [689, 185] width 362 height 60
type textarea "Jewelry"
type input "1000"
click at [866, 318] on button "Add Exemption" at bounding box center [881, 312] width 122 height 34
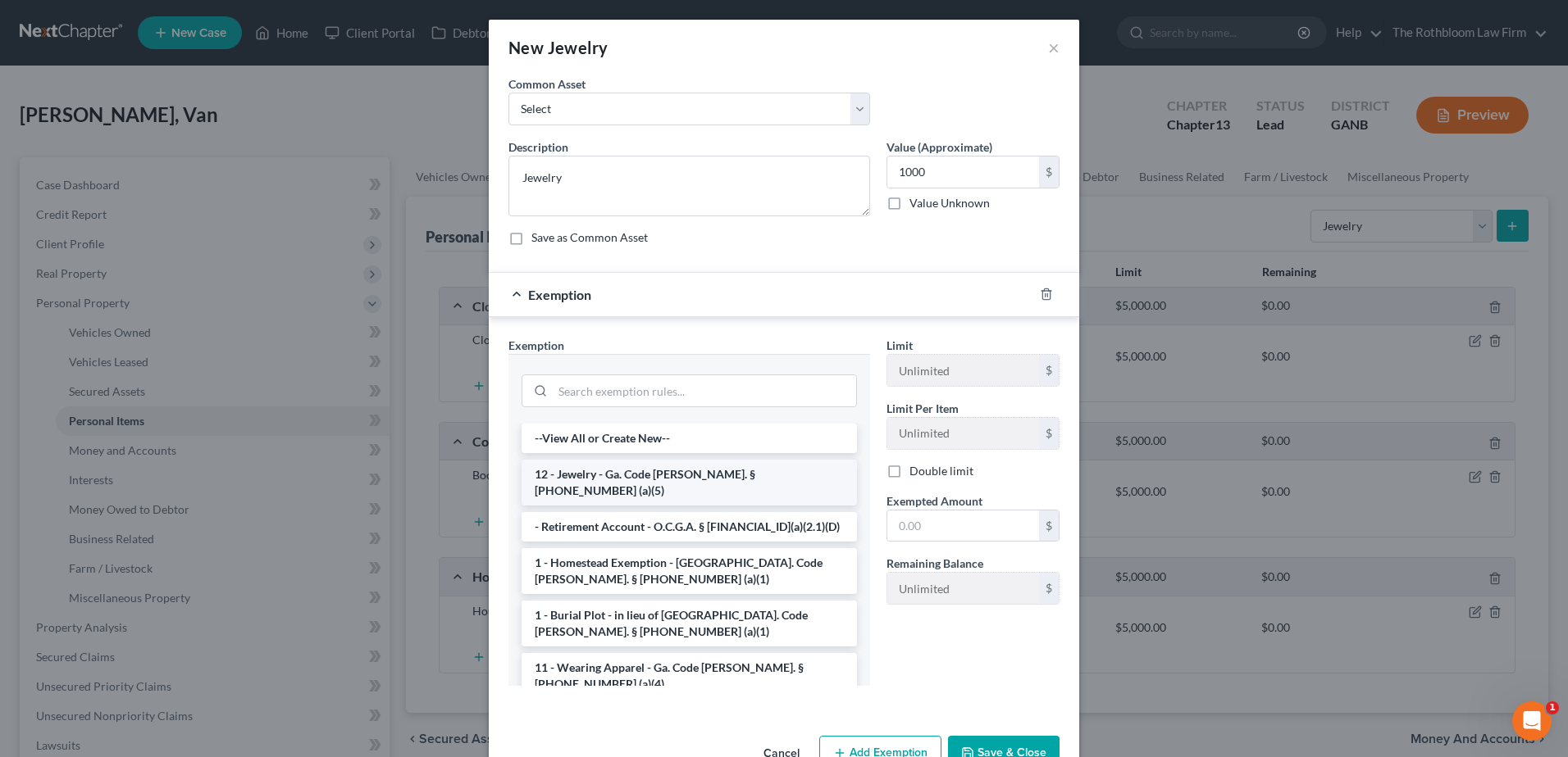
click at [587, 475] on li "12 - Jewelry - Ga. Code Ann. § 44-13-100 (a)(5)" at bounding box center [689, 482] width 335 height 46
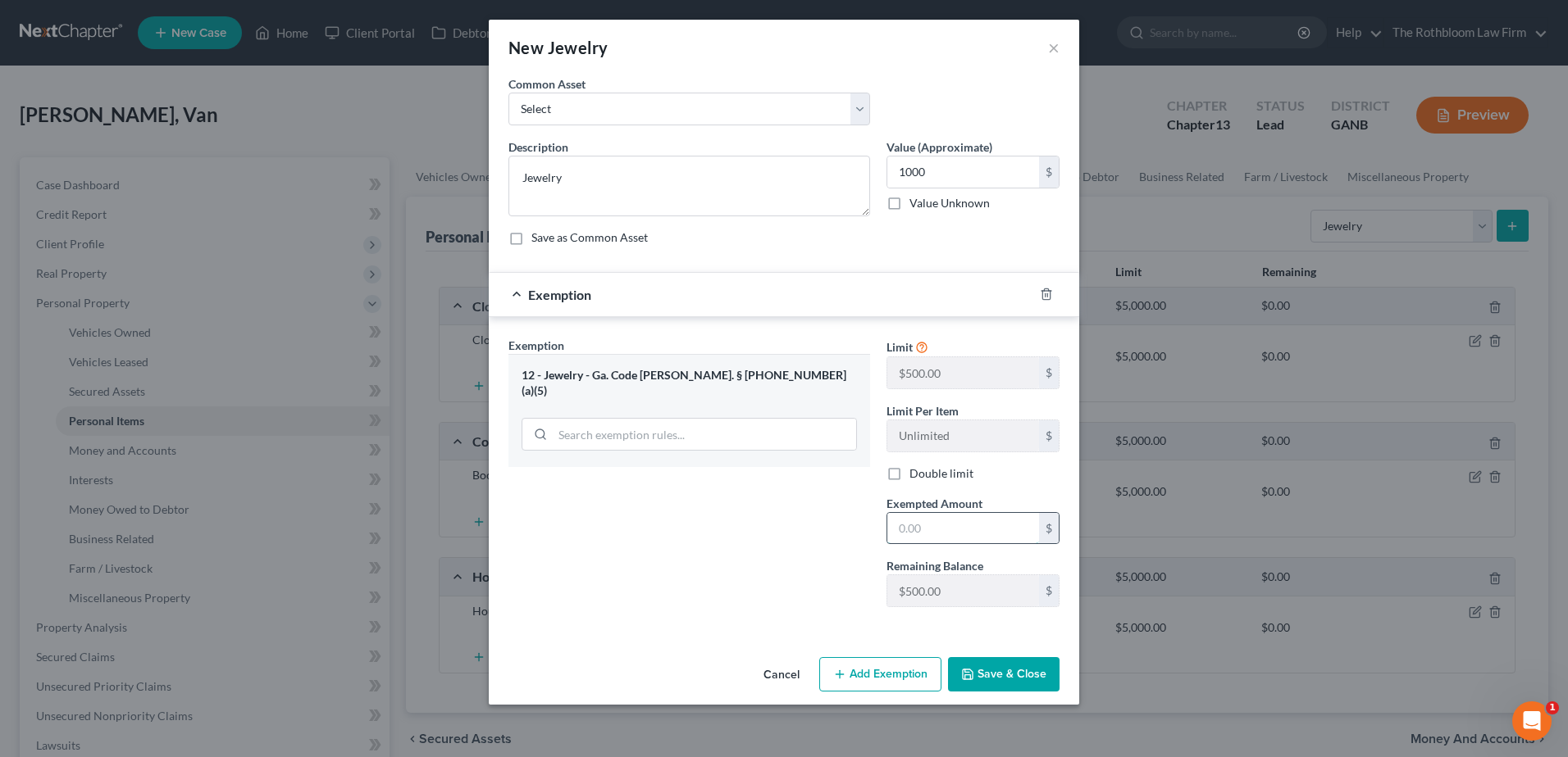
click at [980, 525] on input "text" at bounding box center [963, 528] width 151 height 32
type input "500"
click at [1029, 675] on button "Save & Close" at bounding box center [1003, 674] width 112 height 34
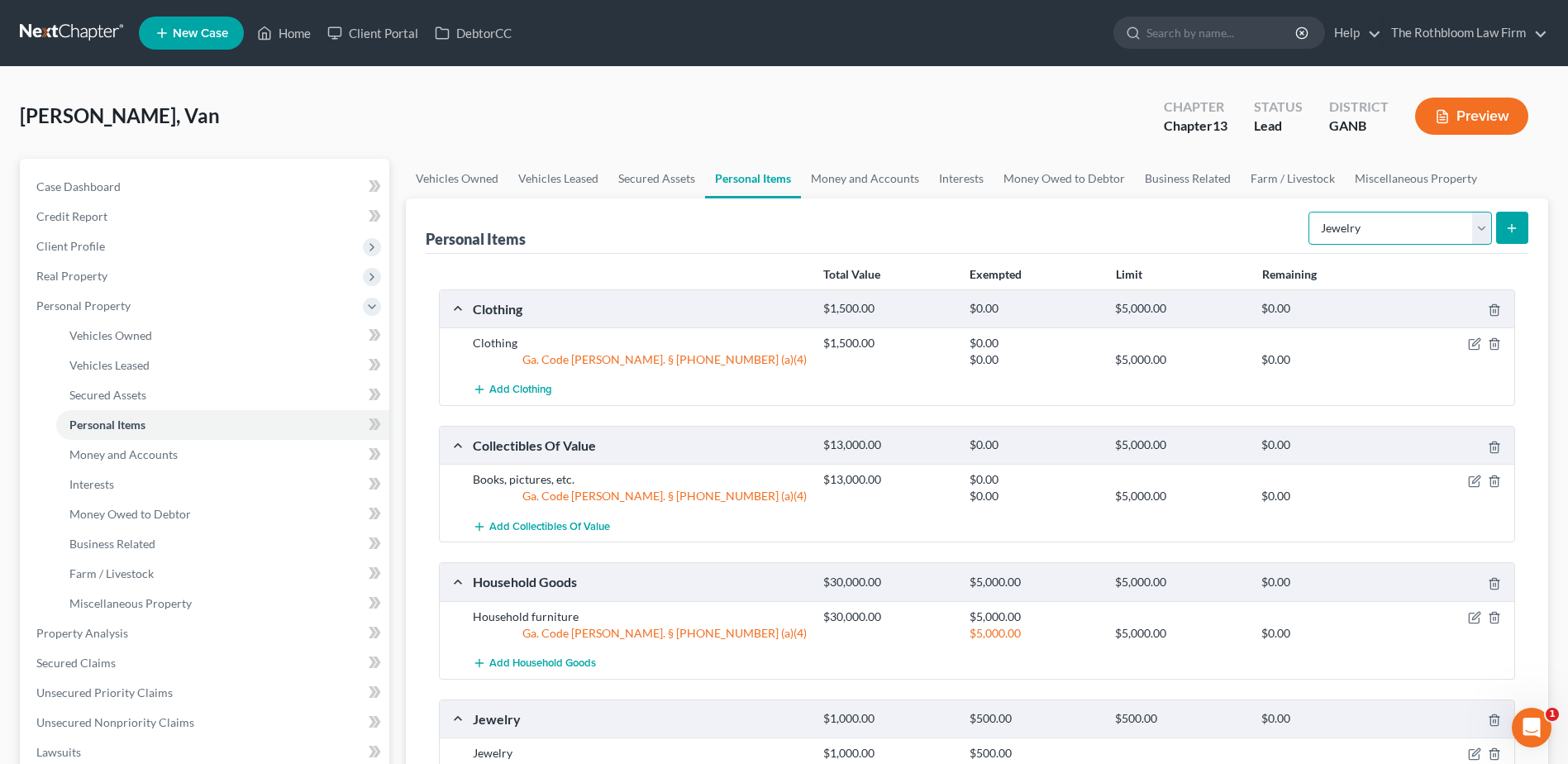
click at [1479, 229] on select "Select Item Type Clothing Collectibles Of Value Electronics Firearms Household …" at bounding box center [1400, 228] width 183 height 33
select select "firearms"
click at [1310, 212] on select "Select Item Type Clothing Collectibles Of Value Electronics Firearms Household …" at bounding box center [1400, 228] width 183 height 33
click at [1512, 229] on line "submit" at bounding box center [1512, 228] width 0 height 7
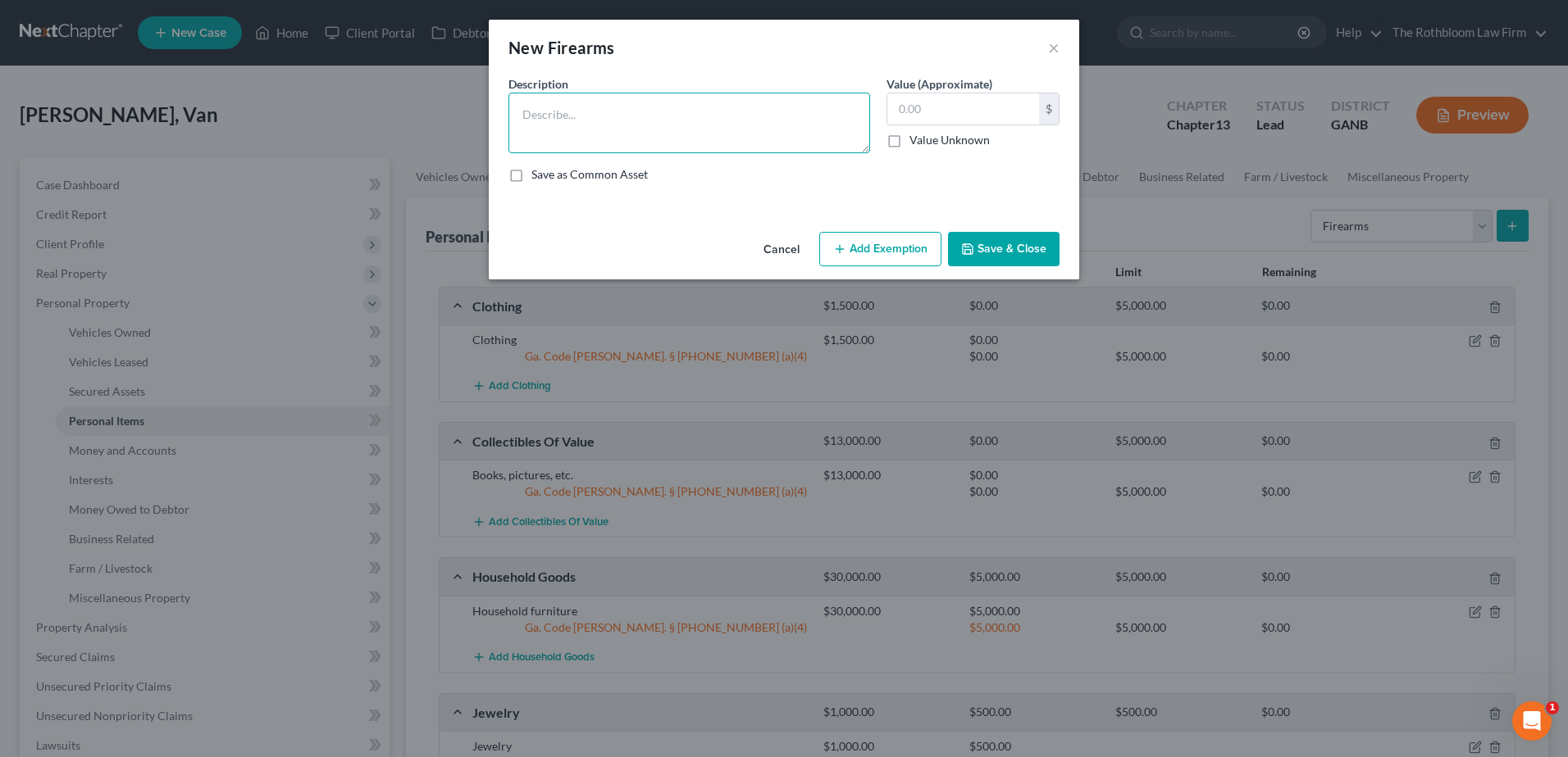
click at [547, 122] on textarea at bounding box center [689, 122] width 362 height 60
type textarea "Gun"
type input "300"
click at [893, 245] on button "Add Exemption" at bounding box center [881, 249] width 122 height 34
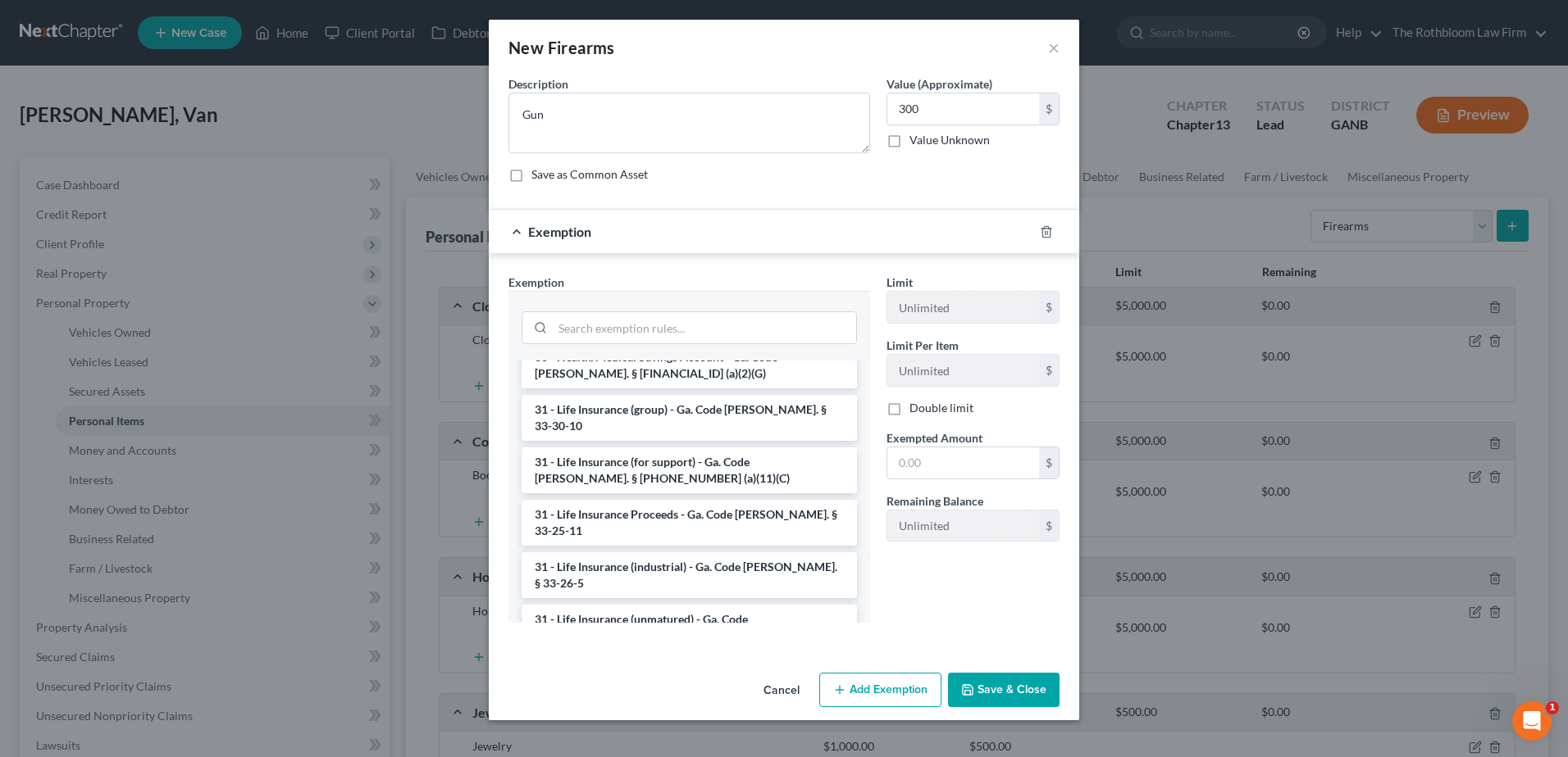
scroll to position [2285, 0]
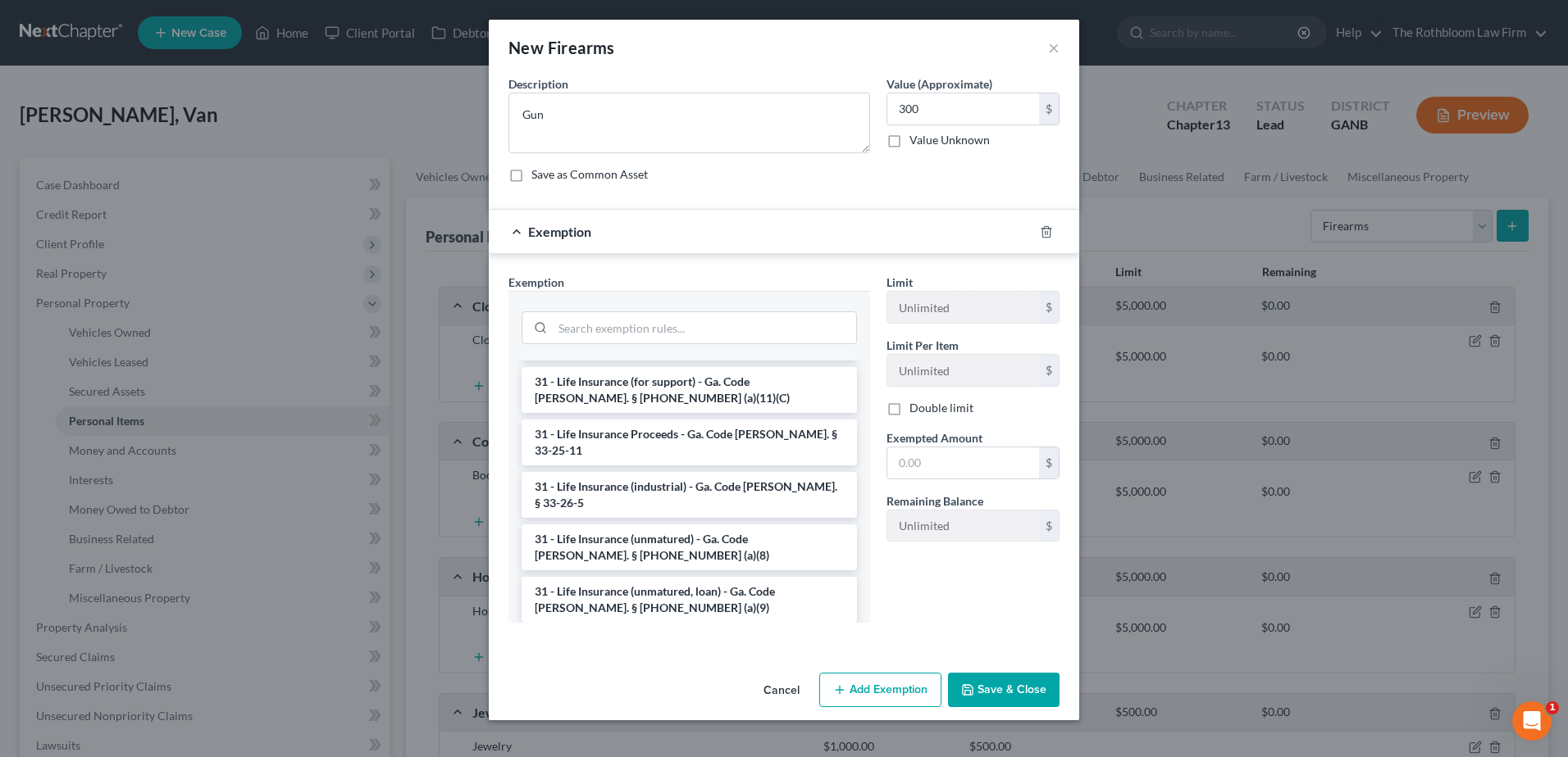
click at [587, 734] on li "6 - Household Goods and Furnishings - Ga. Code Ann. § 44-13-100 (a)(4)" at bounding box center [689, 757] width 335 height 46
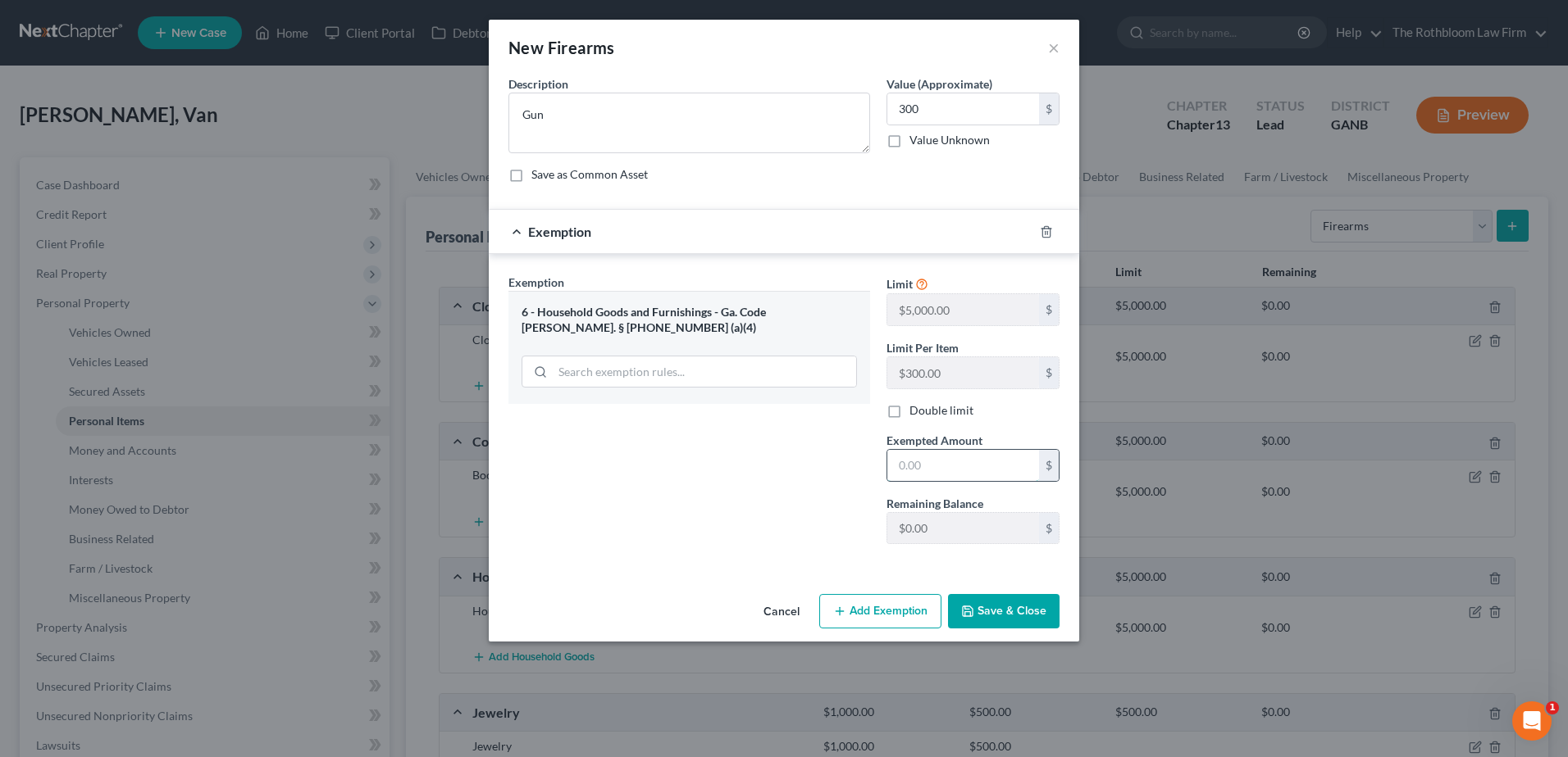
click at [911, 466] on input "text" at bounding box center [963, 465] width 151 height 32
type input "0"
click at [1009, 608] on button "Save & Close" at bounding box center [1003, 611] width 112 height 34
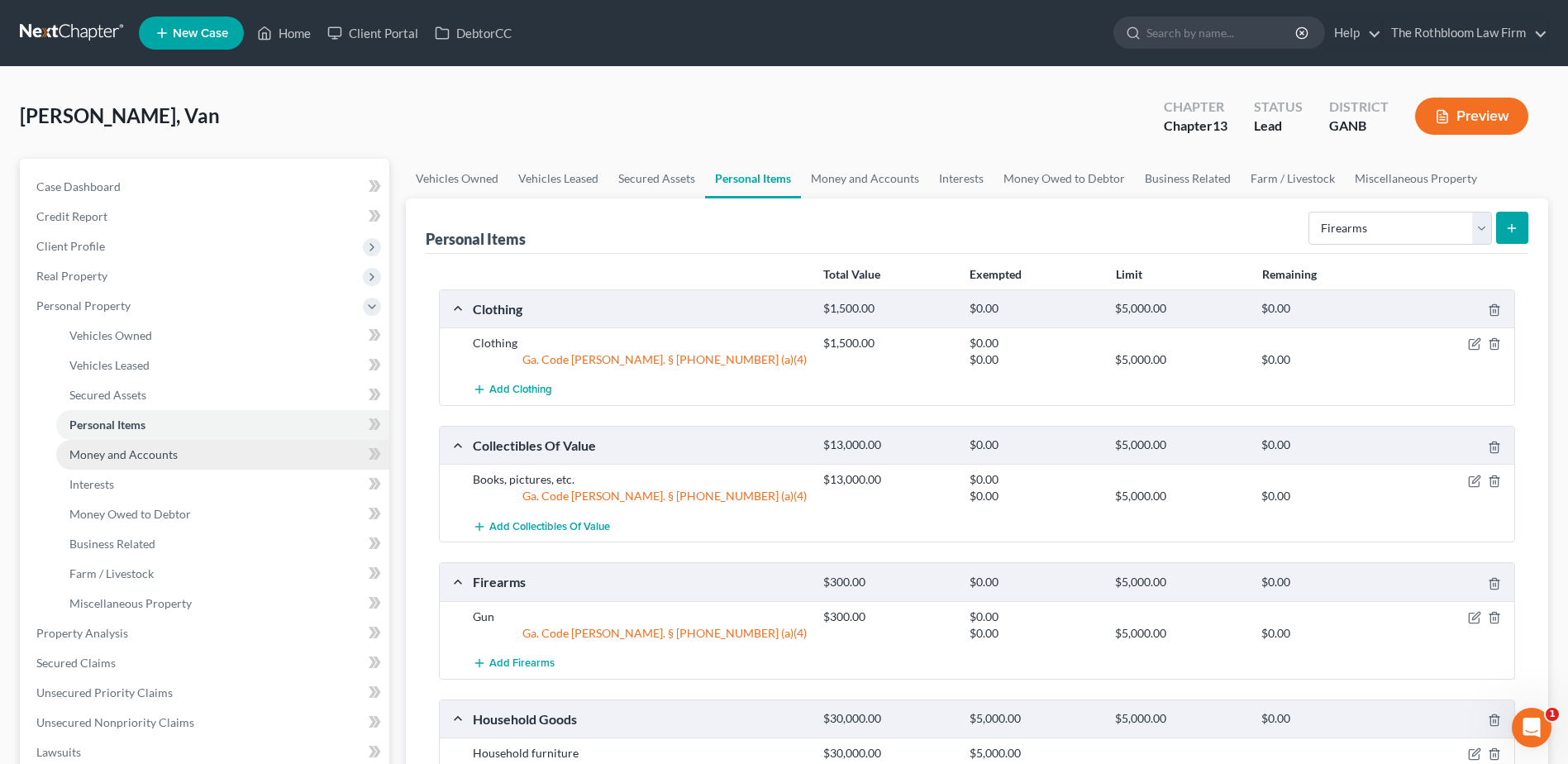
click at [89, 448] on span "Money and Accounts" at bounding box center [123, 454] width 108 height 14
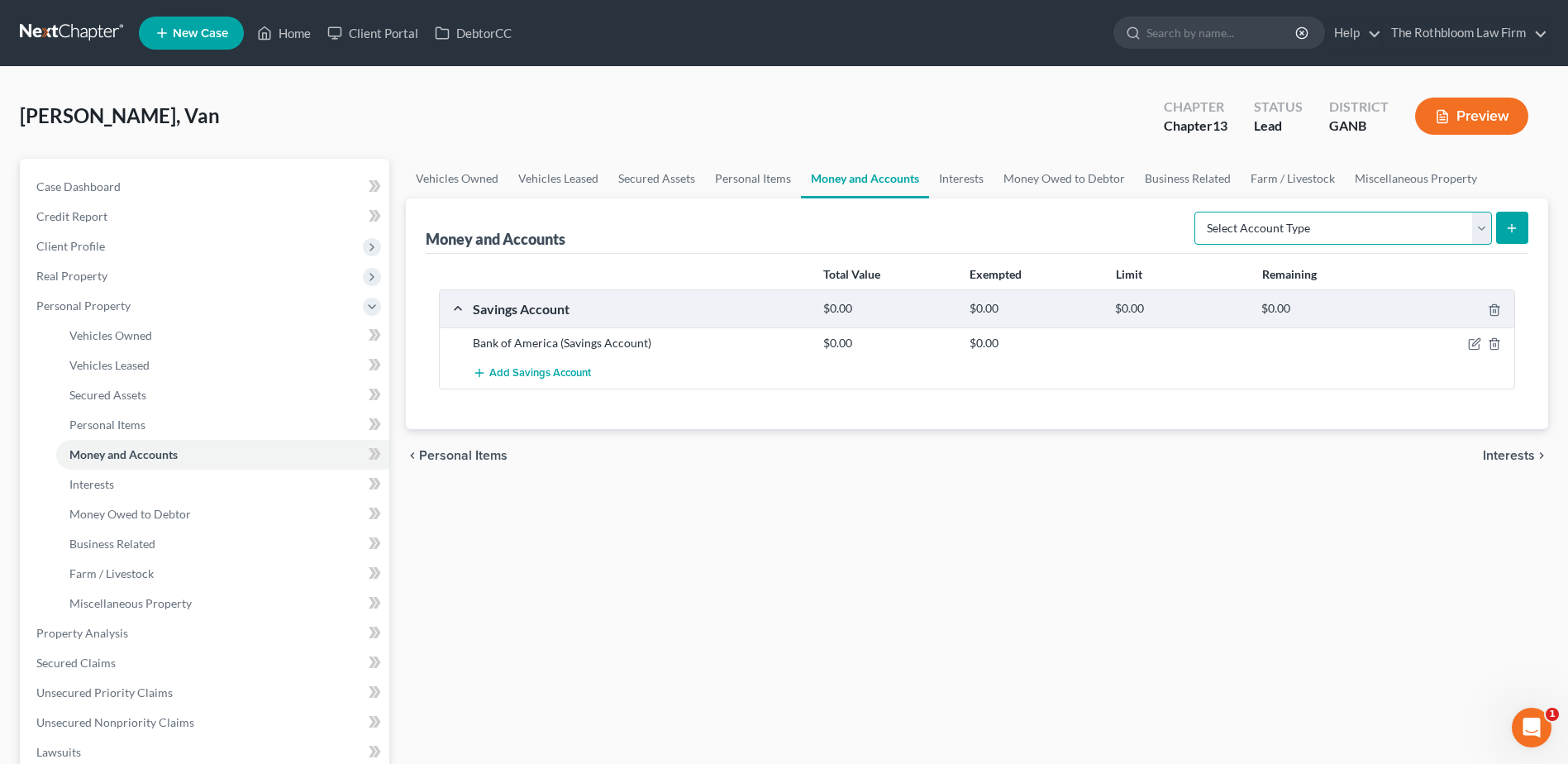
click at [1482, 225] on select "Select Account Type Brokerage Cash on Hand Certificates of Deposit Checking Acc…" at bounding box center [1344, 228] width 298 height 33
select select "cash_on_hand"
click at [1198, 212] on select "Select Account Type Brokerage Cash on Hand Certificates of Deposit Checking Acc…" at bounding box center [1344, 228] width 298 height 33
click at [1512, 232] on line "submit" at bounding box center [1512, 228] width 0 height 7
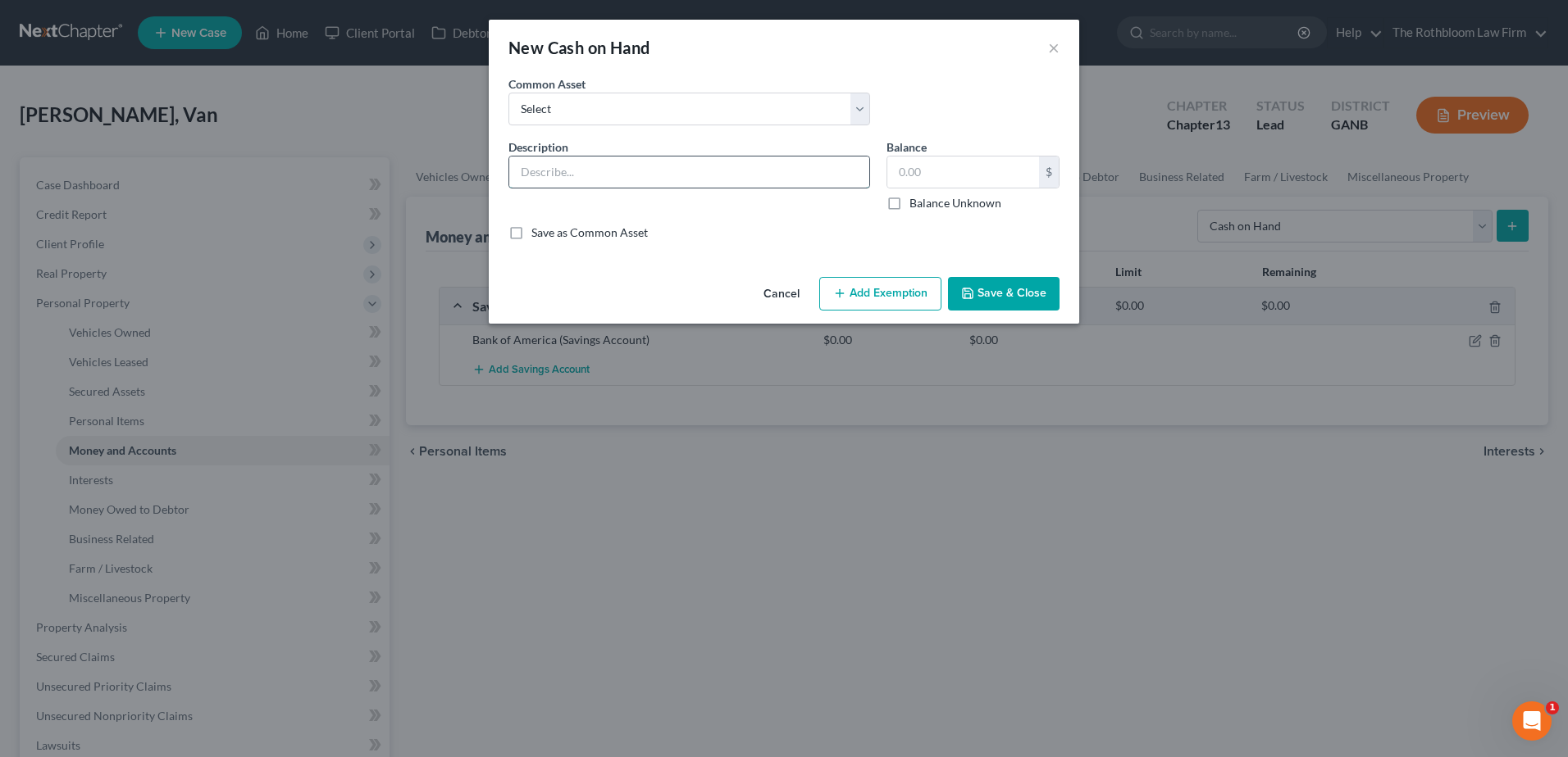
click at [530, 162] on input "text" at bounding box center [689, 172] width 360 height 32
type input "Cash"
type input "5,000"
click at [867, 296] on button "Add Exemption" at bounding box center [881, 294] width 122 height 34
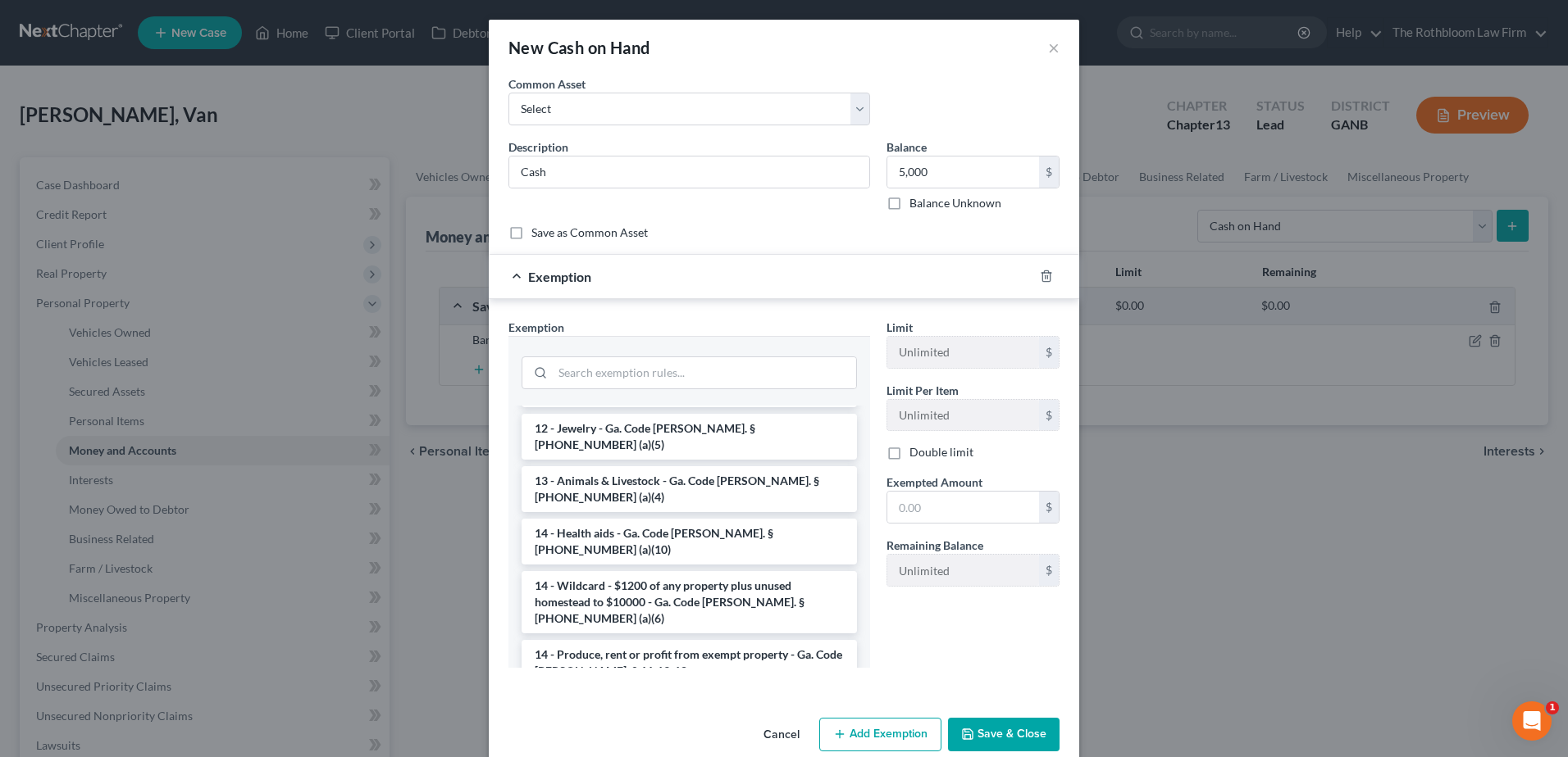
scroll to position [246, 0]
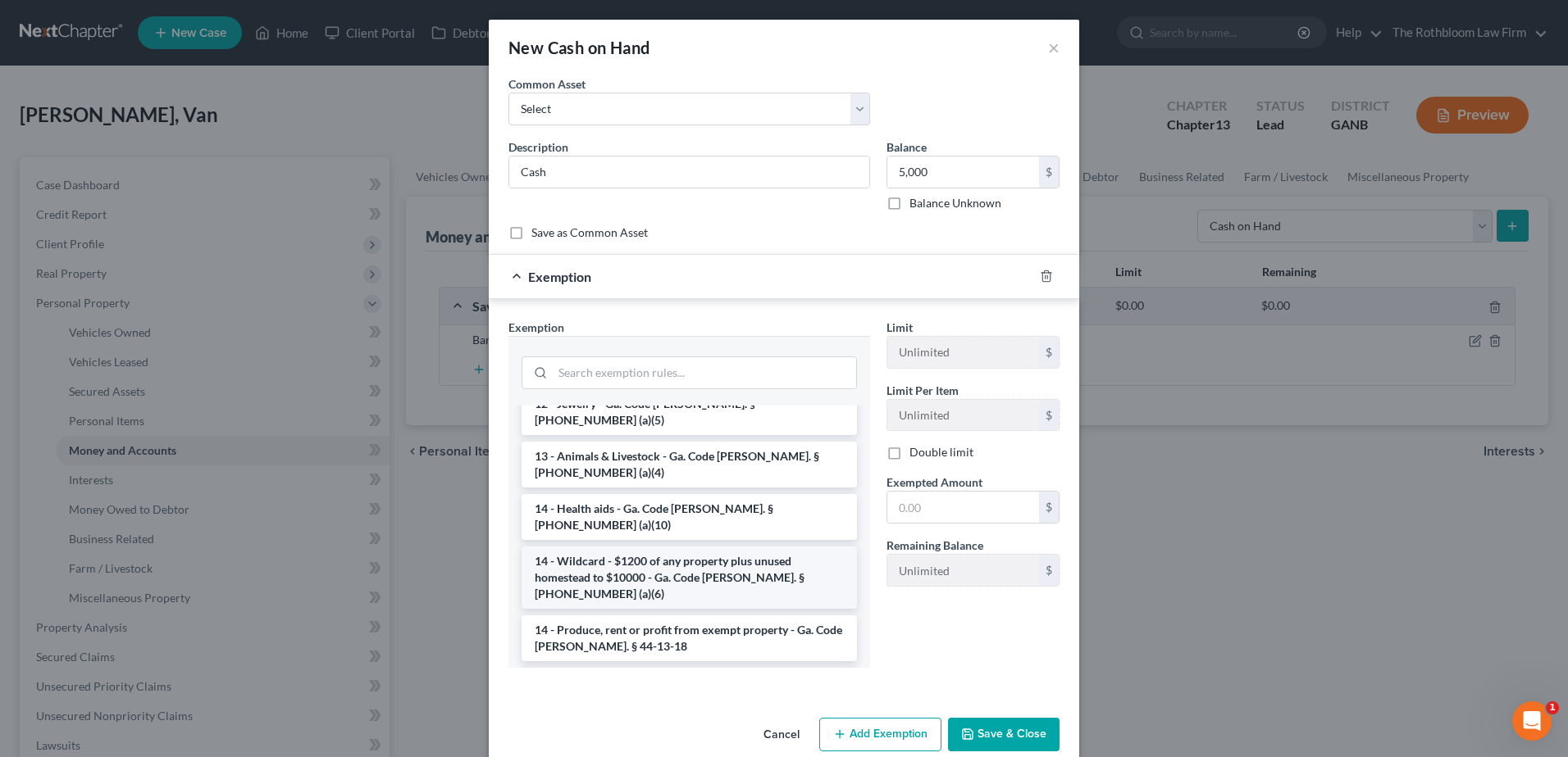
click at [645, 546] on li "14 - Wildcard - $1200 of any property plus unused homestead to $10000 - Ga. Cod…" at bounding box center [689, 577] width 335 height 62
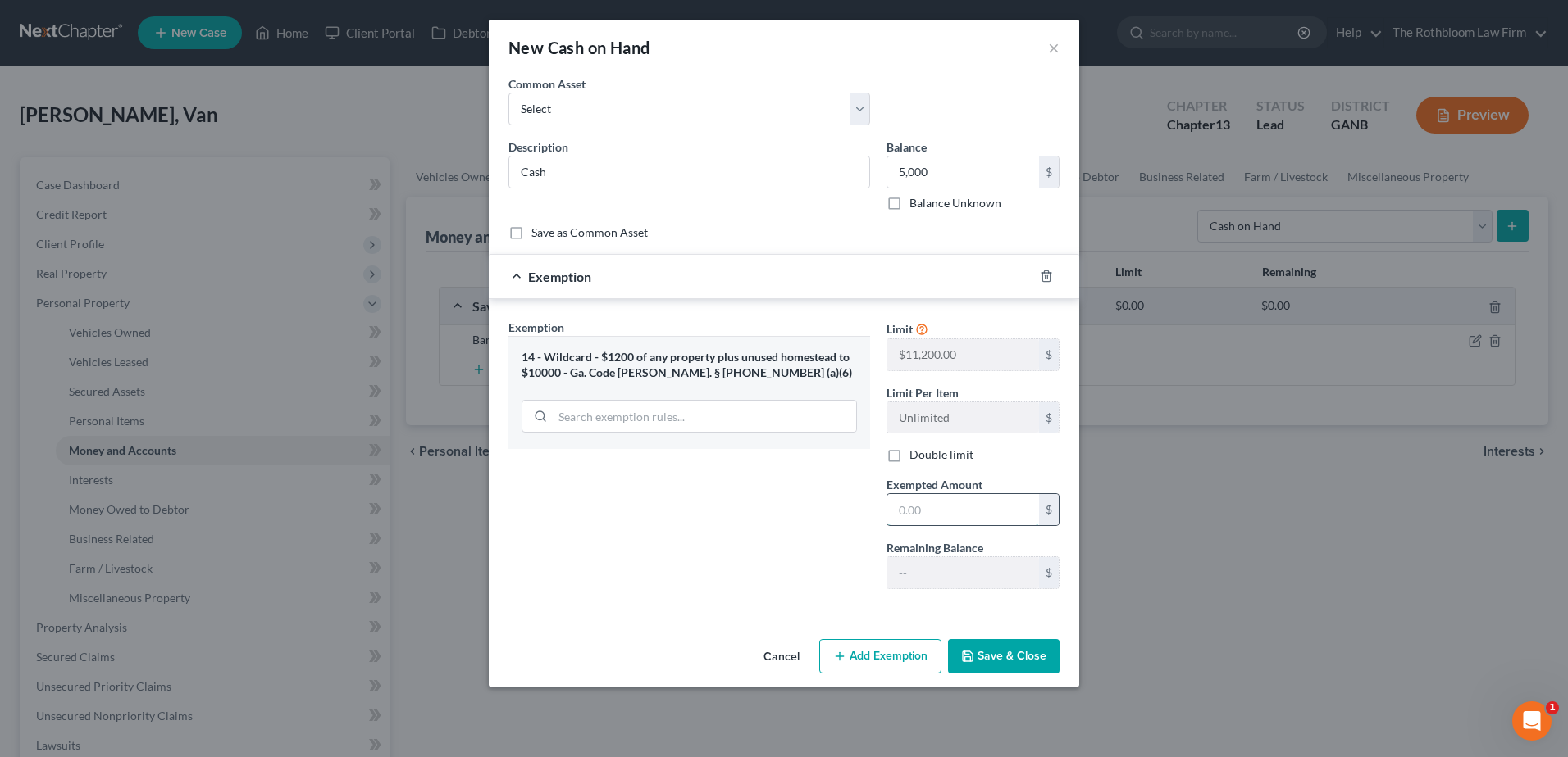
click at [929, 513] on input "text" at bounding box center [963, 509] width 151 height 32
type input "1,200"
click at [1018, 669] on button "Save & Close" at bounding box center [1003, 656] width 112 height 34
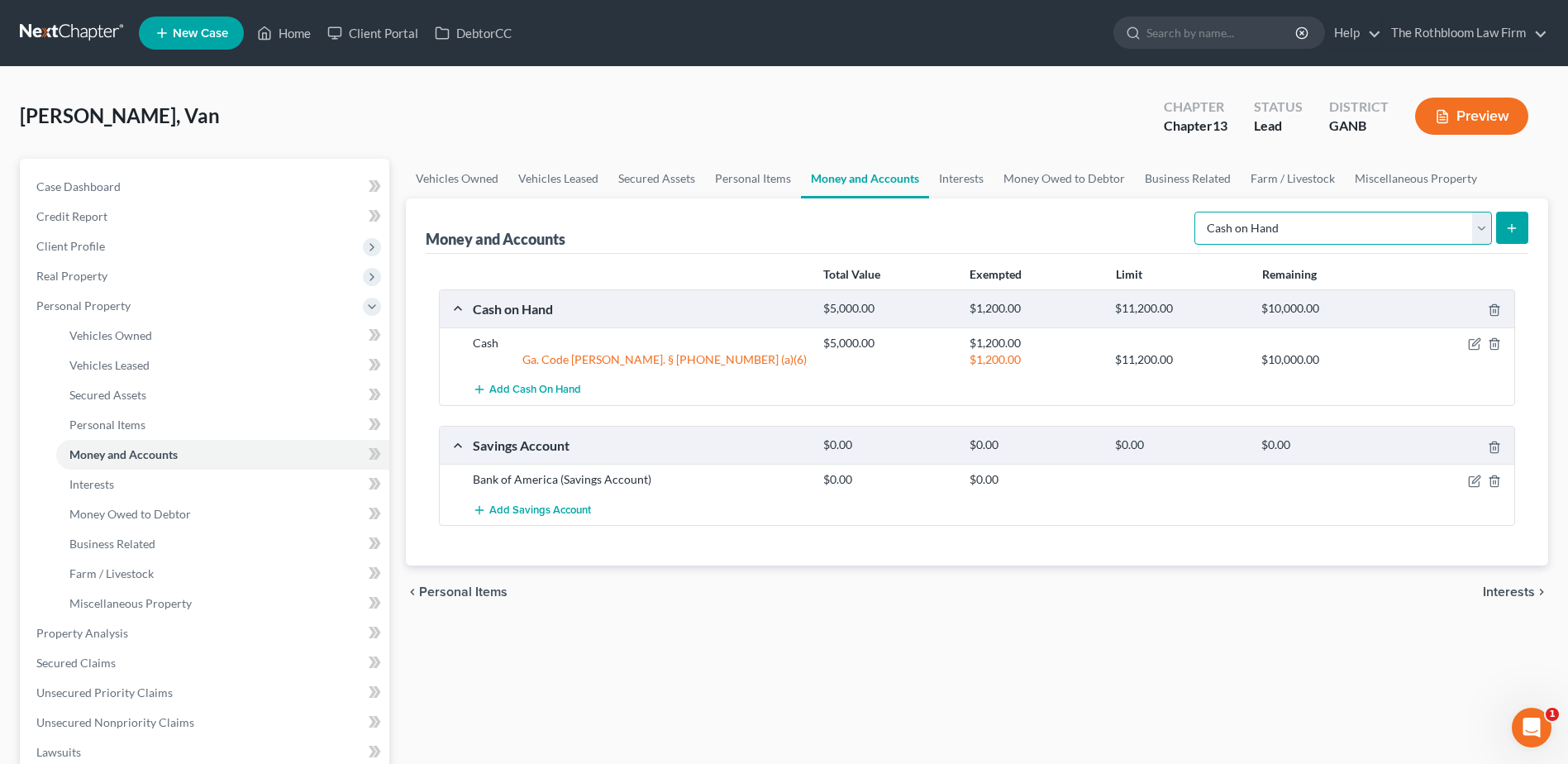
click at [1486, 234] on select "Select Account Type Brokerage Cash on Hand Certificates of Deposit Checking Acc…" at bounding box center [1344, 228] width 298 height 33
select select "checking"
click at [1198, 212] on select "Select Account Type Brokerage Cash on Hand Certificates of Deposit Checking Acc…" at bounding box center [1344, 228] width 298 height 33
click at [1512, 227] on line "submit" at bounding box center [1512, 228] width 0 height 7
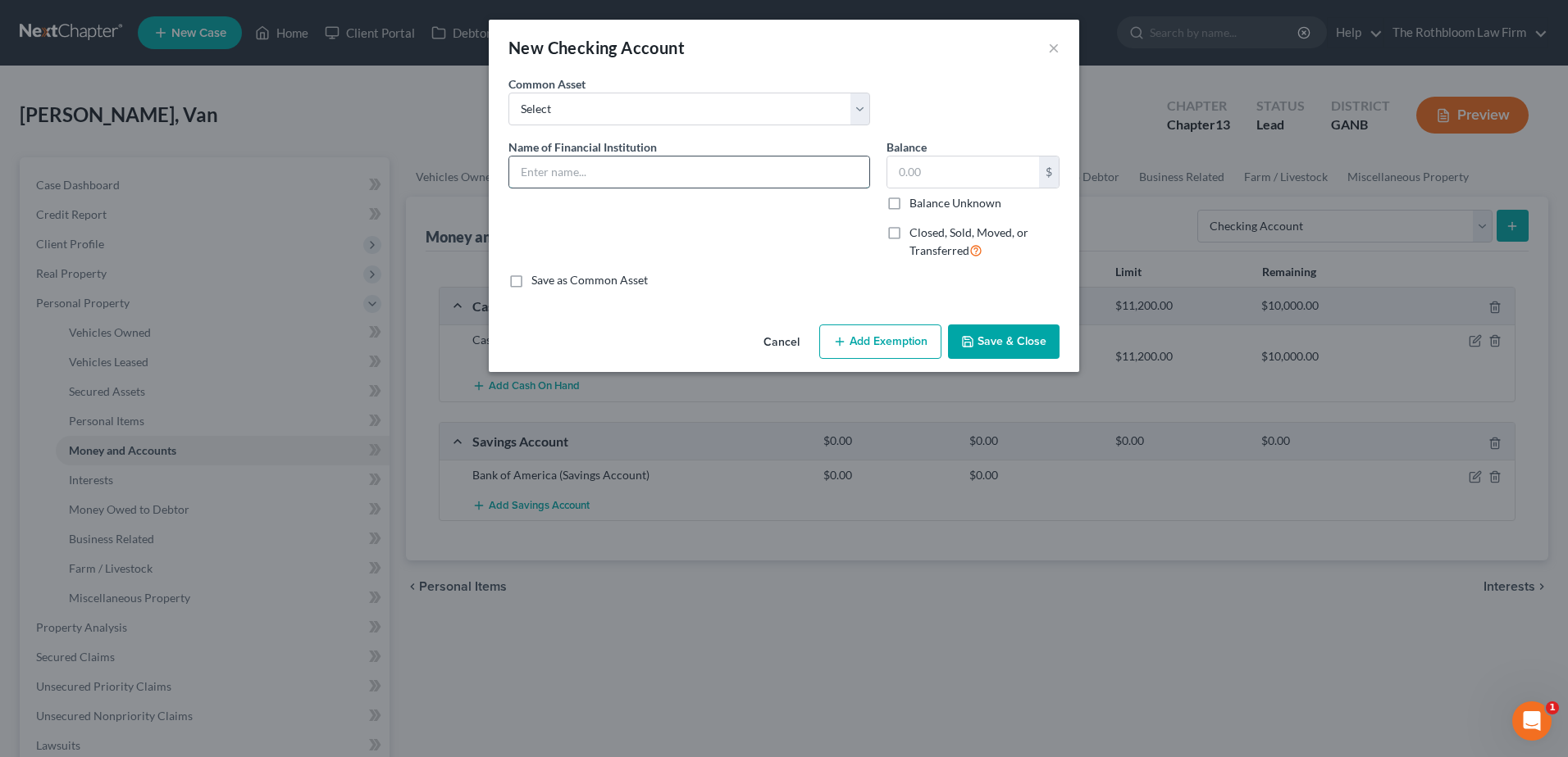
click at [551, 165] on input "text" at bounding box center [689, 172] width 360 height 32
type input "Bank of America"
click at [992, 336] on button "Save & Close" at bounding box center [1003, 342] width 112 height 34
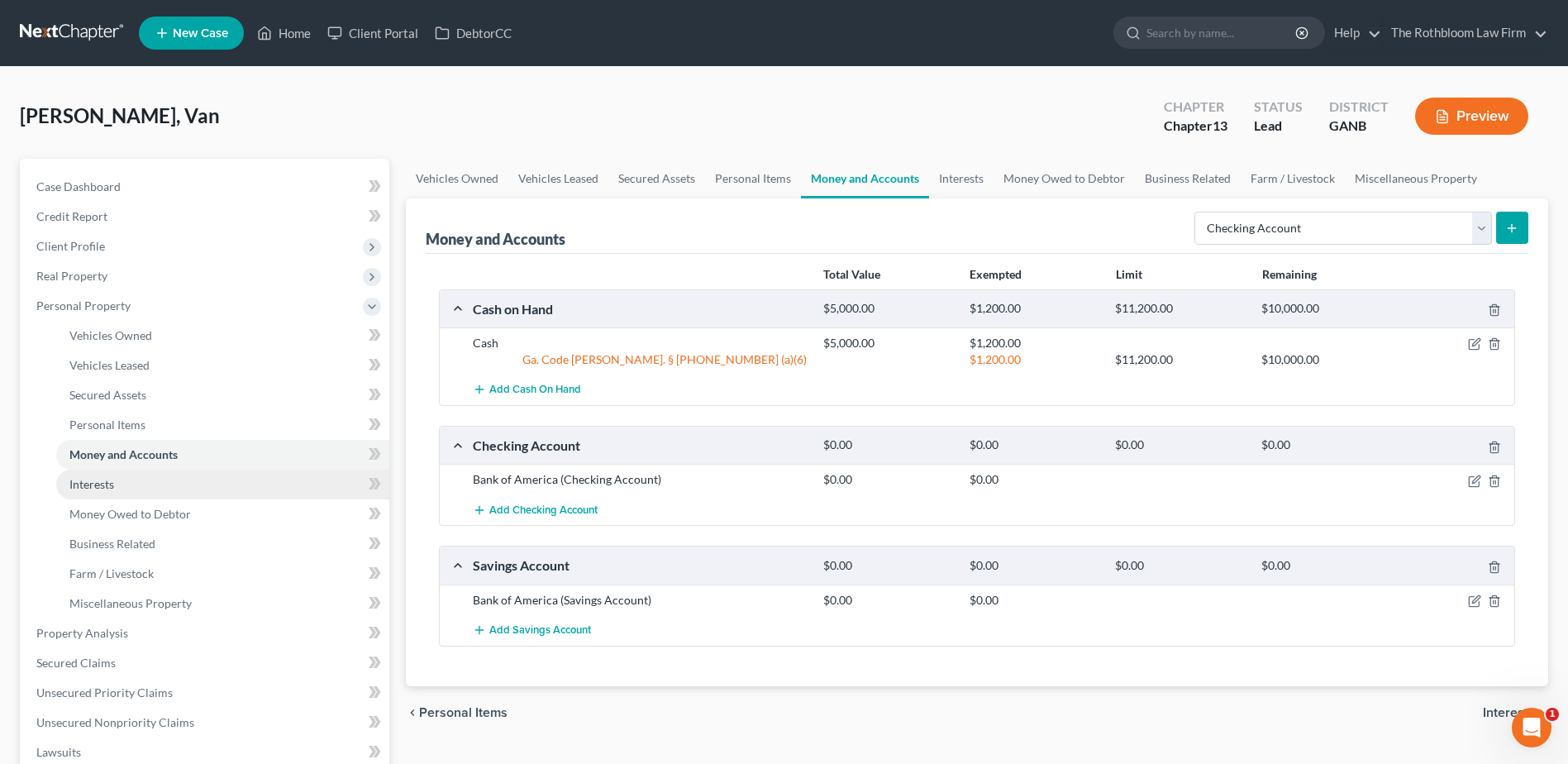
click at [111, 494] on link "Interests" at bounding box center [222, 484] width 333 height 30
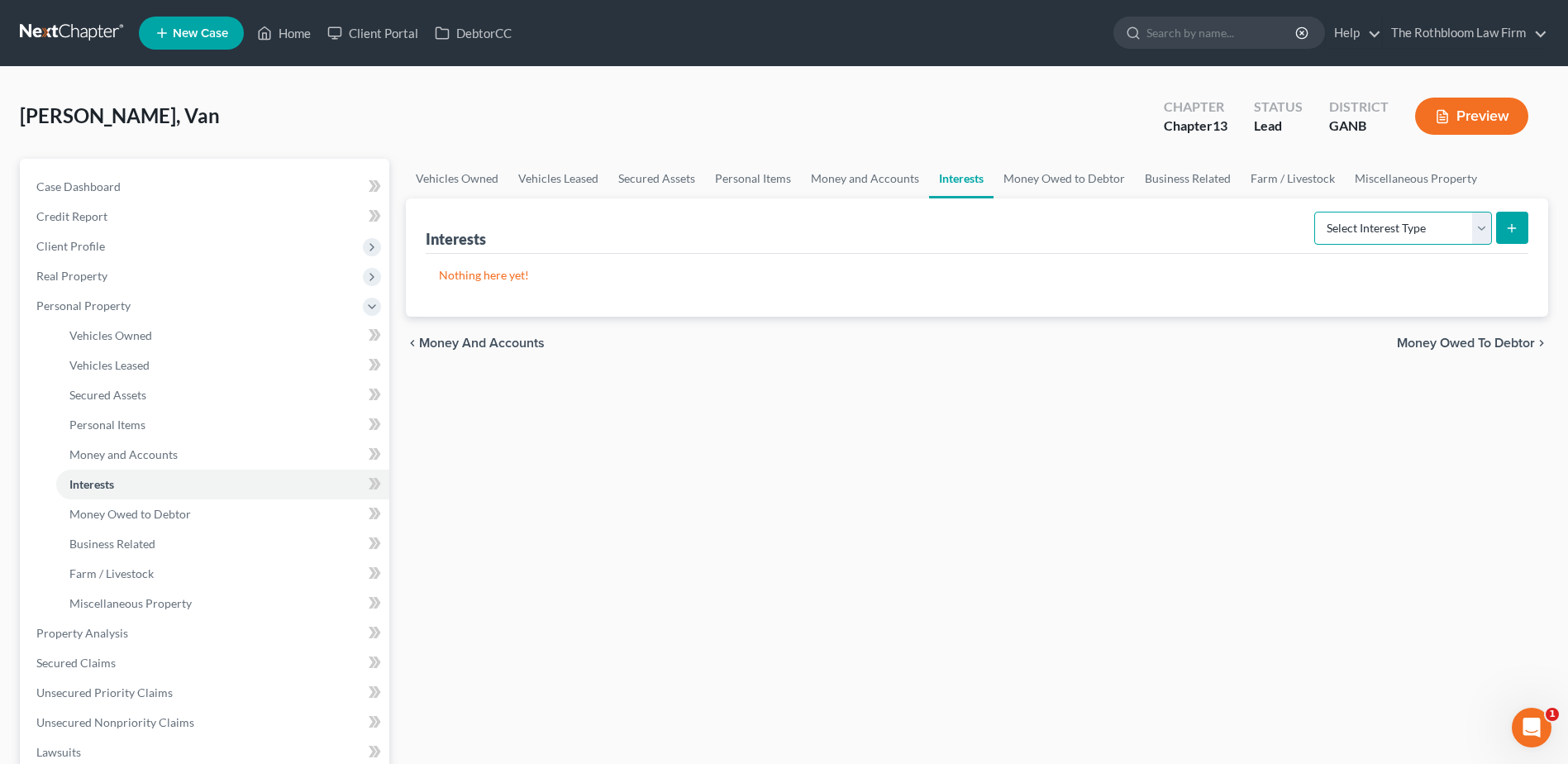
click at [1481, 233] on select "Select Interest Type 401K Annuity Bond Education IRA Government Bond Government…" at bounding box center [1404, 228] width 178 height 33
select select "401k"
click at [1316, 212] on select "Select Interest Type 401K Annuity Bond Education IRA Government Bond Government…" at bounding box center [1404, 228] width 178 height 33
click at [1511, 236] on button "submit" at bounding box center [1513, 228] width 33 height 33
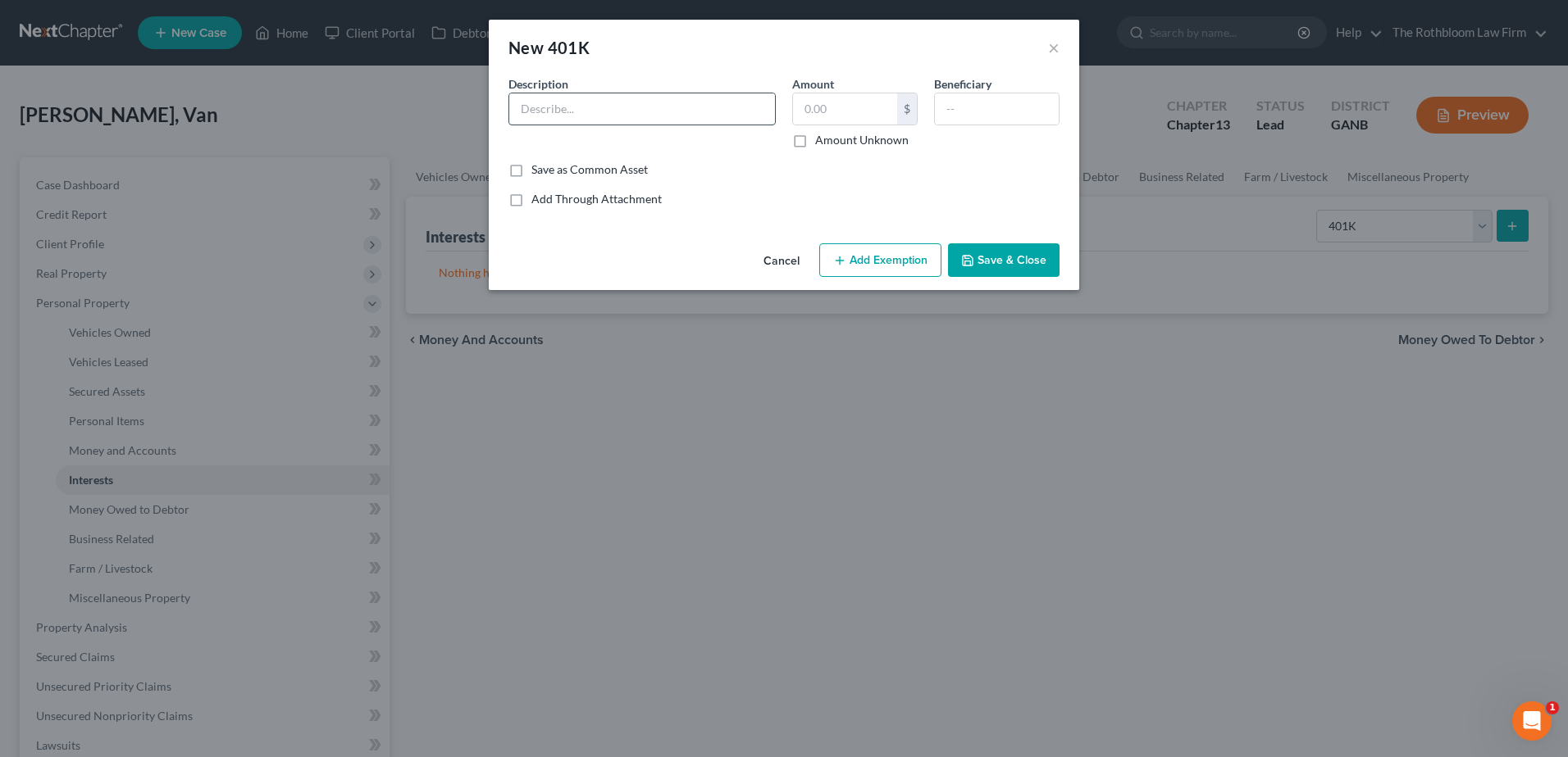
click at [525, 96] on input "text" at bounding box center [641, 109] width 266 height 32
type input "401k"
type input "2,600"
click at [860, 263] on button "Add Exemption" at bounding box center [881, 260] width 122 height 34
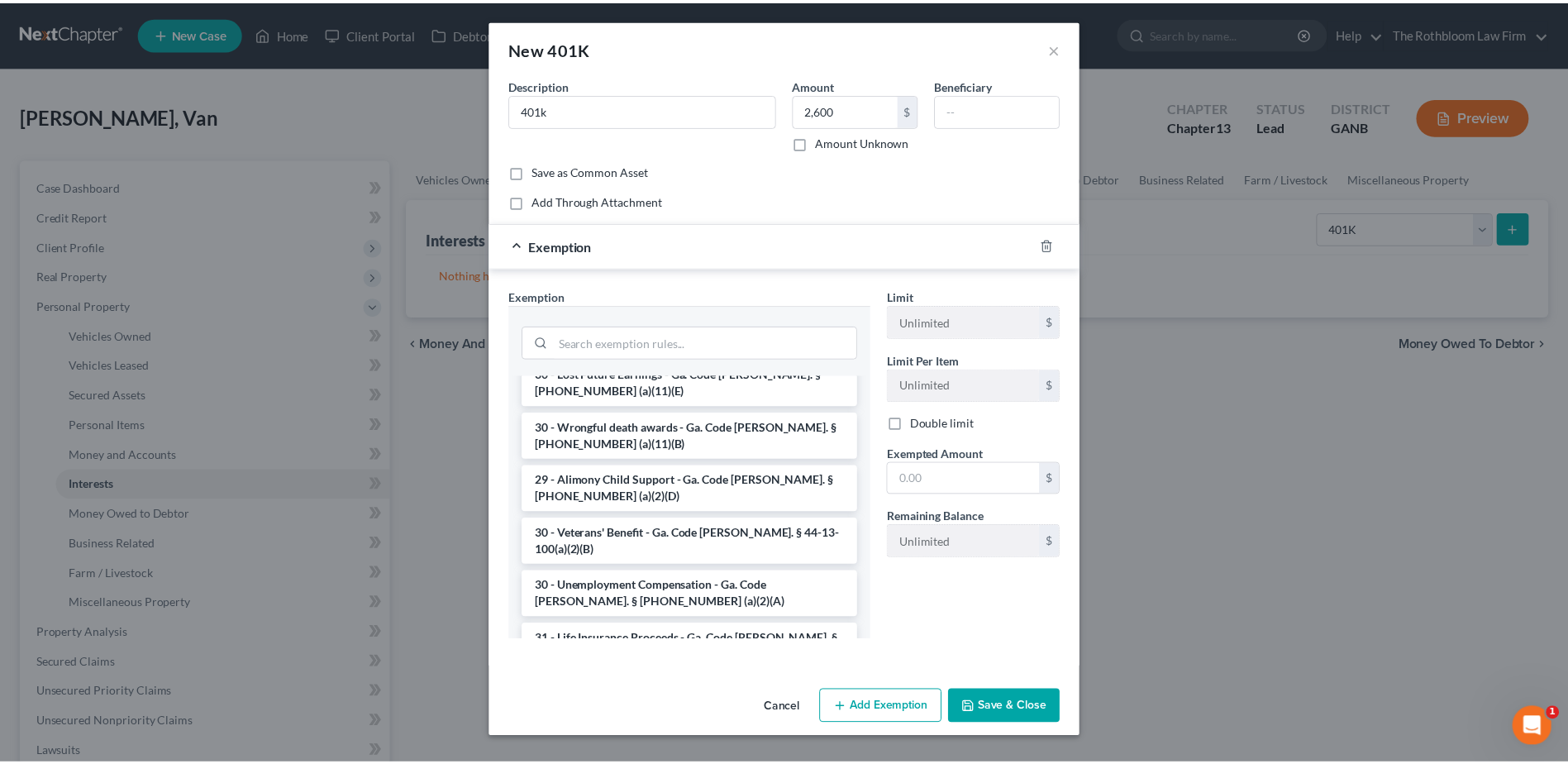
scroll to position [2306, 0]
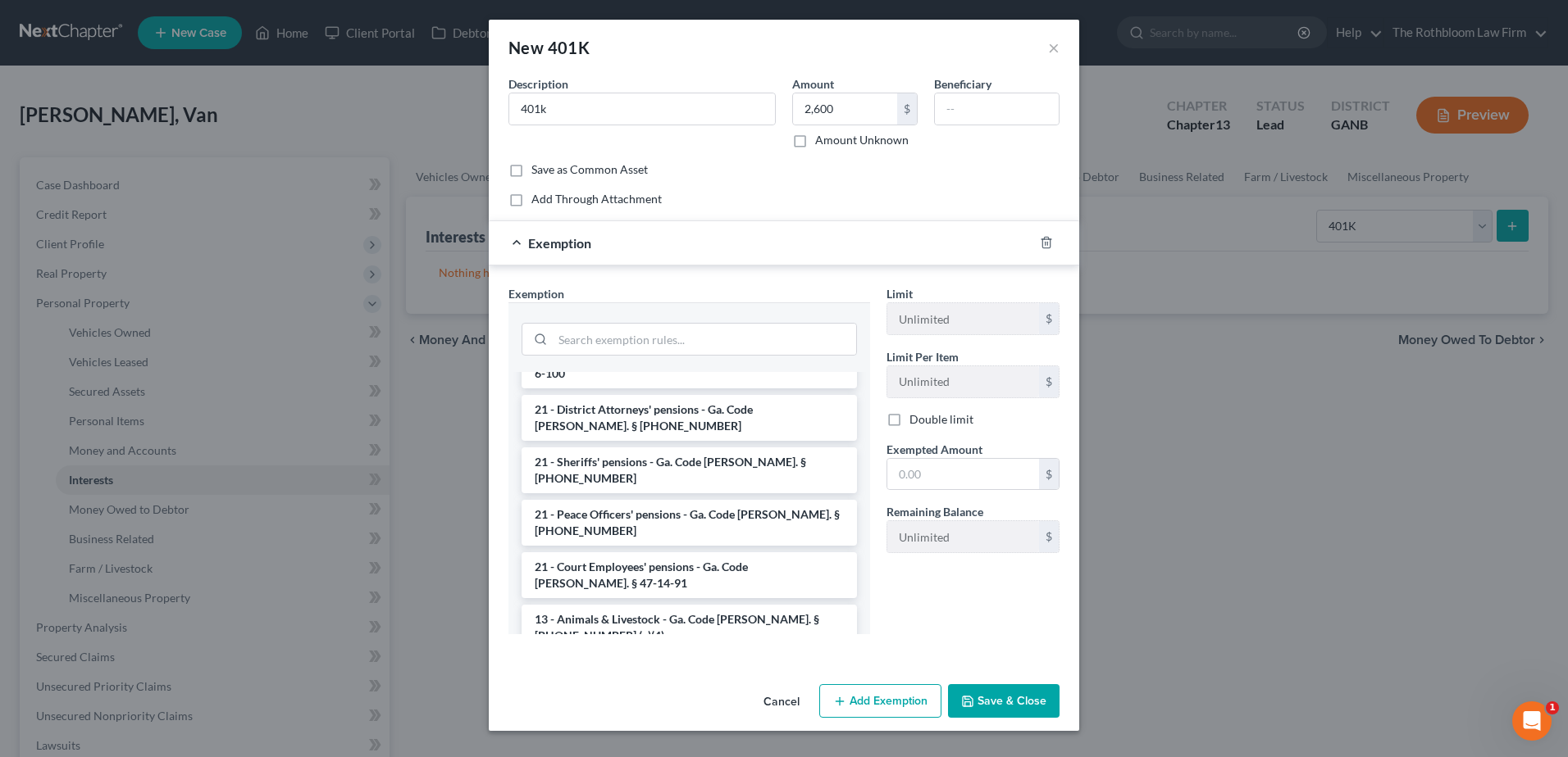
drag, startPoint x: 737, startPoint y: 607, endPoint x: 877, endPoint y: 592, distance: 140.8
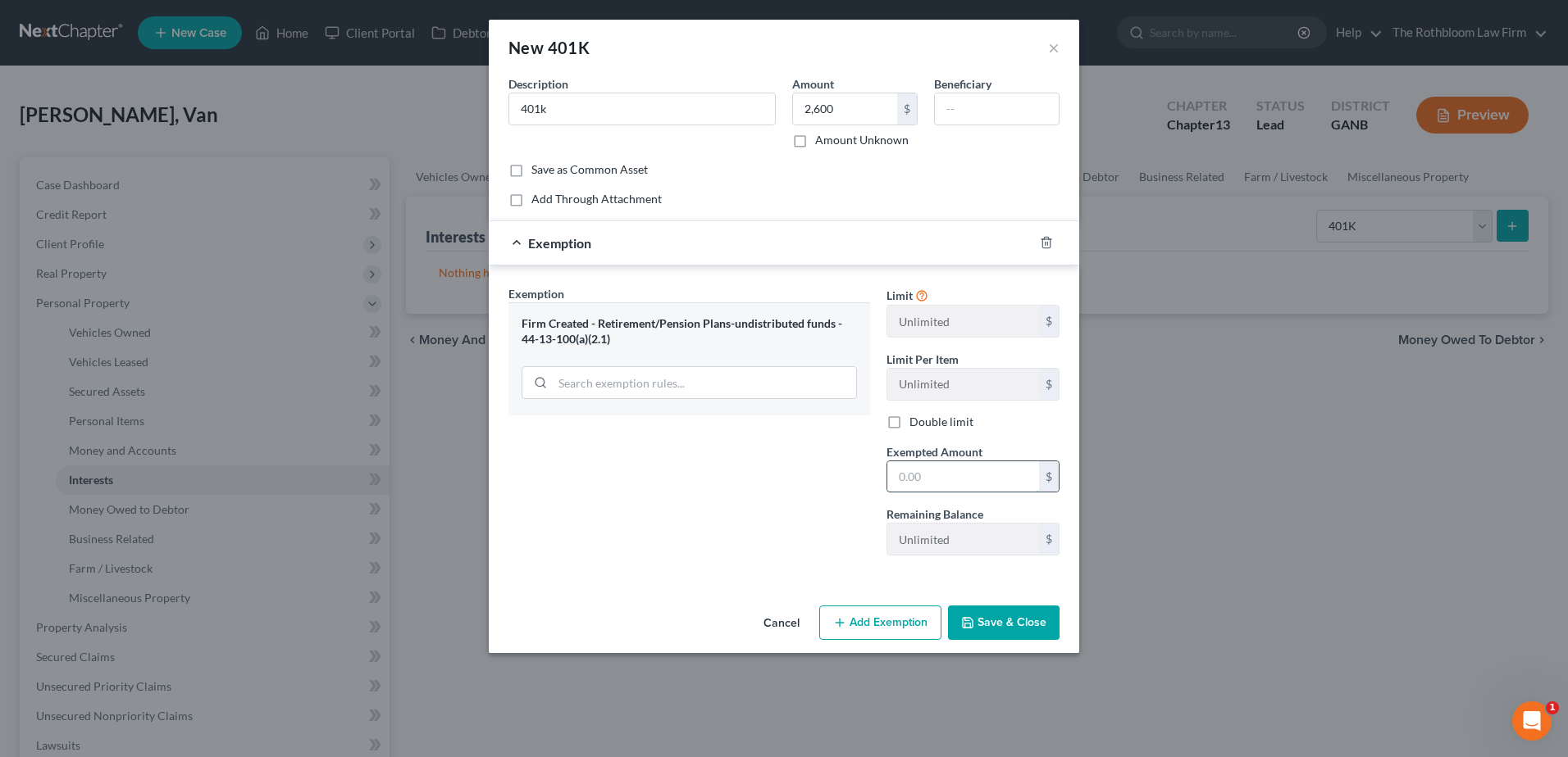
click at [929, 475] on input "text" at bounding box center [963, 477] width 151 height 32
type input "2,600"
click at [1021, 621] on button "Save & Close" at bounding box center [1003, 623] width 112 height 34
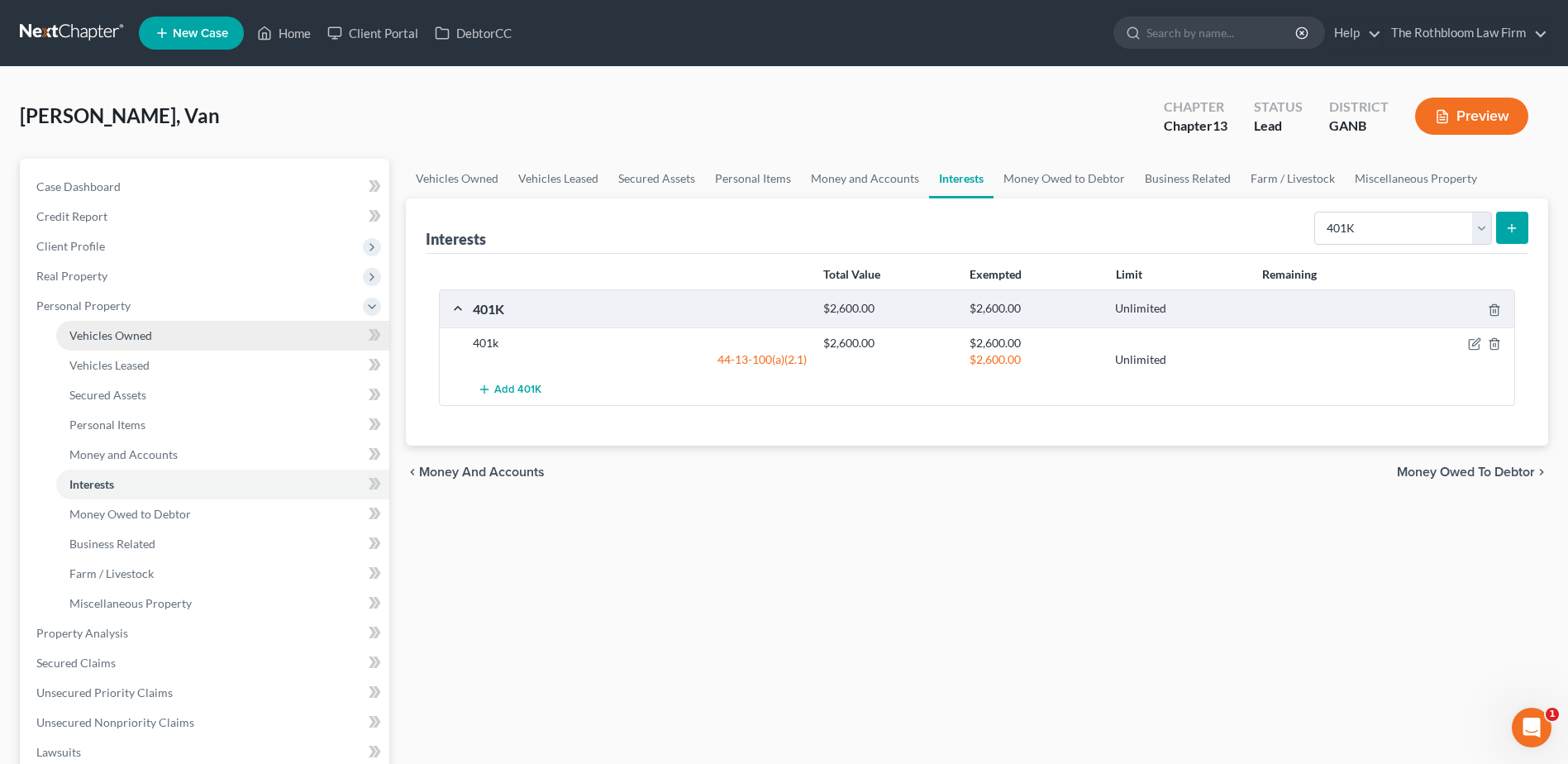
click at [118, 339] on span "Vehicles Owned" at bounding box center [110, 334] width 83 height 14
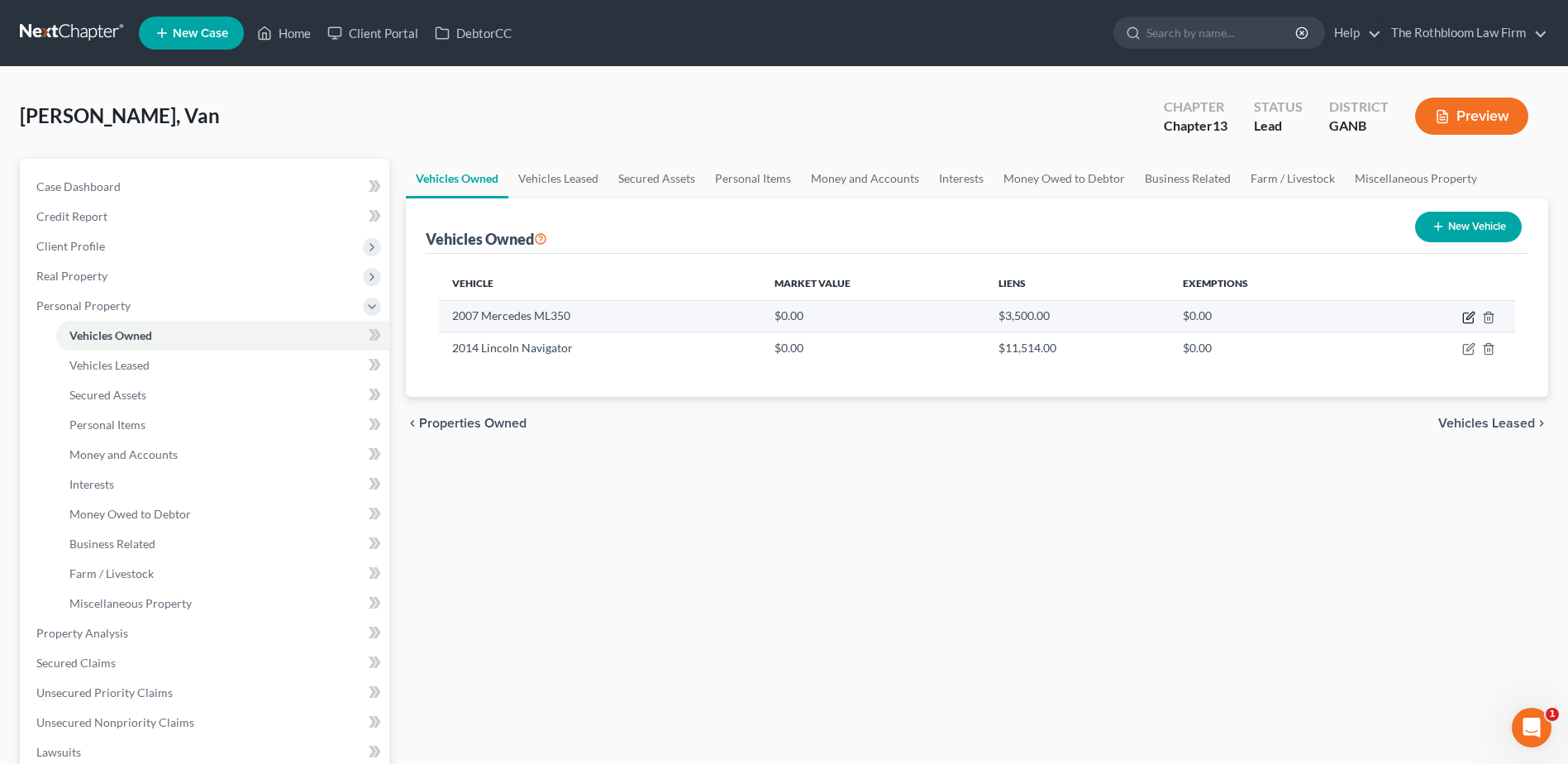
click at [1471, 322] on icon "button" at bounding box center [1469, 317] width 14 height 14
select select "0"
select select "19"
select select "2"
select select "0"
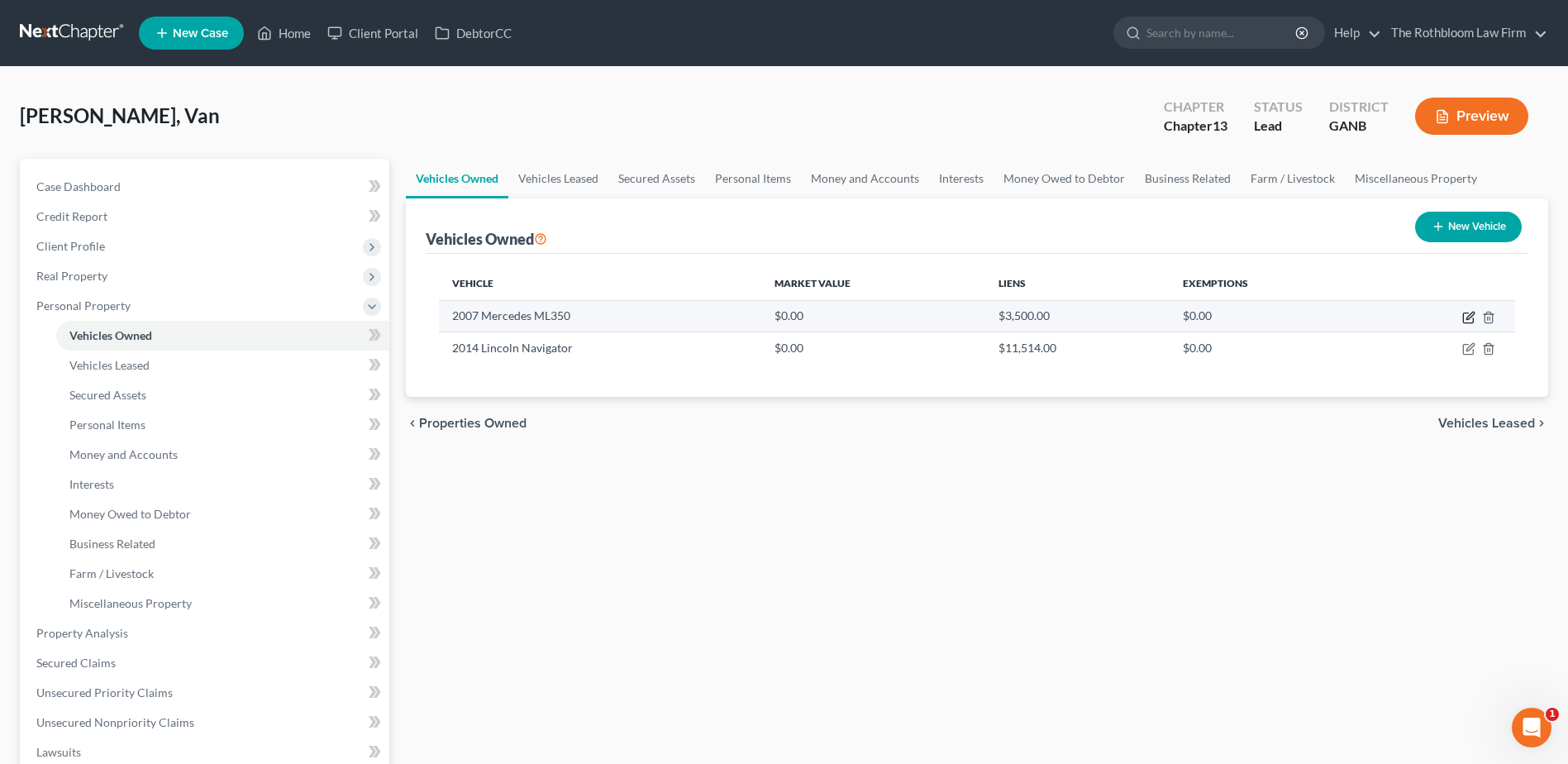
select select "0"
select select "2"
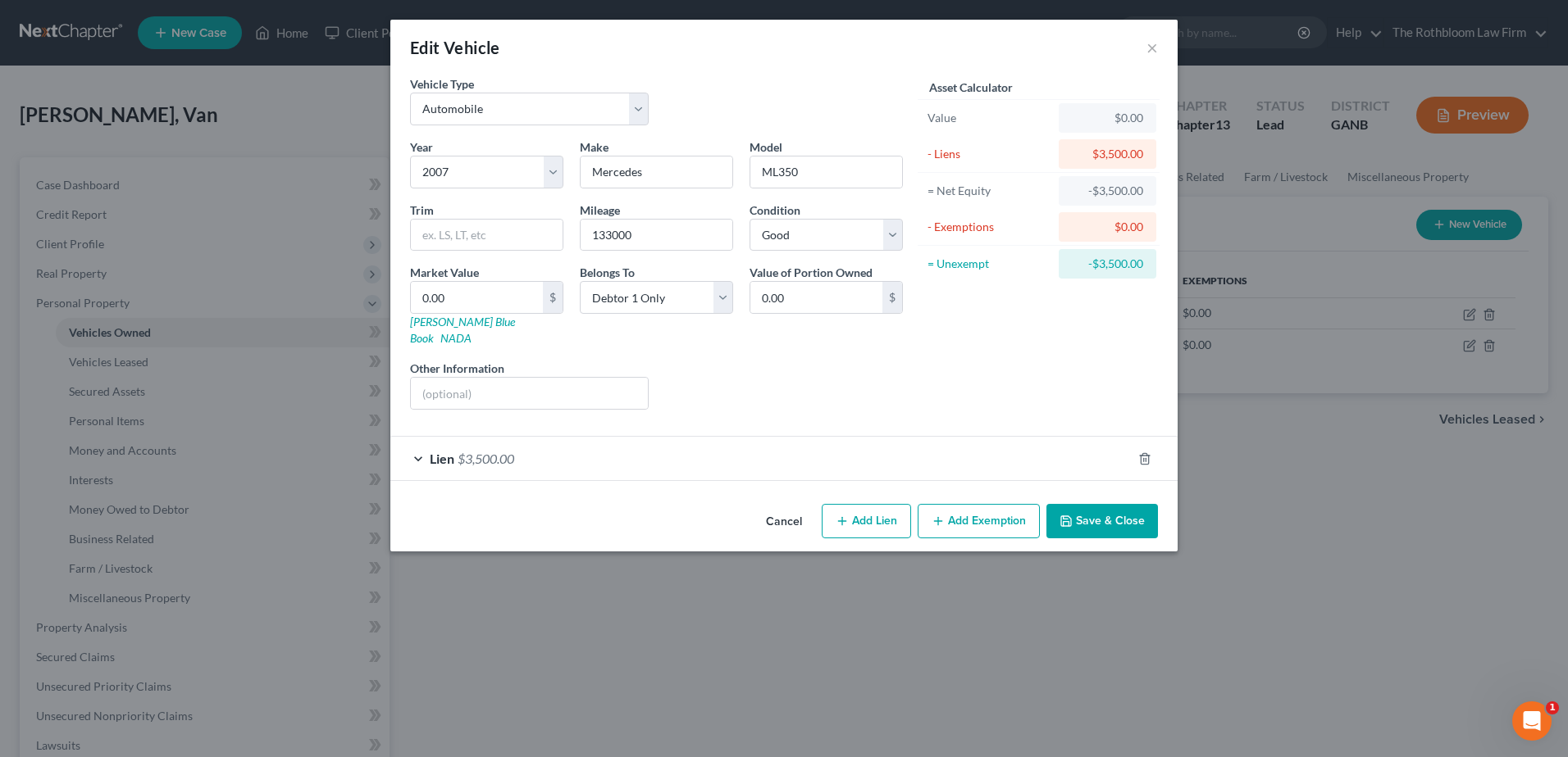
click at [493, 451] on span "$3,500.00" at bounding box center [485, 458] width 57 height 15
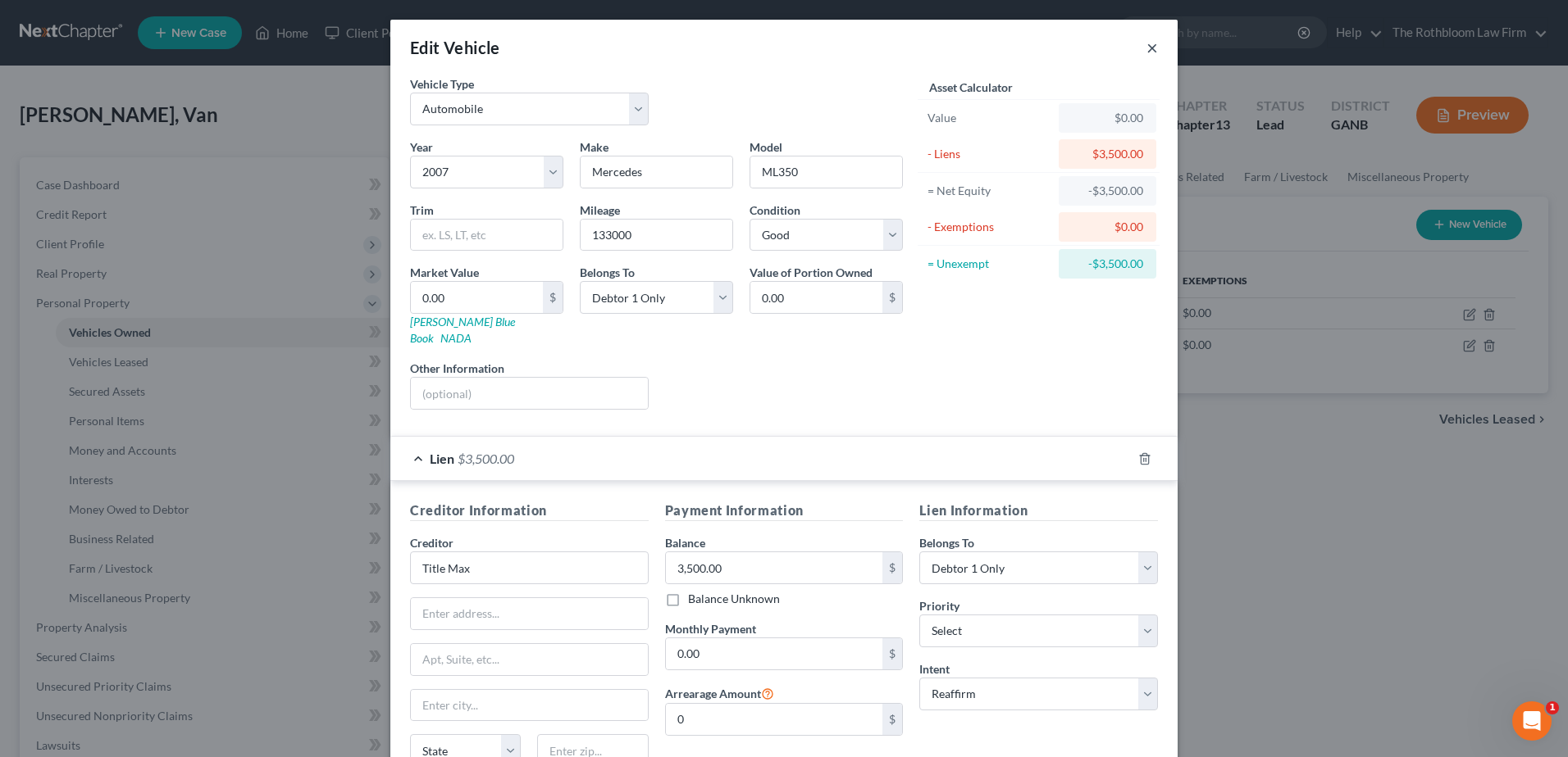
click at [1147, 50] on button "×" at bounding box center [1152, 48] width 12 height 20
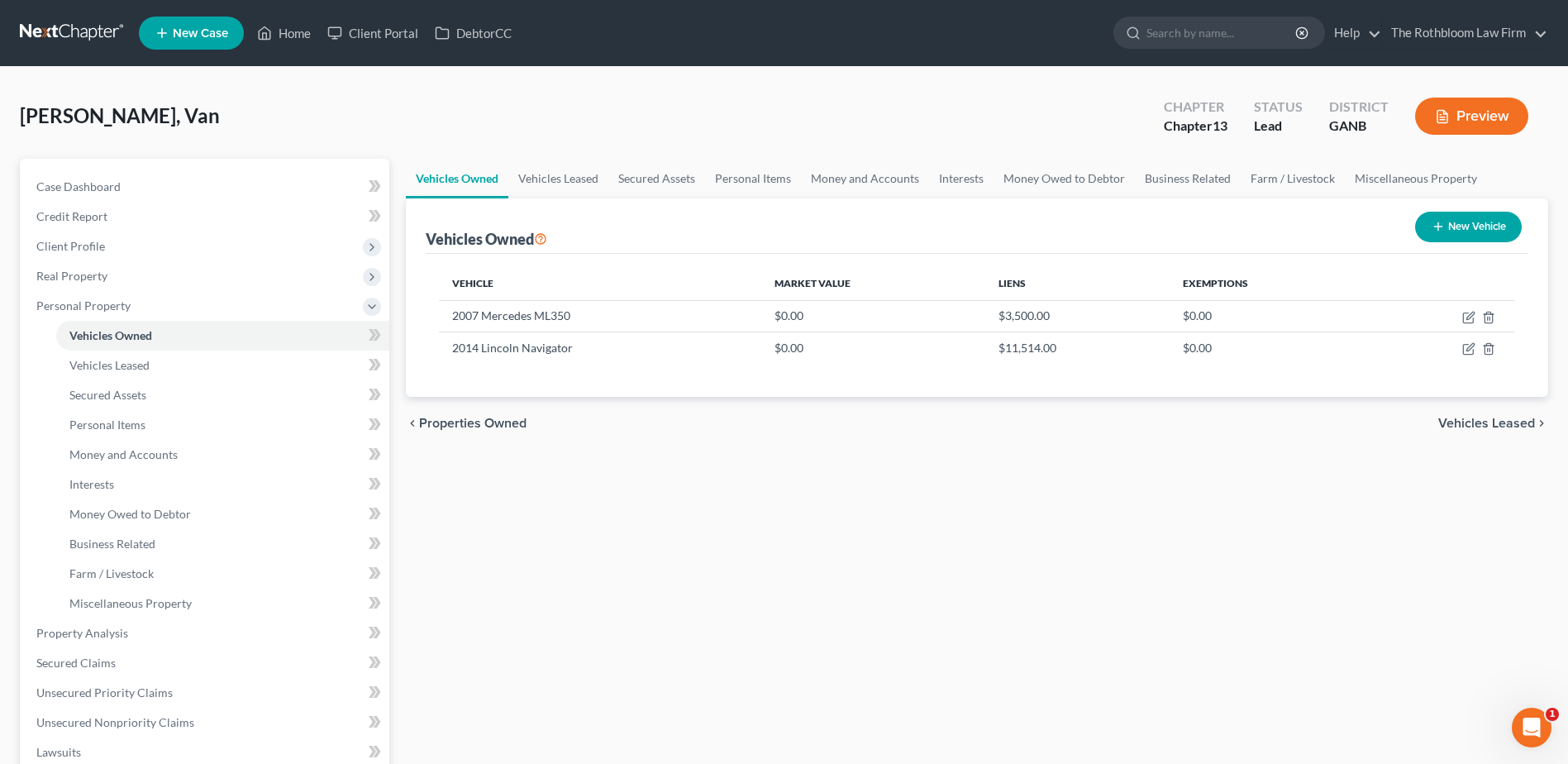
scroll to position [83, 0]
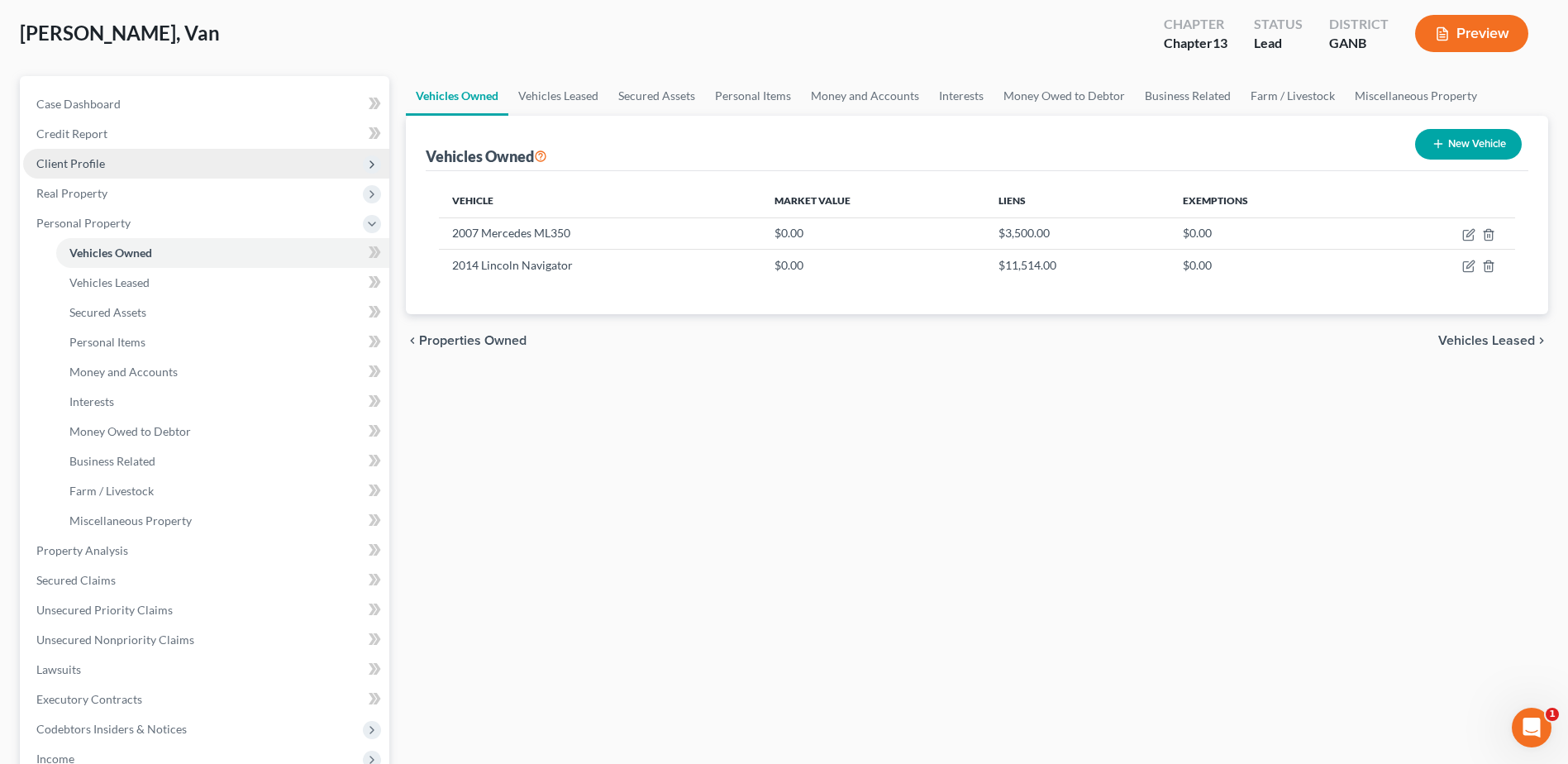
click at [94, 159] on span "Client Profile" at bounding box center [71, 163] width 69 height 14
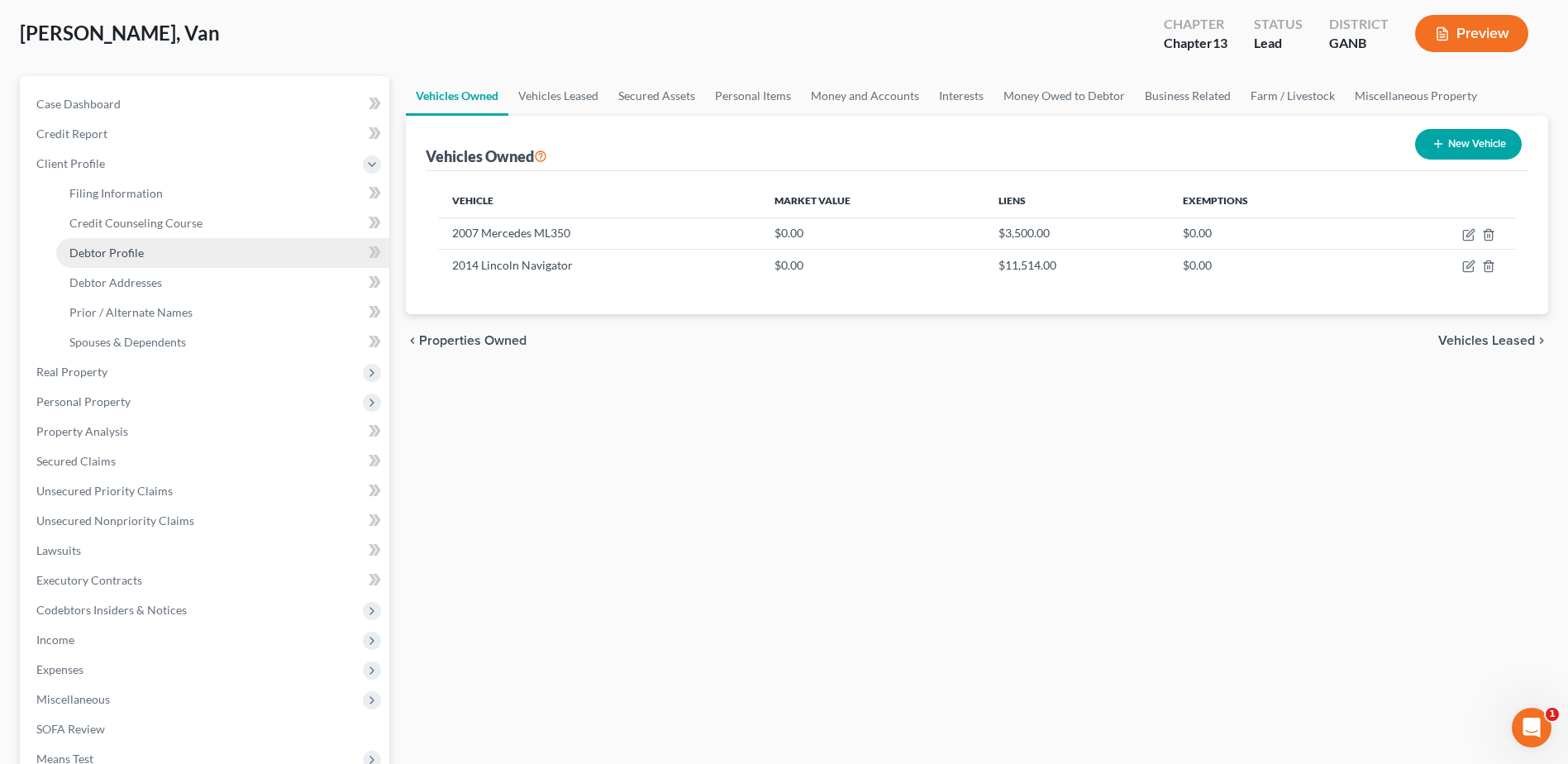
click at [106, 249] on span "Debtor Profile" at bounding box center [106, 252] width 74 height 14
select select "0"
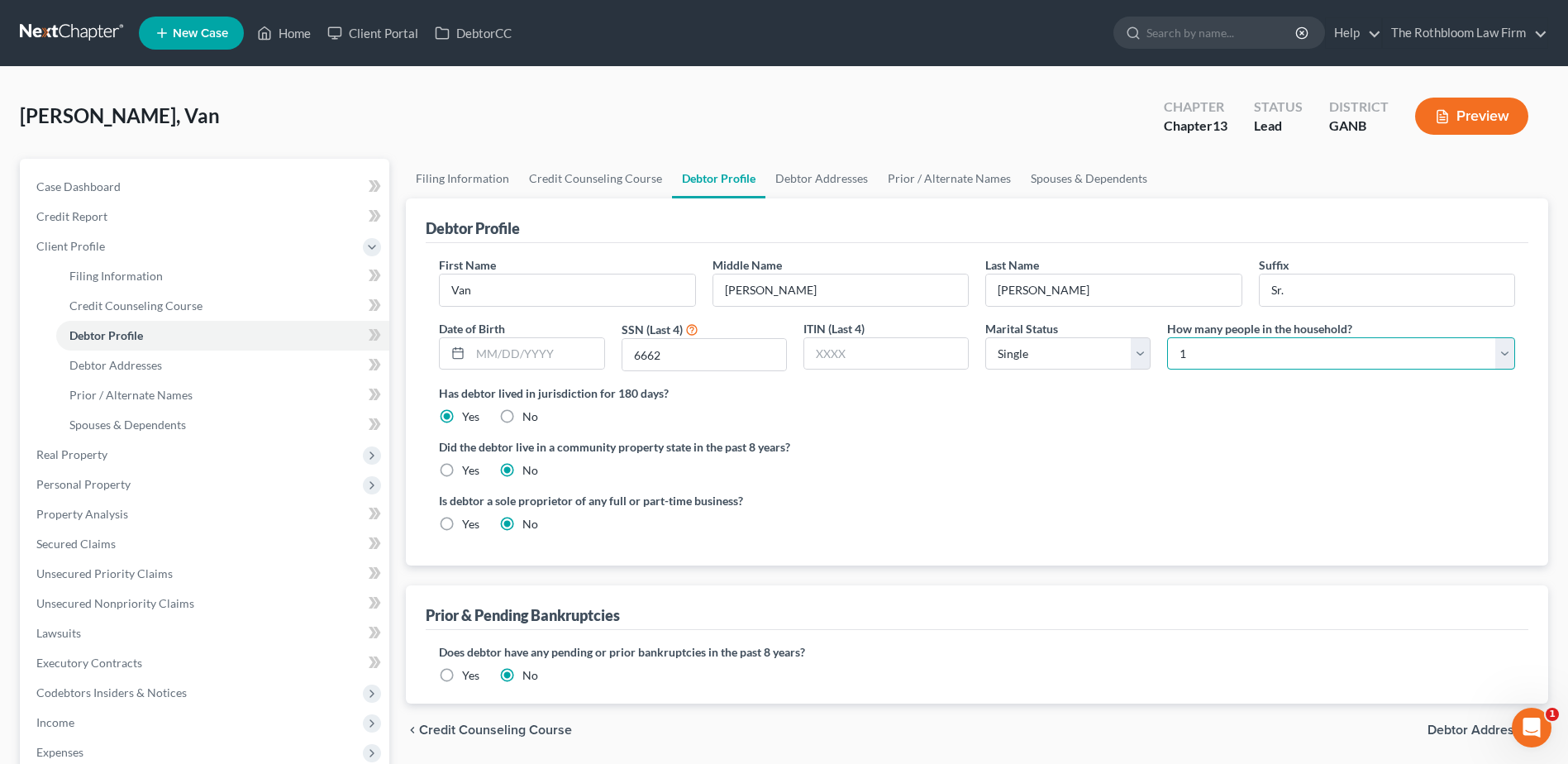
drag, startPoint x: 1505, startPoint y: 357, endPoint x: 1421, endPoint y: 362, distance: 84.1
click at [1505, 357] on select "Select 1 2 3 4 5 6 7 8 9 10 11 12 13 14 15 16 17 18 19 20" at bounding box center [1341, 353] width 348 height 33
select select "1"
click at [1168, 337] on select "Select 1 2 3 4 5 6 7 8 9 10 11 12 13 14 15 16 17 18 19 20" at bounding box center [1341, 353] width 348 height 33
click at [182, 413] on link "Spouses & Dependents" at bounding box center [222, 425] width 333 height 30
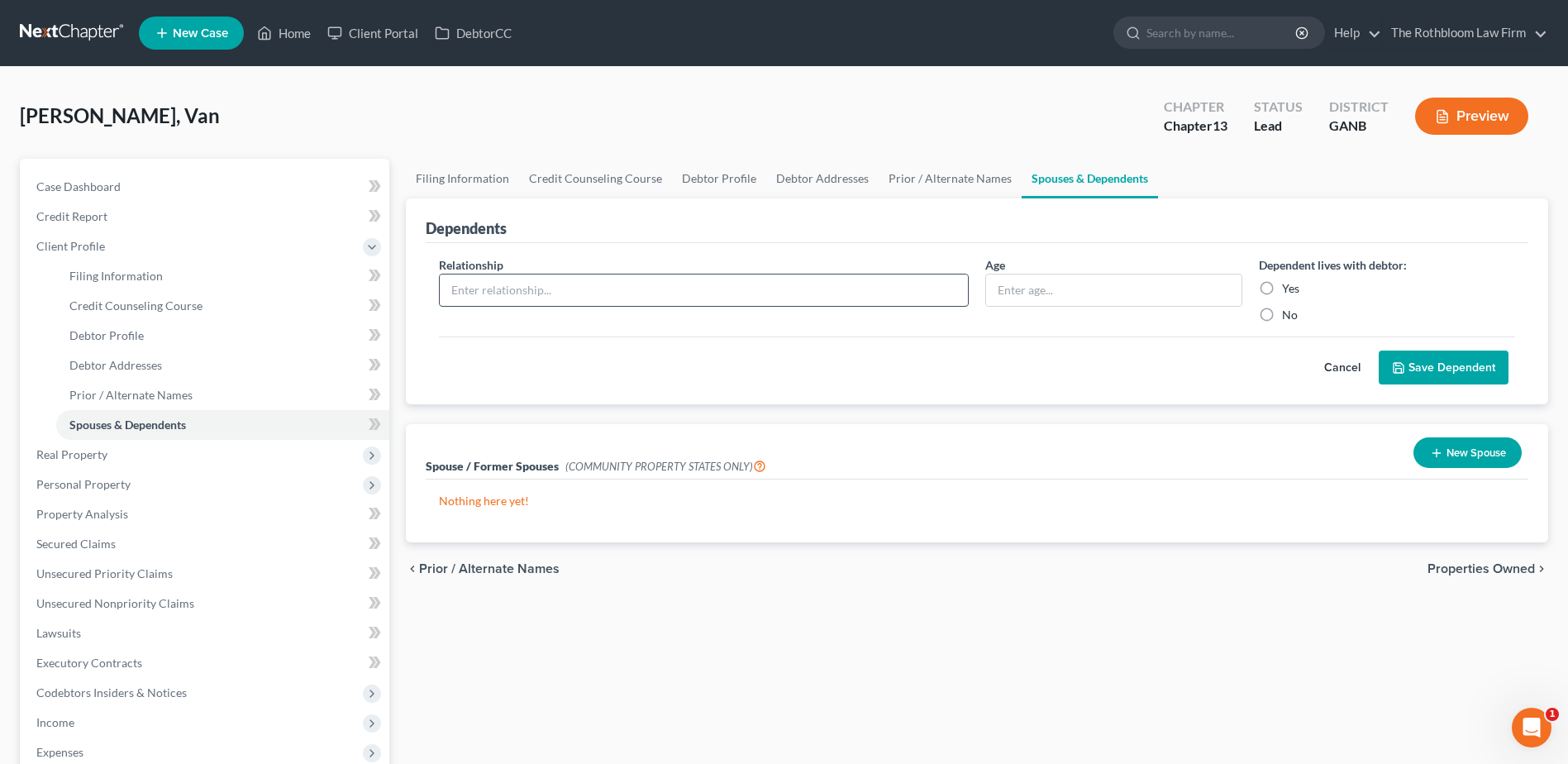
click at [473, 294] on input "text" at bounding box center [704, 290] width 528 height 32
type input "Son"
click at [1282, 291] on label "Yes" at bounding box center [1290, 289] width 17 height 16
click at [1288, 291] on input "Yes" at bounding box center [1294, 286] width 11 height 11
radio input "true"
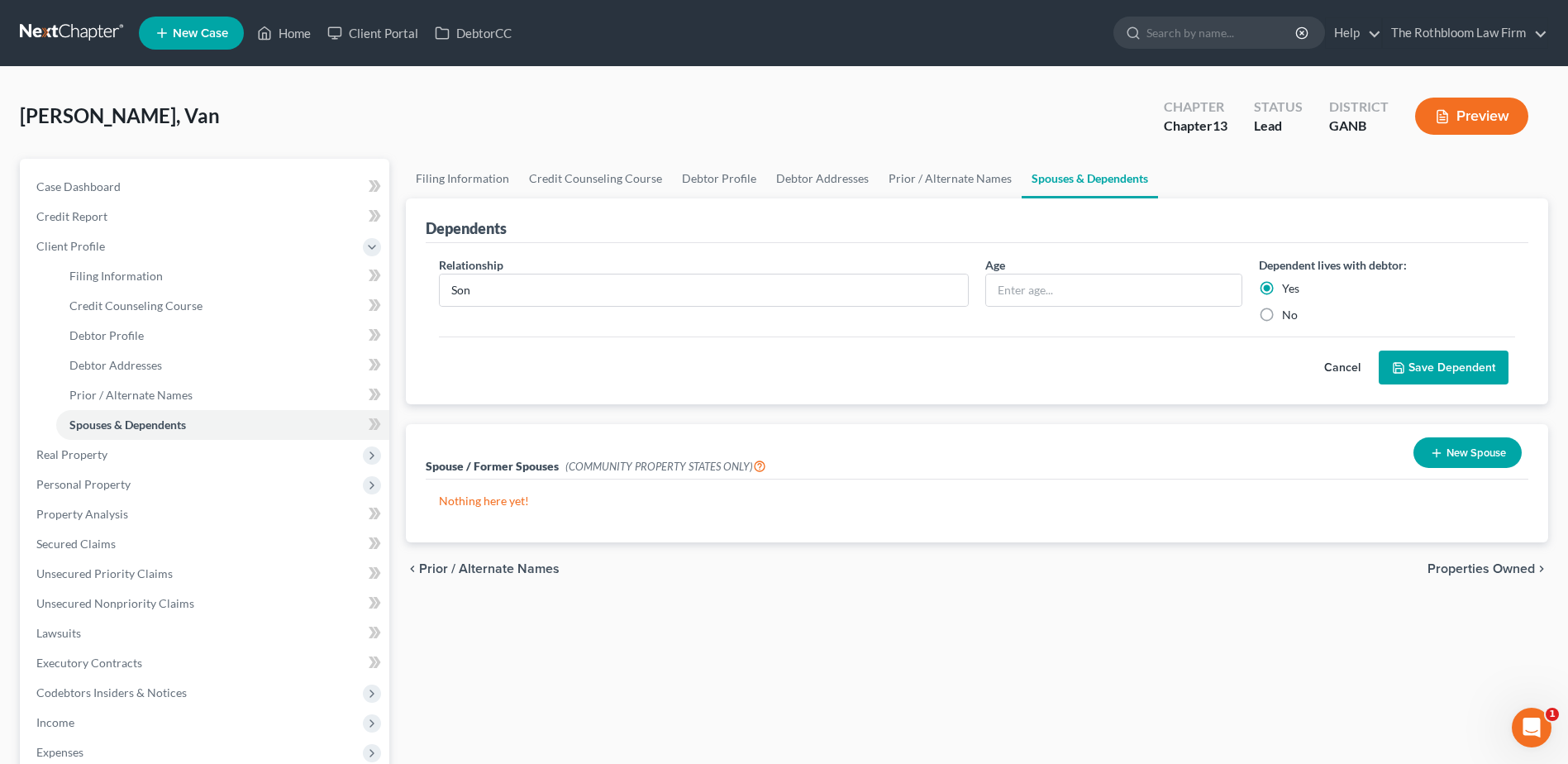
click at [1427, 374] on button "Save Dependent" at bounding box center [1444, 368] width 130 height 35
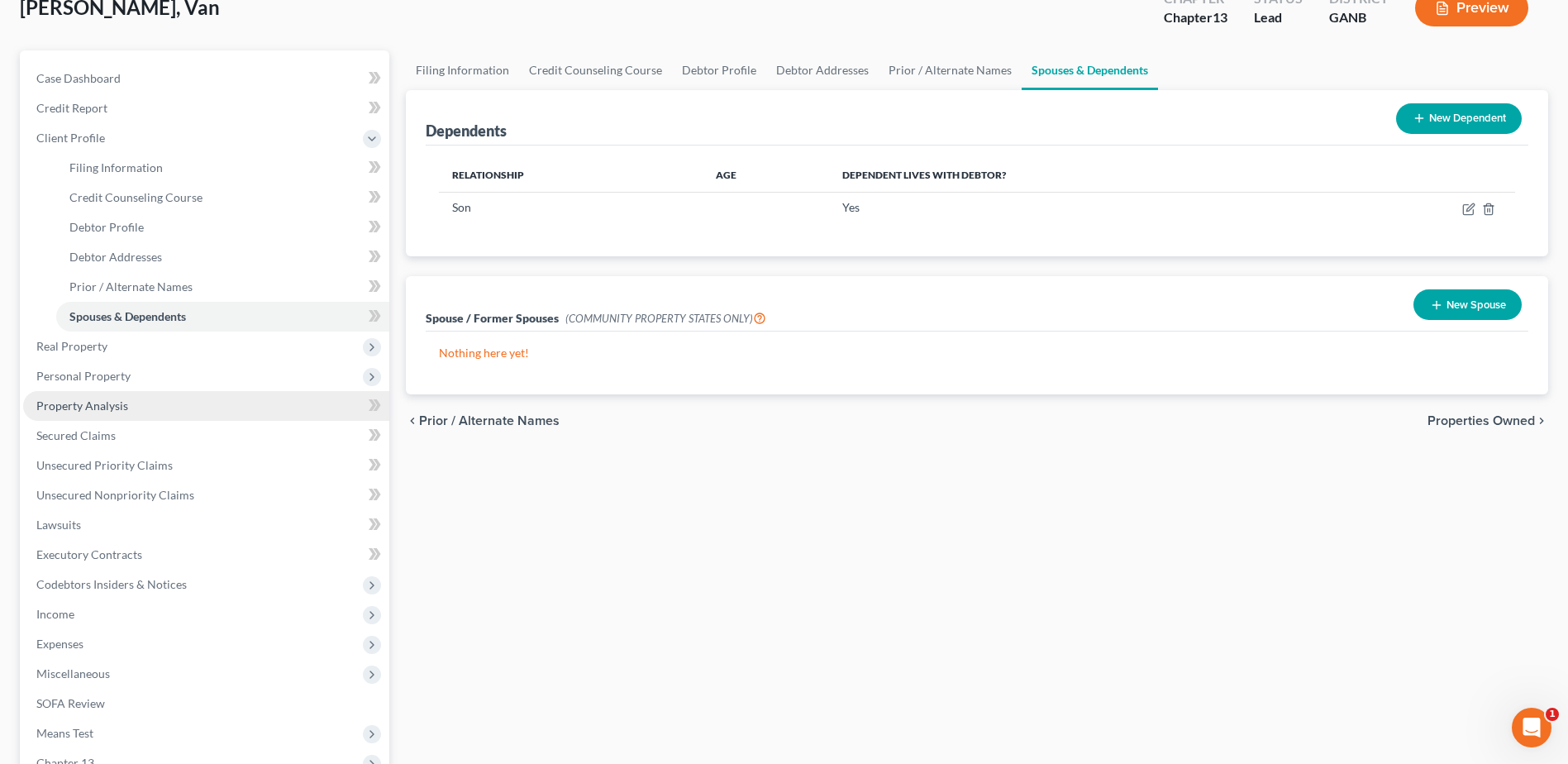
scroll to position [248, 0]
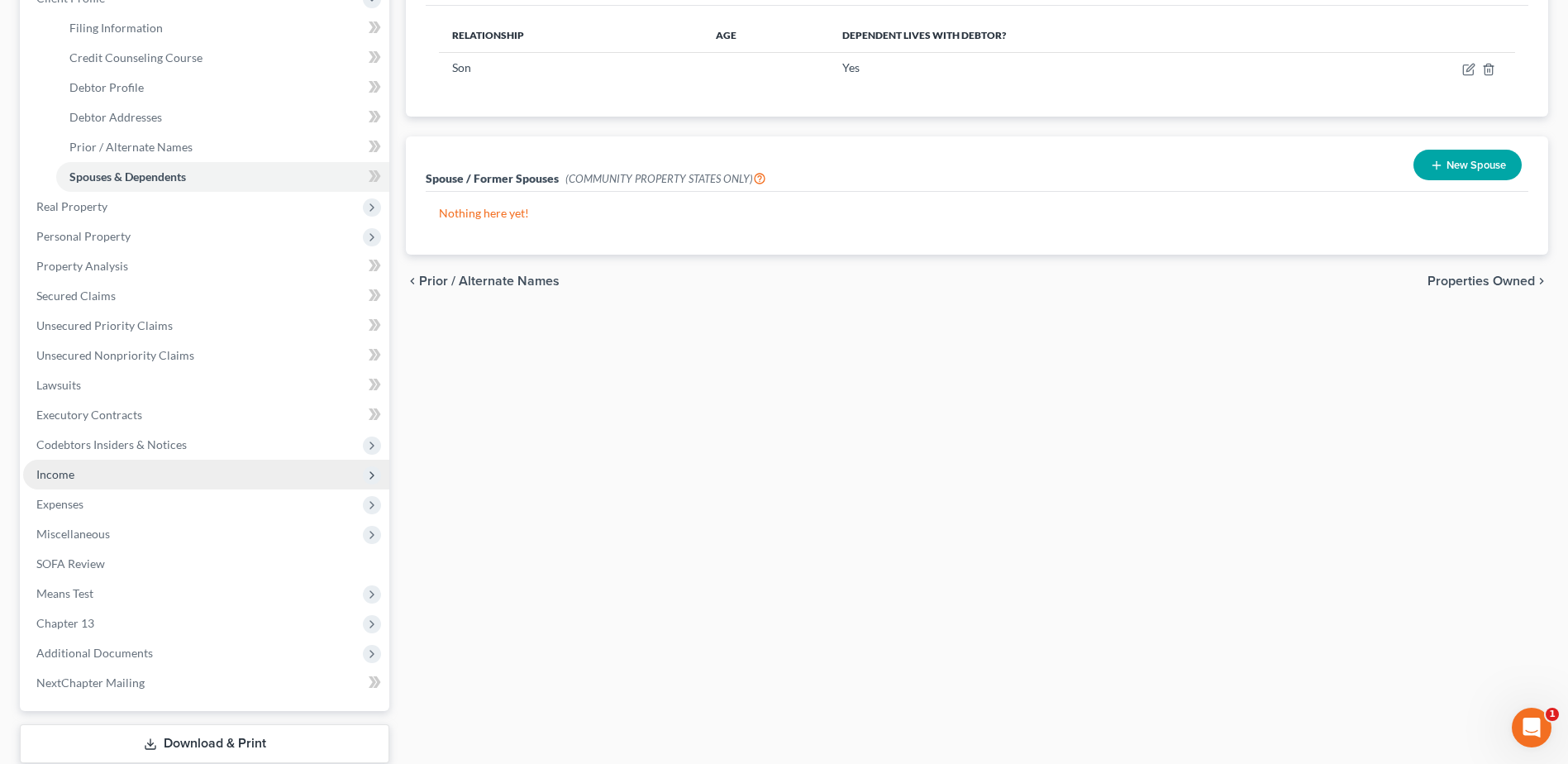
click at [57, 480] on span "Income" at bounding box center [55, 473] width 38 height 14
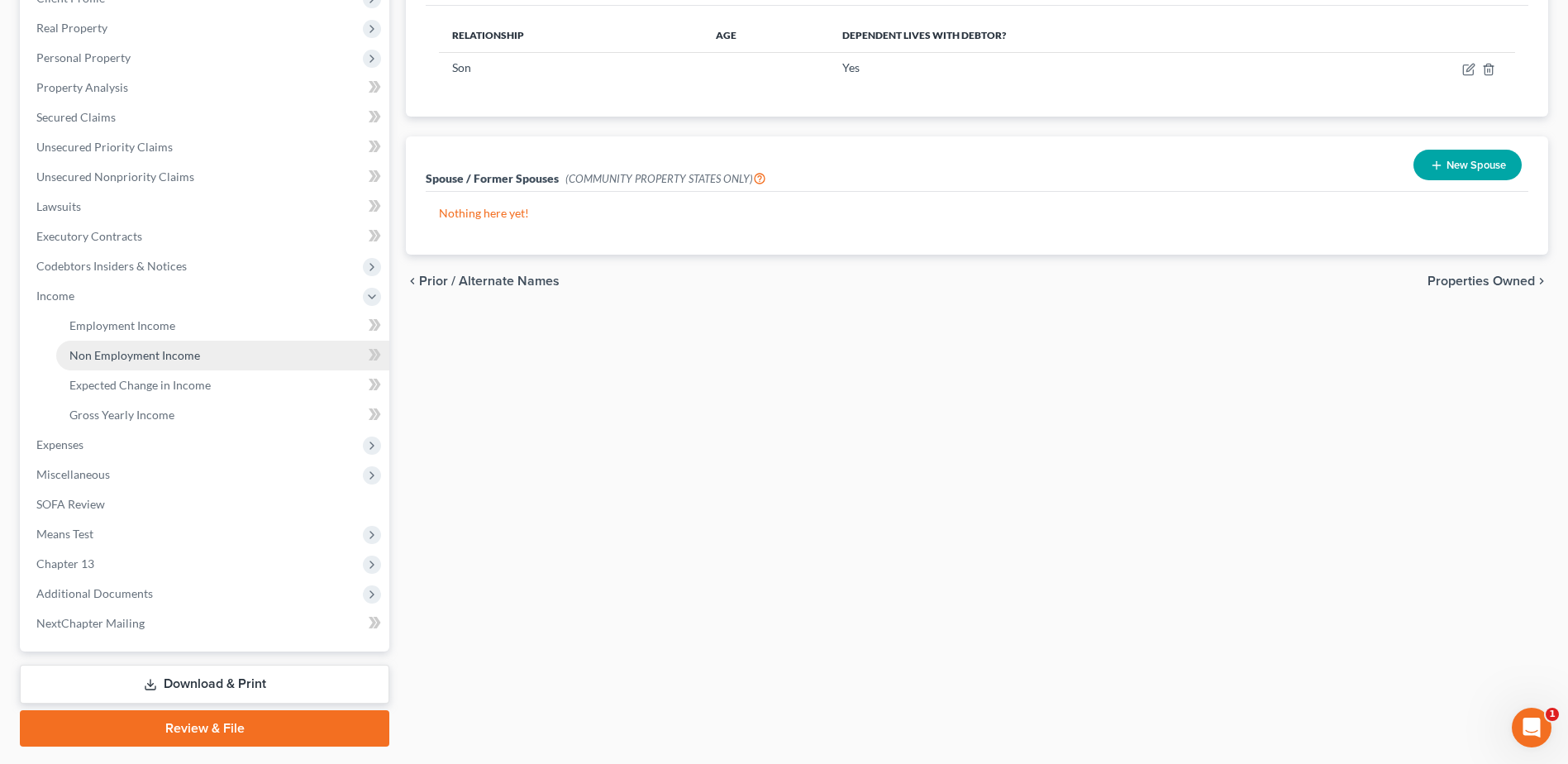
click at [110, 354] on span "Non Employment Income" at bounding box center [134, 354] width 131 height 14
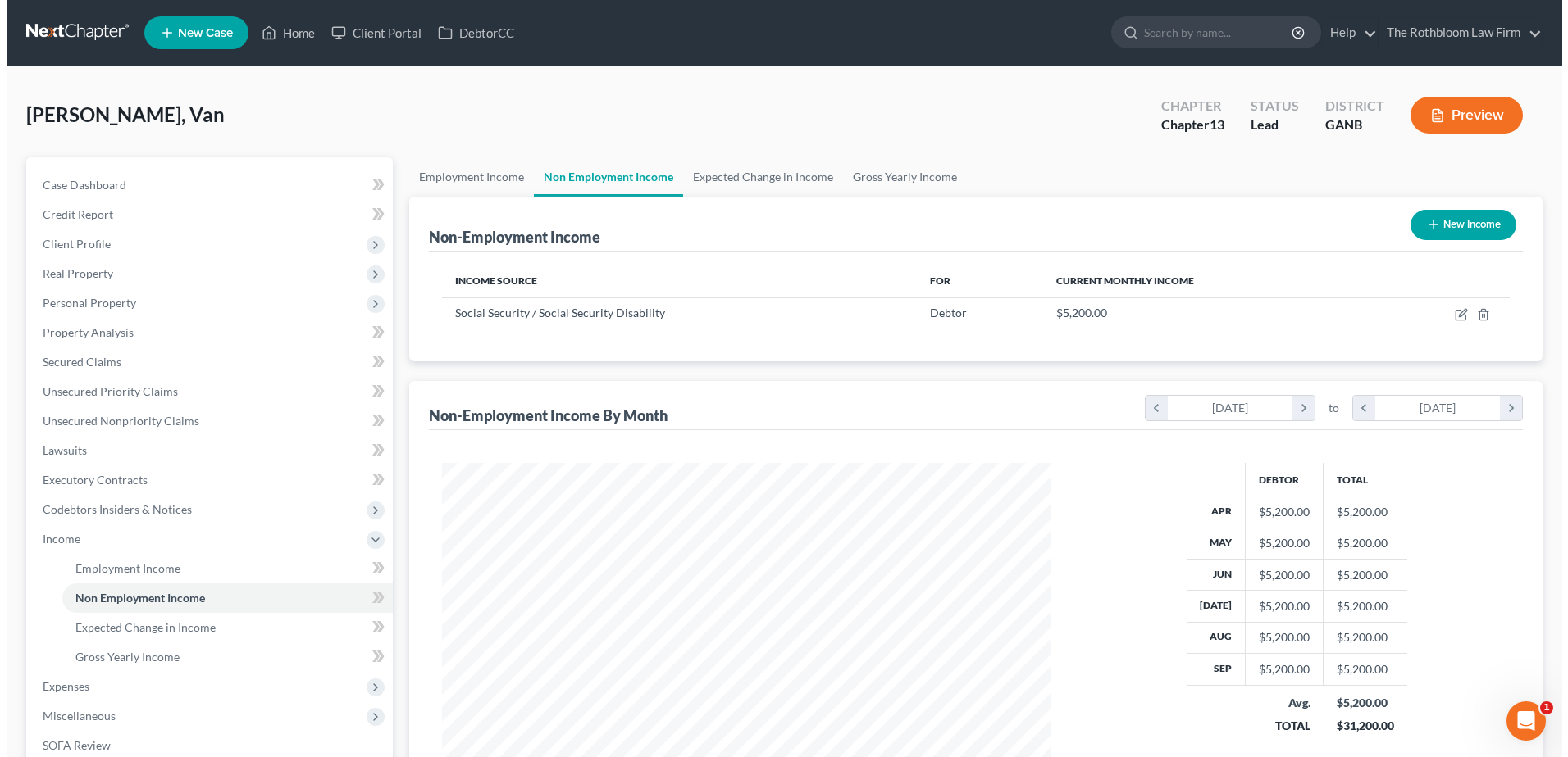
scroll to position [304, 641]
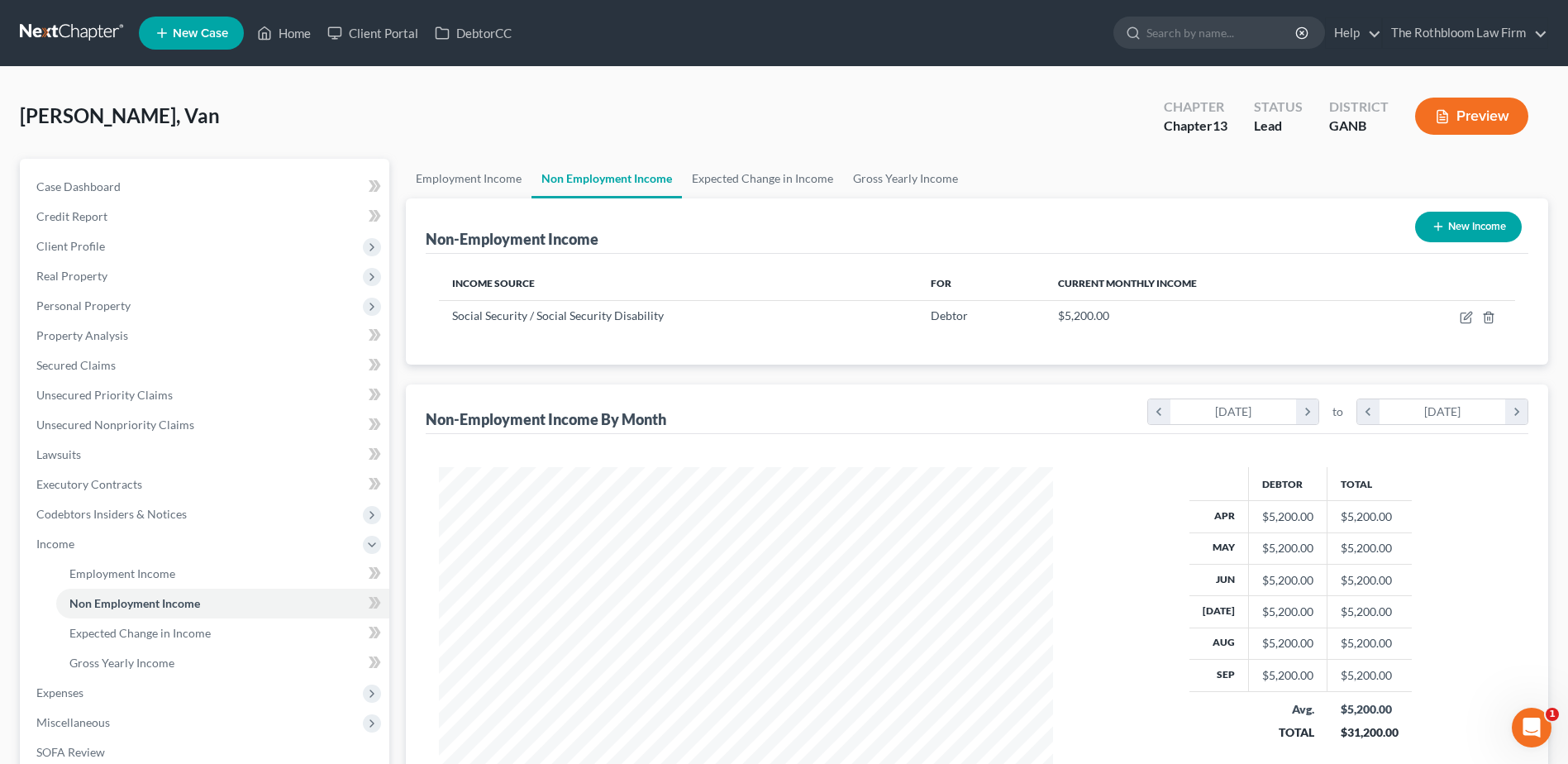
click at [1474, 228] on button "New Income" at bounding box center [1468, 227] width 106 height 31
select select "0"
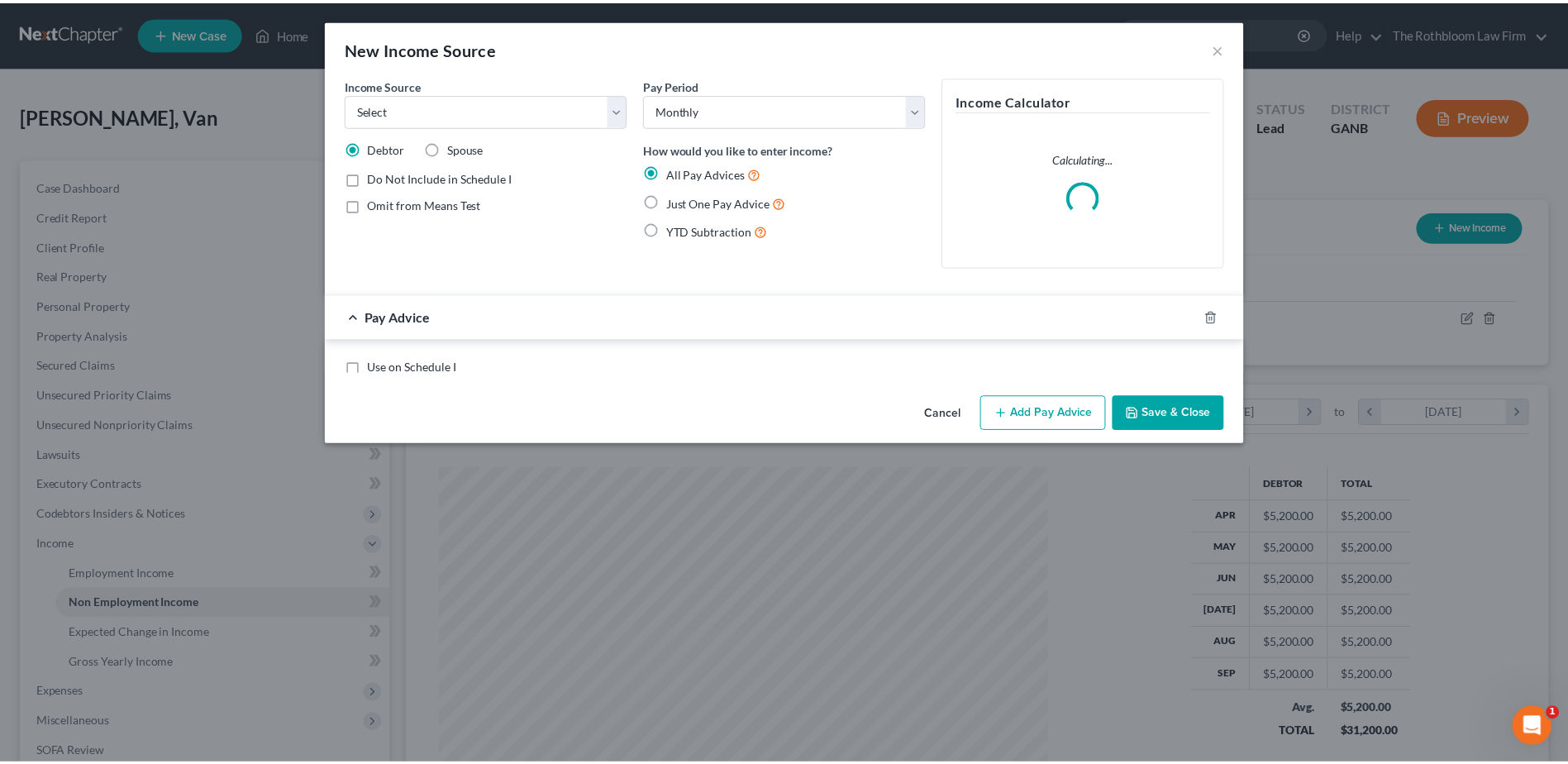
scroll to position [310, 653]
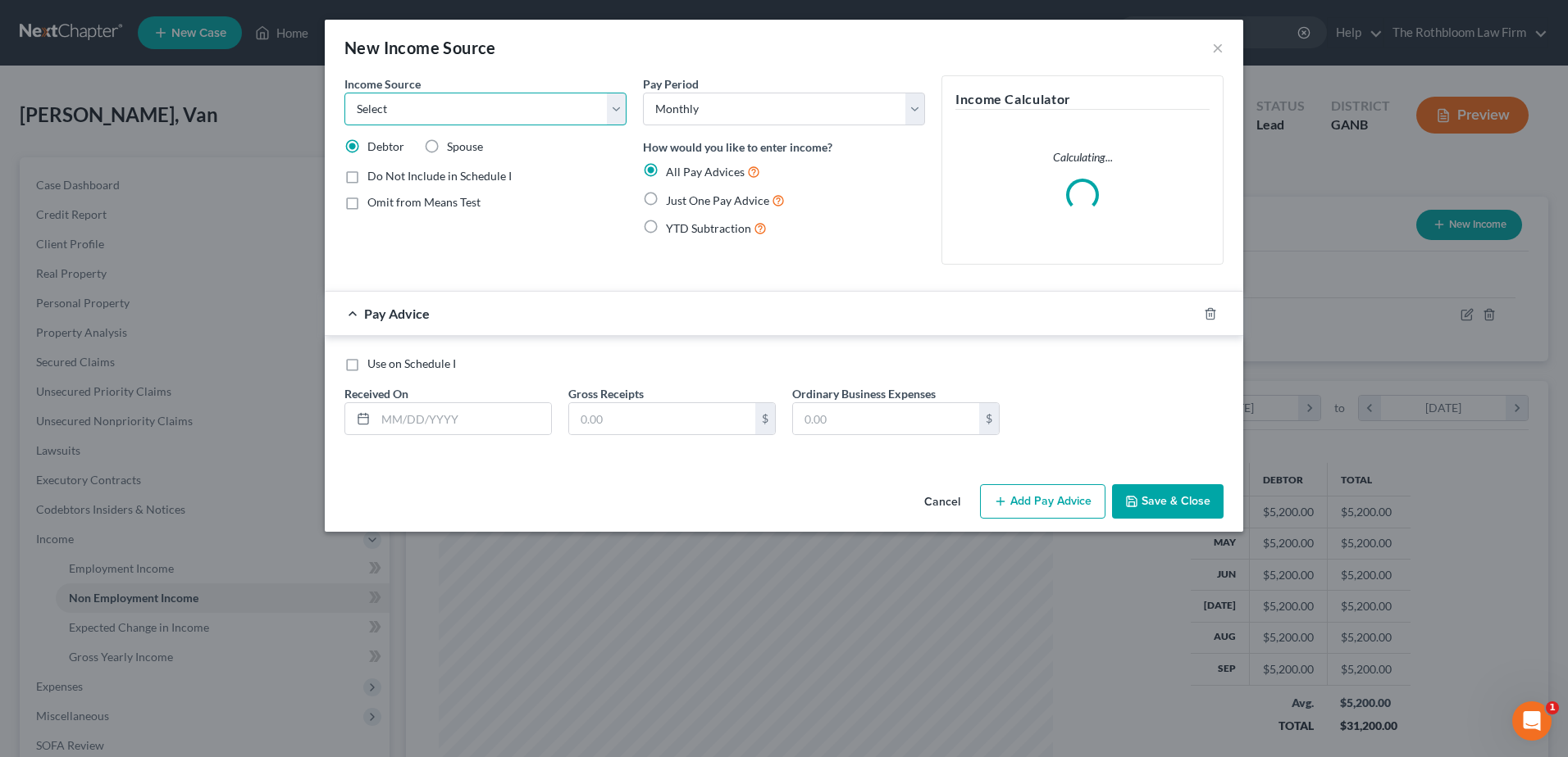
click at [485, 93] on select "Select Unemployment Disability (from employer) Pension Retirement Social Securi…" at bounding box center [485, 109] width 282 height 32
select select "8"
click at [344, 93] on select "Select Unemployment Disability (from employer) Pension Retirement Social Securi…" at bounding box center [485, 109] width 282 height 32
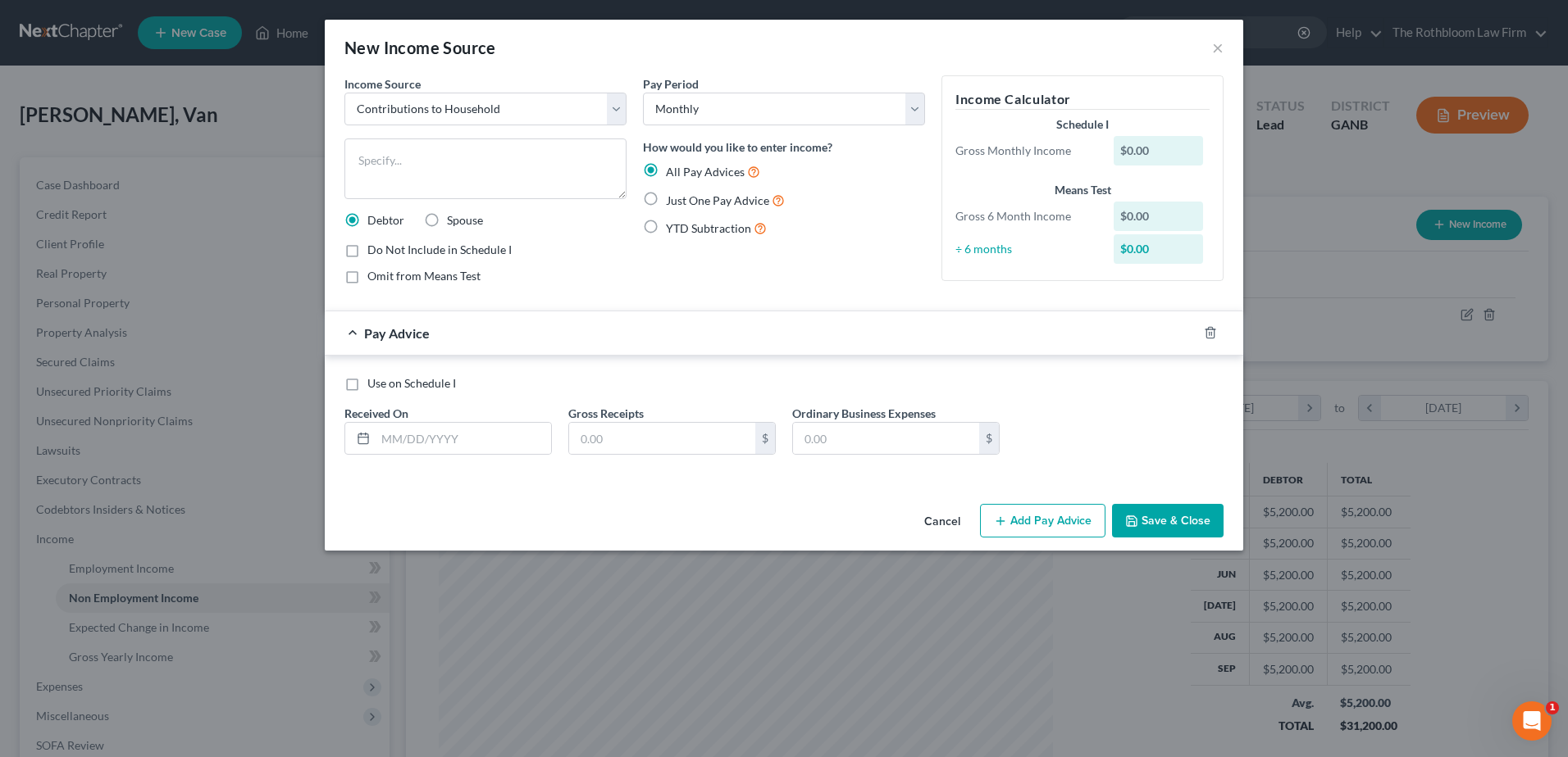
click at [666, 197] on label "Just One Pay Advice" at bounding box center [725, 200] width 119 height 19
click at [673, 197] on input "Just One Pay Advice" at bounding box center [678, 196] width 11 height 11
radio input "true"
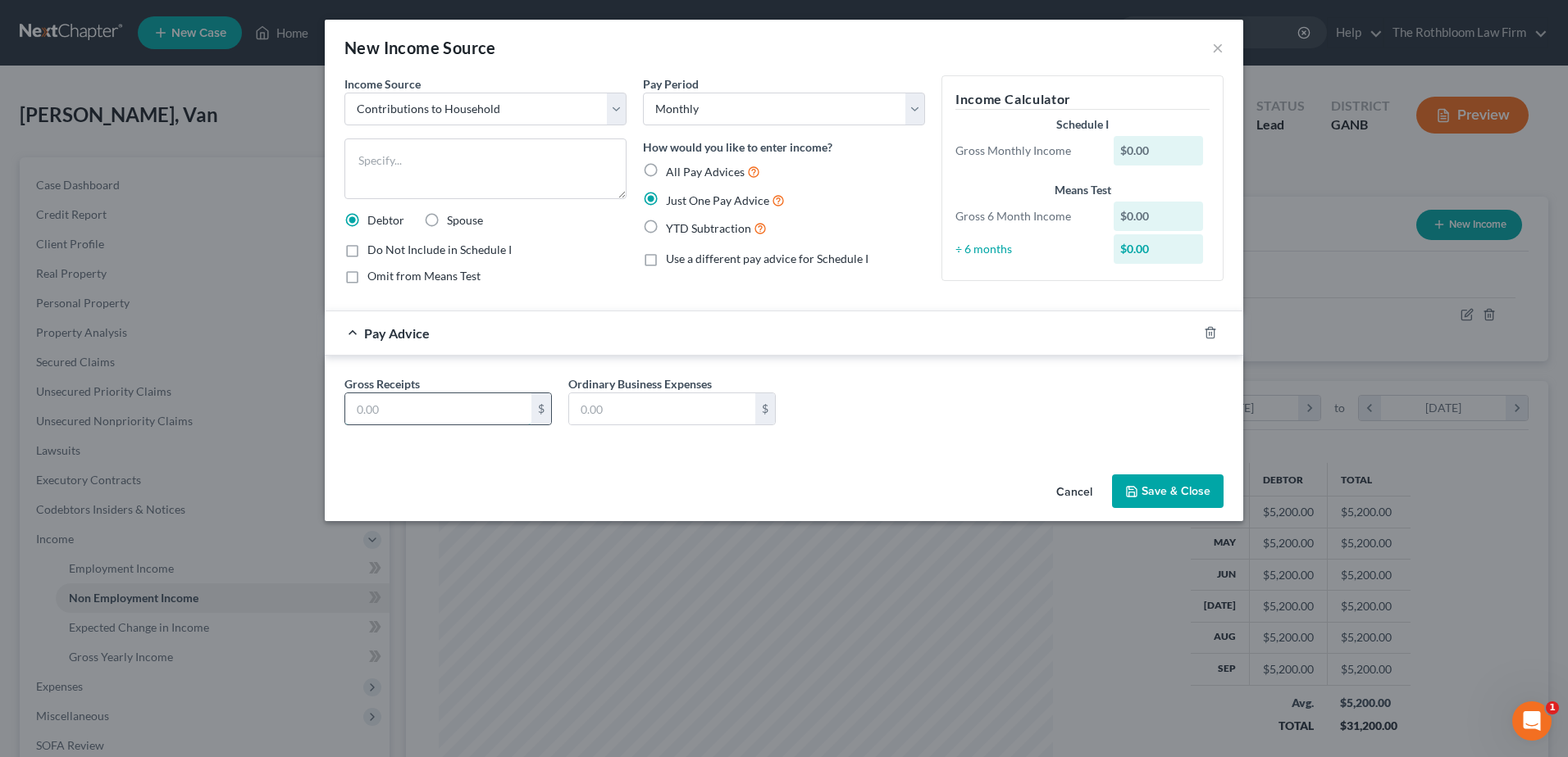
click at [388, 419] on input "text" at bounding box center [438, 409] width 186 height 32
type input "200"
click at [1184, 486] on button "Save & Close" at bounding box center [1168, 491] width 112 height 34
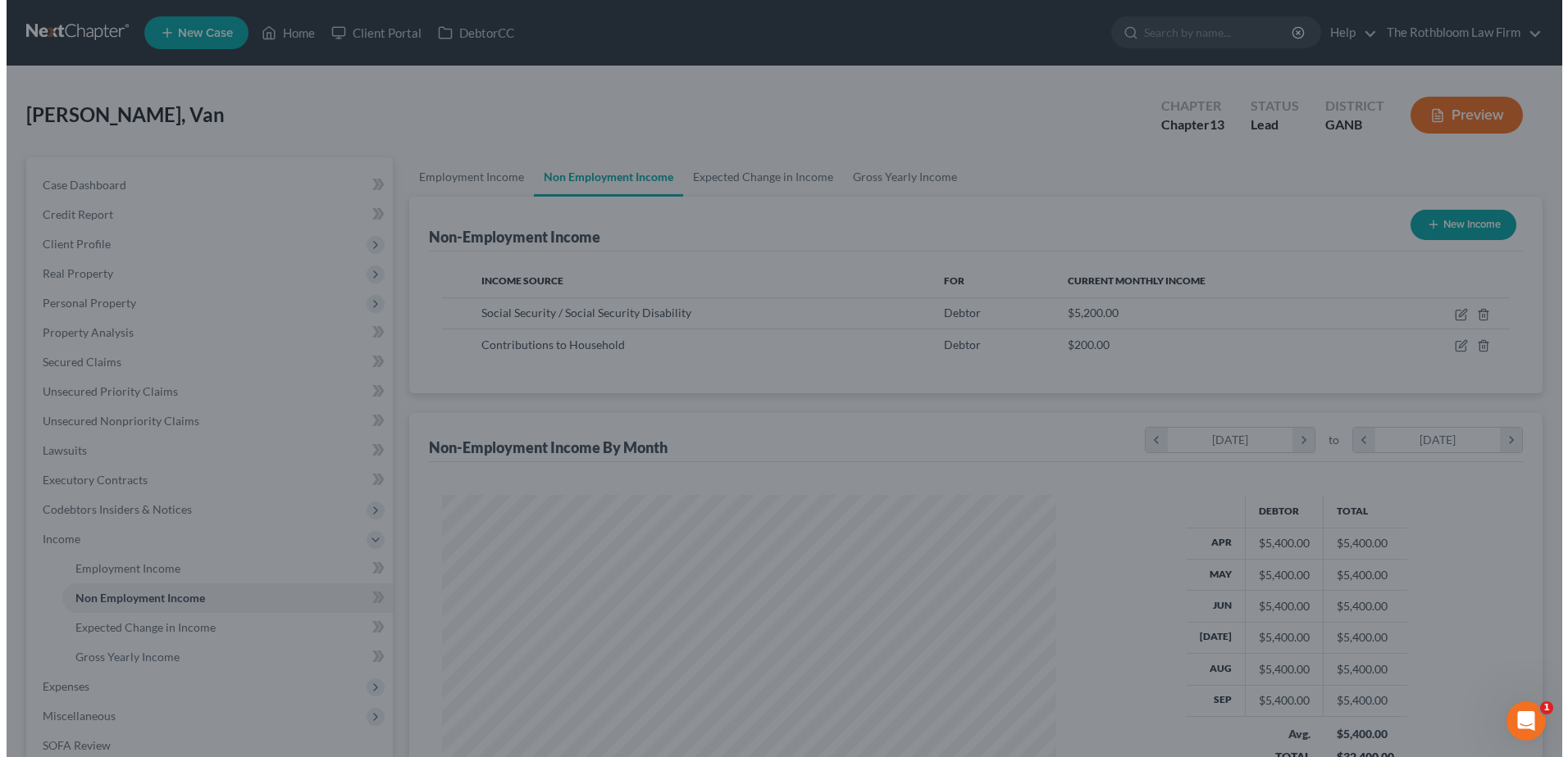
scroll to position [819196, 819325]
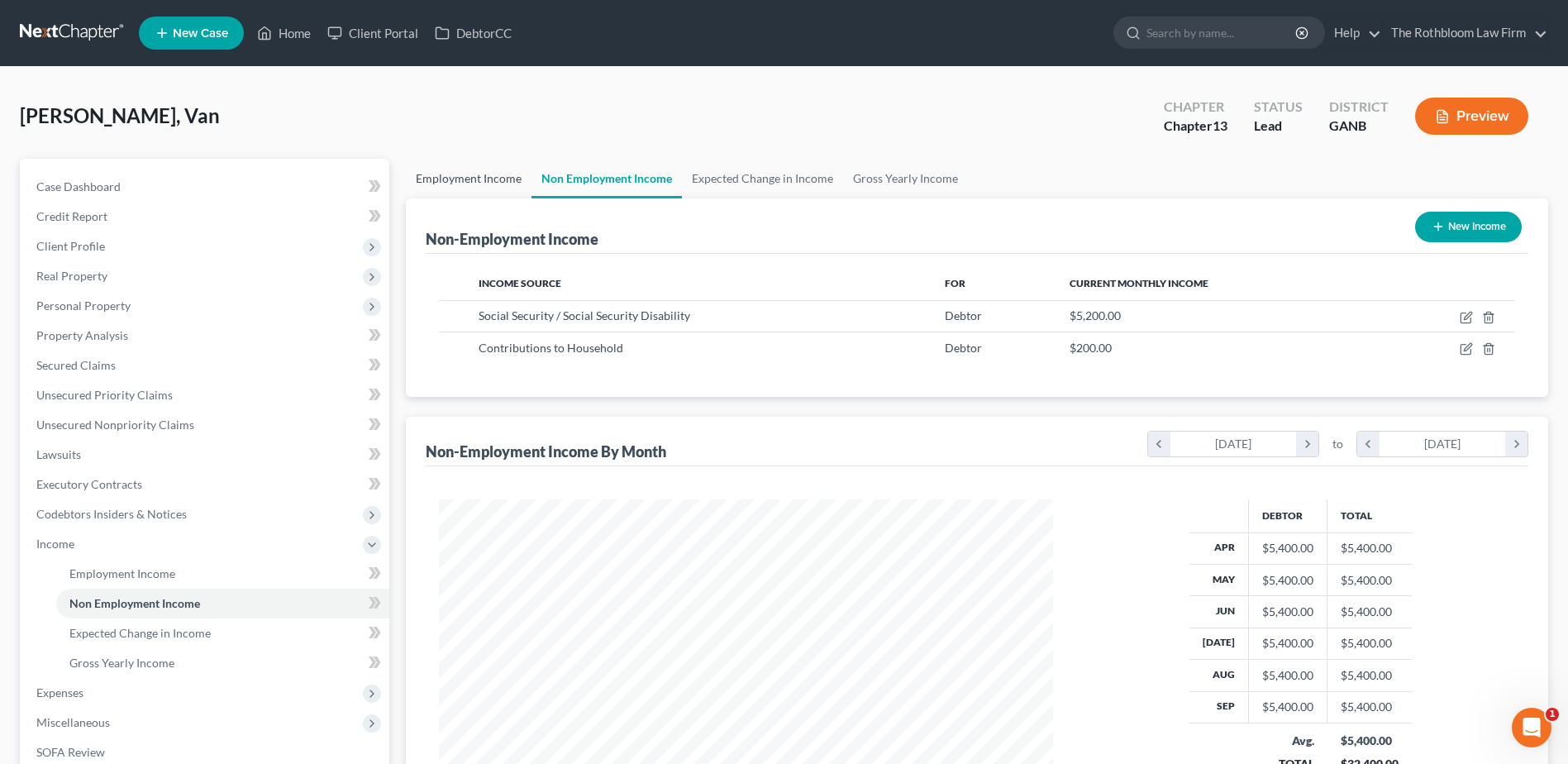
click at [457, 177] on link "Employment Income" at bounding box center [468, 179] width 125 height 40
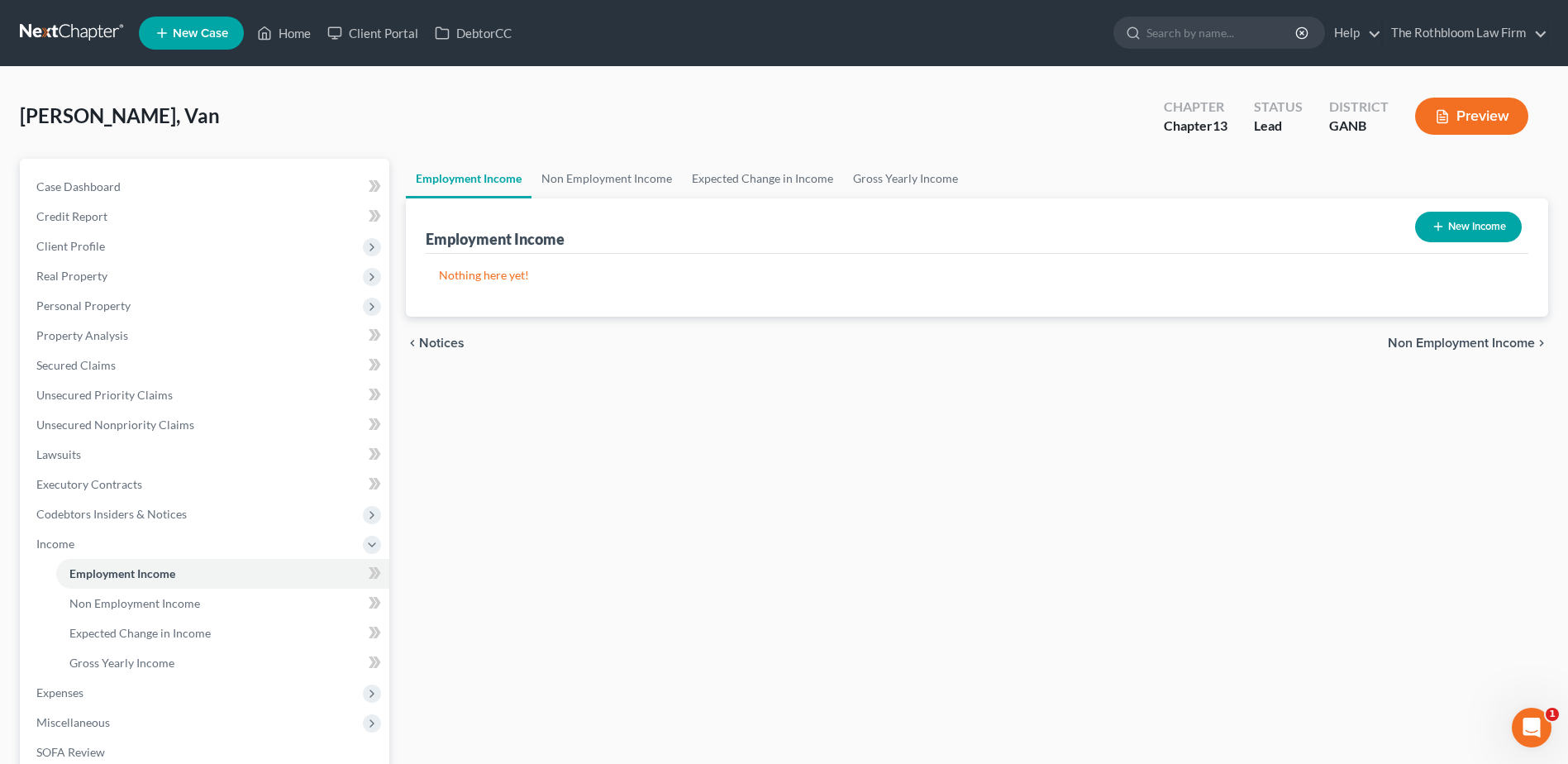
click at [1461, 233] on button "New Income" at bounding box center [1468, 227] width 106 height 31
select select "0"
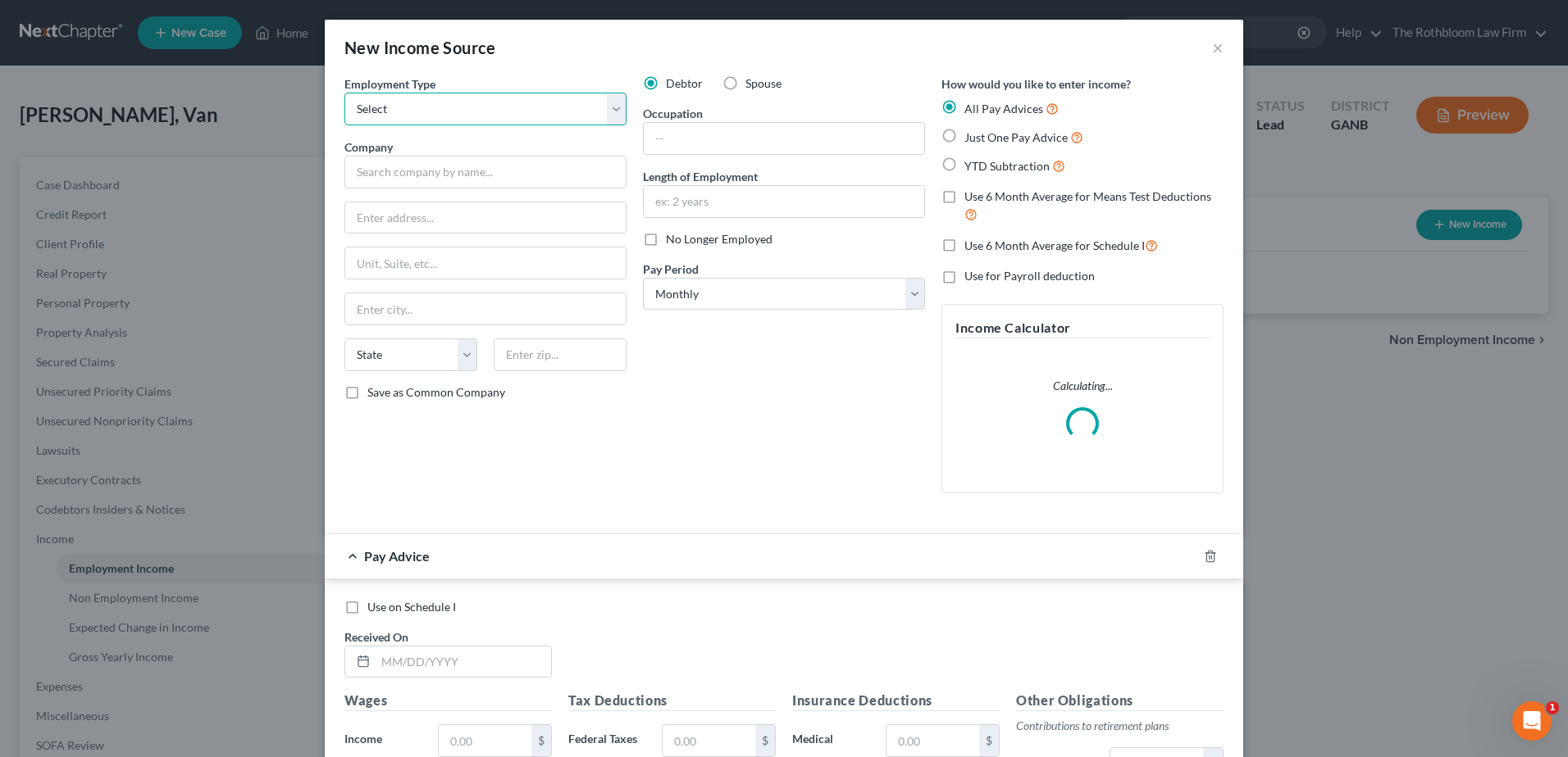
click at [373, 114] on select "Select Full or Part Time Employment Self Employment" at bounding box center [485, 109] width 282 height 32
select select "1"
click at [344, 93] on select "Select Full or Part Time Employment Self Employment" at bounding box center [485, 109] width 282 height 32
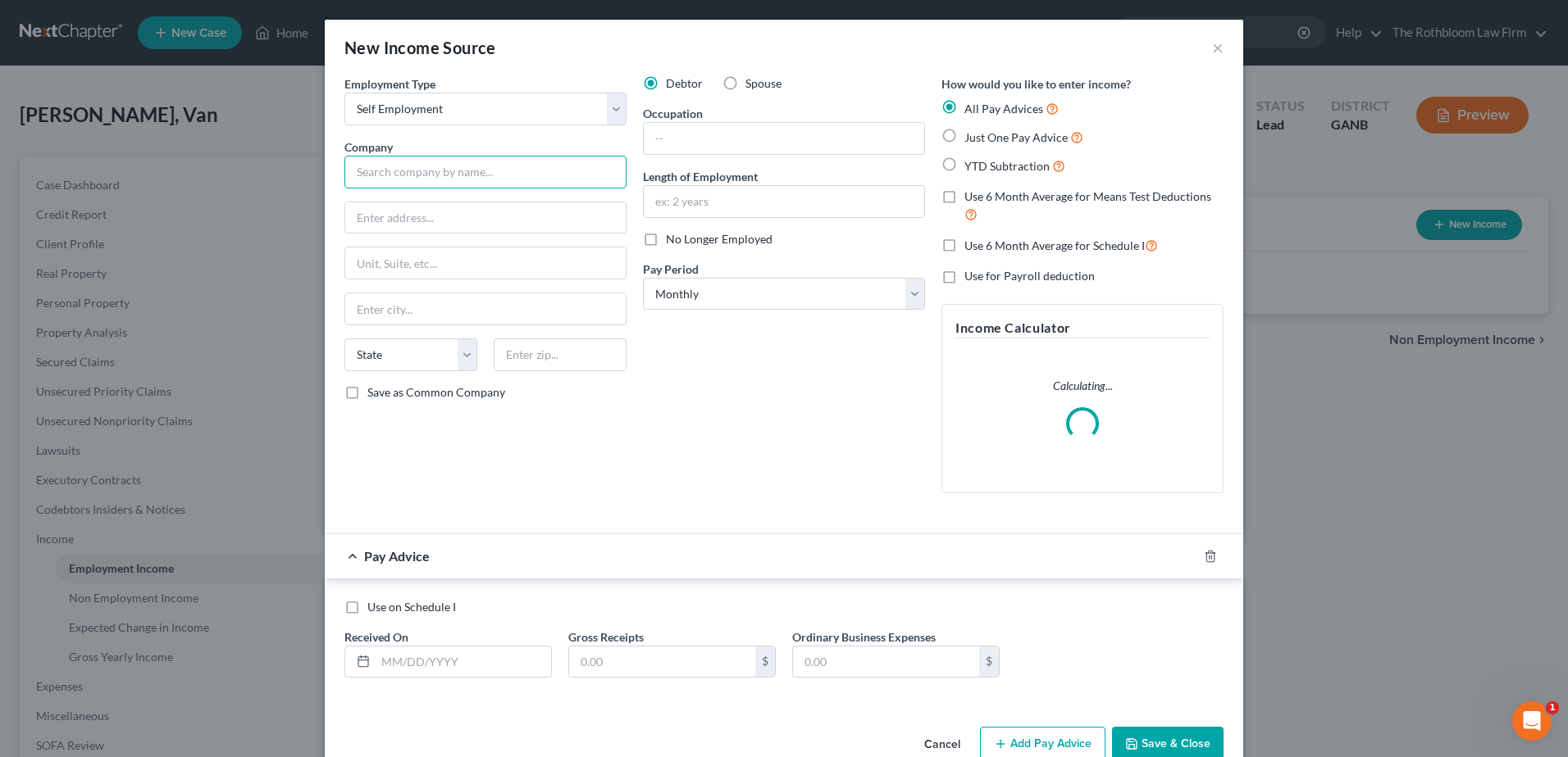
click at [367, 178] on input "text" at bounding box center [485, 172] width 282 height 32
type input "P"
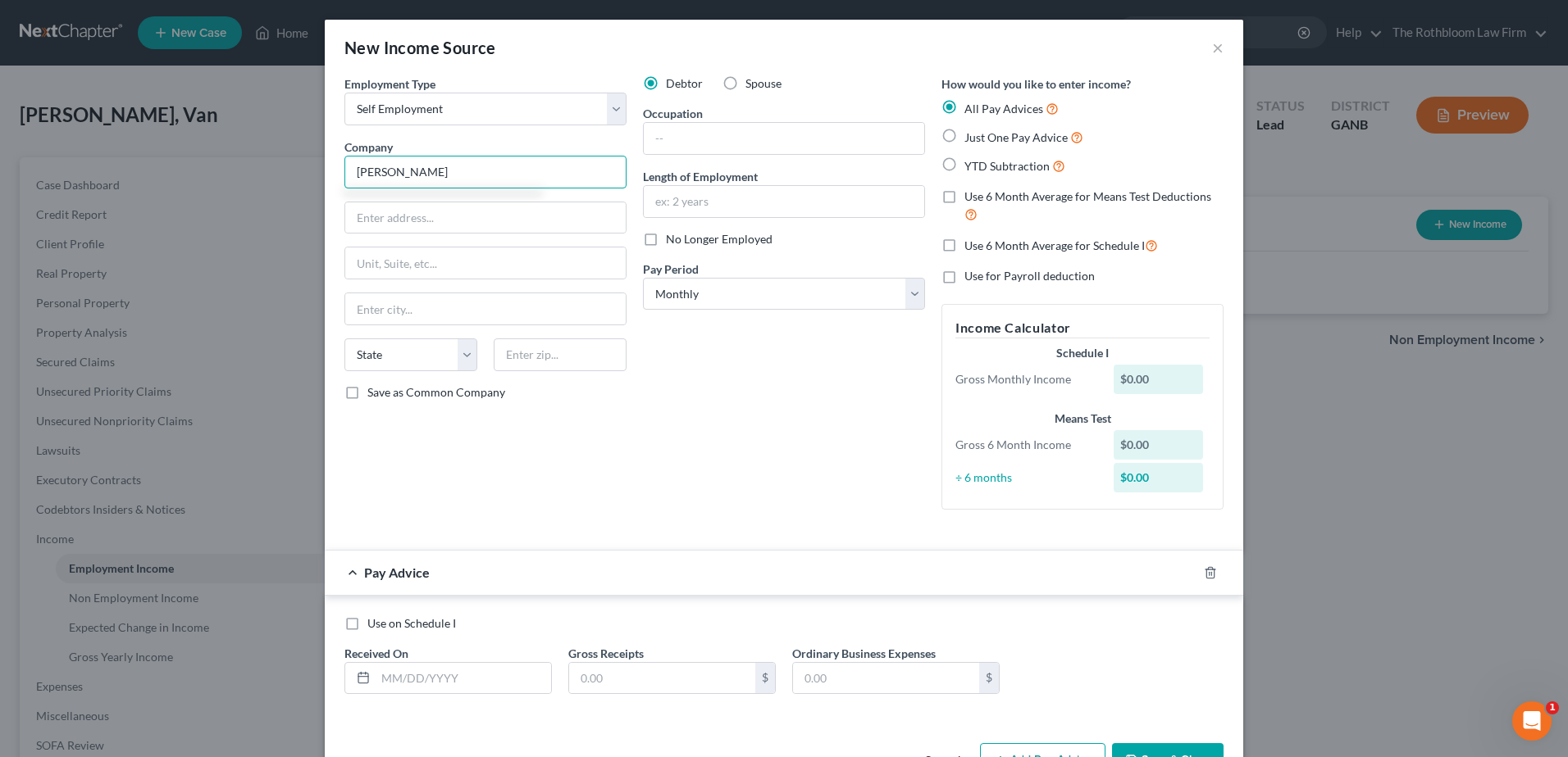
type input "Van Shrieves"
click at [713, 151] on input "text" at bounding box center [784, 139] width 280 height 32
type input "Pastor"
click at [965, 198] on label "Use 6 Month Average for Means Test Deductions" at bounding box center [1094, 205] width 259 height 35
click at [971, 198] on input "Use 6 Month Average for Means Test Deductions" at bounding box center [976, 194] width 11 height 11
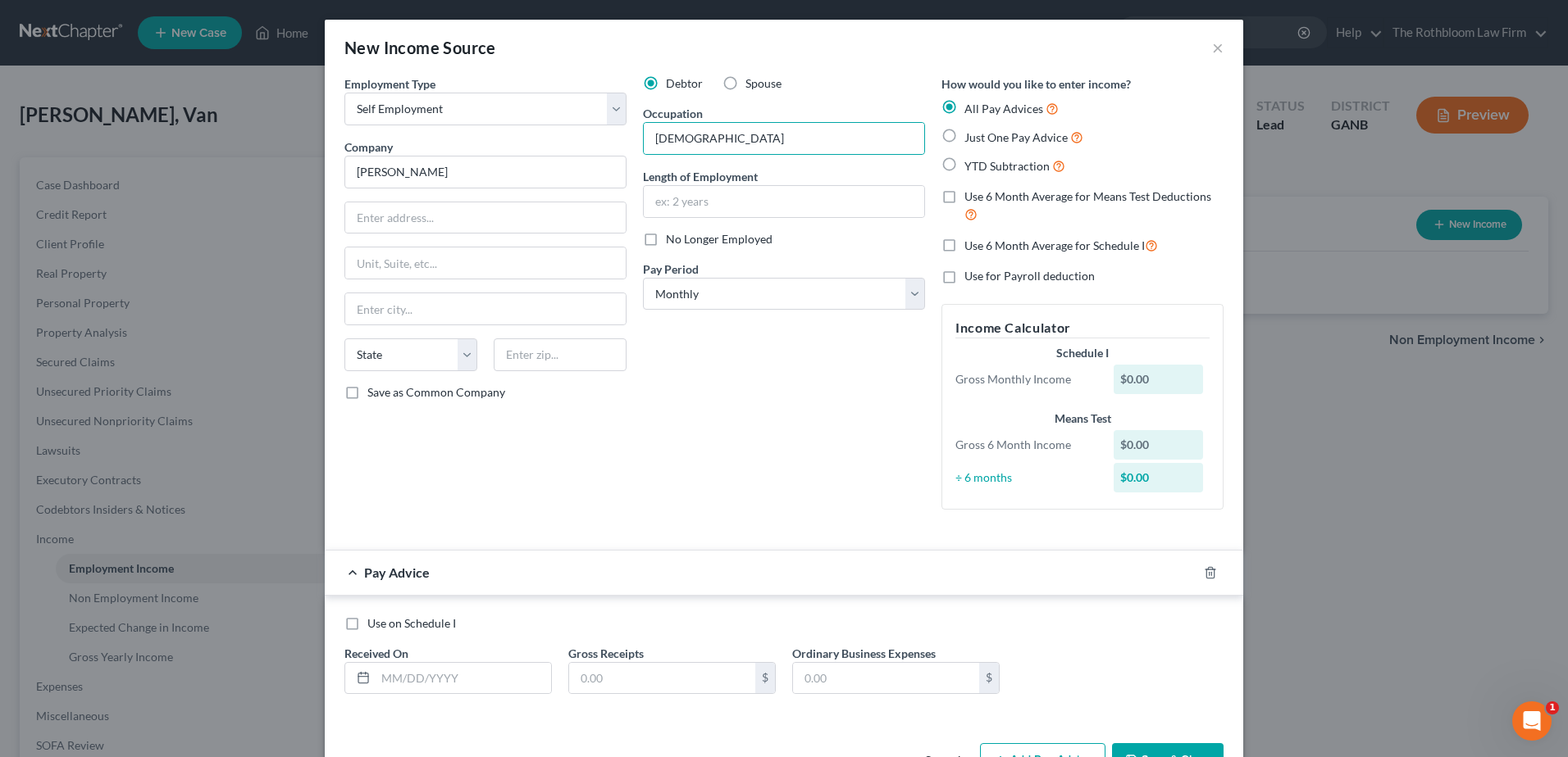
checkbox input "true"
click at [965, 136] on label "Just One Pay Advice" at bounding box center [1024, 137] width 119 height 19
click at [971, 136] on input "Just One Pay Advice" at bounding box center [976, 133] width 11 height 11
radio input "true"
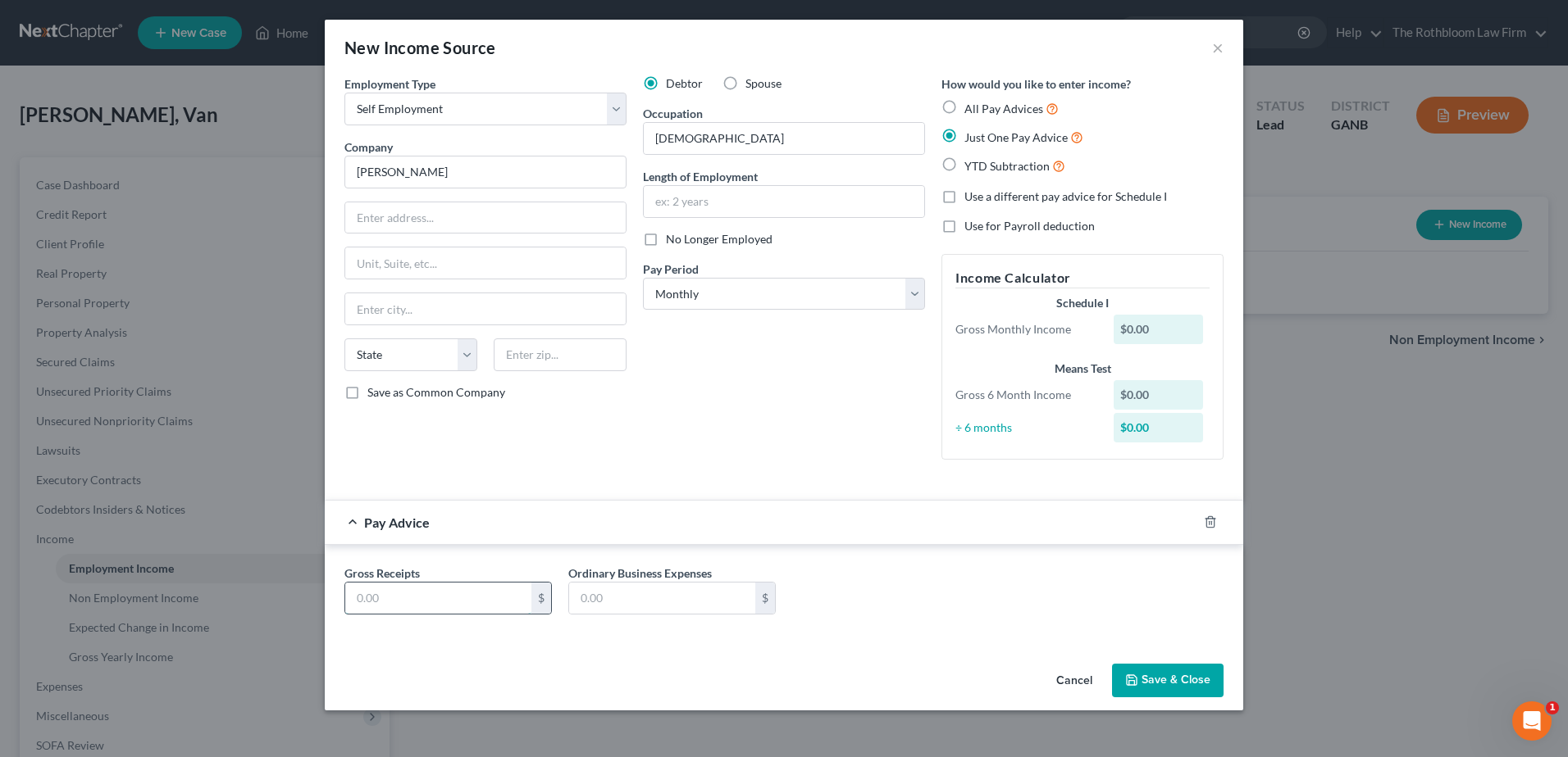
click at [433, 599] on input "text" at bounding box center [438, 598] width 186 height 32
click at [1195, 674] on button "Save & Close" at bounding box center [1168, 680] width 112 height 34
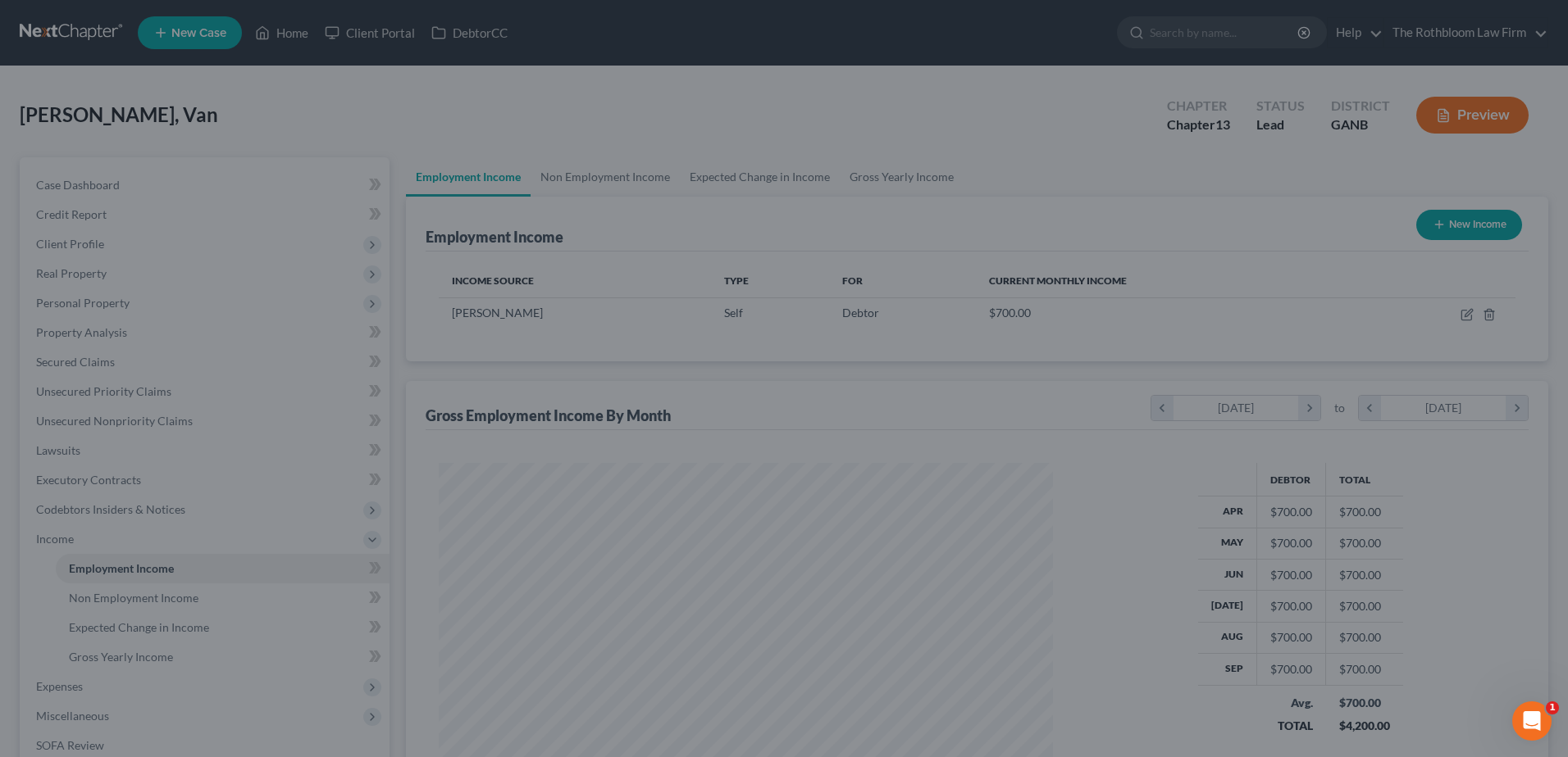
scroll to position [304, 641]
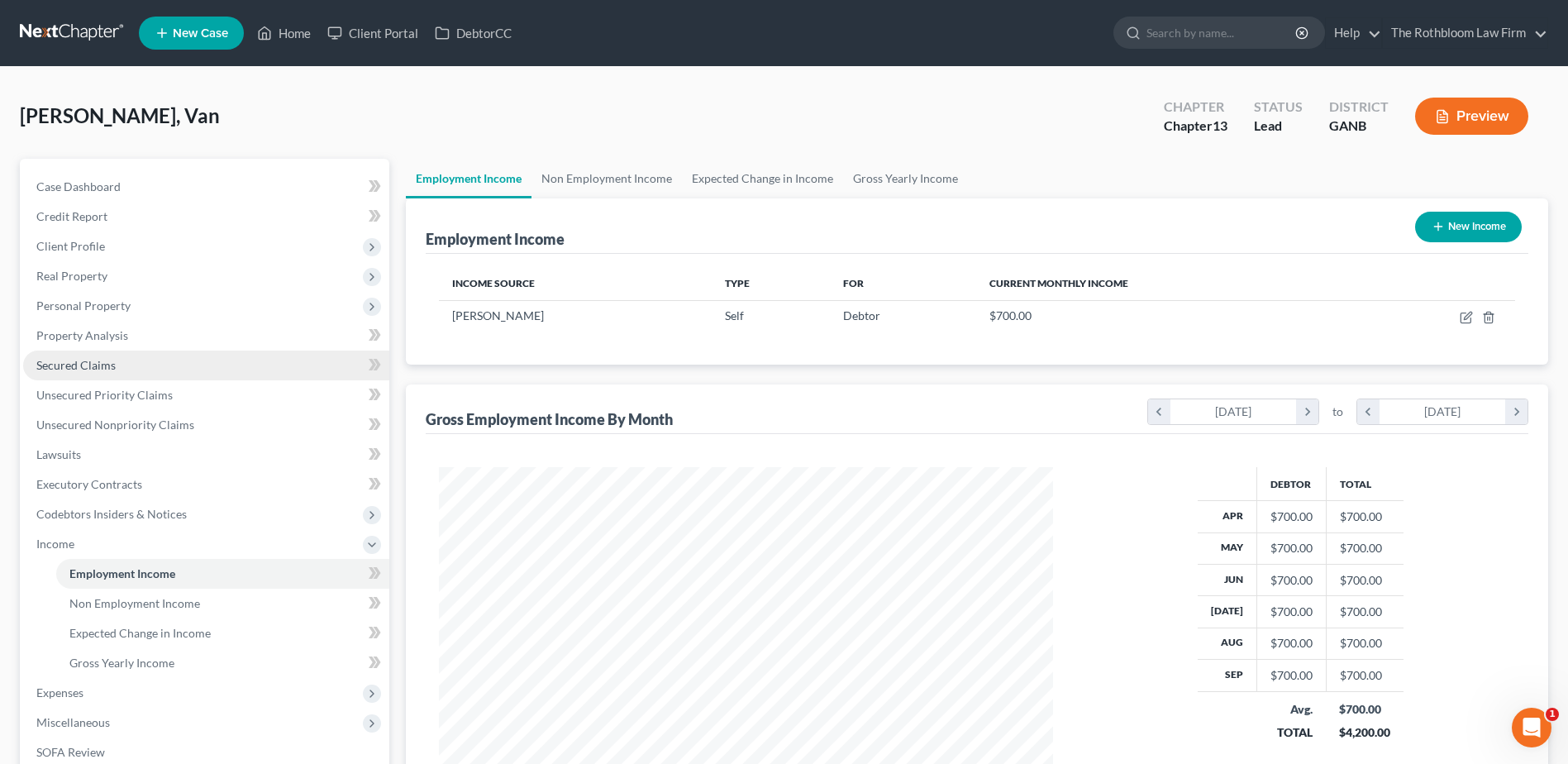
click at [90, 368] on span "Secured Claims" at bounding box center [75, 364] width 79 height 14
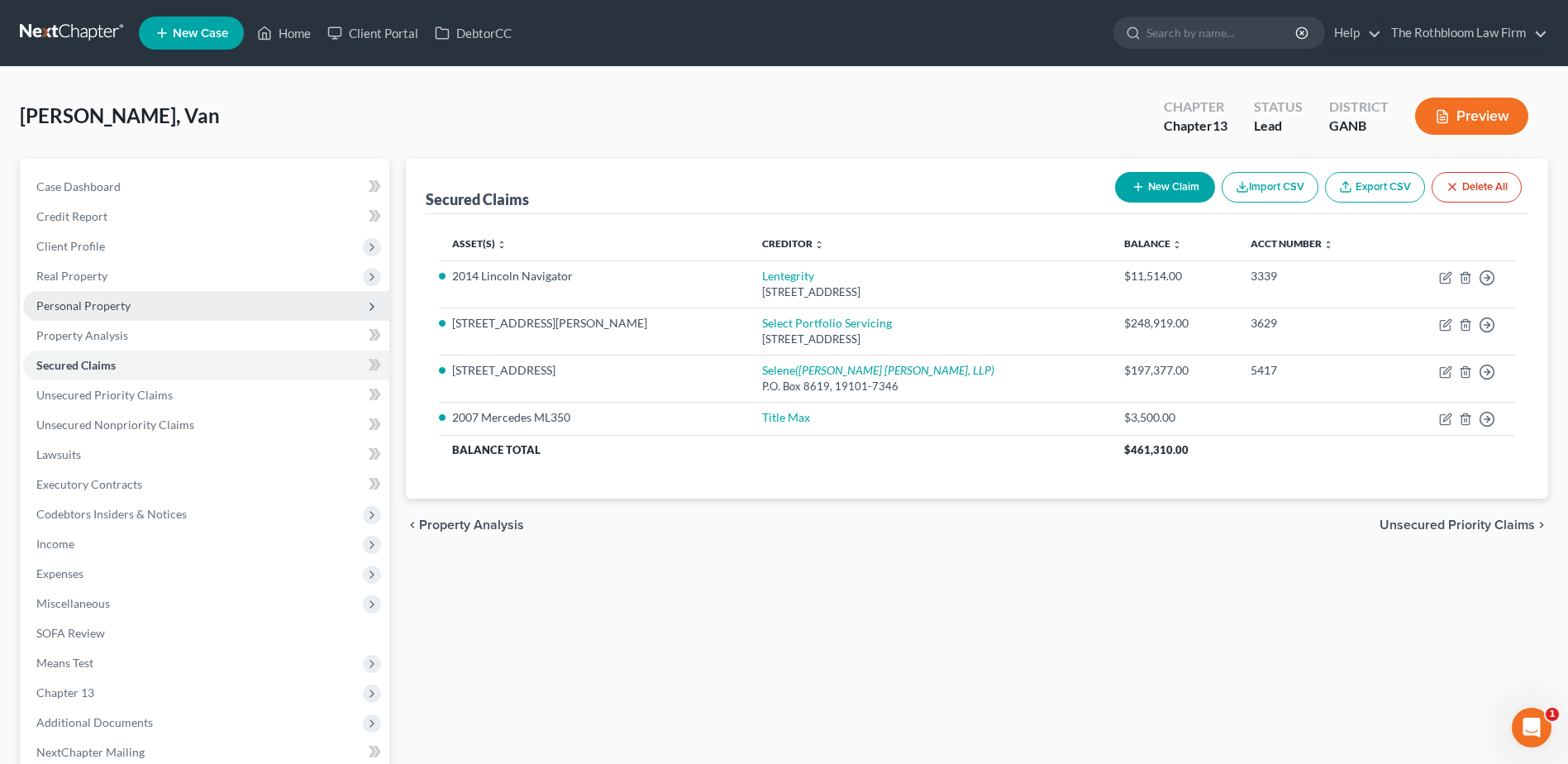
click at [81, 310] on span "Personal Property" at bounding box center [84, 305] width 94 height 14
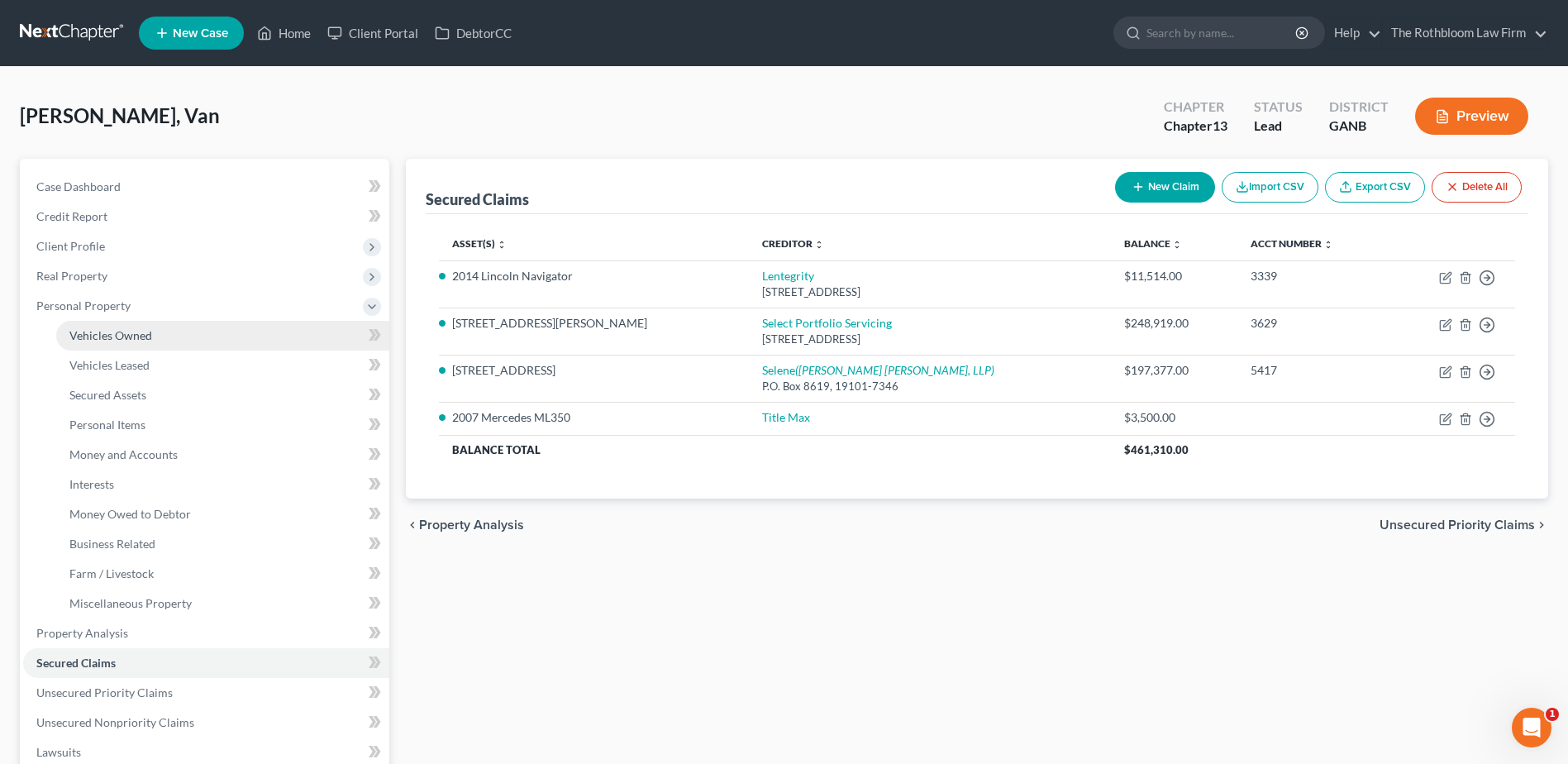
click at [103, 338] on span "Vehicles Owned" at bounding box center [110, 334] width 83 height 14
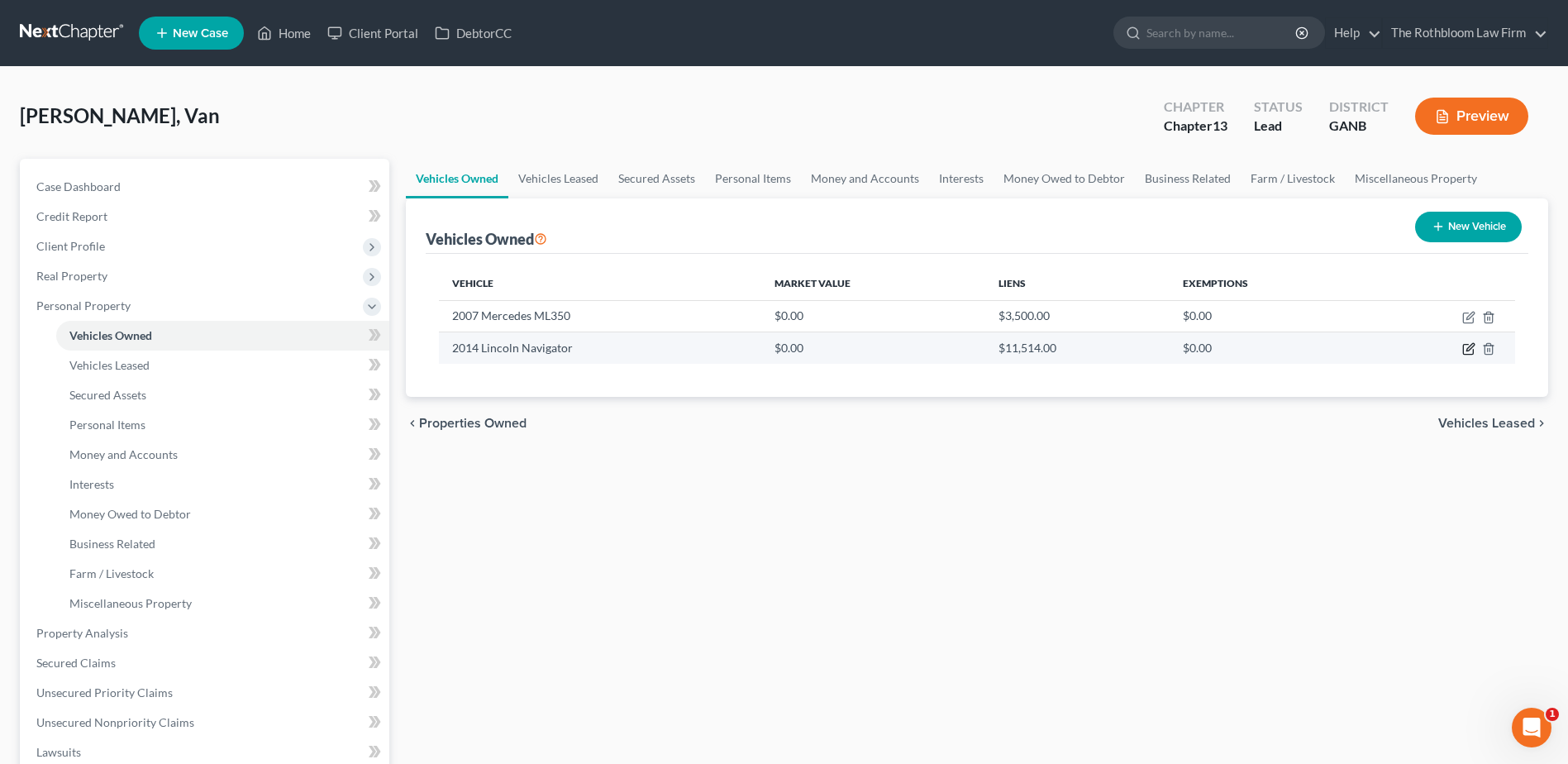
click at [1470, 346] on icon "button" at bounding box center [1469, 349] width 14 height 14
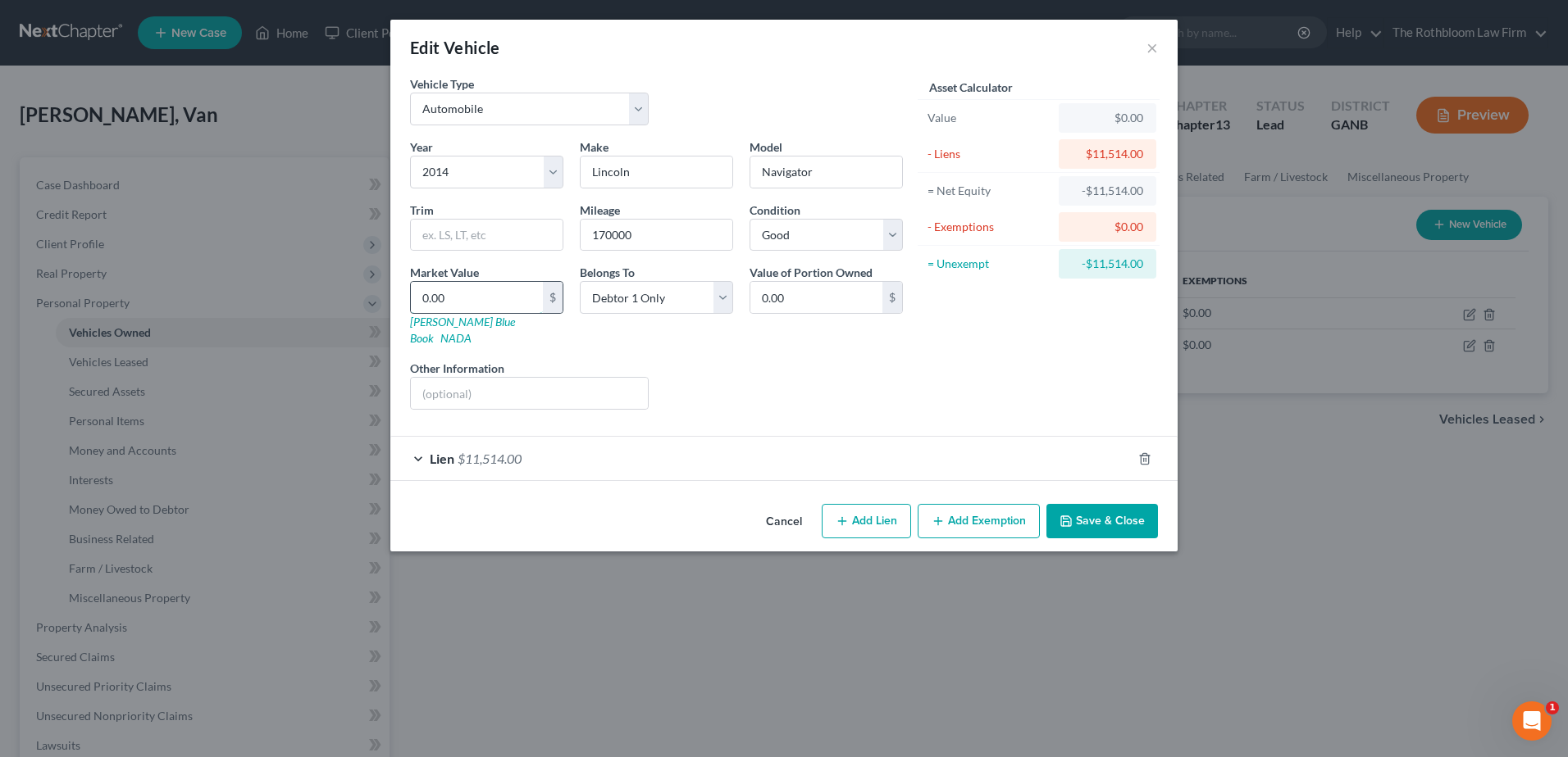
click at [424, 297] on input "0.00" at bounding box center [476, 297] width 132 height 32
click at [971, 504] on button "Add Exemption" at bounding box center [979, 521] width 122 height 34
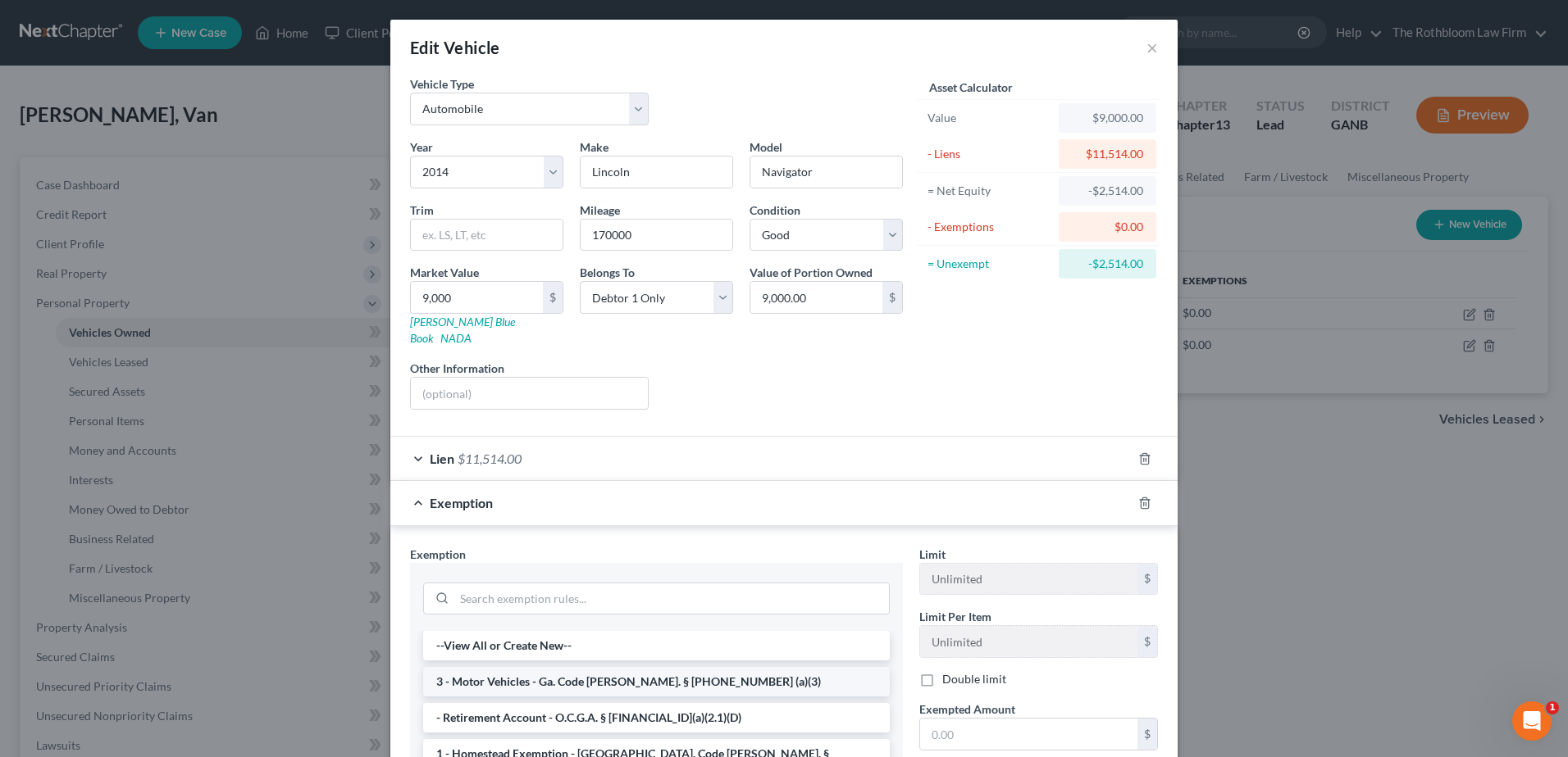
click at [526, 667] on li "3 - Motor Vehicles - Ga. Code Ann. § 44-13-100 (a)(3)" at bounding box center [657, 681] width 467 height 30
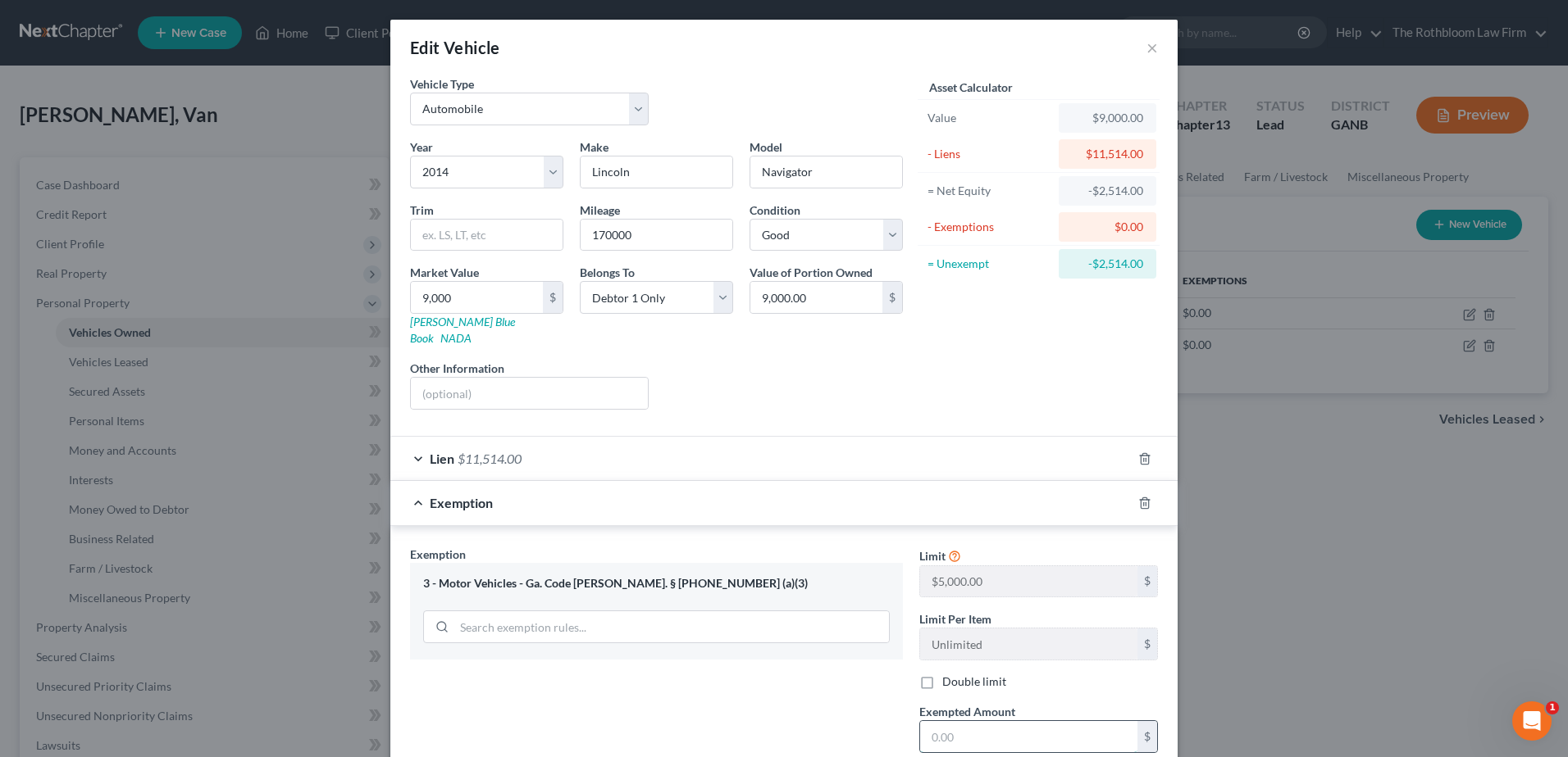
click at [972, 721] on input "text" at bounding box center [1029, 736] width 217 height 32
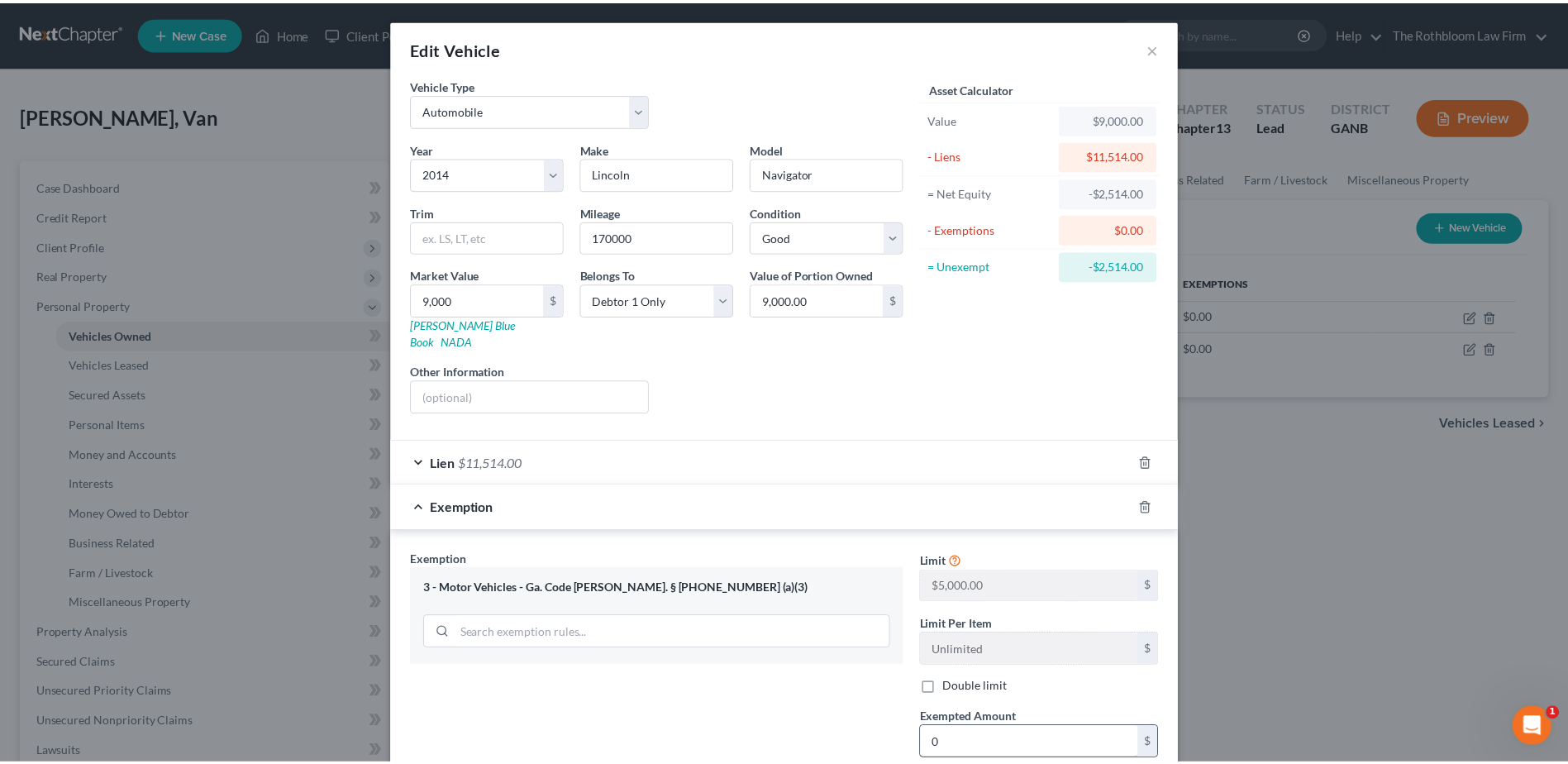
scroll to position [161, 0]
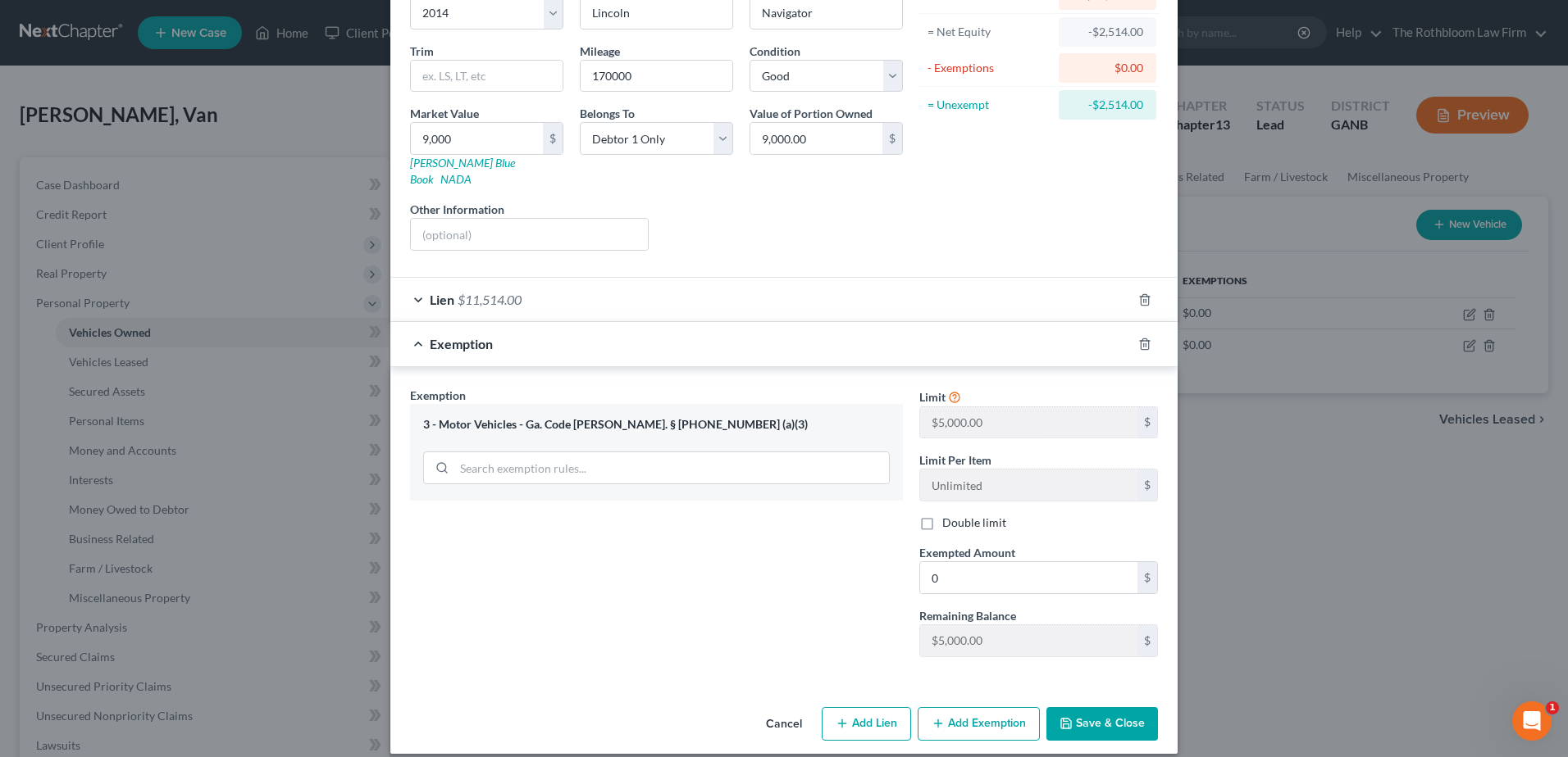
click at [1097, 707] on button "Save & Close" at bounding box center [1102, 725] width 112 height 34
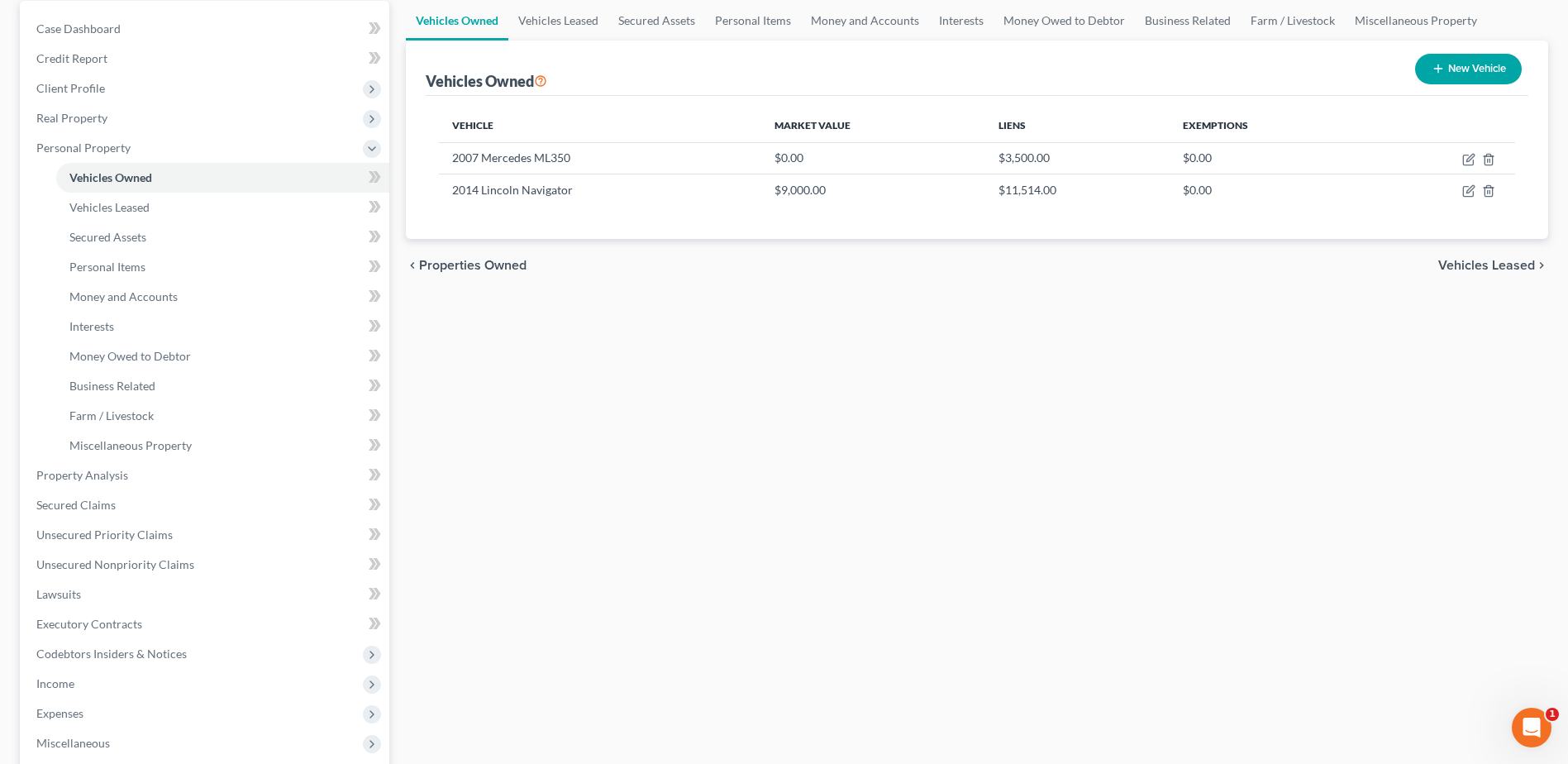
scroll to position [165, 0]
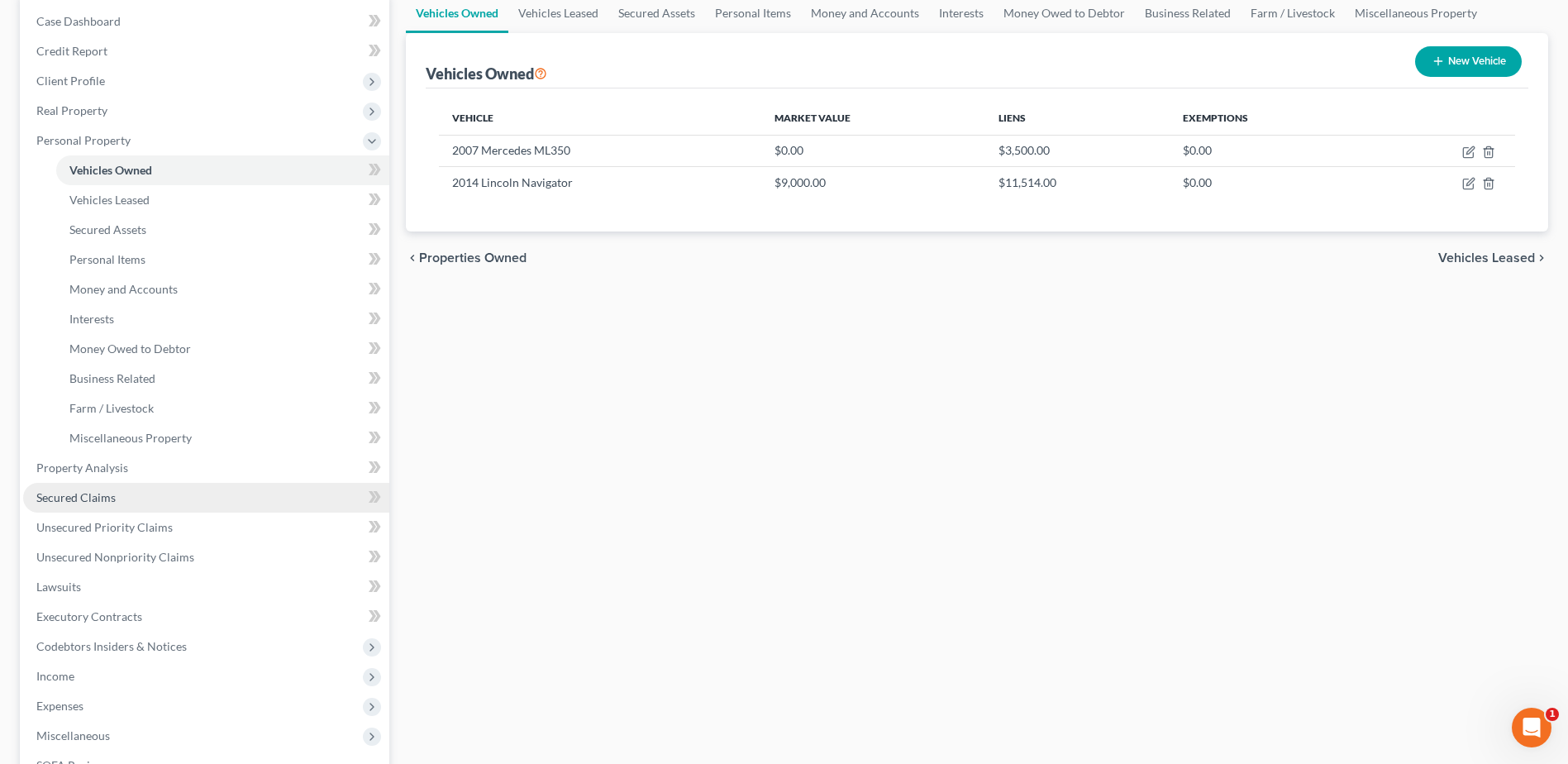
click at [95, 506] on link "Secured Claims" at bounding box center [205, 498] width 366 height 30
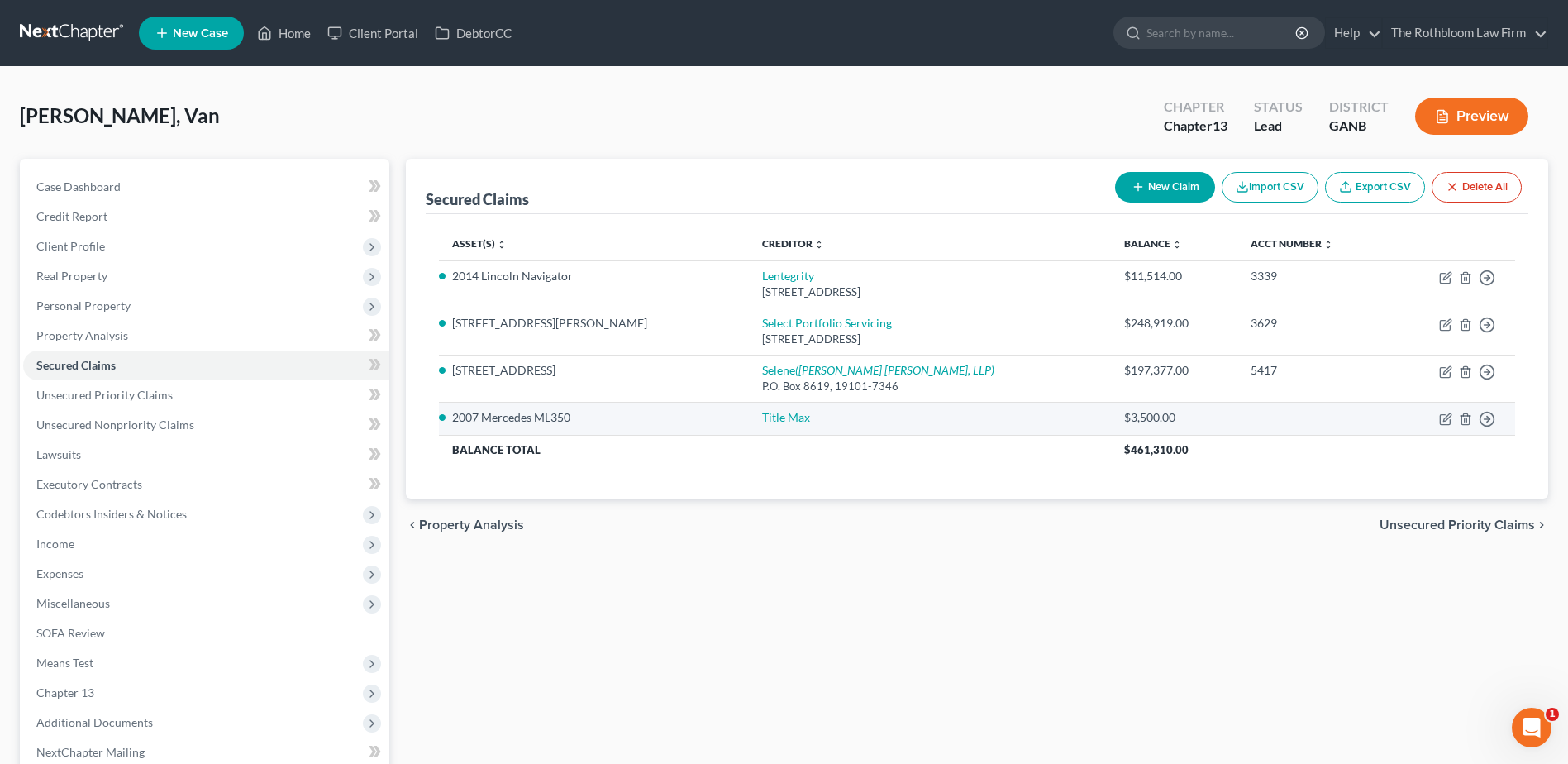
click at [762, 411] on link "Title Max" at bounding box center [785, 417] width 48 height 14
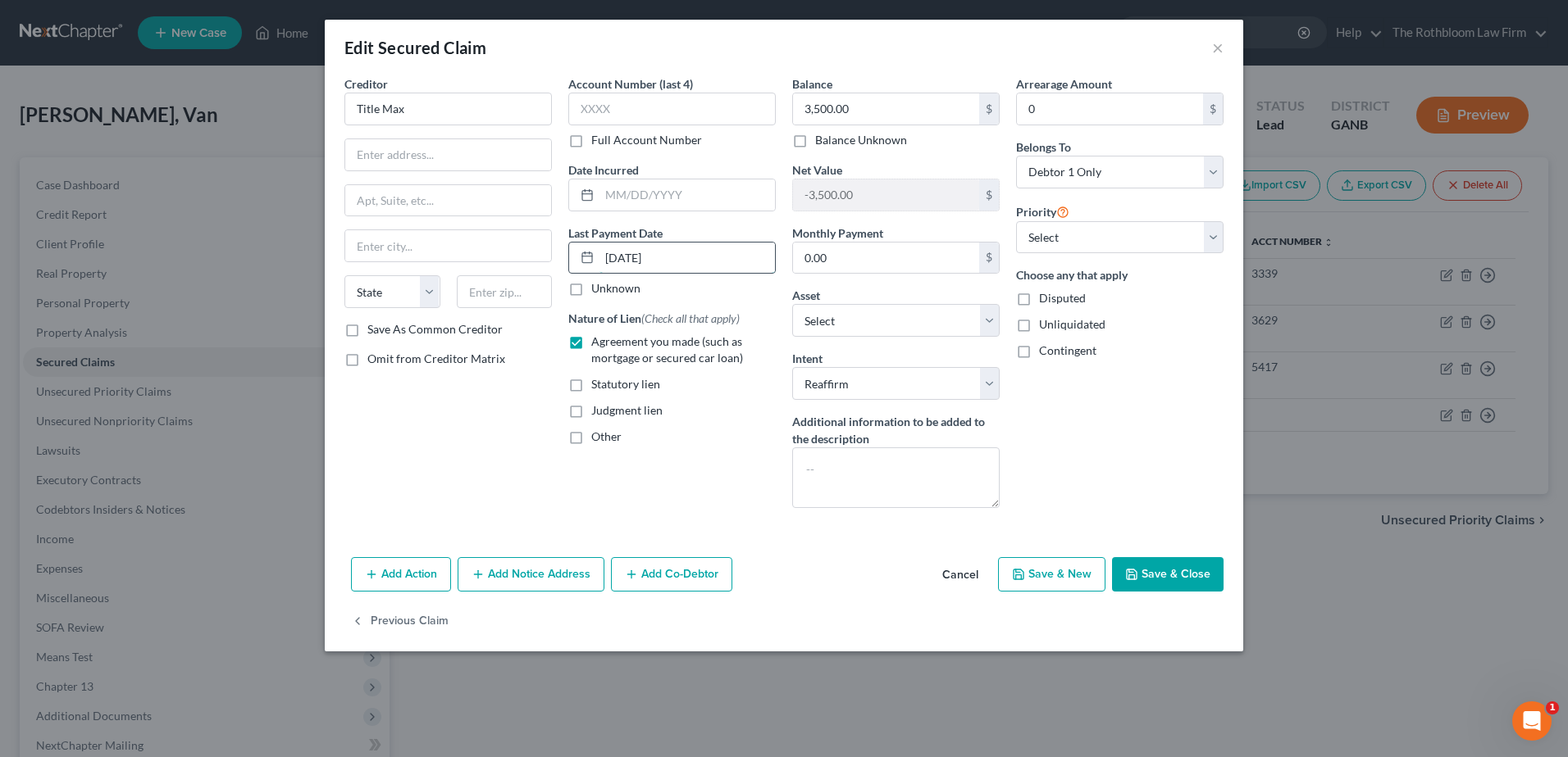
click at [617, 257] on input "07/01/2025" at bounding box center [687, 257] width 176 height 32
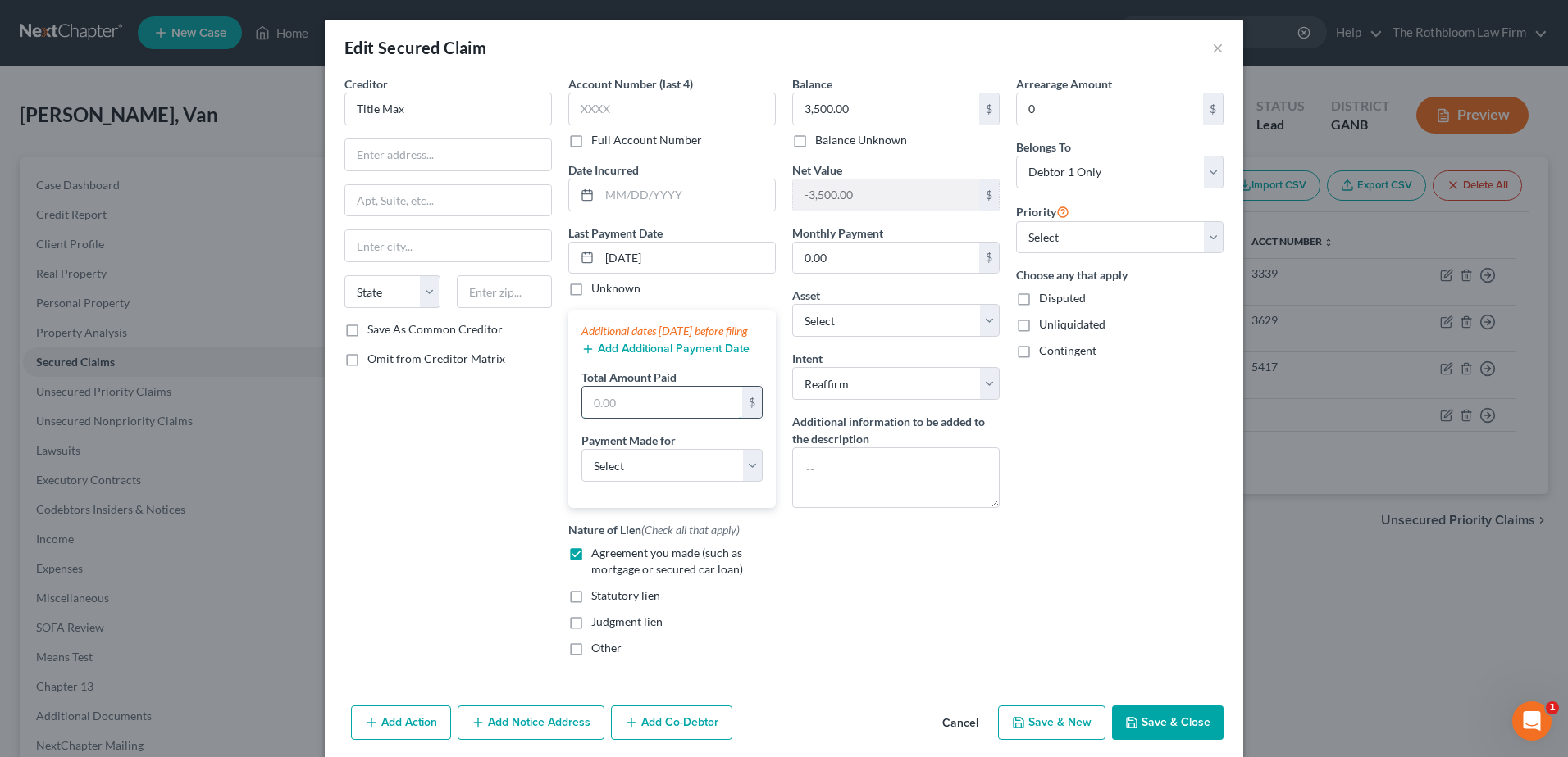
click at [613, 418] on input "text" at bounding box center [662, 402] width 160 height 32
drag, startPoint x: 1122, startPoint y: 733, endPoint x: 1210, endPoint y: 346, distance: 396.9
click at [1125, 729] on icon "button" at bounding box center [1131, 723] width 14 height 14
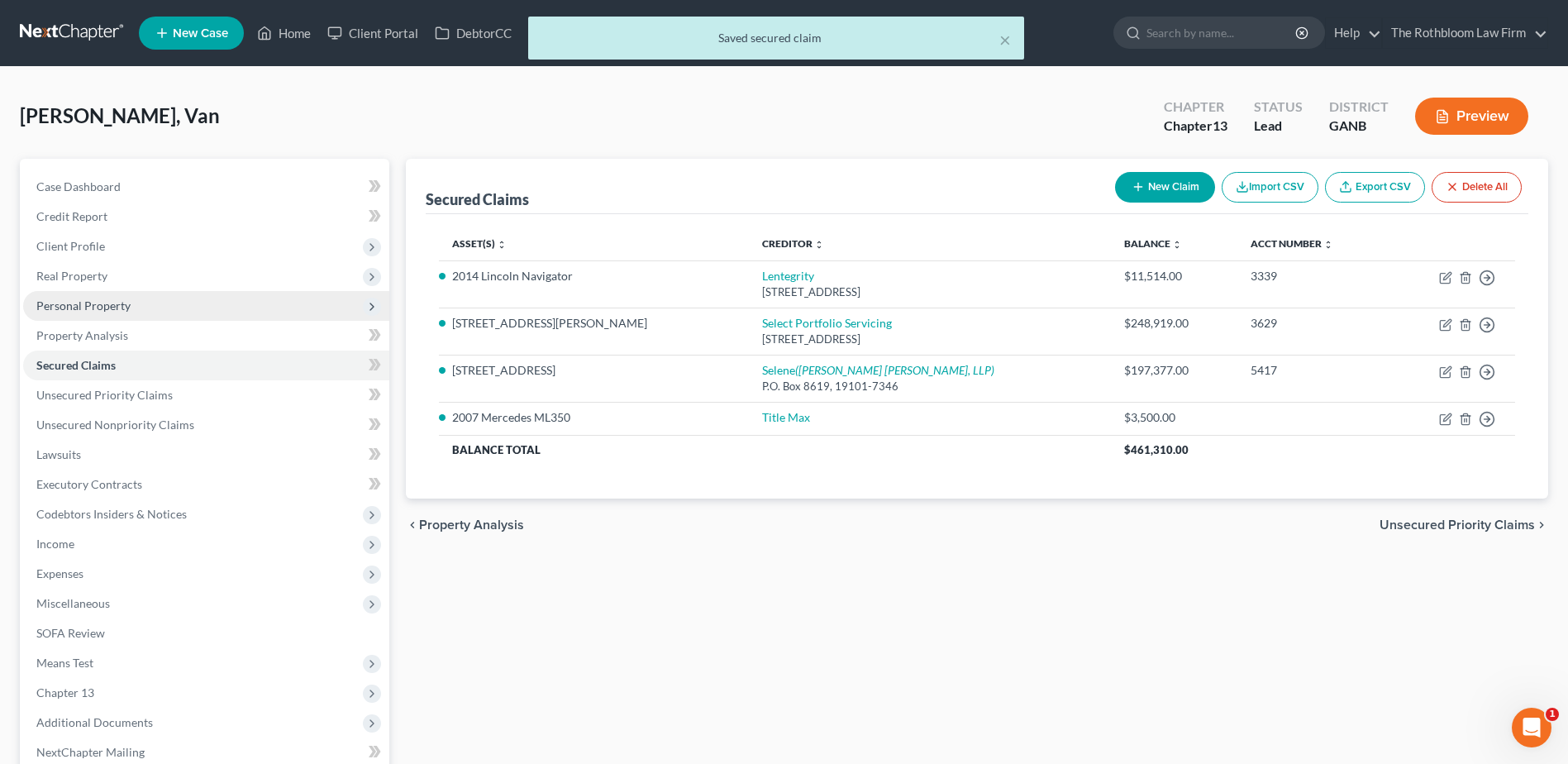
click at [84, 307] on span "Personal Property" at bounding box center [84, 305] width 94 height 14
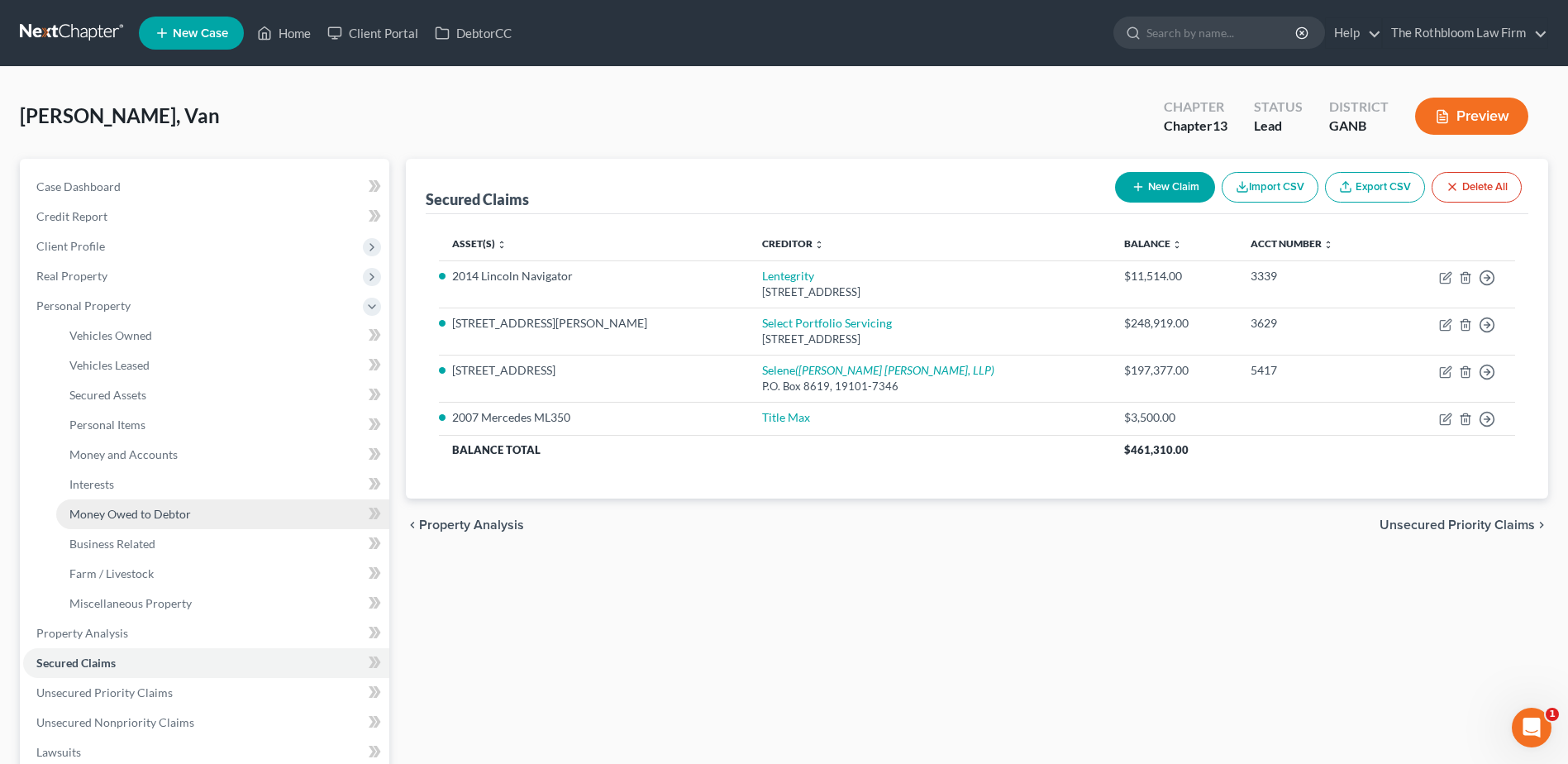
click at [138, 514] on span "Money Owed to Debtor" at bounding box center [130, 513] width 122 height 14
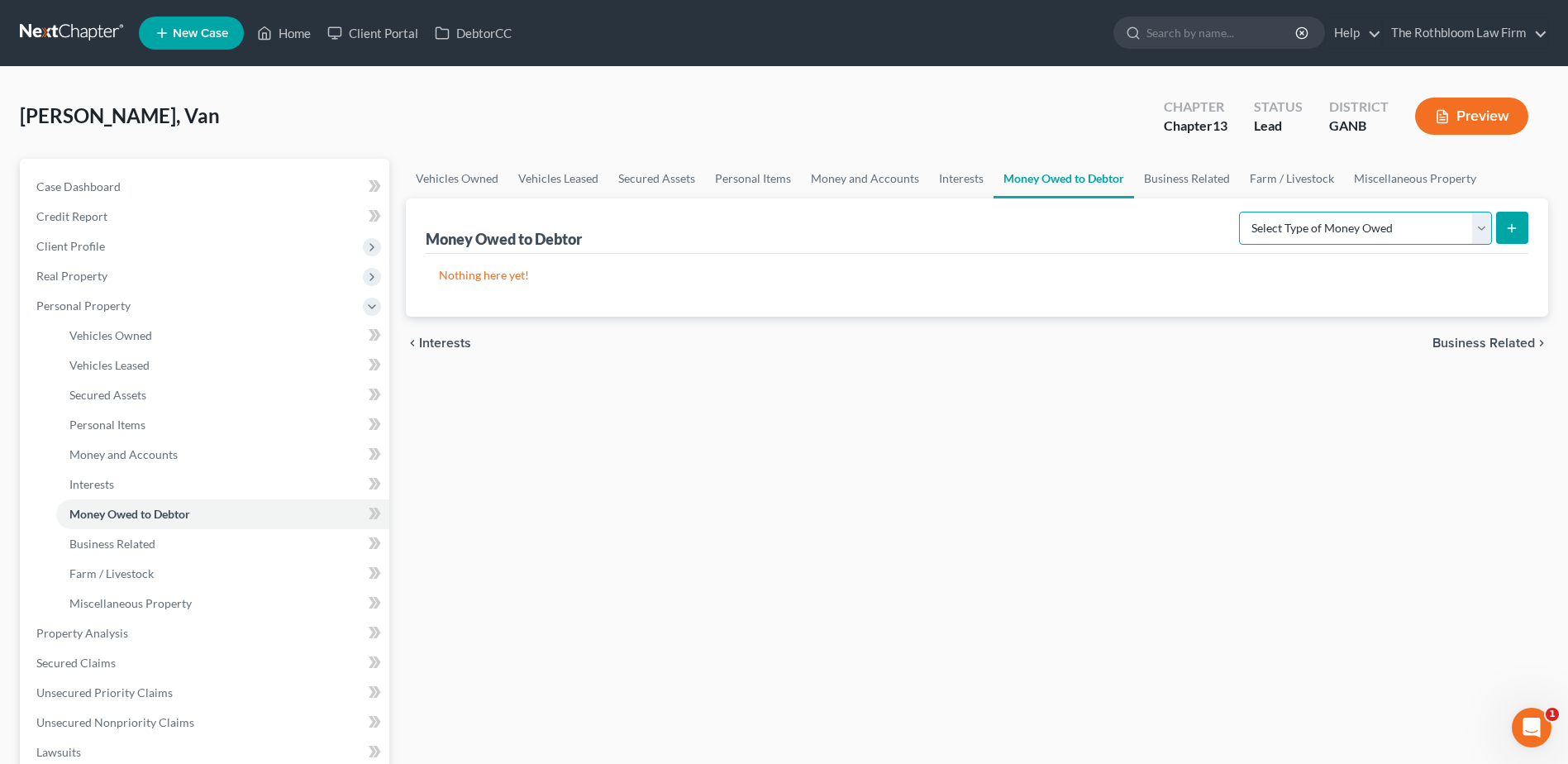
click at [1484, 213] on select "Select Type of Money Owed Accounts Receivable Alimony Child Support Claims Agai…" at bounding box center [1366, 228] width 253 height 33
click at [1241, 212] on select "Select Type of Money Owed Accounts Receivable Alimony Child Support Claims Agai…" at bounding box center [1366, 228] width 253 height 33
click at [1511, 231] on icon "submit" at bounding box center [1512, 228] width 14 height 14
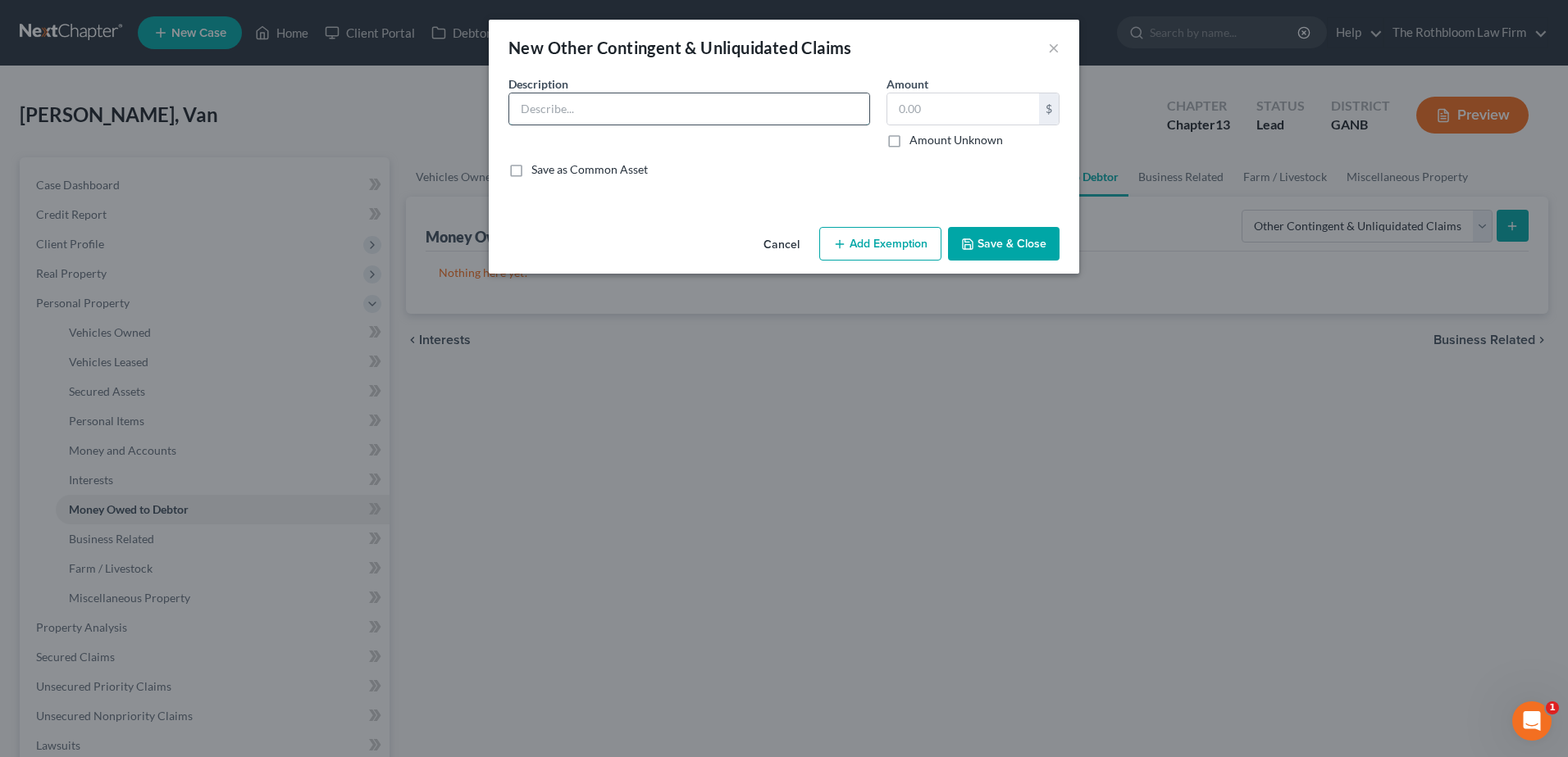
click at [545, 109] on input "text" at bounding box center [689, 109] width 360 height 32
click at [949, 103] on input "text" at bounding box center [963, 109] width 151 height 32
click at [892, 252] on button "Add Exemption" at bounding box center [881, 244] width 122 height 34
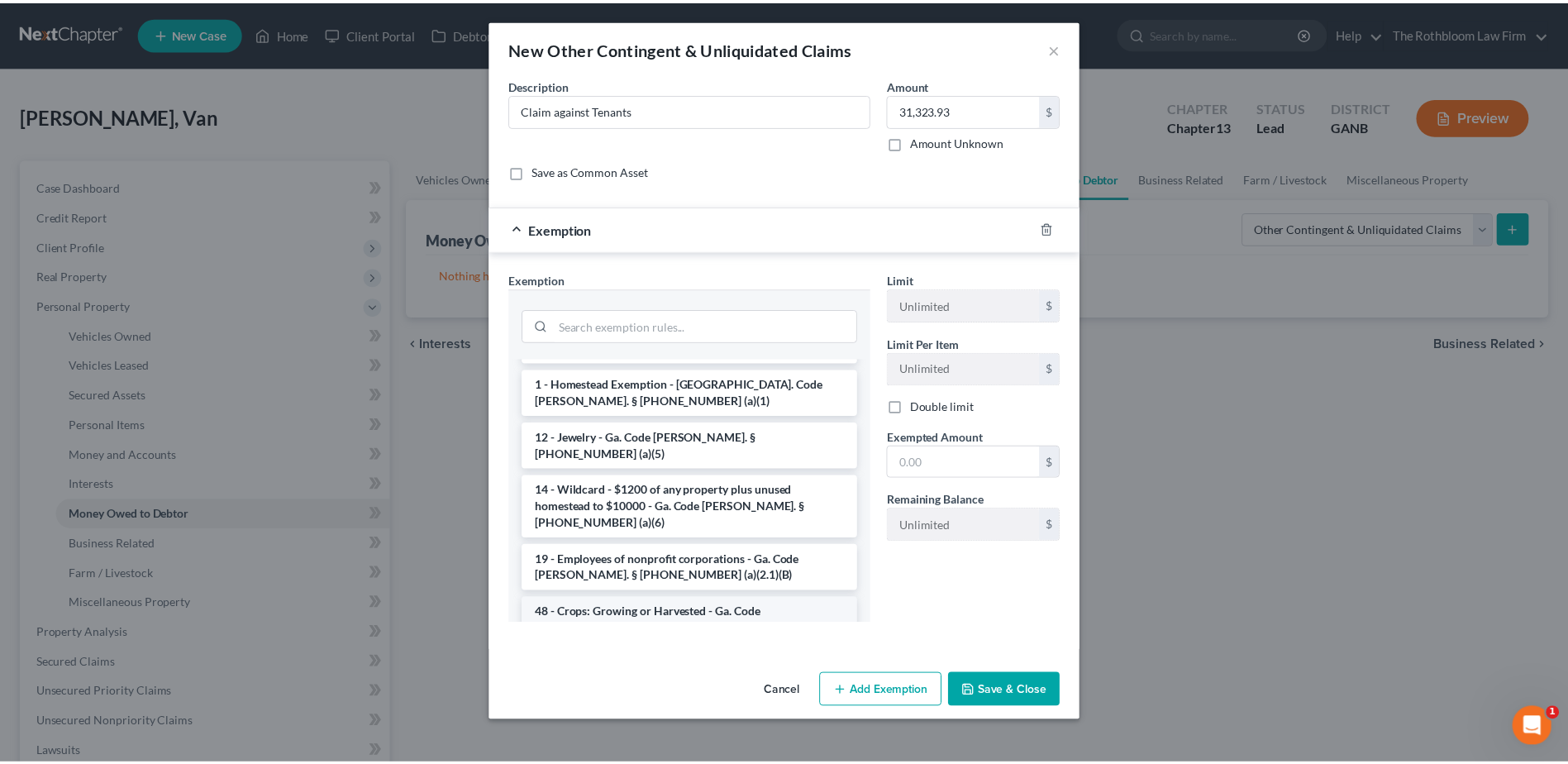
scroll to position [827, 0]
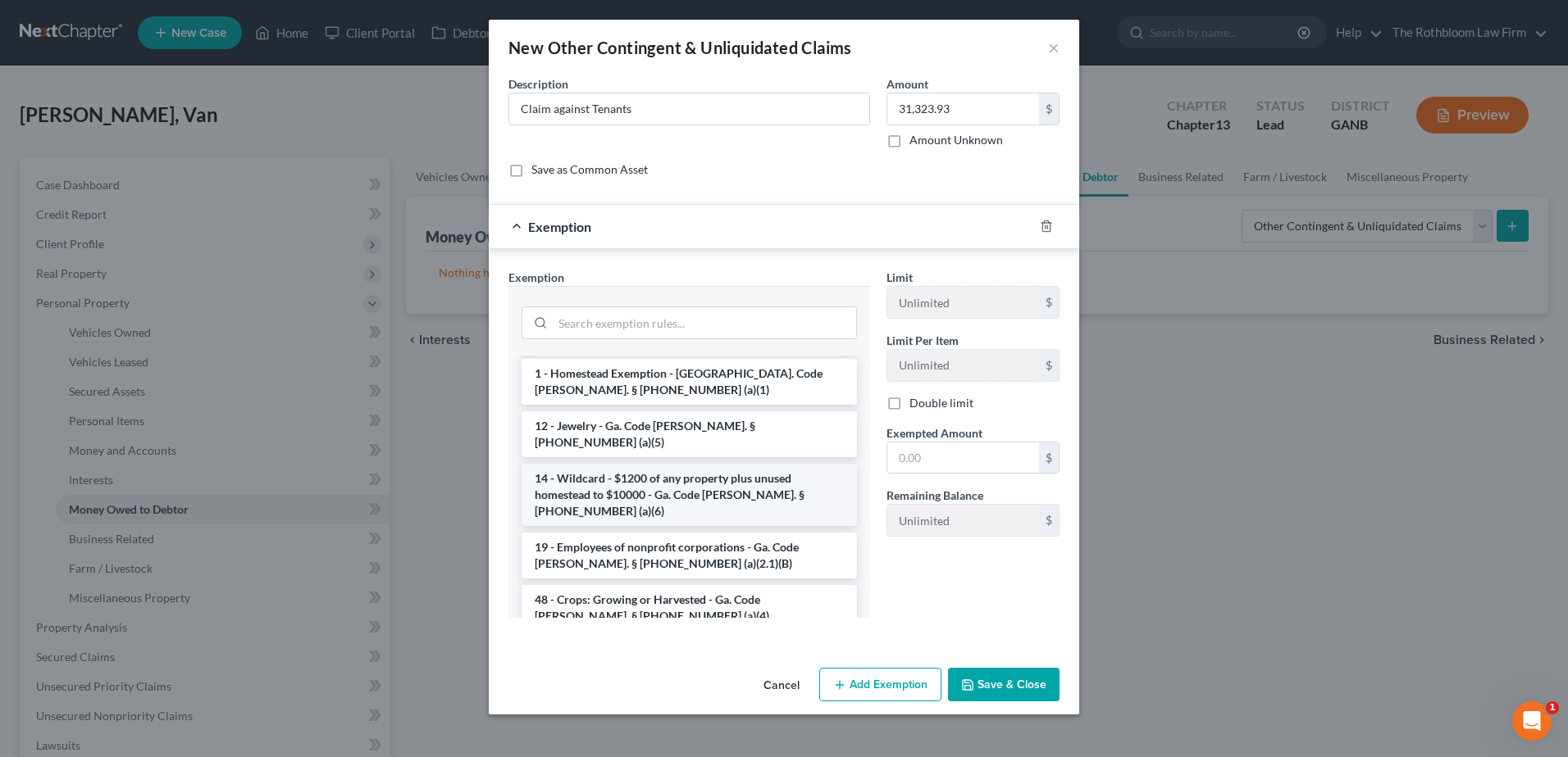
click at [636, 464] on li "14 - Wildcard - $1200 of any property plus unused homestead to $10000 - Ga. Cod…" at bounding box center [689, 494] width 335 height 62
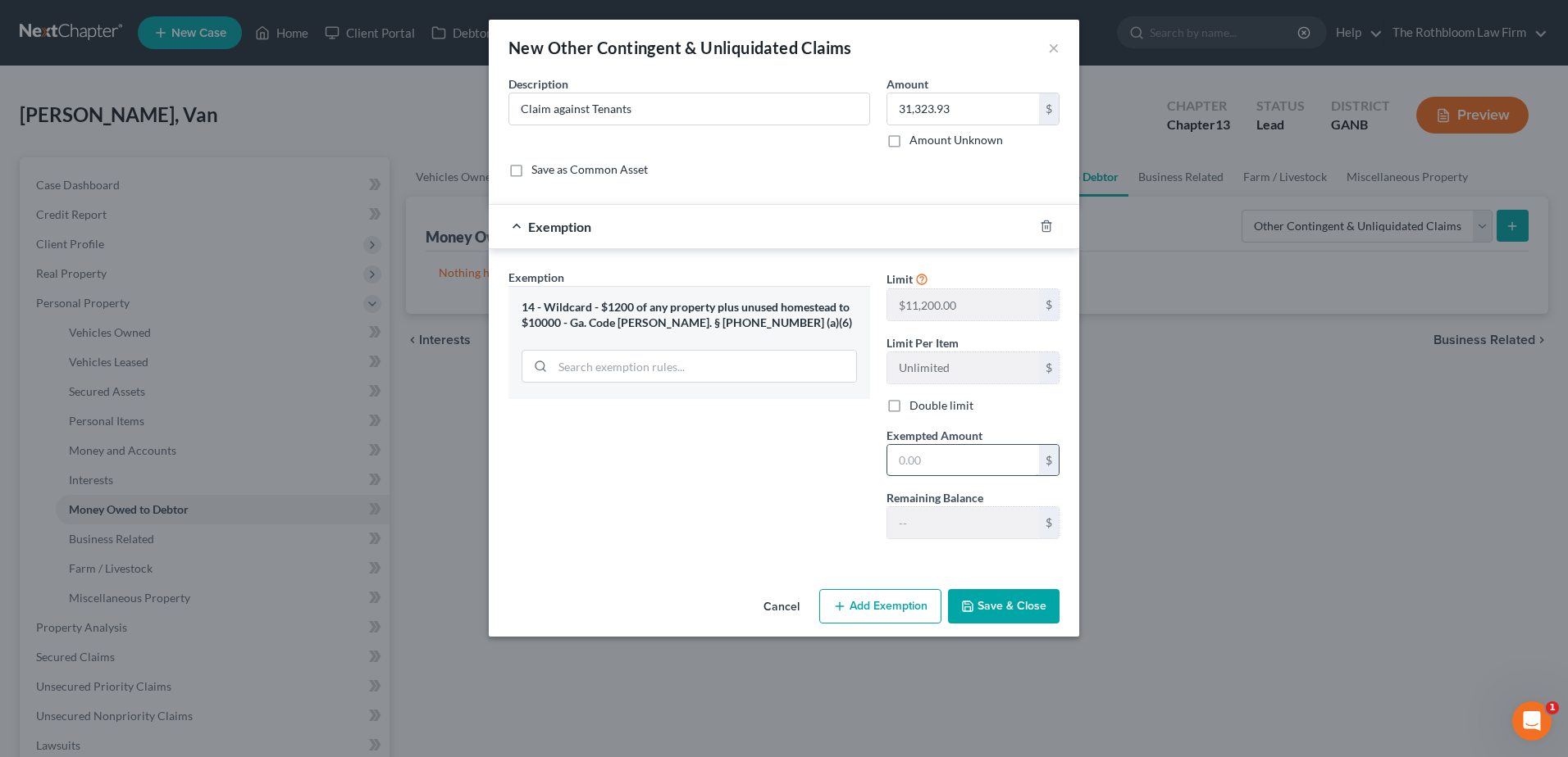
click at [954, 467] on input "text" at bounding box center [963, 460] width 151 height 32
click at [1013, 616] on button "Save & Close" at bounding box center [1003, 607] width 112 height 34
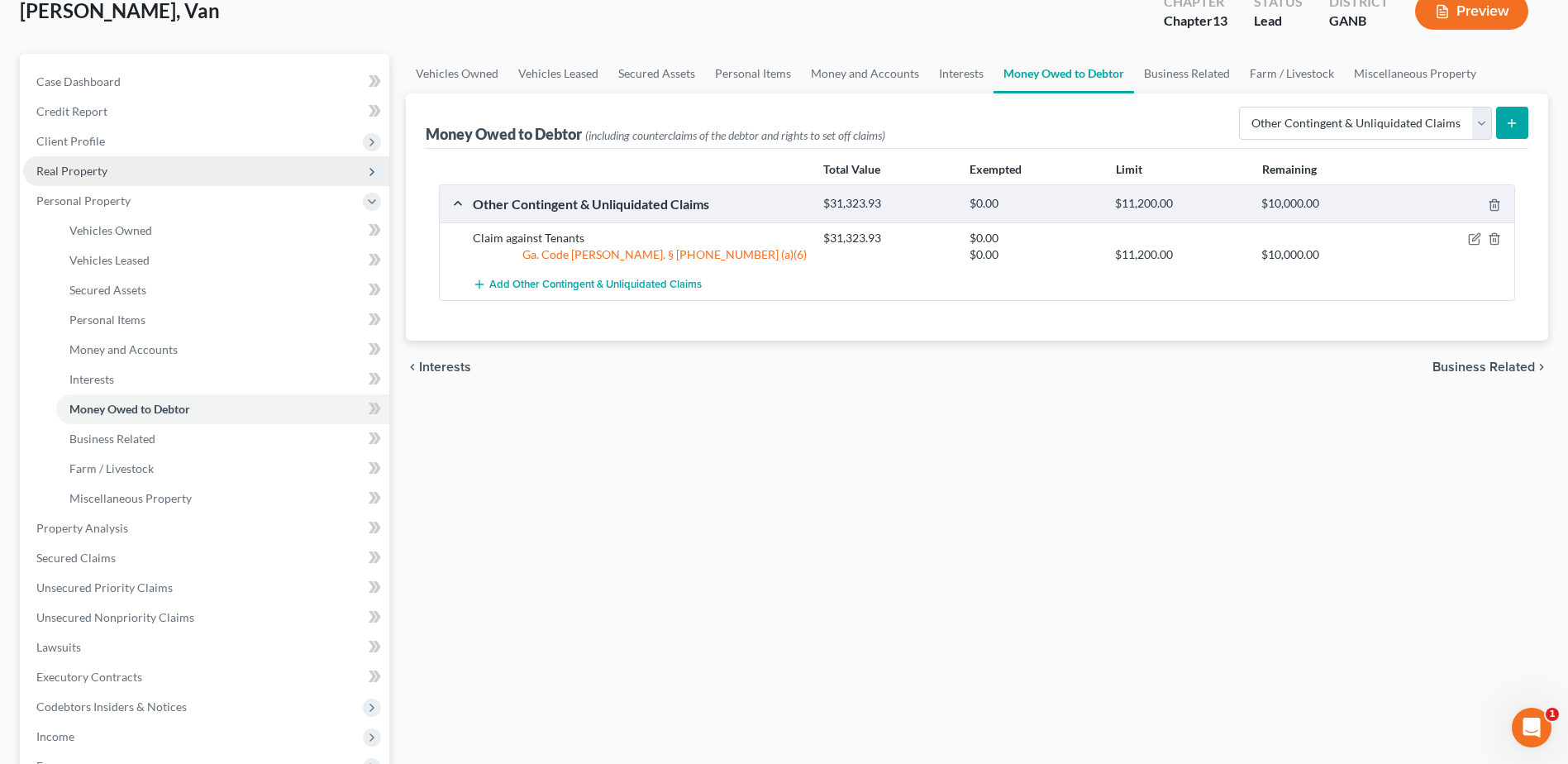
scroll to position [248, 0]
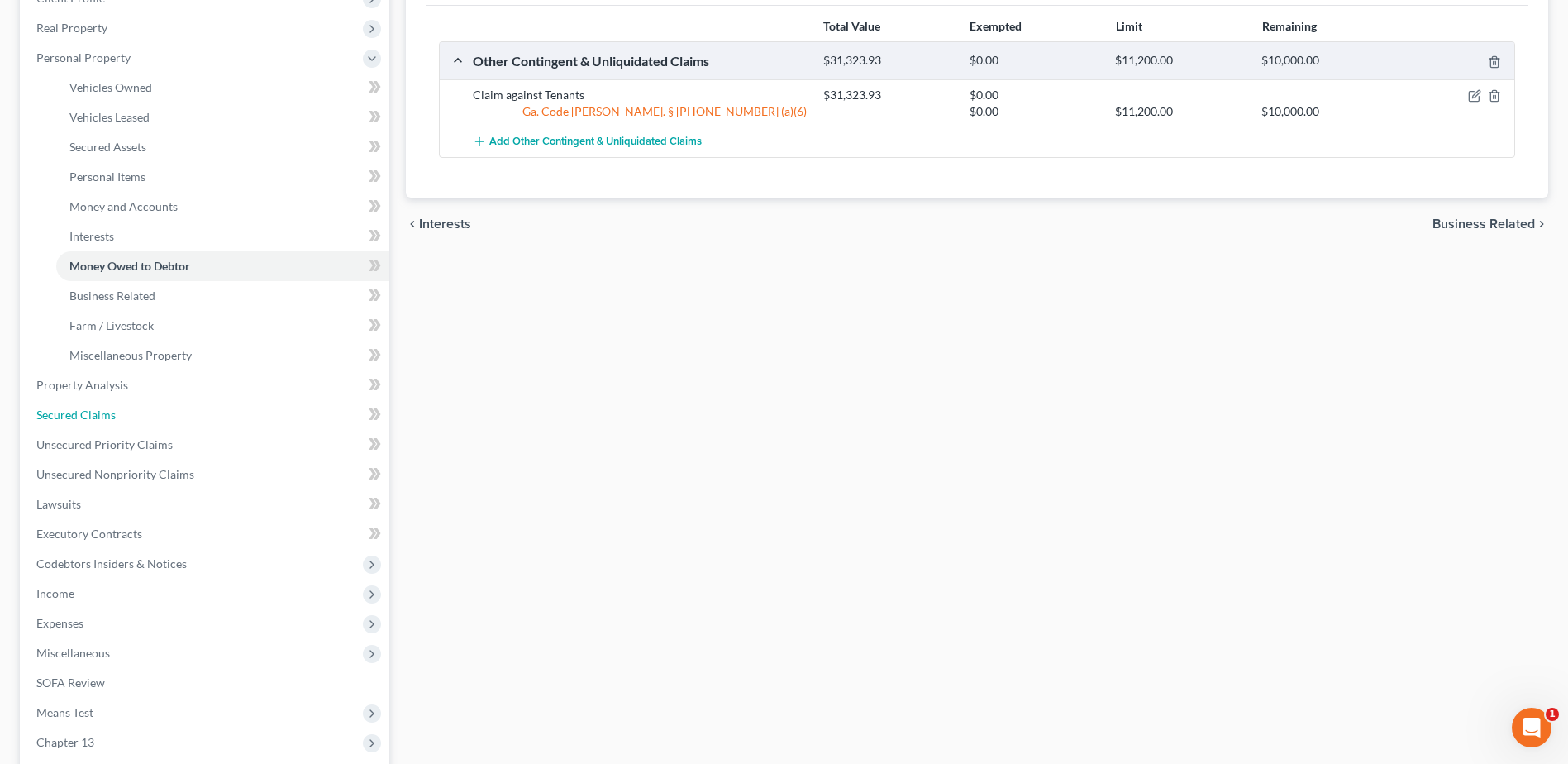
drag, startPoint x: 101, startPoint y: 421, endPoint x: 23, endPoint y: 424, distance: 78.1
click at [101, 421] on span "Secured Claims" at bounding box center [75, 414] width 79 height 14
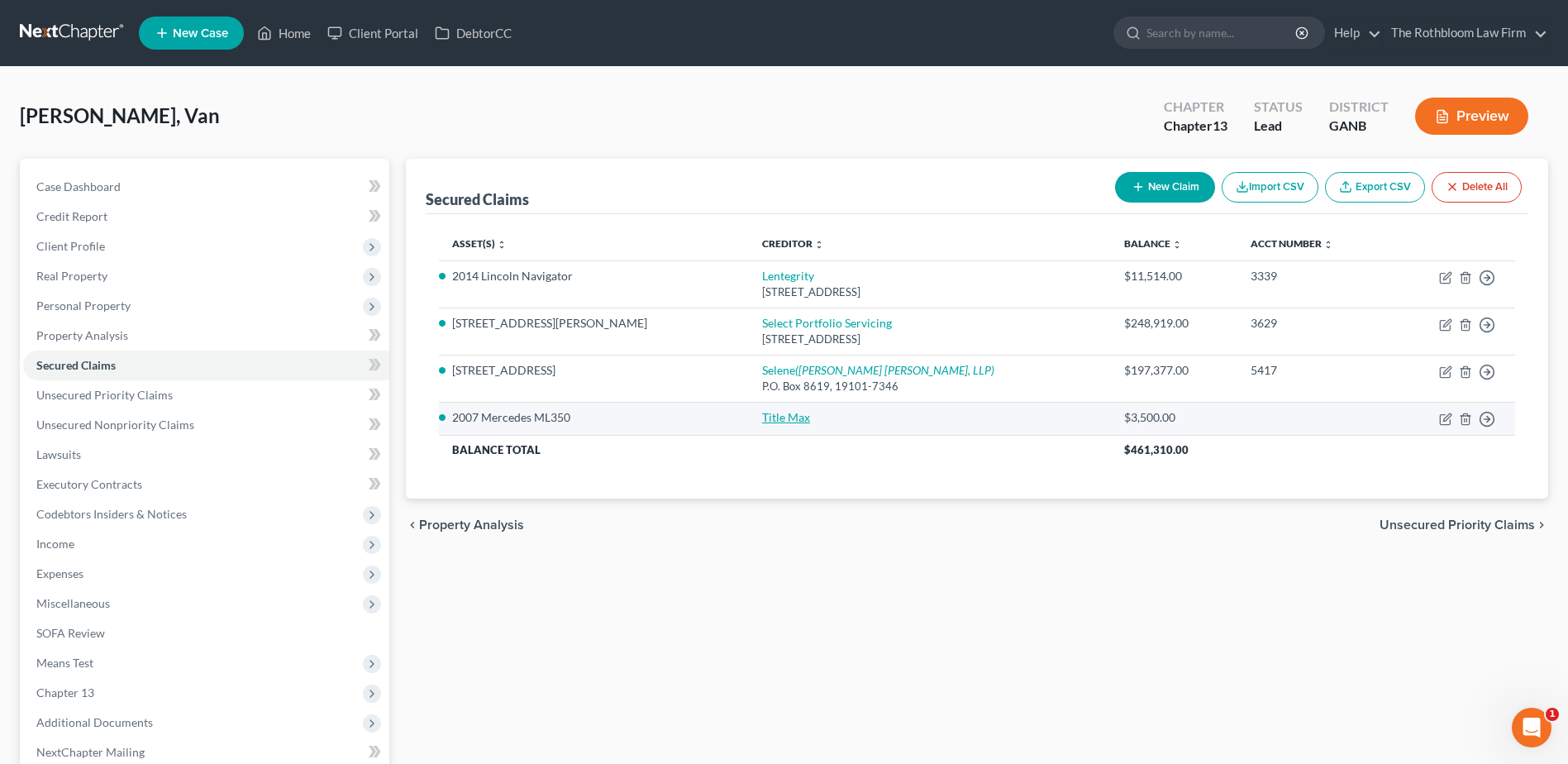
click at [762, 419] on link "Title Max" at bounding box center [785, 417] width 48 height 14
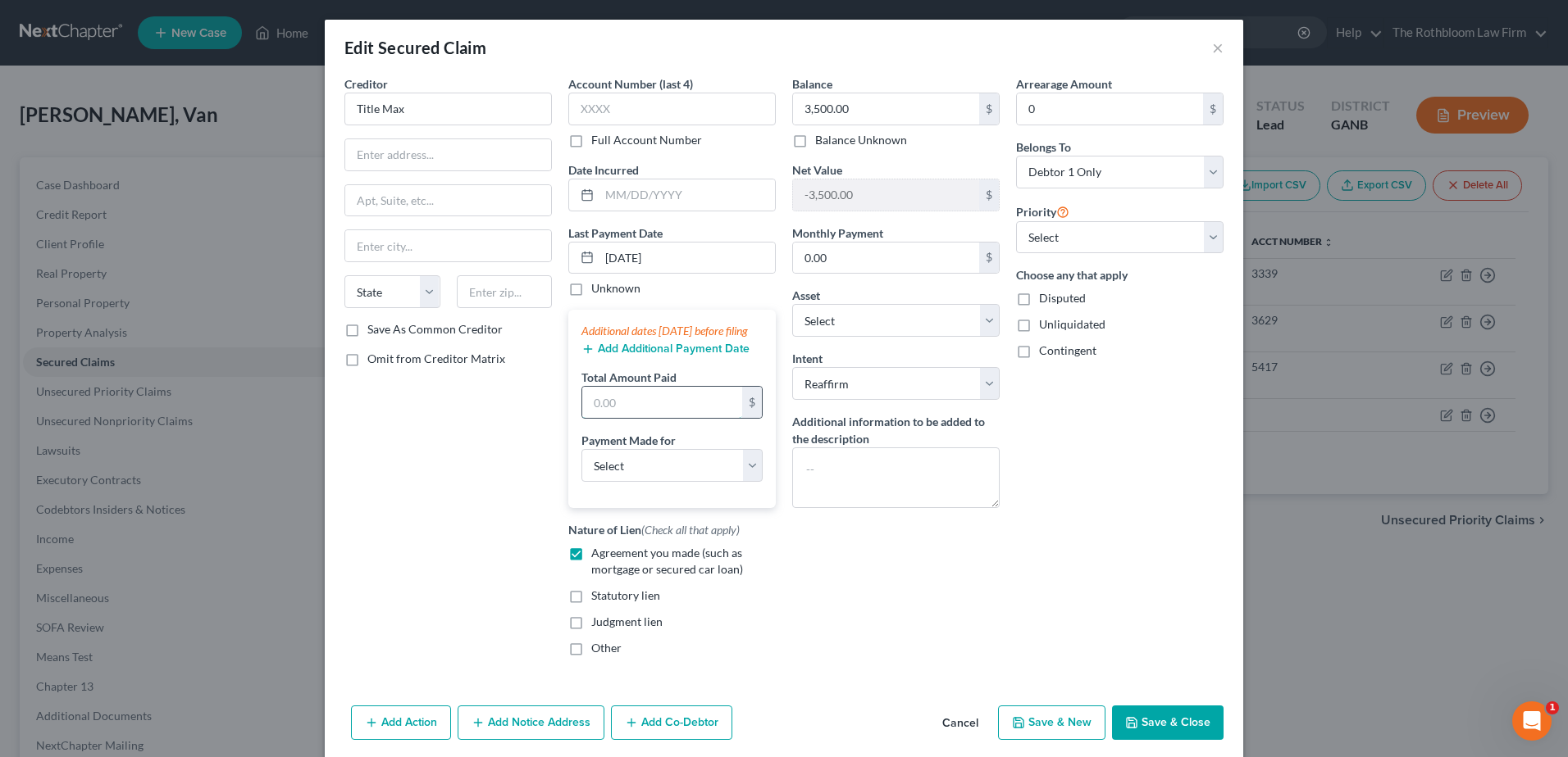
click at [626, 418] on input "text" at bounding box center [662, 402] width 160 height 32
click at [606, 257] on input "08/01/2025" at bounding box center [687, 257] width 176 height 32
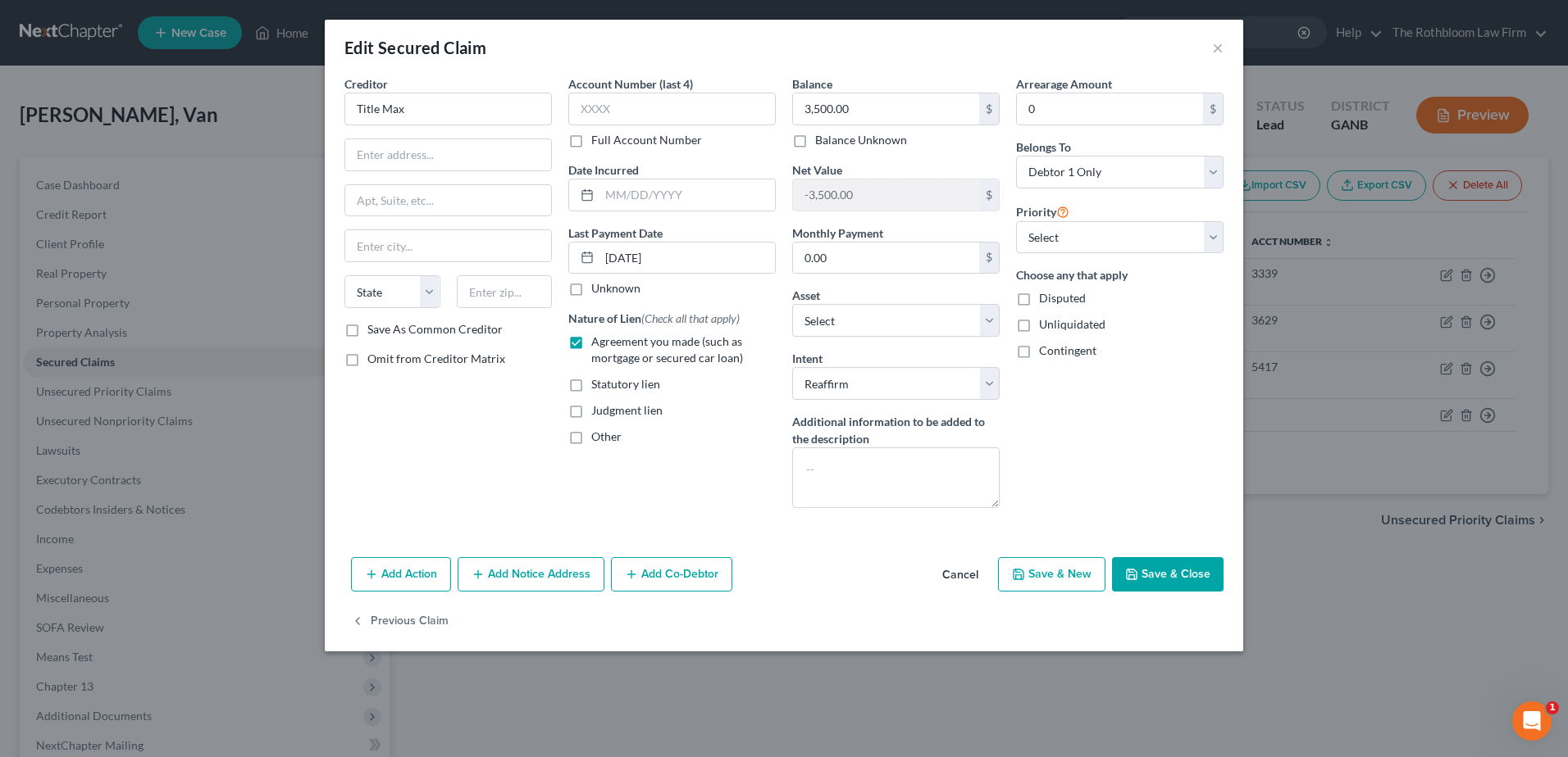
click at [647, 428] on div "Nature of Lien (Check all that apply) Agreement you made (such as mortgage or s…" at bounding box center [672, 377] width 207 height 135
click at [1166, 572] on button "Save & Close" at bounding box center [1168, 574] width 112 height 34
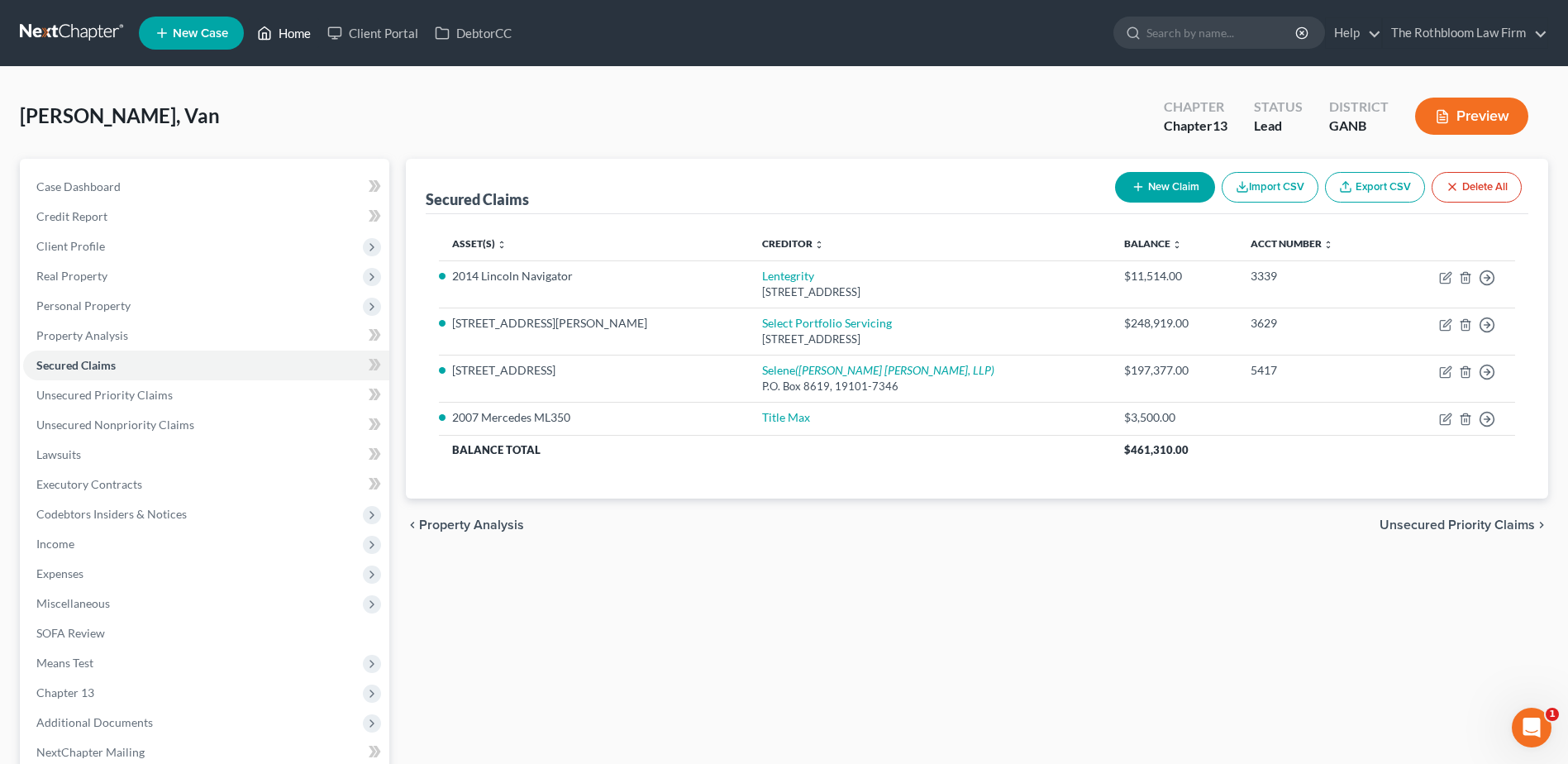
click at [298, 38] on link "Home" at bounding box center [283, 33] width 70 height 30
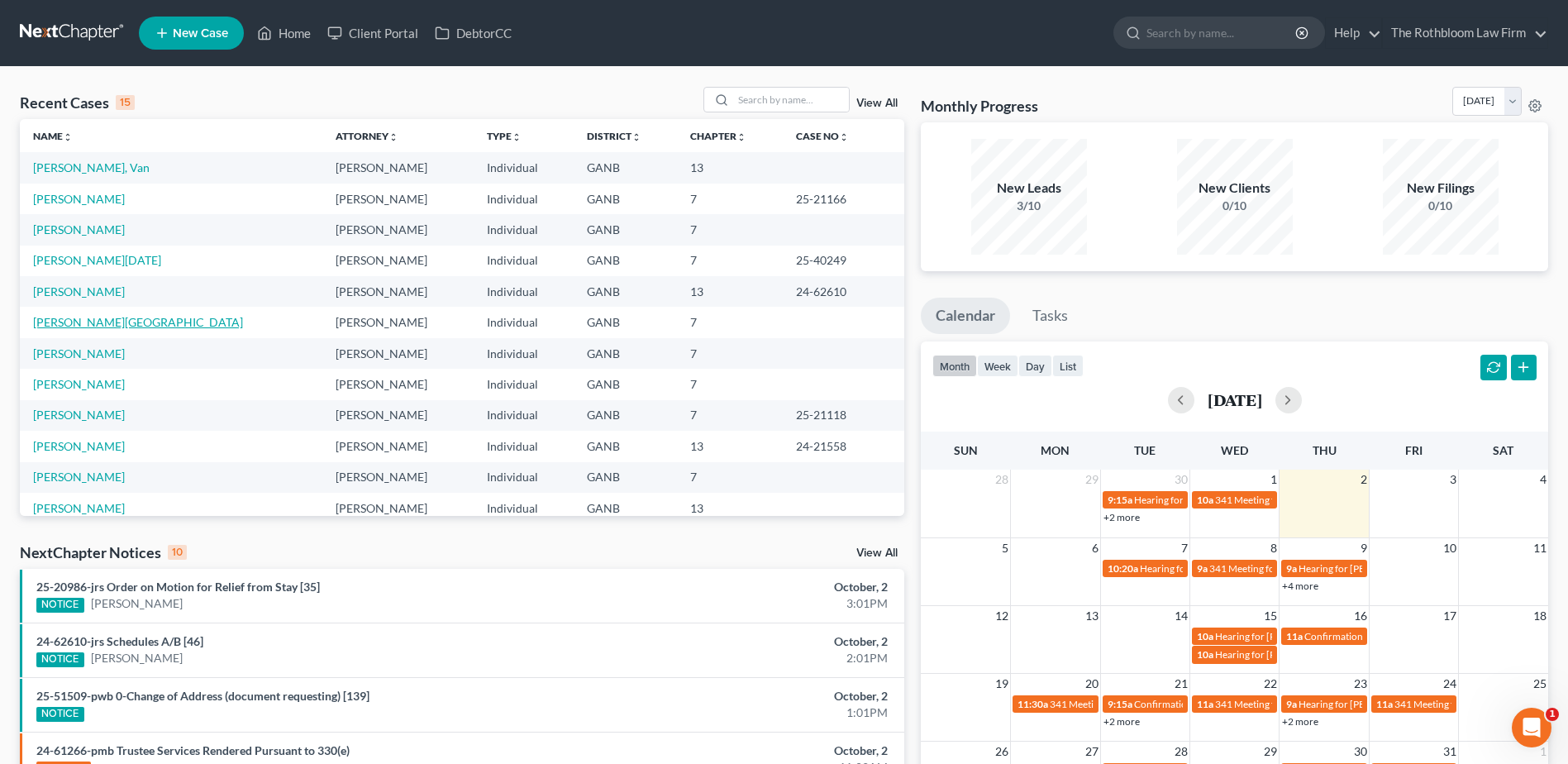
click at [64, 326] on link "Hollingworth, Kyra" at bounding box center [137, 322] width 210 height 14
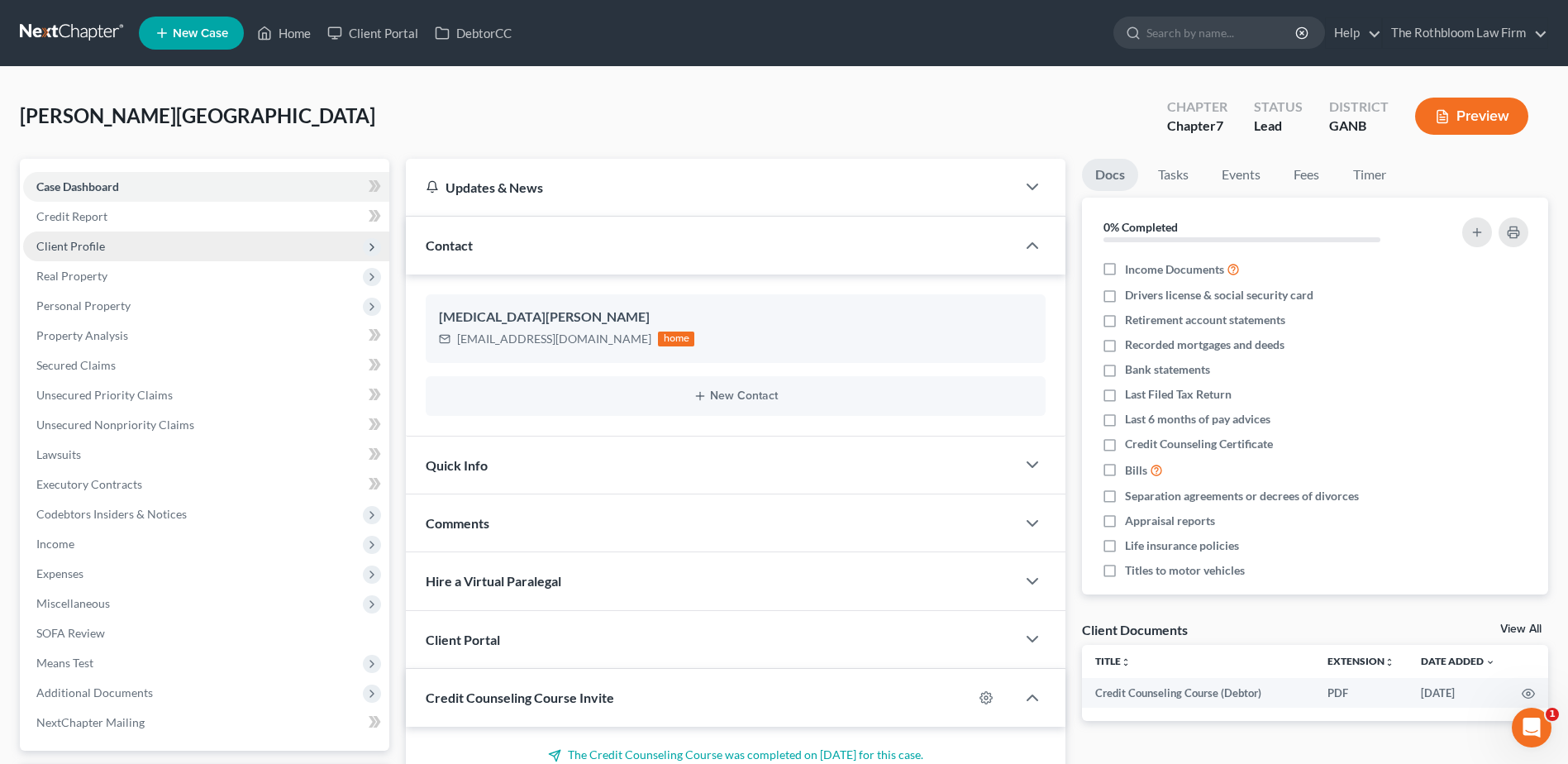
click at [82, 249] on span "Client Profile" at bounding box center [71, 245] width 69 height 14
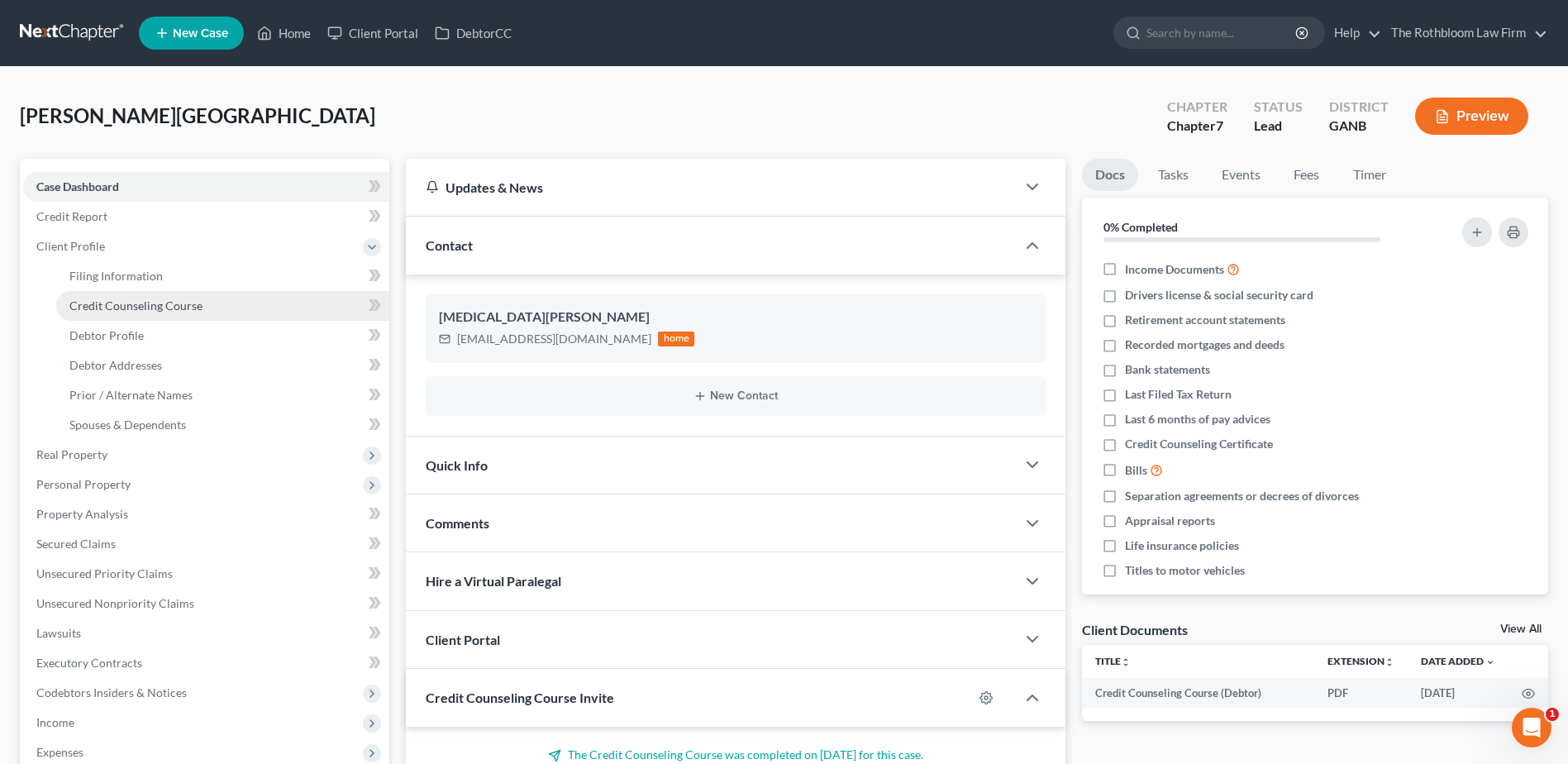
click at [92, 310] on span "Credit Counseling Course" at bounding box center [135, 305] width 133 height 14
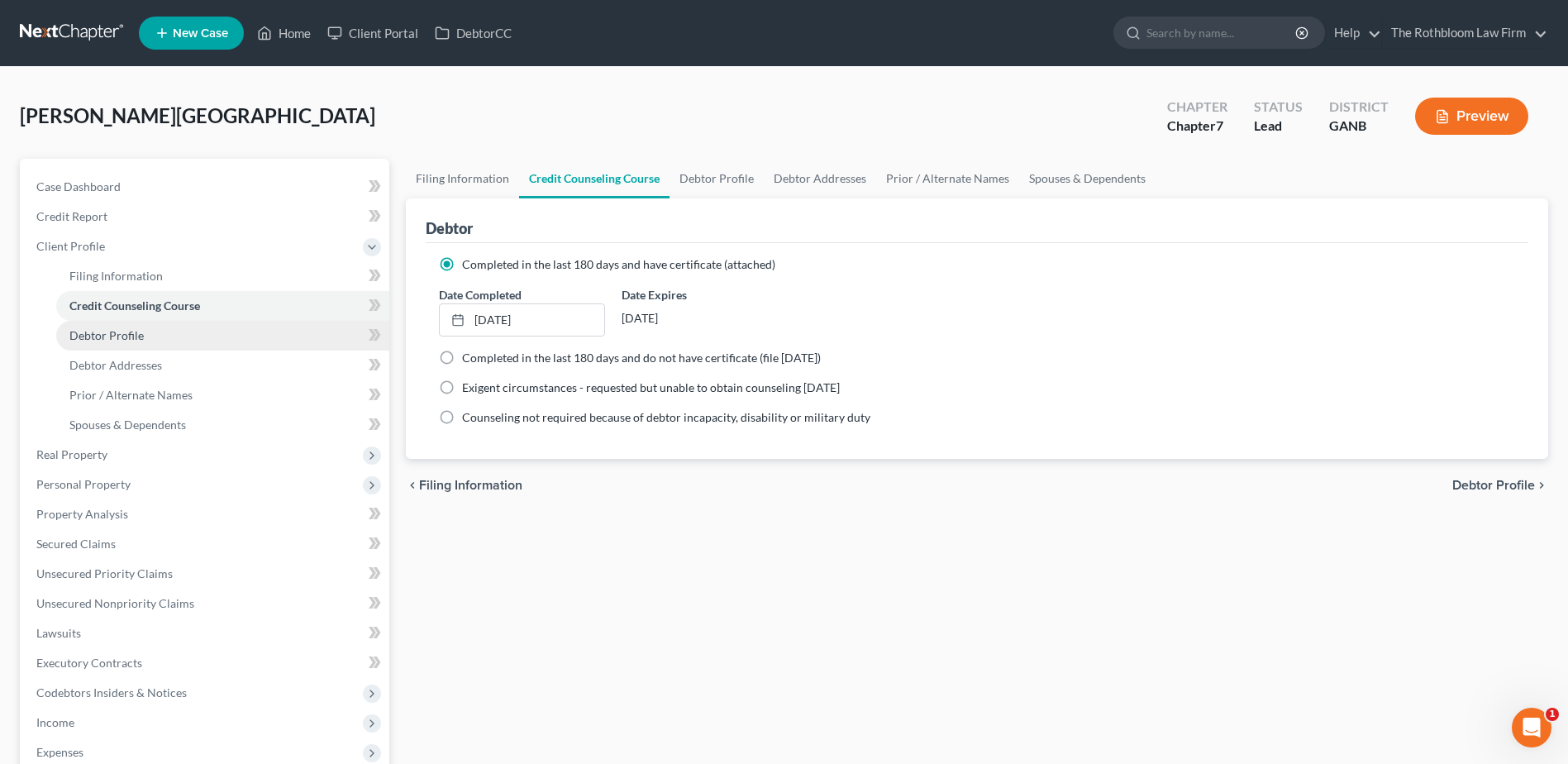
click at [92, 336] on span "Debtor Profile" at bounding box center [106, 334] width 74 height 14
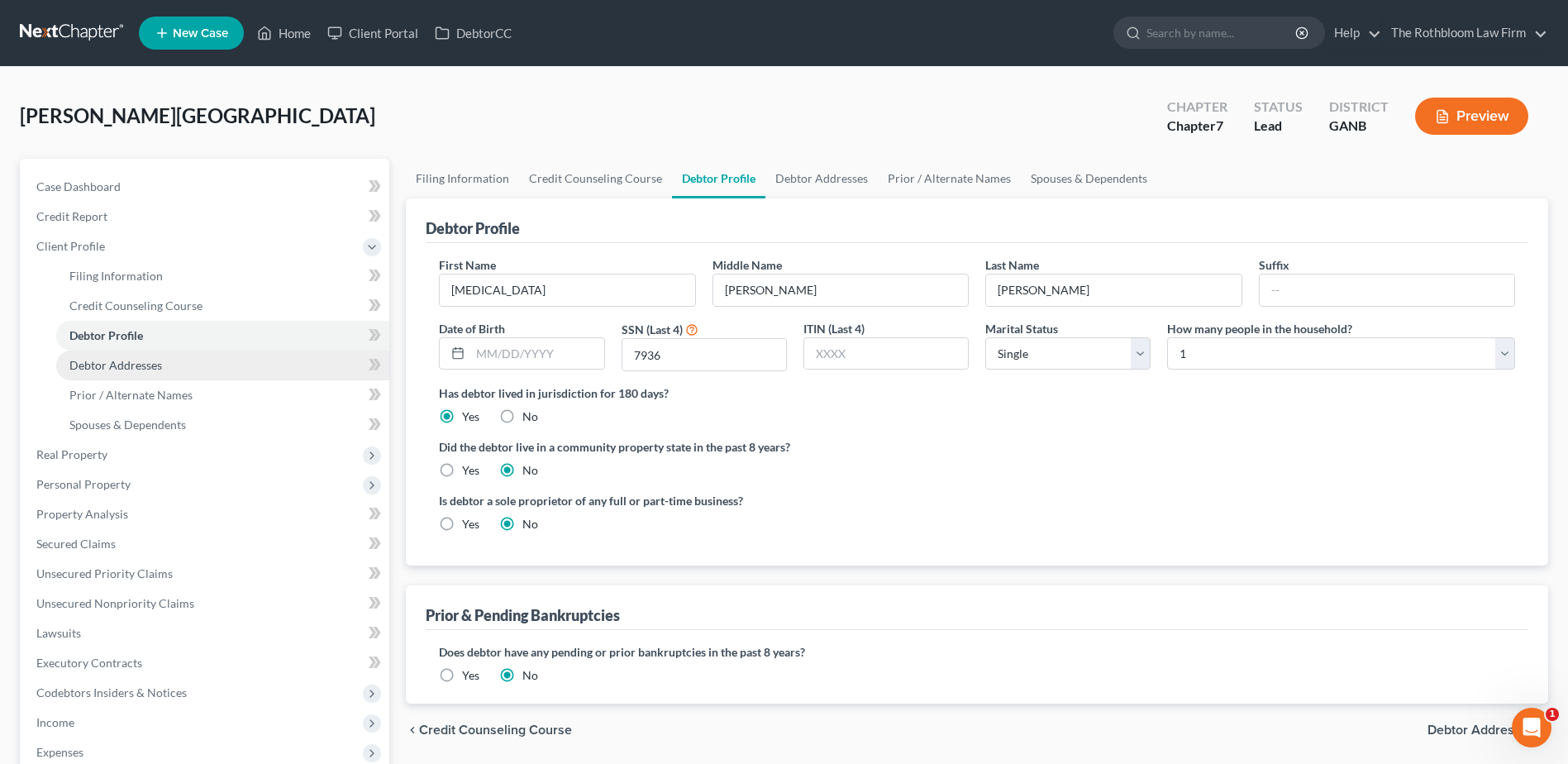
click at [93, 365] on span "Debtor Addresses" at bounding box center [115, 364] width 93 height 14
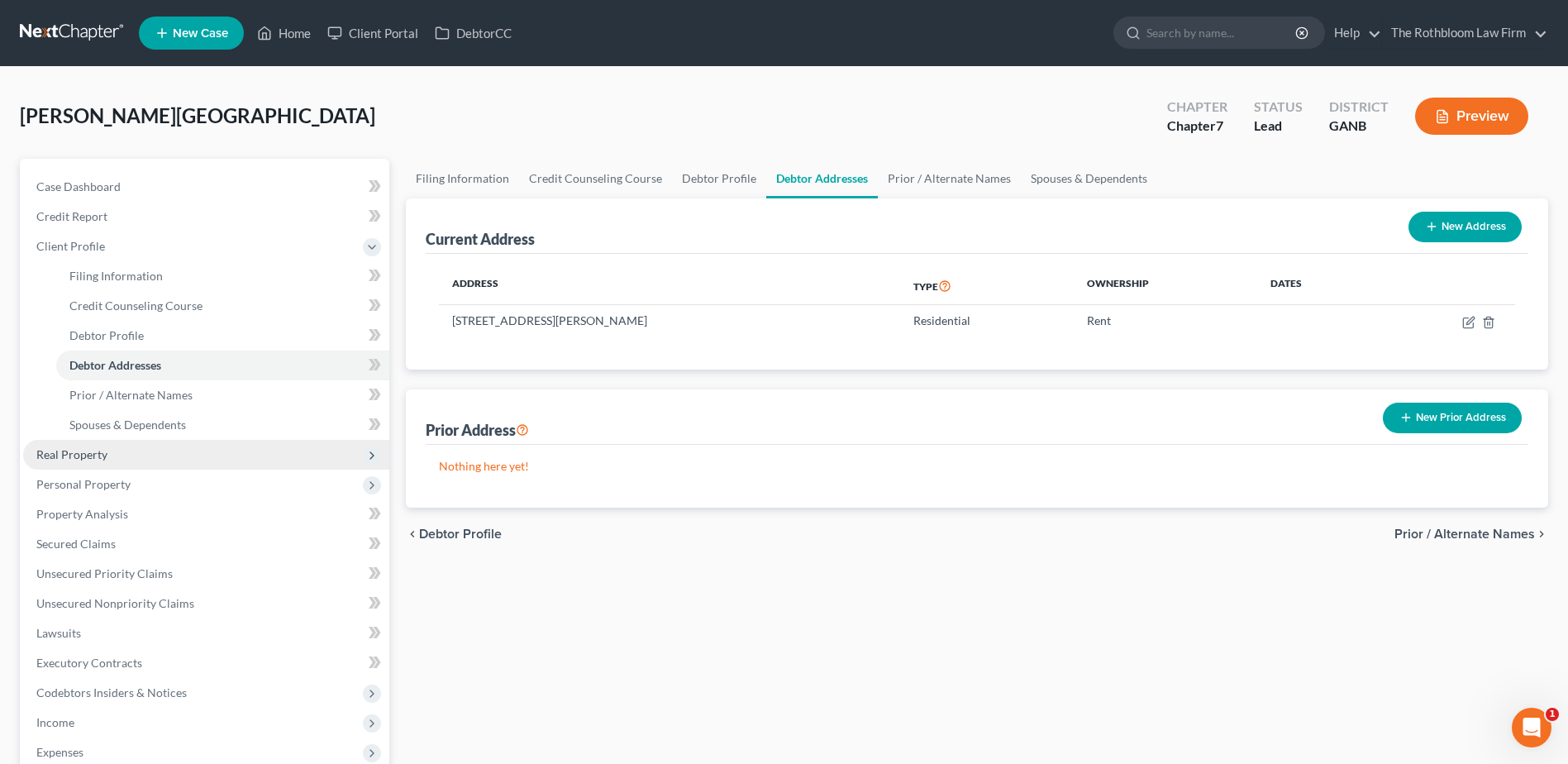
click at [71, 461] on span "Real Property" at bounding box center [72, 454] width 71 height 14
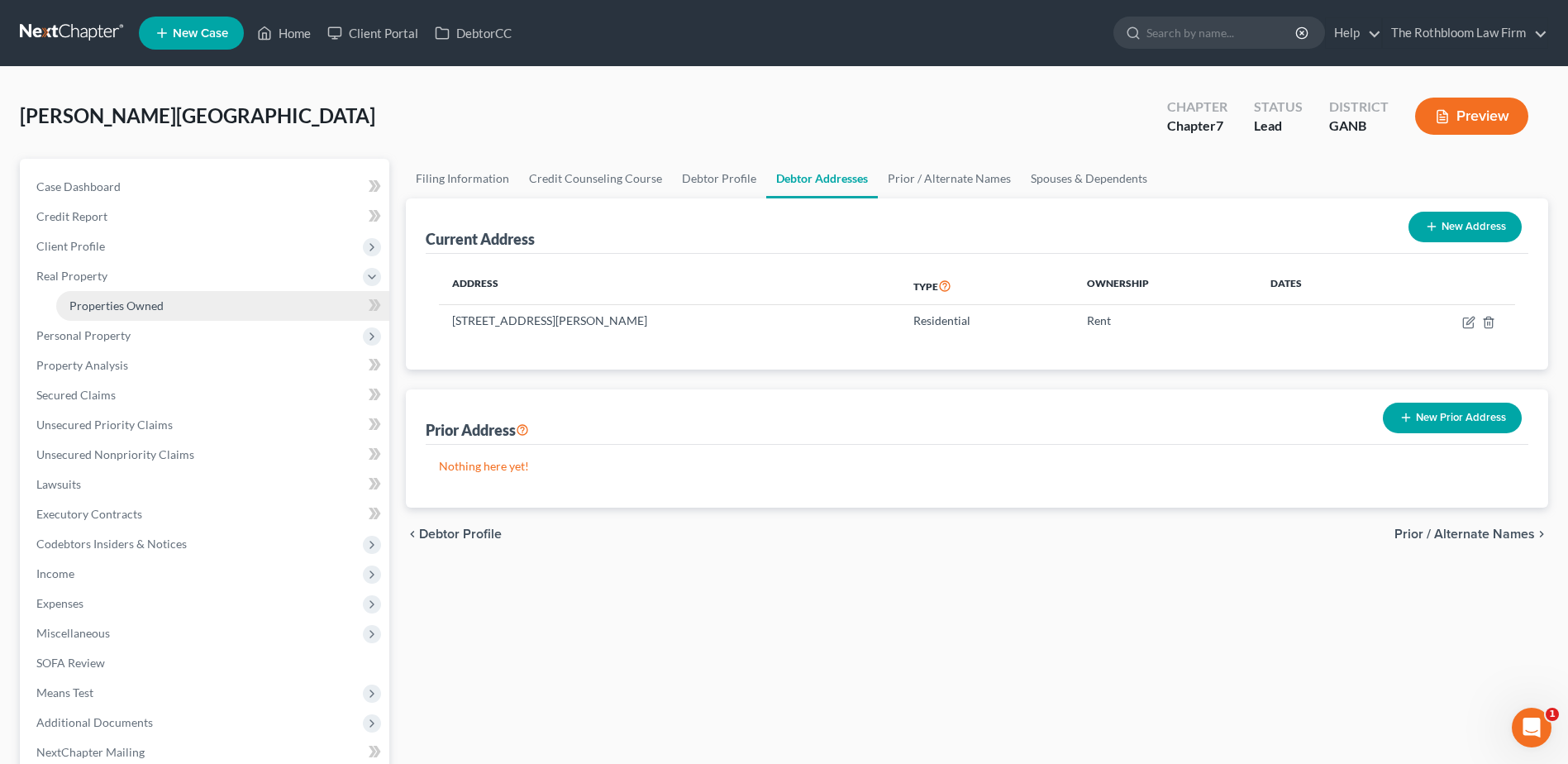
click at [109, 303] on span "Properties Owned" at bounding box center [116, 305] width 94 height 14
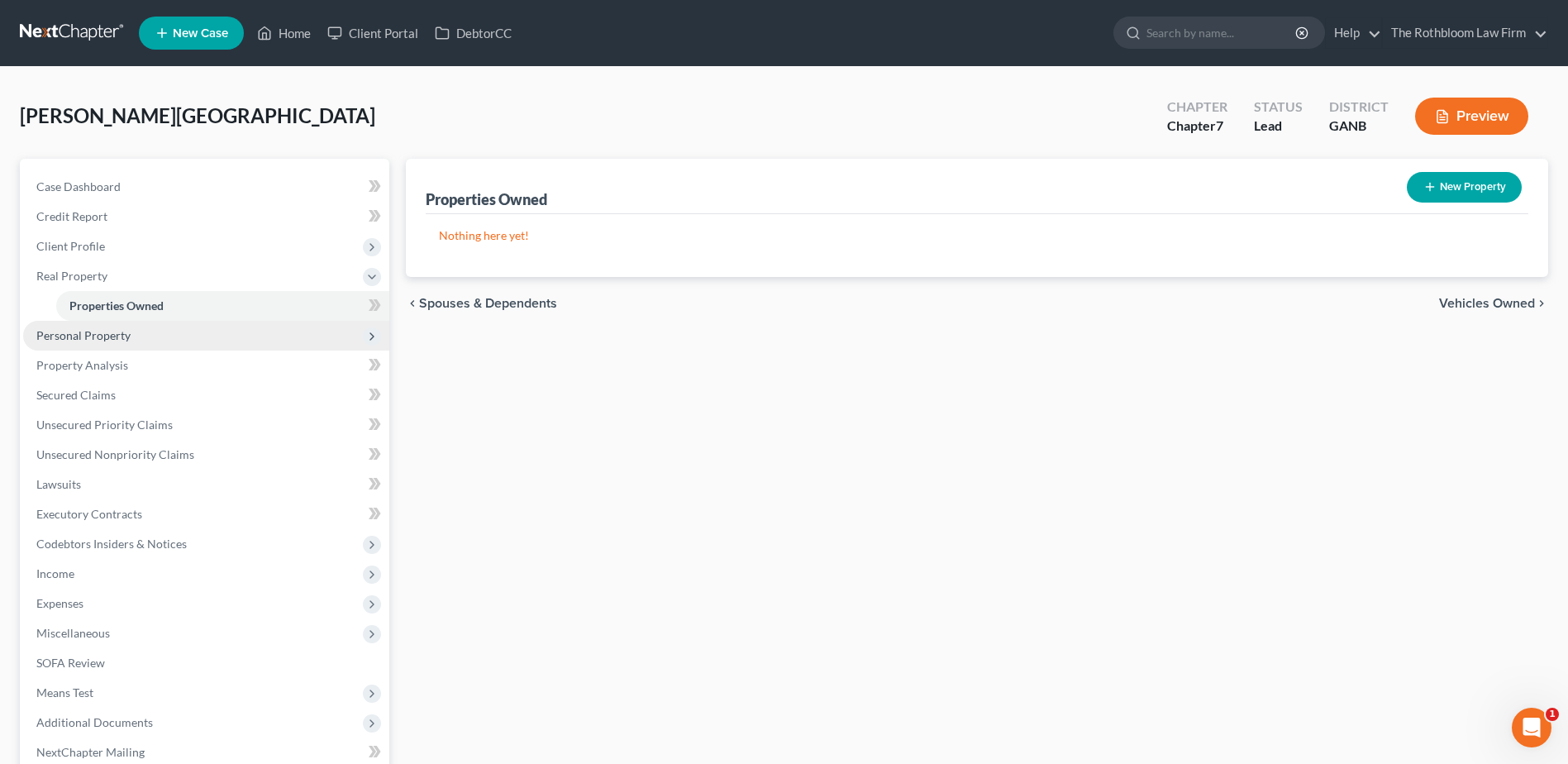
click at [74, 338] on span "Personal Property" at bounding box center [84, 334] width 94 height 14
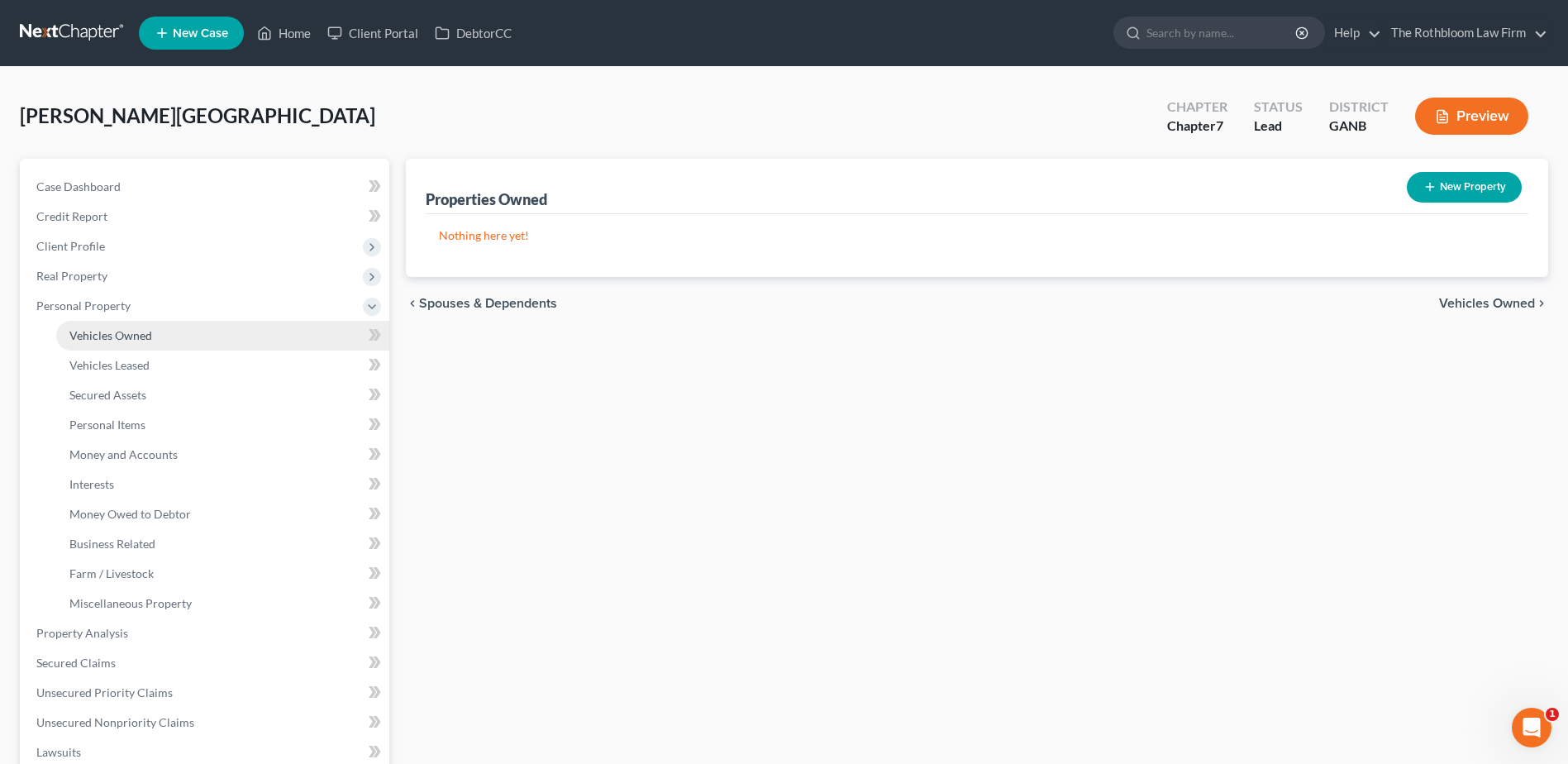
click at [87, 334] on span "Vehicles Owned" at bounding box center [110, 334] width 83 height 14
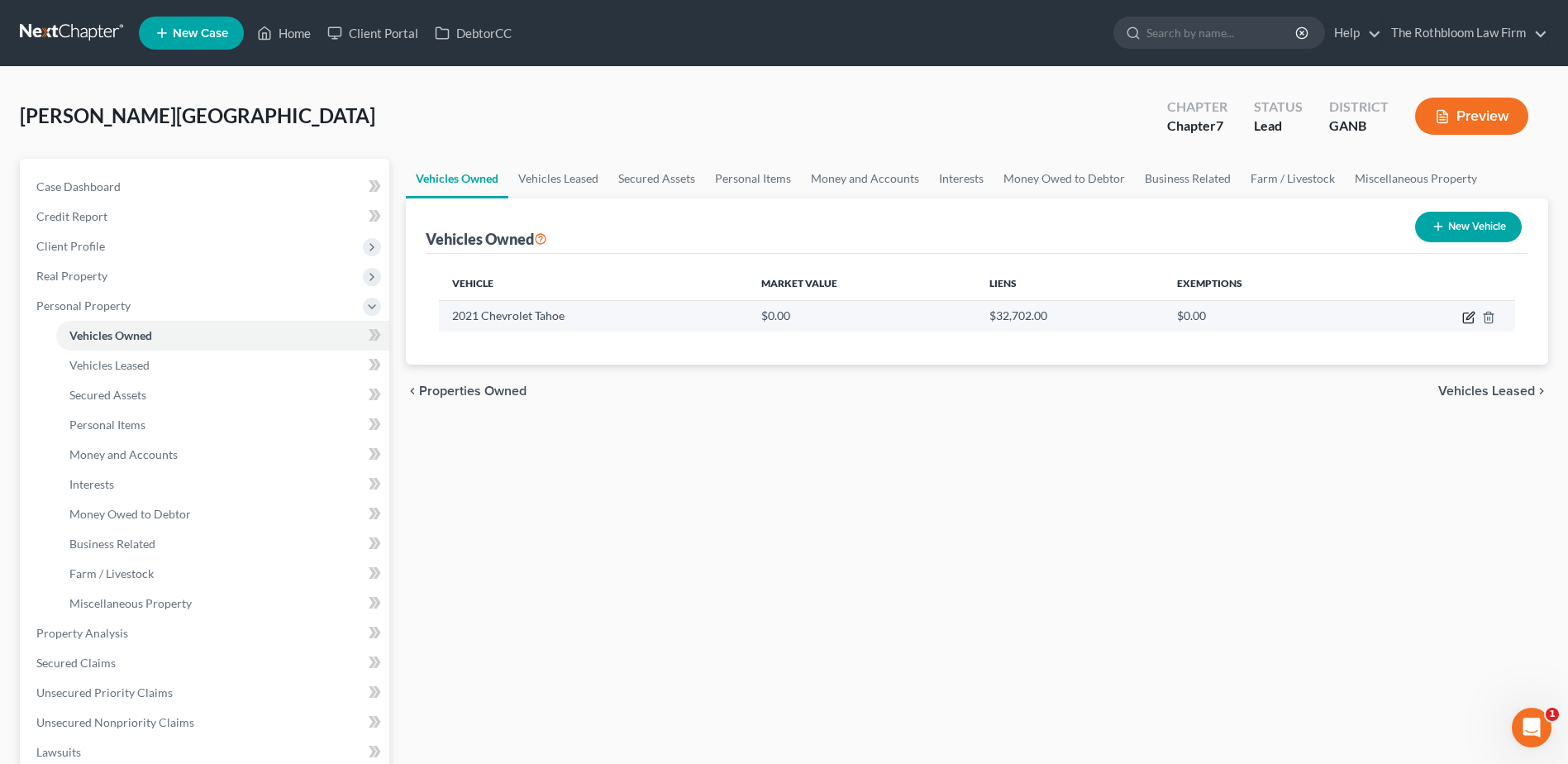
click at [1472, 322] on icon "button" at bounding box center [1469, 317] width 14 height 14
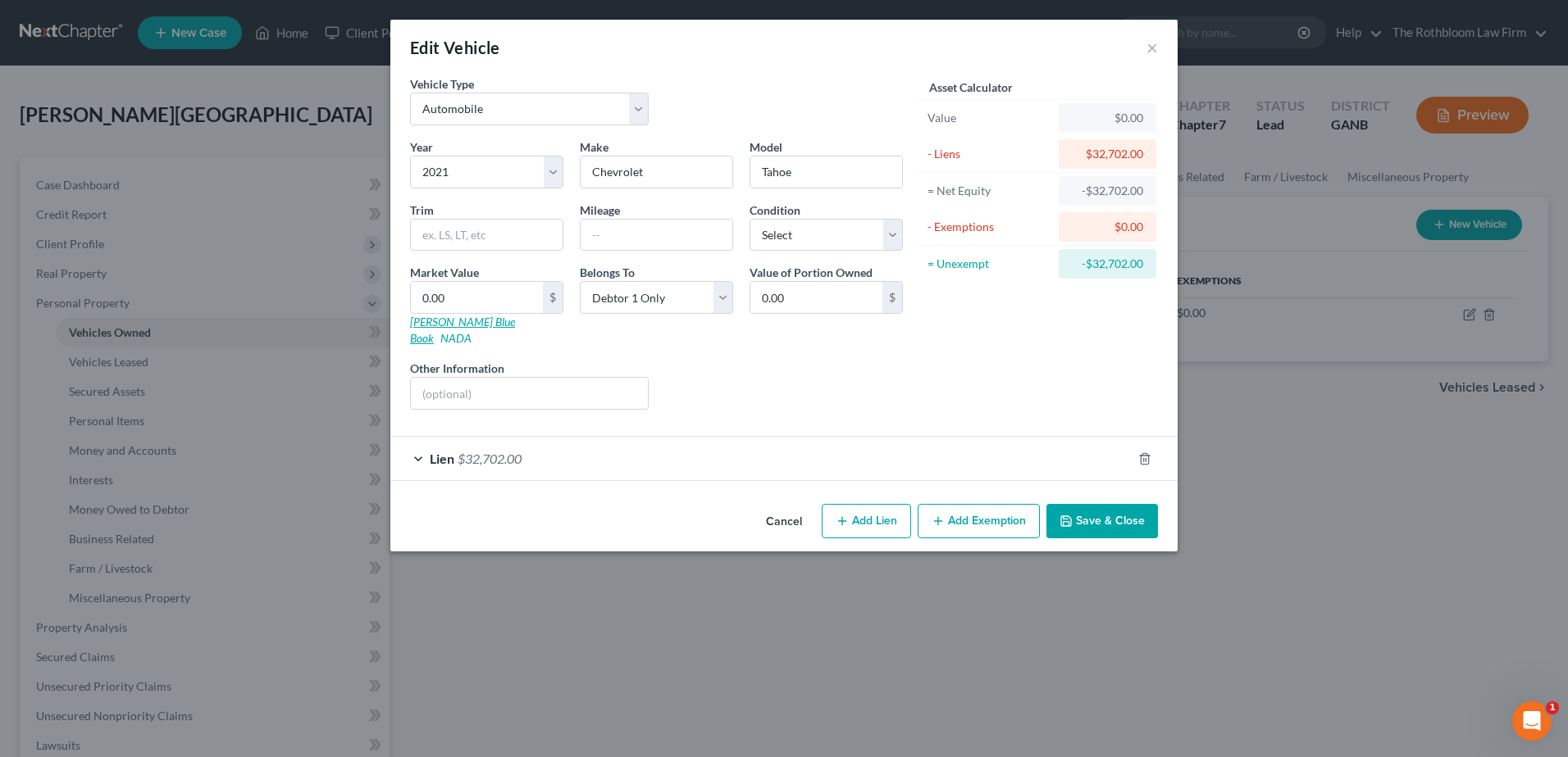
click at [421, 325] on link "Kelly Blue Book" at bounding box center [462, 330] width 105 height 31
click at [507, 223] on input "text" at bounding box center [486, 235] width 151 height 32
click at [635, 231] on input "text" at bounding box center [657, 235] width 151 height 32
click at [1003, 504] on button "Add Exemption" at bounding box center [979, 521] width 122 height 34
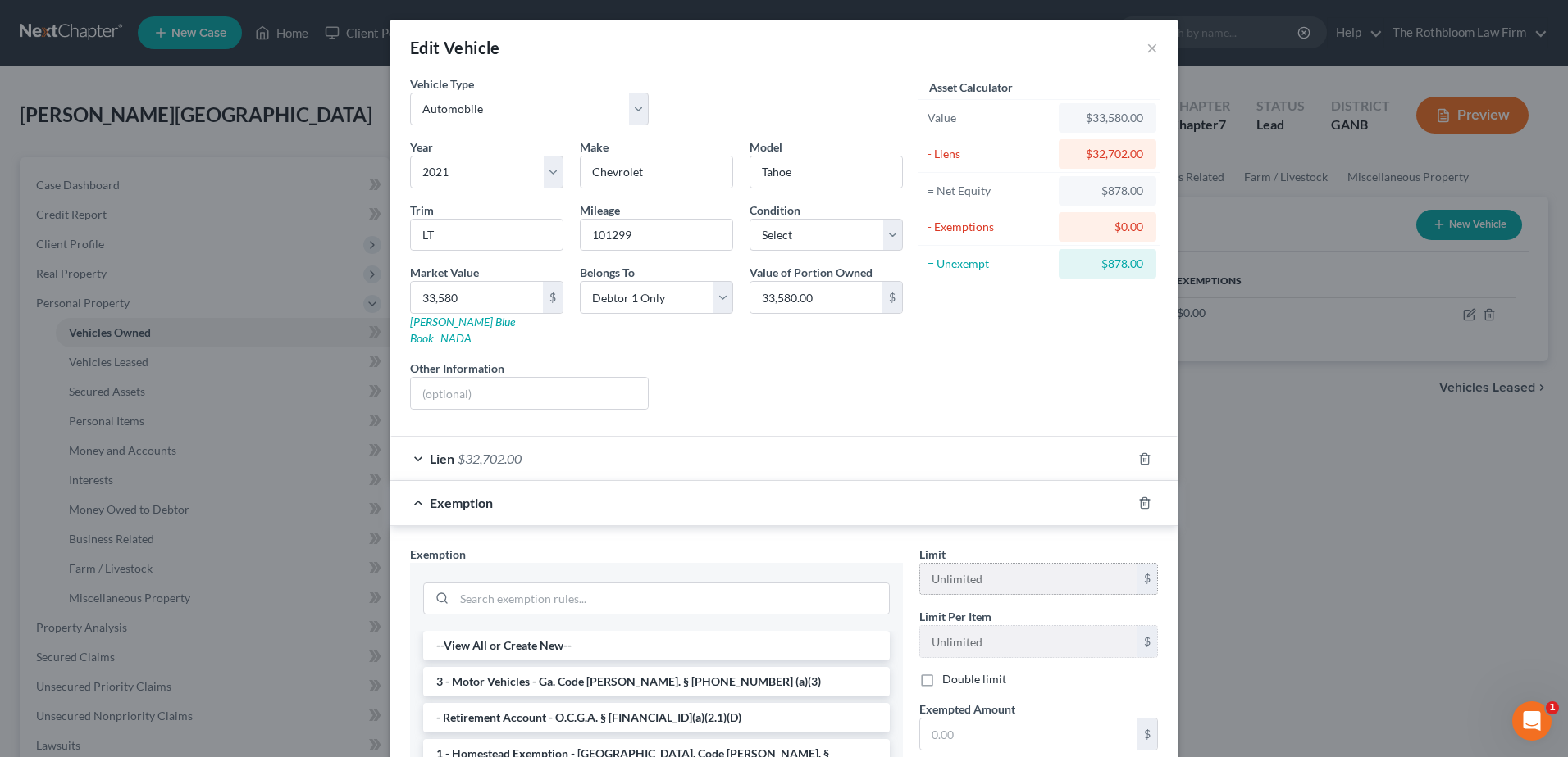
scroll to position [164, 0]
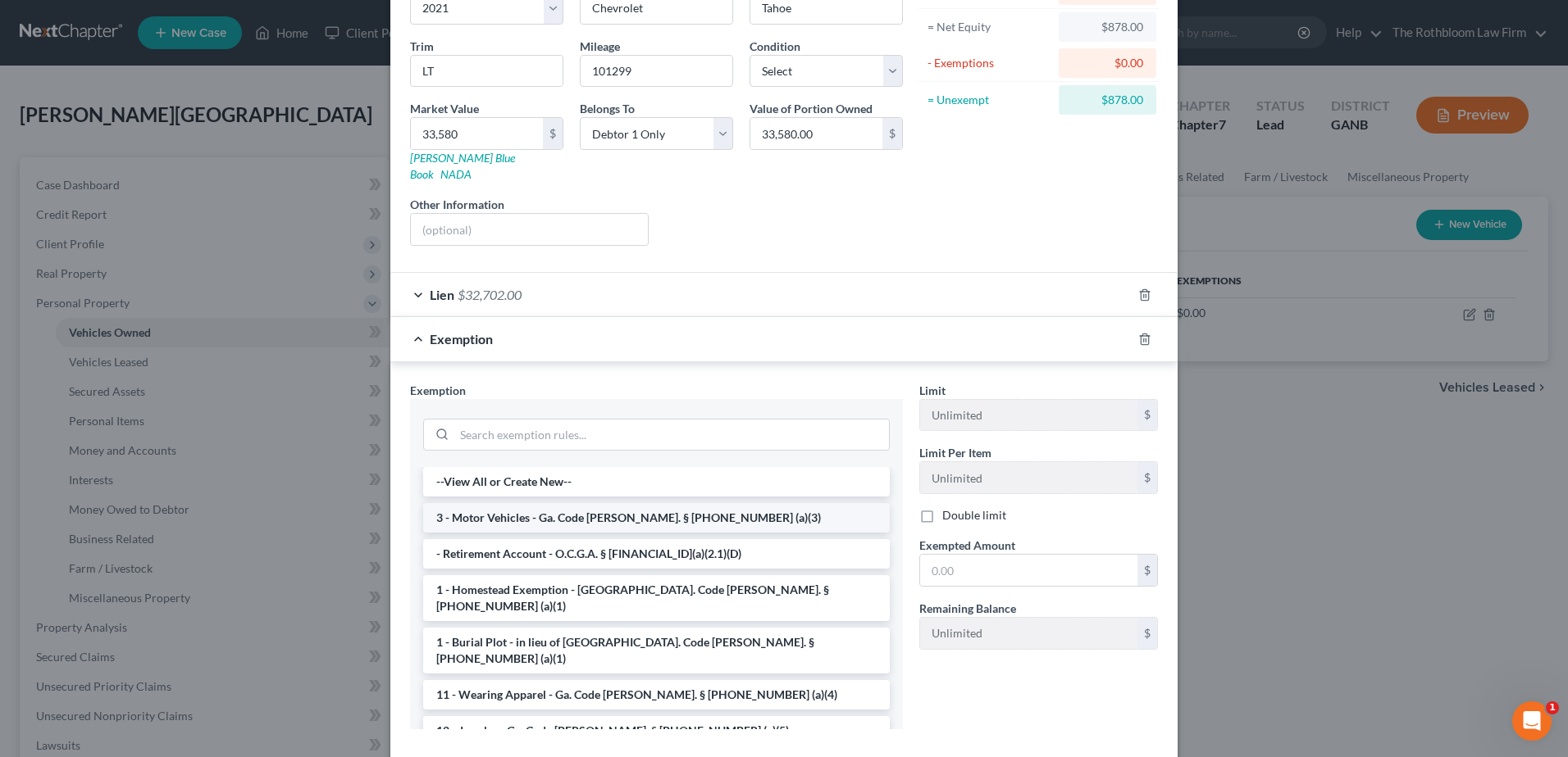
click at [548, 503] on li "3 - Motor Vehicles - Ga. Code Ann. § 44-13-100 (a)(3)" at bounding box center [657, 518] width 467 height 30
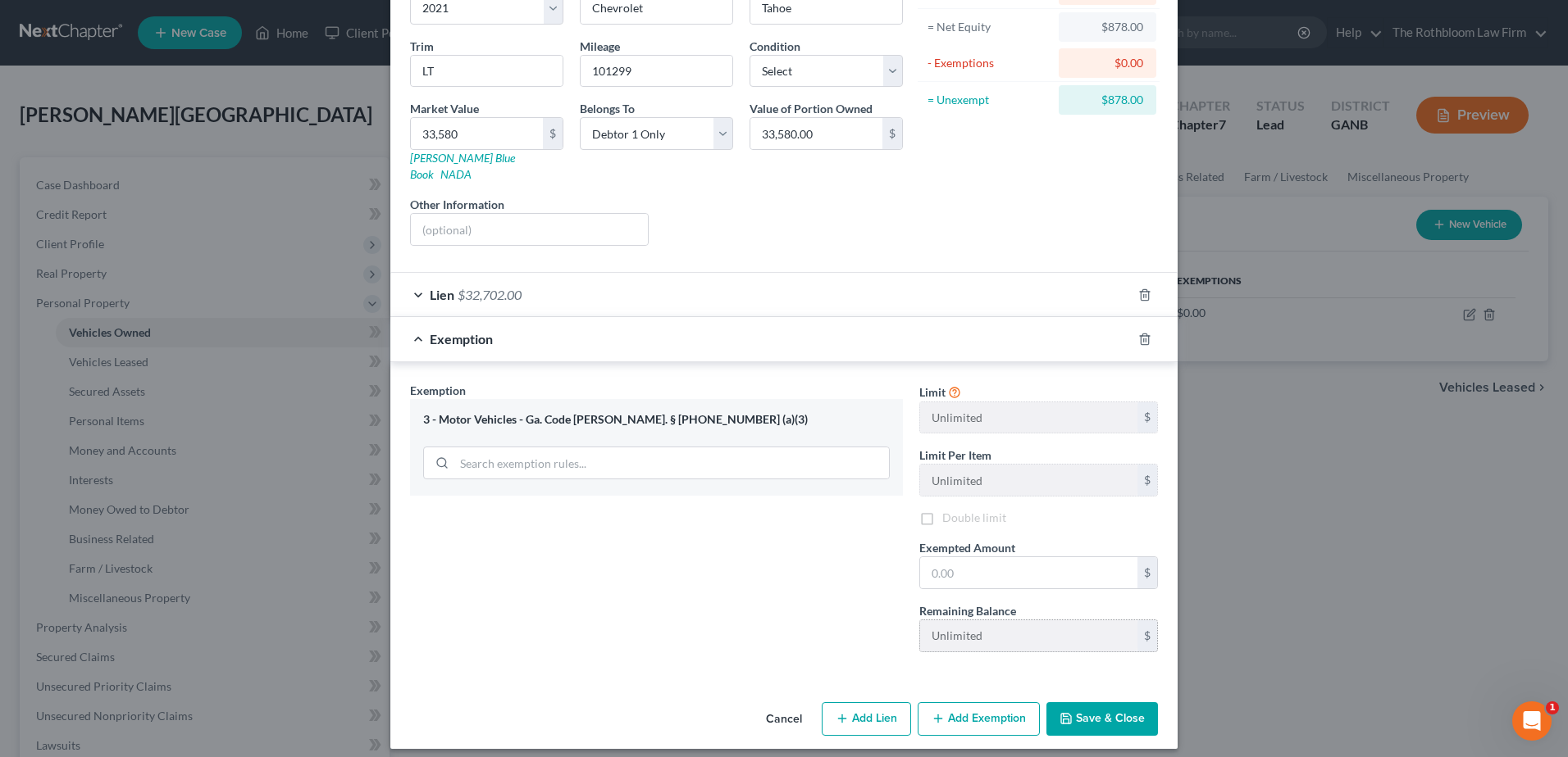
scroll to position [159, 0]
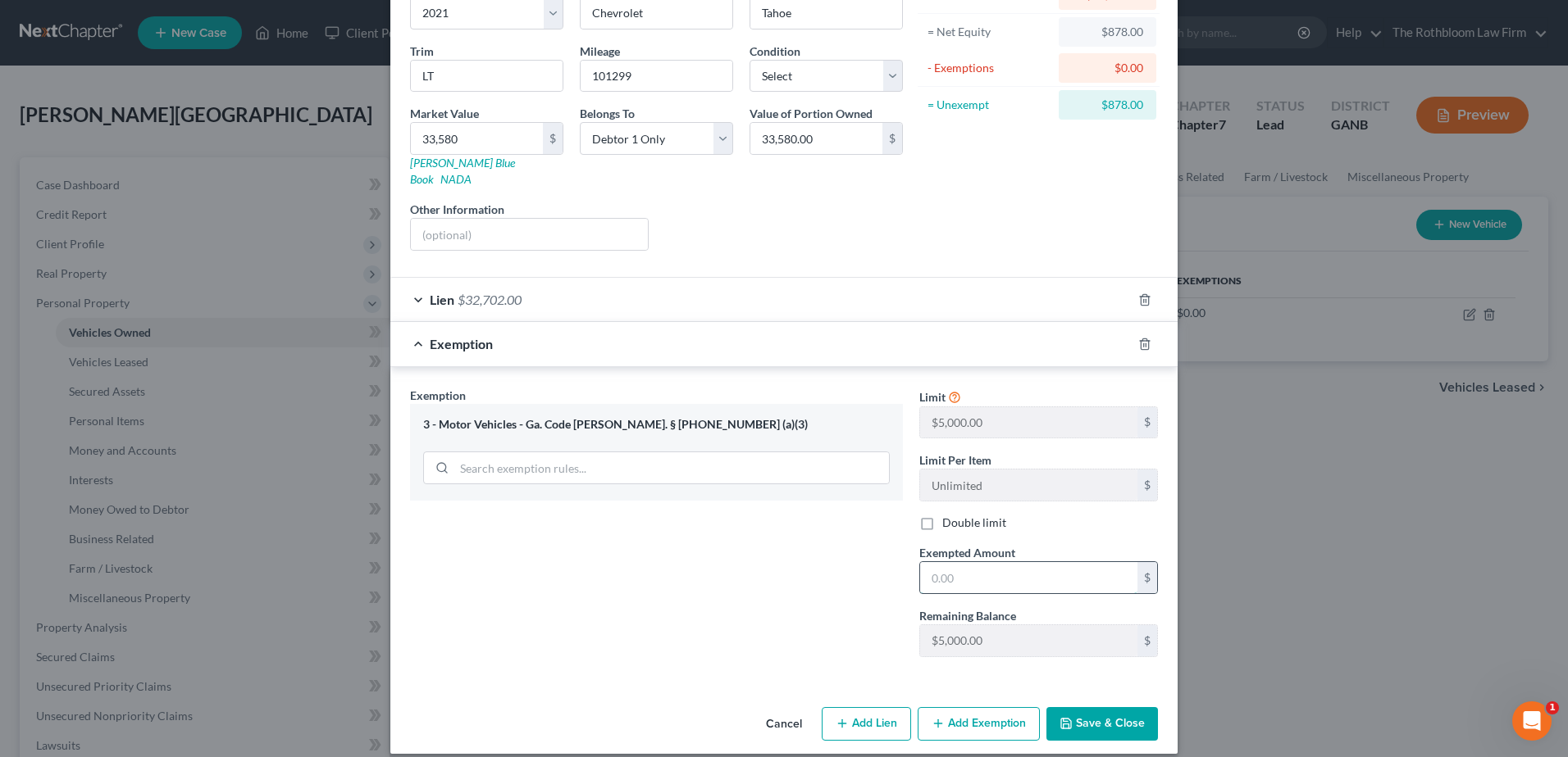
click at [940, 563] on input "text" at bounding box center [1029, 578] width 217 height 32
click at [1127, 710] on button "Save & Close" at bounding box center [1102, 725] width 112 height 34
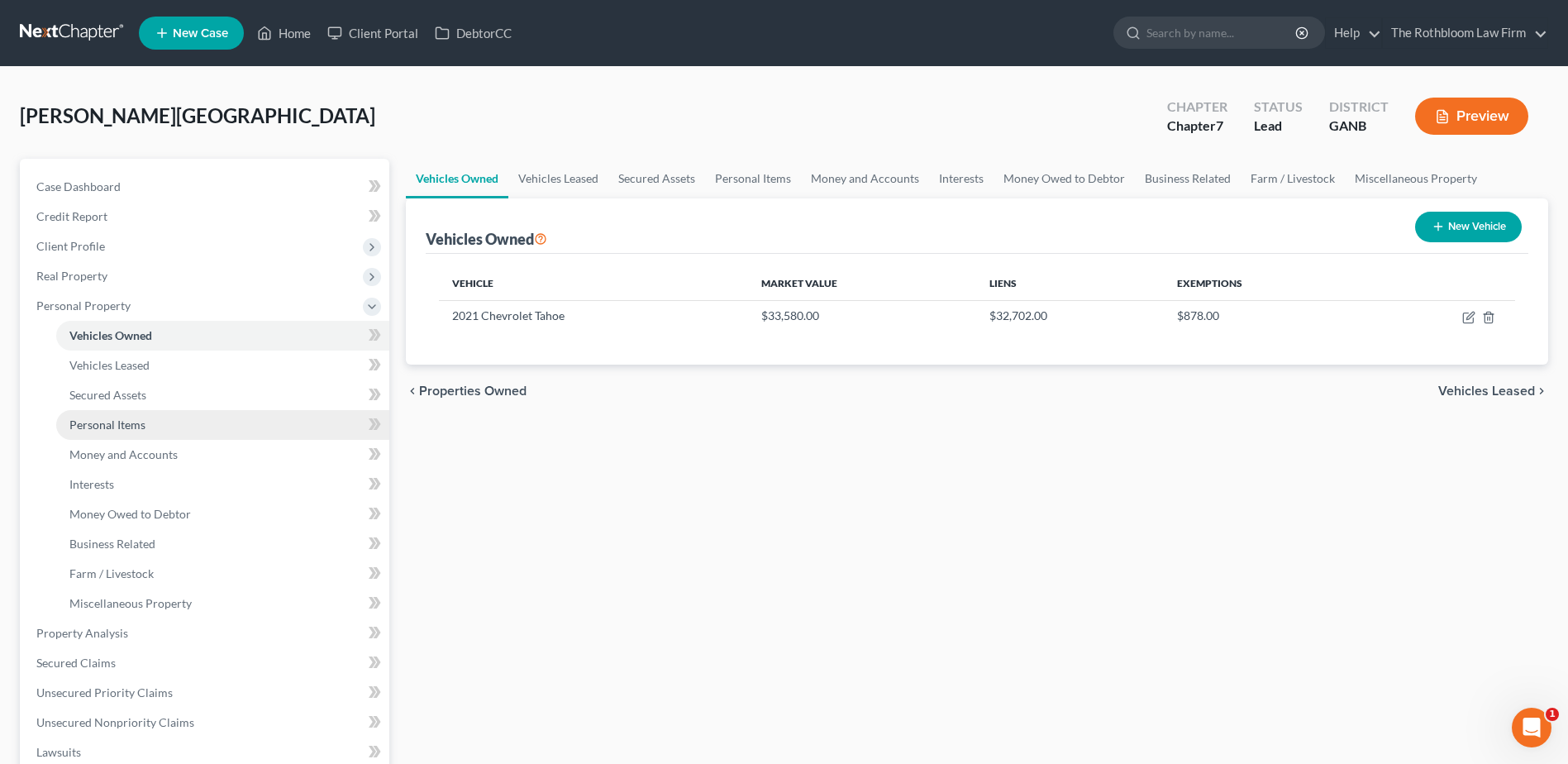
click at [107, 414] on link "Personal Items" at bounding box center [222, 425] width 333 height 30
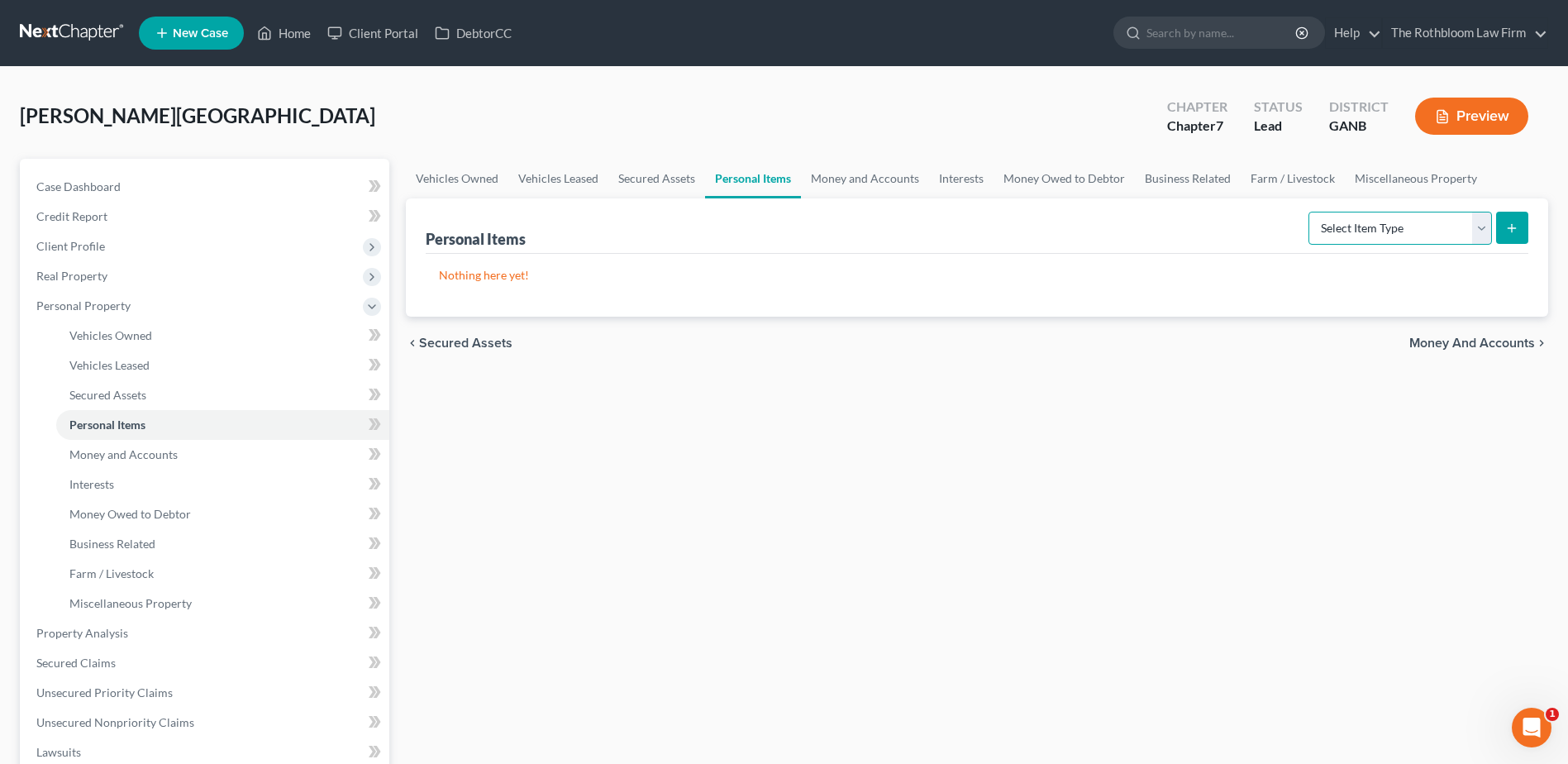
click at [1480, 235] on select "Select Item Type Clothing Collectibles Of Value Electronics Firearms Household …" at bounding box center [1400, 228] width 183 height 33
click at [1310, 212] on select "Select Item Type Clothing Collectibles Of Value Electronics Firearms Household …" at bounding box center [1400, 228] width 183 height 33
click at [1496, 231] on button "submit" at bounding box center [1513, 228] width 33 height 33
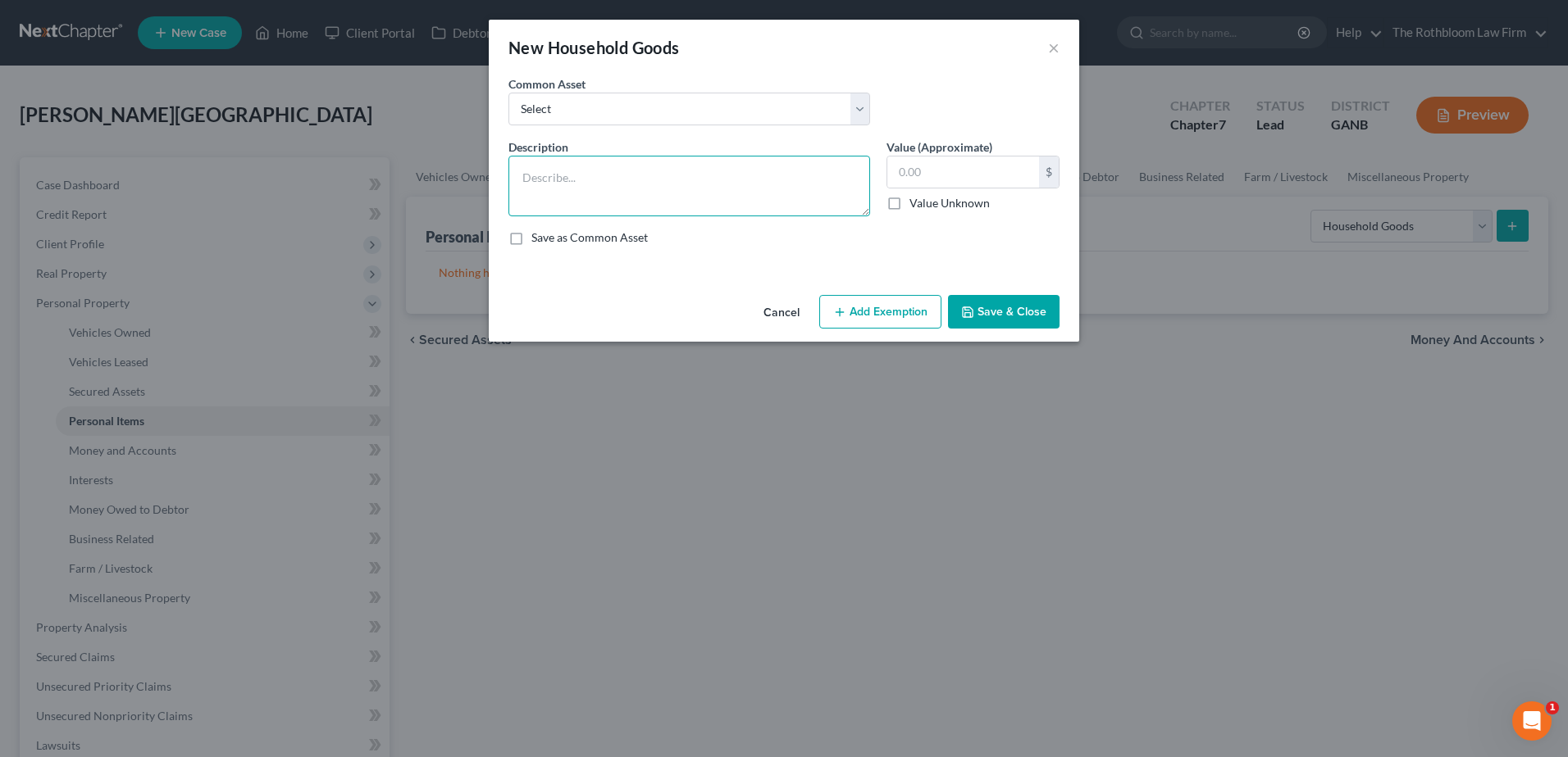
click at [555, 172] on textarea at bounding box center [689, 185] width 362 height 60
click at [876, 308] on button "Add Exemption" at bounding box center [881, 312] width 122 height 34
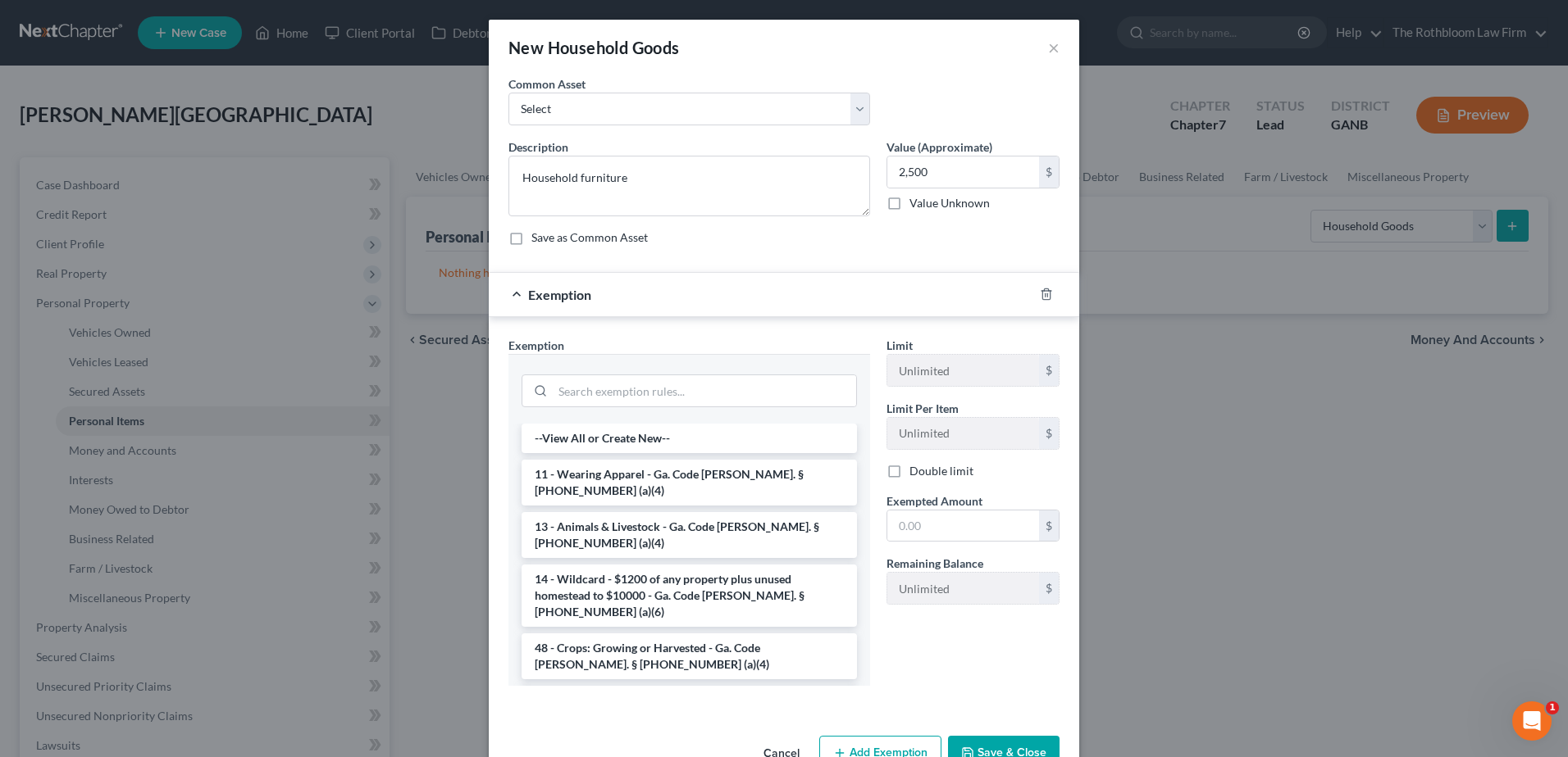
drag, startPoint x: 620, startPoint y: 663, endPoint x: 916, endPoint y: 559, distance: 313.7
click at [622, 686] on li "6 - Household Goods and Furnishings - Ga. Code Ann. § 44-13-100 (a)(4)" at bounding box center [689, 708] width 335 height 46
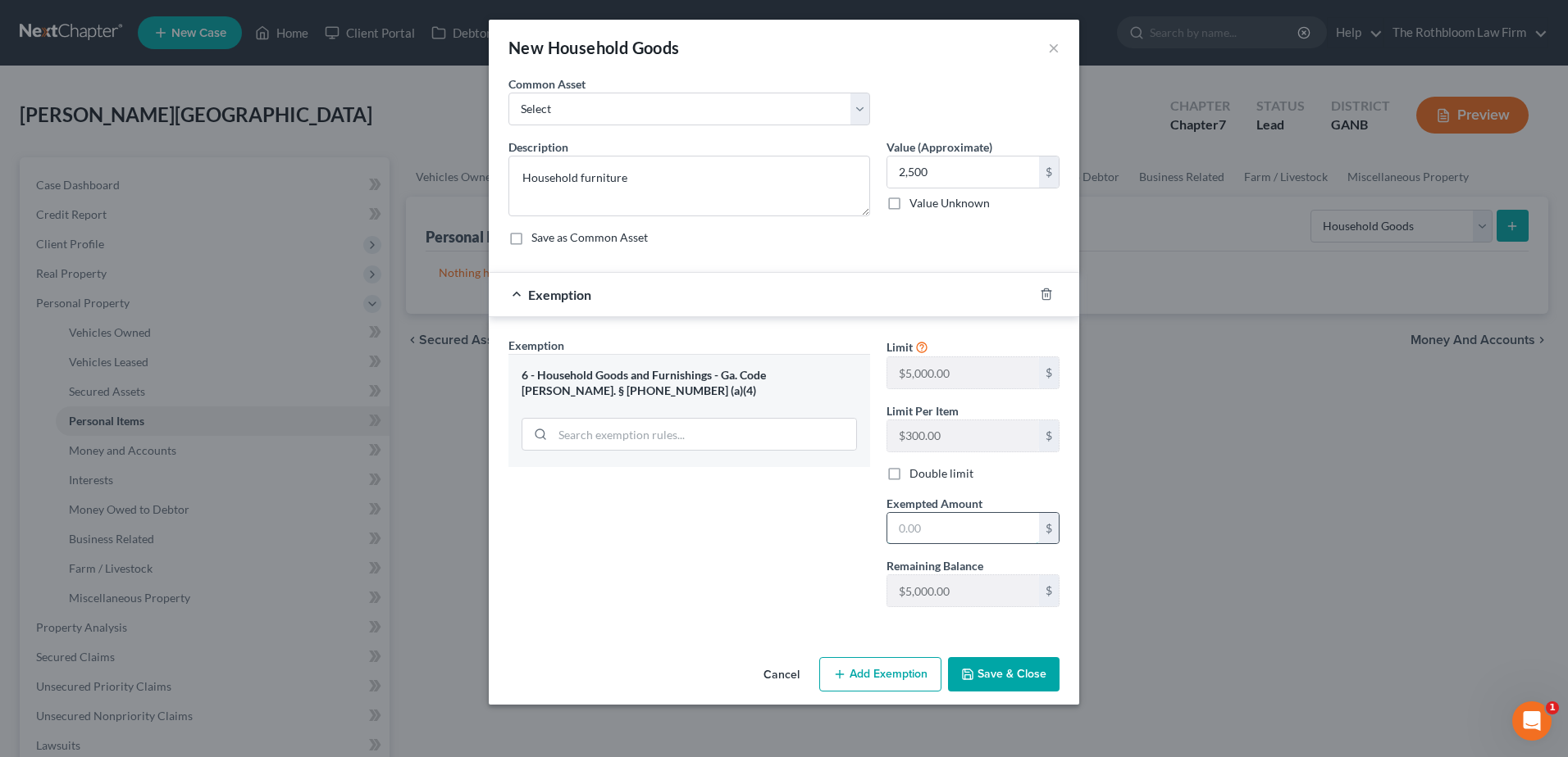
click at [928, 533] on input "text" at bounding box center [963, 528] width 151 height 32
click at [994, 672] on button "Save & Close" at bounding box center [1003, 674] width 112 height 34
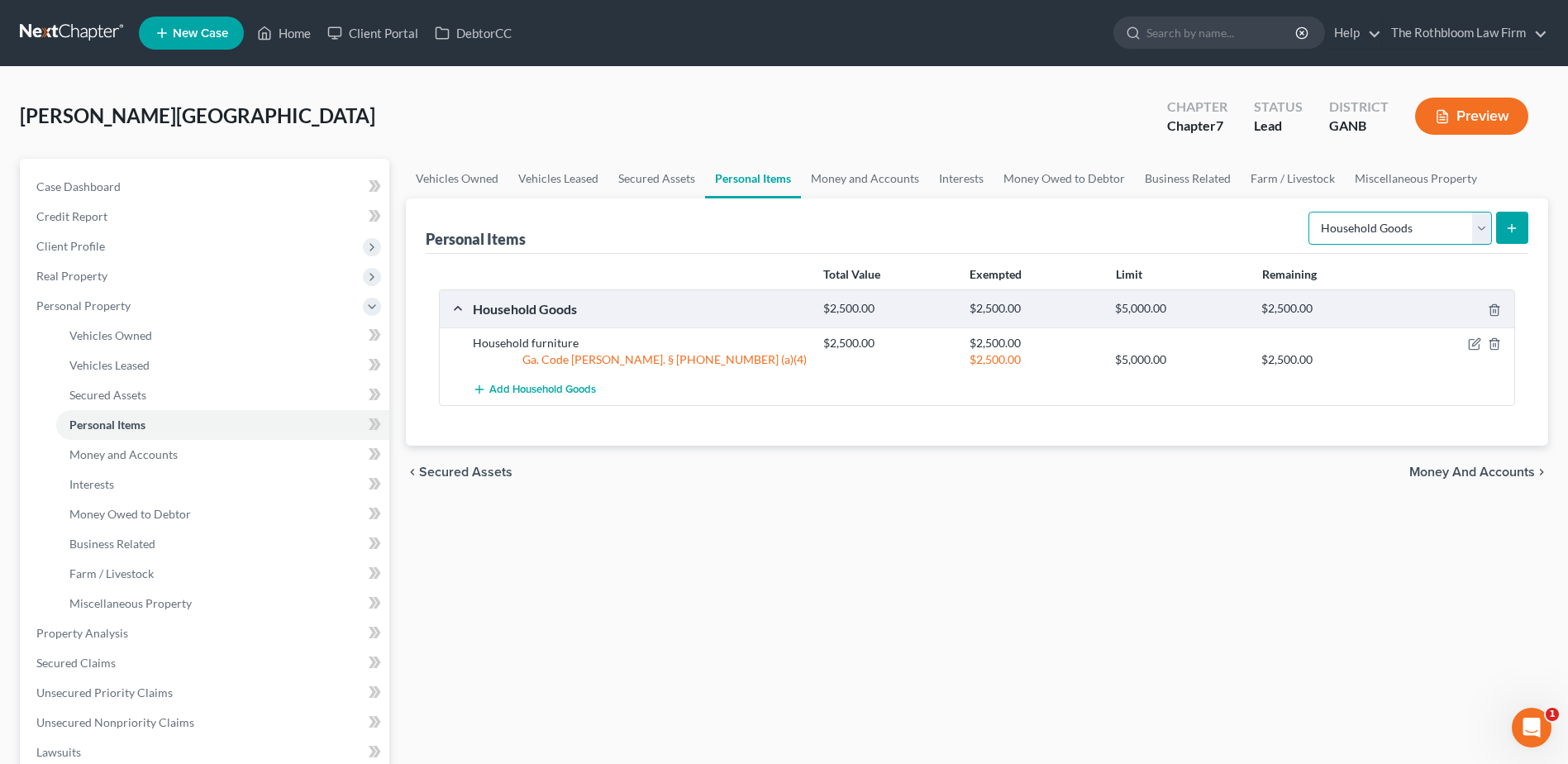
click at [1476, 234] on select "Select Item Type Clothing Collectibles Of Value Electronics Firearms Household …" at bounding box center [1400, 228] width 183 height 33
click at [1310, 212] on select "Select Item Type Clothing Collectibles Of Value Electronics Firearms Household …" at bounding box center [1400, 228] width 183 height 33
click at [1506, 227] on icon "submit" at bounding box center [1512, 228] width 14 height 14
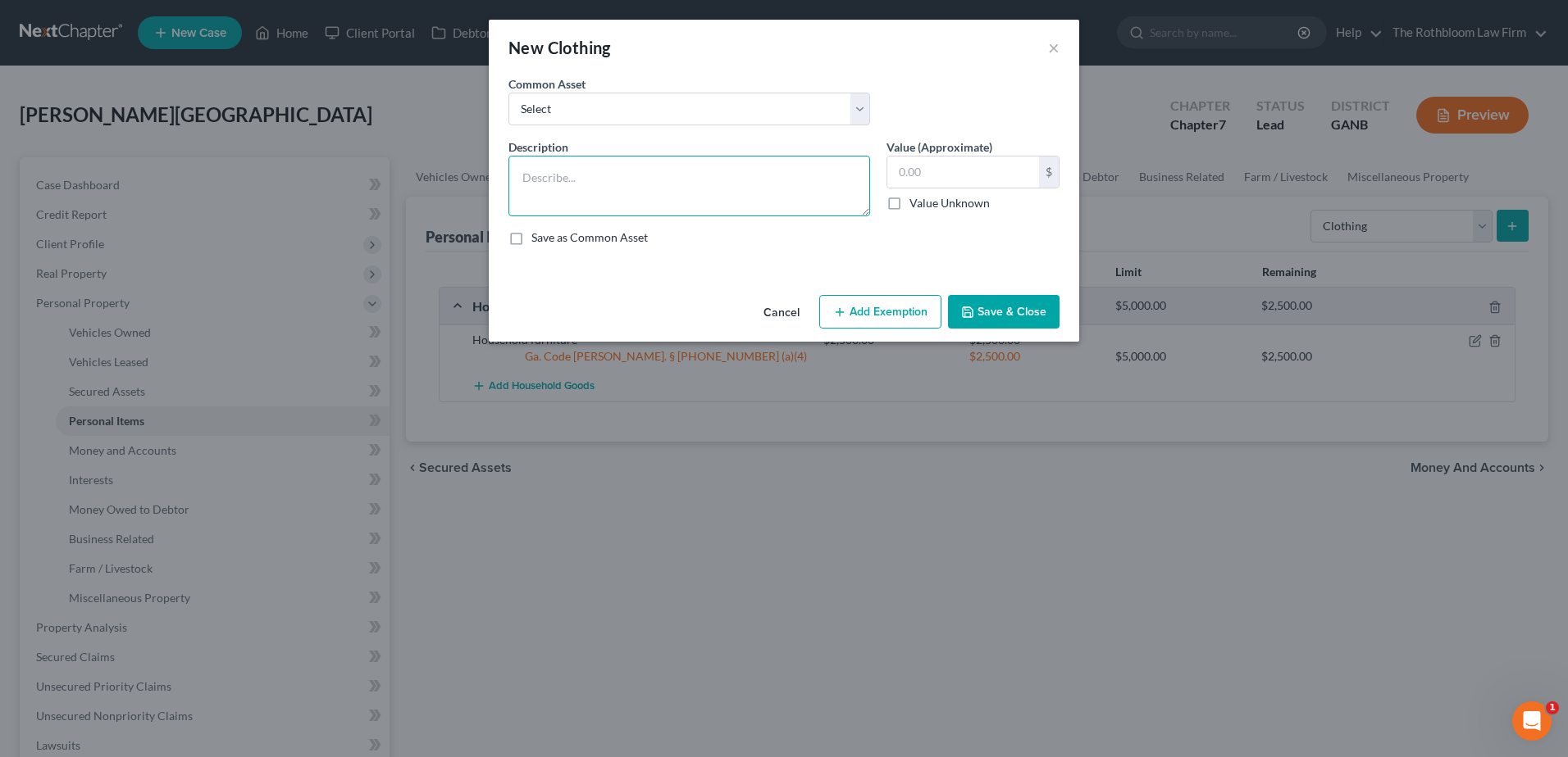
click at [557, 168] on textarea at bounding box center [689, 185] width 362 height 60
click at [885, 311] on button "Add Exemption" at bounding box center [881, 312] width 122 height 34
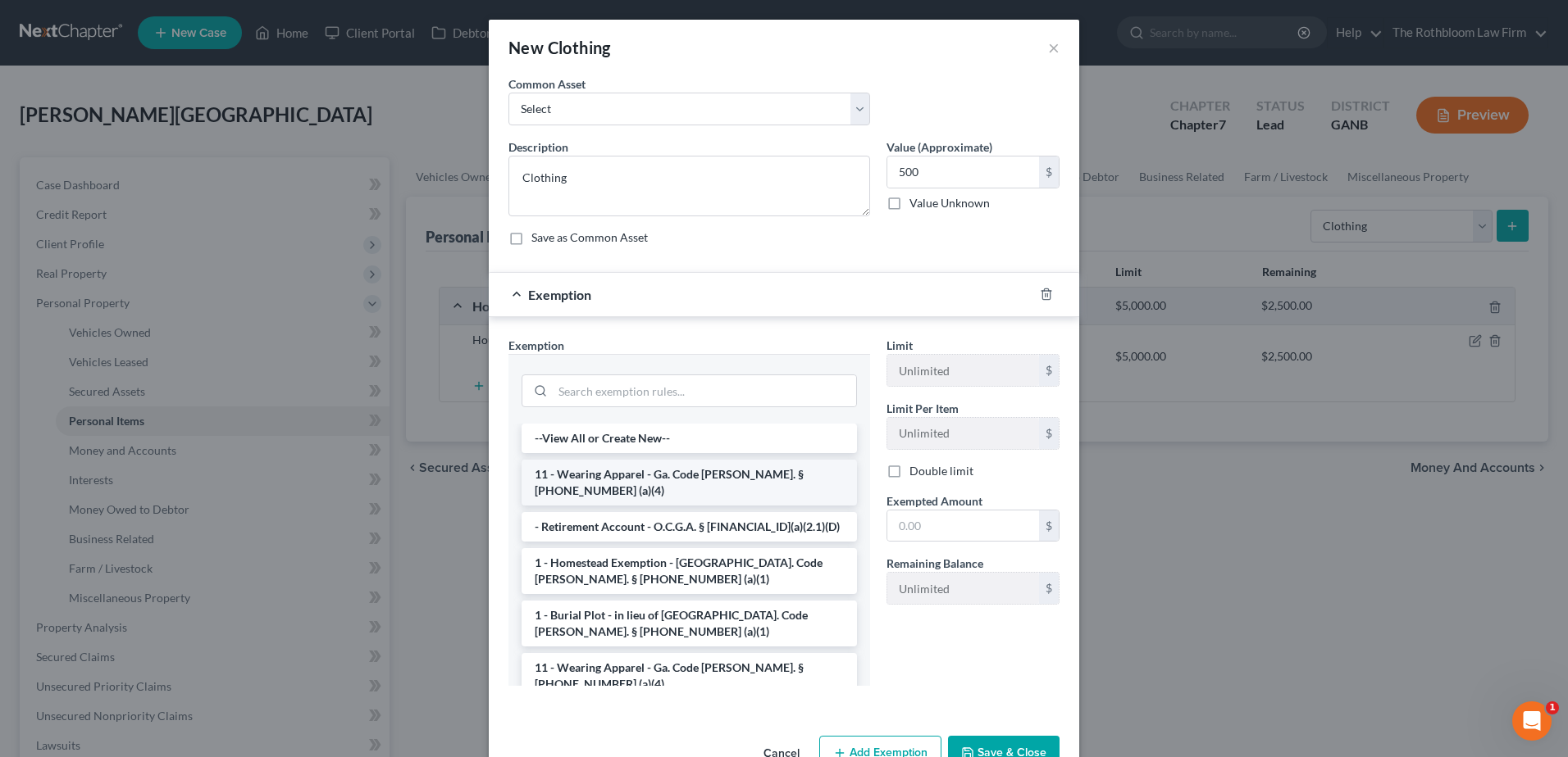
click at [588, 482] on li "11 - Wearing Apparel - Ga. Code Ann. § 44-13-100 (a)(4)" at bounding box center [689, 482] width 335 height 46
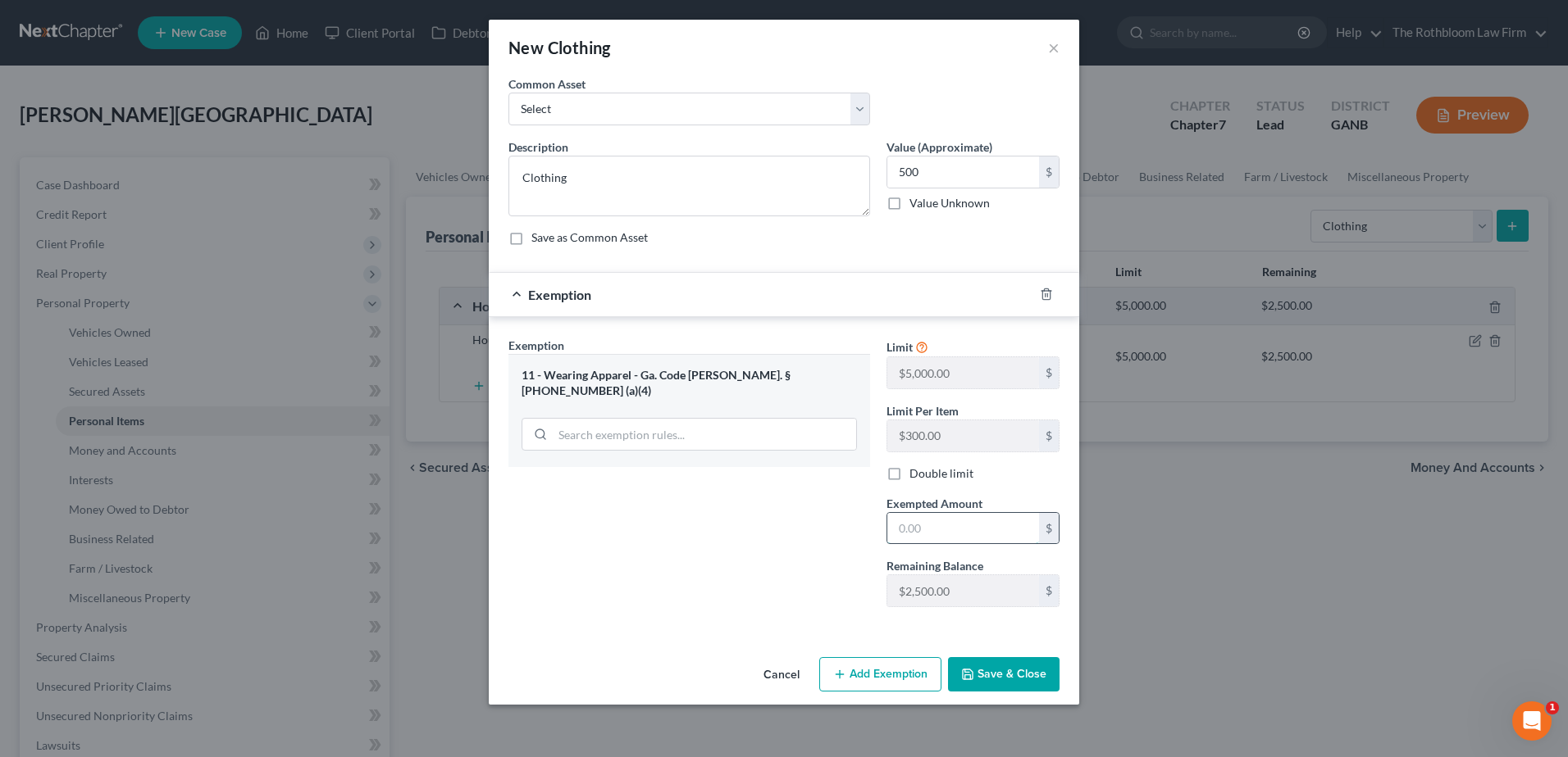
click at [929, 540] on input "text" at bounding box center [963, 528] width 151 height 32
click at [1014, 673] on button "Save & Close" at bounding box center [1003, 674] width 112 height 34
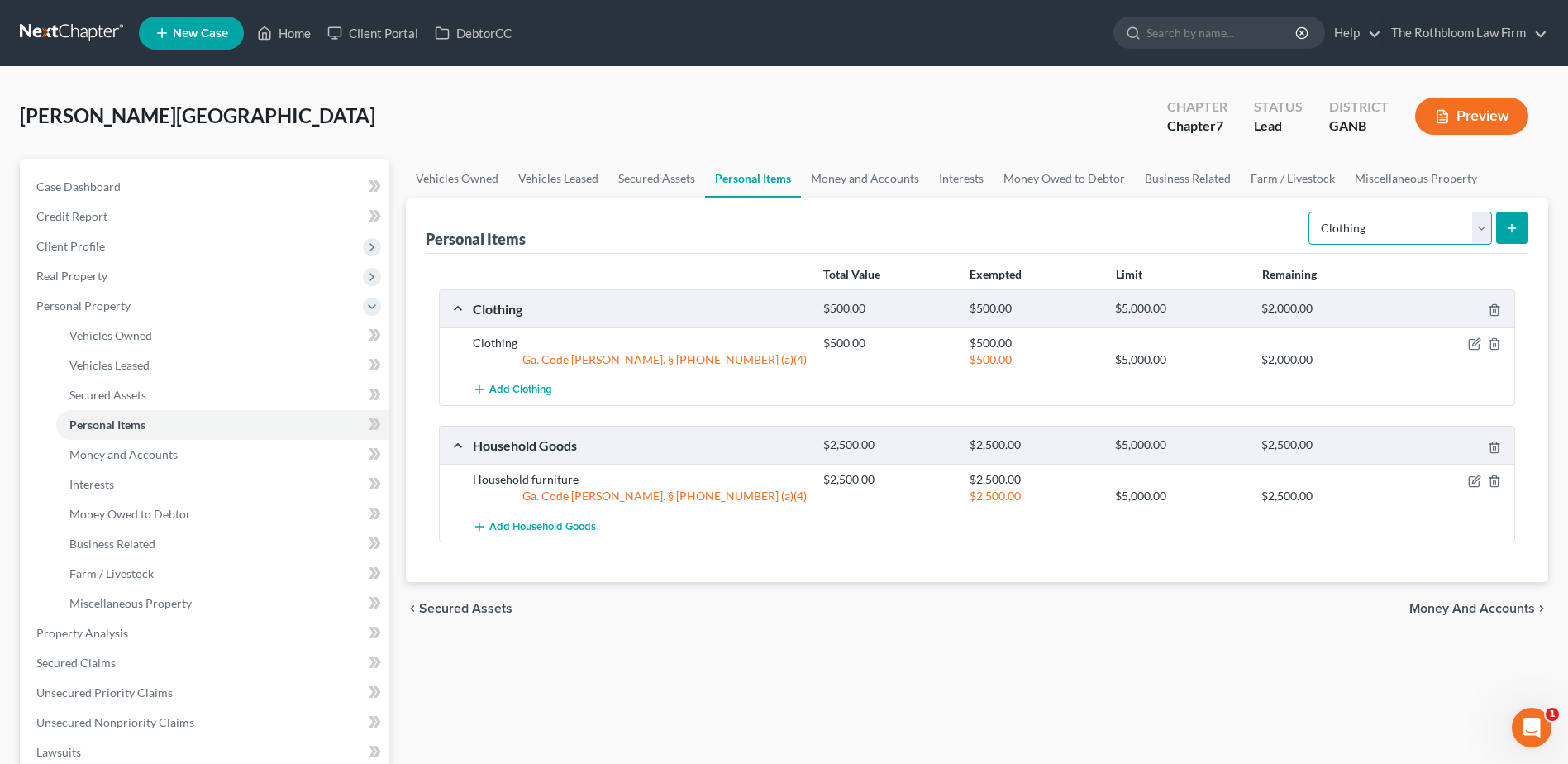
click at [1483, 226] on select "Select Item Type Clothing Collectibles Of Value Electronics Firearms Household …" at bounding box center [1400, 228] width 183 height 33
click at [1310, 212] on select "Select Item Type Clothing Collectibles Of Value Electronics Firearms Household …" at bounding box center [1400, 228] width 183 height 33
click at [1506, 236] on button "submit" at bounding box center [1513, 228] width 33 height 33
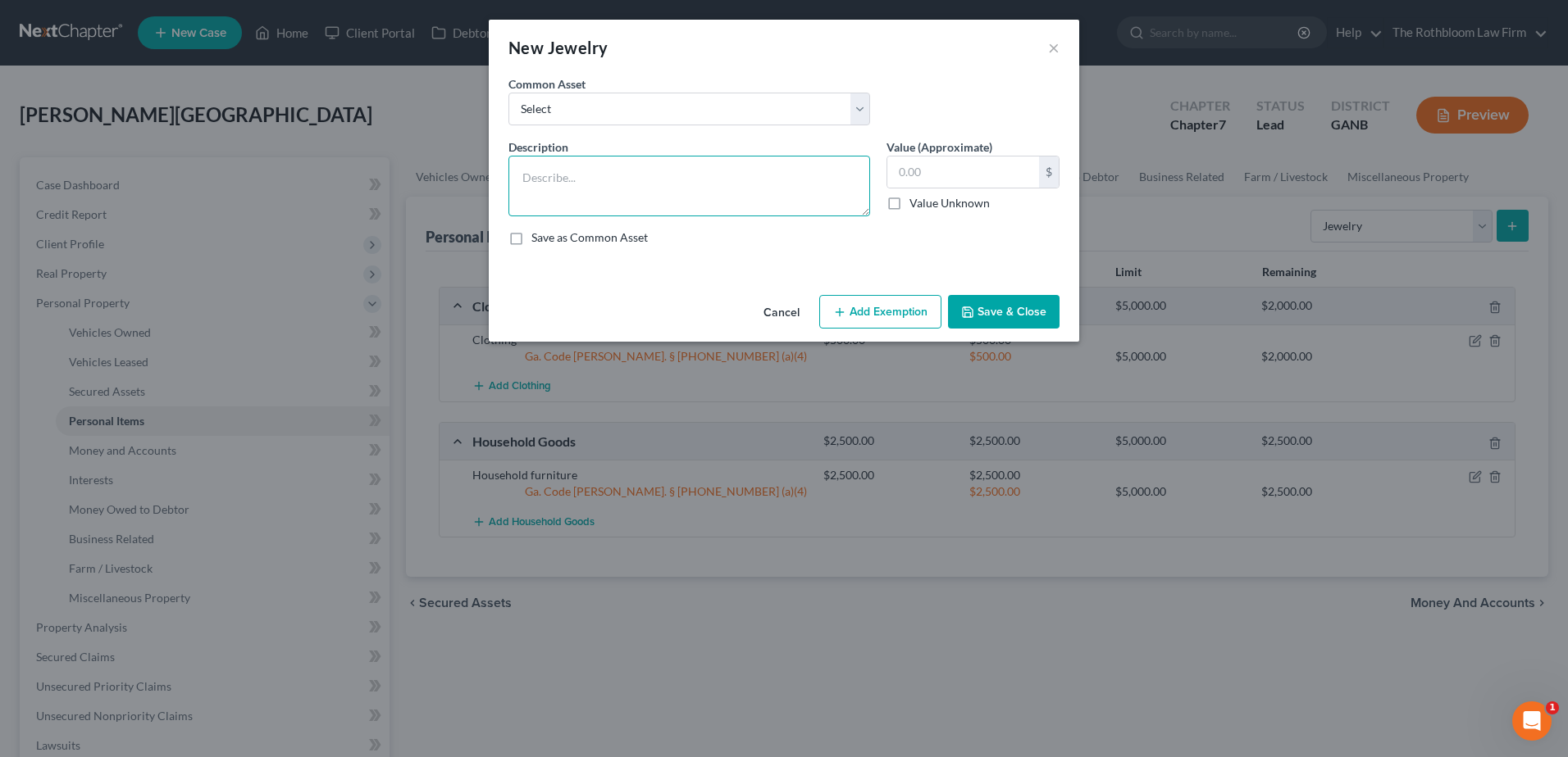
click at [593, 187] on textarea at bounding box center [689, 185] width 362 height 60
click at [859, 299] on button "Add Exemption" at bounding box center [881, 312] width 122 height 34
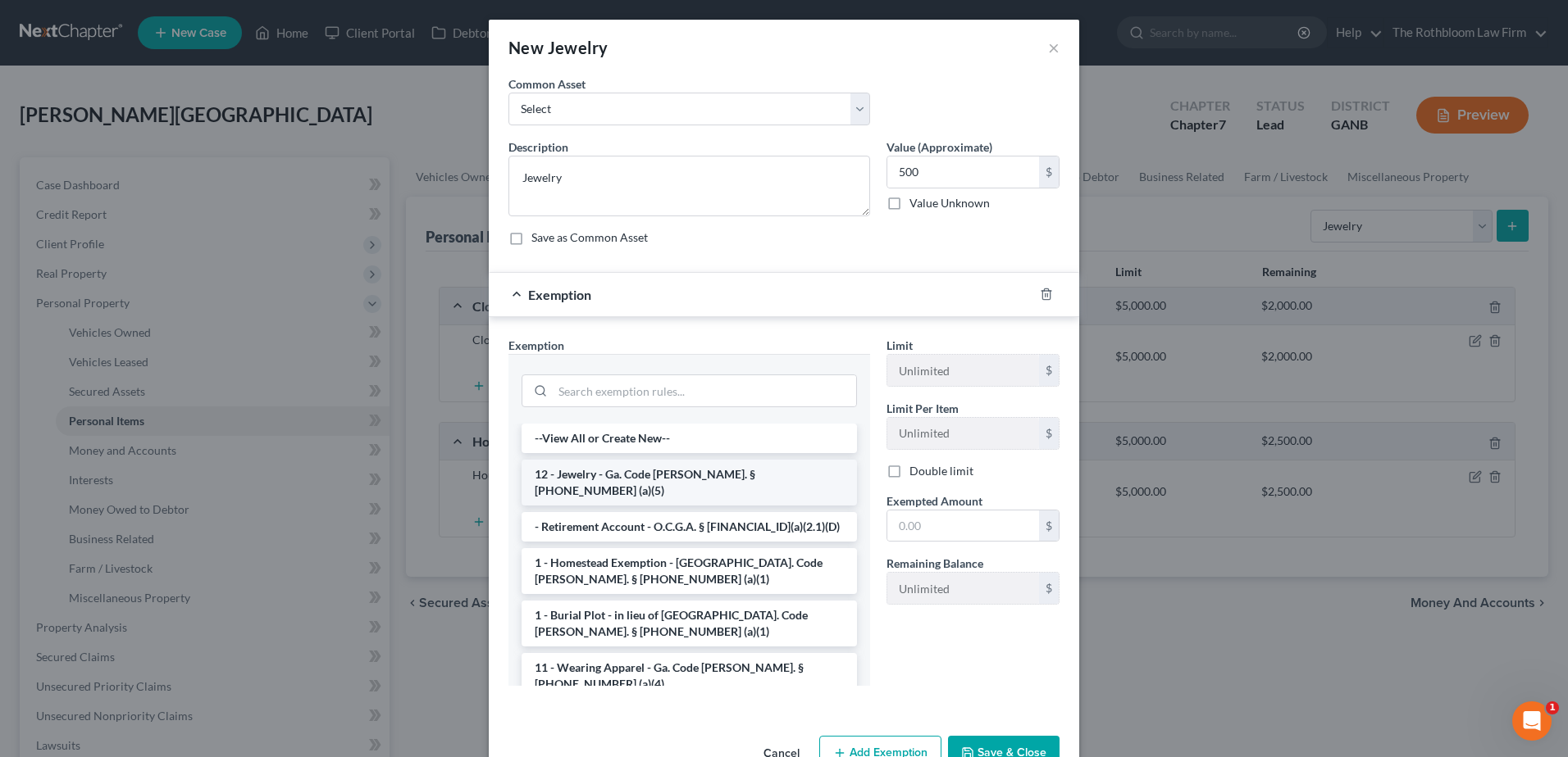
click at [563, 481] on li "12 - Jewelry - Ga. Code Ann. § 44-13-100 (a)(5)" at bounding box center [689, 482] width 335 height 46
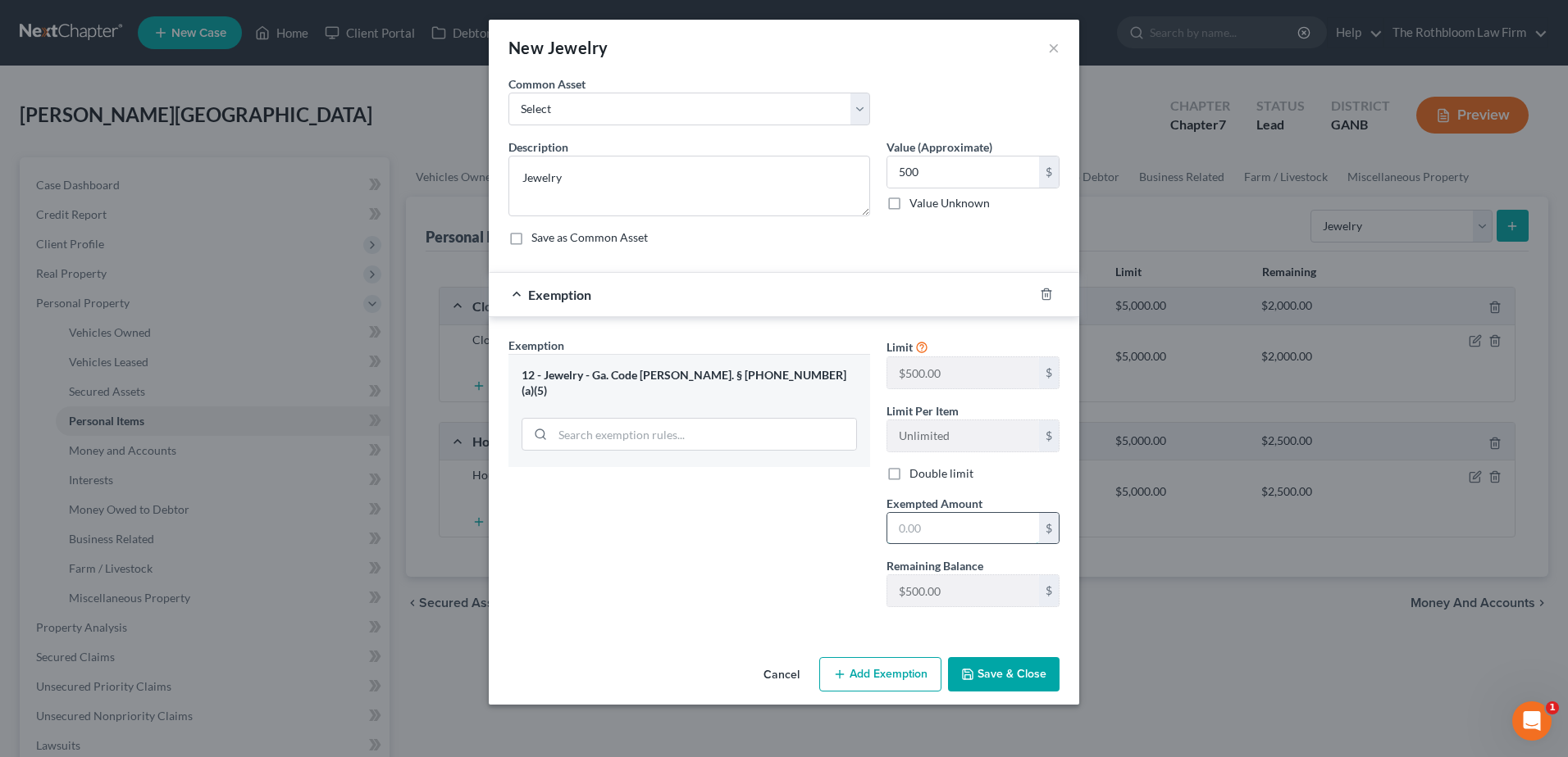
click at [938, 533] on input "text" at bounding box center [963, 528] width 151 height 32
click at [990, 681] on button "Save & Close" at bounding box center [1003, 674] width 112 height 34
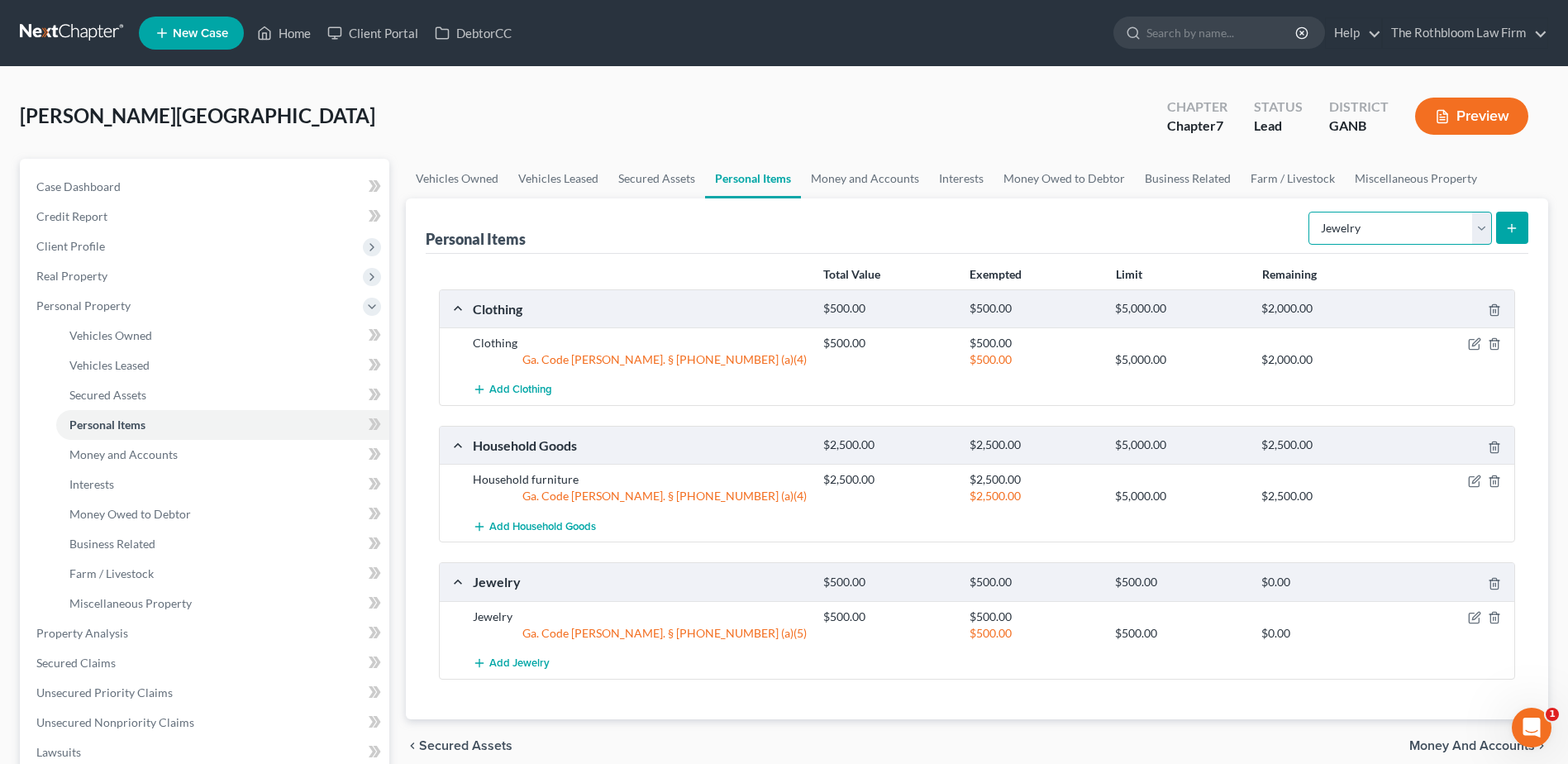
click at [1471, 231] on select "Select Item Type Clothing Collectibles Of Value Electronics Firearms Household …" at bounding box center [1400, 228] width 183 height 33
click at [1310, 212] on select "Select Item Type Clothing Collectibles Of Value Electronics Firearms Household …" at bounding box center [1400, 228] width 183 height 33
click at [1509, 232] on icon "submit" at bounding box center [1512, 228] width 14 height 14
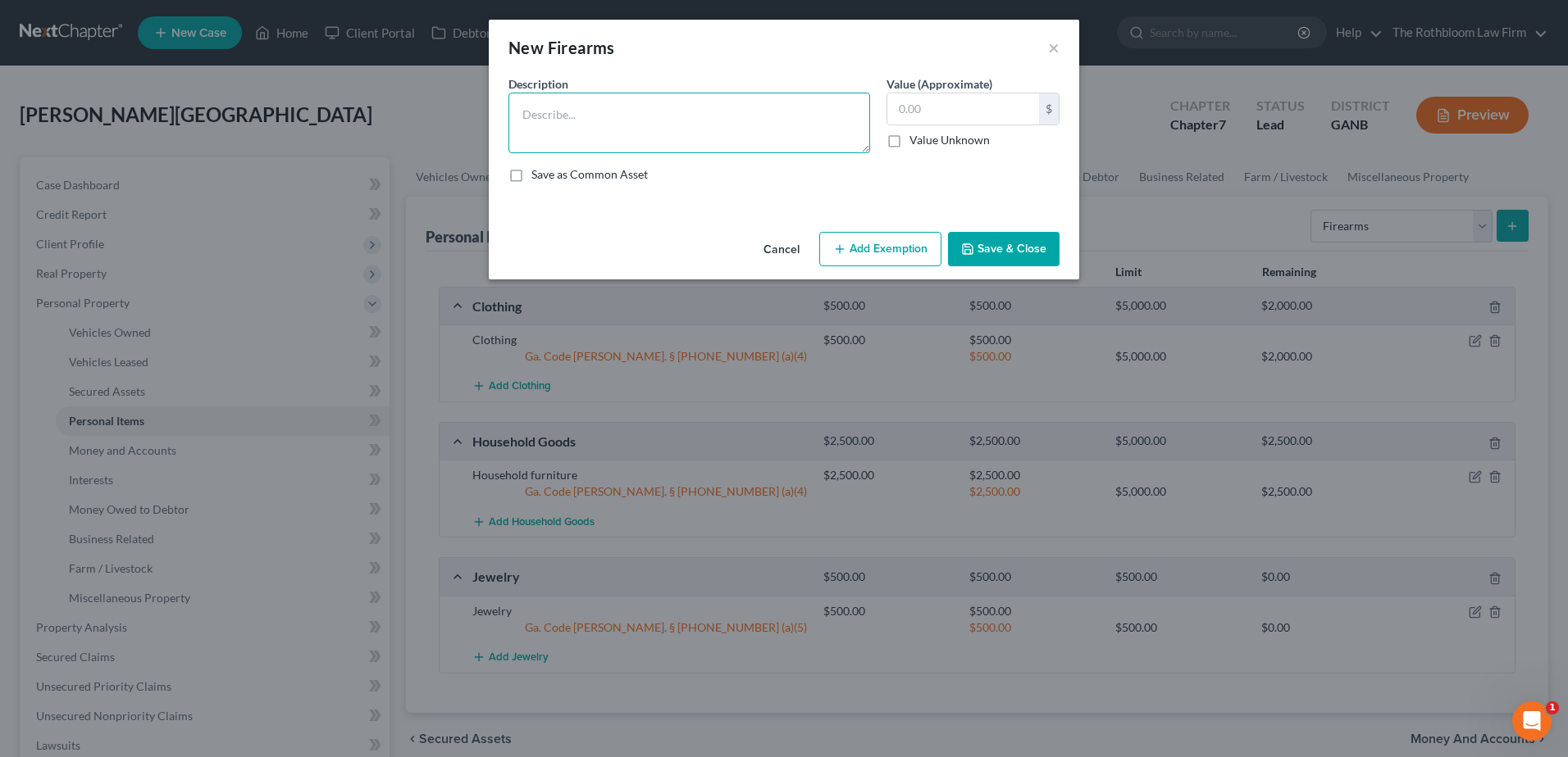
click at [525, 99] on textarea at bounding box center [689, 122] width 362 height 60
click at [915, 236] on button "Add Exemption" at bounding box center [881, 249] width 122 height 34
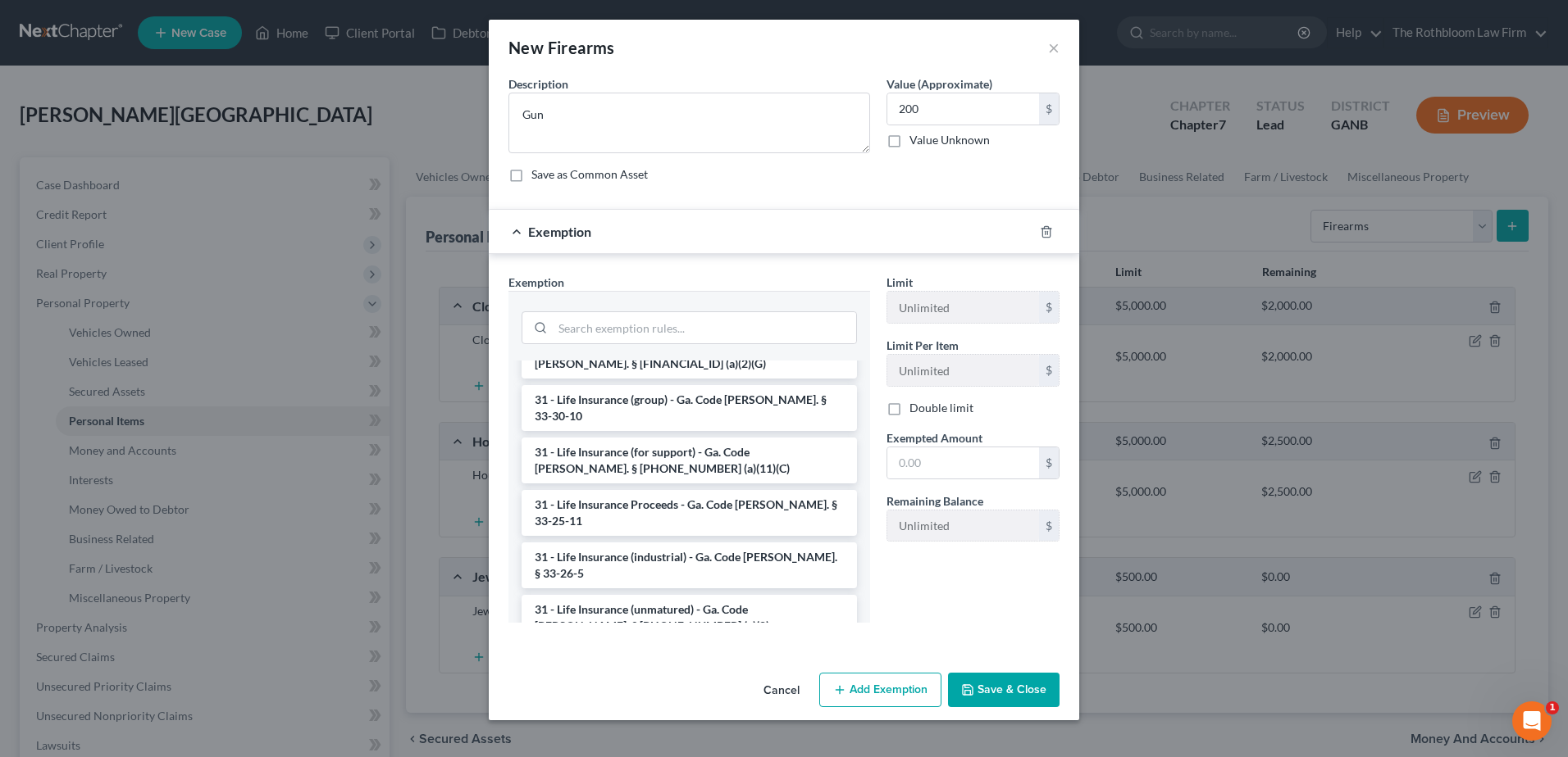
scroll to position [2285, 0]
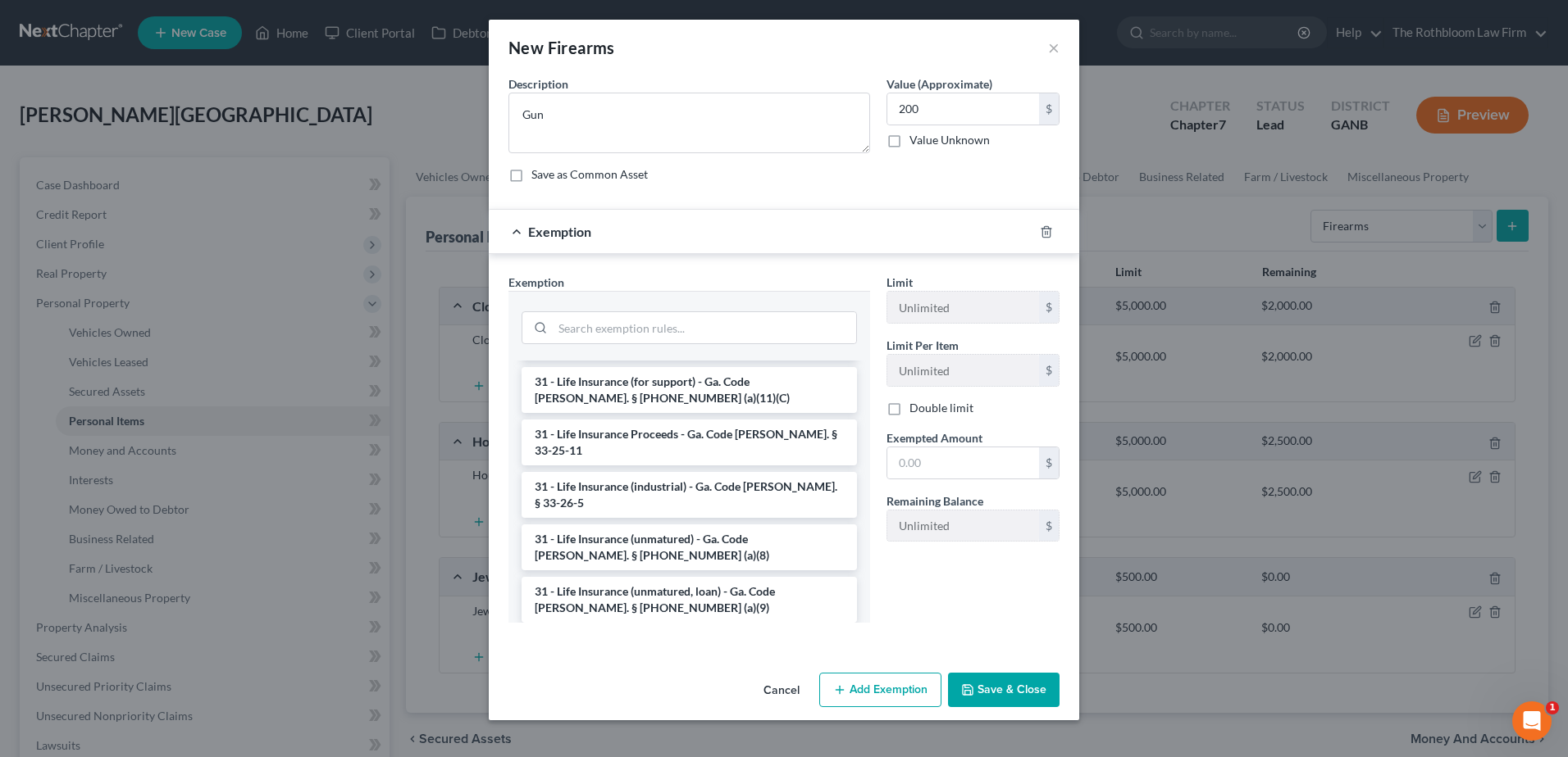
click at [644, 734] on li "6 - Household Goods and Furnishings - Ga. Code Ann. § 44-13-100 (a)(4)" at bounding box center [689, 757] width 335 height 46
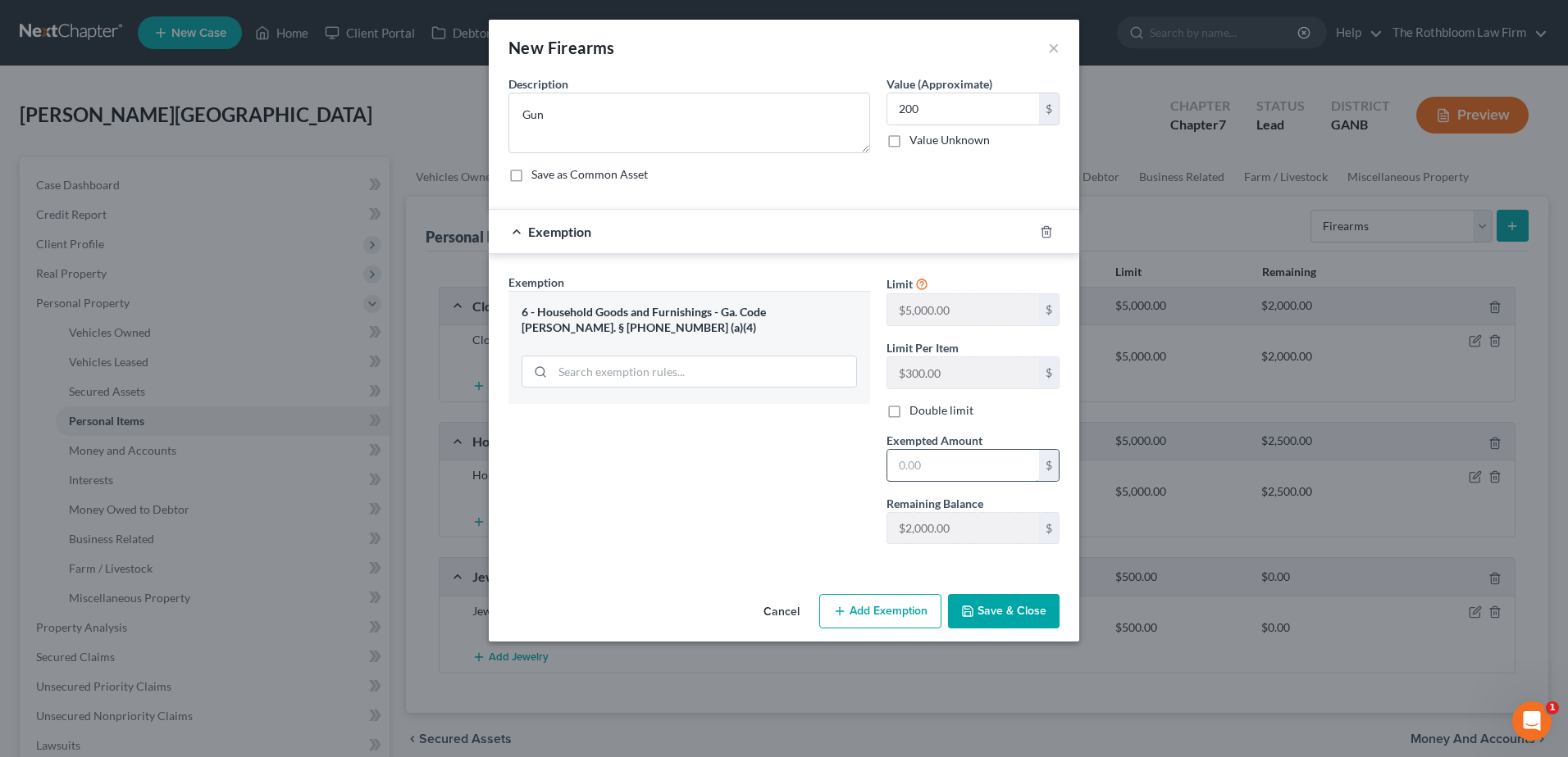
click at [920, 462] on input "text" at bounding box center [963, 465] width 151 height 32
click at [998, 608] on button "Save & Close" at bounding box center [1003, 611] width 112 height 34
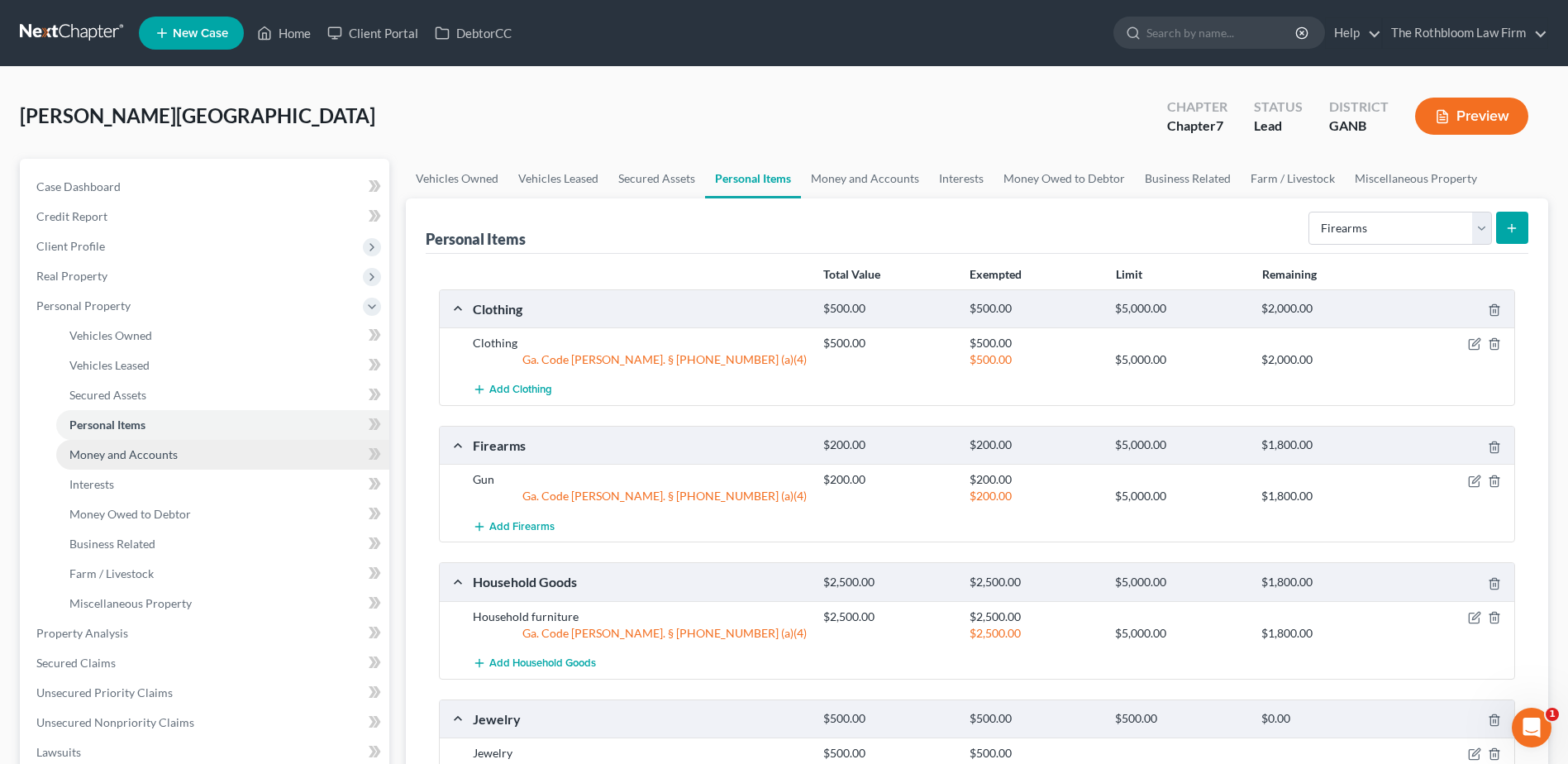
click at [143, 460] on span "Money and Accounts" at bounding box center [123, 454] width 108 height 14
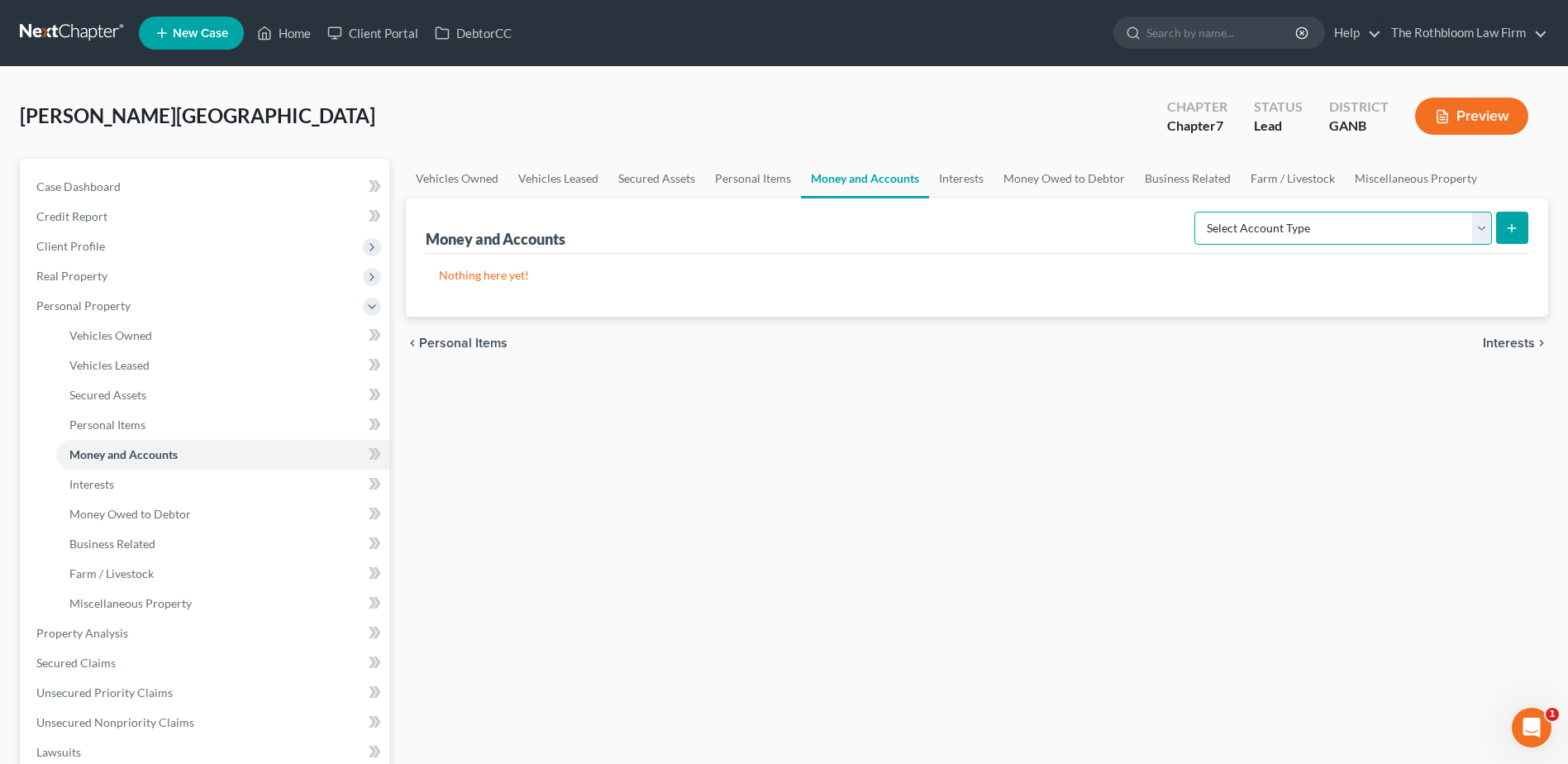
click at [1483, 226] on select "Select Account Type Brokerage Cash on Hand Certificates of Deposit Checking Acc…" at bounding box center [1344, 228] width 298 height 33
click at [1198, 212] on select "Select Account Type Brokerage Cash on Hand Certificates of Deposit Checking Acc…" at bounding box center [1344, 228] width 298 height 33
click at [1516, 233] on icon "submit" at bounding box center [1512, 228] width 14 height 14
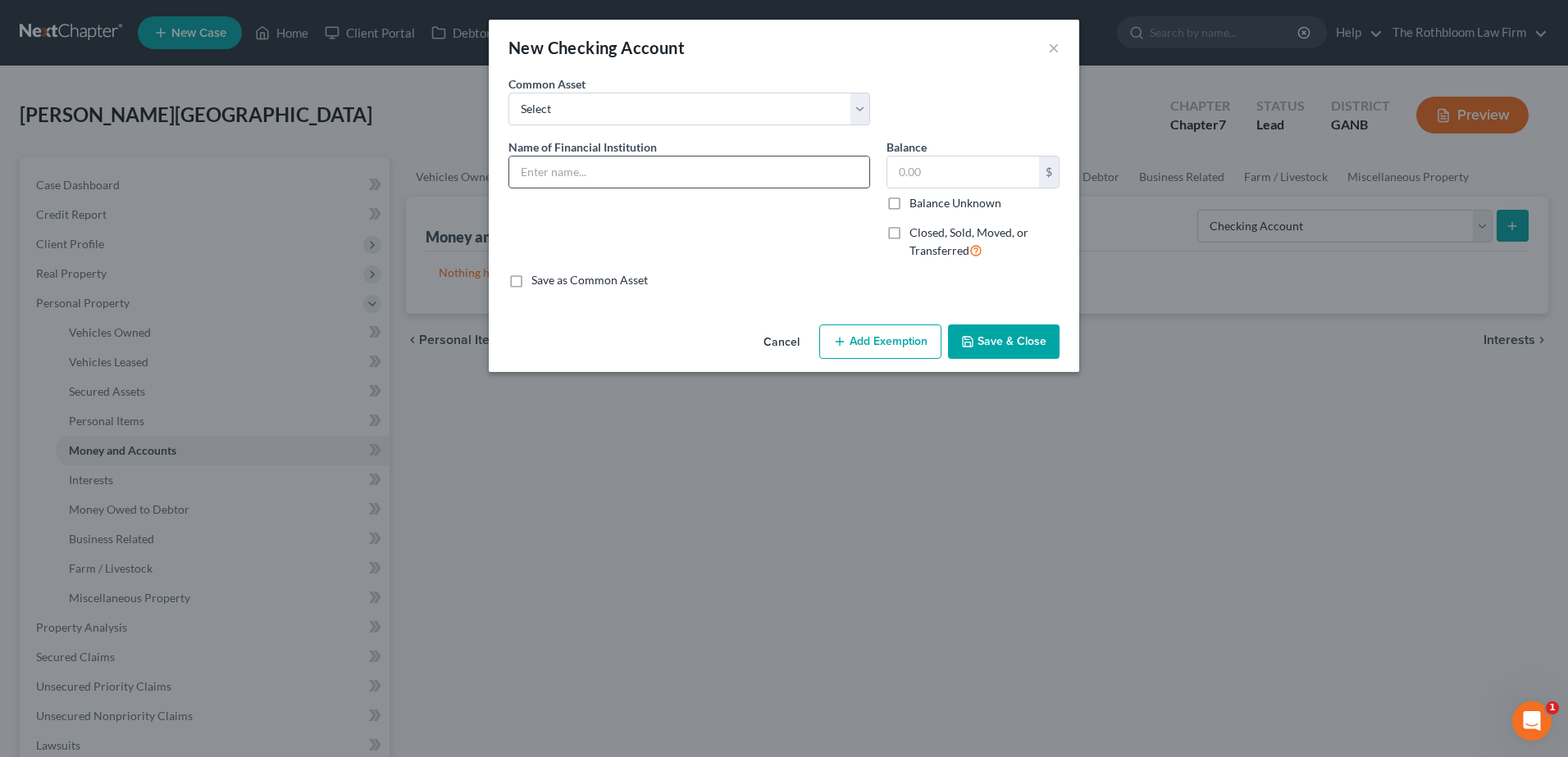
click at [568, 172] on input "text" at bounding box center [689, 172] width 360 height 32
click at [887, 345] on button "Add Exemption" at bounding box center [881, 342] width 122 height 34
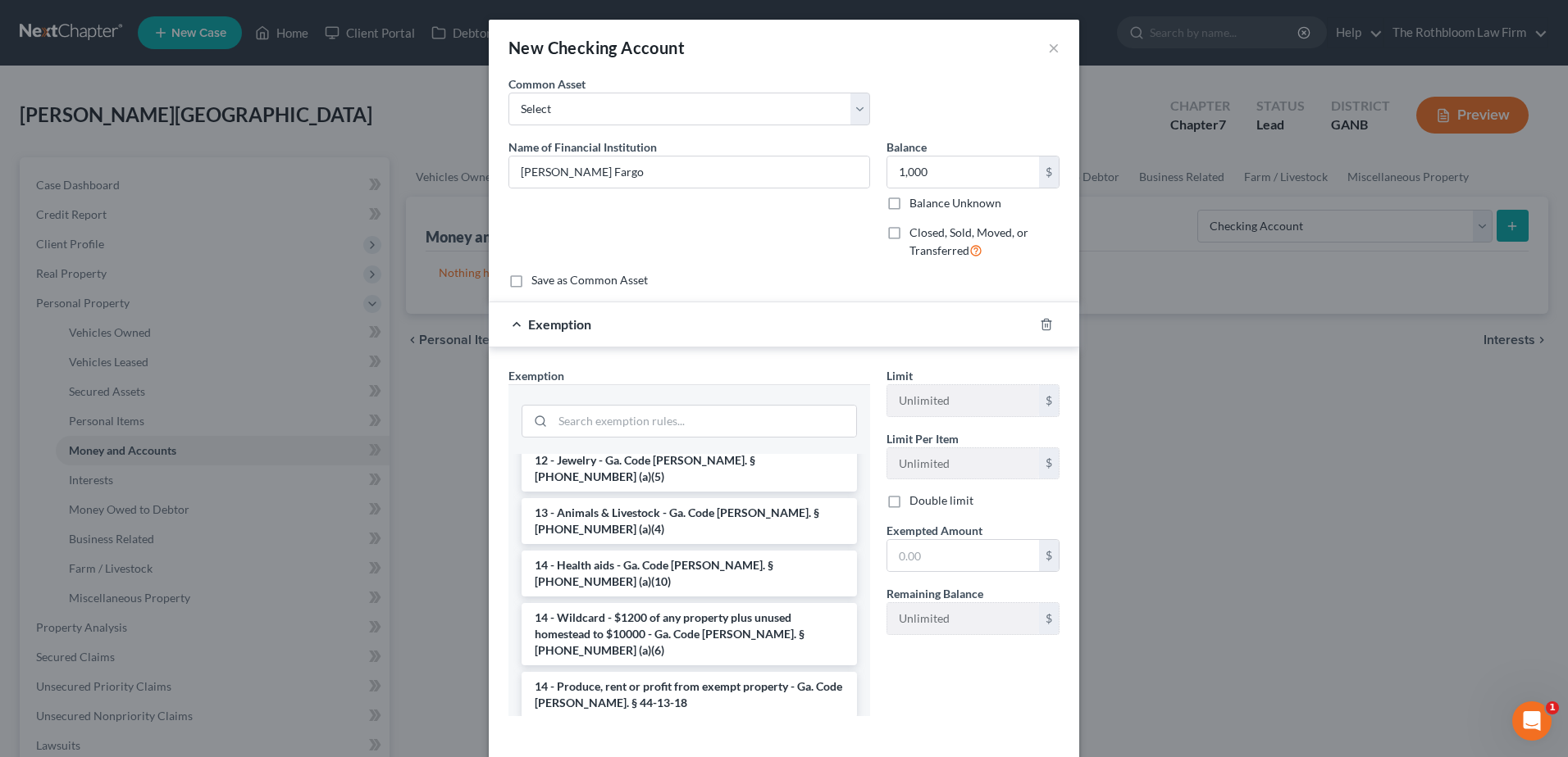
scroll to position [246, 0]
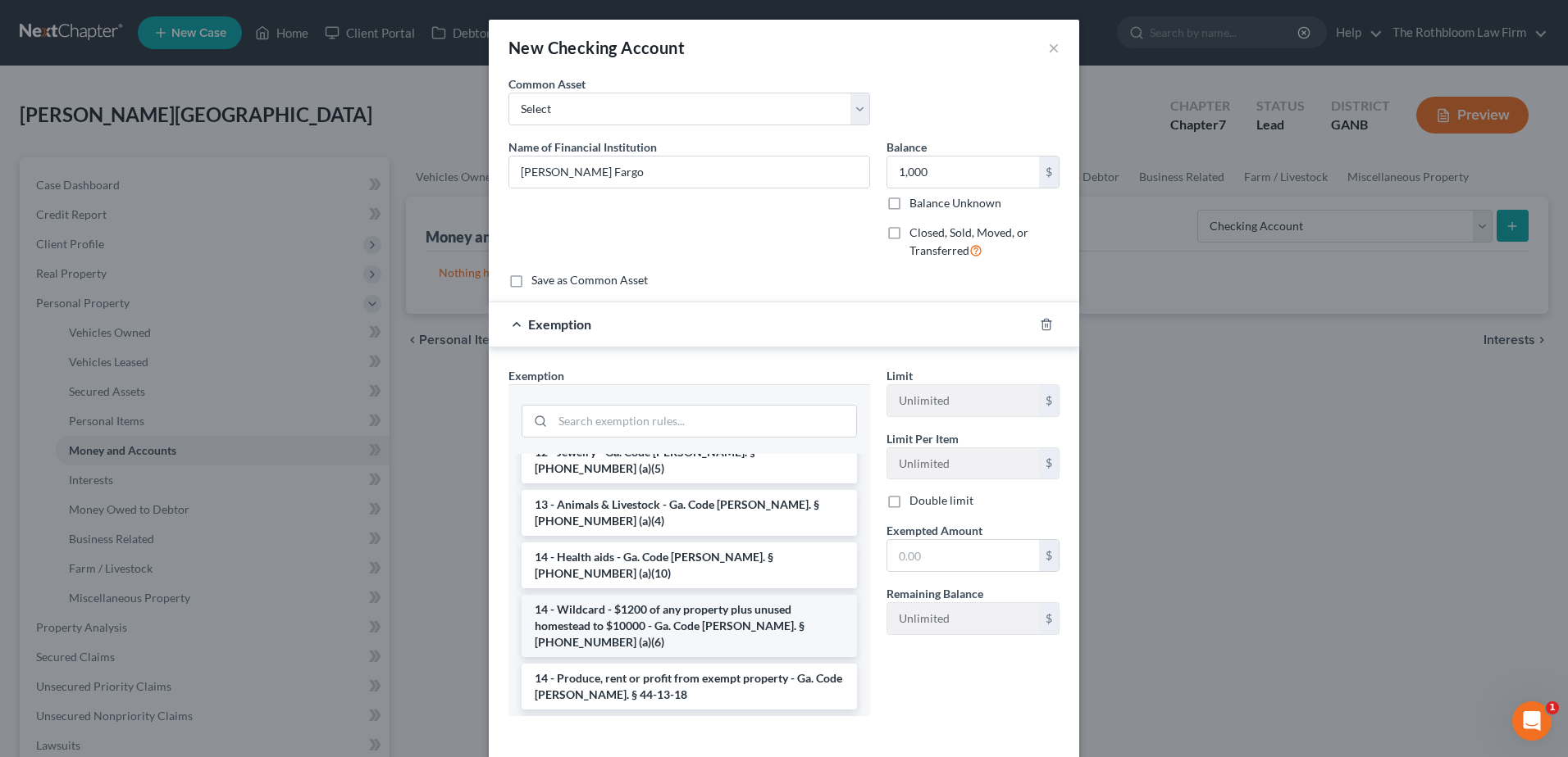
click at [673, 595] on li "14 - Wildcard - $1200 of any property plus unused homestead to $10000 - Ga. Cod…" at bounding box center [689, 626] width 335 height 62
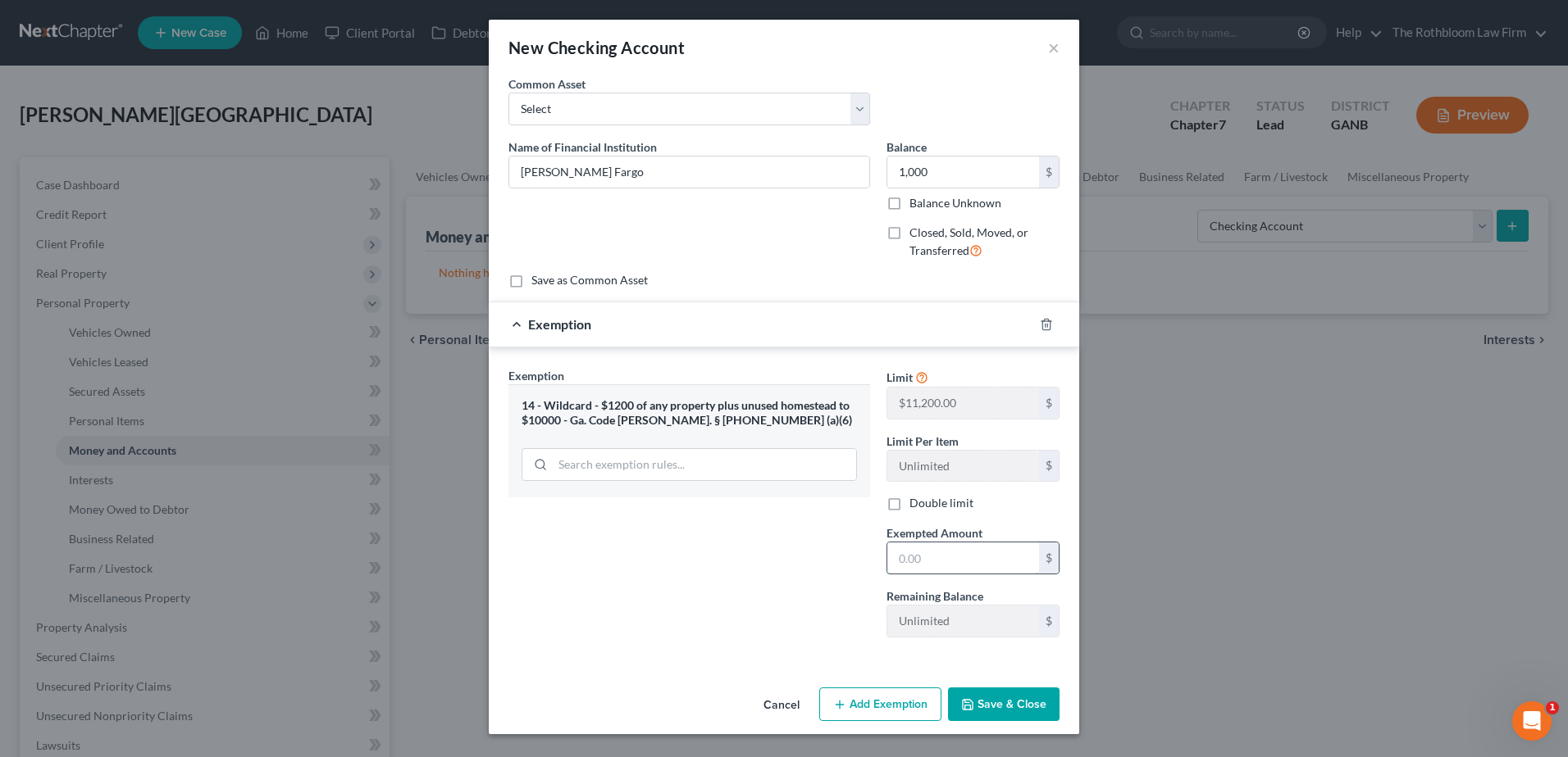
click at [956, 563] on input "text" at bounding box center [963, 558] width 151 height 32
click at [997, 709] on button "Save & Close" at bounding box center [1003, 705] width 112 height 34
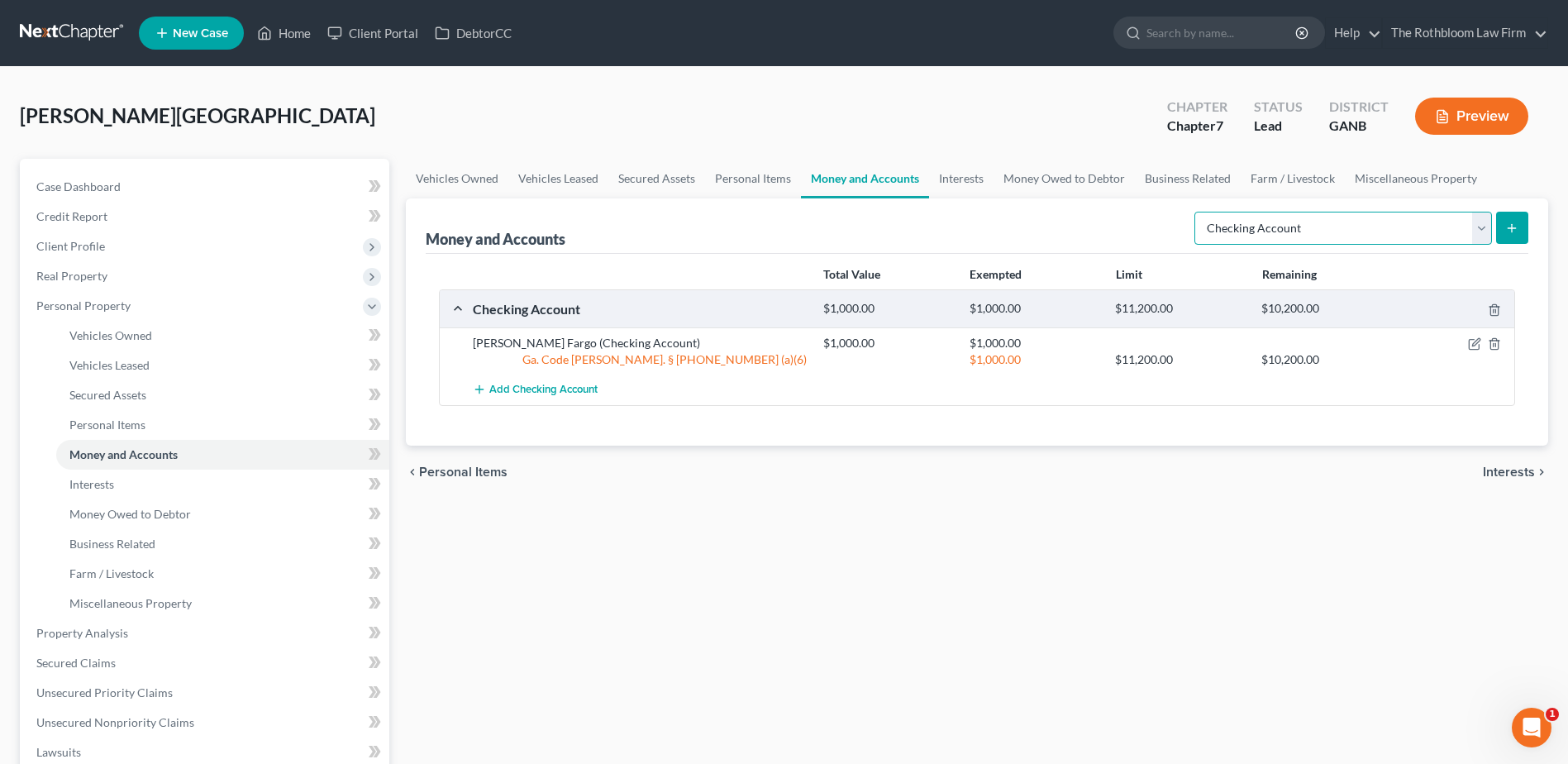
click at [1484, 228] on select "Select Account Type Brokerage Cash on Hand Certificates of Deposit Checking Acc…" at bounding box center [1344, 228] width 298 height 33
click at [1198, 212] on select "Select Account Type Brokerage Cash on Hand Certificates of Deposit Checking Acc…" at bounding box center [1344, 228] width 298 height 33
click at [1511, 231] on icon "submit" at bounding box center [1512, 228] width 14 height 14
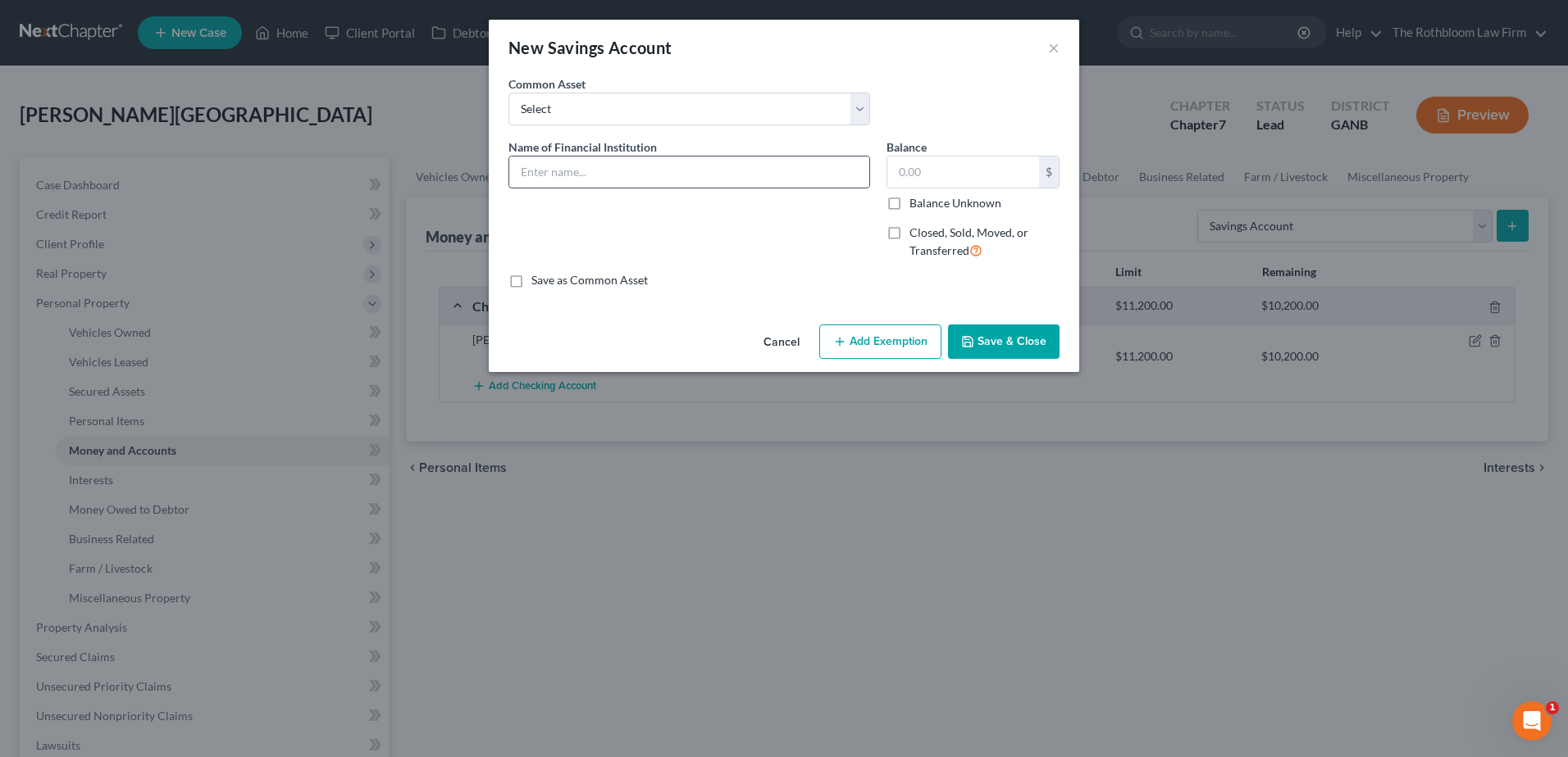
click at [584, 173] on input "text" at bounding box center [689, 172] width 360 height 32
click at [838, 334] on button "Add Exemption" at bounding box center [881, 342] width 122 height 34
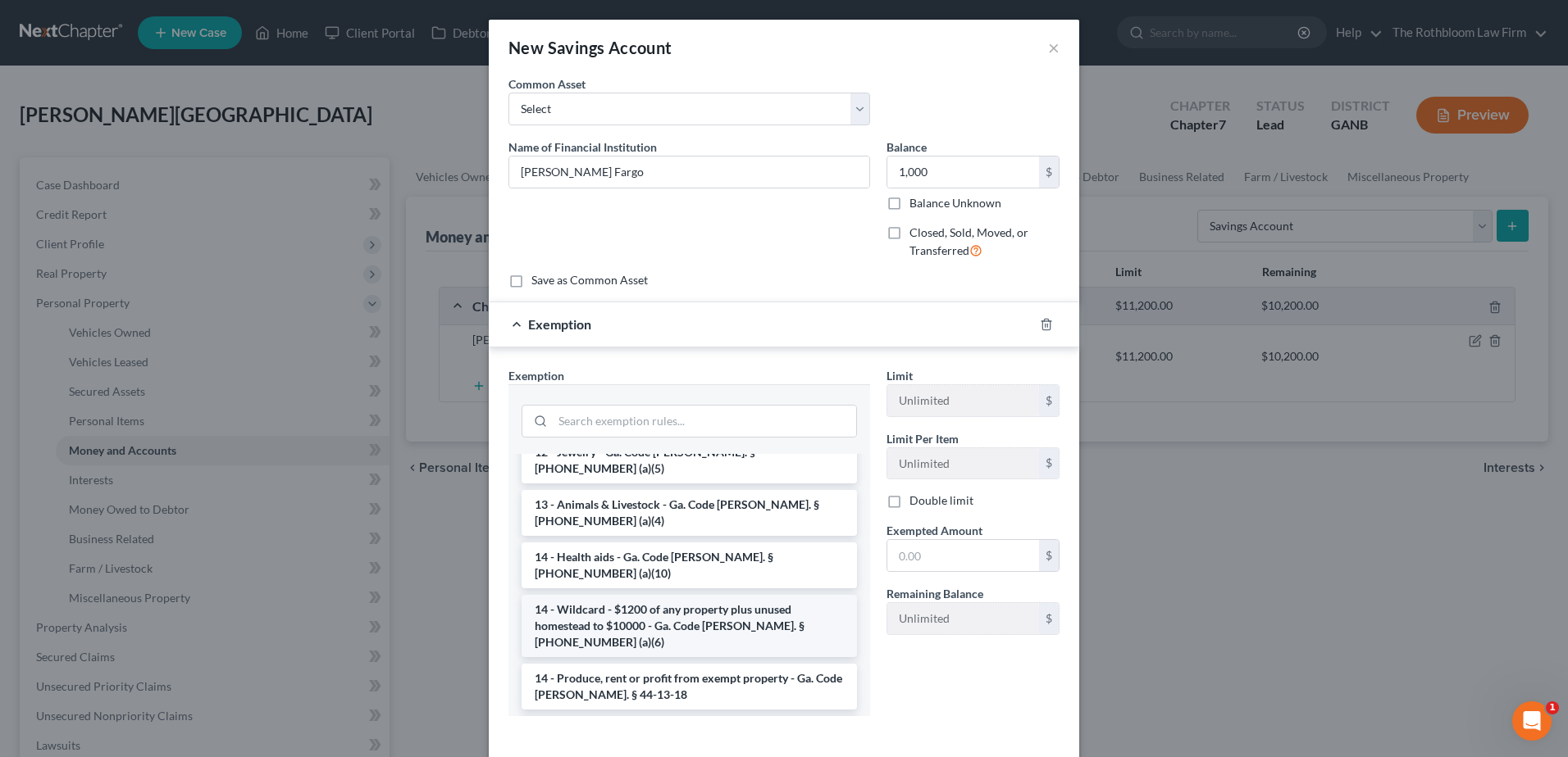
click at [655, 595] on li "14 - Wildcard - $1200 of any property plus unused homestead to $10000 - Ga. Cod…" at bounding box center [689, 626] width 335 height 62
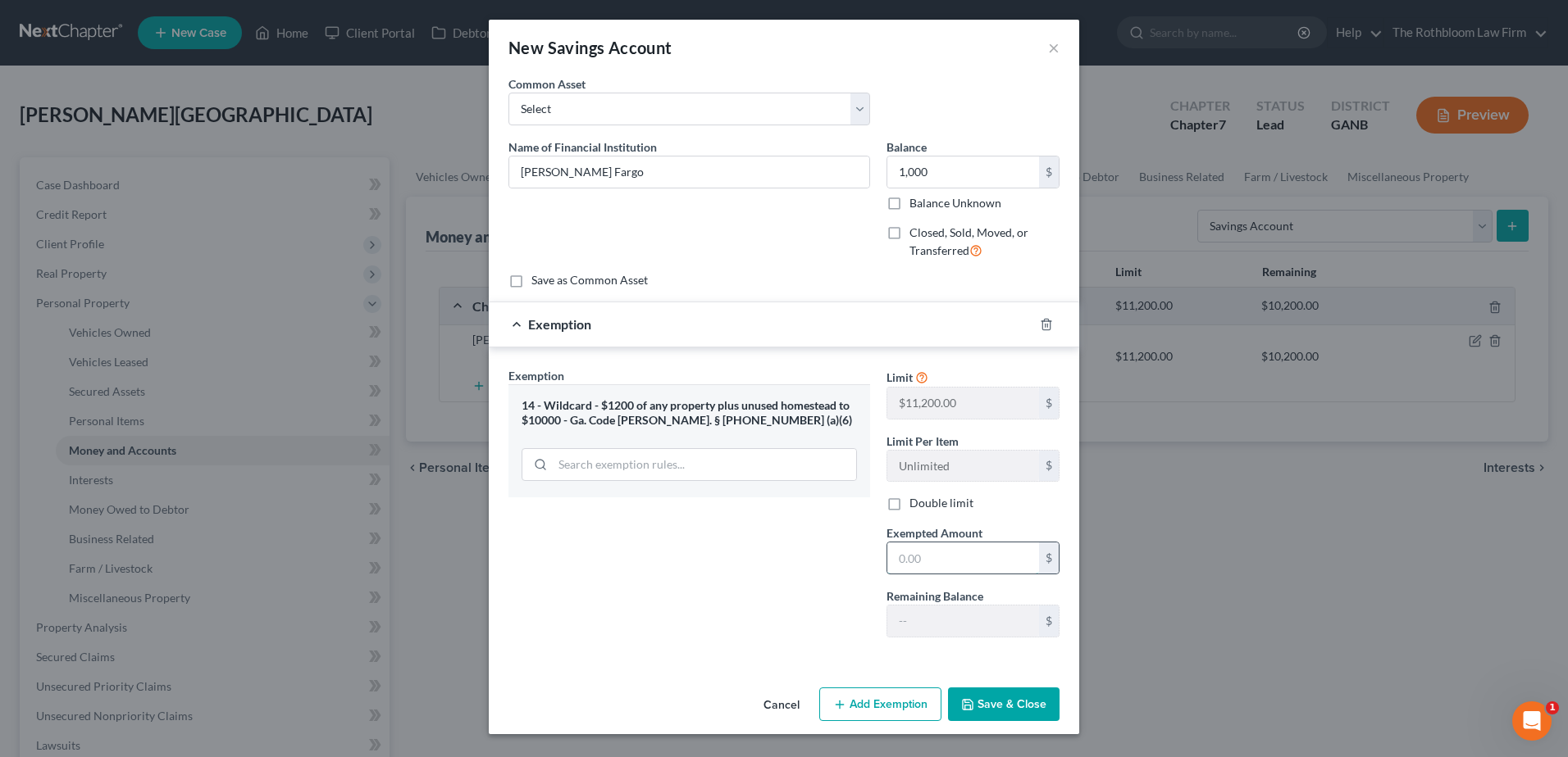
click at [923, 573] on input "text" at bounding box center [963, 558] width 151 height 32
click at [1011, 716] on button "Save & Close" at bounding box center [1003, 705] width 112 height 34
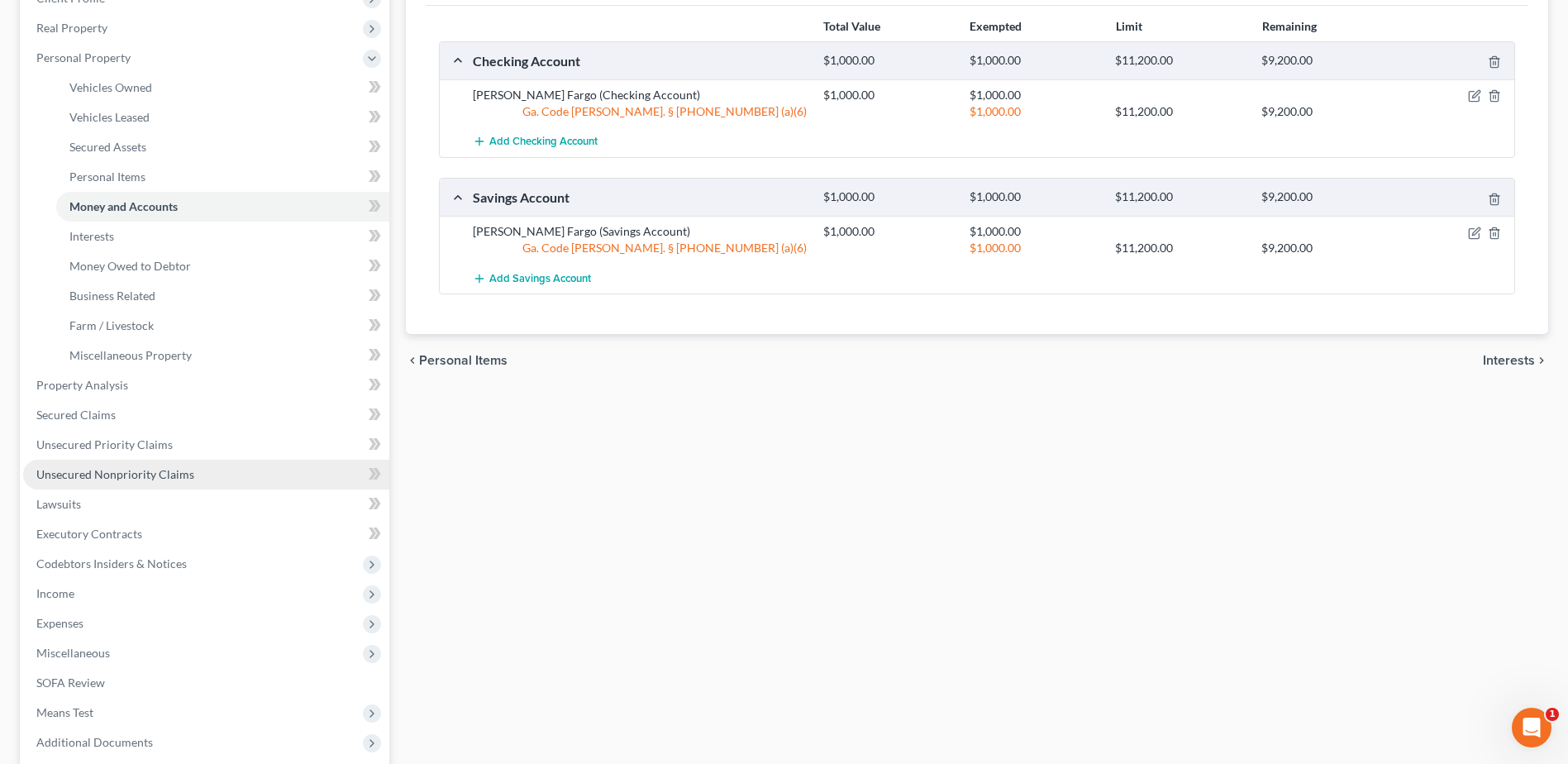
click at [153, 461] on link "Unsecured Nonpriority Claims" at bounding box center [205, 474] width 366 height 30
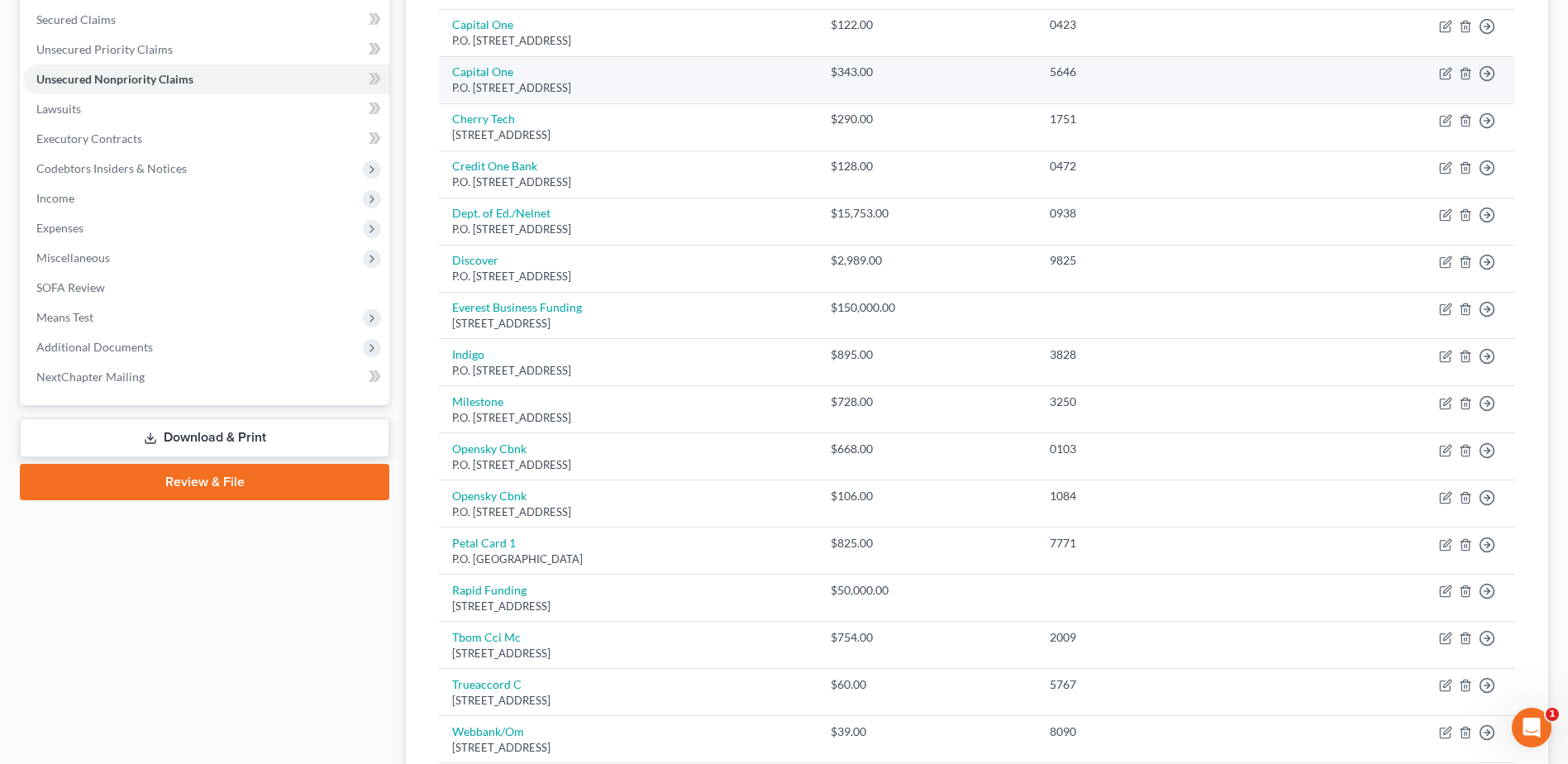
scroll to position [523, 0]
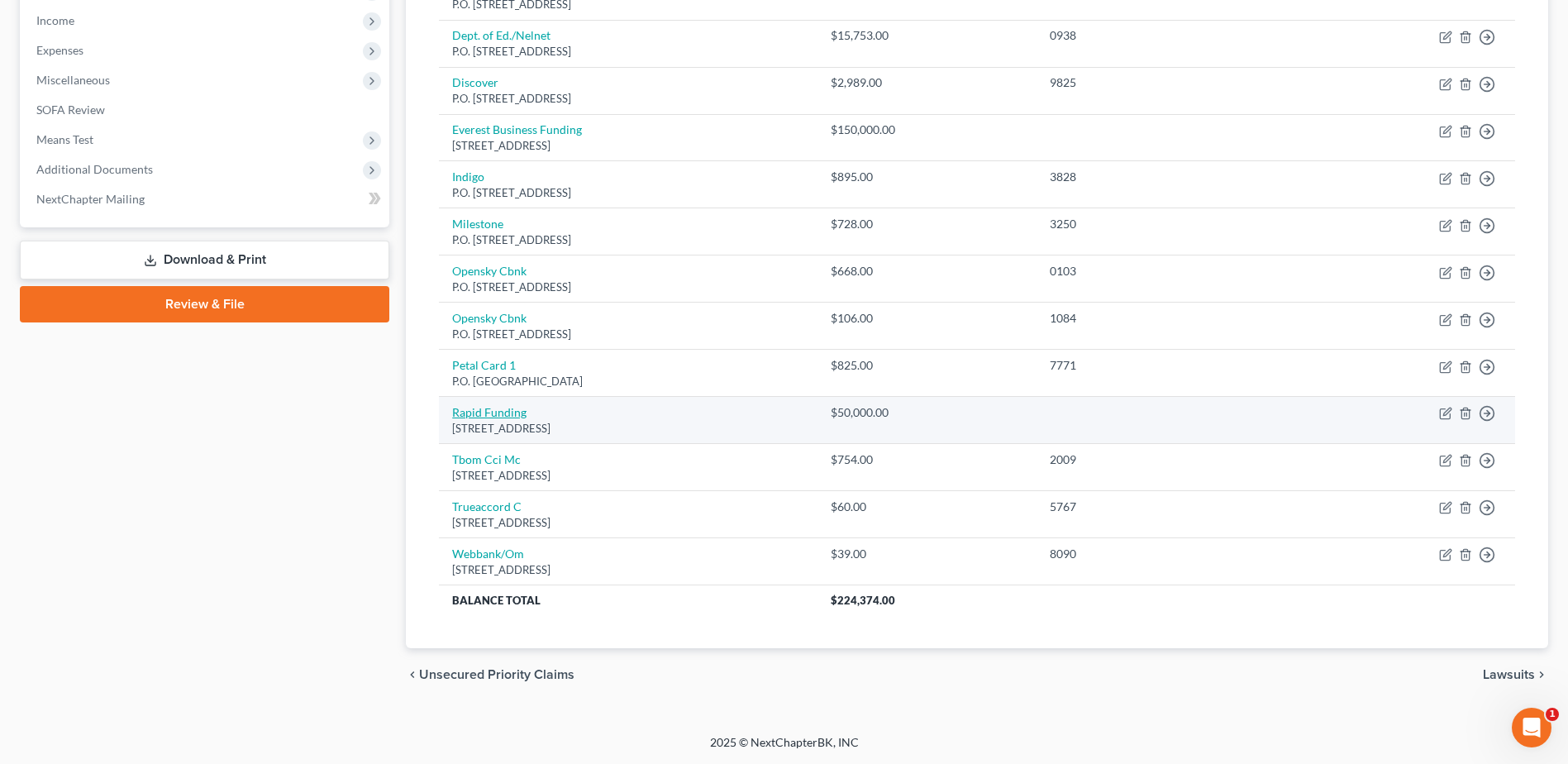
click at [479, 414] on link "Rapid Funding" at bounding box center [489, 412] width 74 height 14
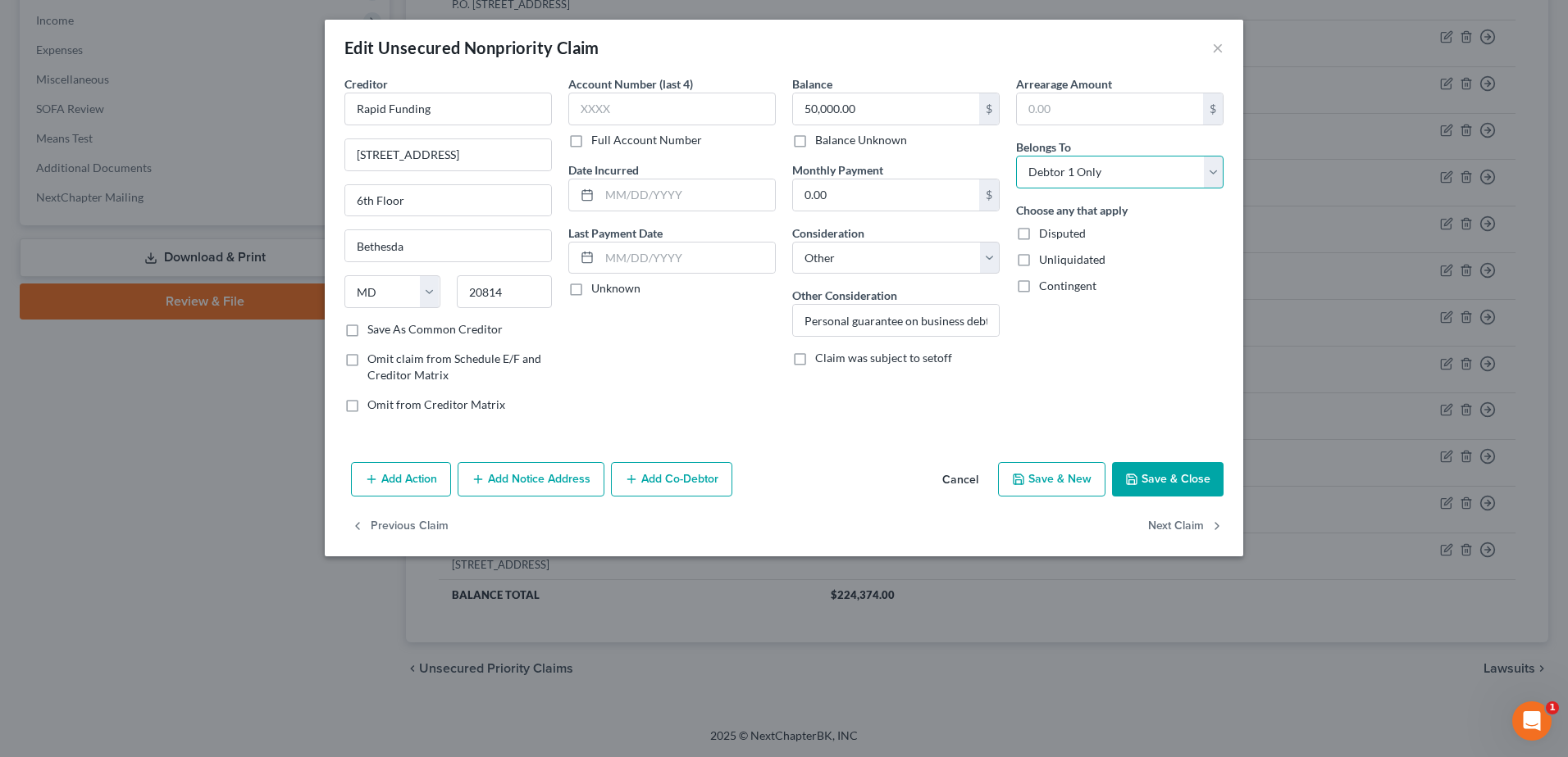
click at [1214, 170] on select "Select Debtor 1 Only Debtor 2 Only Debtor 1 And Debtor 2 Only At Least One Of T…" at bounding box center [1119, 172] width 207 height 32
click at [1016, 156] on select "Select Debtor 1 Only Debtor 2 Only Debtor 1 And Debtor 2 Only At Least One Of T…" at bounding box center [1119, 172] width 207 height 32
click at [1158, 482] on button "Save & Close" at bounding box center [1168, 479] width 112 height 34
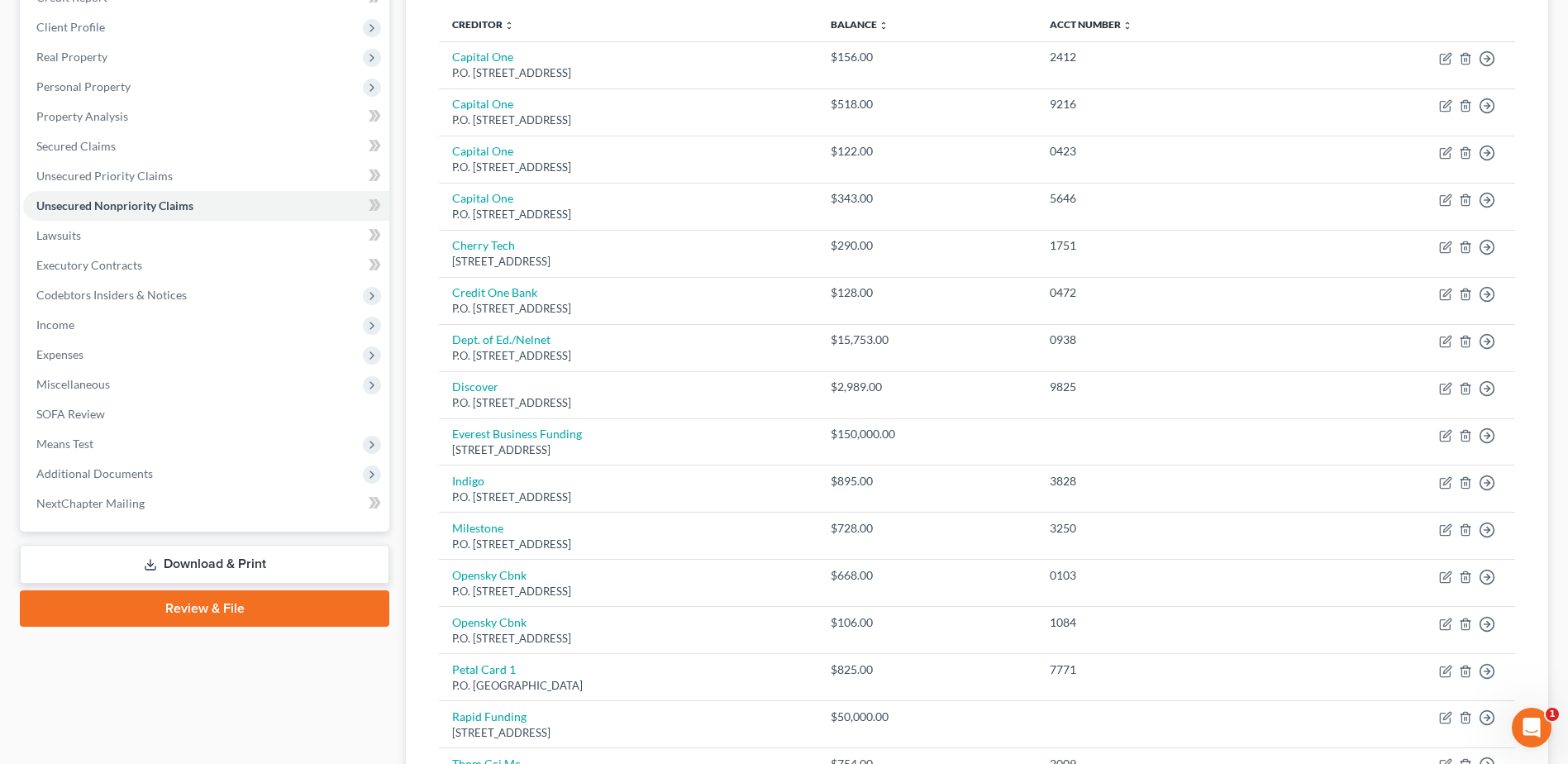
scroll to position [83, 0]
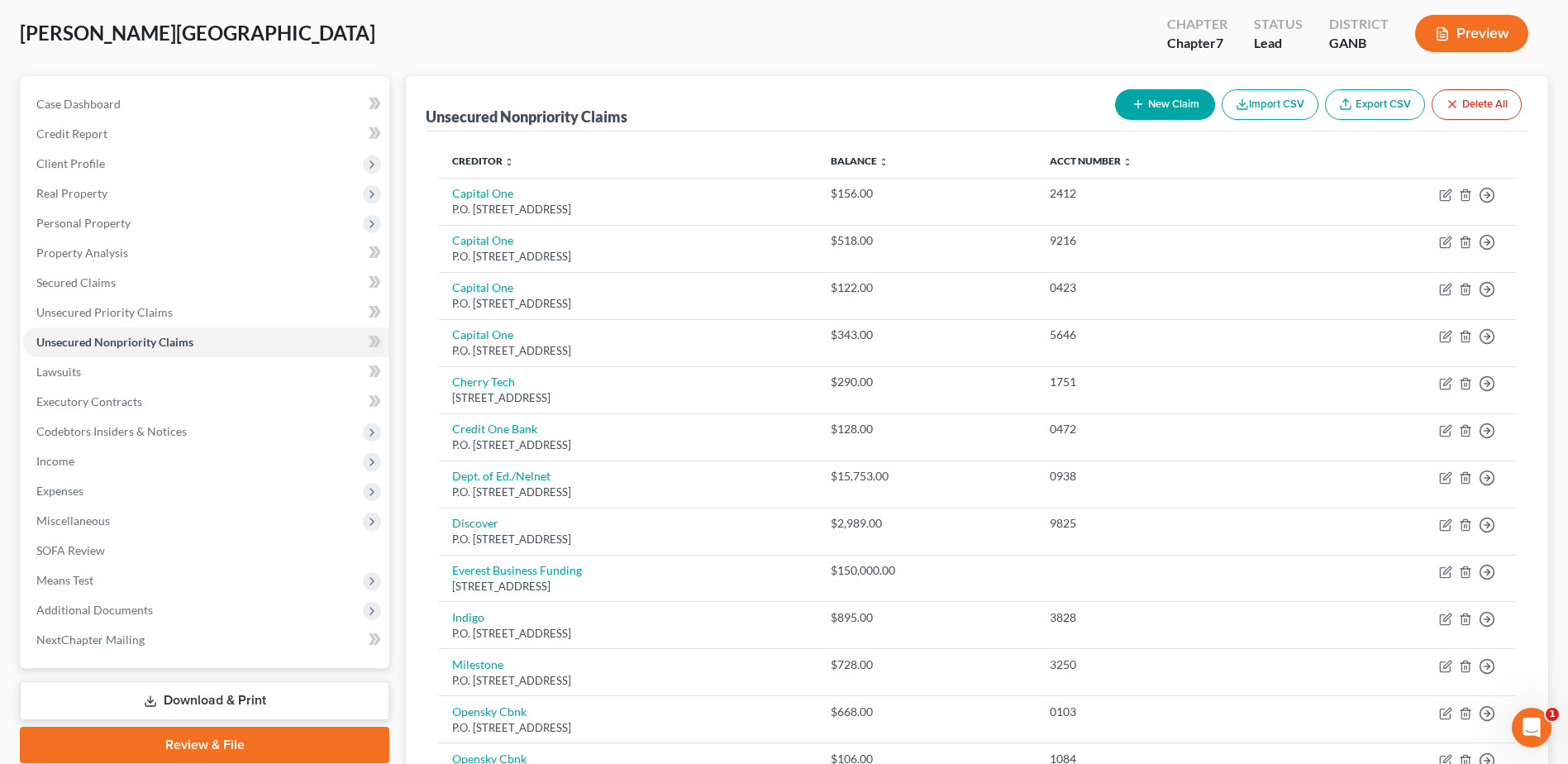
click at [1186, 105] on button "New Claim" at bounding box center [1165, 104] width 100 height 31
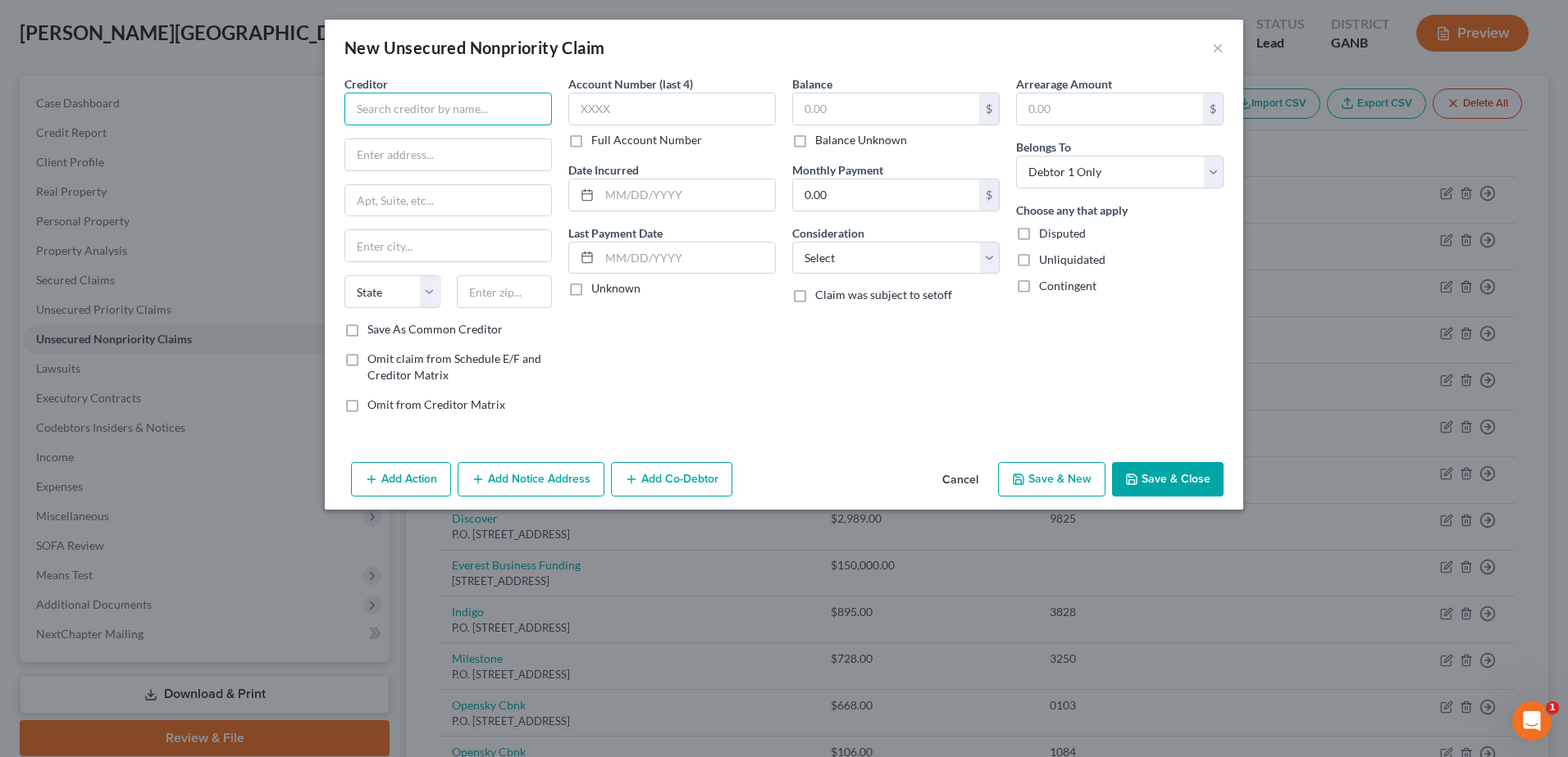
click at [409, 112] on input "text" at bounding box center [448, 109] width 207 height 32
click at [858, 119] on input "text" at bounding box center [885, 109] width 186 height 32
click at [849, 257] on select "Select Cable / Satellite Services Collection Agency Credit Card Debt Debt Couns…" at bounding box center [895, 258] width 207 height 32
click at [792, 242] on select "Select Cable / Satellite Services Collection Agency Credit Card Debt Debt Couns…" at bounding box center [895, 258] width 207 height 32
click at [1158, 482] on button "Save & Close" at bounding box center [1168, 479] width 112 height 34
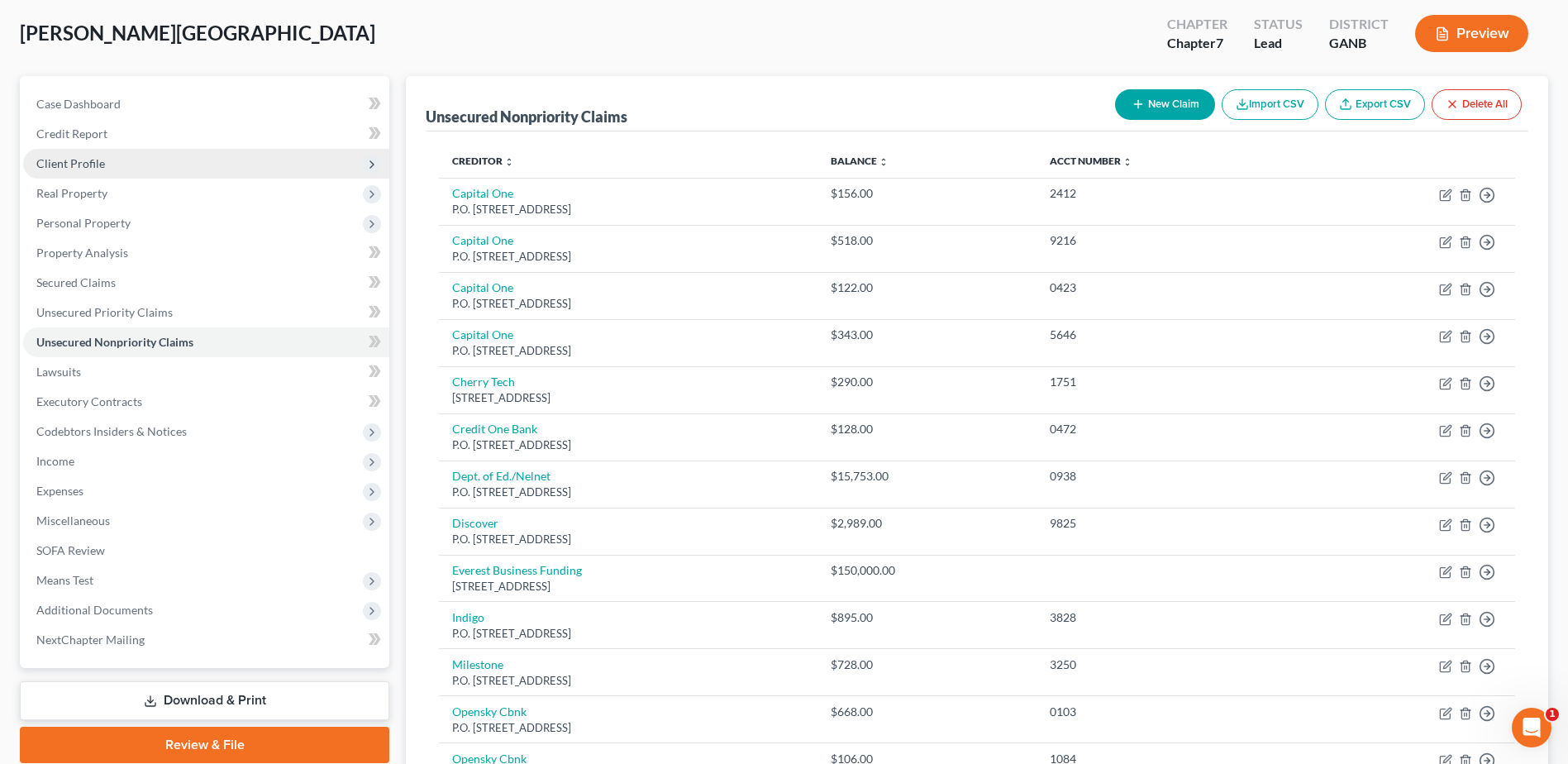
click at [70, 158] on span "Client Profile" at bounding box center [71, 163] width 69 height 14
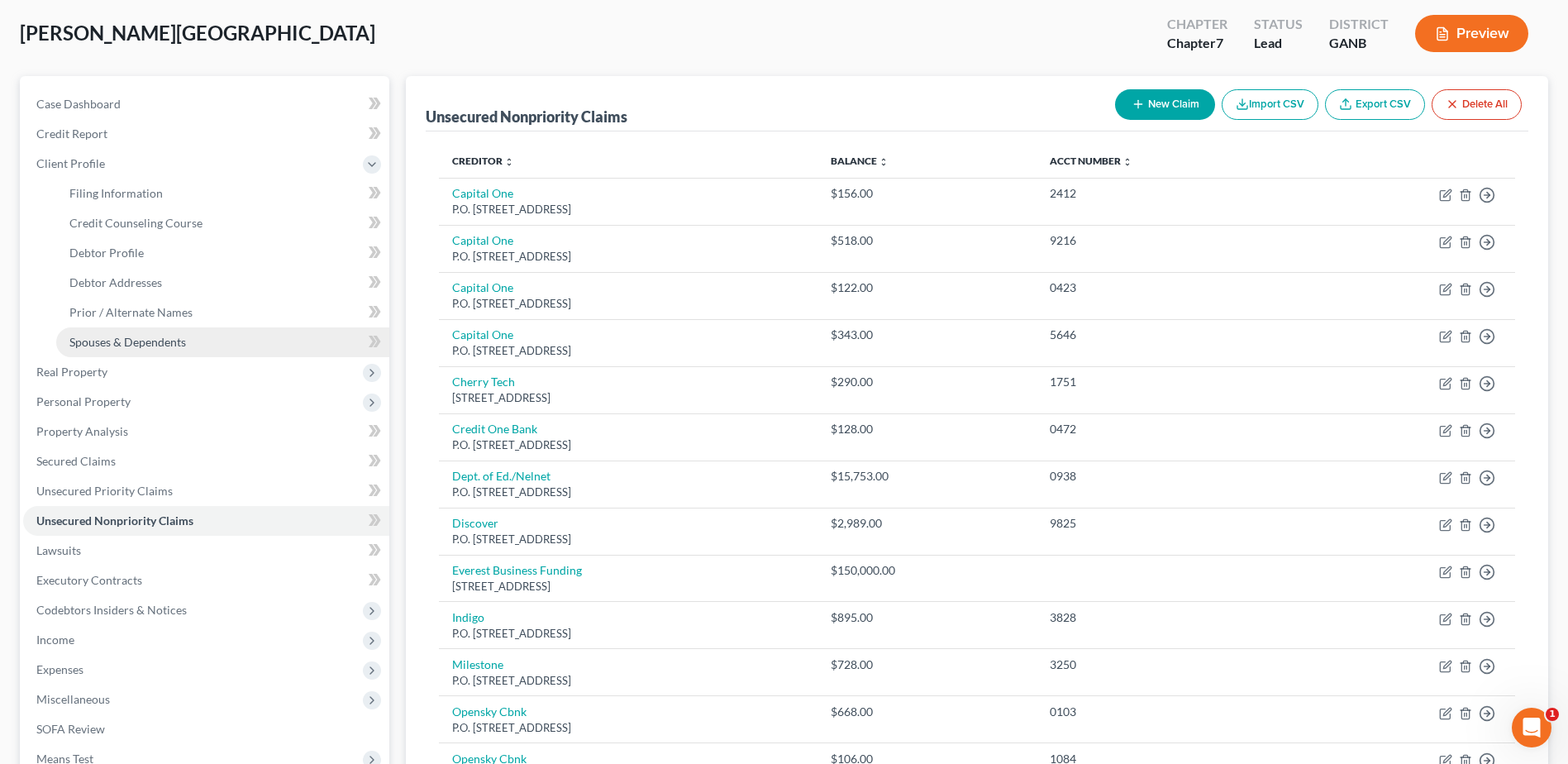
click at [98, 342] on span "Spouses & Dependents" at bounding box center [127, 342] width 116 height 14
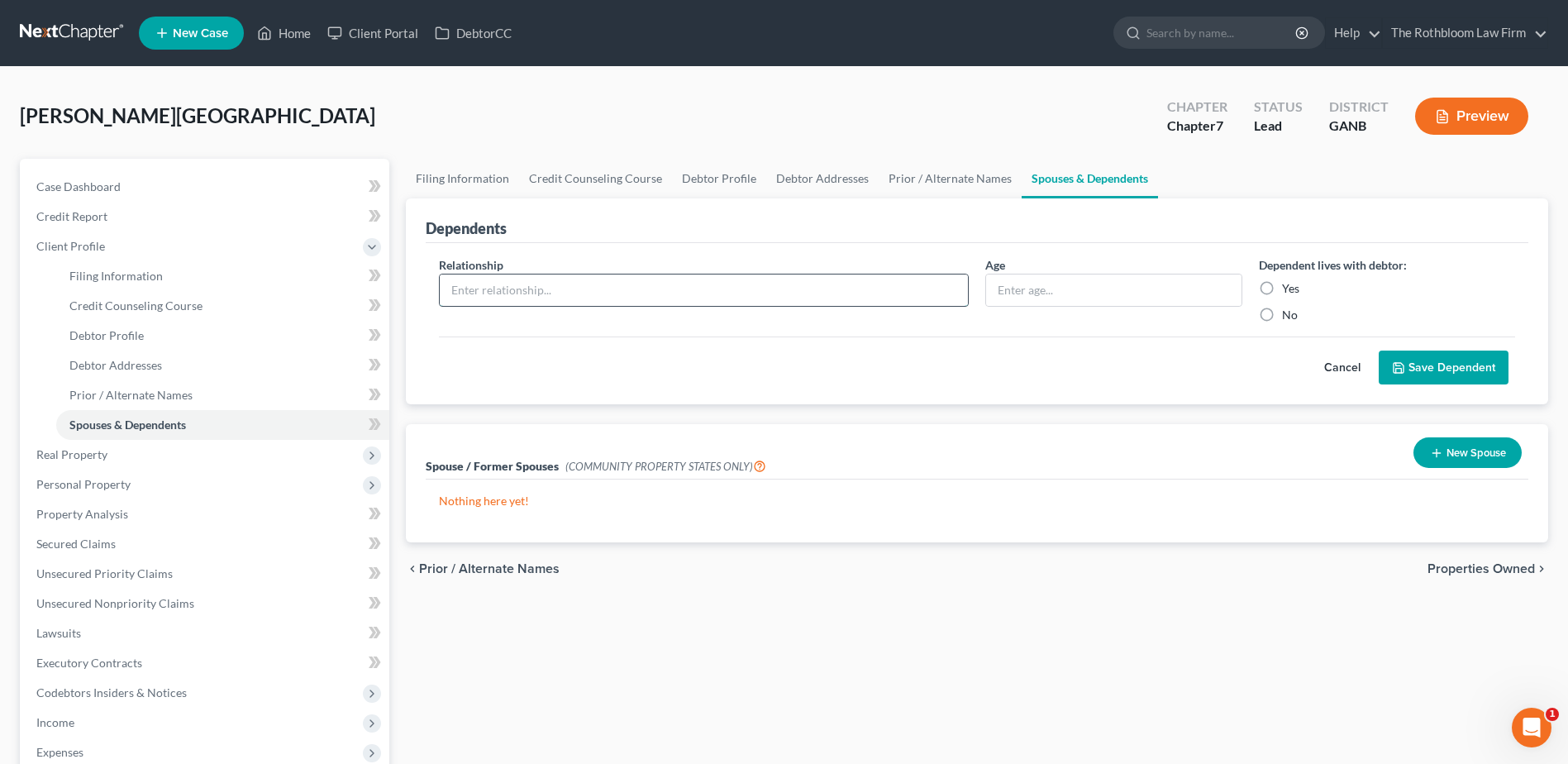
click at [528, 300] on input "text" at bounding box center [704, 290] width 528 height 32
click at [1282, 289] on label "Yes" at bounding box center [1290, 289] width 17 height 16
click at [1288, 289] on input "Yes" at bounding box center [1294, 286] width 11 height 11
click at [1428, 365] on button "Save Dependent" at bounding box center [1444, 368] width 130 height 35
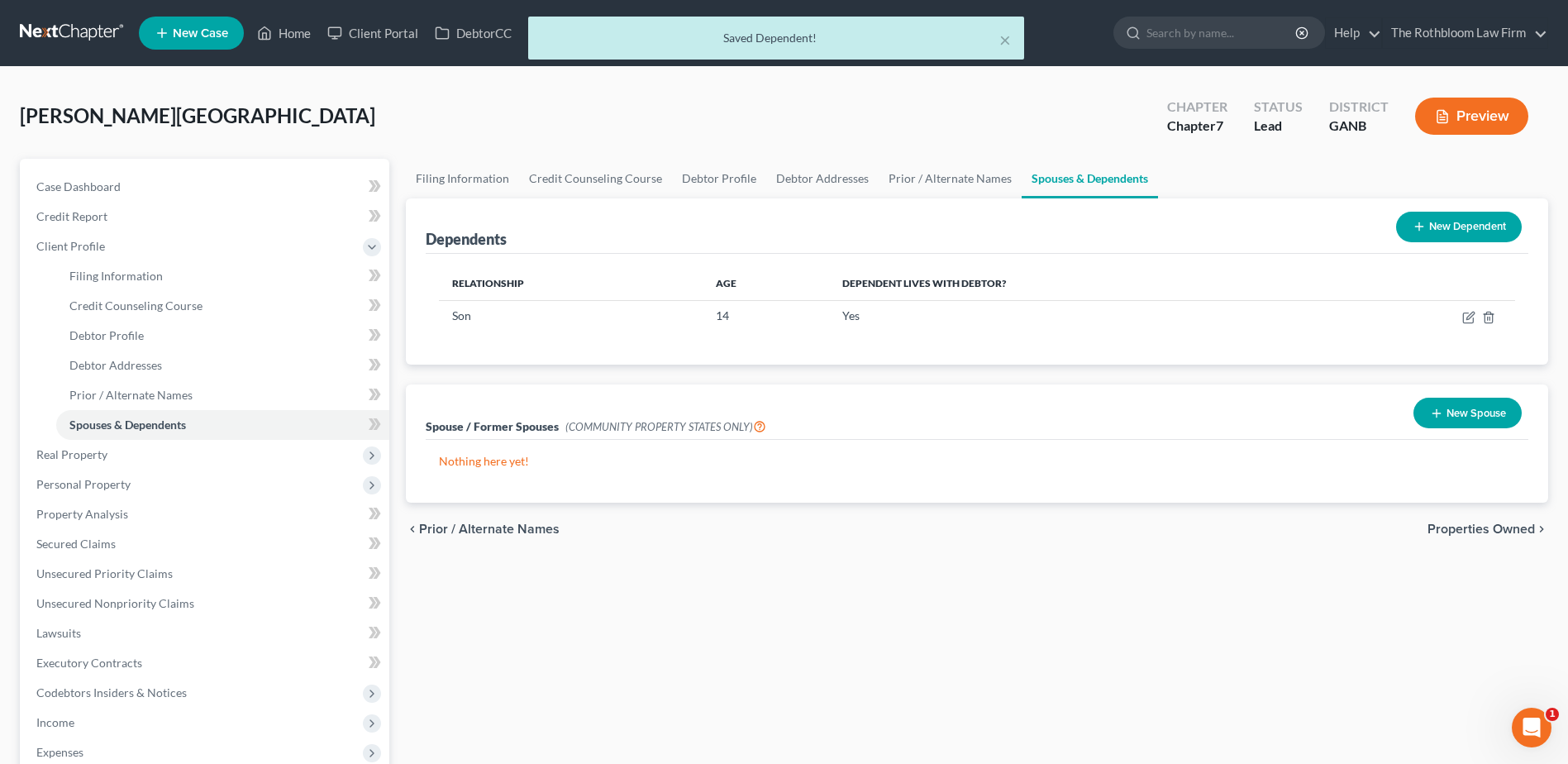
click at [1422, 234] on button "New Dependent" at bounding box center [1459, 227] width 125 height 31
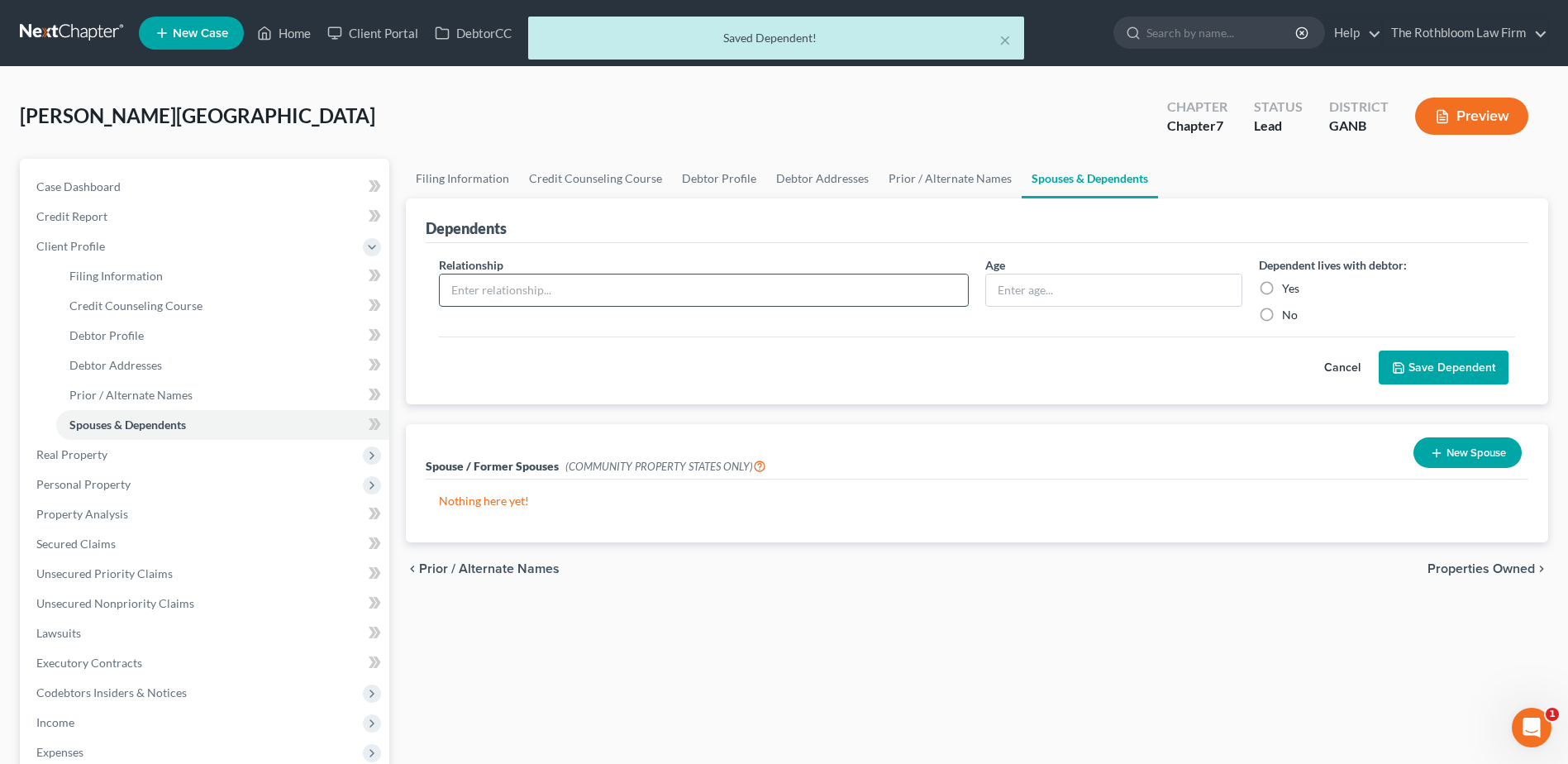
click at [503, 293] on input "text" at bounding box center [704, 290] width 528 height 32
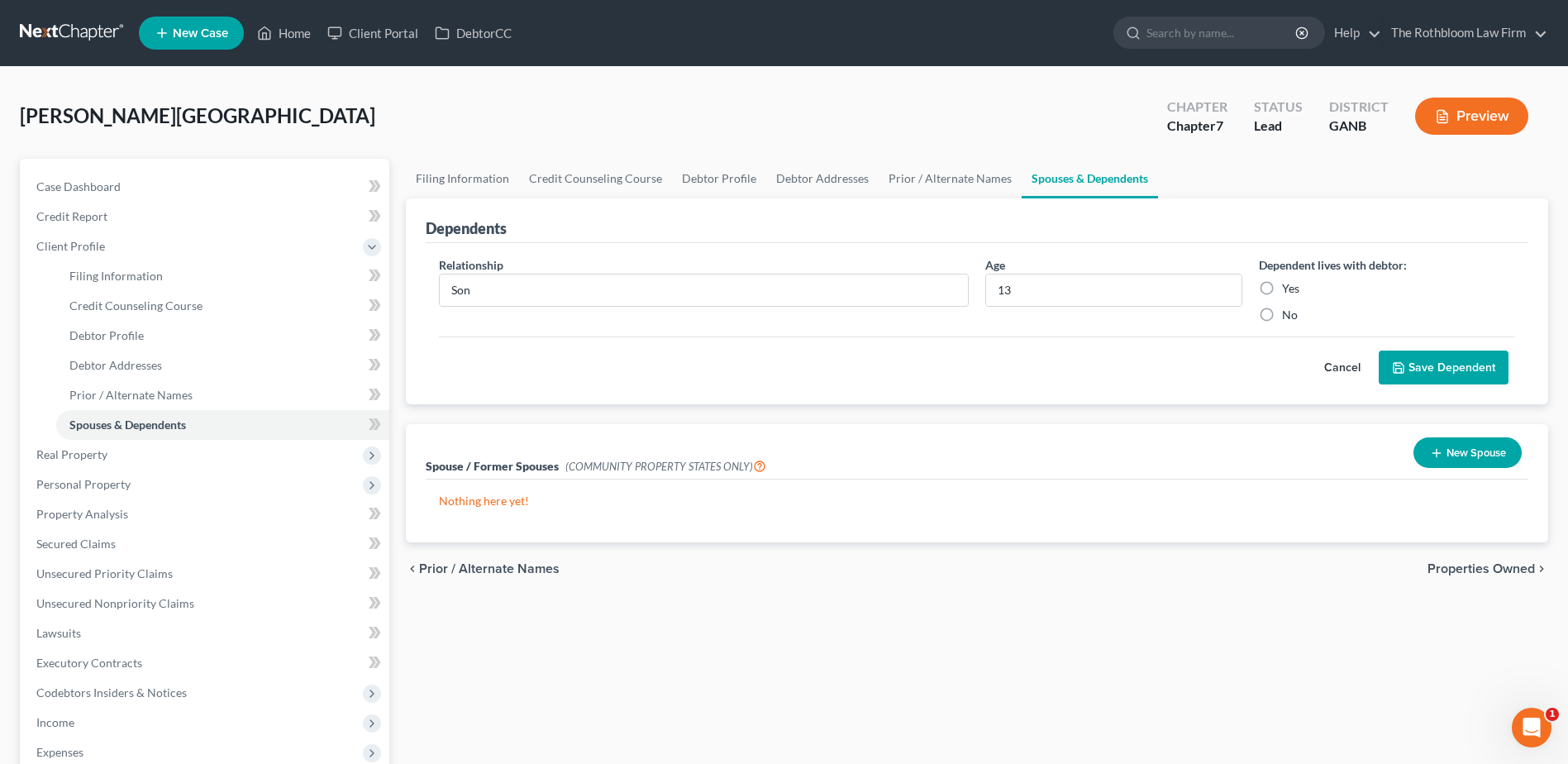
click at [1282, 286] on label "Yes" at bounding box center [1290, 289] width 17 height 16
click at [1288, 286] on input "Yes" at bounding box center [1294, 286] width 11 height 11
click at [1419, 364] on button "Save Dependent" at bounding box center [1444, 368] width 130 height 35
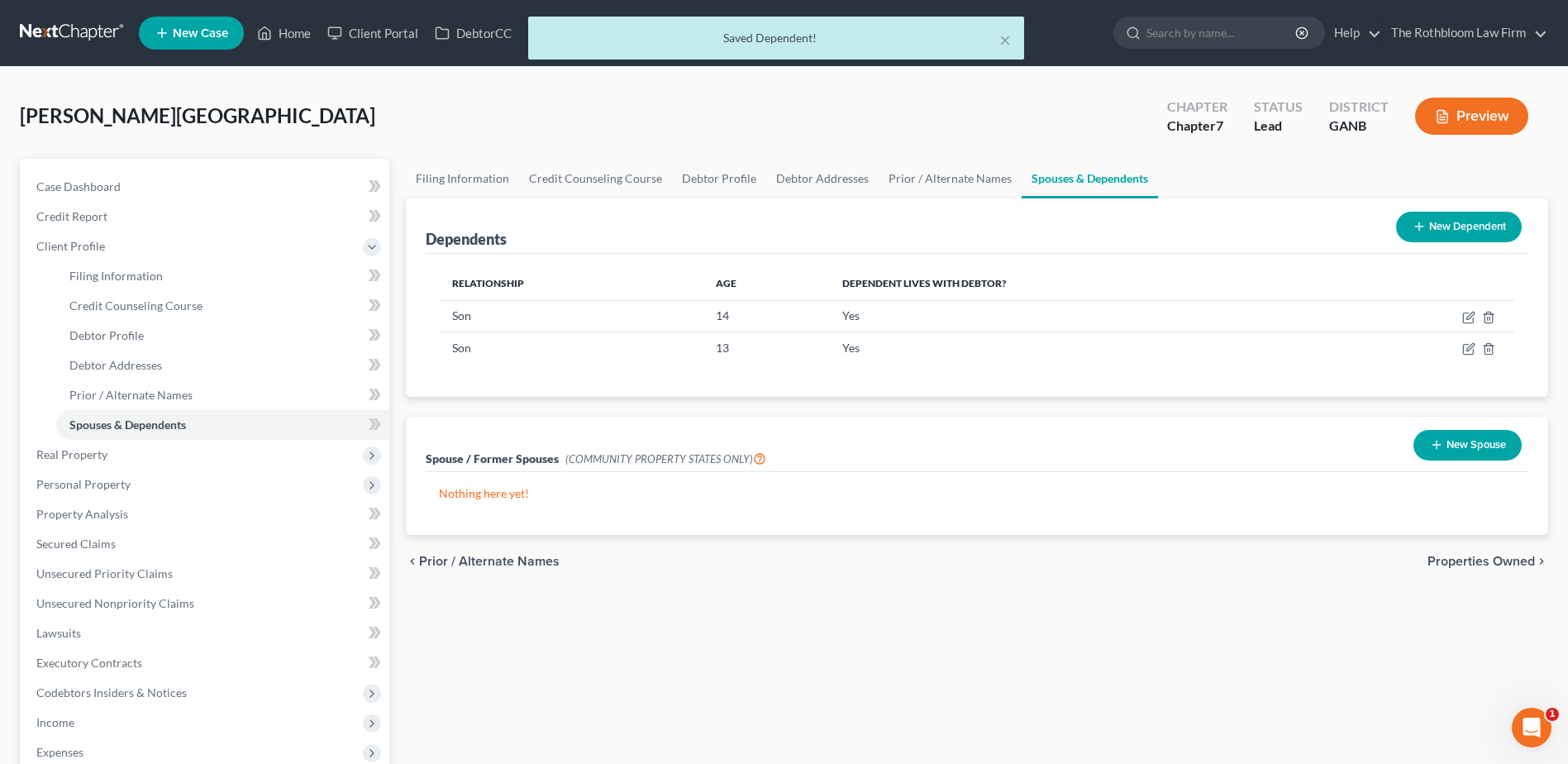
click at [1458, 230] on button "New Dependent" at bounding box center [1459, 227] width 125 height 31
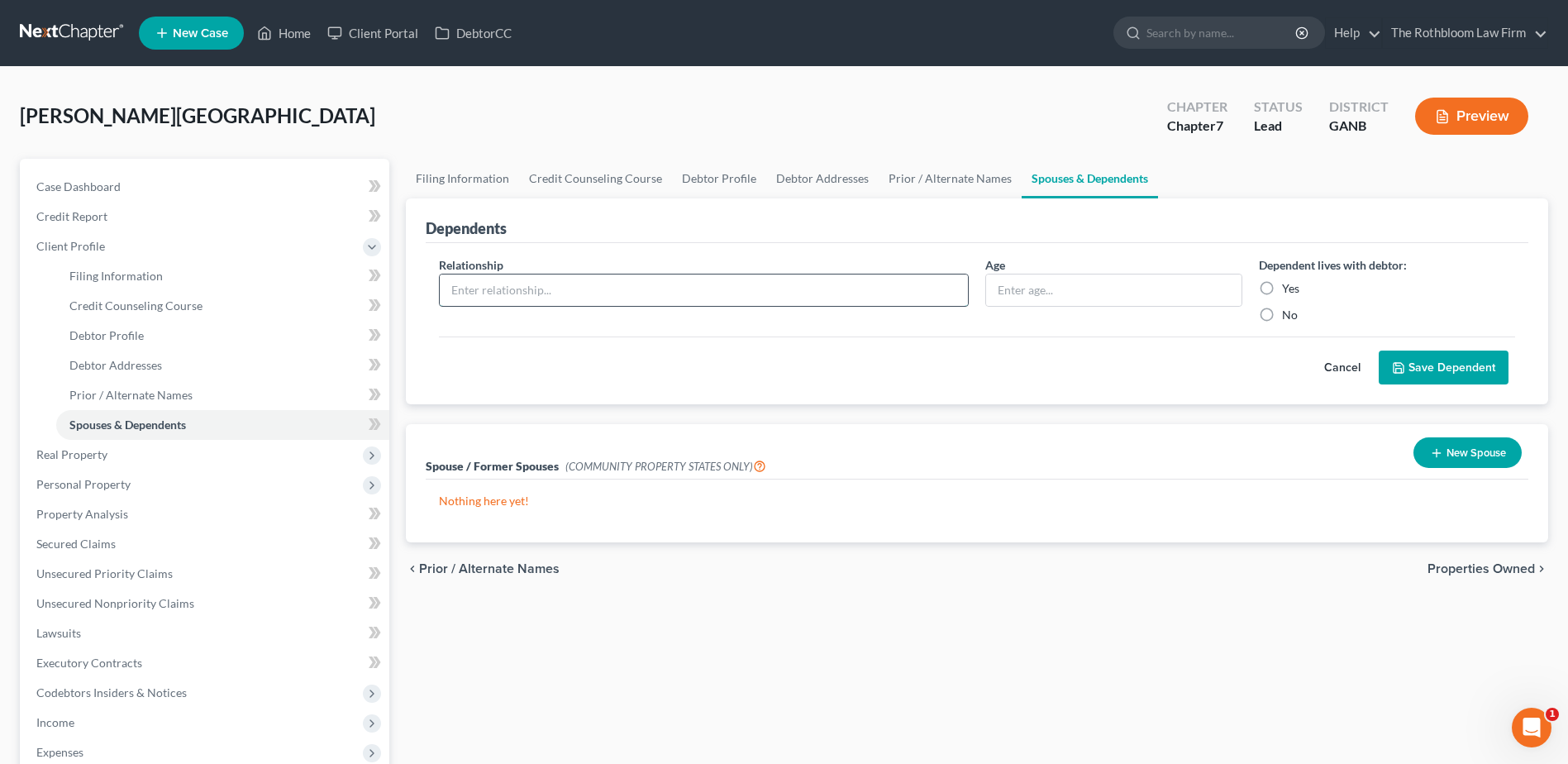
click at [472, 288] on input "text" at bounding box center [704, 290] width 528 height 32
click at [1282, 287] on label "Yes" at bounding box center [1290, 289] width 17 height 16
click at [1288, 287] on input "Yes" at bounding box center [1294, 286] width 11 height 11
click at [1435, 369] on button "Save Dependent" at bounding box center [1444, 368] width 130 height 35
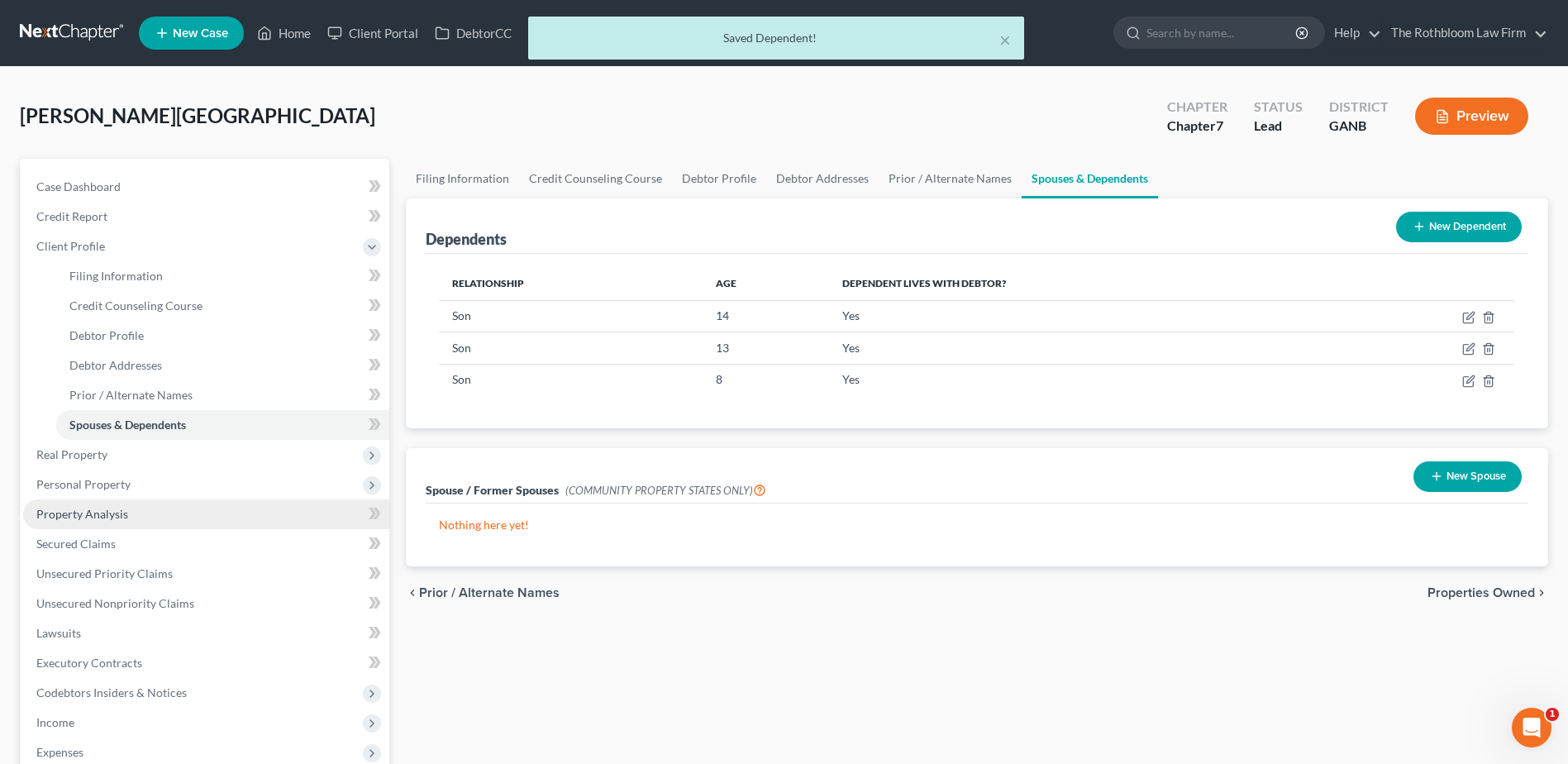
scroll to position [248, 0]
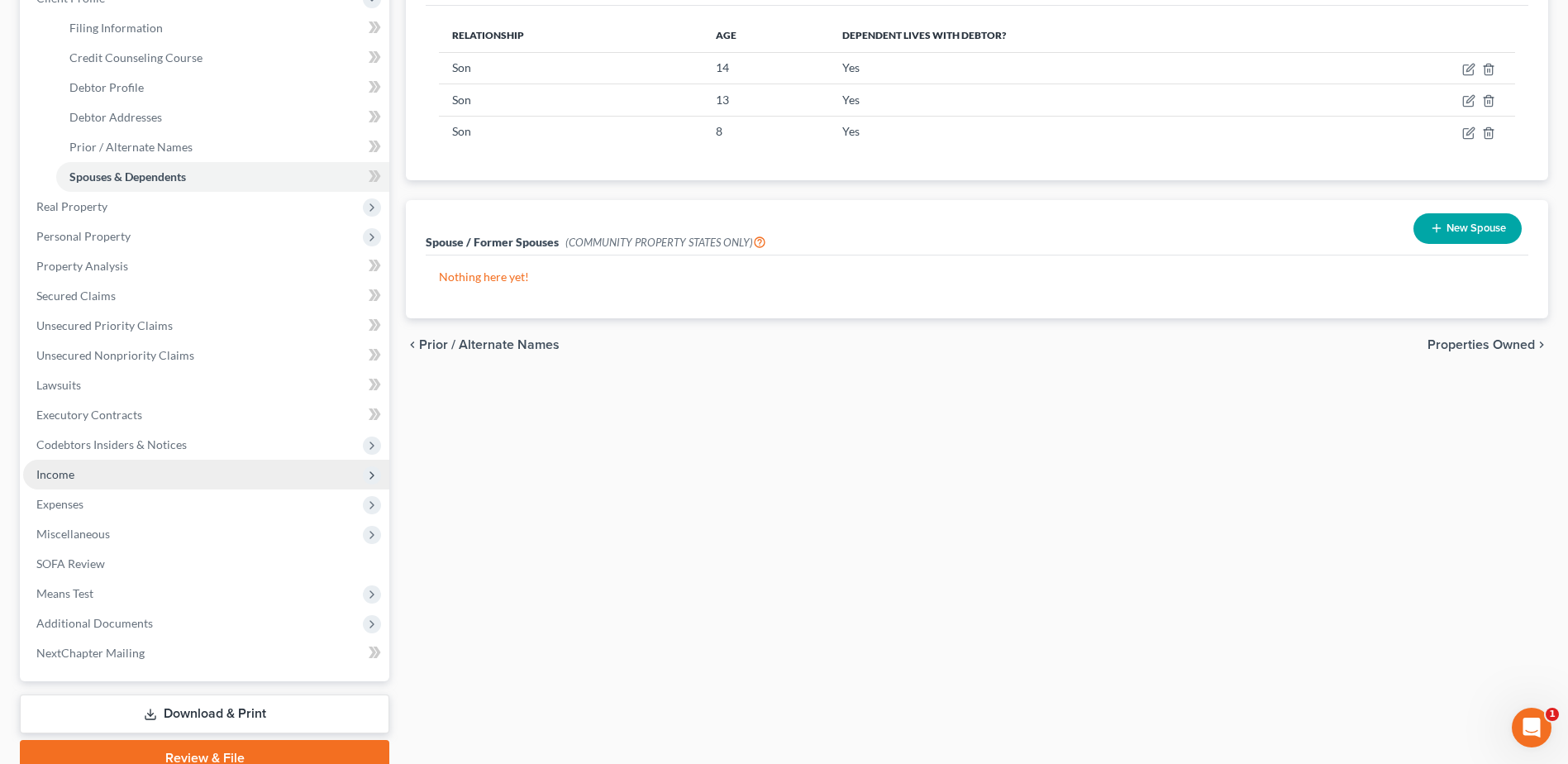
click at [74, 485] on span "Income" at bounding box center [205, 474] width 366 height 30
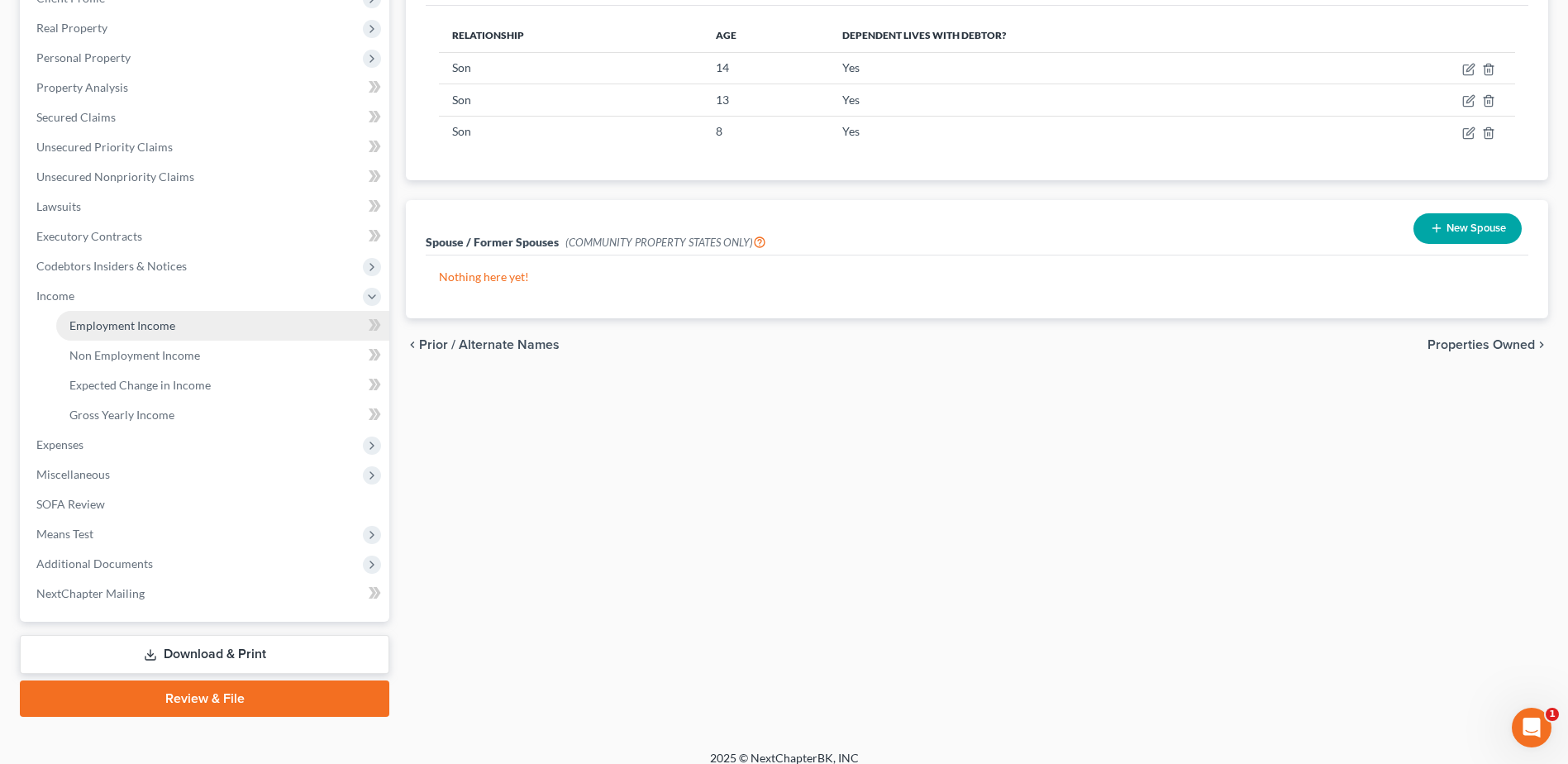
click at [121, 336] on link "Employment Income" at bounding box center [222, 325] width 333 height 30
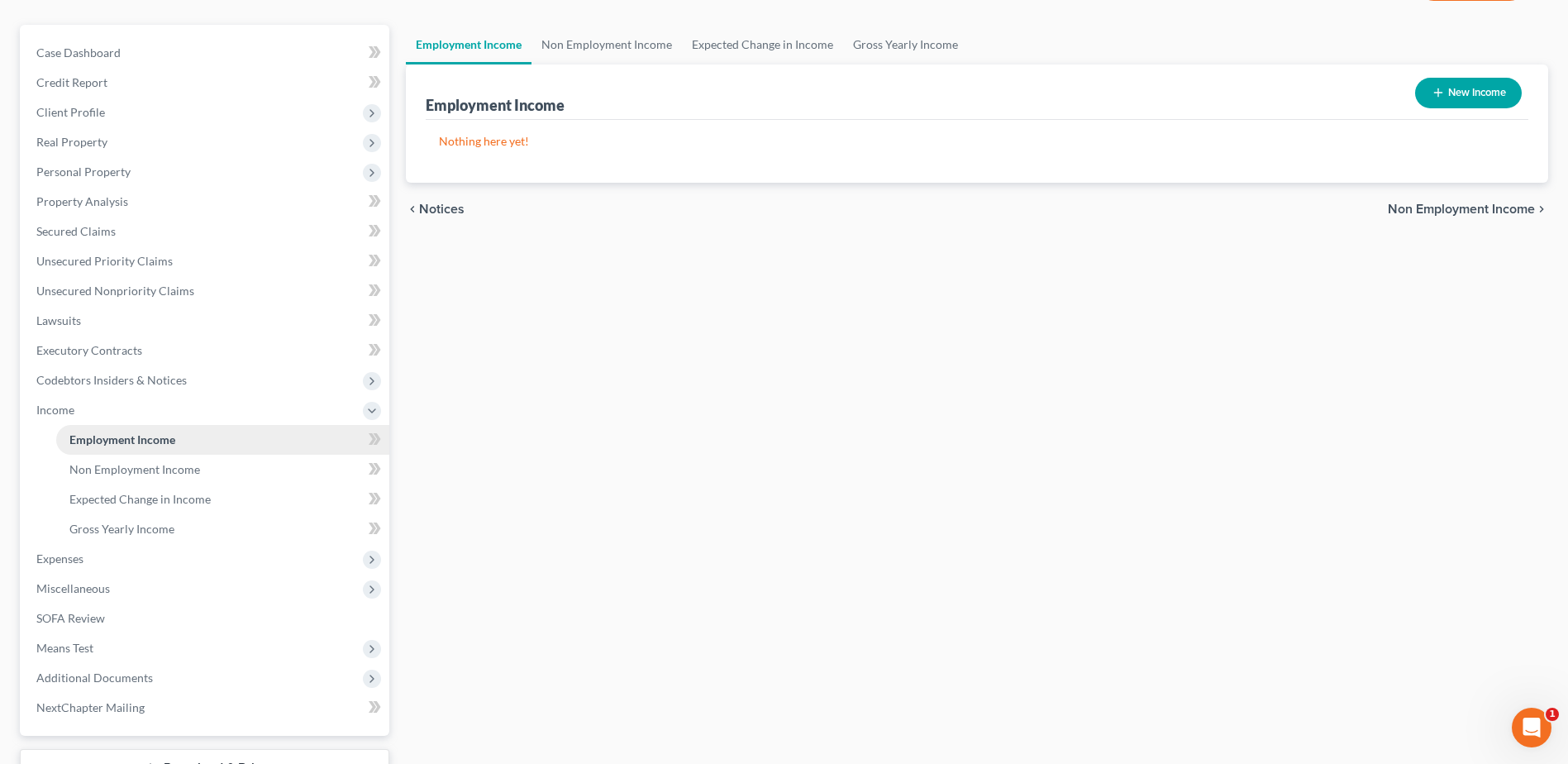
scroll to position [248, 0]
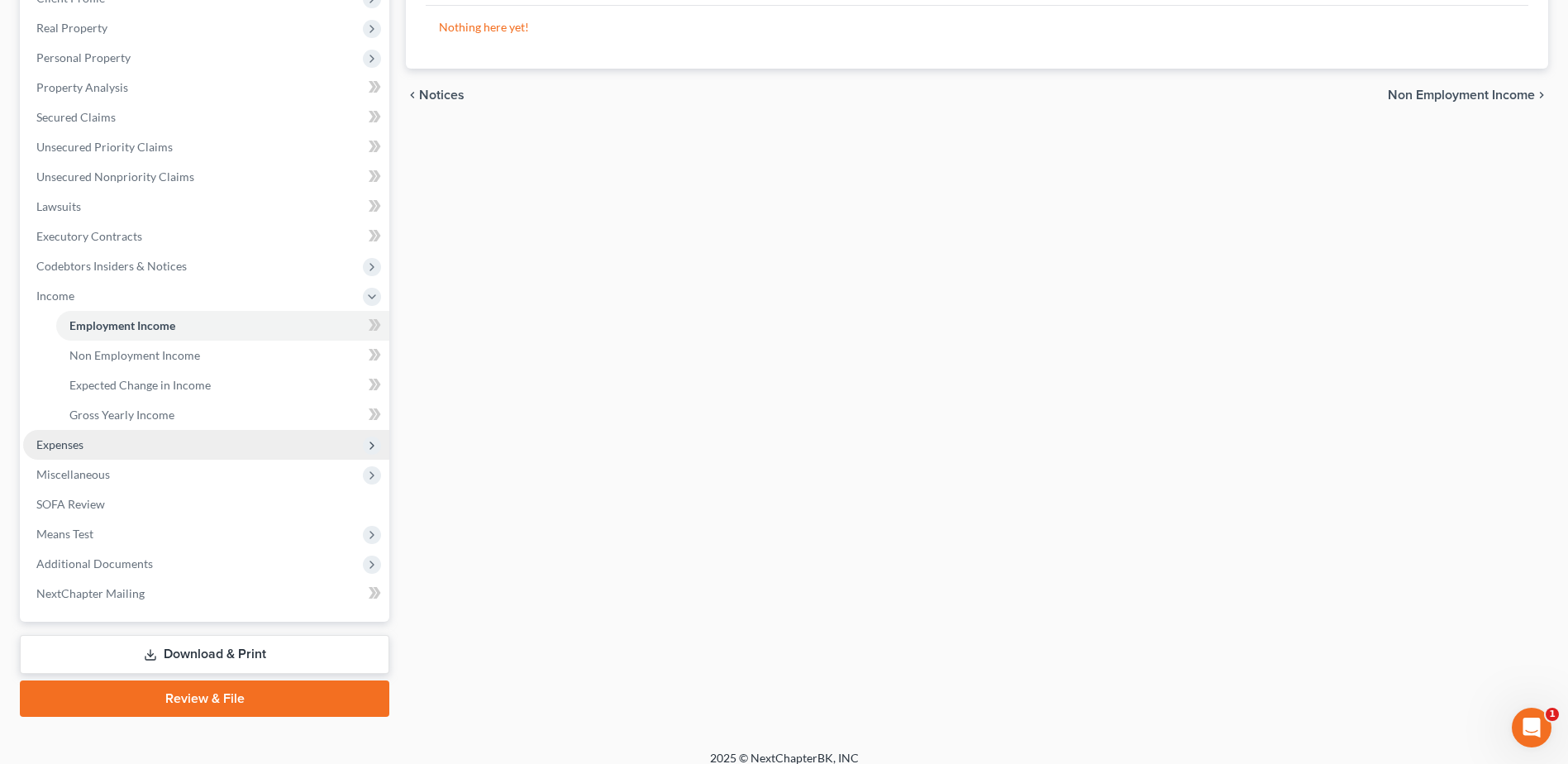
click at [76, 438] on span "Expenses" at bounding box center [60, 444] width 47 height 14
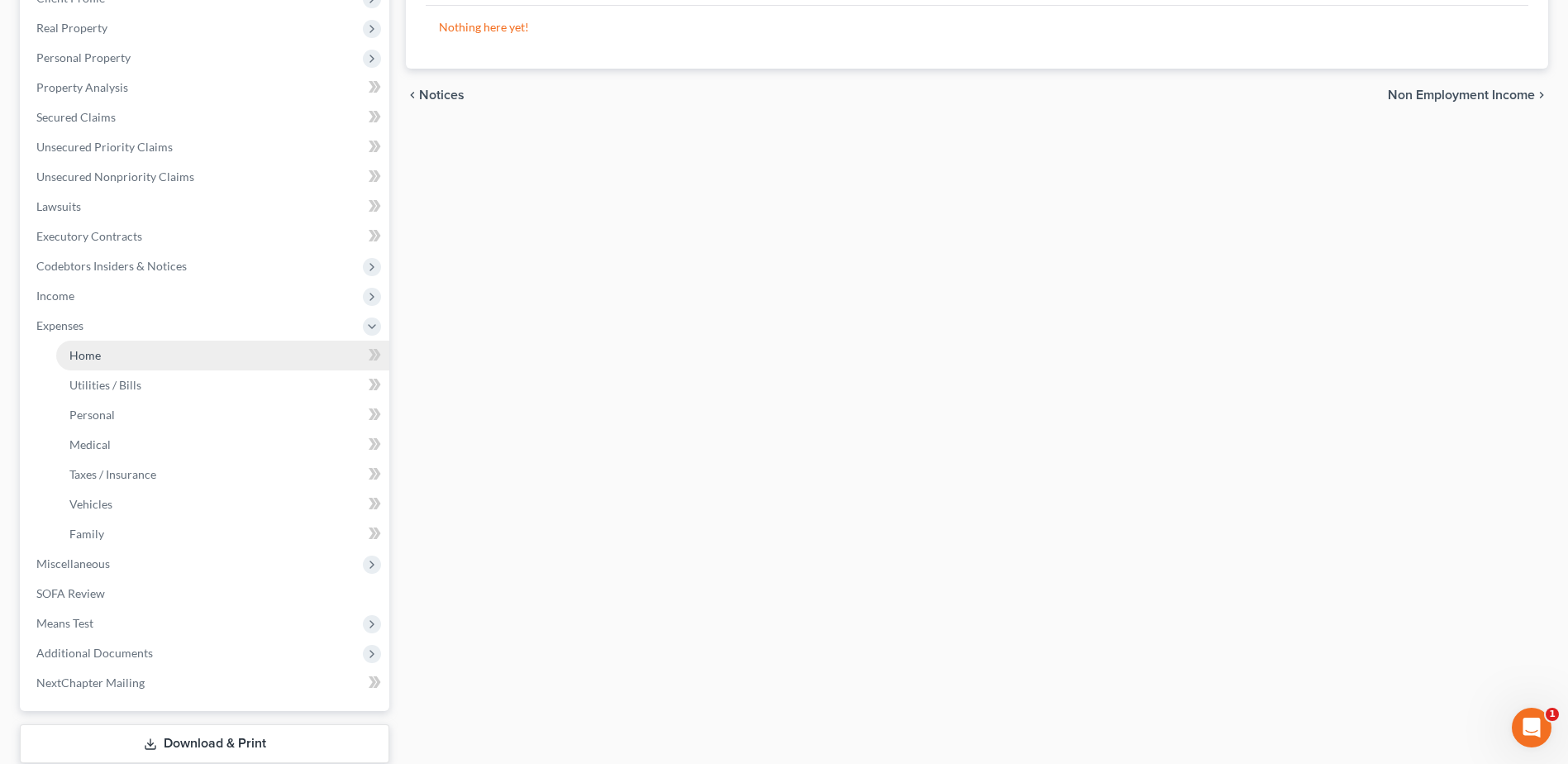
click at [102, 356] on link "Home" at bounding box center [222, 355] width 333 height 30
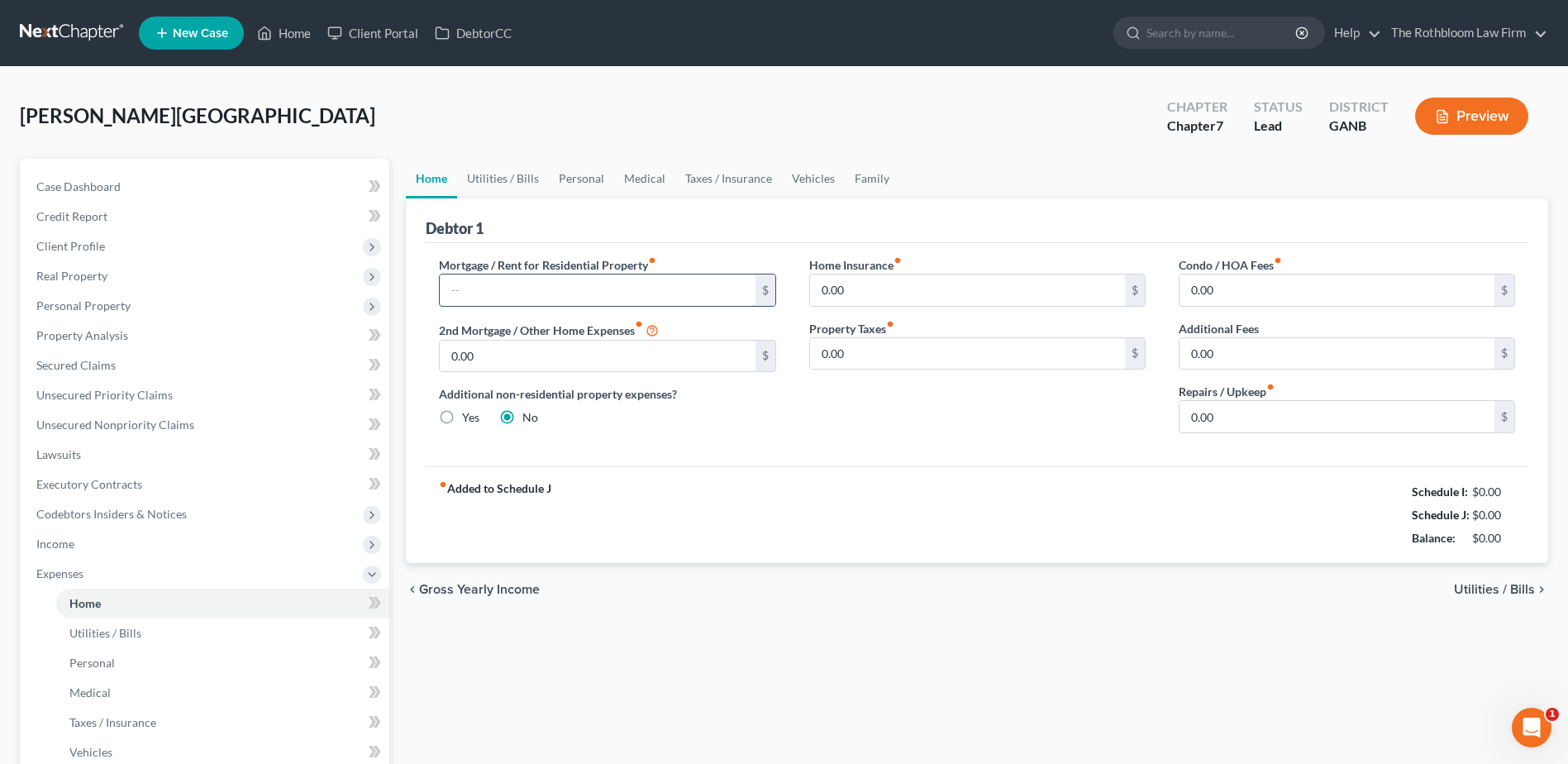
click at [476, 277] on input "text" at bounding box center [597, 290] width 315 height 32
click at [506, 184] on link "Utilities / Bills" at bounding box center [502, 179] width 92 height 40
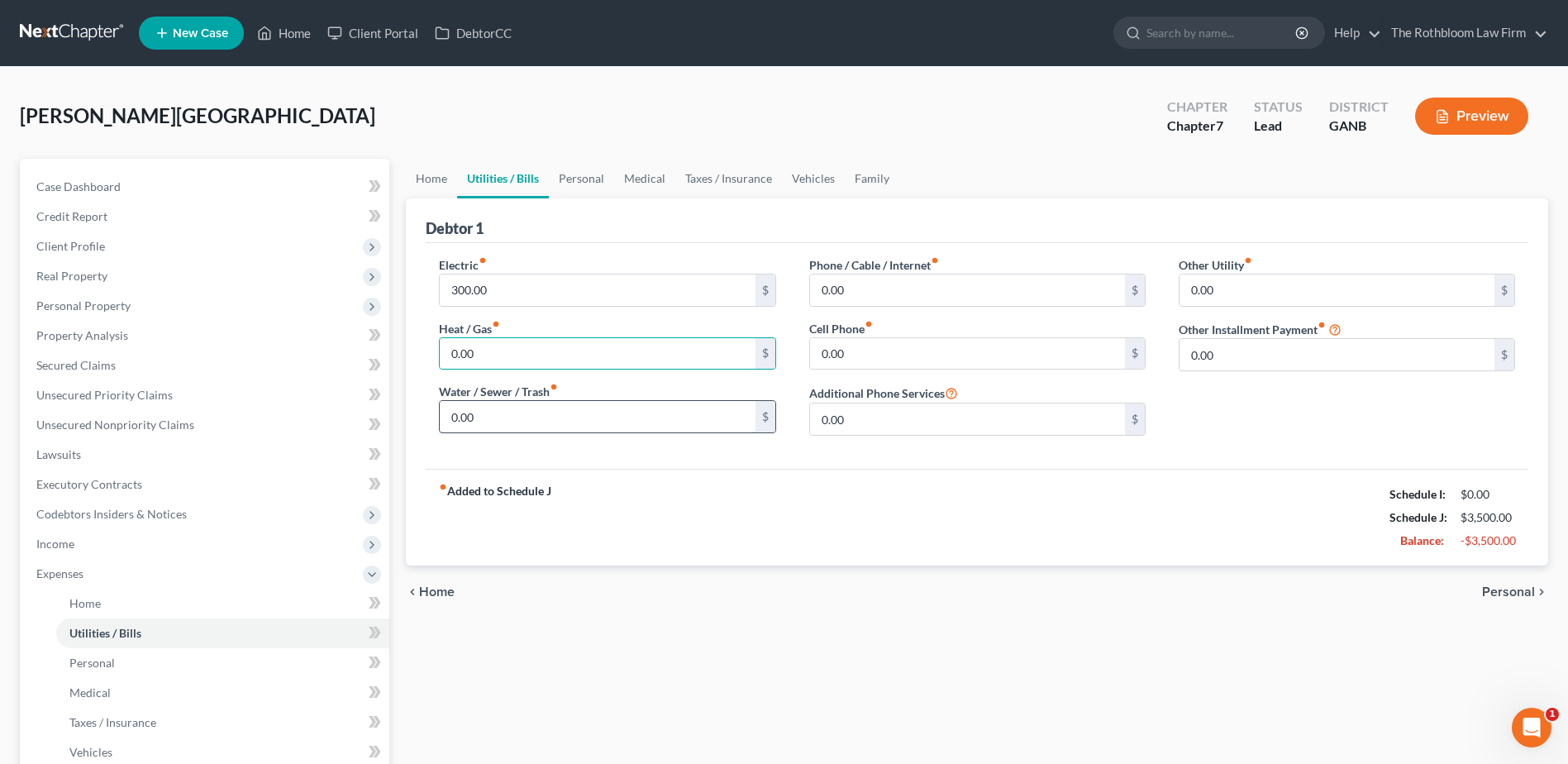
click at [484, 419] on input "0.00" at bounding box center [597, 417] width 315 height 32
click at [481, 364] on input "0.00" at bounding box center [597, 353] width 315 height 32
click at [583, 176] on link "Personal" at bounding box center [582, 179] width 65 height 40
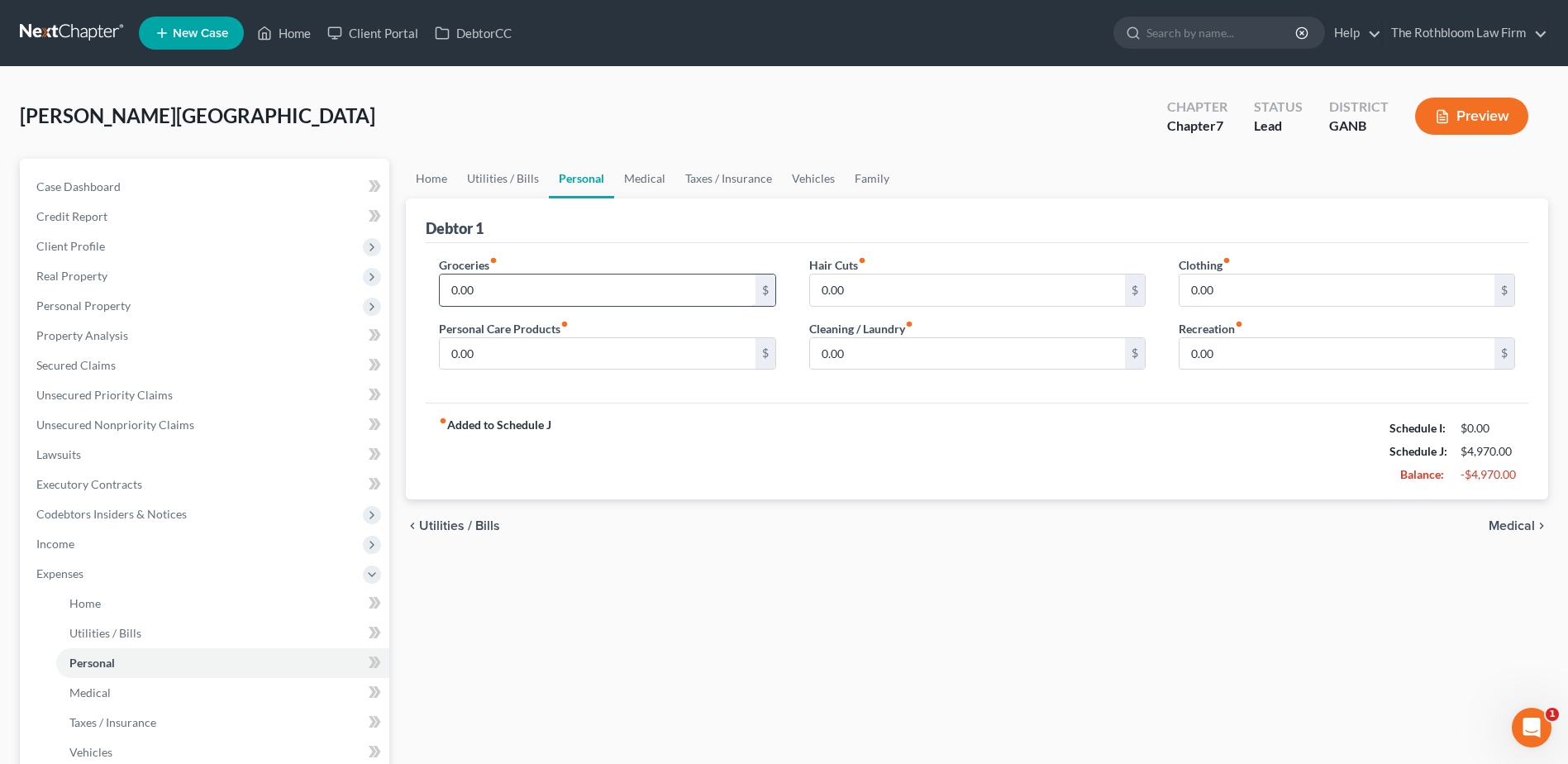
click at [492, 293] on input "0.00" at bounding box center [597, 290] width 315 height 32
click at [1250, 283] on input "0.00" at bounding box center [1336, 290] width 315 height 32
click at [871, 362] on input "0.00" at bounding box center [967, 353] width 315 height 32
click at [823, 180] on link "Vehicles" at bounding box center [813, 179] width 63 height 40
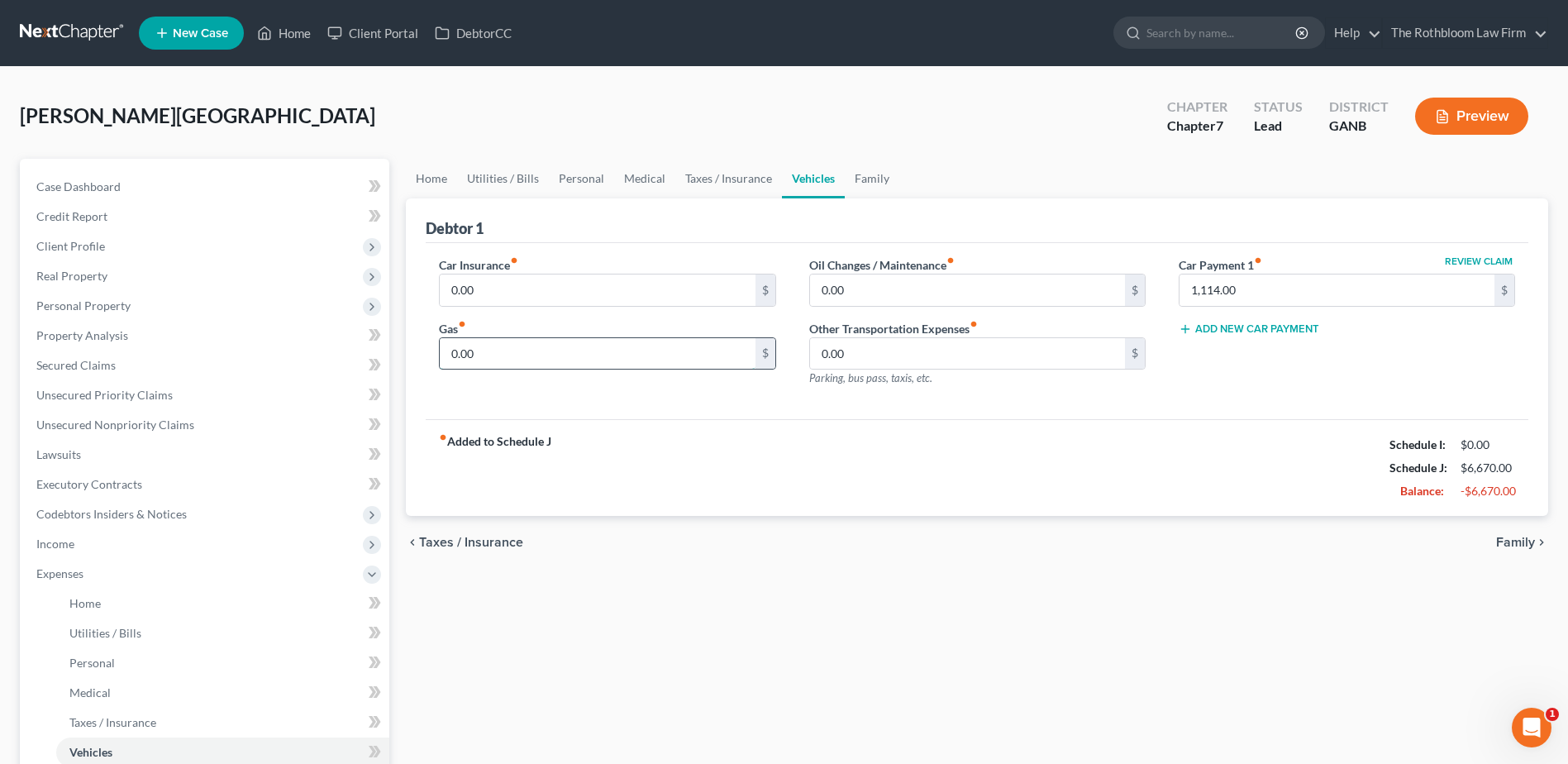
click at [533, 357] on input "0.00" at bounding box center [597, 353] width 315 height 32
click at [481, 290] on input "0.00" at bounding box center [597, 290] width 315 height 32
click at [879, 170] on link "Family" at bounding box center [872, 179] width 54 height 40
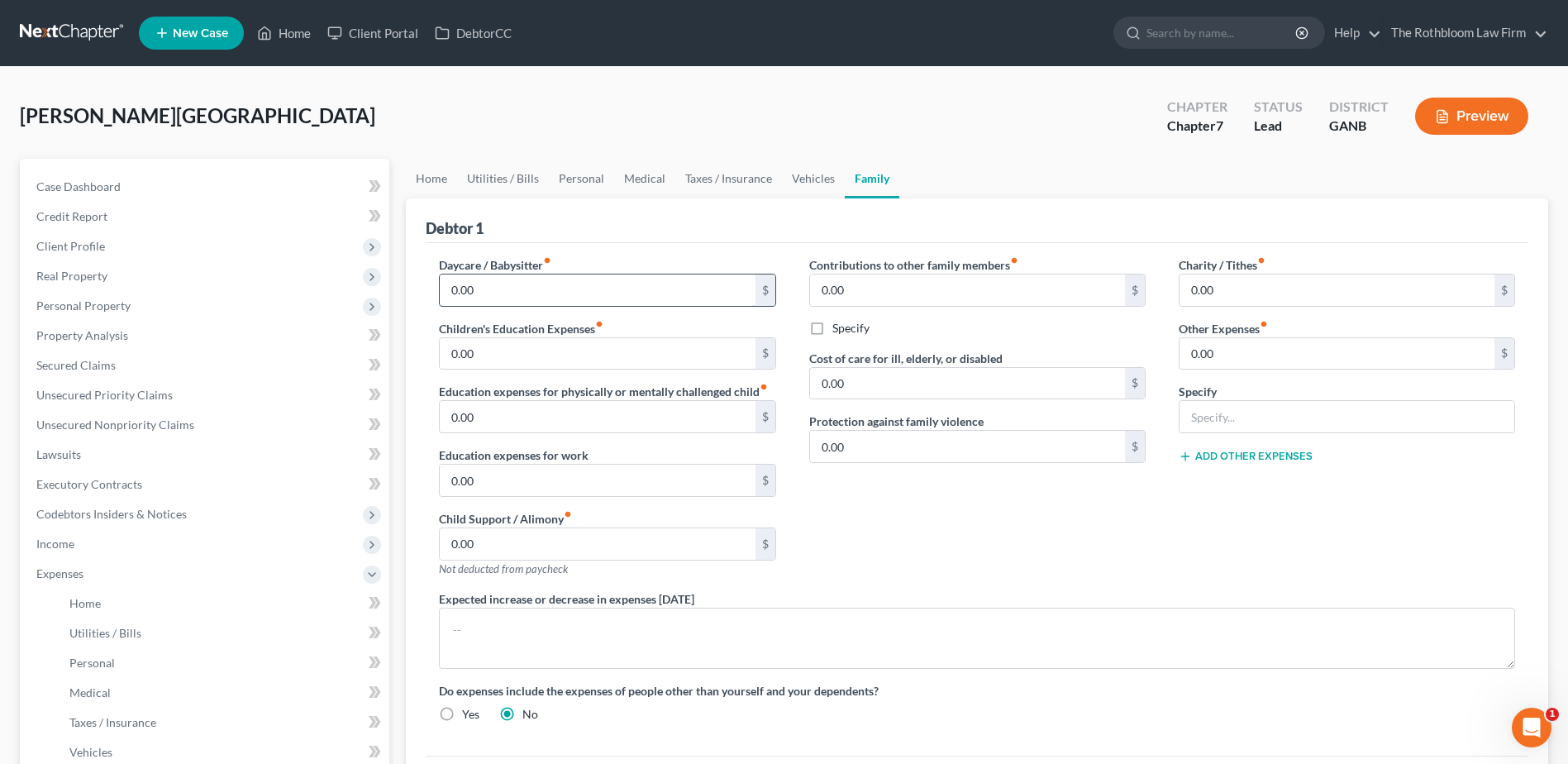
click at [504, 286] on input "0.00" at bounding box center [597, 290] width 315 height 32
click at [1223, 423] on input "text" at bounding box center [1346, 417] width 335 height 32
click at [1221, 371] on div "Charity / Tithes fiber_manual_record 0.00 $ Other Expenses fiber_manual_record …" at bounding box center [1346, 423] width 370 height 334
click at [1223, 348] on input "0.00" at bounding box center [1336, 353] width 315 height 32
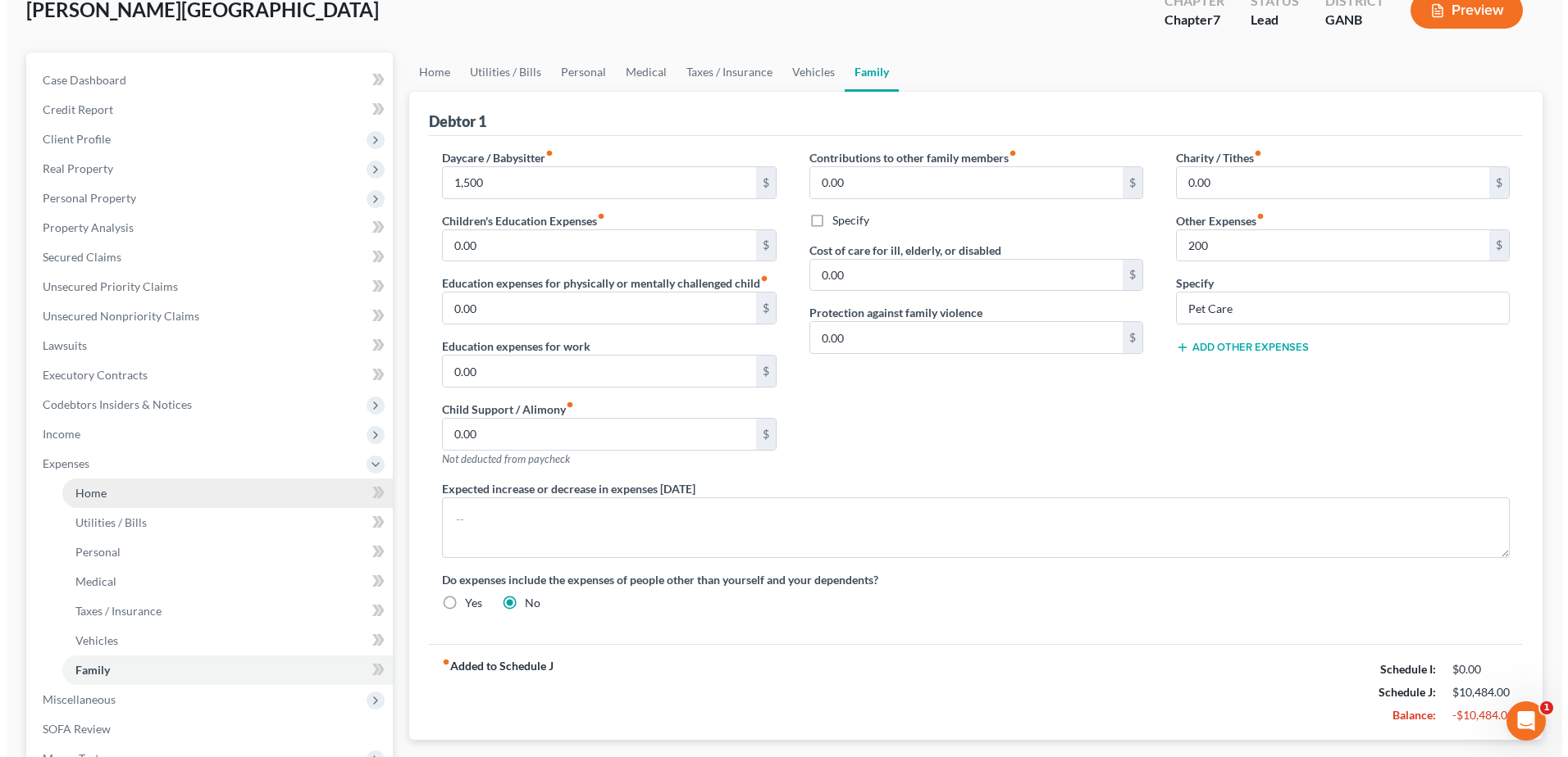
scroll to position [246, 0]
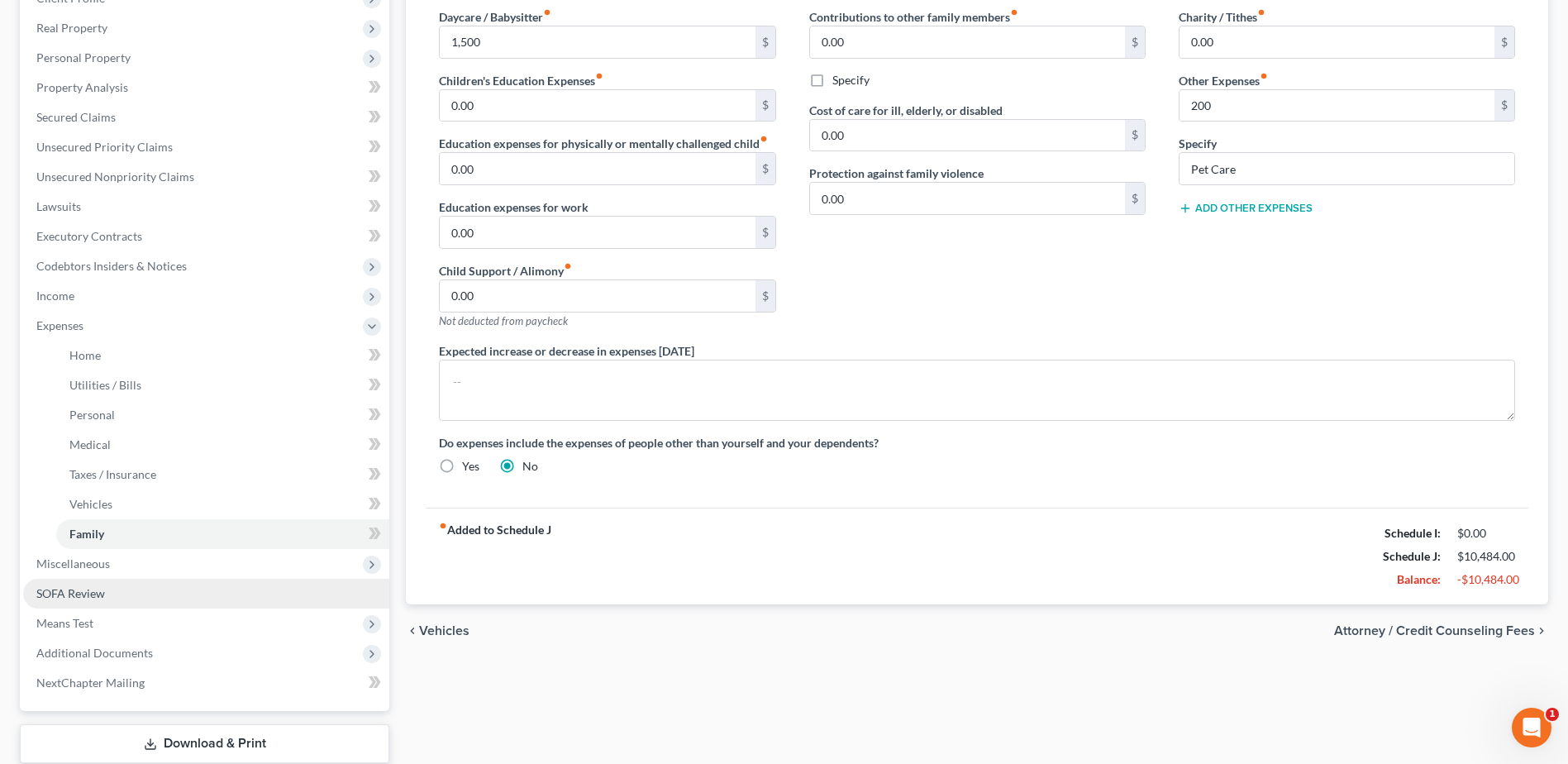
click at [72, 593] on span "SOFA Review" at bounding box center [71, 592] width 69 height 14
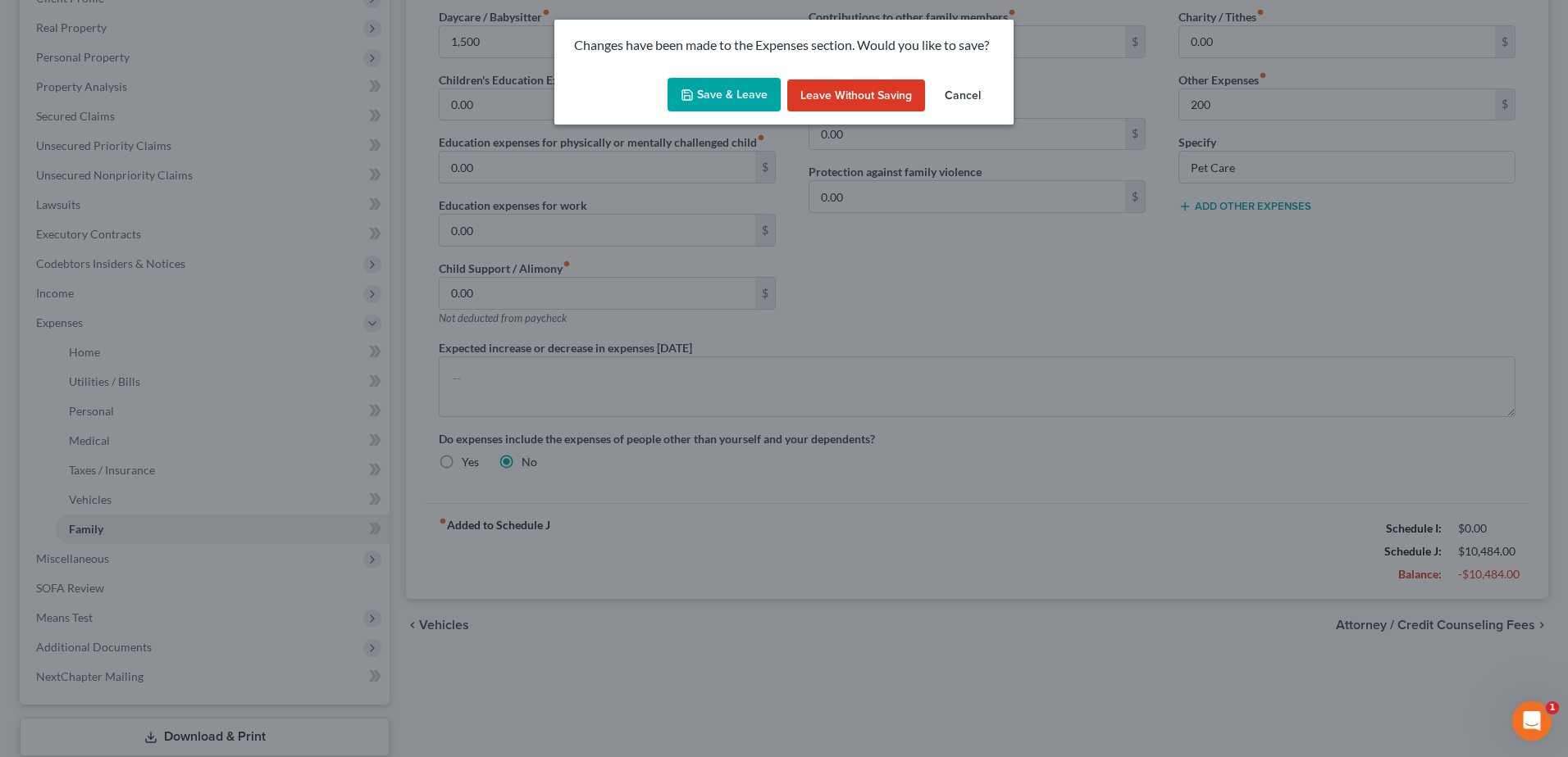
click at [719, 89] on button "Save & Leave" at bounding box center [724, 95] width 113 height 34
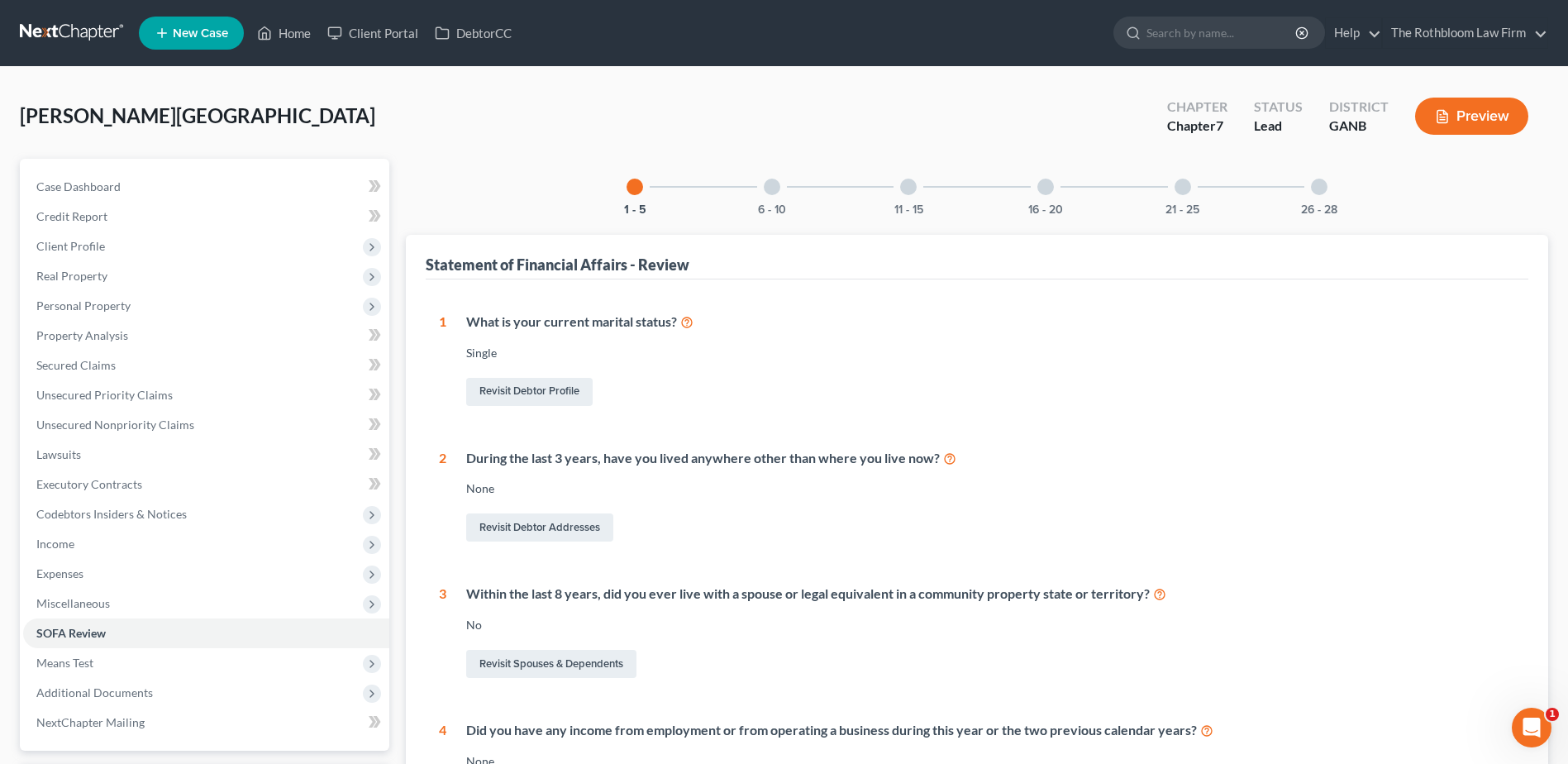
click at [1326, 200] on div "26 - 28" at bounding box center [1319, 187] width 56 height 56
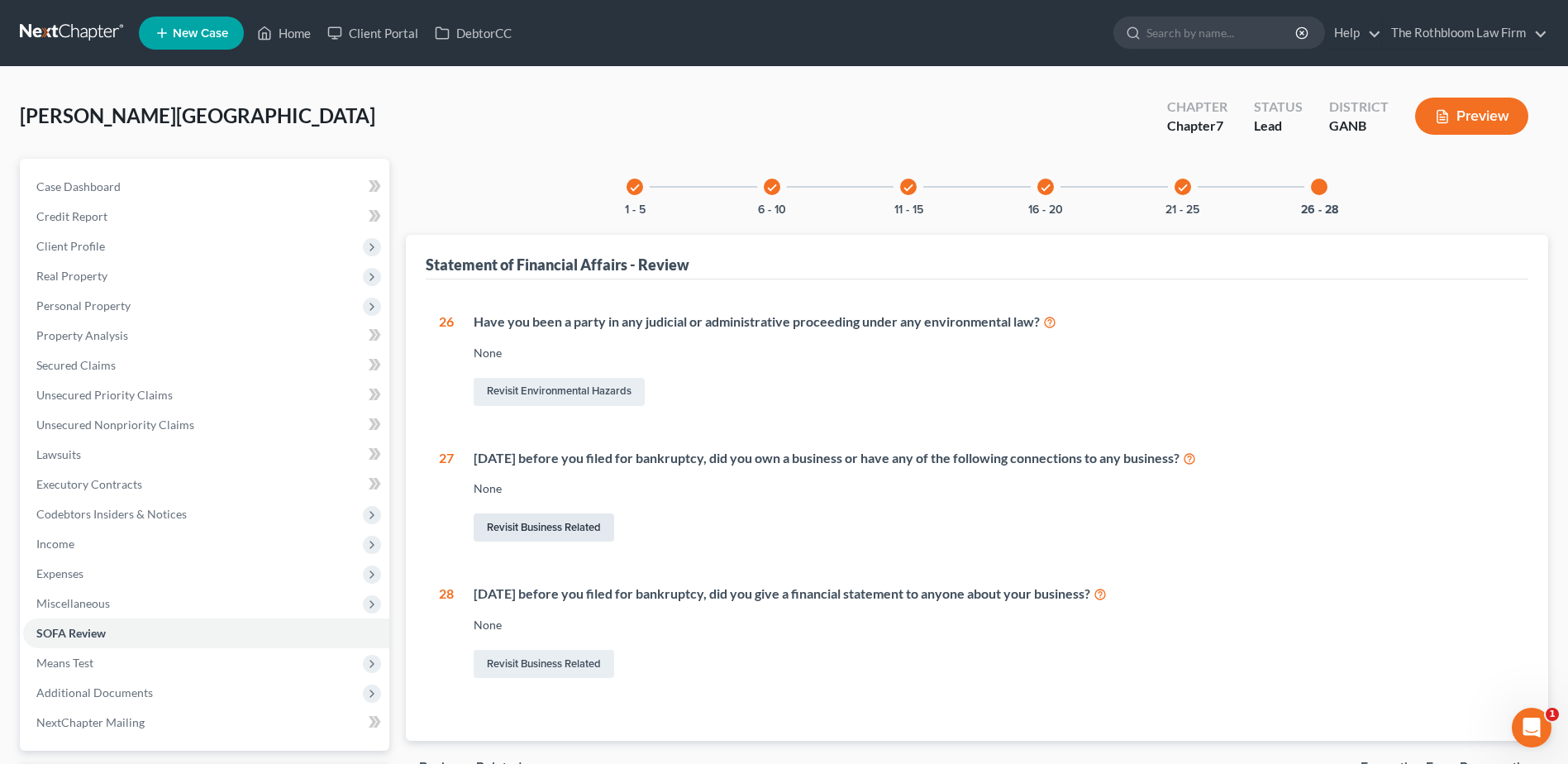
click at [563, 523] on link "Revisit Business Related" at bounding box center [544, 527] width 141 height 28
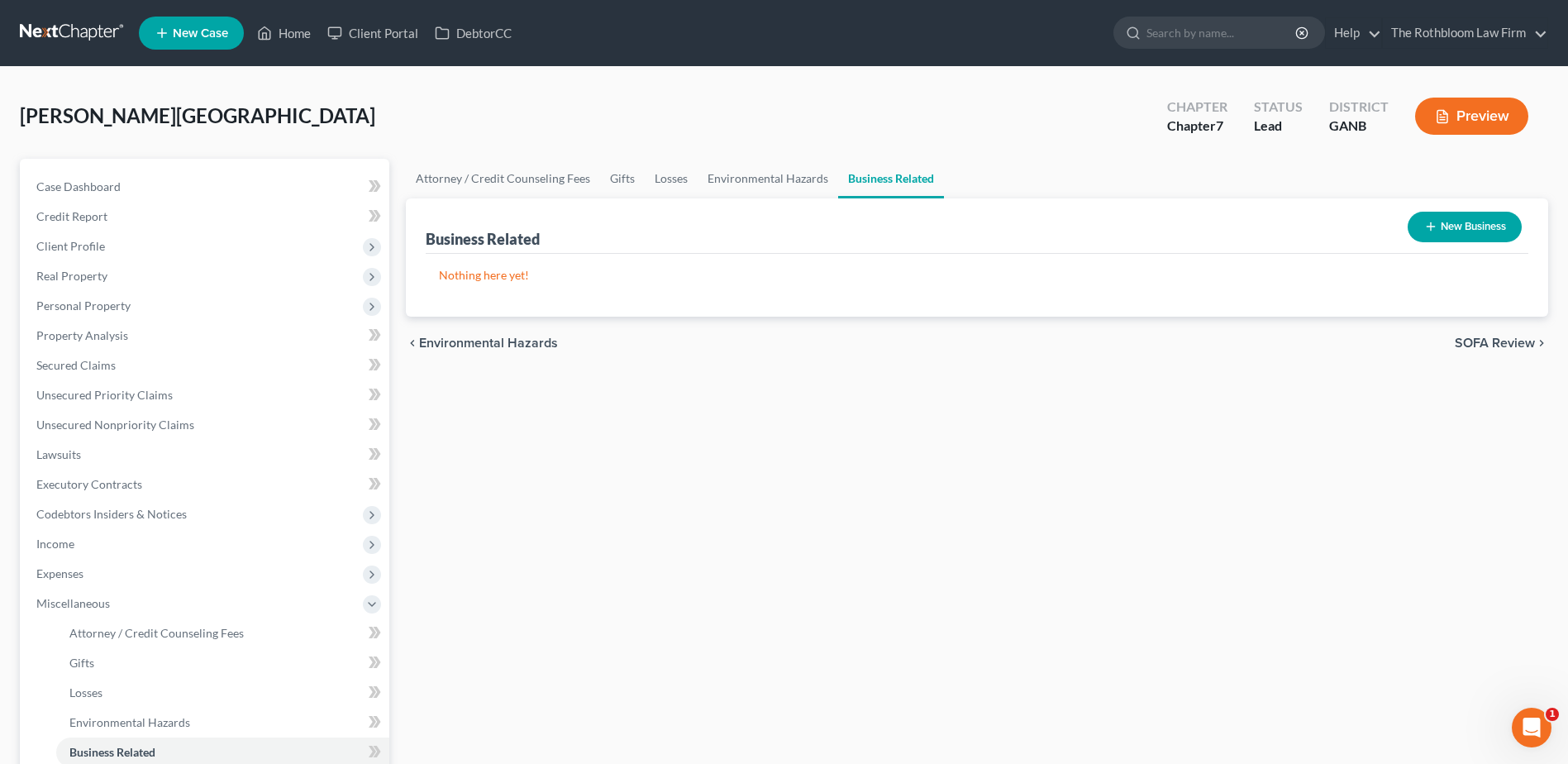
click at [1446, 224] on button "New Business" at bounding box center [1464, 227] width 114 height 31
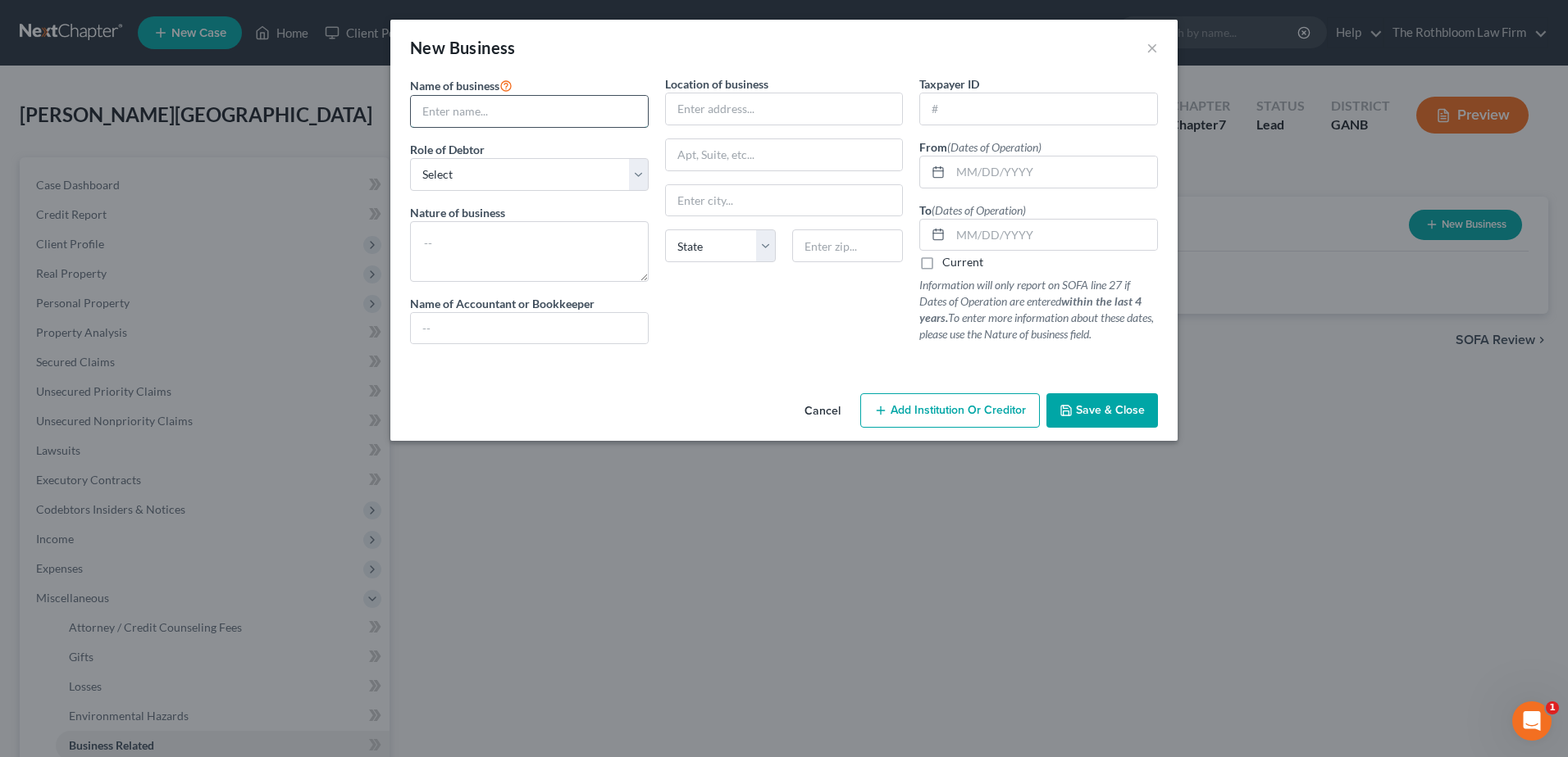
click at [437, 113] on input "text" at bounding box center [529, 112] width 237 height 32
click at [983, 170] on input "text" at bounding box center [1053, 172] width 206 height 32
drag, startPoint x: 709, startPoint y: 94, endPoint x: 688, endPoint y: 113, distance: 28.3
click at [709, 94] on input "text" at bounding box center [784, 109] width 237 height 32
paste input "1941 barrett knoll circle nw, kennesaw, GA"
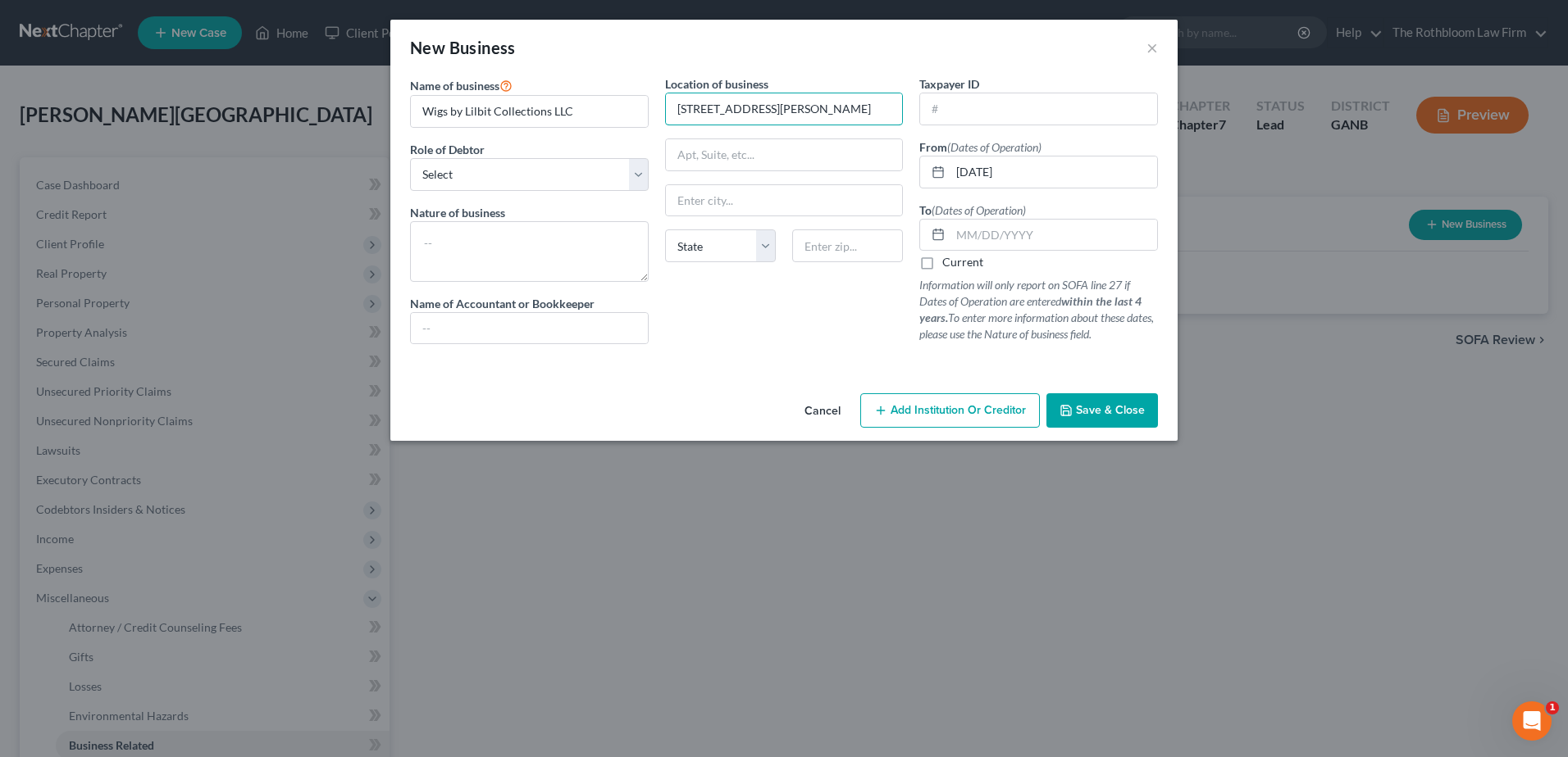
drag, startPoint x: 820, startPoint y: 112, endPoint x: 905, endPoint y: 114, distance: 85.0
click at [905, 114] on div "Location of business 1941 barrett knoll circle nw, kennesaw, GA State AL AK AR …" at bounding box center [784, 216] width 255 height 282
click at [702, 199] on input "text" at bounding box center [784, 201] width 237 height 32
drag, startPoint x: 706, startPoint y: 113, endPoint x: 825, endPoint y: 112, distance: 119.0
click at [825, 112] on input "1941 barrett knoll circle nw," at bounding box center [784, 109] width 237 height 32
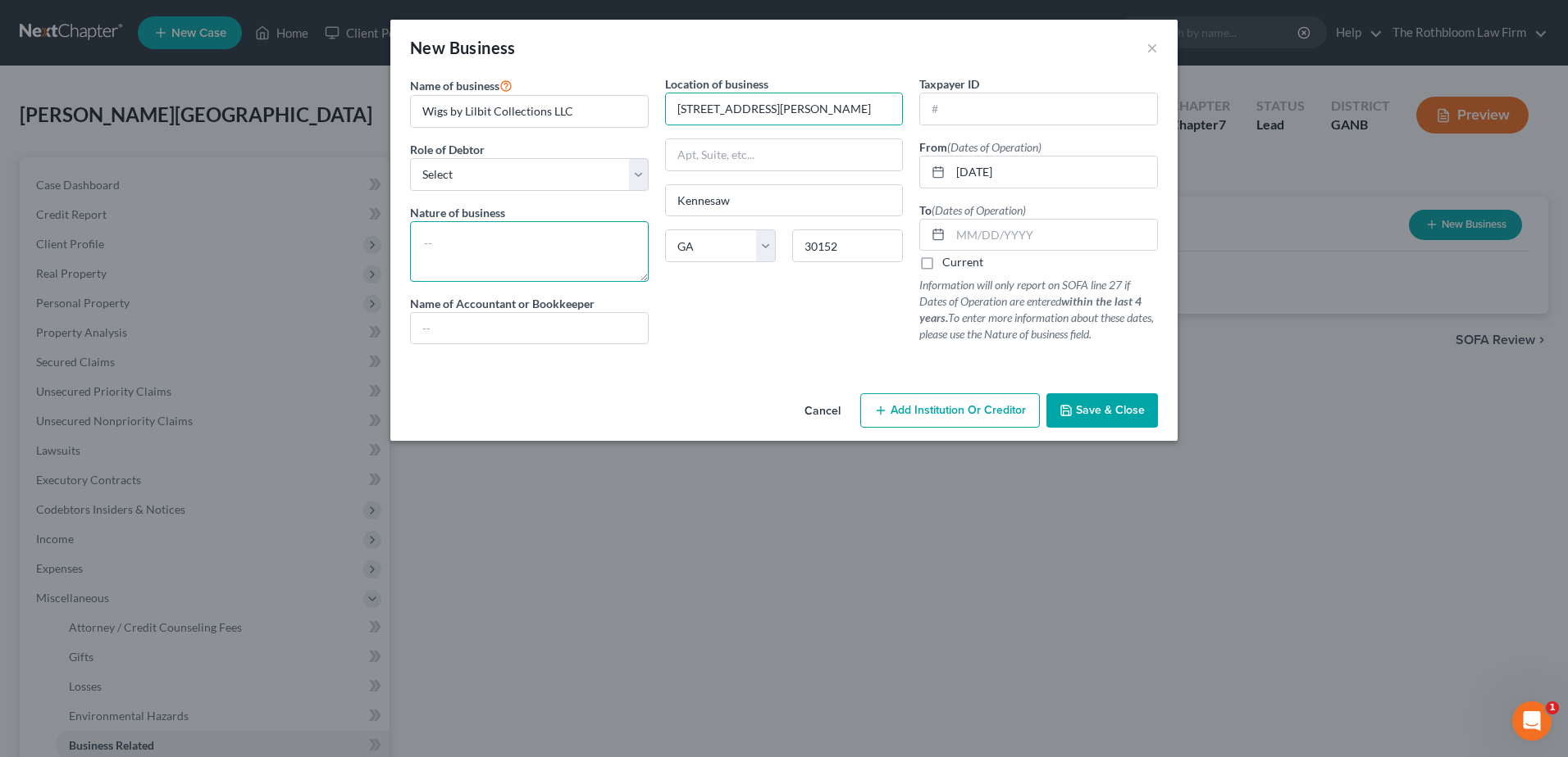
click at [426, 234] on textarea at bounding box center [529, 251] width 239 height 60
drag, startPoint x: 474, startPoint y: 183, endPoint x: 466, endPoint y: 190, distance: 10.6
click at [474, 182] on select "Select A member of a limited liability company (LLC) or limited liability partn…" at bounding box center [529, 175] width 239 height 32
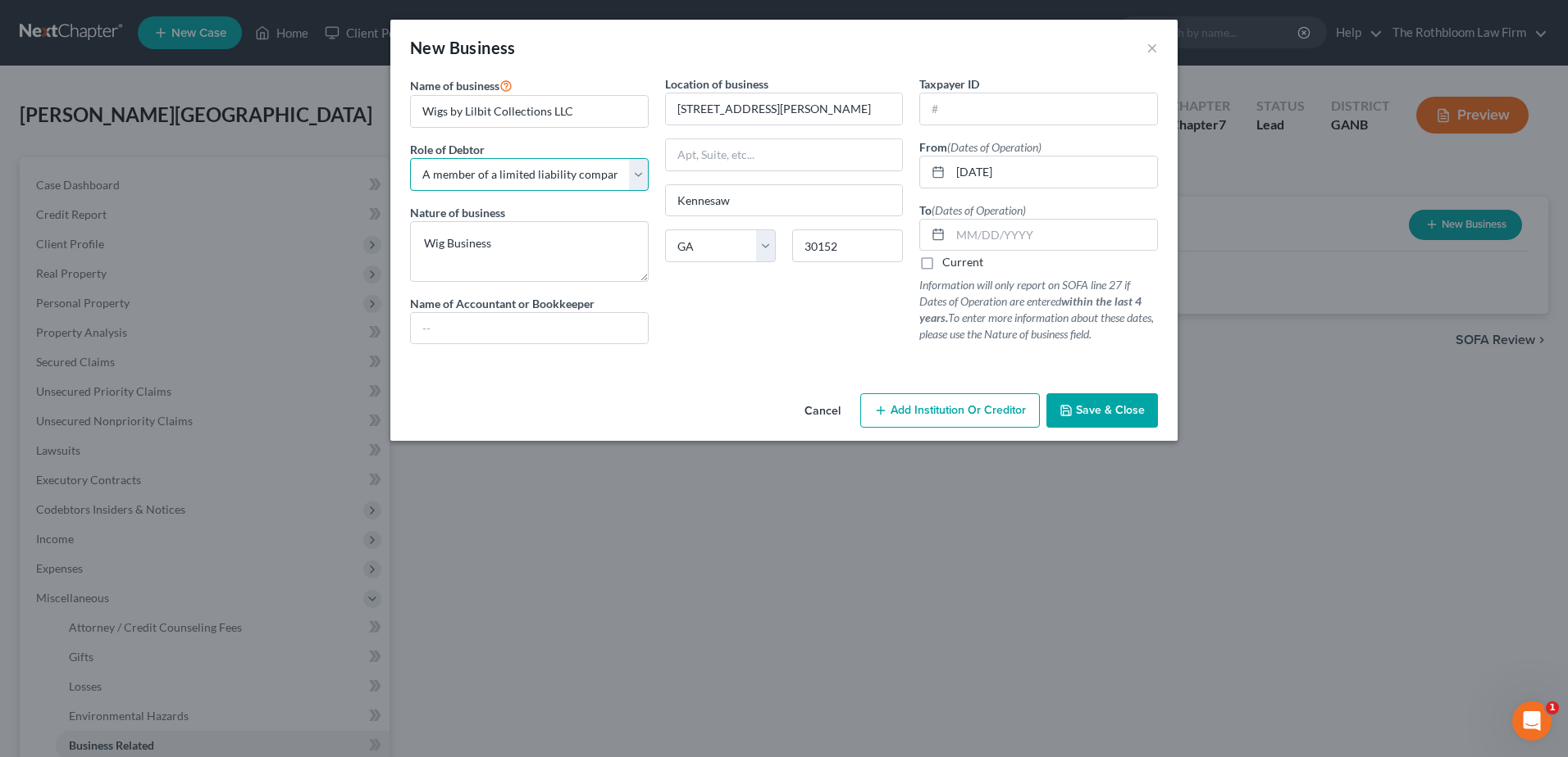
click at [410, 158] on select "Select A member of a limited liability company (LLC) or limited liability partn…" at bounding box center [529, 175] width 239 height 32
click at [942, 262] on label "Current" at bounding box center [963, 262] width 41 height 16
click at [948, 262] on input "Current" at bounding box center [954, 259] width 11 height 11
click at [1107, 417] on span "Save & Close" at bounding box center [1110, 410] width 68 height 14
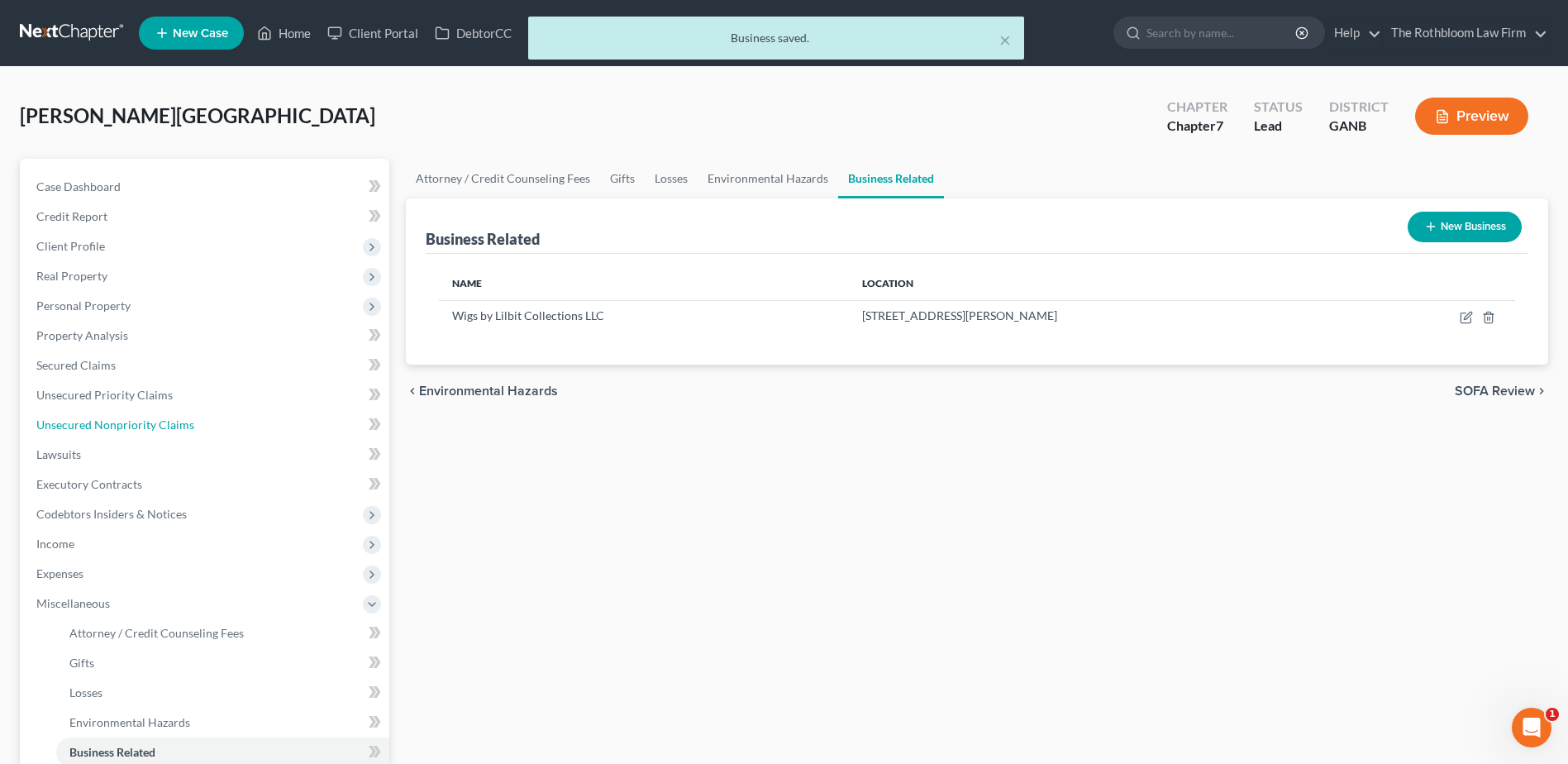
drag, startPoint x: 88, startPoint y: 430, endPoint x: 533, endPoint y: 461, distance: 446.1
click at [88, 430] on span "Unsecured Nonpriority Claims" at bounding box center [115, 424] width 158 height 14
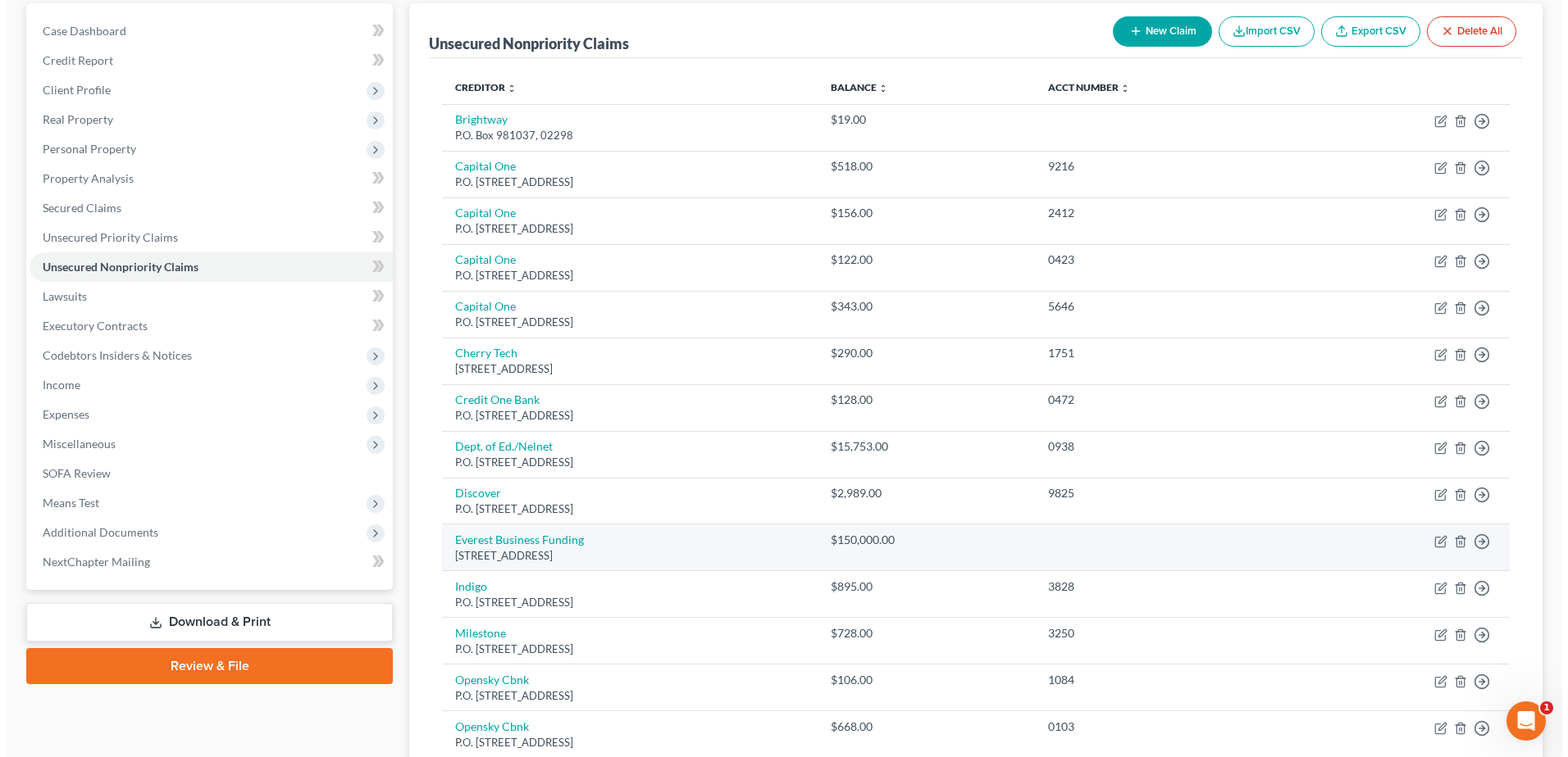
scroll to position [164, 0]
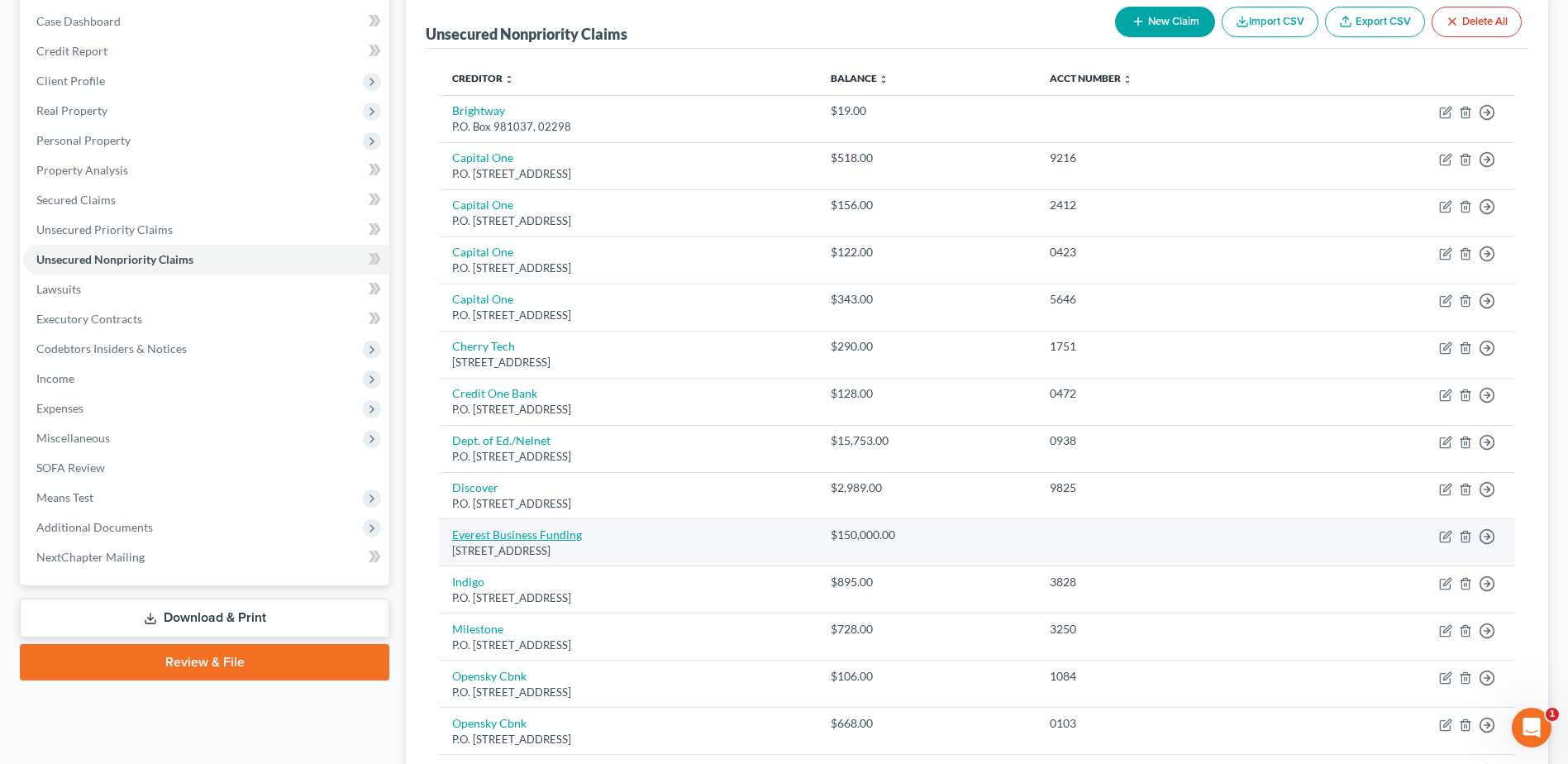
click at [518, 531] on link "Everest Business Funding" at bounding box center [517, 534] width 130 height 14
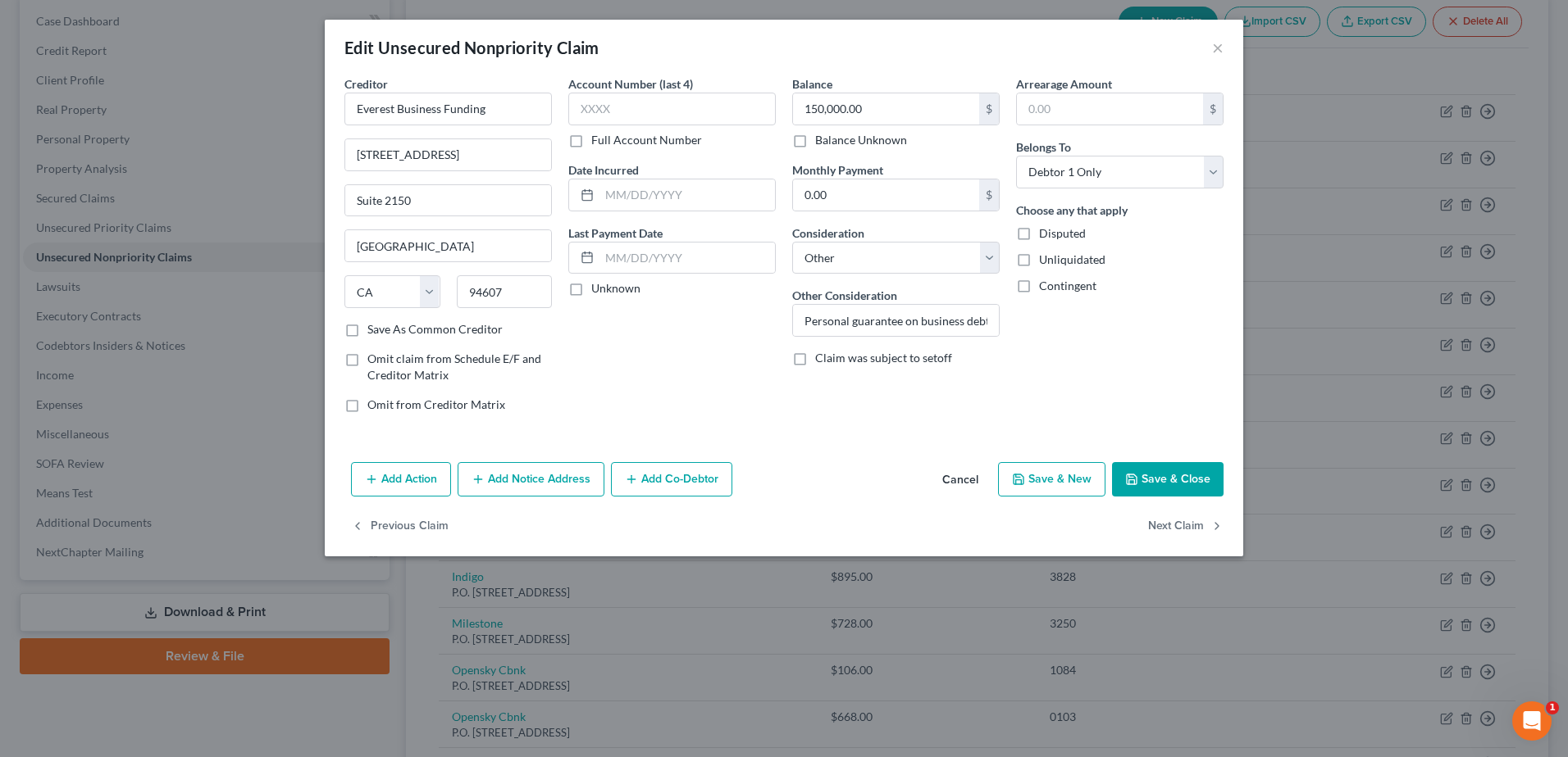
click at [672, 485] on button "Add Co-Debtor" at bounding box center [671, 479] width 122 height 34
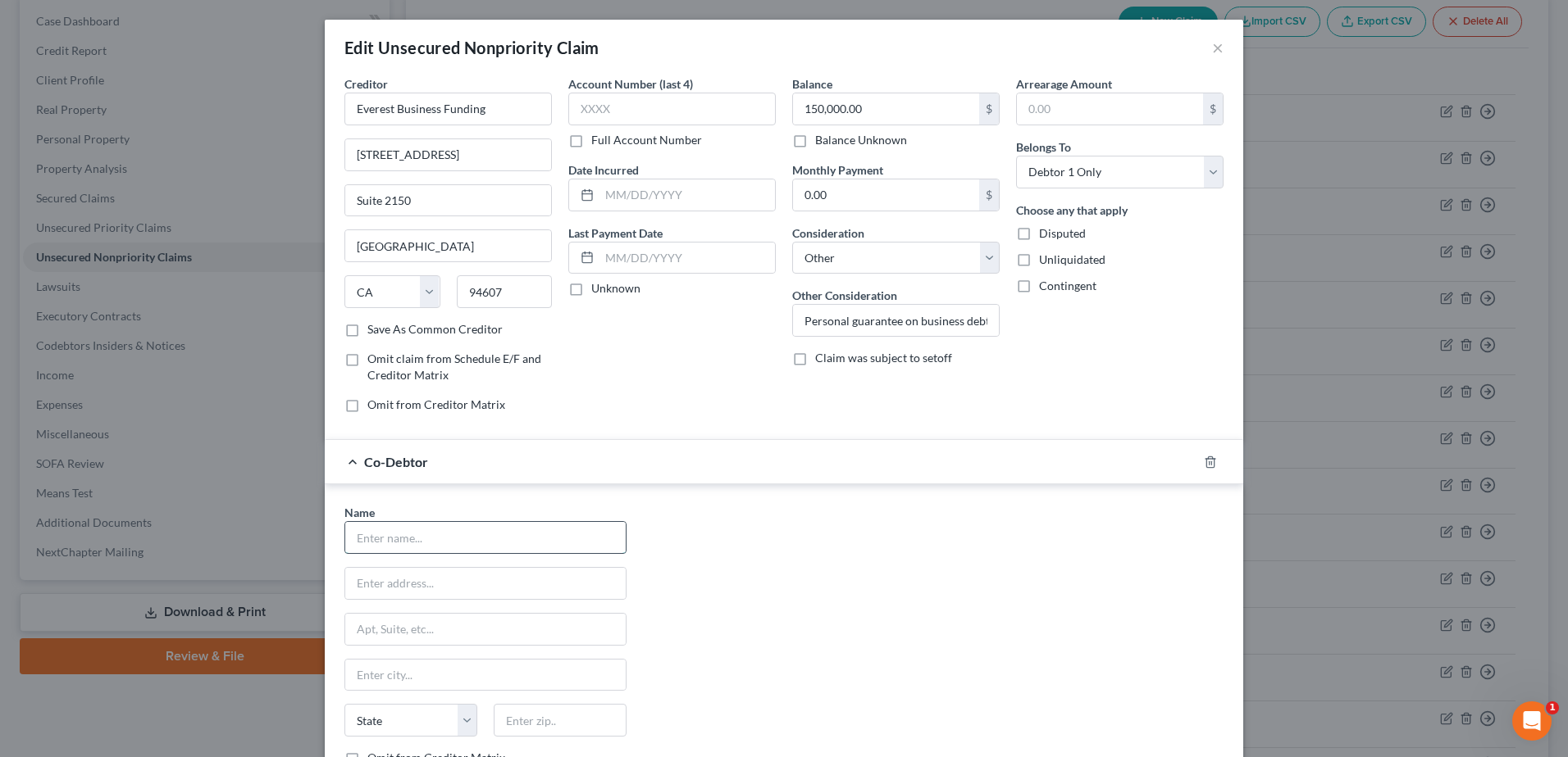
click at [446, 540] on input "text" at bounding box center [485, 537] width 280 height 32
click at [389, 584] on input "text" at bounding box center [485, 583] width 280 height 32
click at [389, 584] on input "1941" at bounding box center [485, 583] width 280 height 32
click at [519, 723] on input "text" at bounding box center [559, 720] width 132 height 32
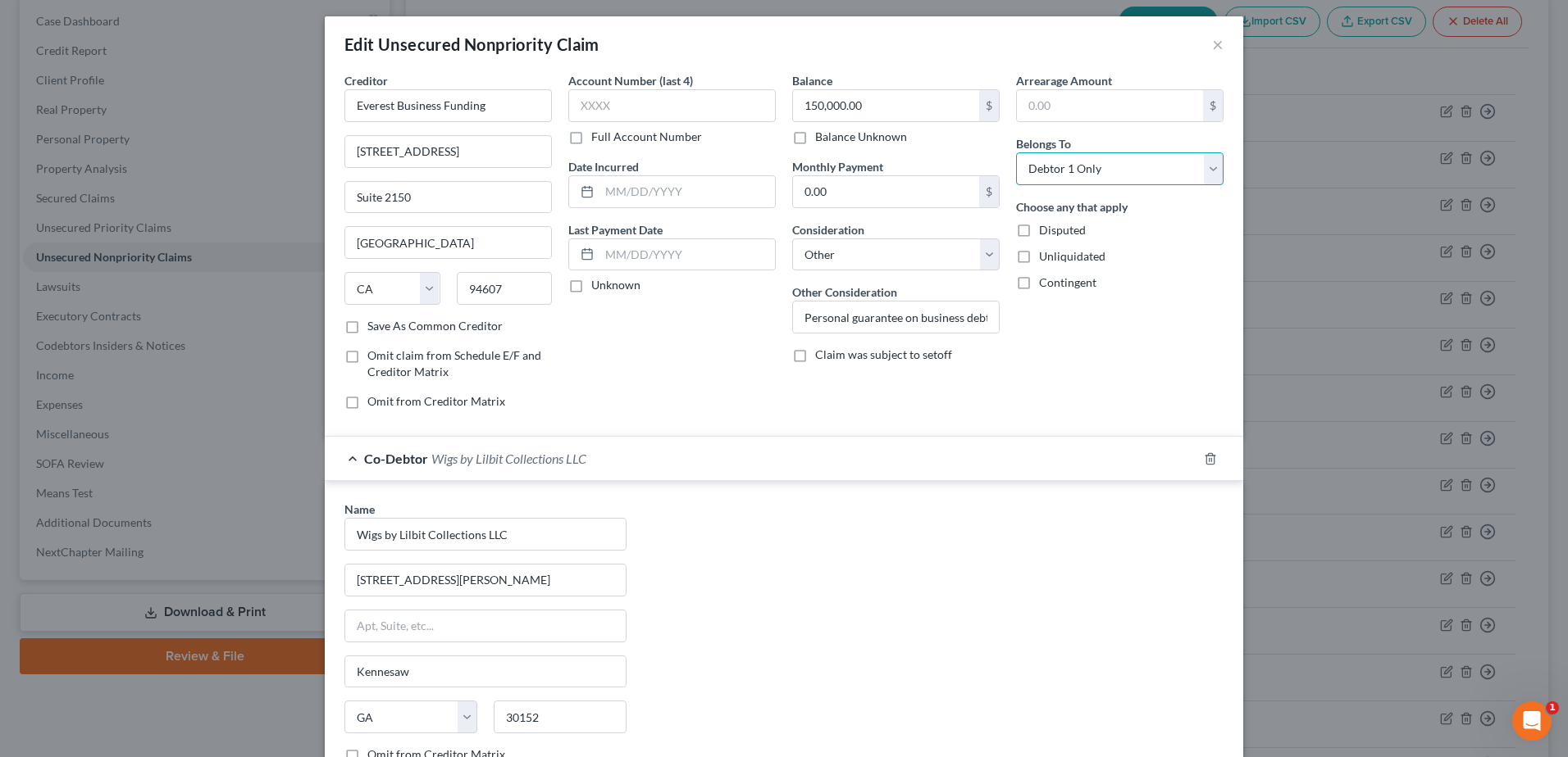
click at [1201, 166] on select "Select Debtor 1 Only Debtor 2 Only Debtor 1 And Debtor 2 Only At Least One Of T…" at bounding box center [1119, 168] width 207 height 32
click at [1016, 152] on select "Select Debtor 1 Only Debtor 2 Only Debtor 1 And Debtor 2 Only At Least One Of T…" at bounding box center [1119, 168] width 207 height 32
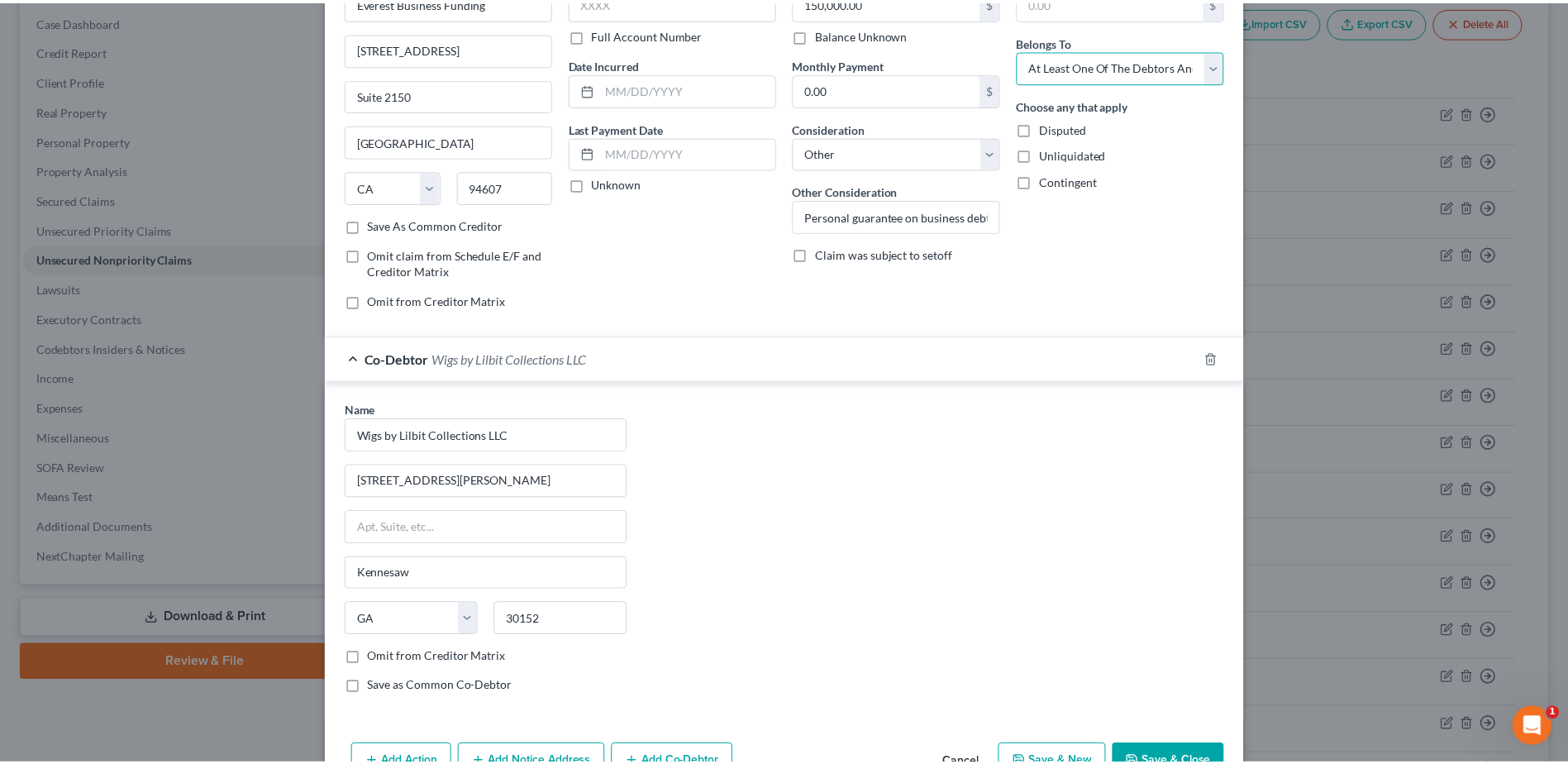
scroll to position [203, 0]
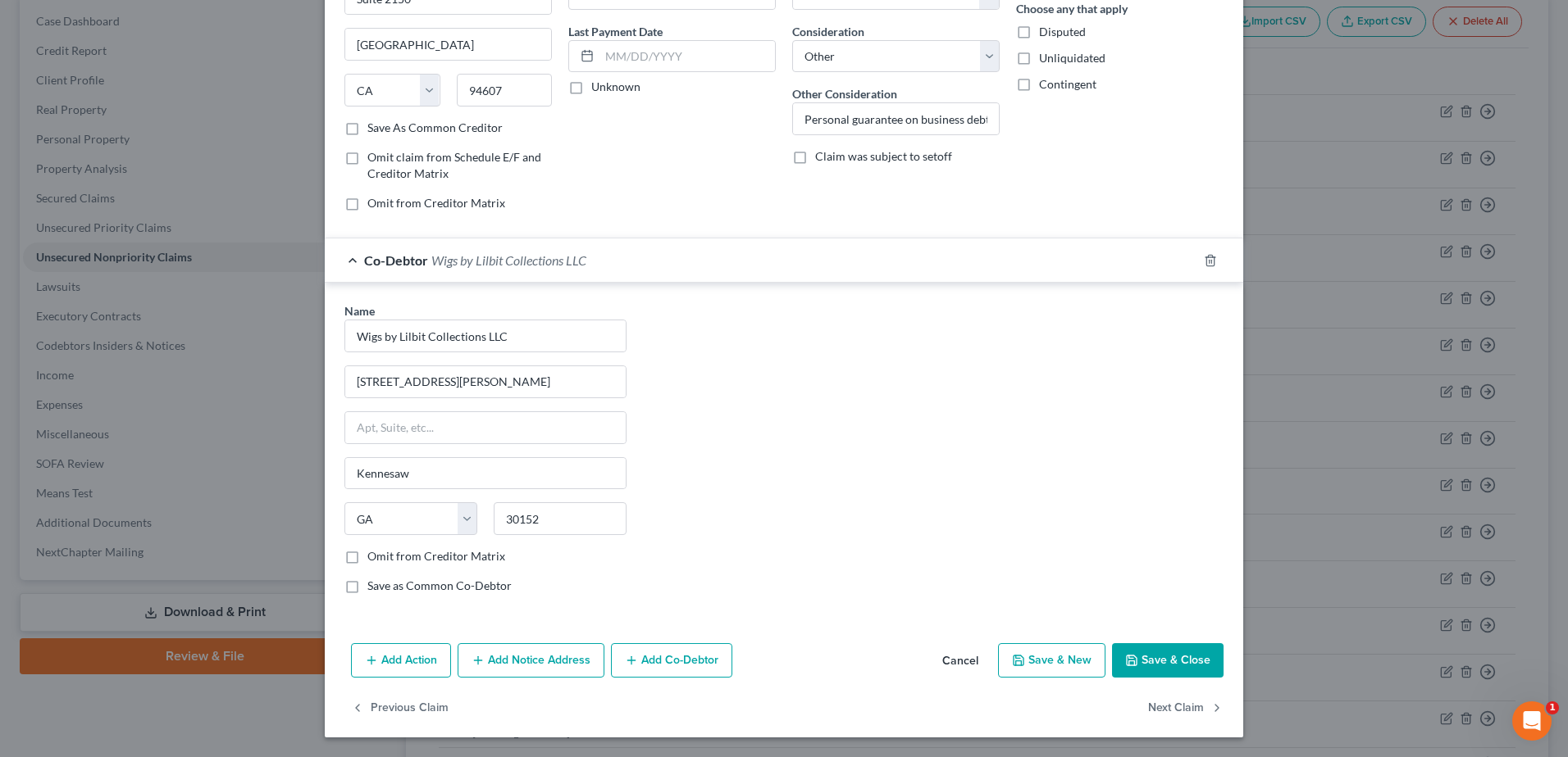
click at [1156, 657] on button "Save & Close" at bounding box center [1168, 661] width 112 height 34
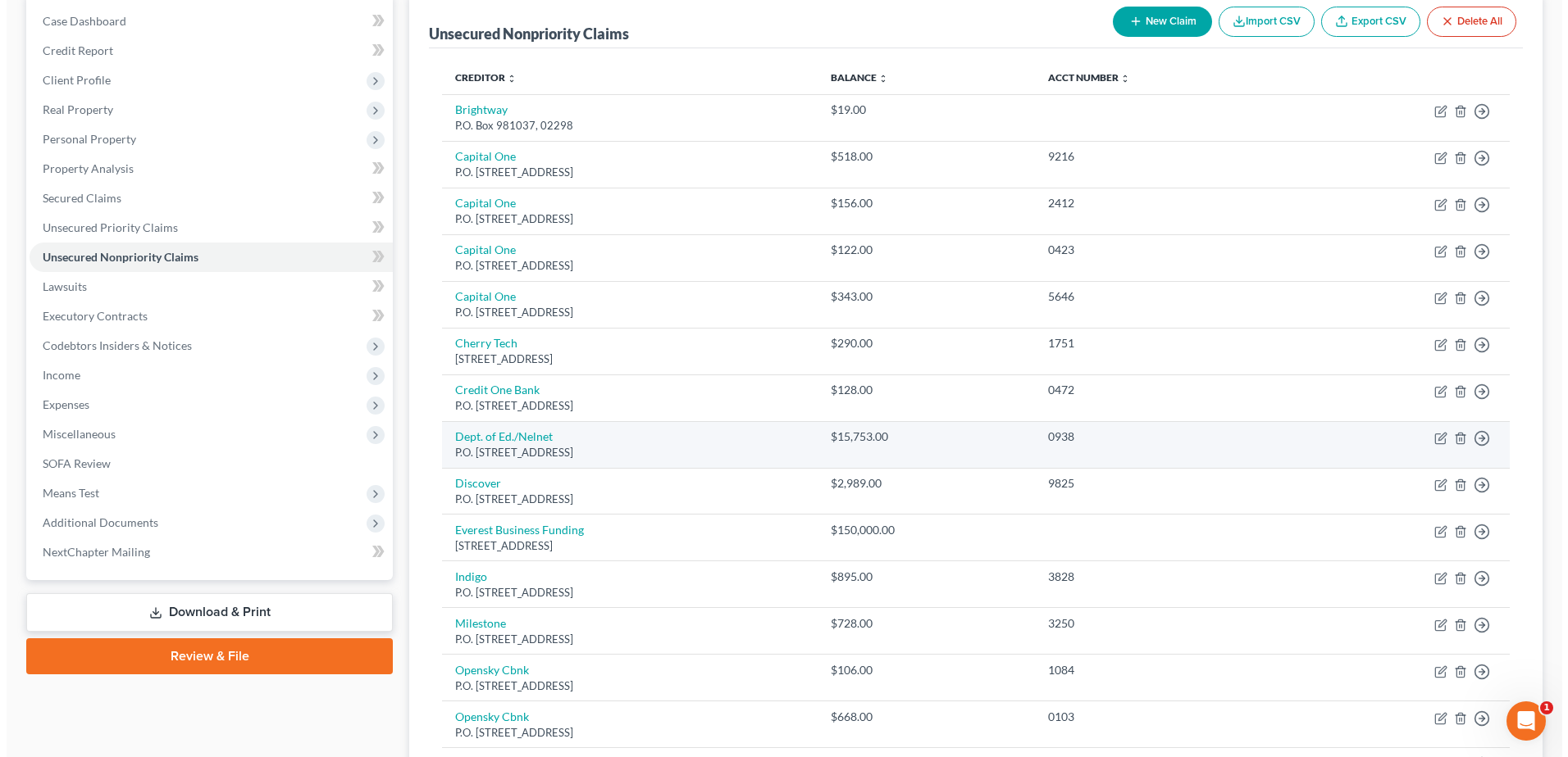
scroll to position [410, 0]
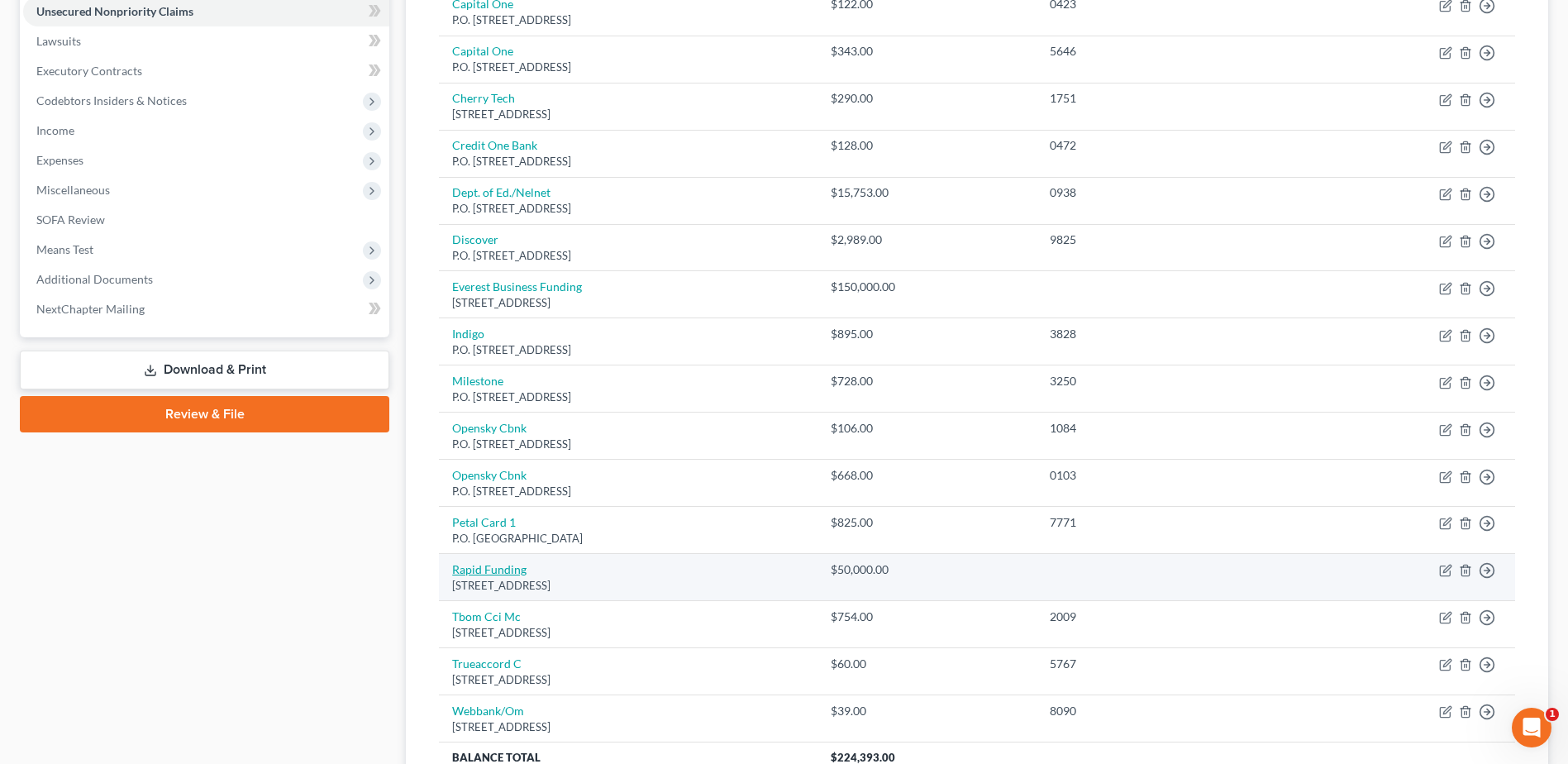
click at [491, 574] on link "Rapid Funding" at bounding box center [489, 569] width 74 height 14
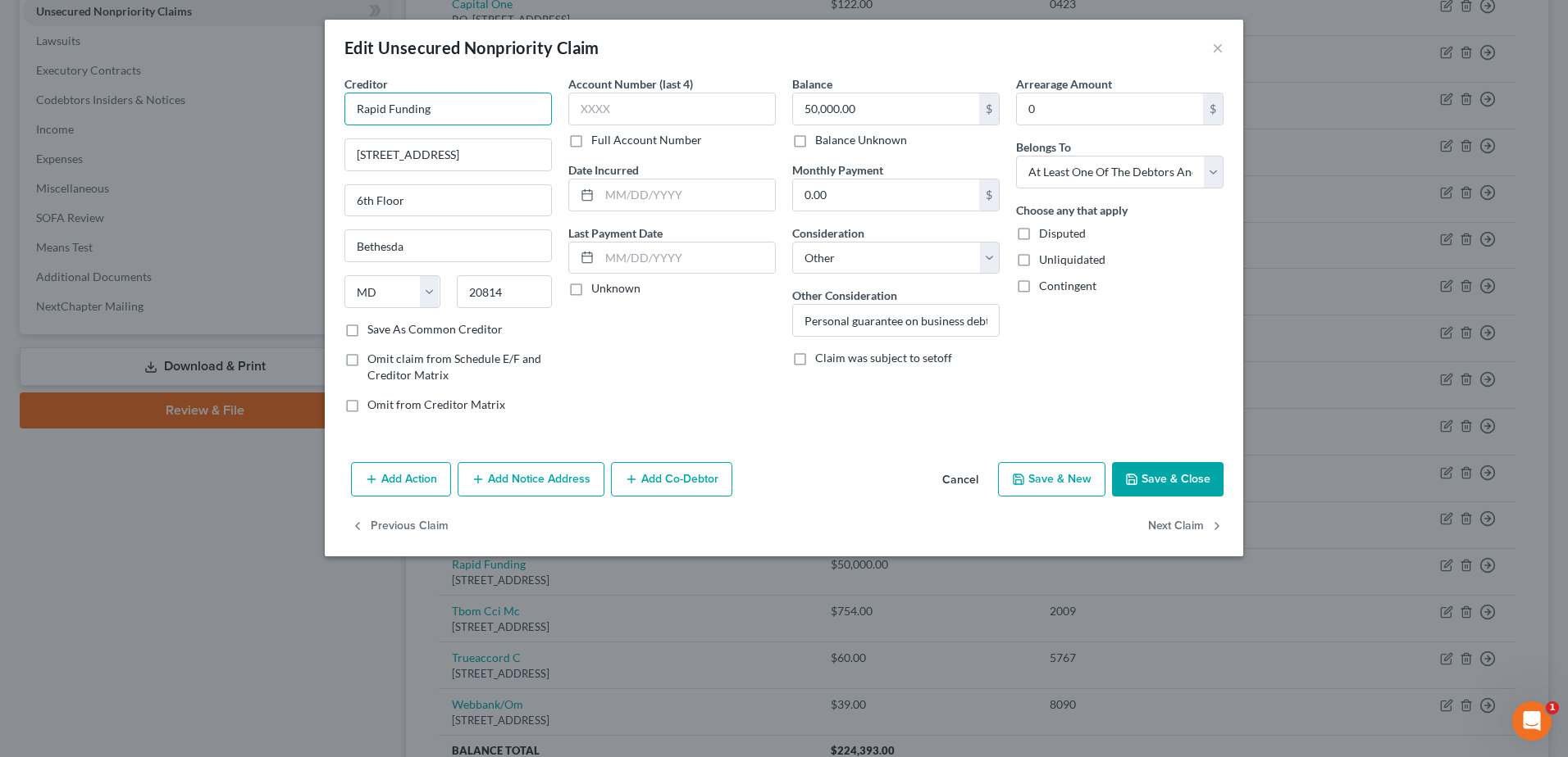
drag, startPoint x: 392, startPoint y: 103, endPoint x: 484, endPoint y: 107, distance: 92.1
click at [484, 107] on input "Rapid Funding" at bounding box center [448, 109] width 207 height 32
click at [672, 480] on button "Add Co-Debtor" at bounding box center [671, 479] width 122 height 34
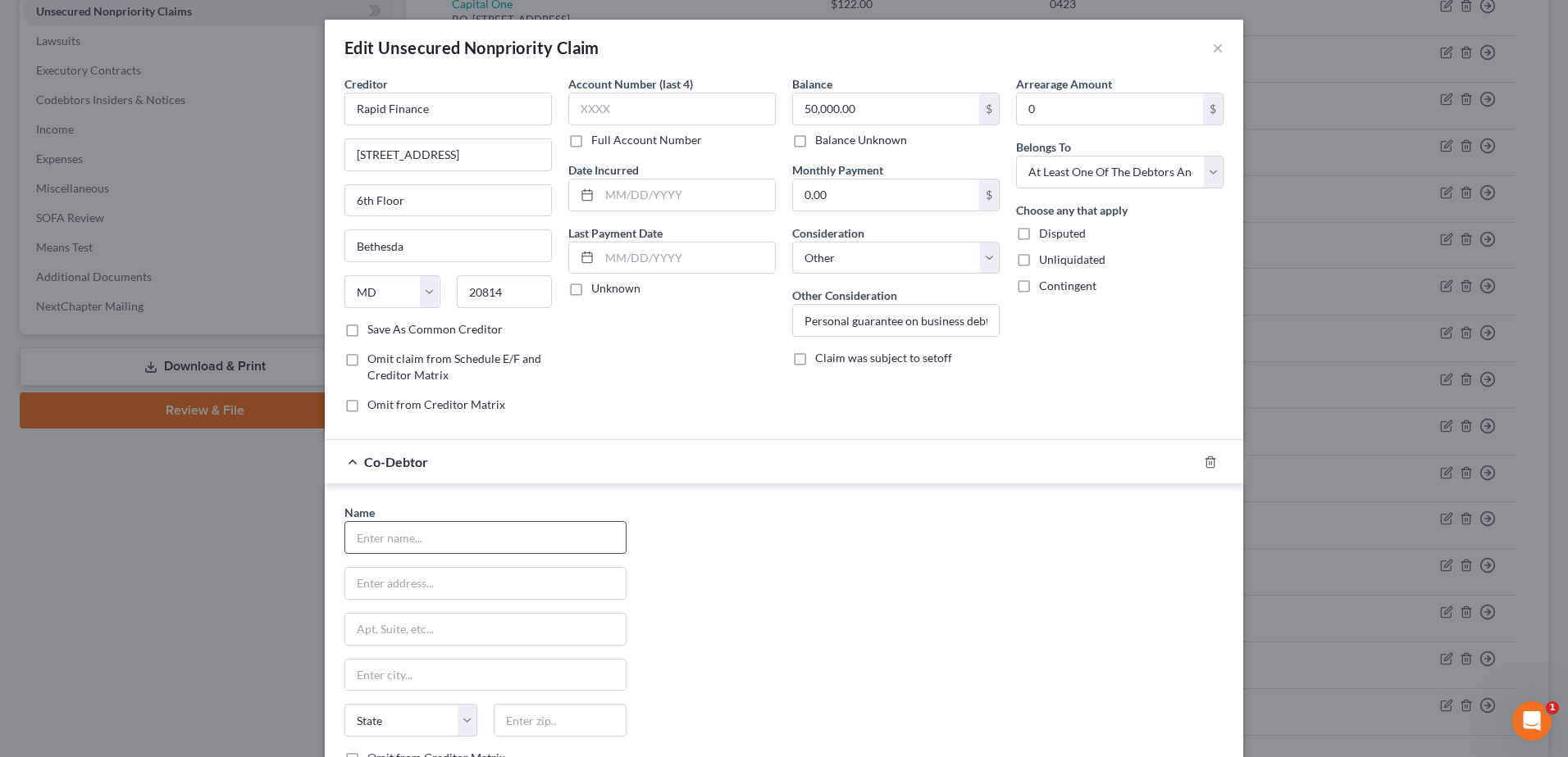
click at [541, 538] on input "text" at bounding box center [485, 537] width 280 height 32
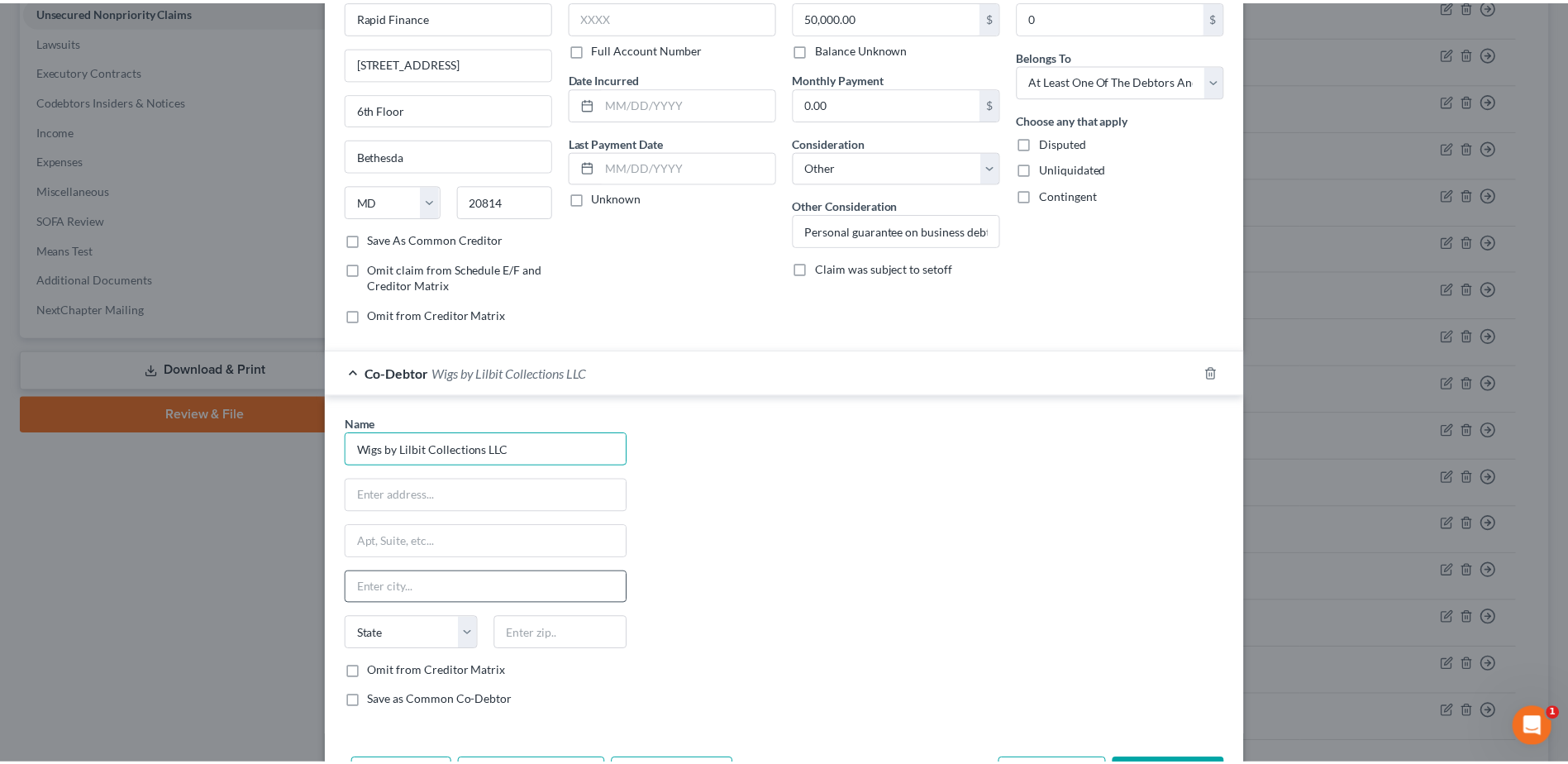
scroll to position [203, 0]
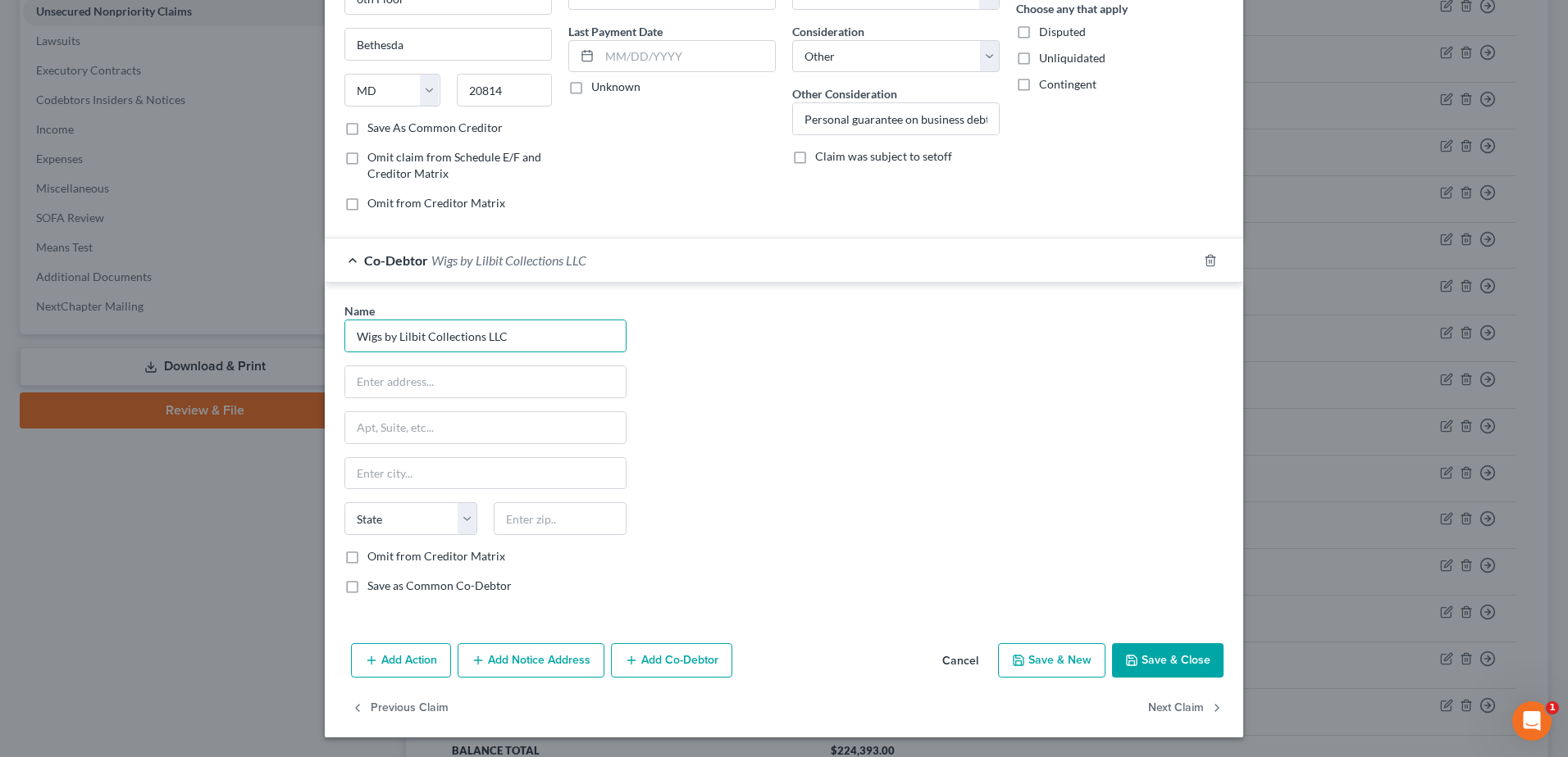
click at [367, 559] on label "Omit from Creditor Matrix" at bounding box center [436, 556] width 138 height 16
click at [374, 559] on input "Omit from Creditor Matrix" at bounding box center [379, 554] width 11 height 11
click at [1192, 680] on div "Add Action Add Notice Address Add Co-Debtor Cancel Save & New Save & Close" at bounding box center [784, 663] width 919 height 54
drag, startPoint x: 1157, startPoint y: 648, endPoint x: 1162, endPoint y: 667, distance: 19.6
click at [1157, 647] on button "Save & Close" at bounding box center [1168, 661] width 112 height 34
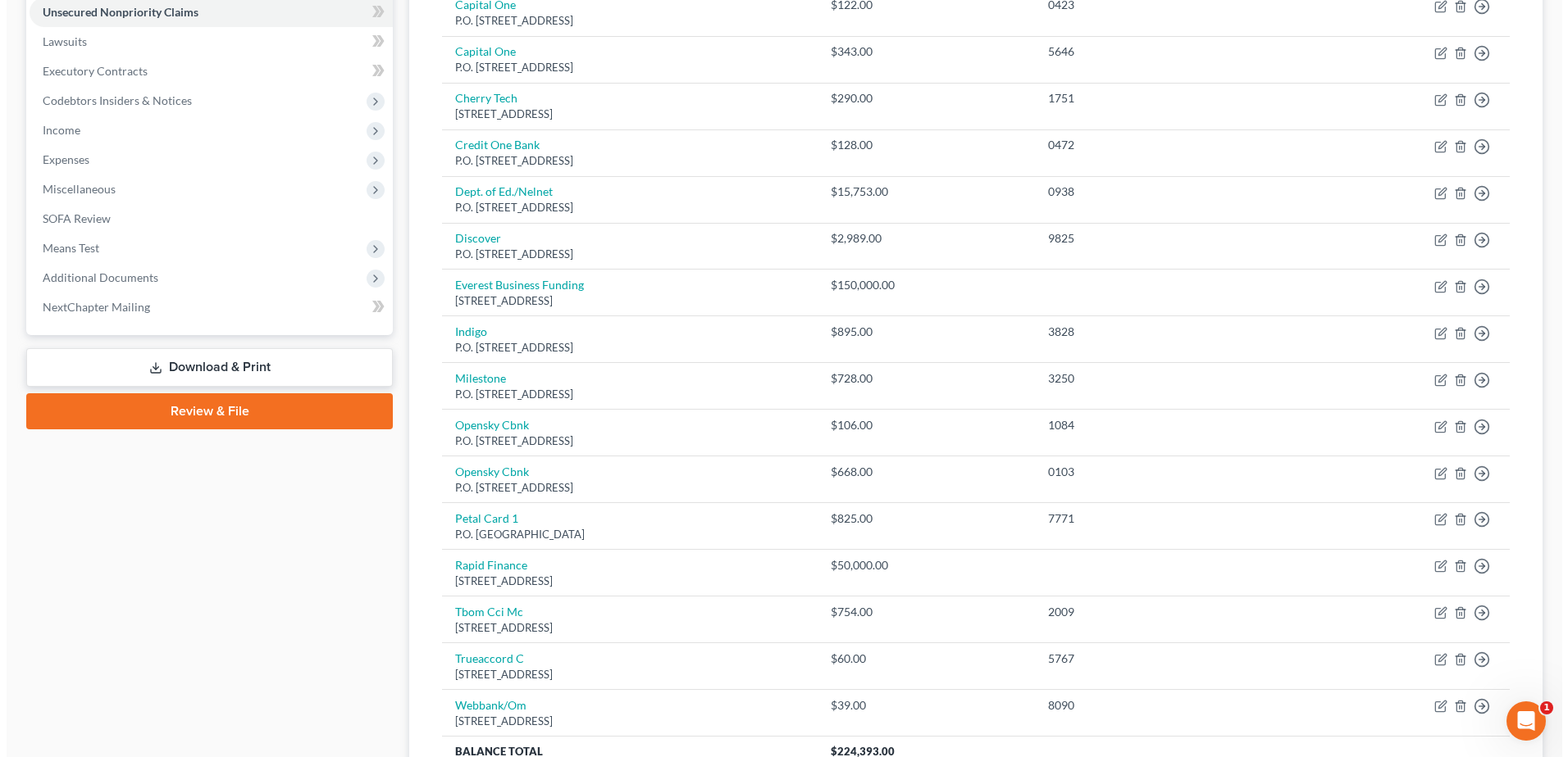
scroll to position [0, 0]
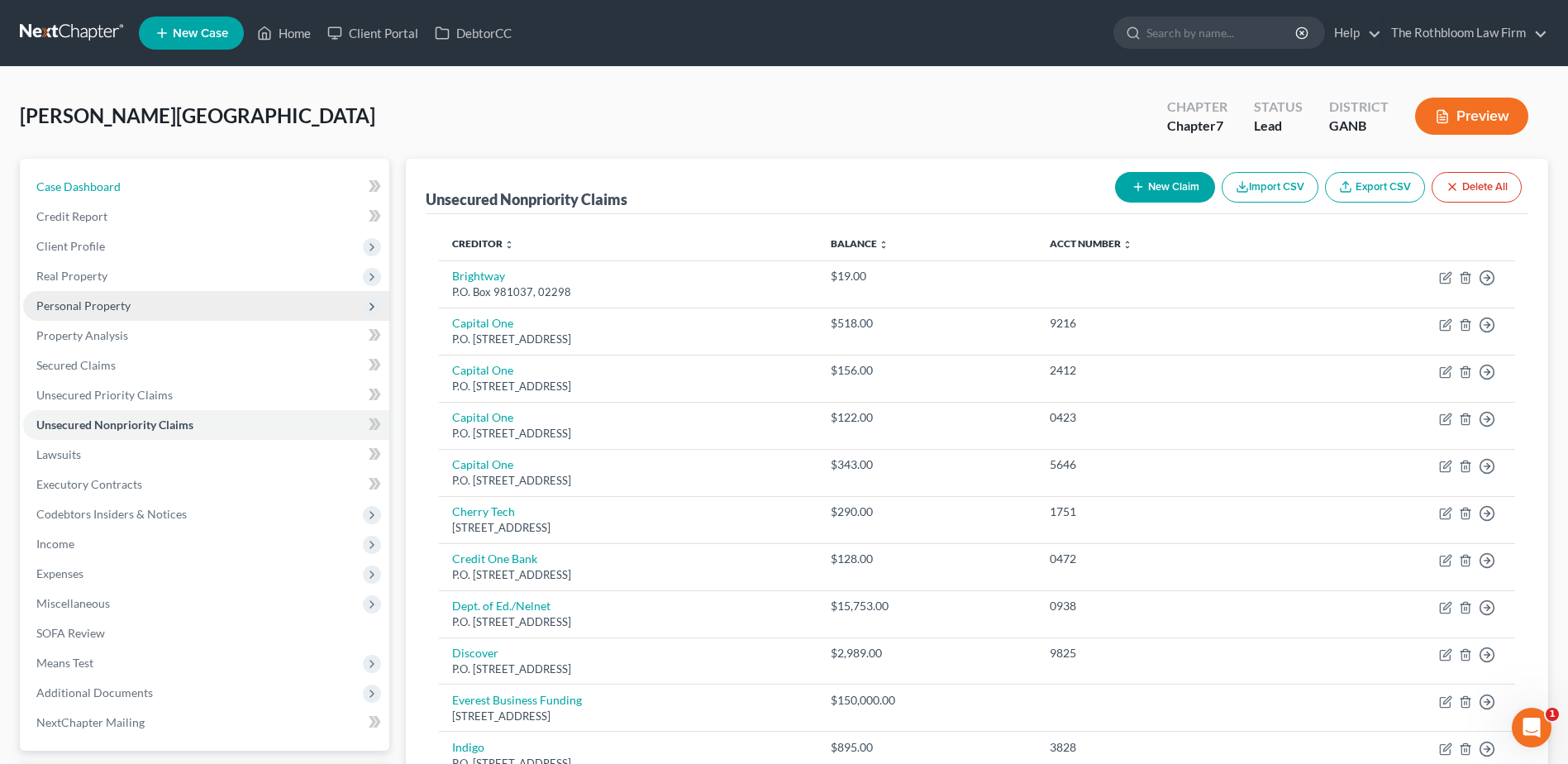
drag, startPoint x: 74, startPoint y: 186, endPoint x: 328, endPoint y: 294, distance: 276.0
click at [74, 186] on span "Case Dashboard" at bounding box center [78, 186] width 84 height 14
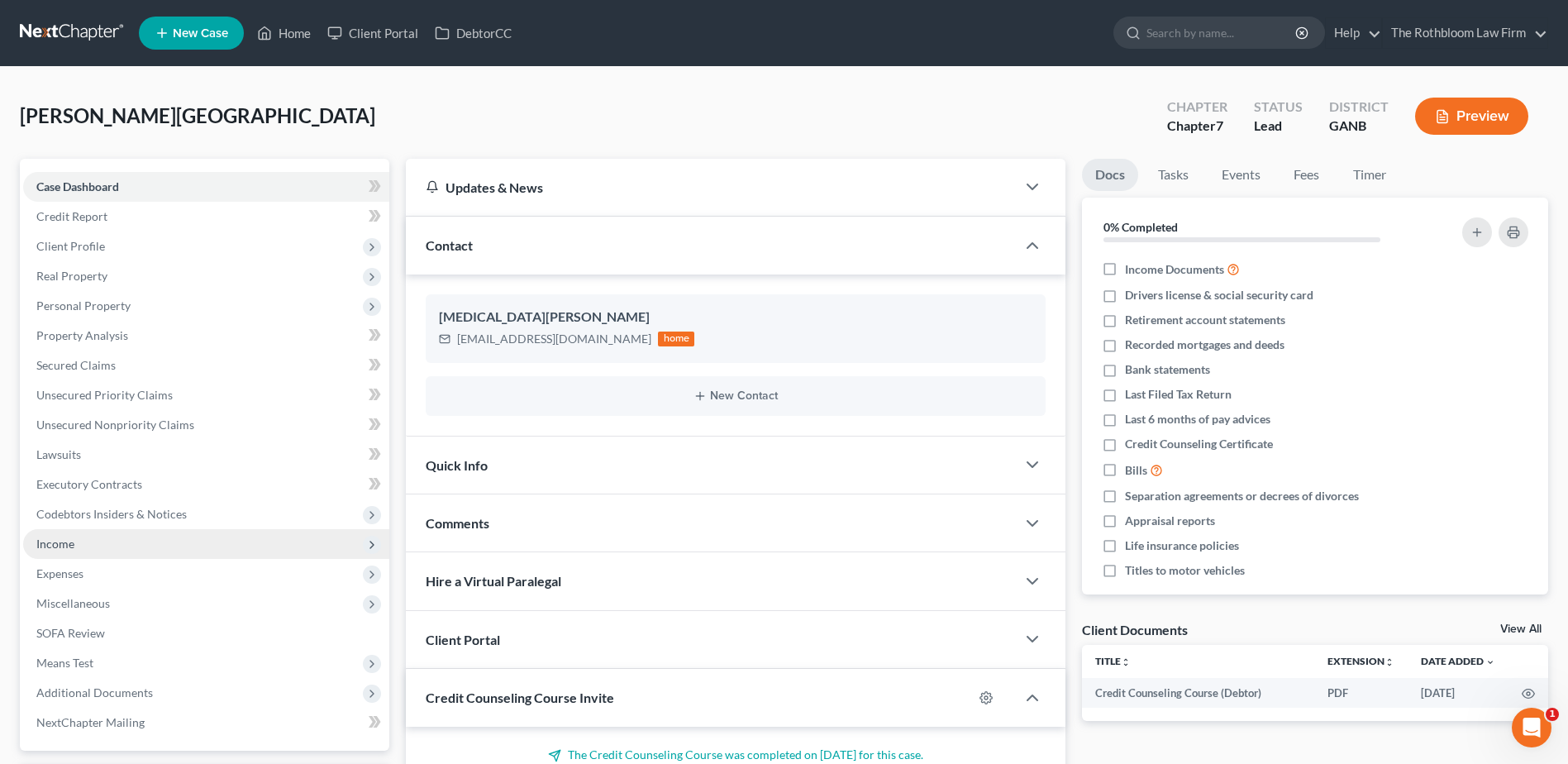
click at [76, 550] on span "Income" at bounding box center [205, 544] width 366 height 30
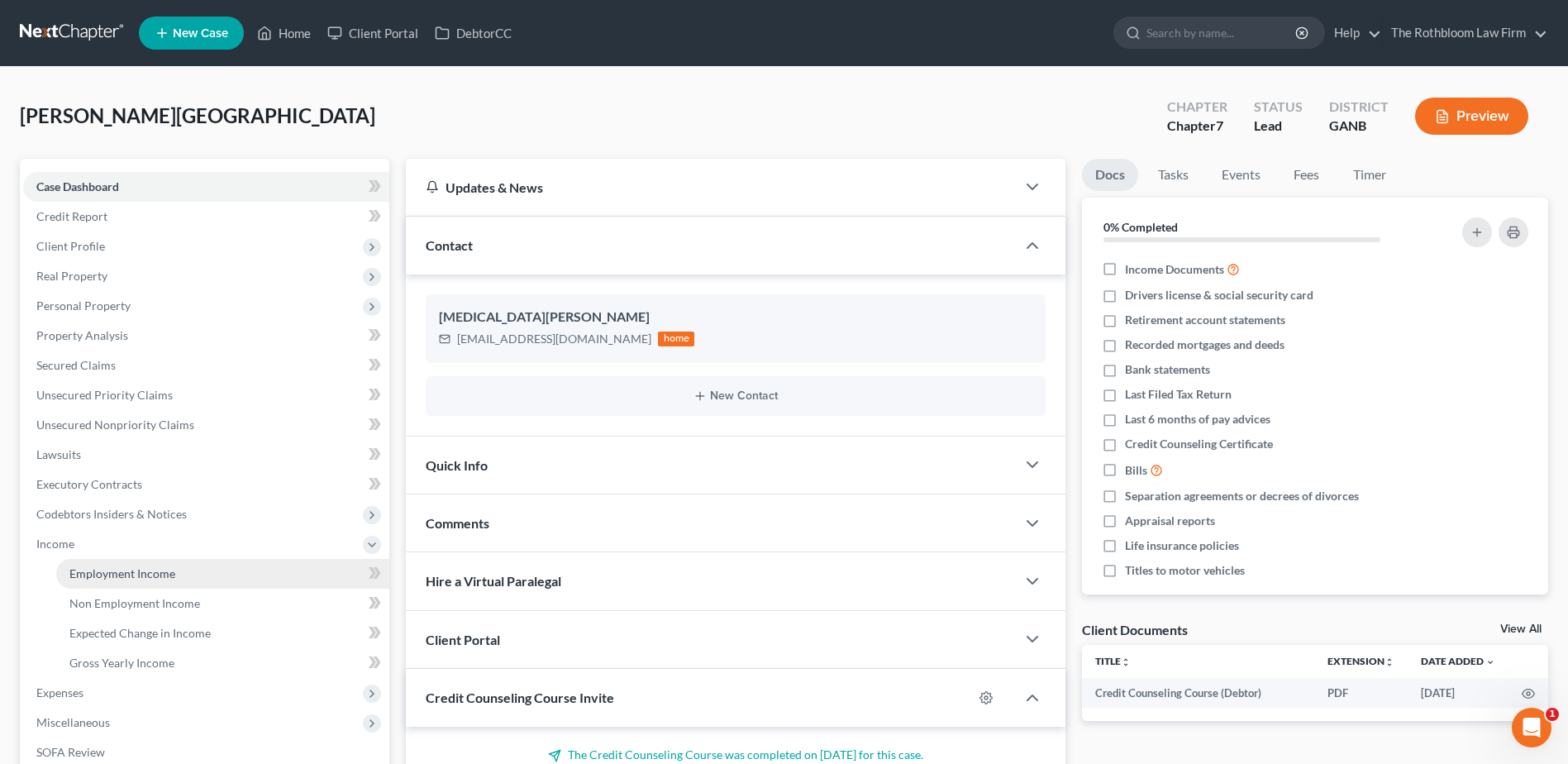
click at [118, 568] on span "Employment Income" at bounding box center [122, 573] width 106 height 14
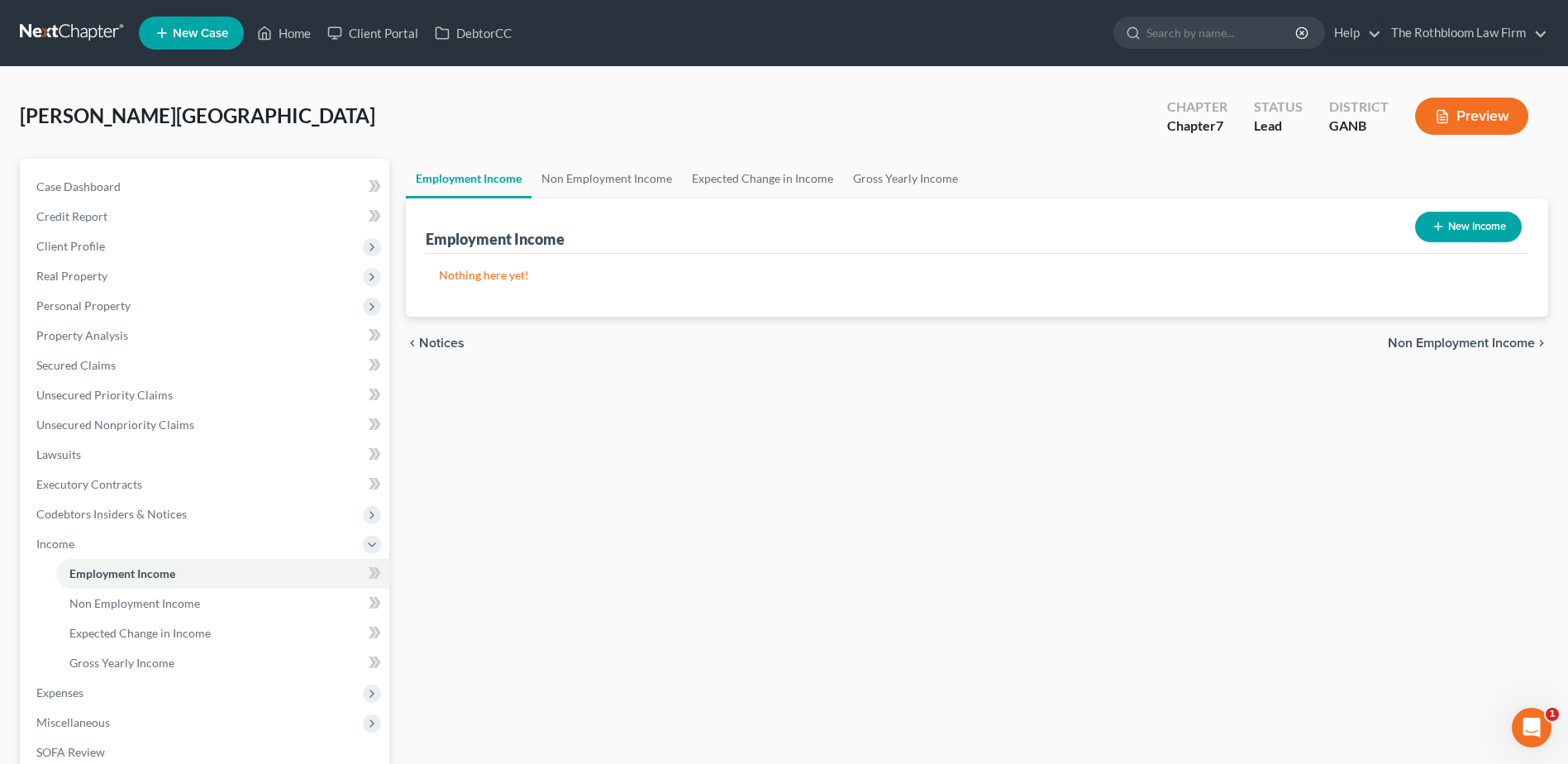
click at [1455, 235] on button "New Income" at bounding box center [1468, 227] width 106 height 31
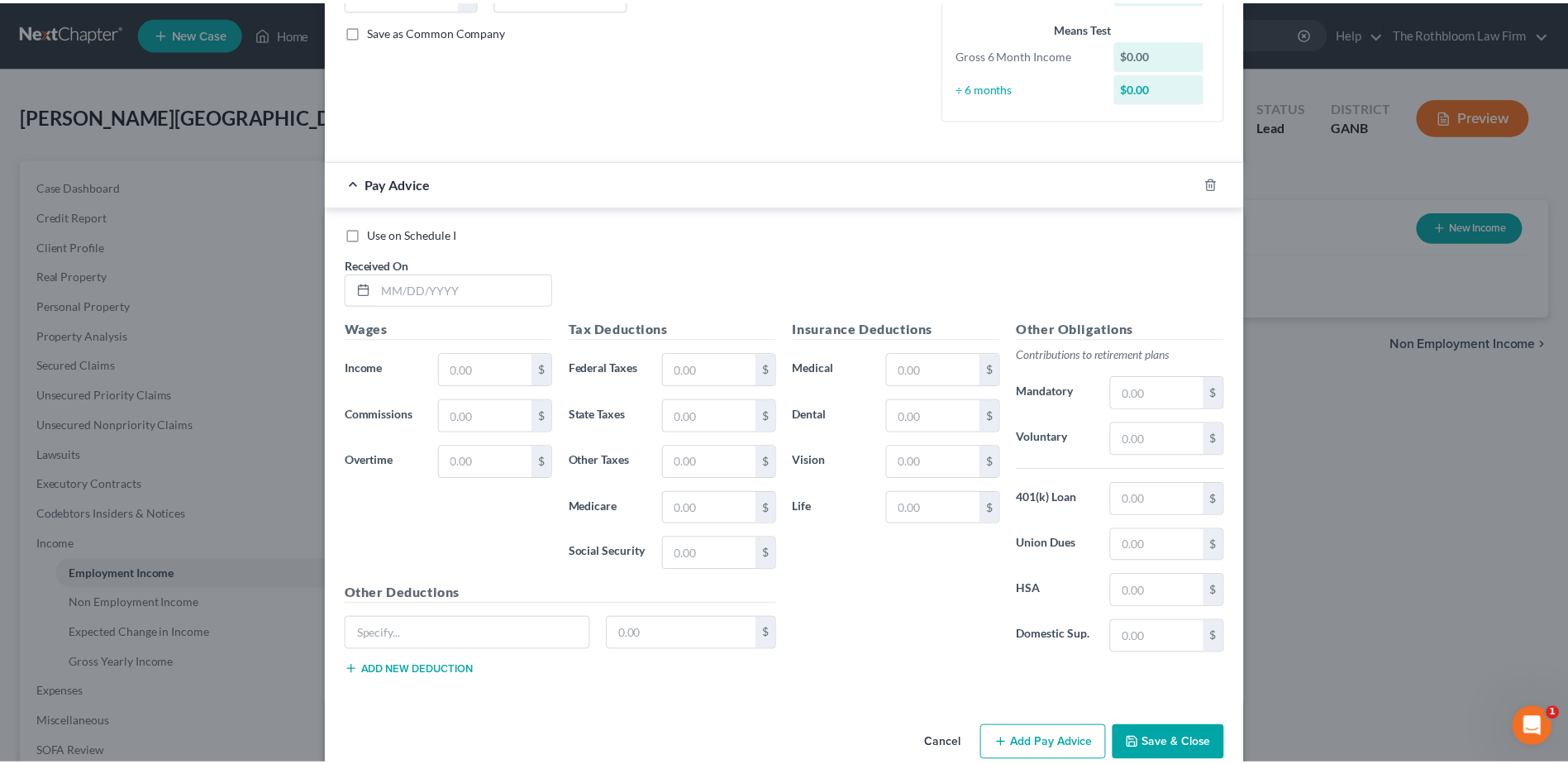
scroll to position [395, 0]
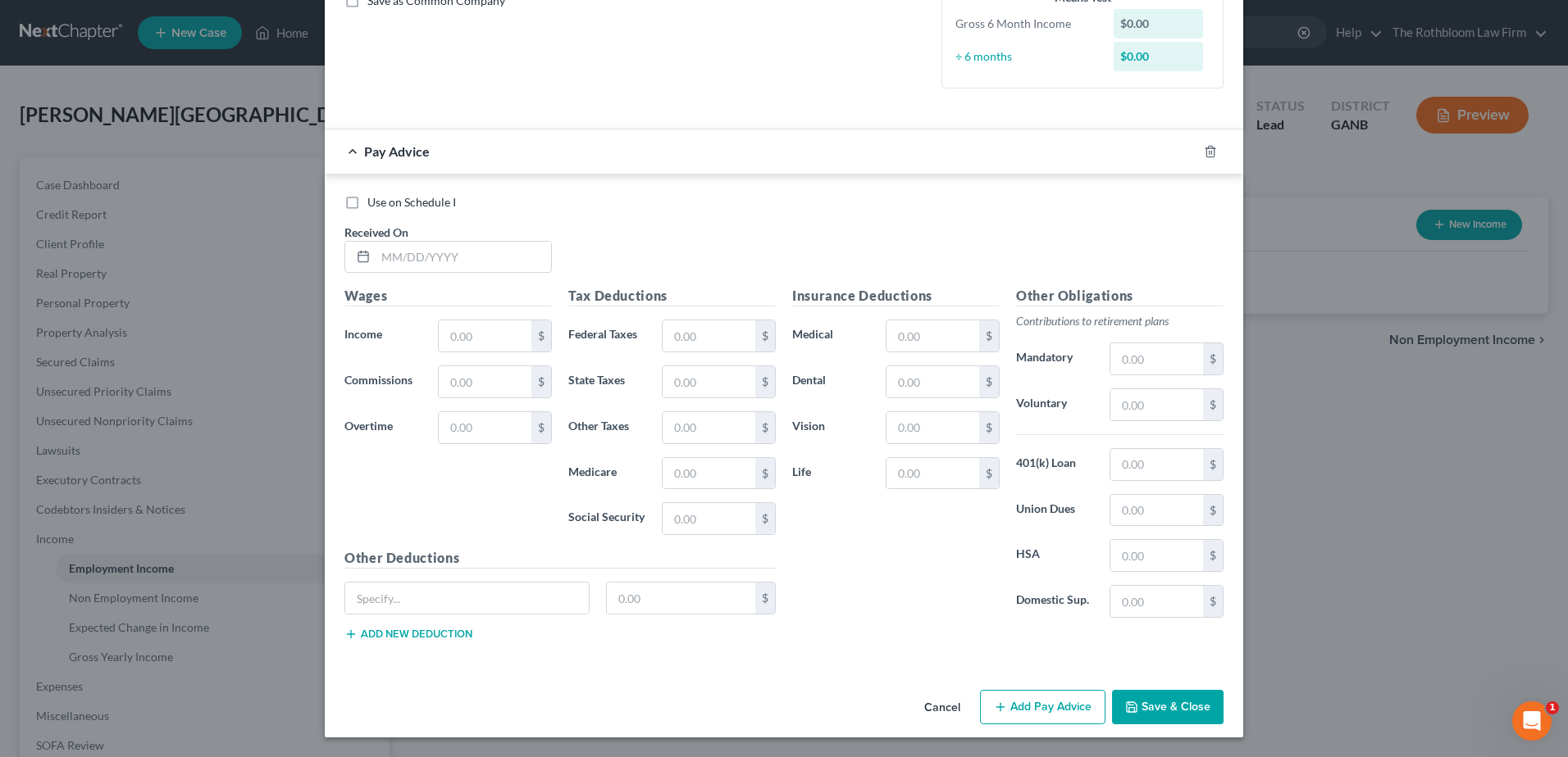
drag, startPoint x: 933, startPoint y: 709, endPoint x: 87, endPoint y: 597, distance: 853.4
click at [933, 709] on button "Cancel" at bounding box center [941, 707] width 62 height 32
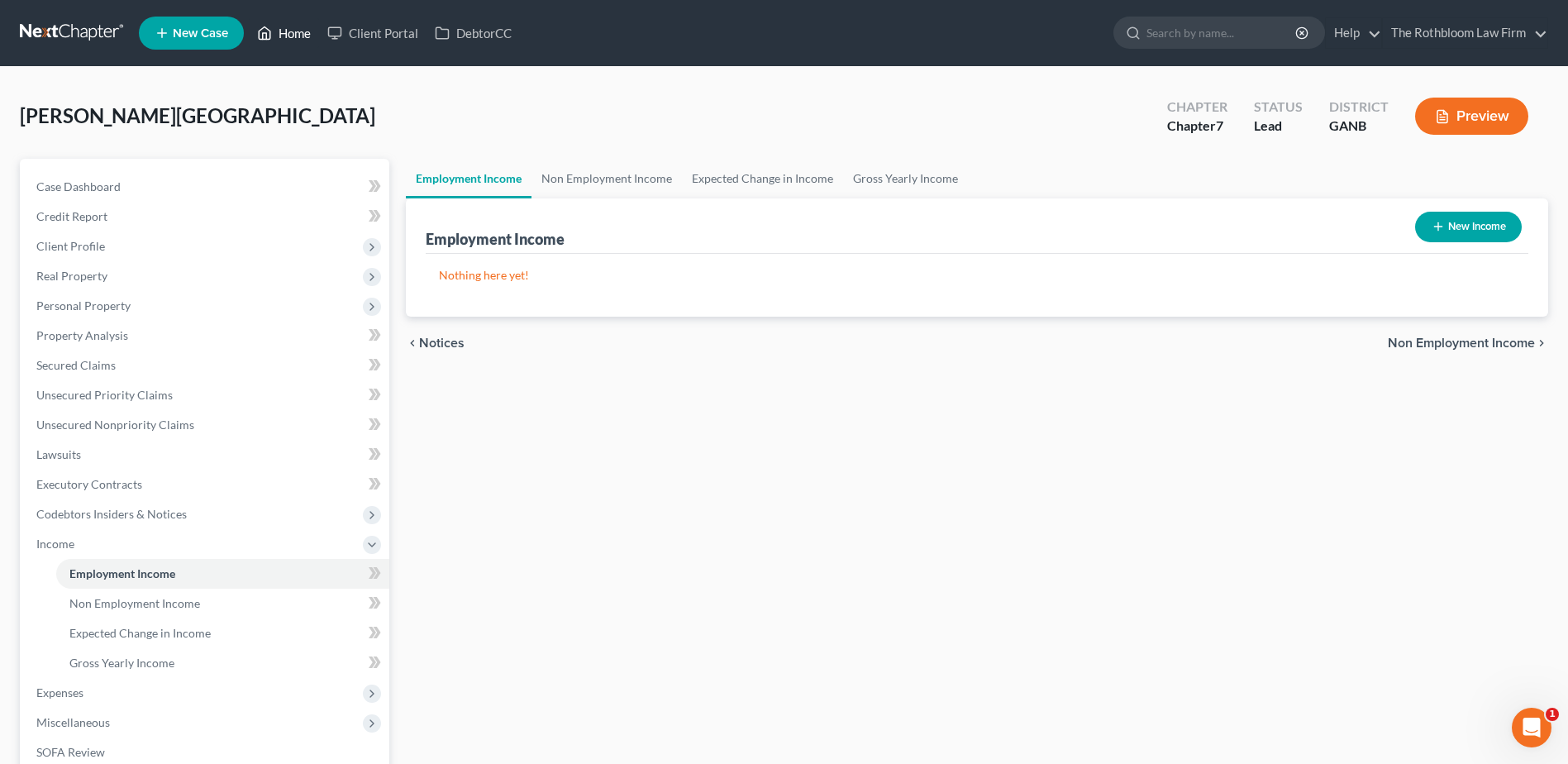
click at [297, 39] on link "Home" at bounding box center [283, 33] width 70 height 30
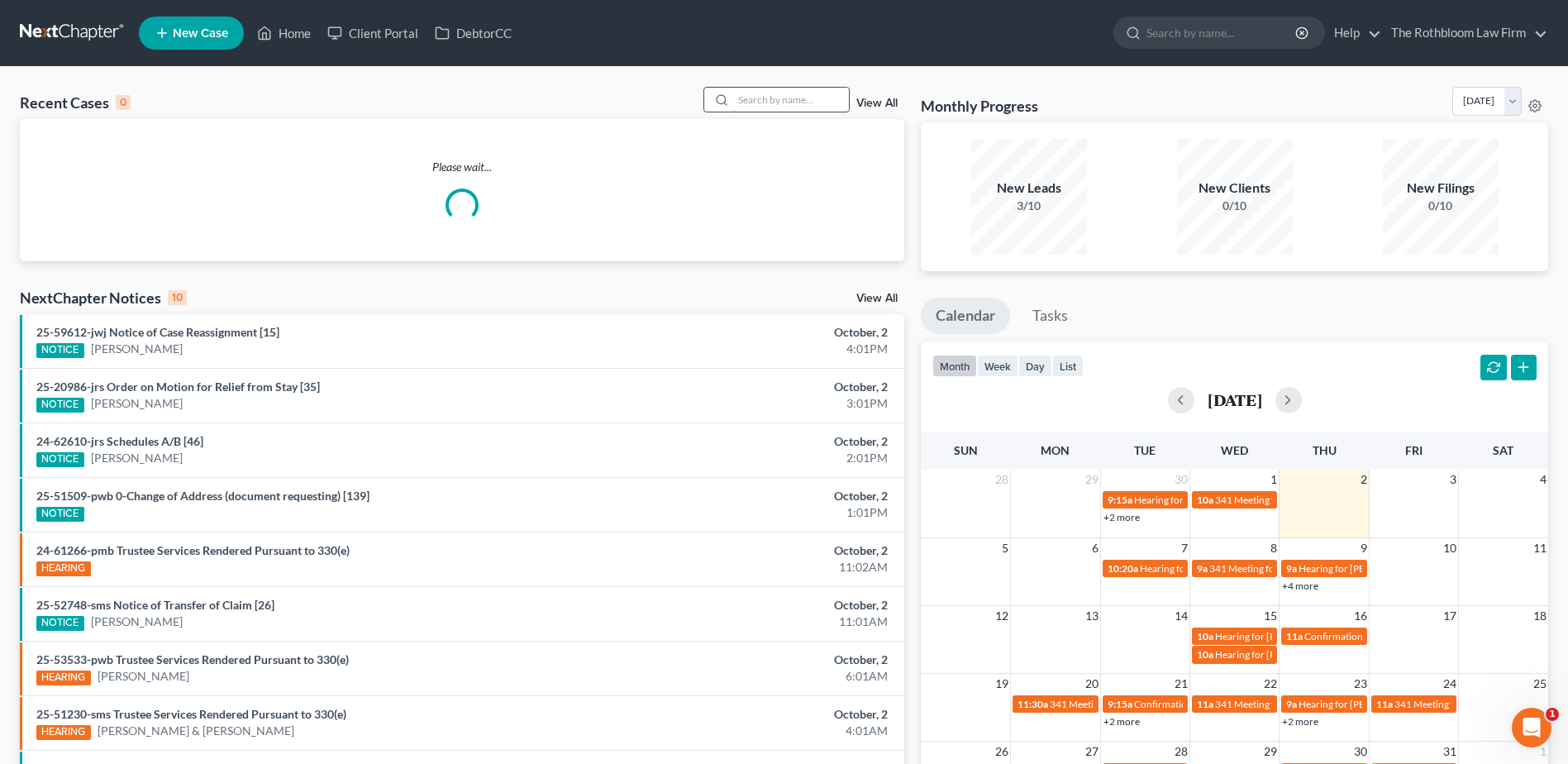
click at [767, 106] on input "search" at bounding box center [791, 100] width 115 height 24
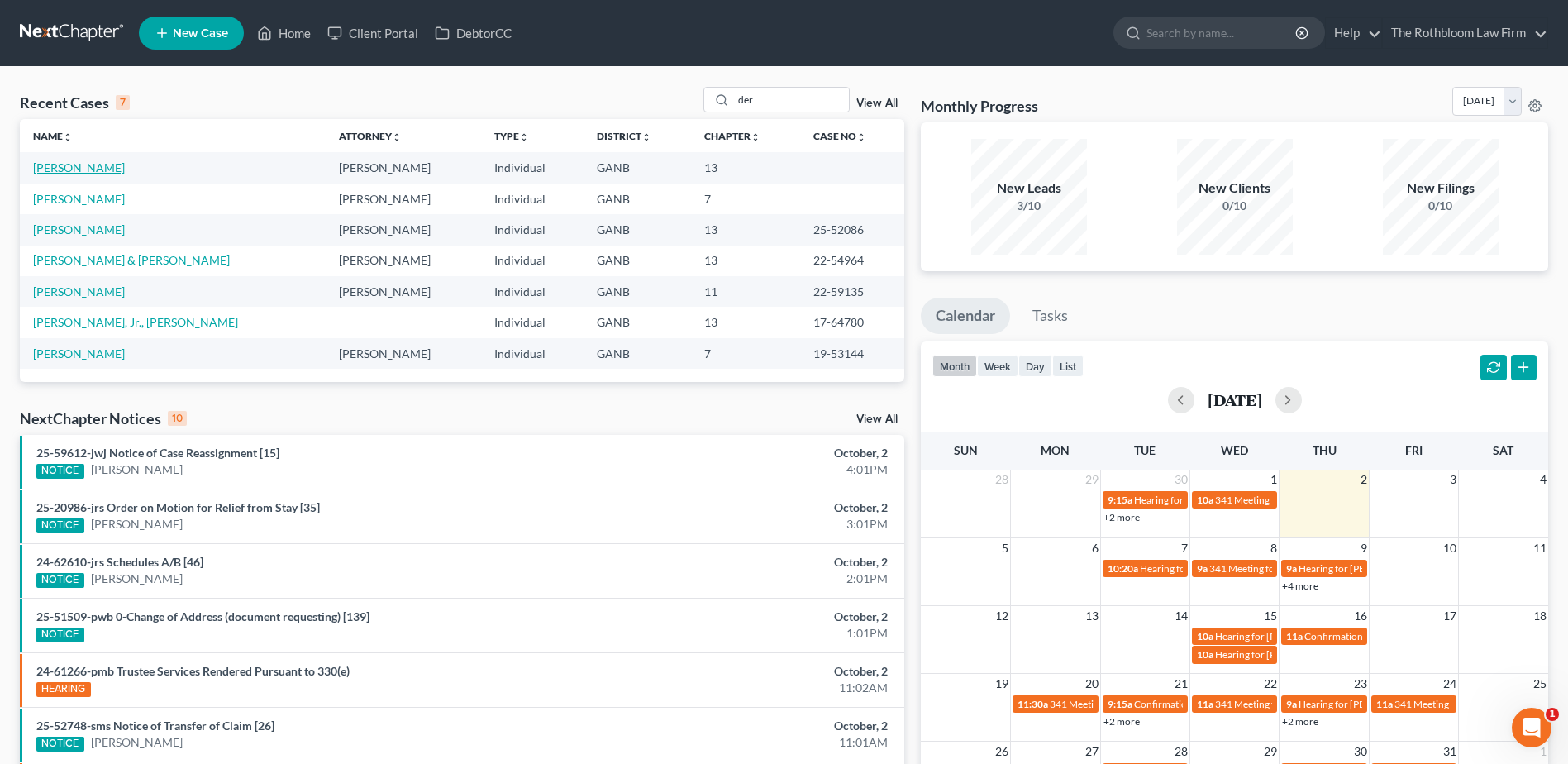
click at [94, 162] on link "DeRouen, Andrea" at bounding box center [78, 167] width 92 height 14
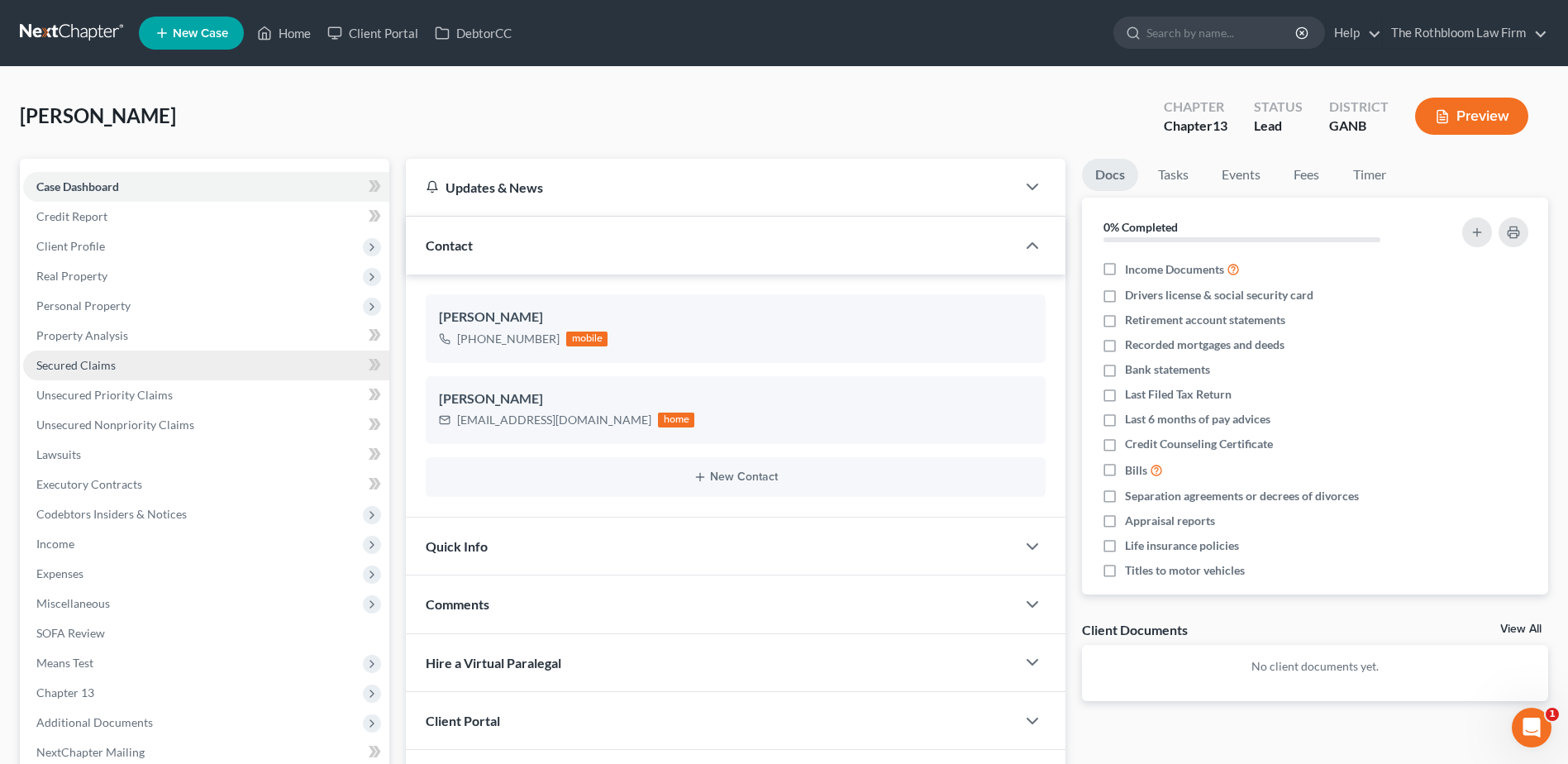
click at [67, 368] on span "Secured Claims" at bounding box center [75, 364] width 79 height 14
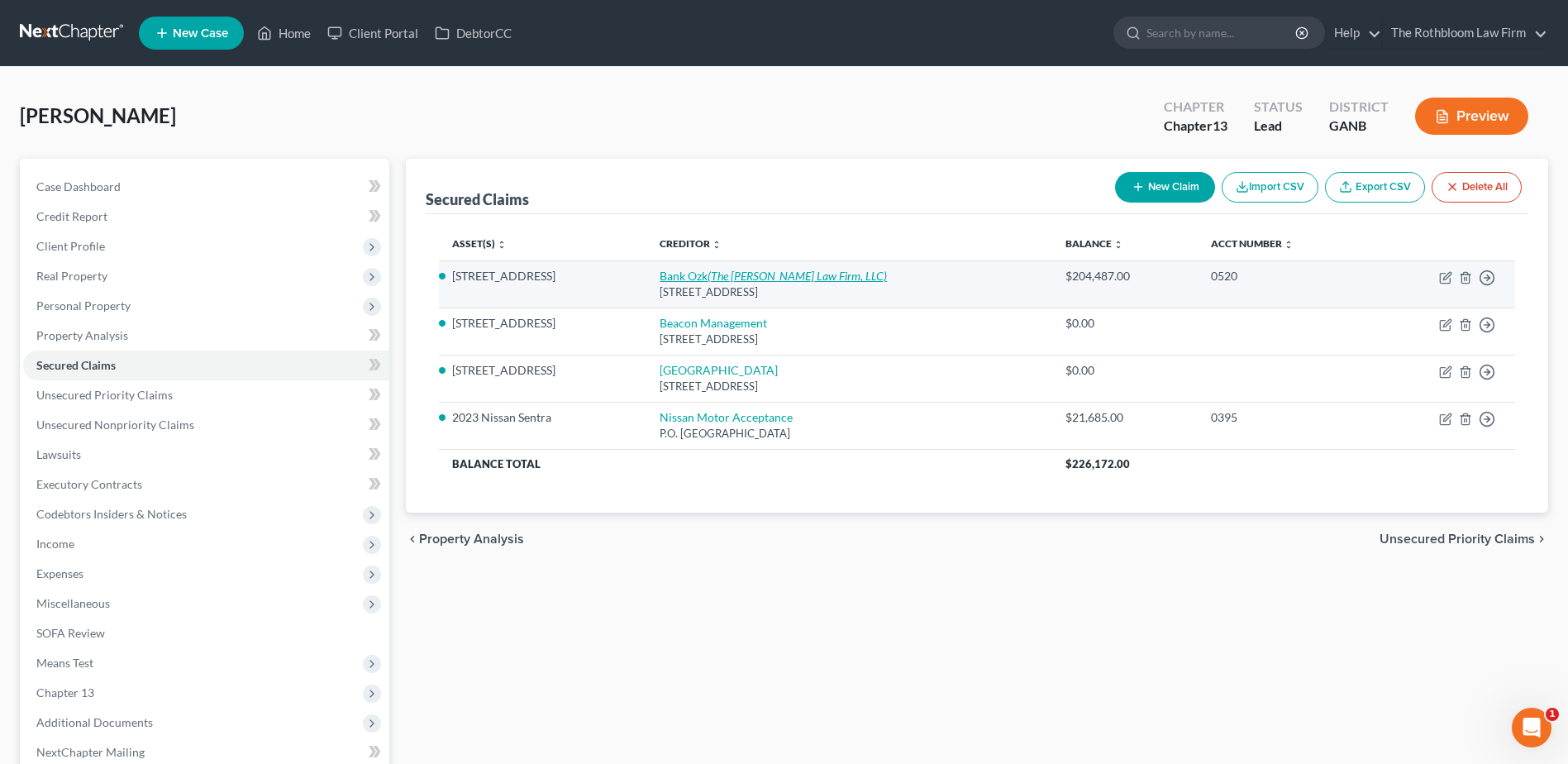
click at [703, 273] on link "Bank Ozk (The Weber Law Firm, LLC)" at bounding box center [774, 275] width 227 height 14
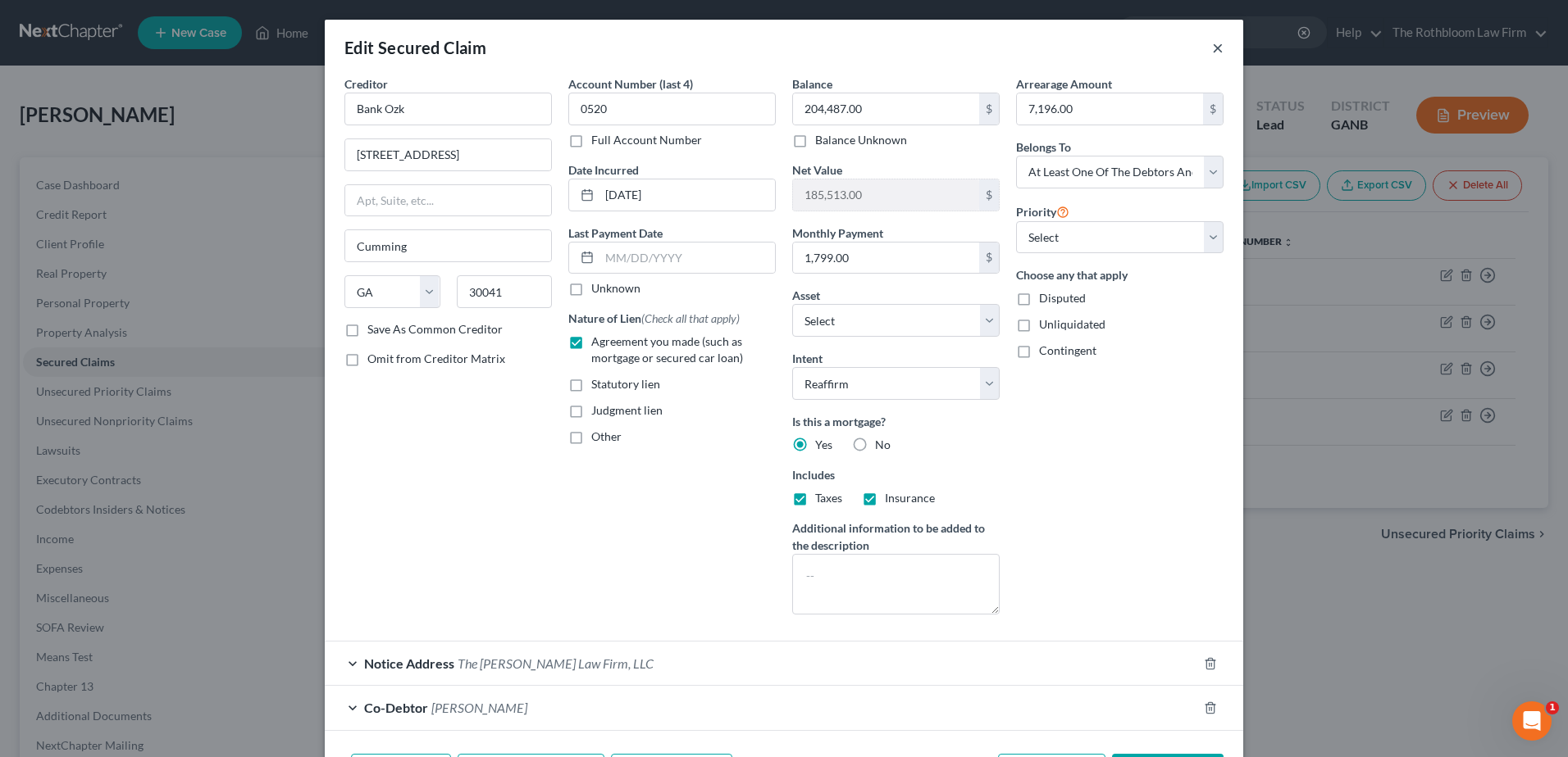
click at [1212, 52] on button "×" at bounding box center [1218, 48] width 12 height 20
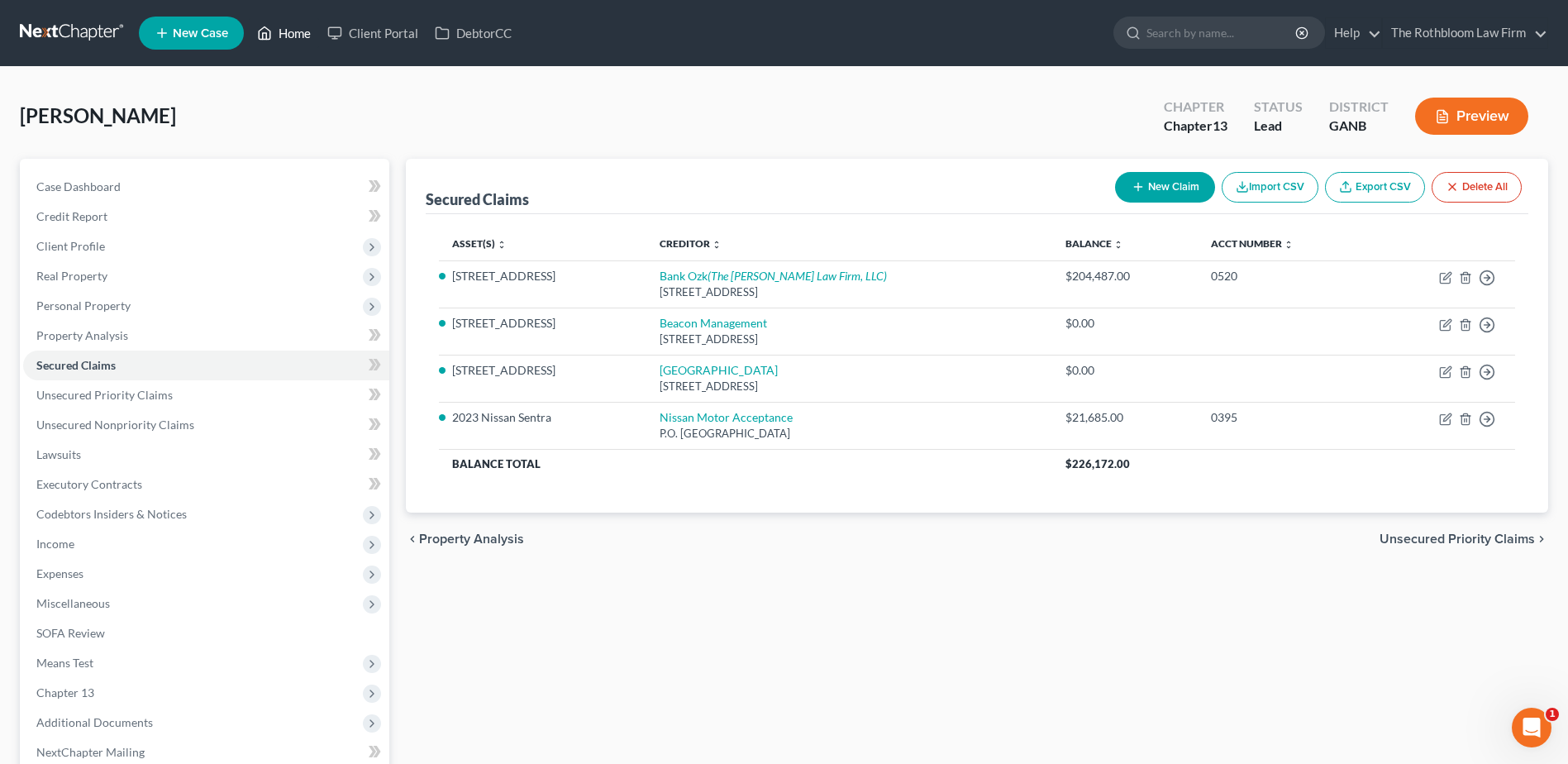
click at [291, 33] on link "Home" at bounding box center [283, 33] width 70 height 30
click at [182, 31] on span "New Case" at bounding box center [200, 34] width 55 height 13
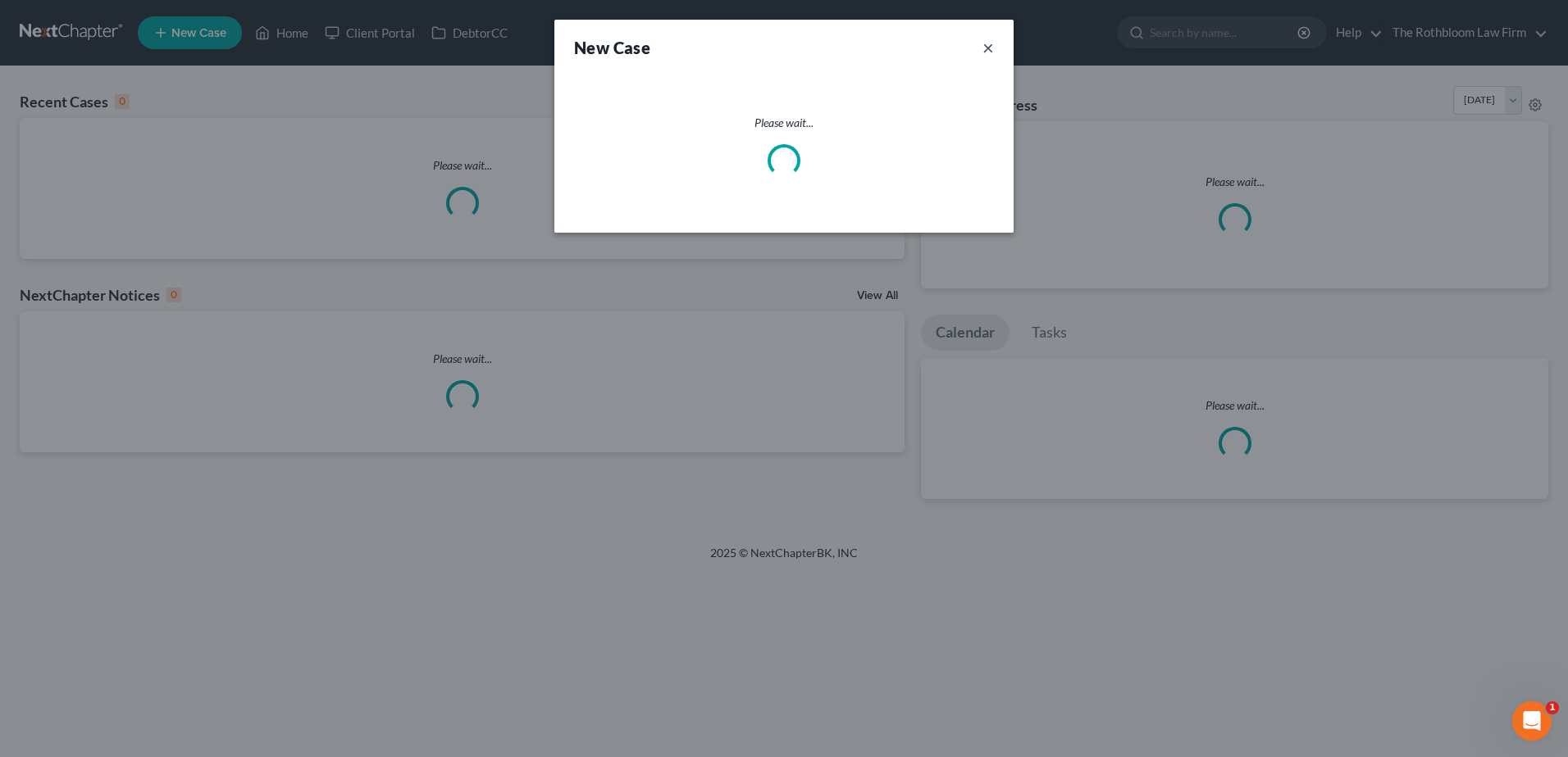
click at [985, 52] on button "×" at bounding box center [988, 47] width 12 height 23
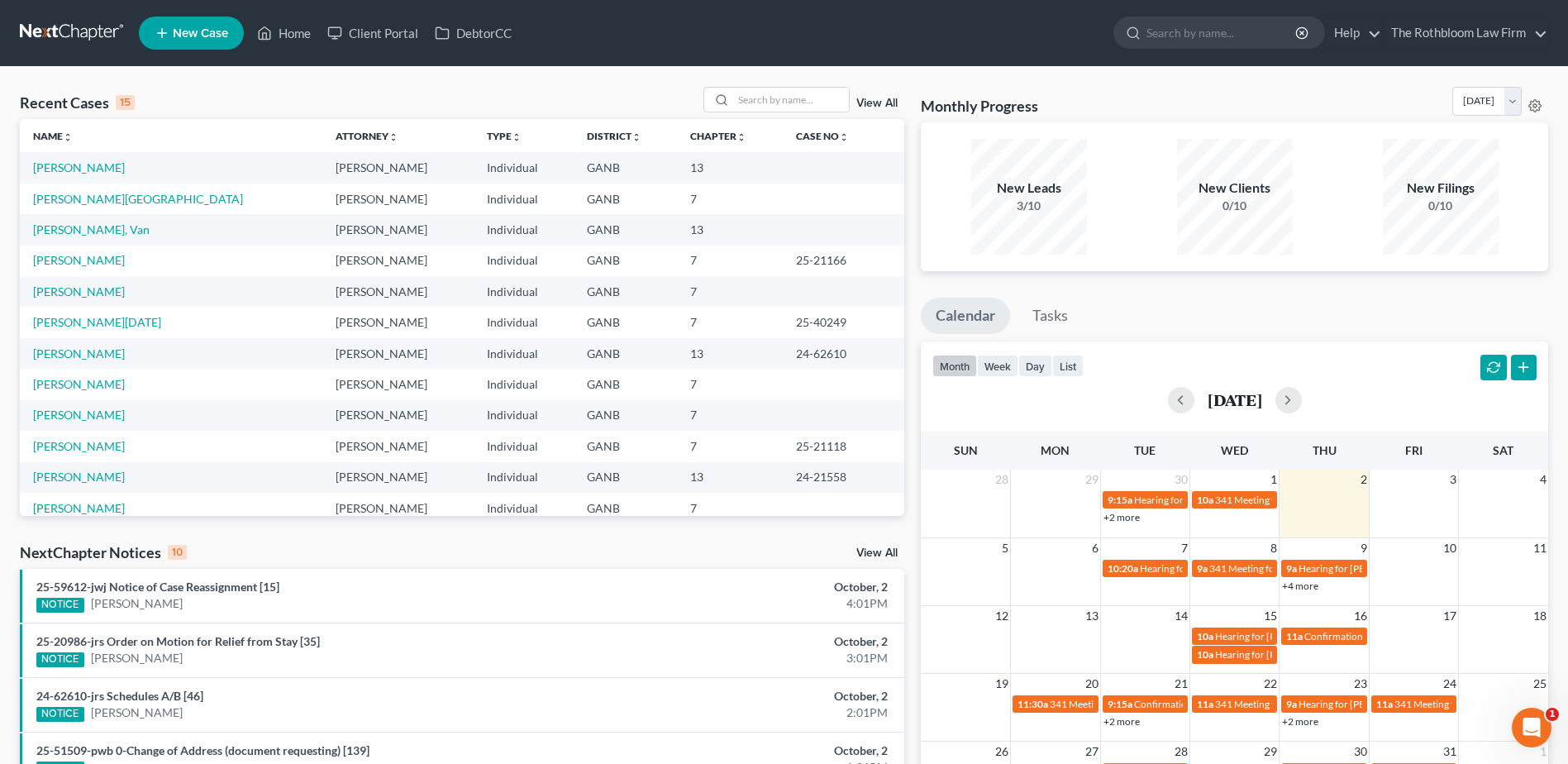
click at [182, 32] on span "New Case" at bounding box center [200, 34] width 55 height 13
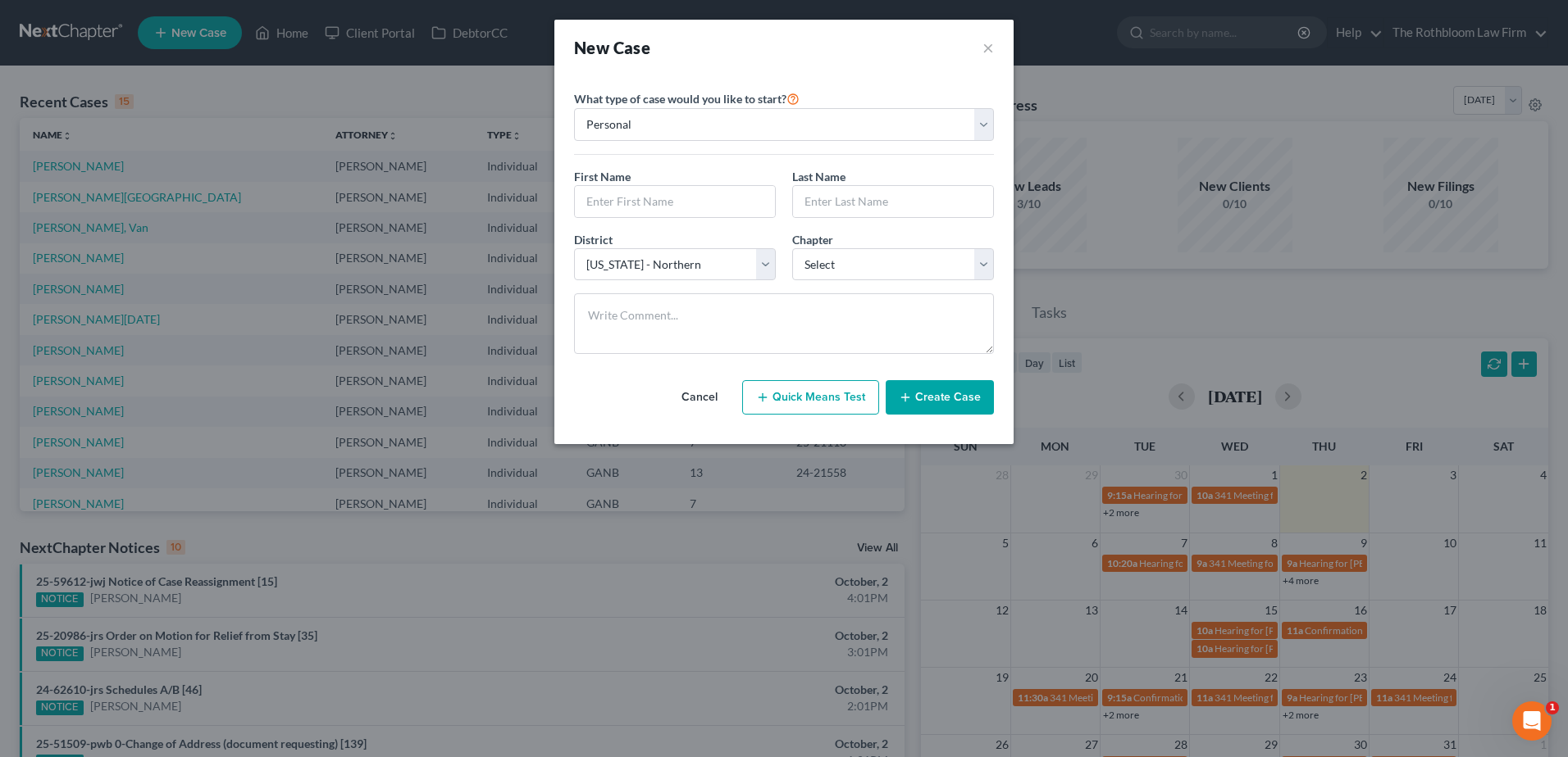
click at [698, 401] on button "Cancel" at bounding box center [700, 397] width 72 height 32
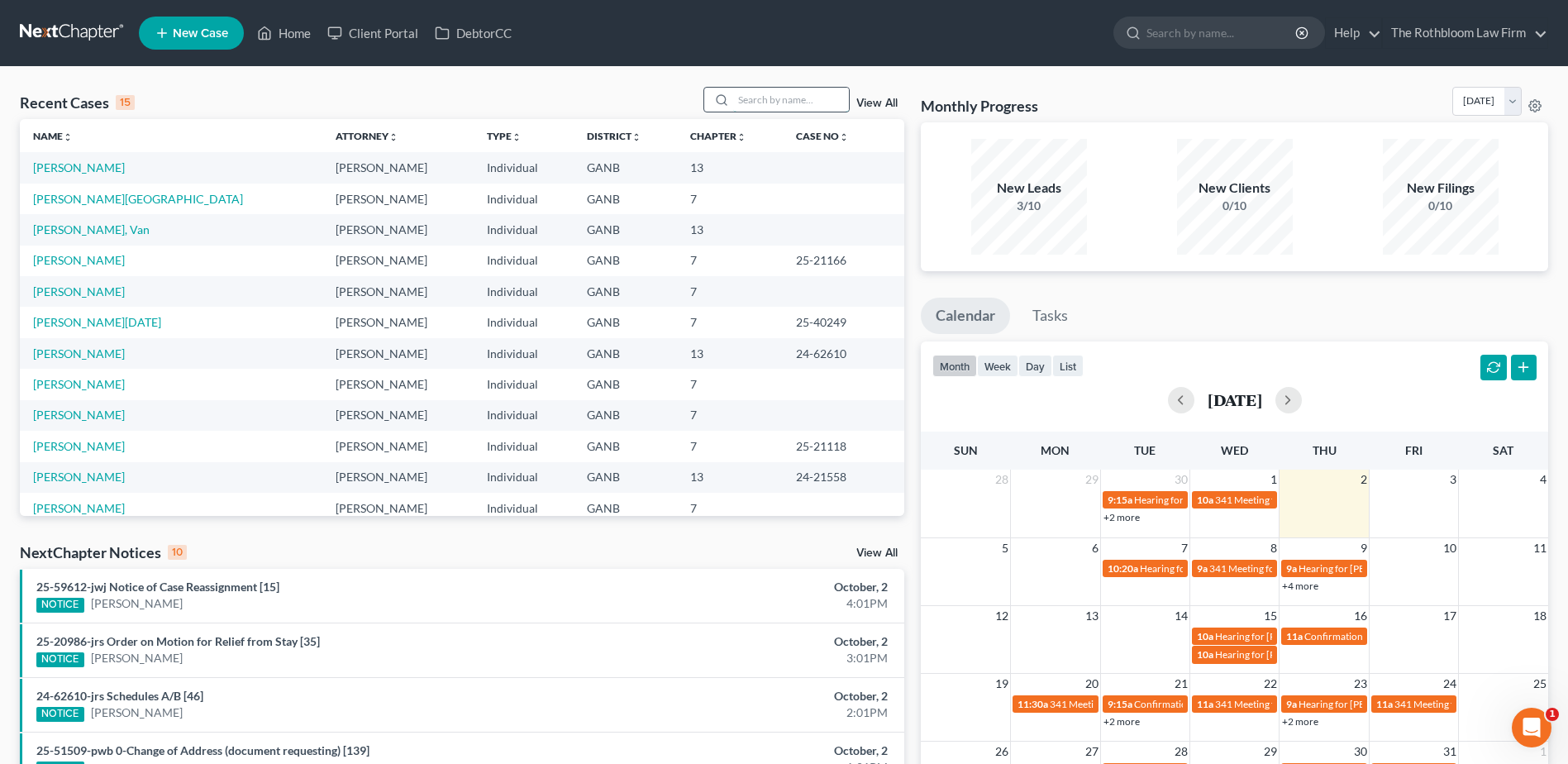
click at [757, 93] on input "search" at bounding box center [791, 100] width 115 height 24
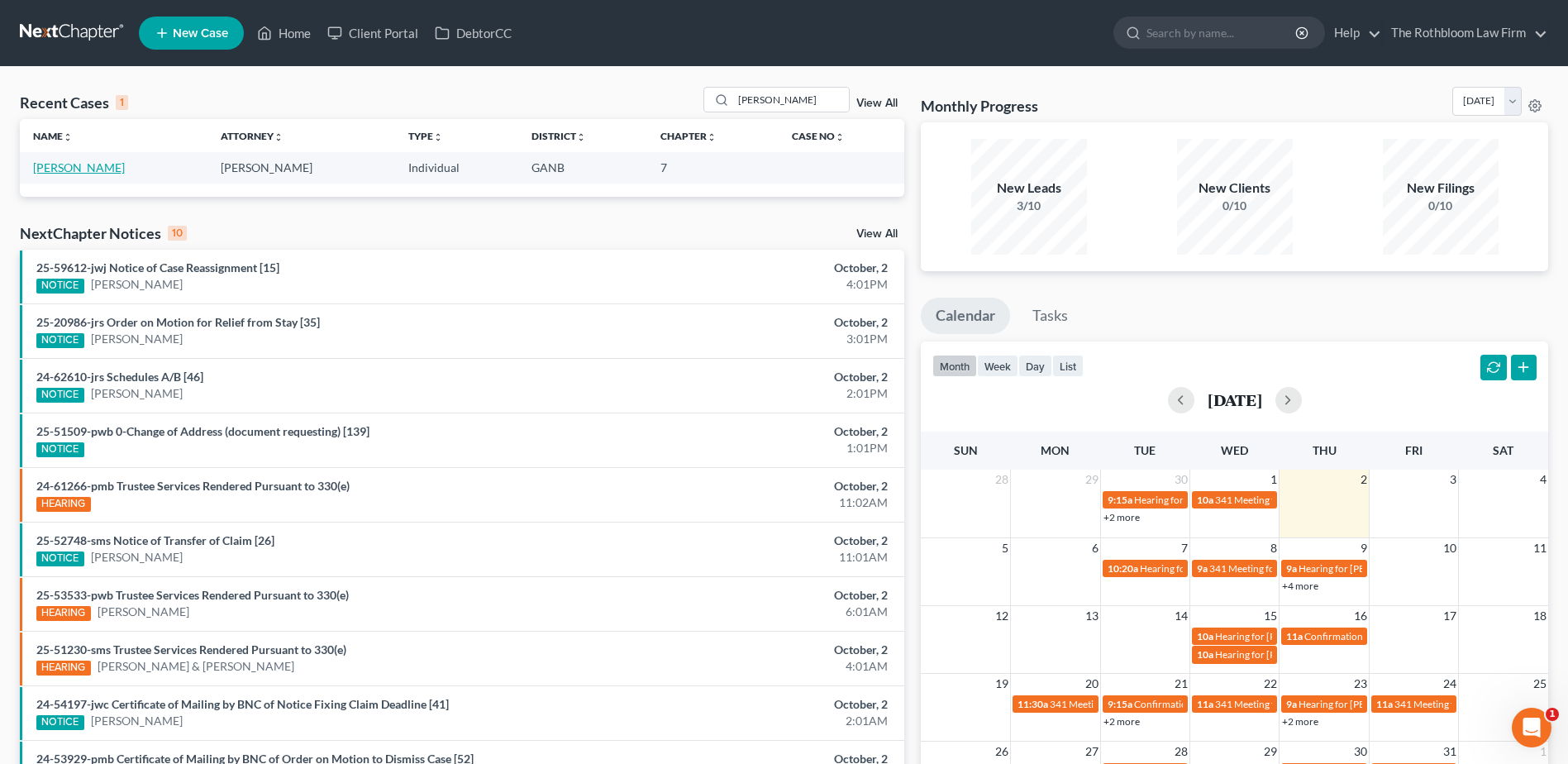
click at [70, 171] on link "Anderson, Michael" at bounding box center [78, 167] width 92 height 14
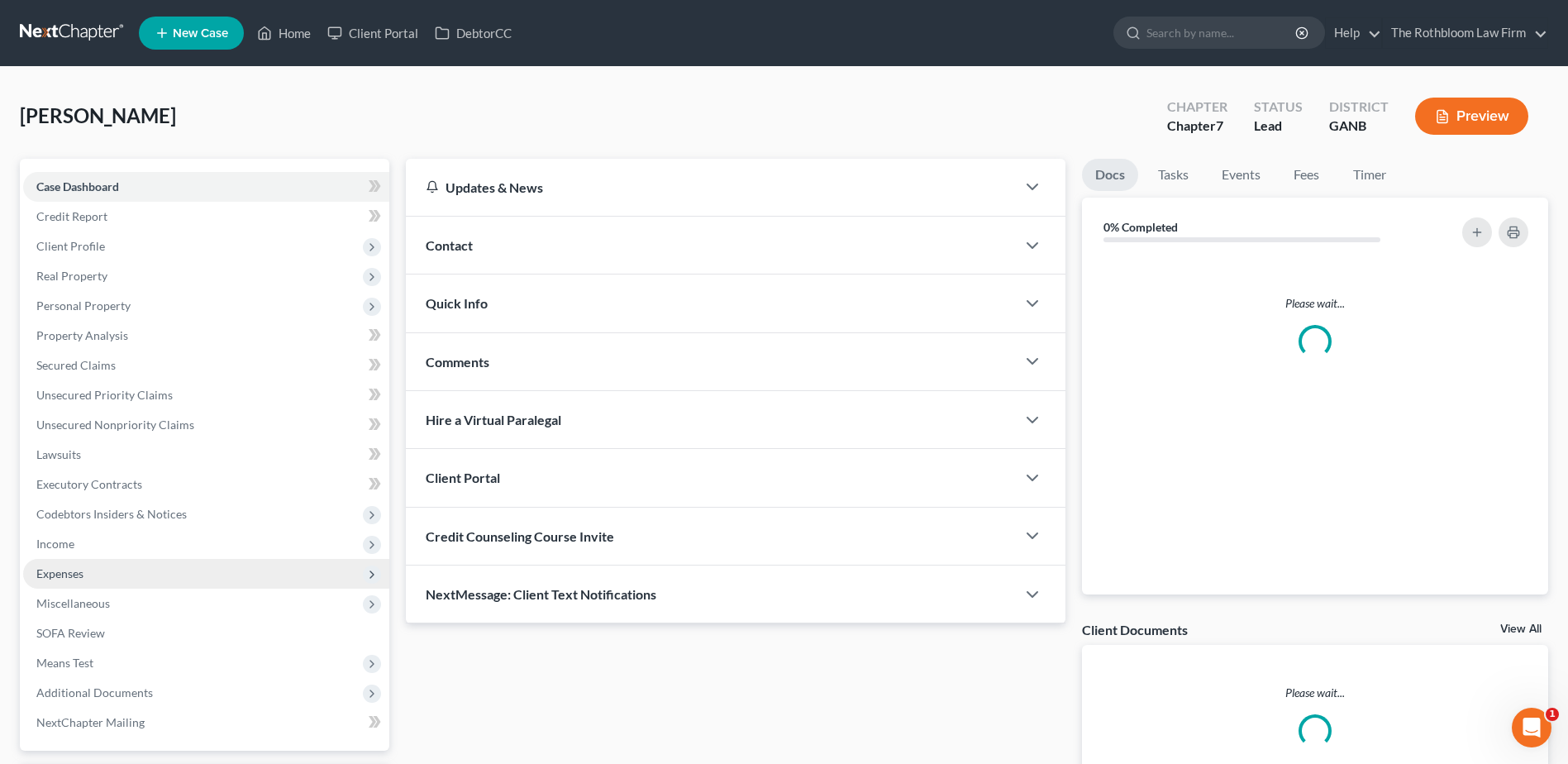
scroll to position [144, 0]
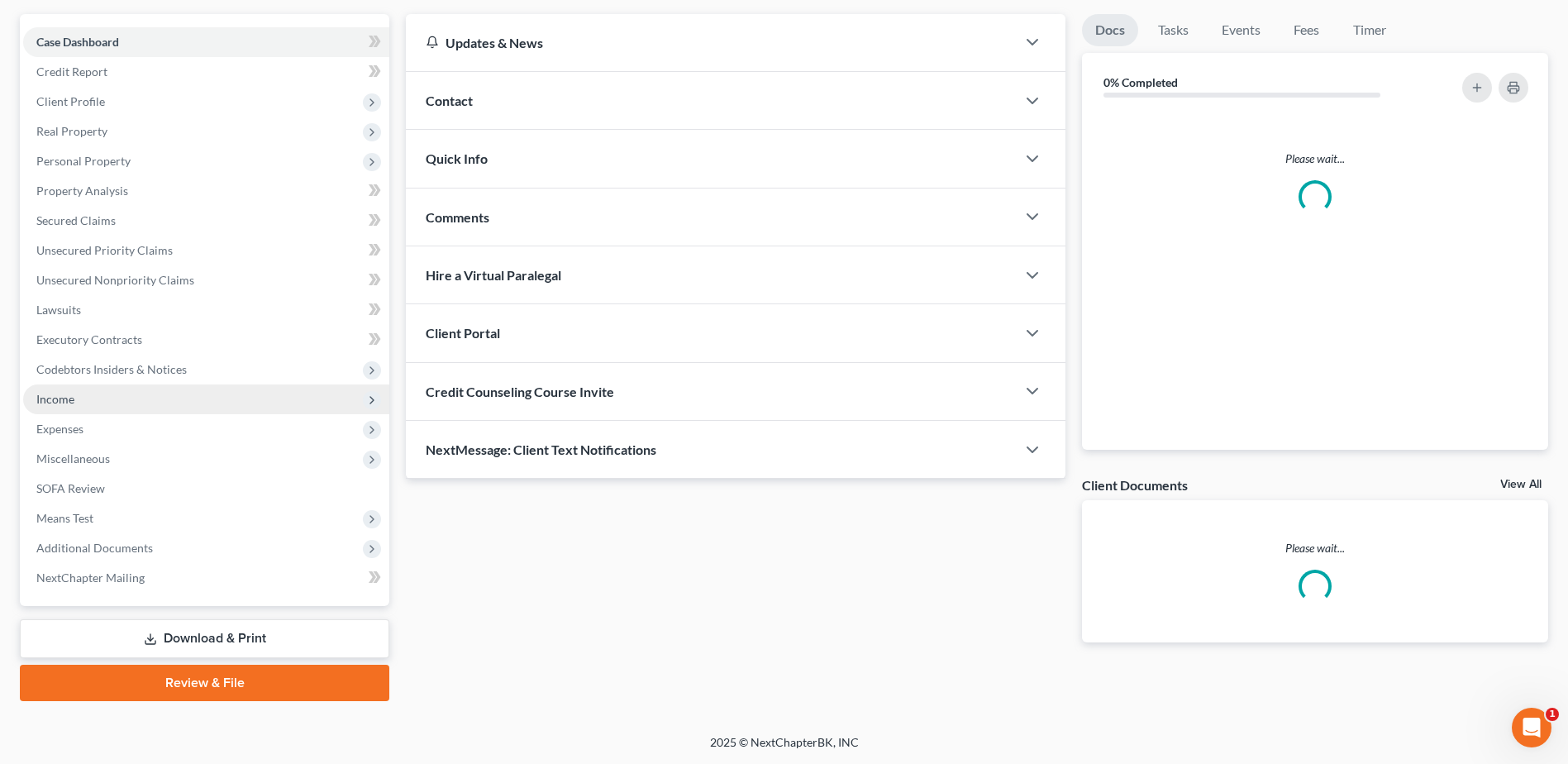
click at [86, 403] on span "Income" at bounding box center [205, 399] width 366 height 30
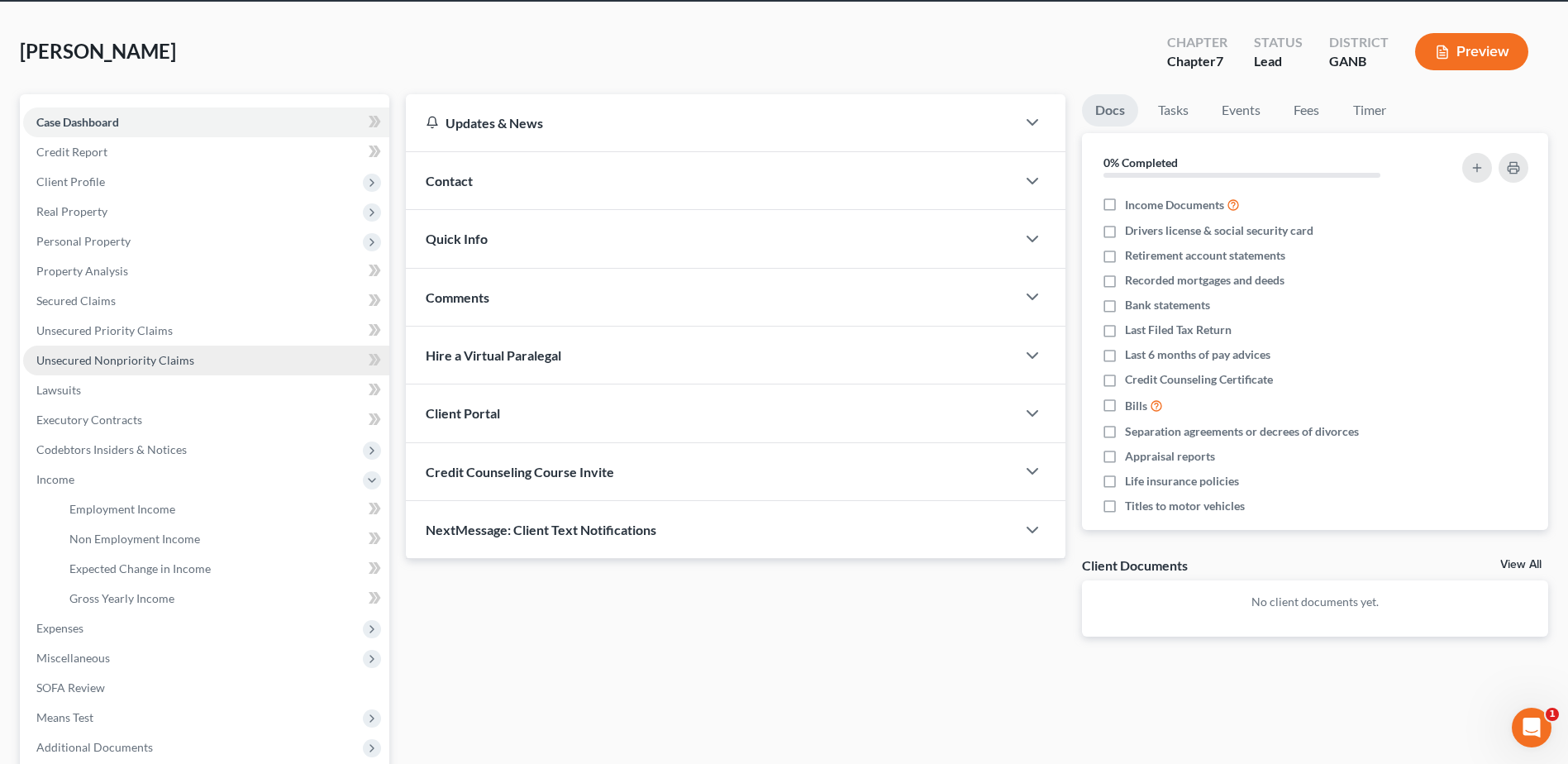
scroll to position [0, 0]
